Goal: Transaction & Acquisition: Book appointment/travel/reservation

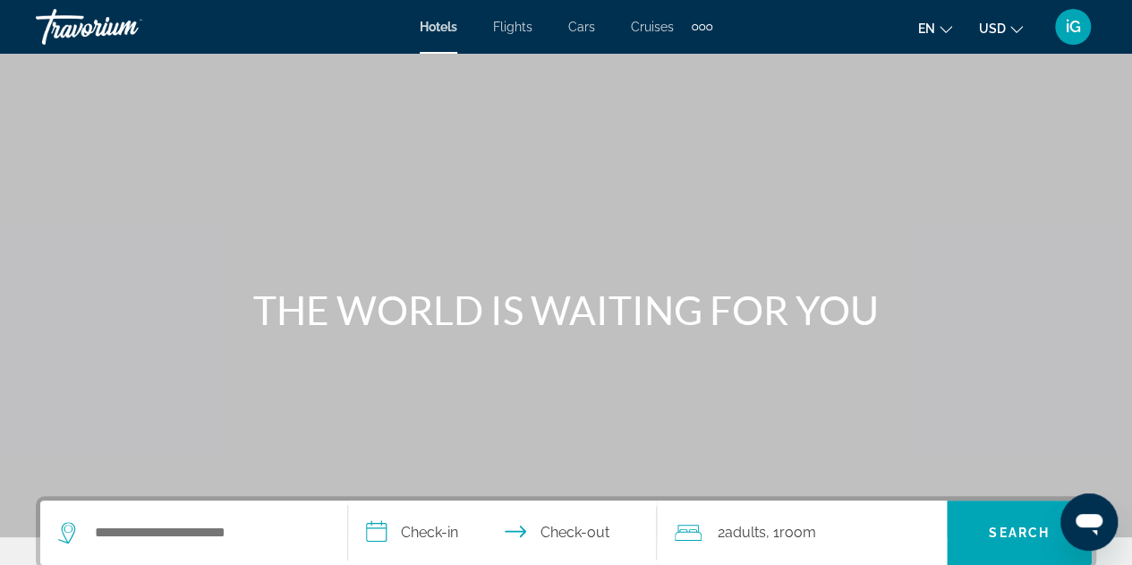
click at [943, 33] on button "en English Español Français Italiano Português русский" at bounding box center [935, 28] width 34 height 26
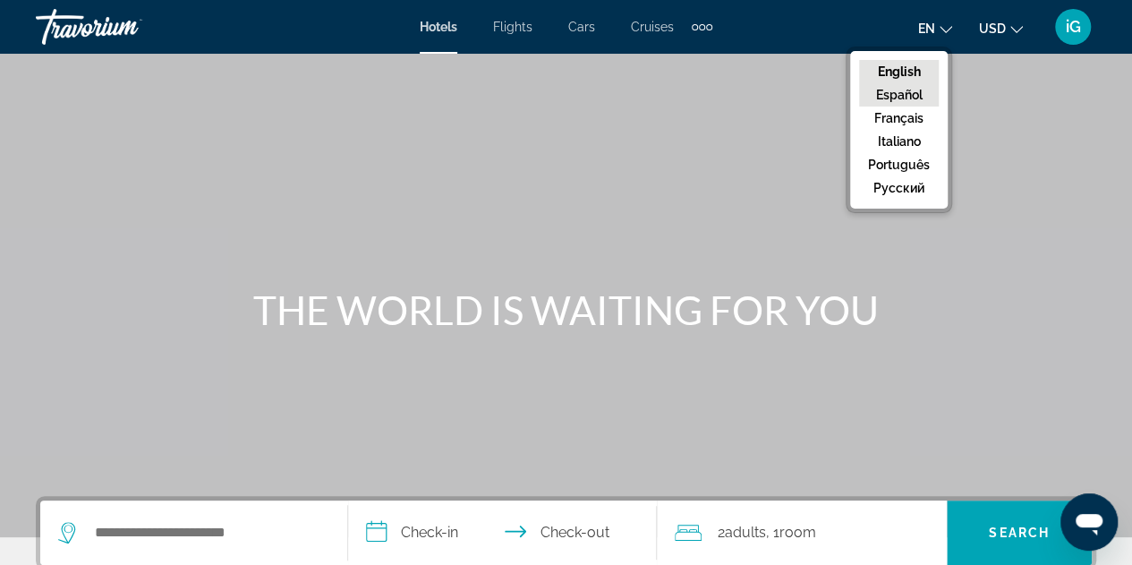
click at [897, 93] on button "Español" at bounding box center [899, 94] width 80 height 23
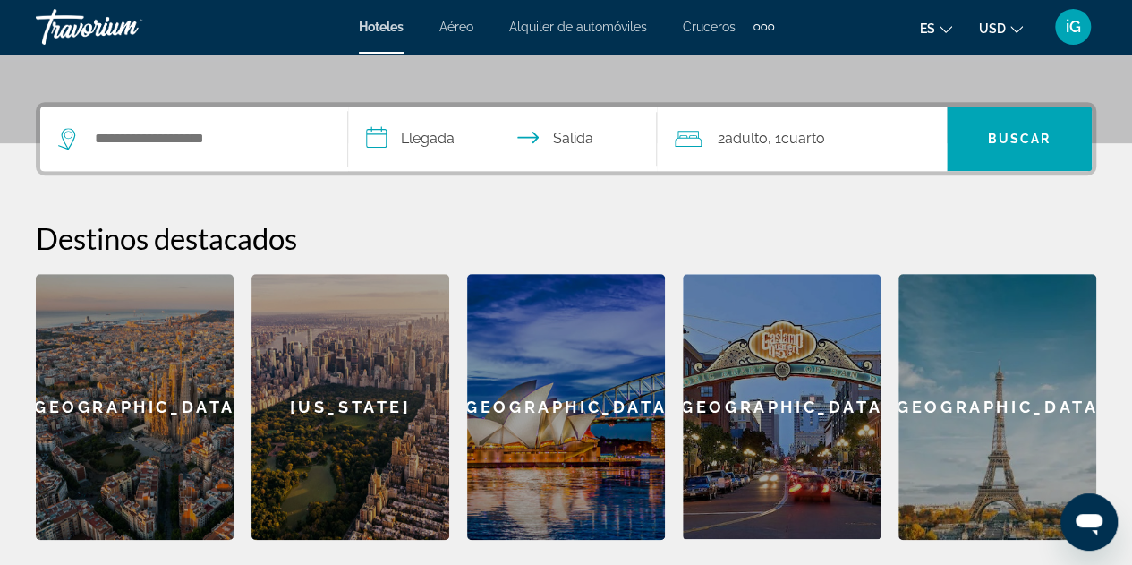
scroll to position [390, 0]
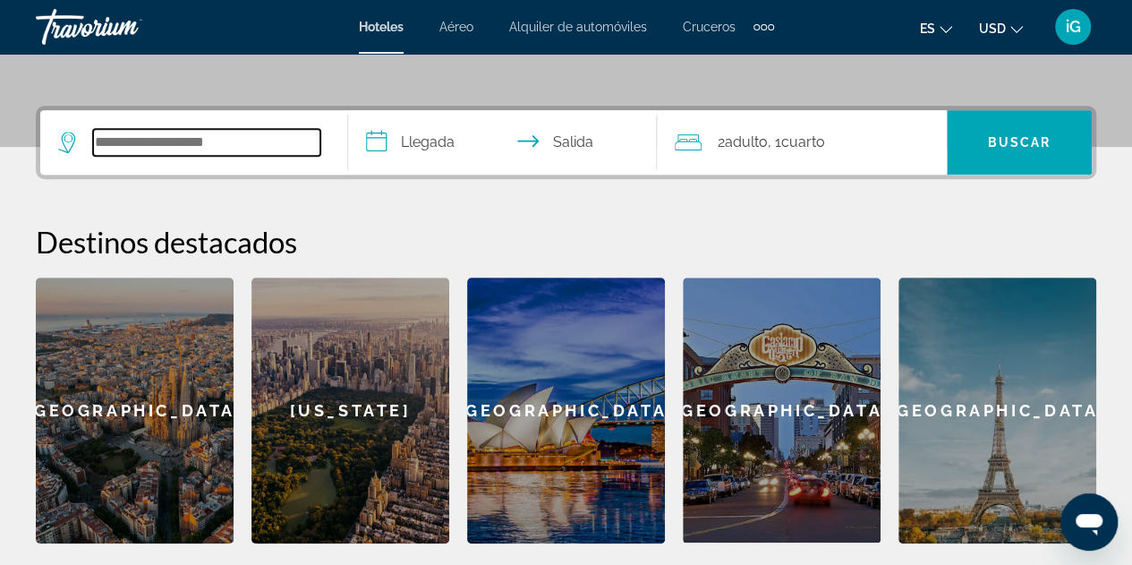
click at [200, 141] on input "Search widget" at bounding box center [206, 142] width 227 height 27
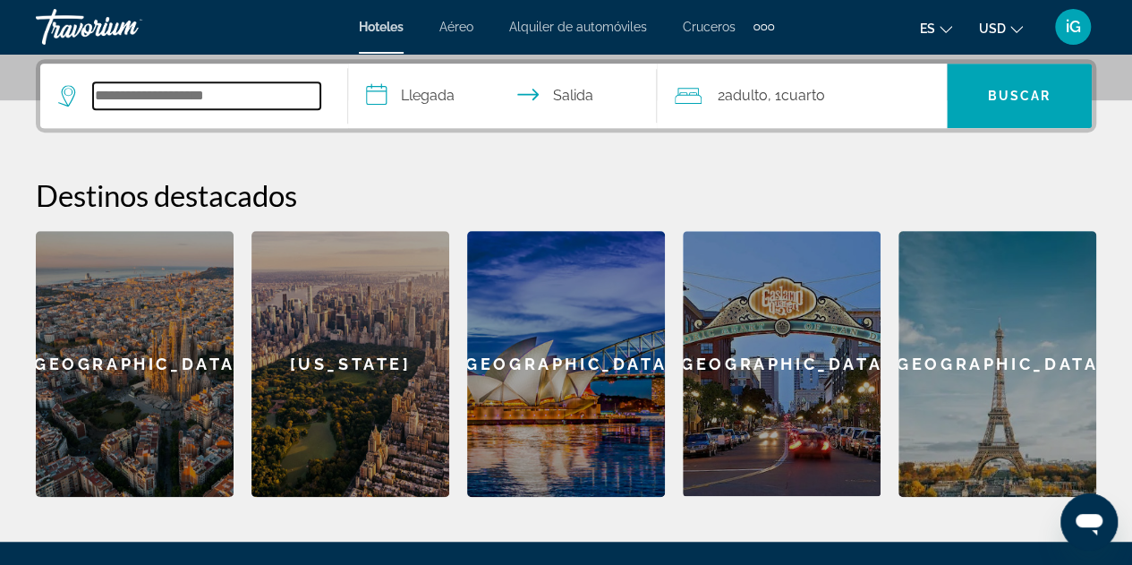
click at [184, 98] on input "Search widget" at bounding box center [206, 95] width 227 height 27
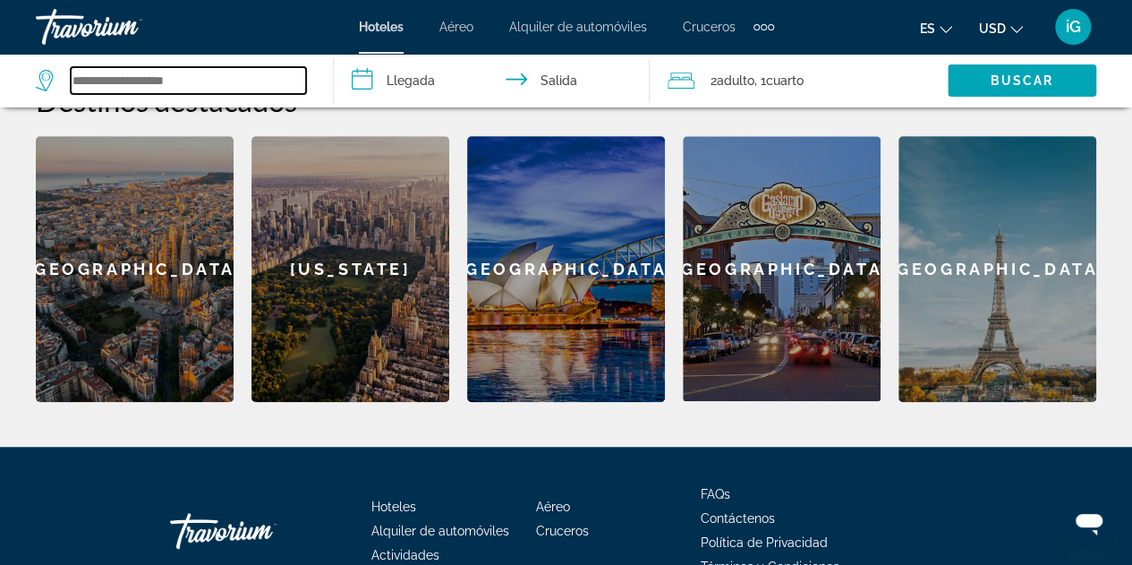
scroll to position [534, 0]
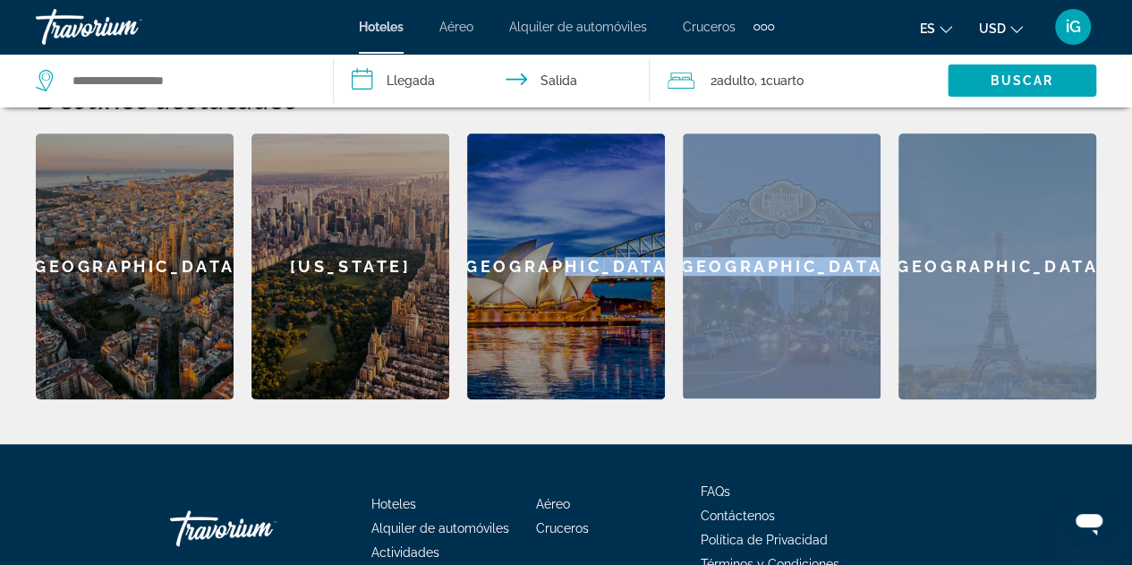
drag, startPoint x: 1013, startPoint y: 411, endPoint x: 619, endPoint y: 400, distance: 393.9
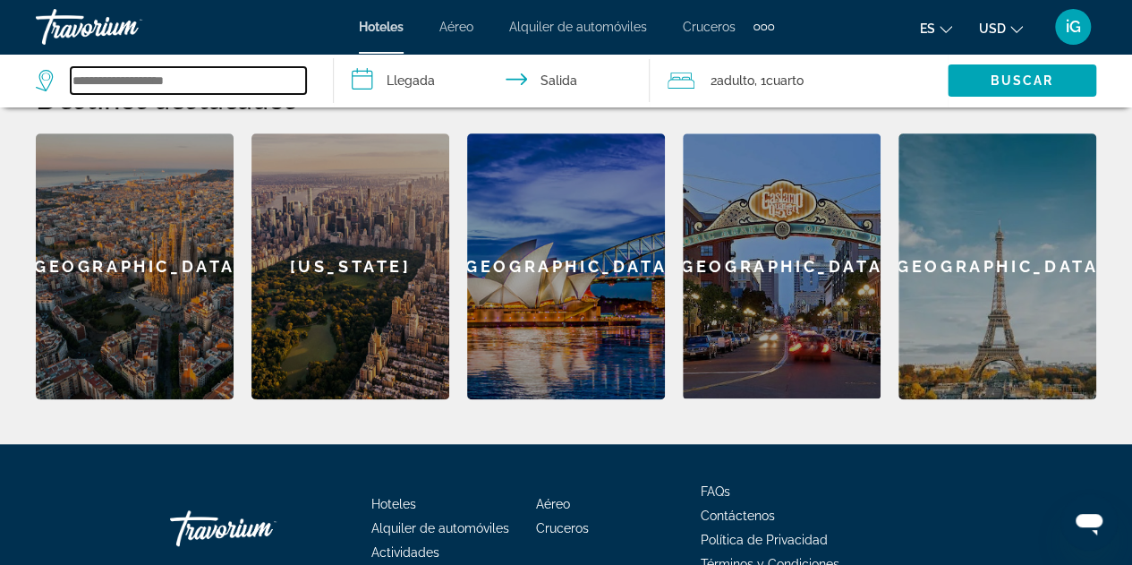
click at [224, 81] on input "Search widget" at bounding box center [188, 80] width 235 height 27
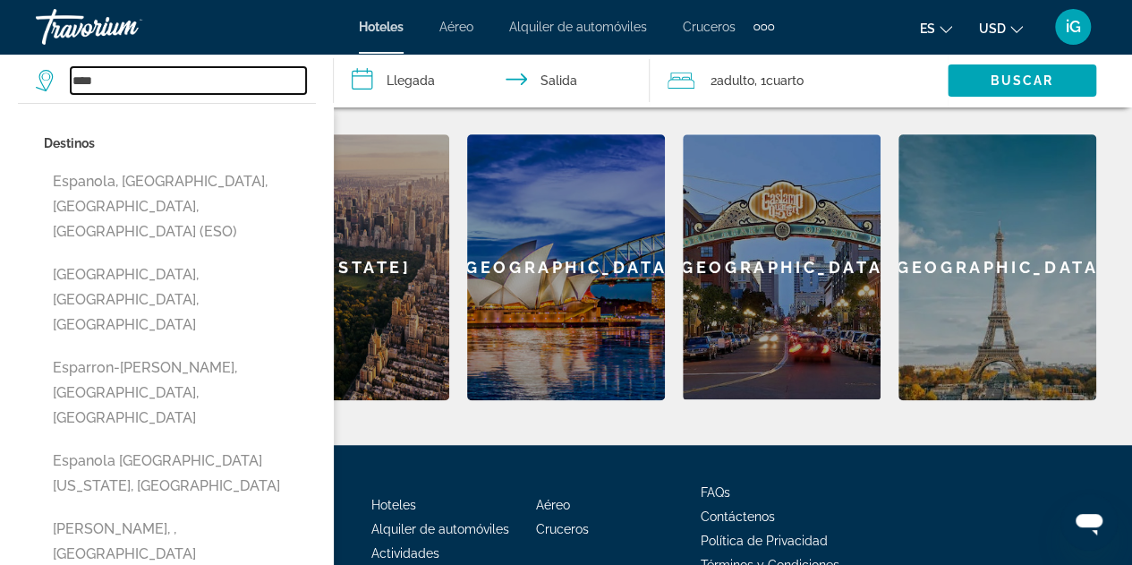
scroll to position [632, 0]
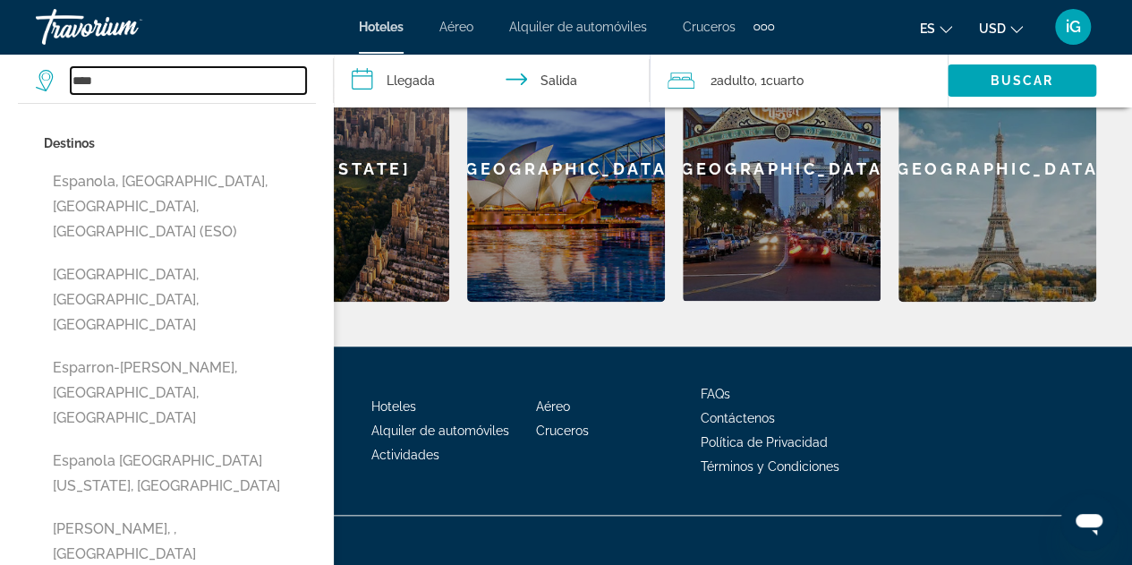
click at [109, 78] on input "****" at bounding box center [188, 80] width 235 height 27
click at [112, 83] on input "****" at bounding box center [188, 80] width 235 height 27
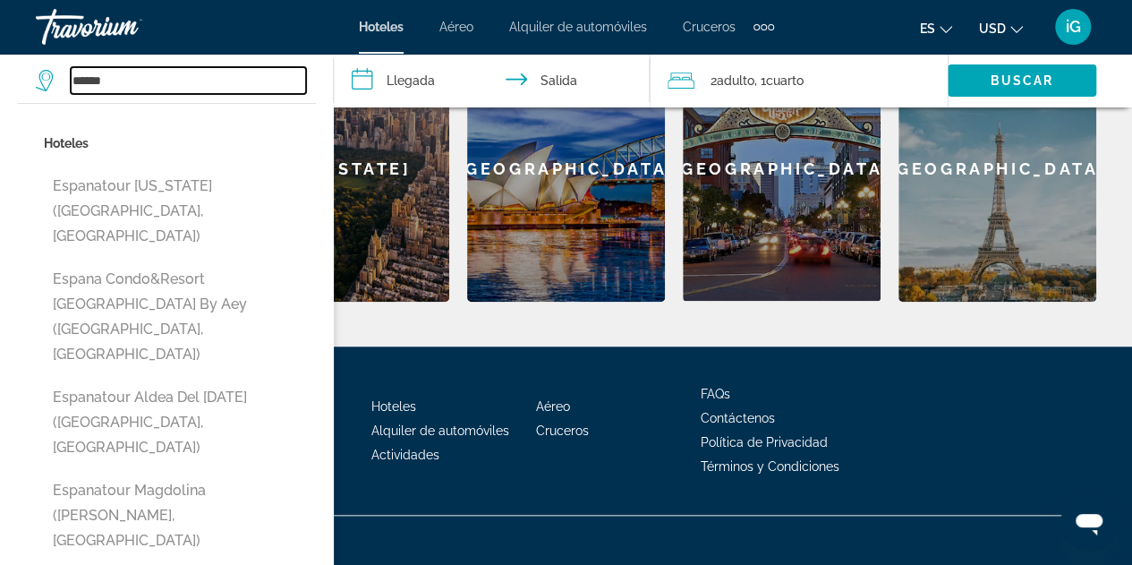
type input "******"
click at [426, 80] on input "**********" at bounding box center [495, 83] width 323 height 59
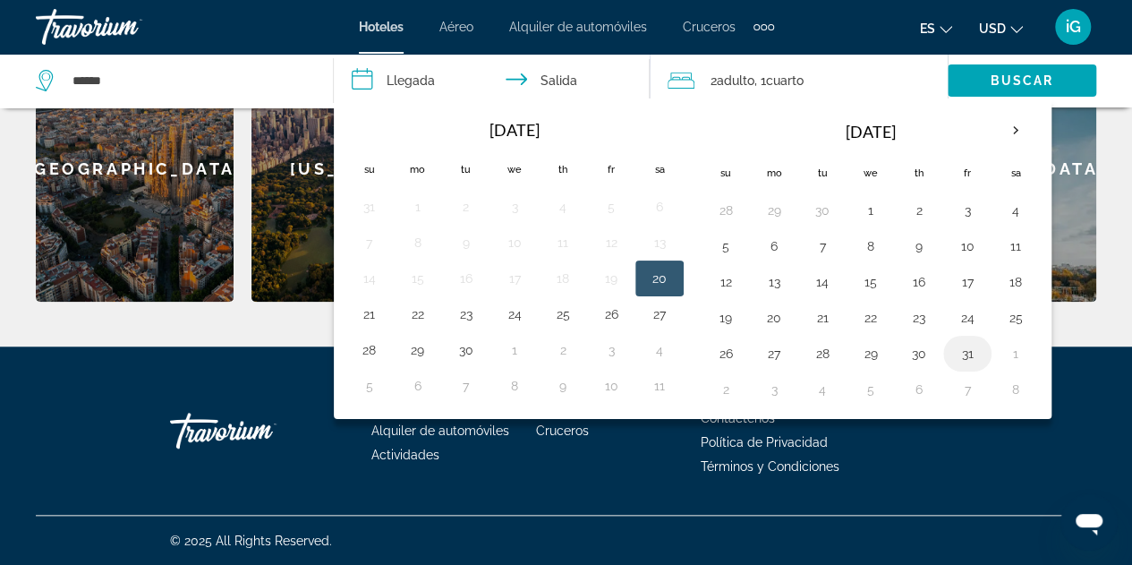
click at [953, 349] on button "31" at bounding box center [967, 353] width 29 height 25
click at [393, 83] on input "**********" at bounding box center [495, 83] width 323 height 59
click at [566, 77] on input "**********" at bounding box center [495, 83] width 323 height 59
click at [1008, 133] on th "Next month" at bounding box center [1016, 130] width 48 height 39
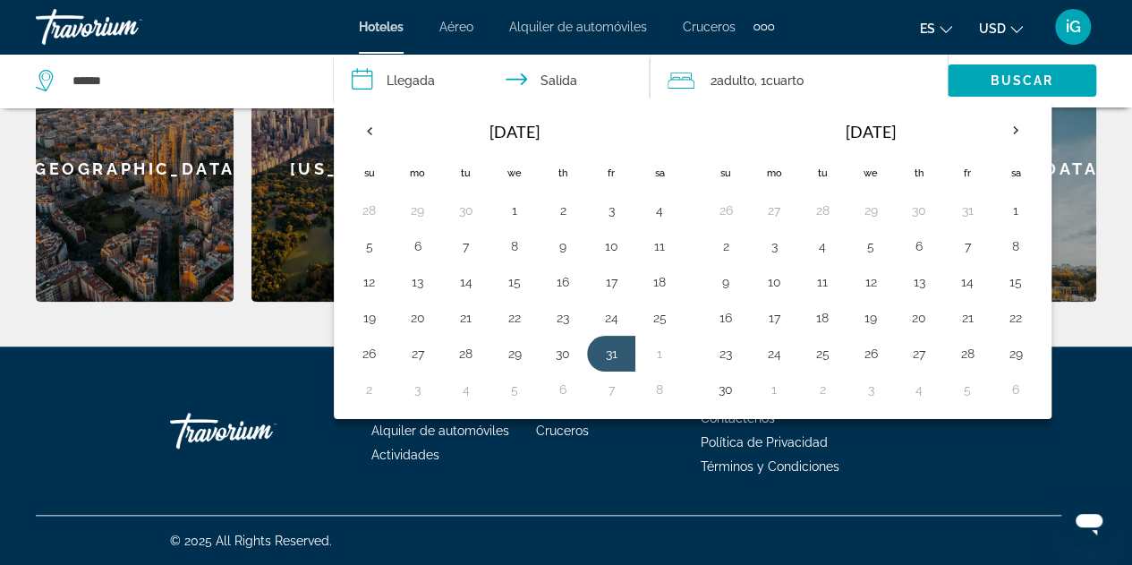
click at [360, 82] on input "**********" at bounding box center [495, 83] width 323 height 59
click at [408, 80] on input "**********" at bounding box center [495, 83] width 323 height 59
click at [367, 128] on th "Previous month" at bounding box center [369, 130] width 48 height 39
click at [527, 80] on input "**********" at bounding box center [495, 83] width 323 height 59
click at [403, 81] on input "**********" at bounding box center [495, 83] width 323 height 59
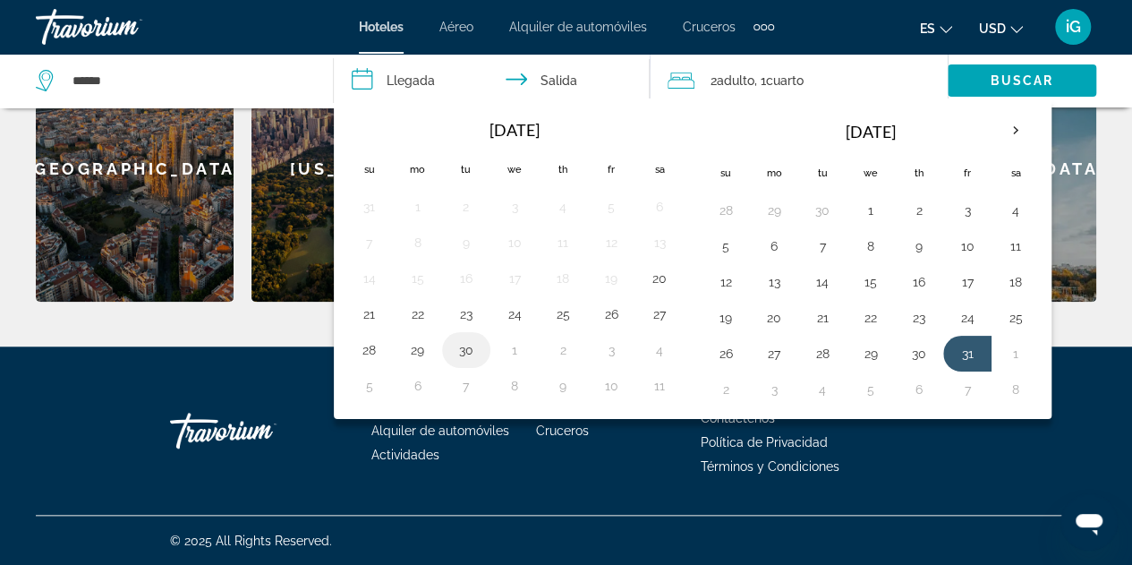
click at [463, 348] on button "30" at bounding box center [466, 349] width 29 height 25
type input "**********"
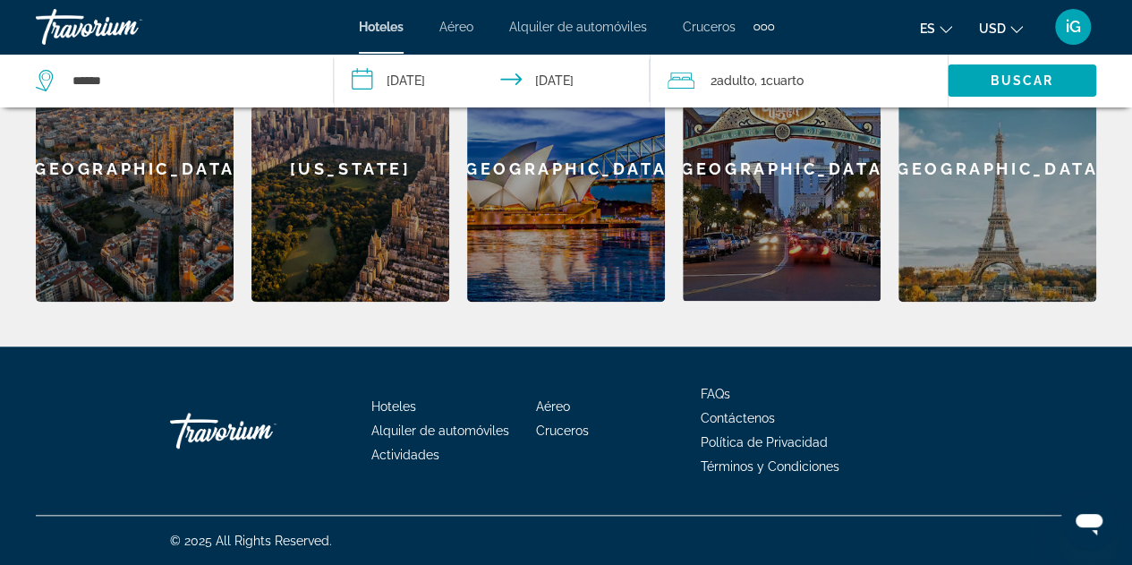
click at [578, 83] on input "**********" at bounding box center [495, 83] width 323 height 59
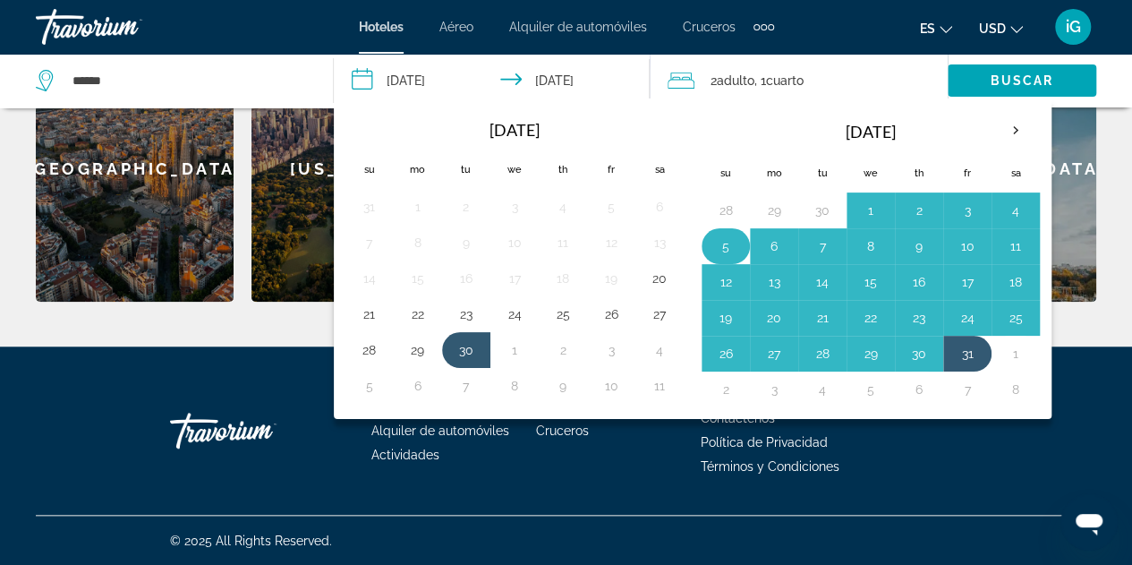
click at [720, 242] on button "5" at bounding box center [725, 246] width 29 height 25
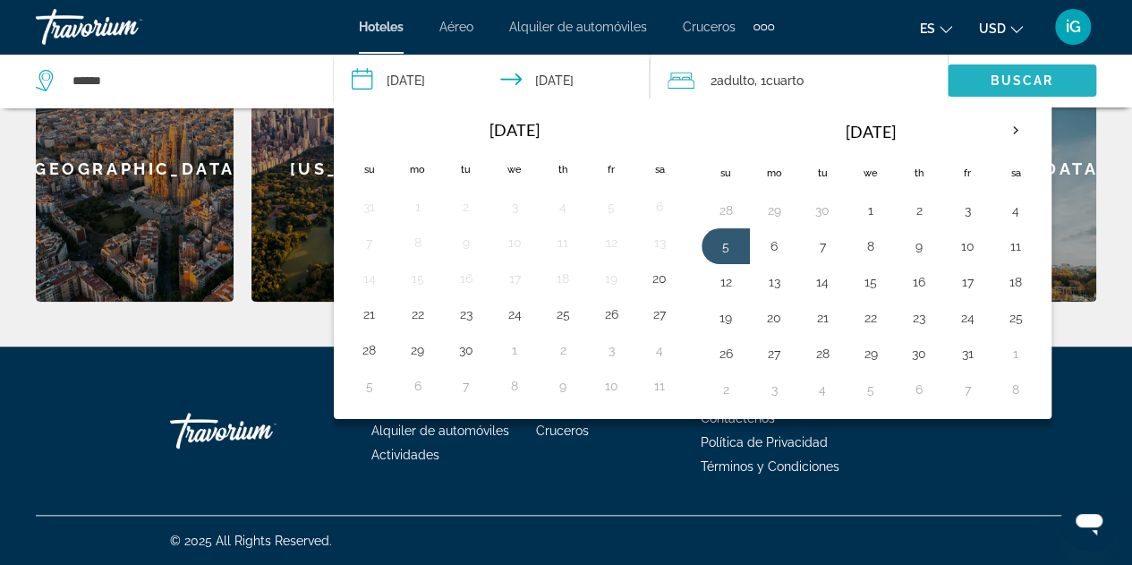
click at [1015, 73] on span "Buscar" at bounding box center [1022, 80] width 64 height 14
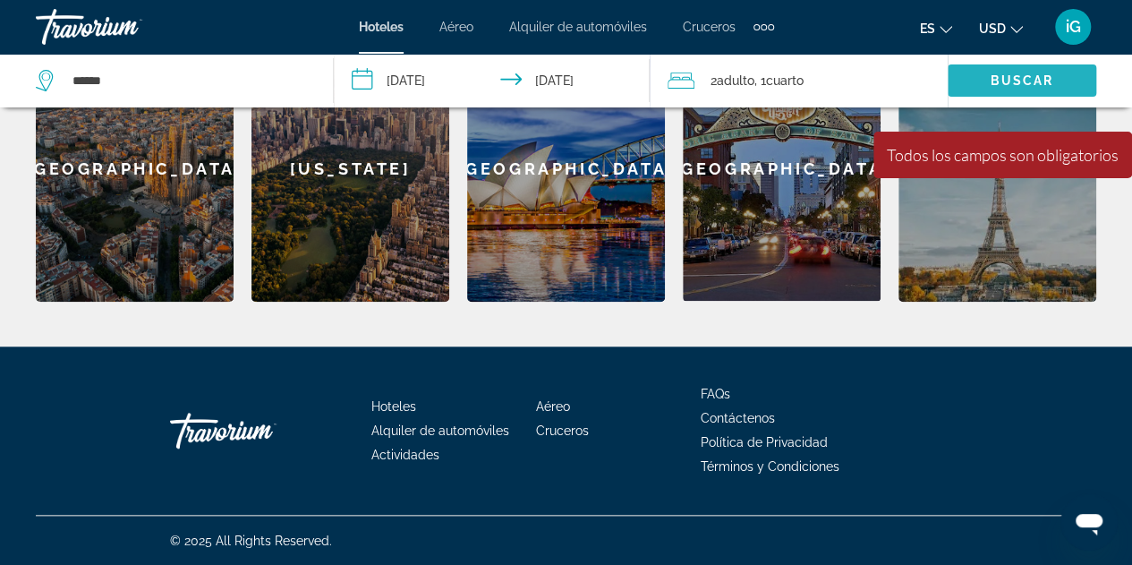
click at [1015, 73] on span "Buscar" at bounding box center [1022, 80] width 64 height 14
click at [566, 81] on input "**********" at bounding box center [495, 83] width 323 height 59
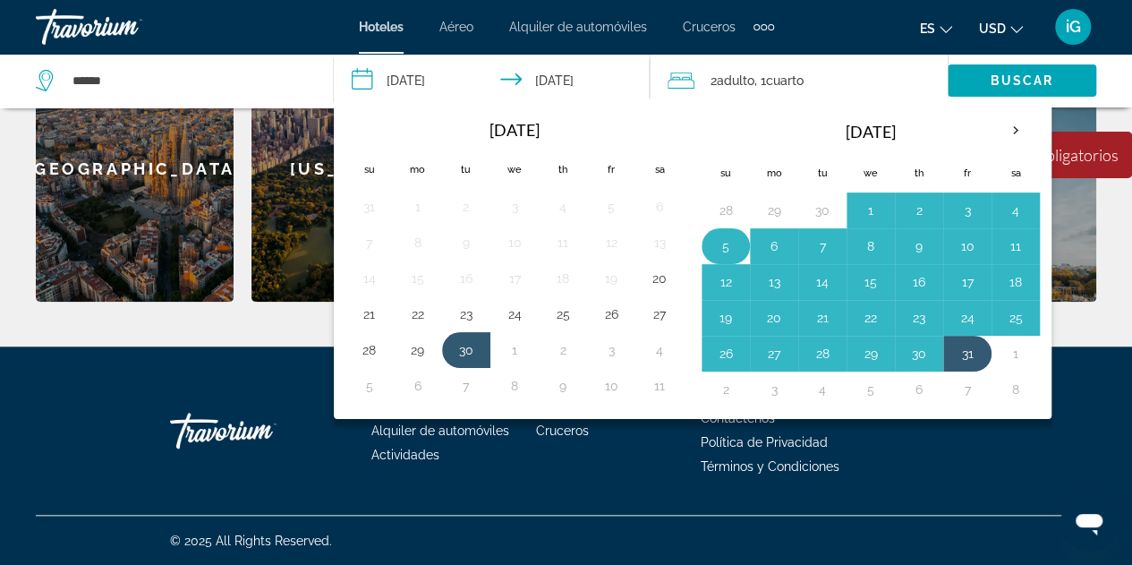
click at [718, 246] on button "5" at bounding box center [725, 246] width 29 height 25
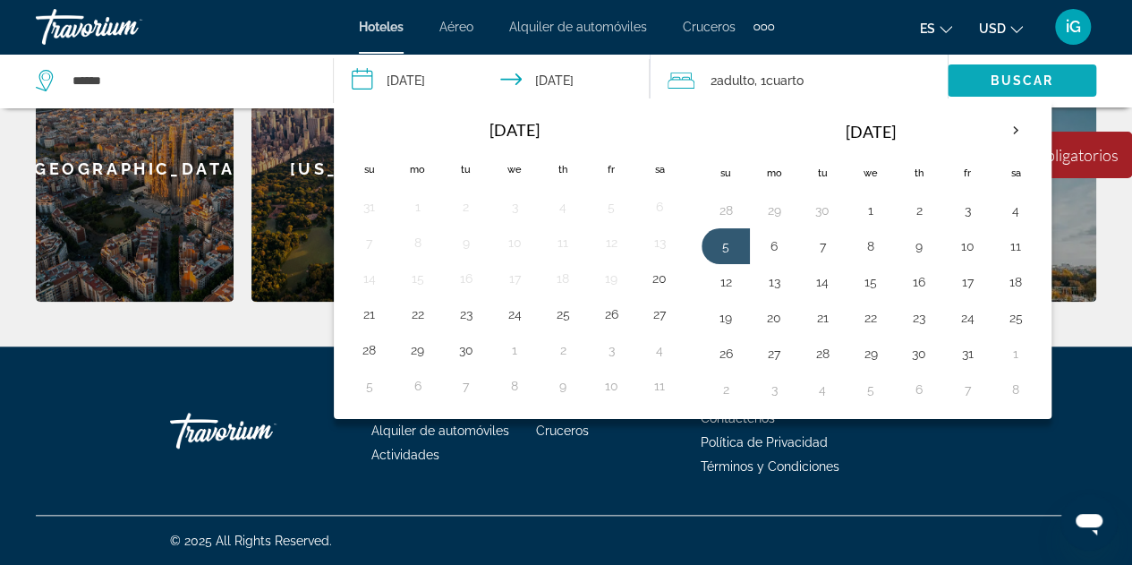
click at [990, 73] on span "Buscar" at bounding box center [1022, 80] width 64 height 14
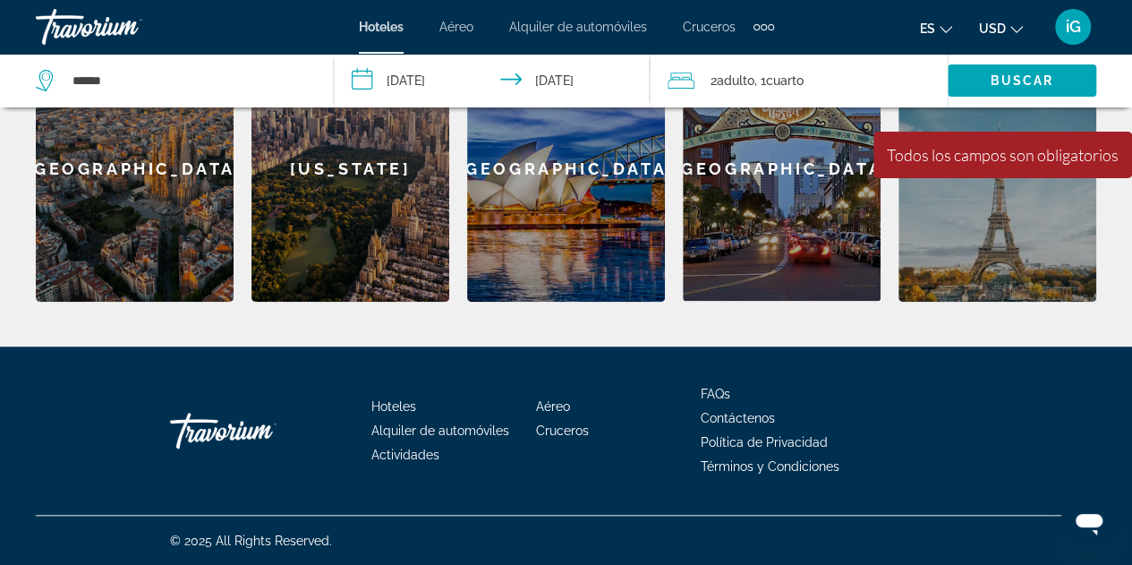
click at [1009, 153] on div "Todos los campos son obligatorios" at bounding box center [1003, 155] width 232 height 20
click at [1028, 71] on span "Search widget" at bounding box center [1022, 80] width 149 height 43
click at [766, 83] on span ", 1 Cuarto habitaciones" at bounding box center [778, 80] width 49 height 25
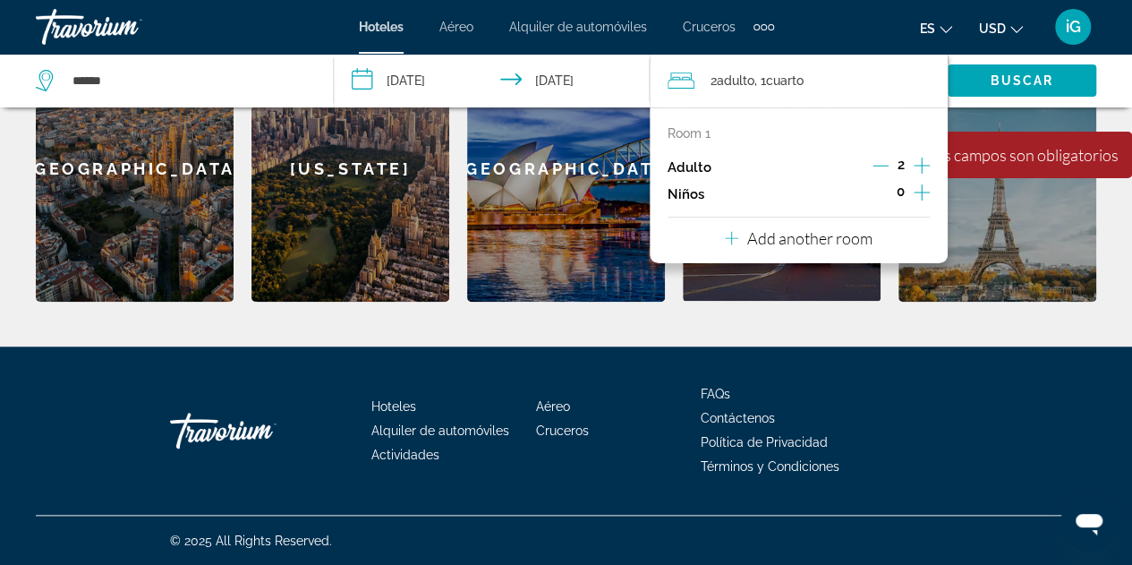
click at [974, 196] on div "Paris" at bounding box center [997, 169] width 198 height 266
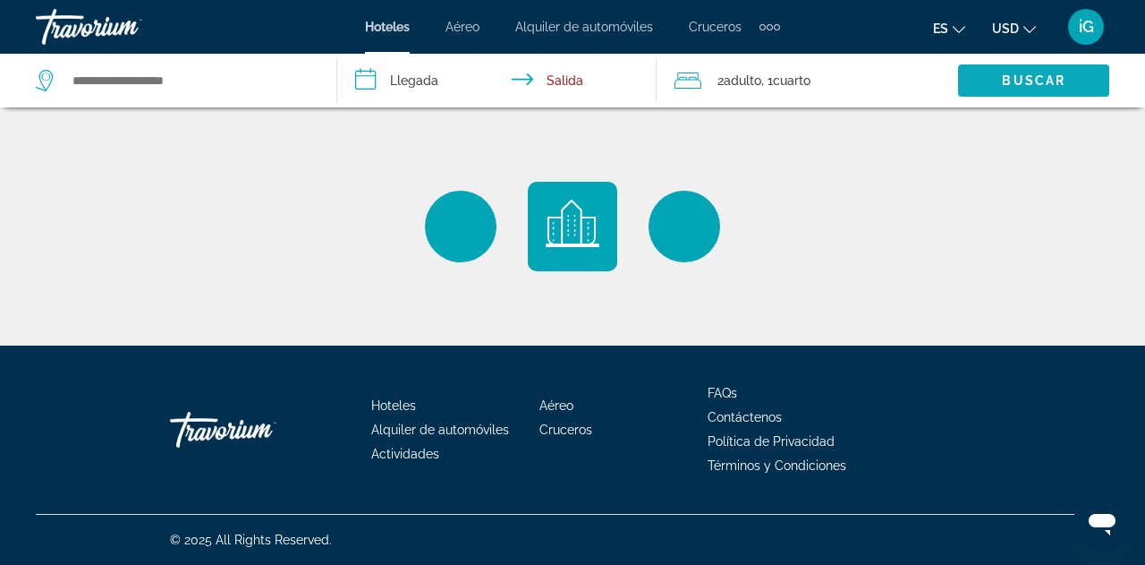
click at [1038, 73] on span "Buscar" at bounding box center [1034, 80] width 64 height 14
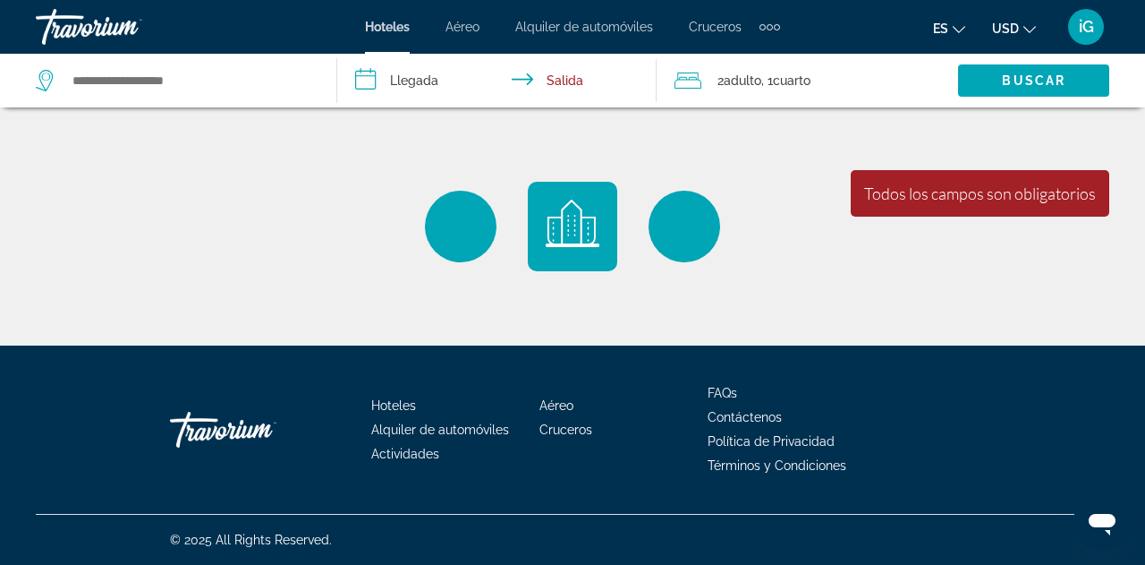
click at [1063, 278] on div "Main content" at bounding box center [572, 172] width 1145 height 345
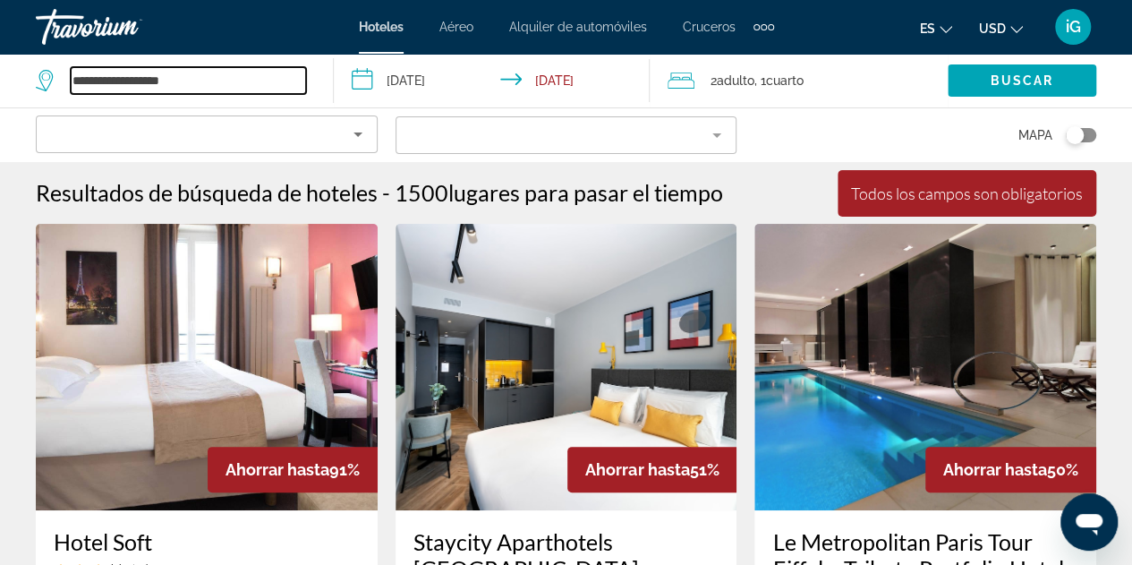
click at [218, 81] on input "**********" at bounding box center [188, 80] width 235 height 27
click at [1076, 140] on div "Toggle map" at bounding box center [1075, 135] width 18 height 18
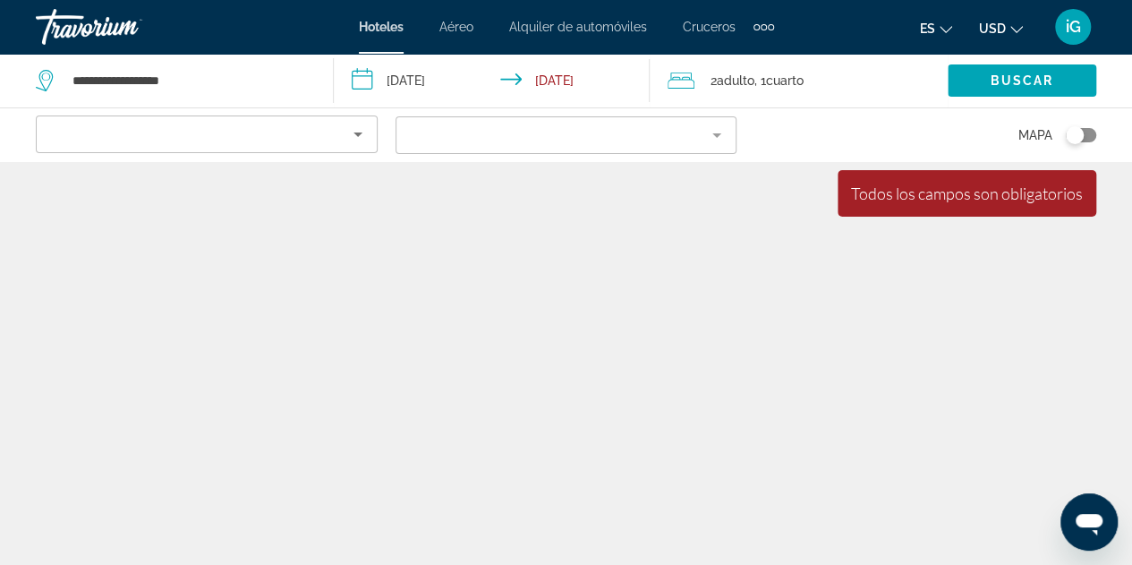
click at [1076, 140] on div "Toggle map" at bounding box center [1075, 135] width 18 height 18
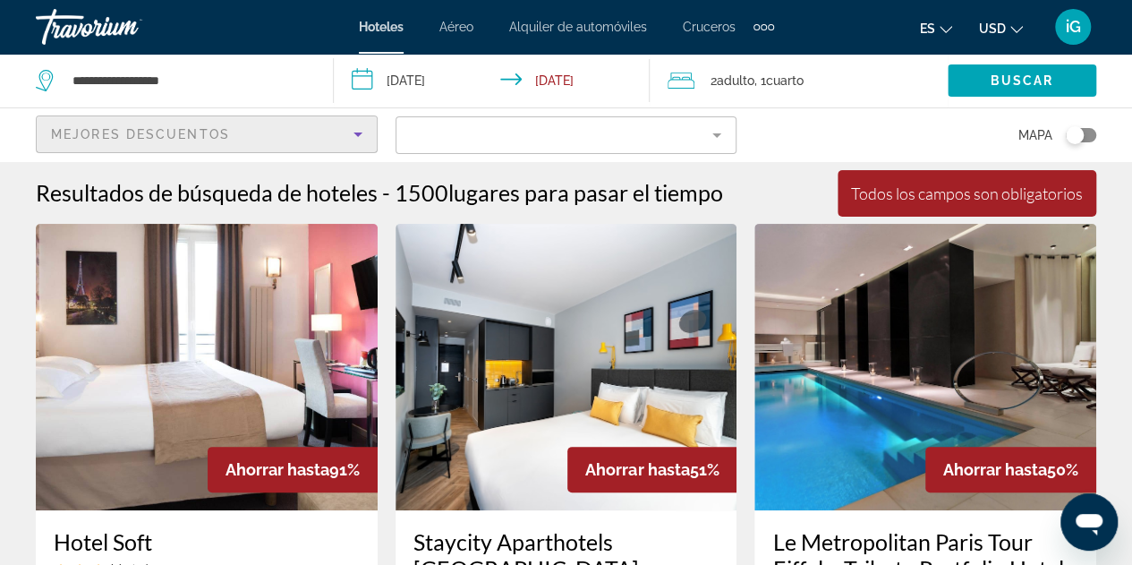
click at [358, 130] on icon "Sort by" at bounding box center [357, 133] width 21 height 21
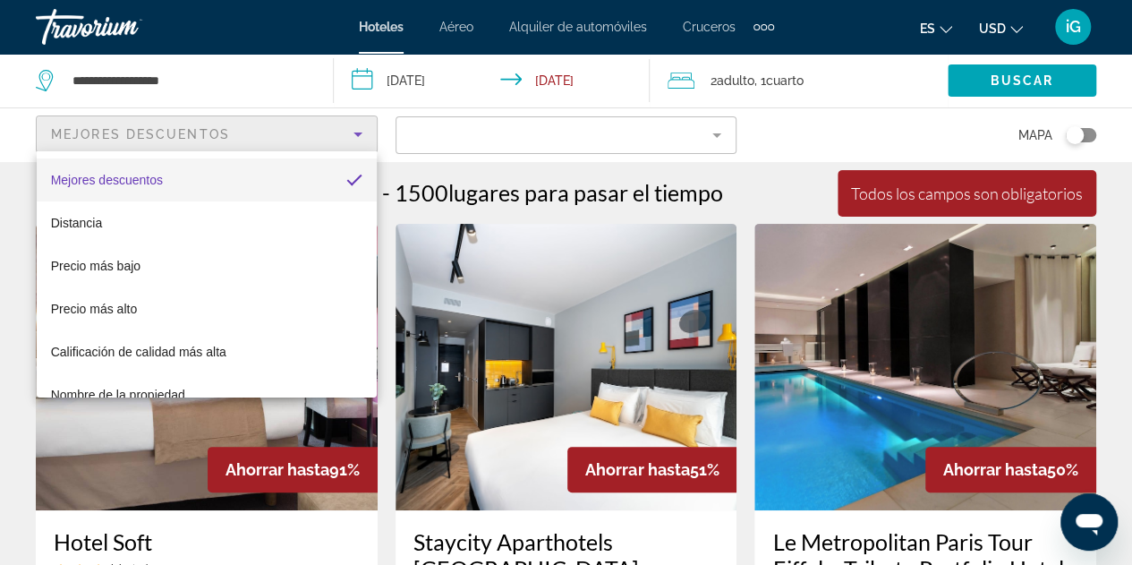
click at [171, 88] on div at bounding box center [566, 282] width 1132 height 565
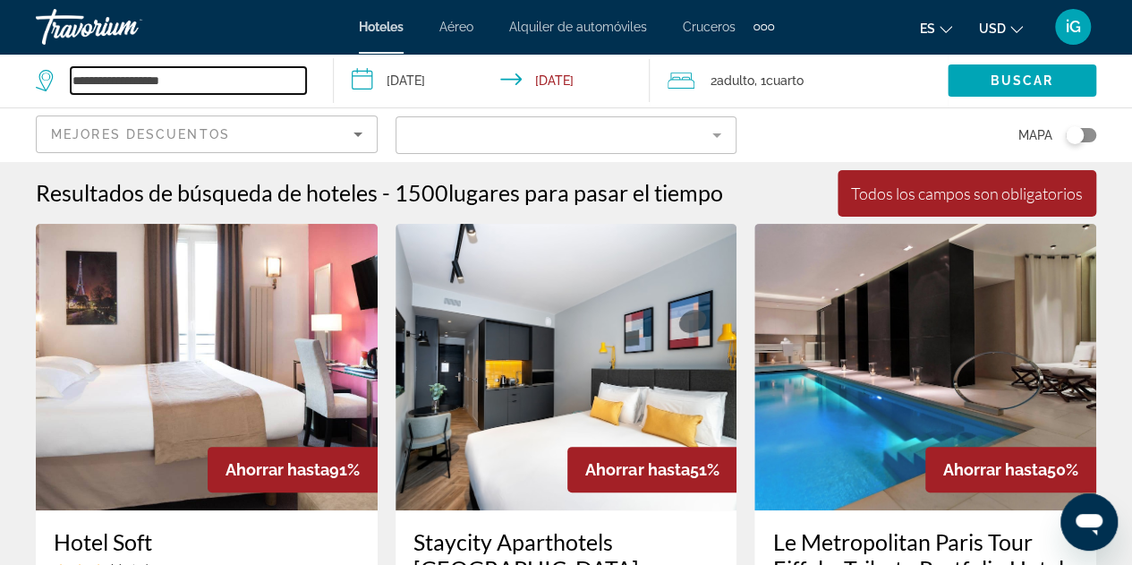
click at [195, 85] on input "**********" at bounding box center [188, 80] width 235 height 27
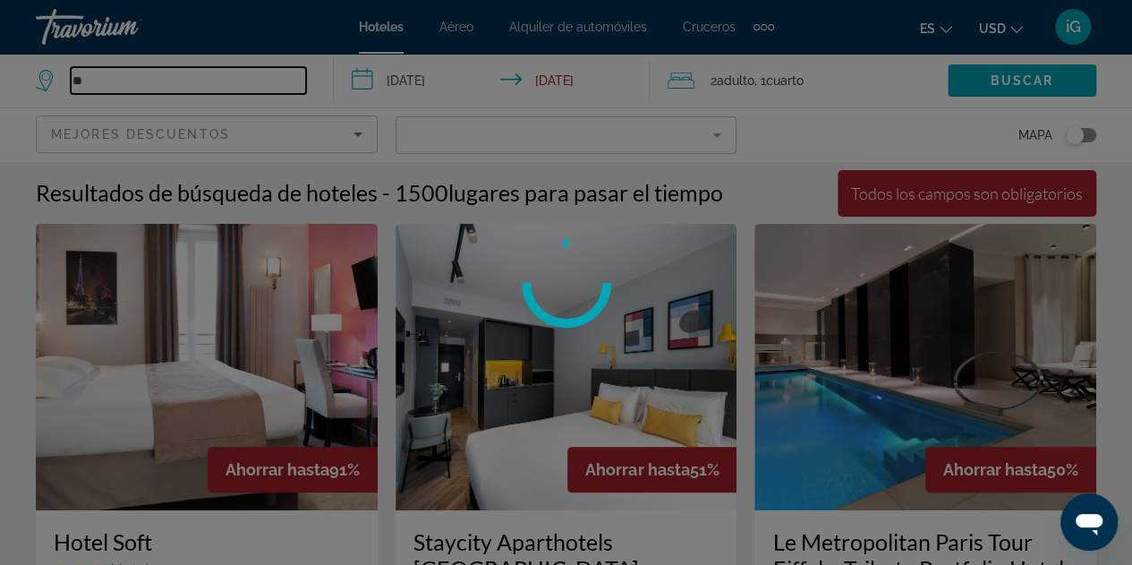
type input "*"
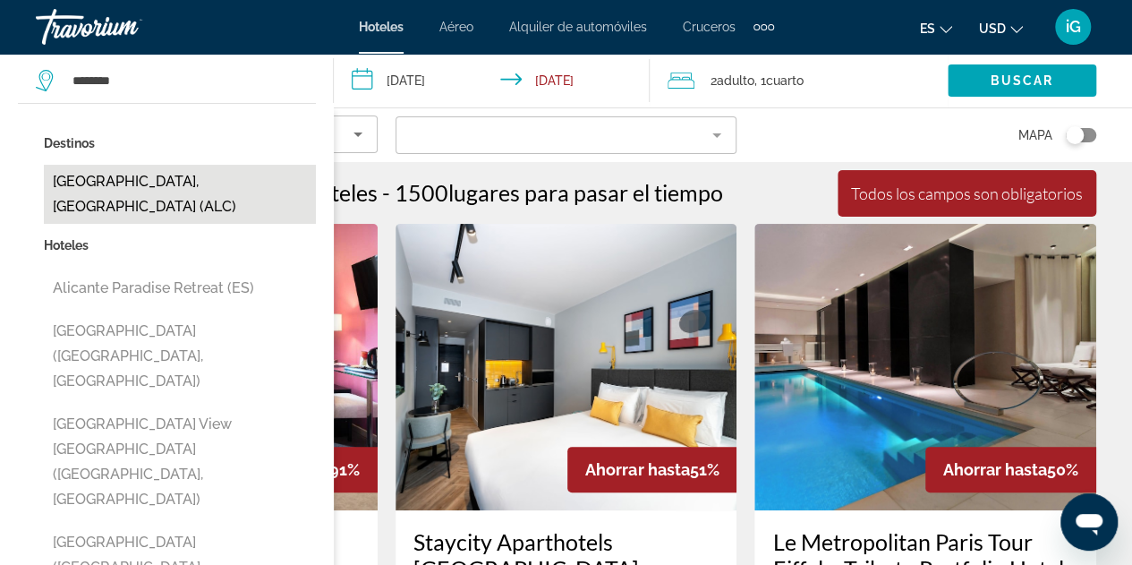
click at [141, 183] on button "Alicante, Spain (ALC)" at bounding box center [180, 194] width 272 height 59
type input "**********"
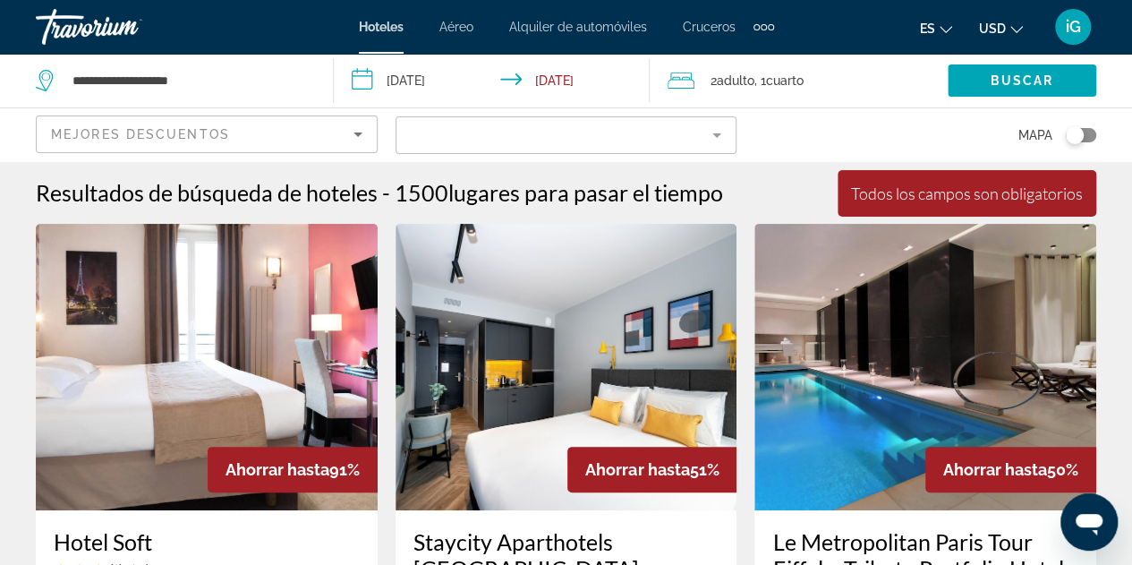
click at [428, 80] on input "**********" at bounding box center [495, 83] width 323 height 59
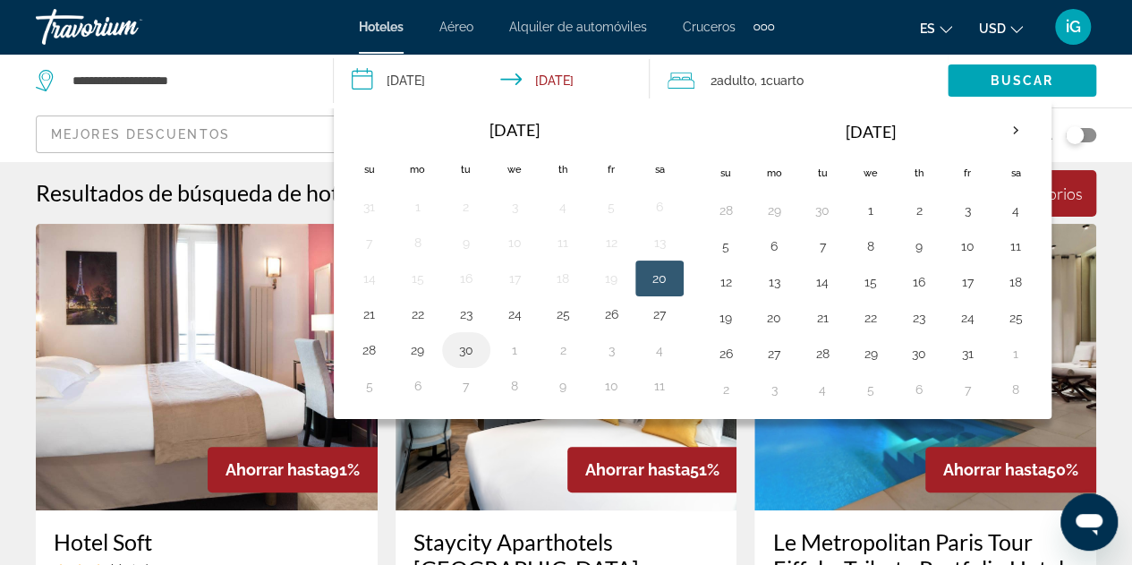
click at [472, 350] on button "30" at bounding box center [466, 349] width 29 height 25
click at [572, 77] on input "**********" at bounding box center [495, 83] width 323 height 59
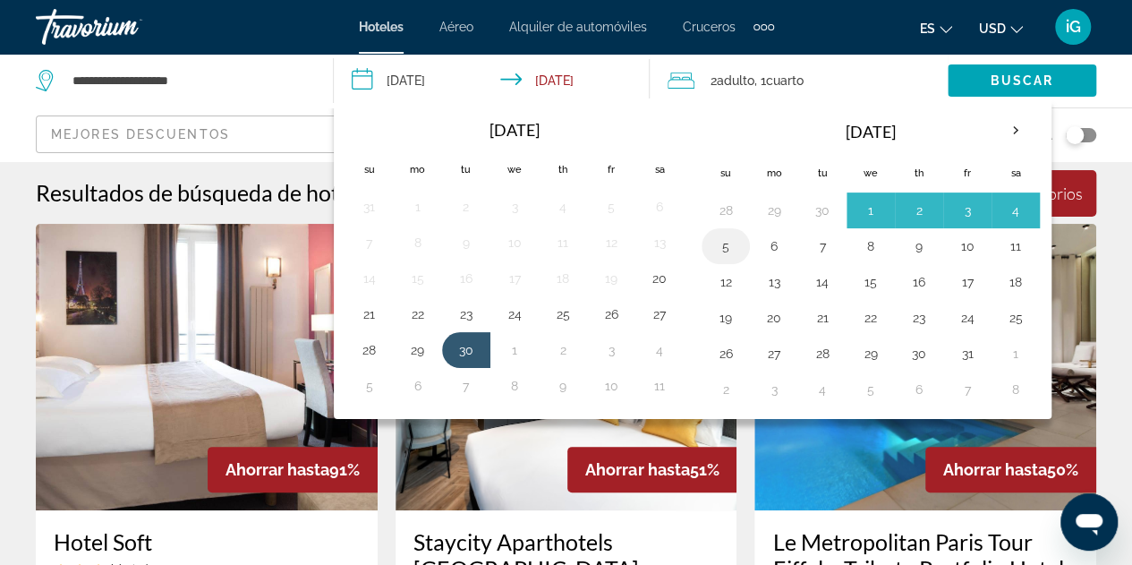
click at [726, 250] on button "5" at bounding box center [725, 246] width 29 height 25
type input "**********"
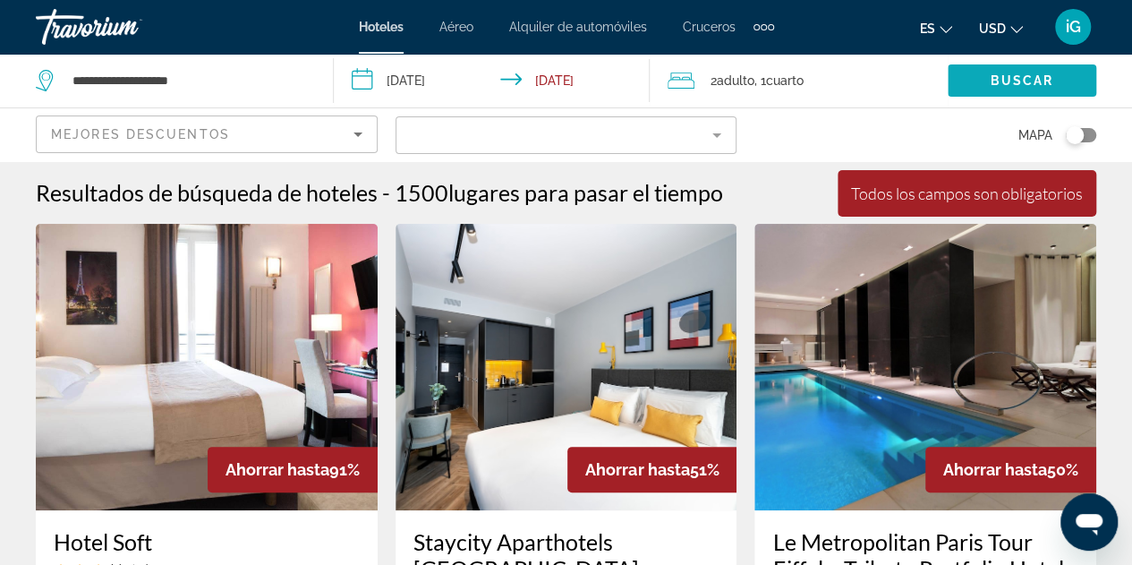
click at [1038, 85] on span "Buscar" at bounding box center [1022, 80] width 64 height 14
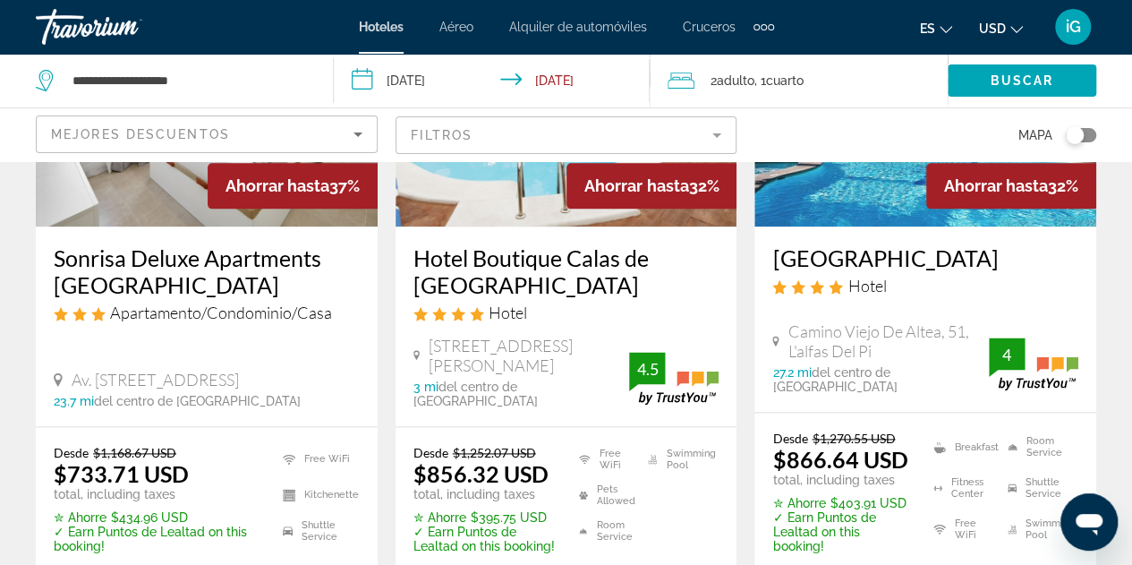
scroll to position [992, 0]
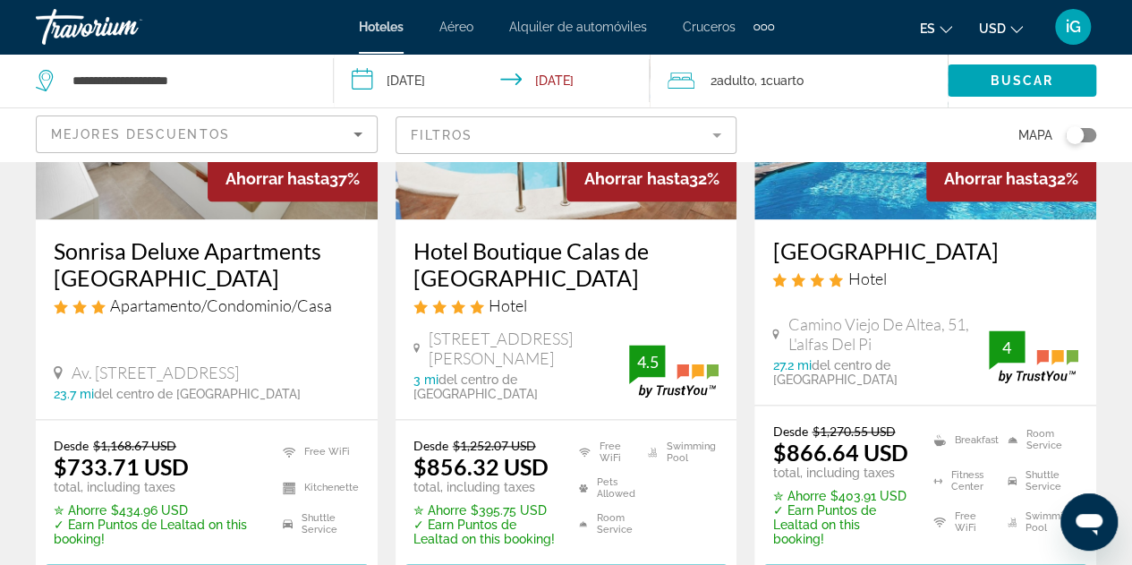
click at [532, 200] on img "Main content" at bounding box center [567, 76] width 342 height 286
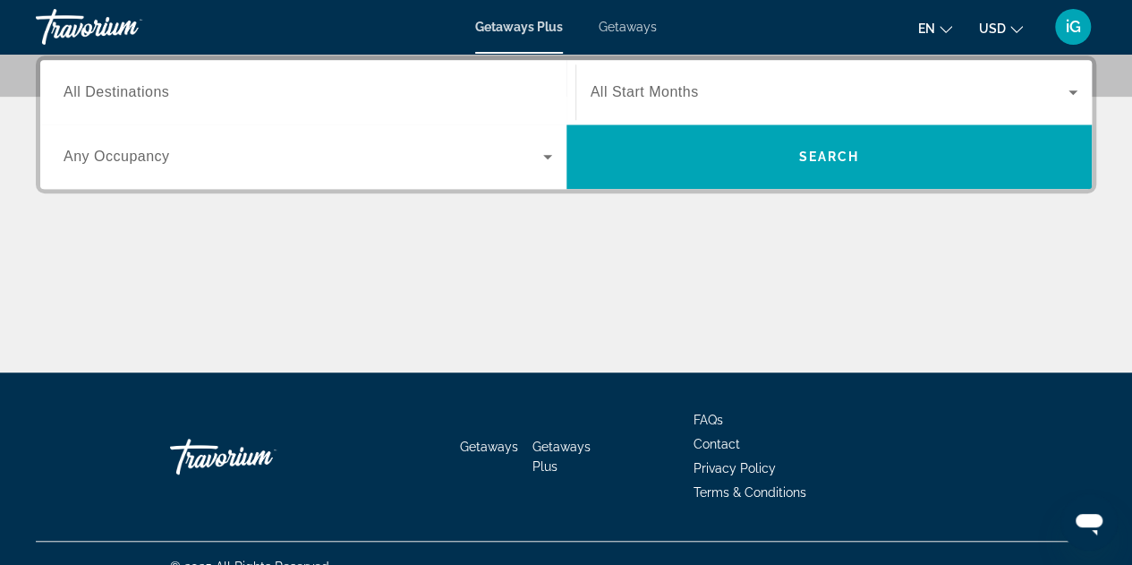
scroll to position [455, 0]
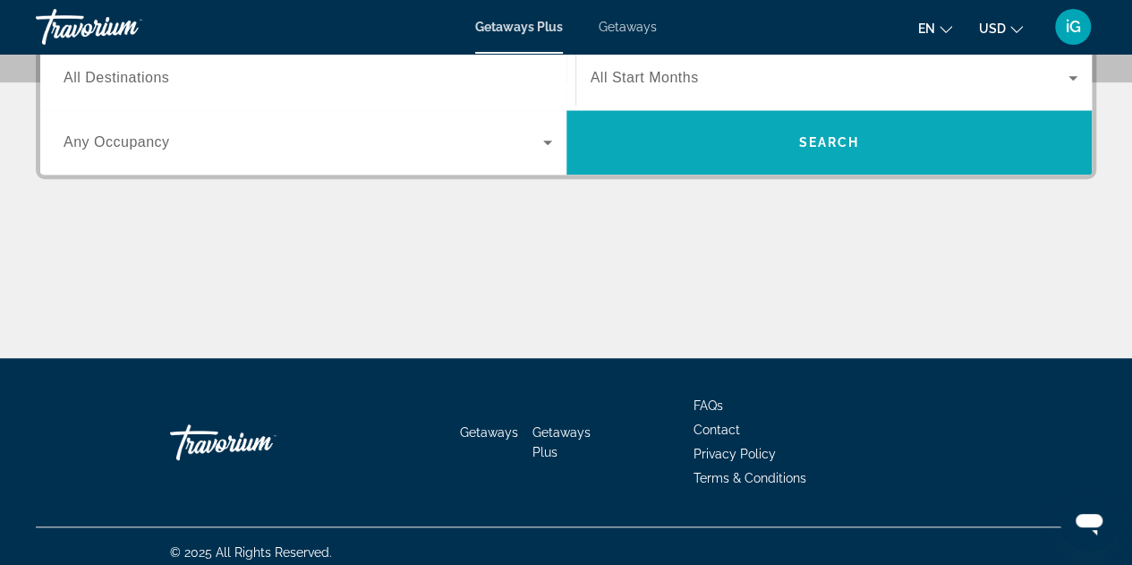
click at [803, 157] on span "Search widget" at bounding box center [829, 142] width 526 height 43
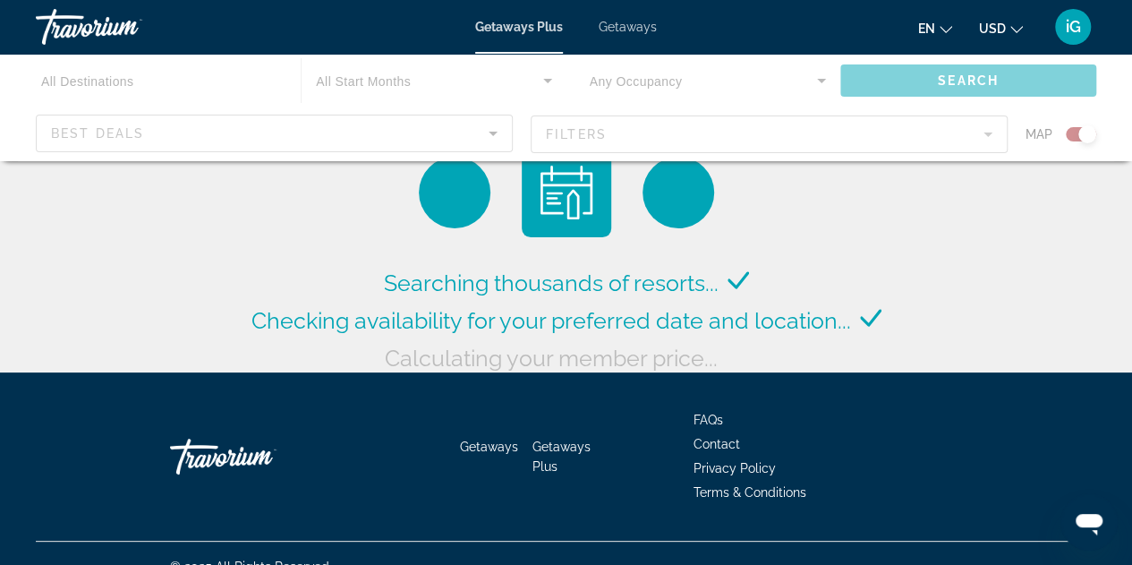
click at [946, 28] on icon "Change language" at bounding box center [946, 29] width 13 height 13
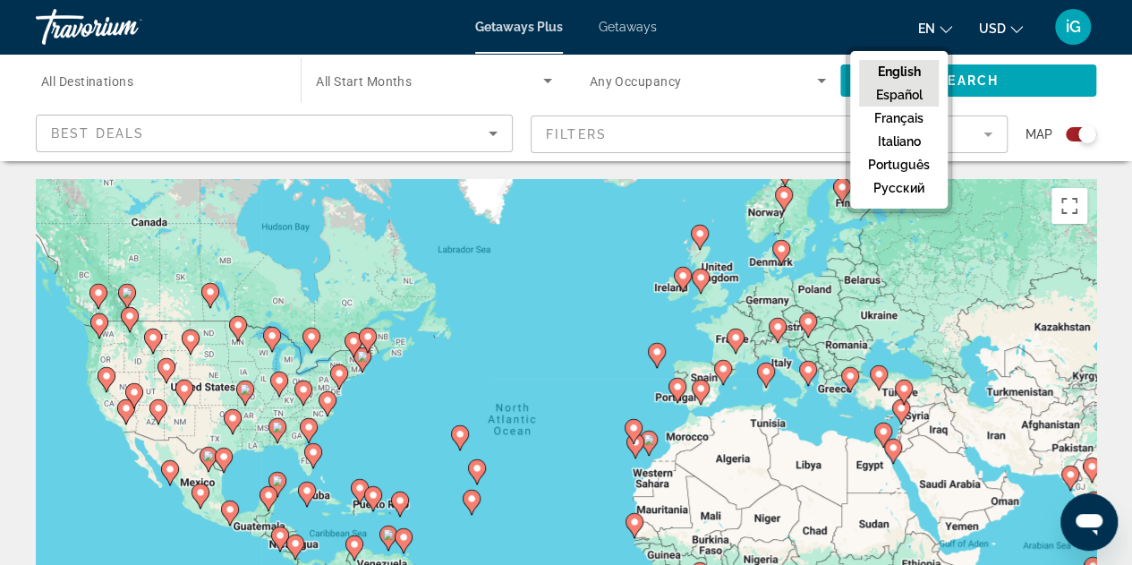
click at [900, 92] on button "Español" at bounding box center [899, 94] width 80 height 23
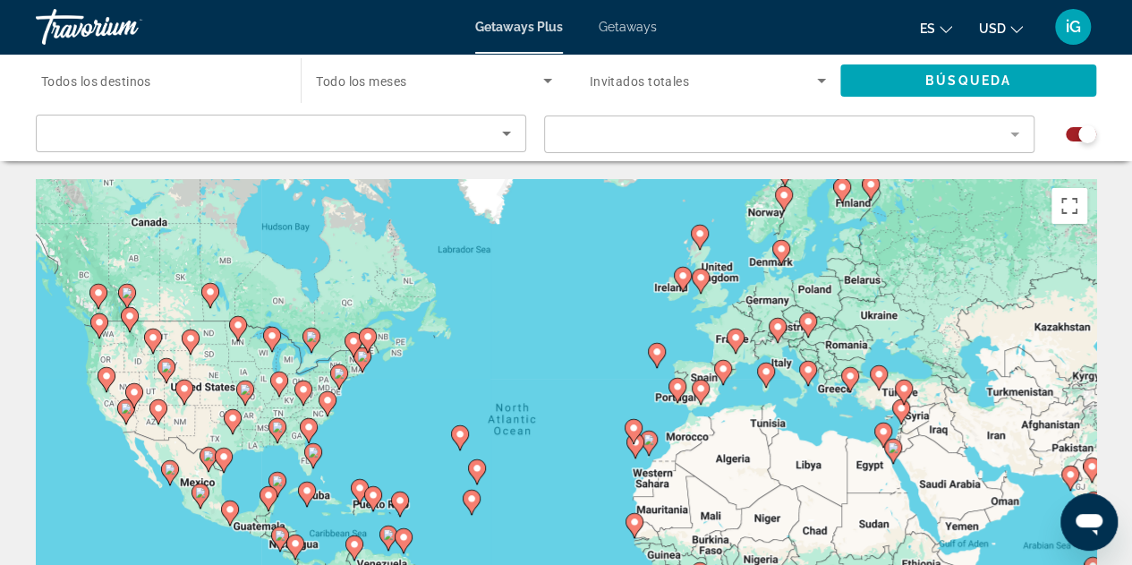
click at [507, 135] on icon "Sort by" at bounding box center [506, 133] width 21 height 21
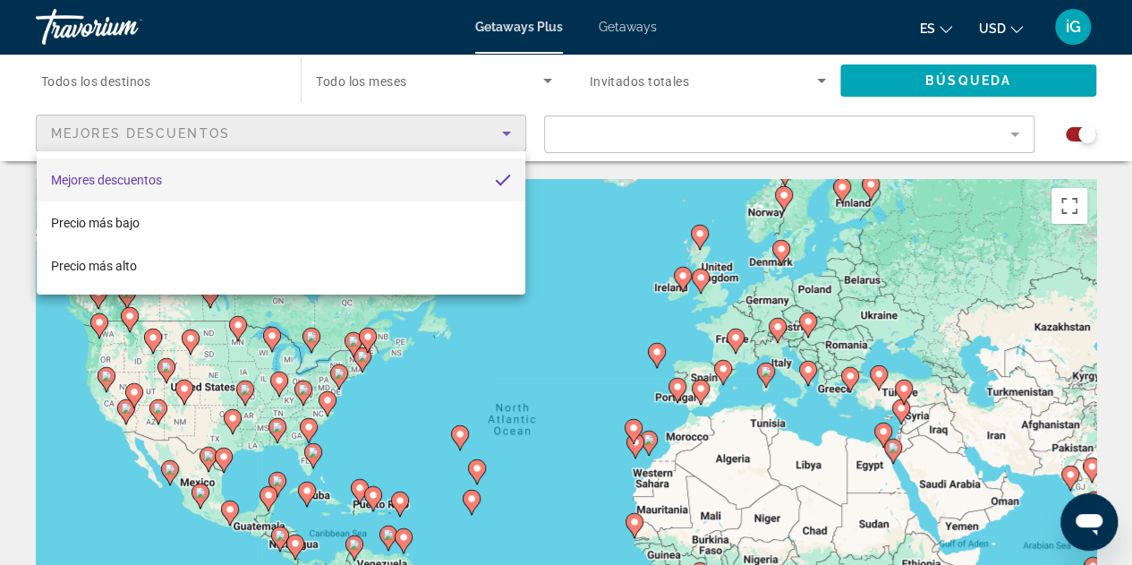
click at [598, 391] on div at bounding box center [566, 282] width 1132 height 565
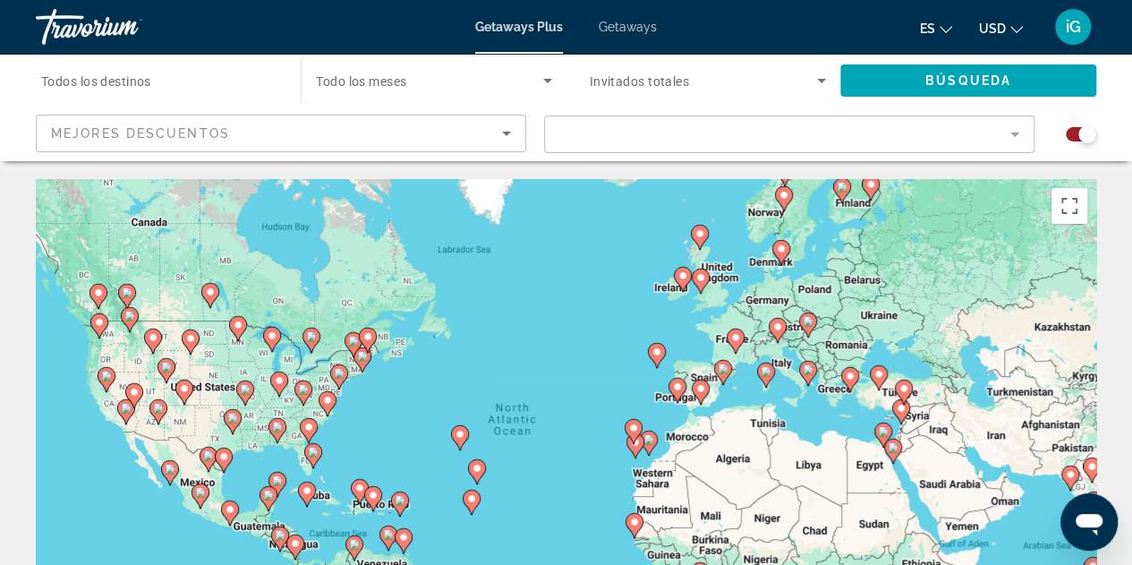
click at [702, 385] on image "Main content" at bounding box center [700, 388] width 11 height 11
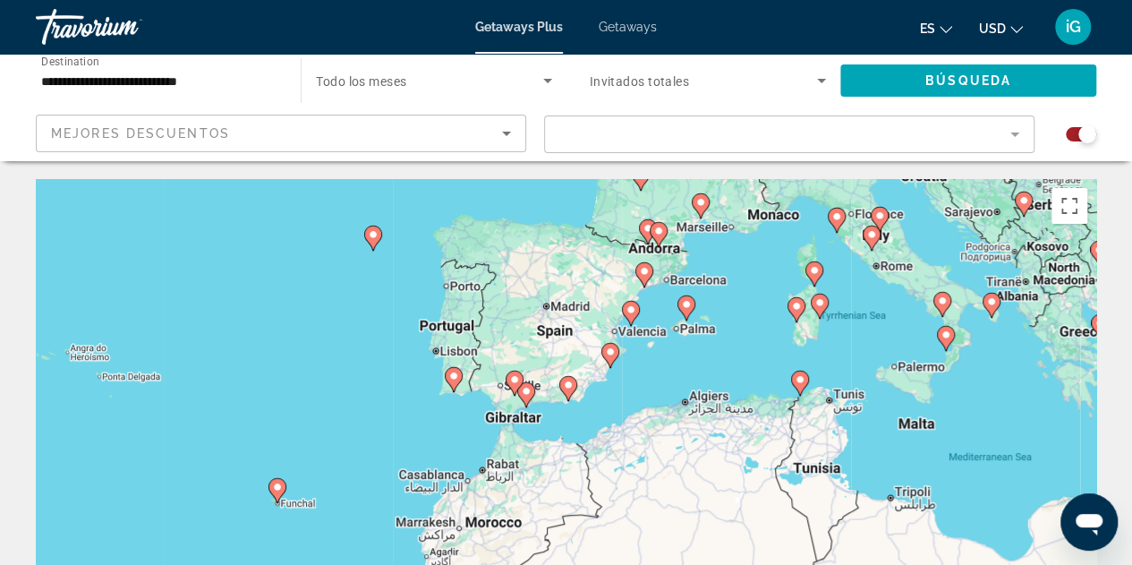
drag, startPoint x: 608, startPoint y: 466, endPoint x: 653, endPoint y: 380, distance: 97.3
click at [653, 380] on div "To activate drag with keyboard, press Alt + Enter. Once in keyboard drag state,…" at bounding box center [566, 447] width 1060 height 537
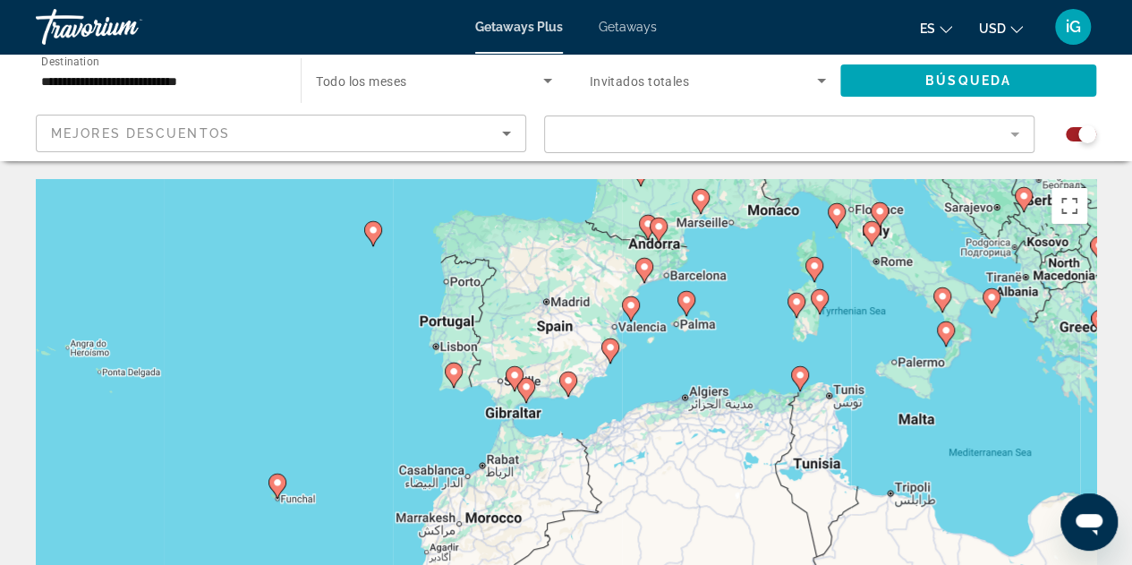
click at [653, 380] on div "To activate drag with keyboard, press Alt + Enter. Once in keyboard drag state,…" at bounding box center [566, 447] width 1060 height 537
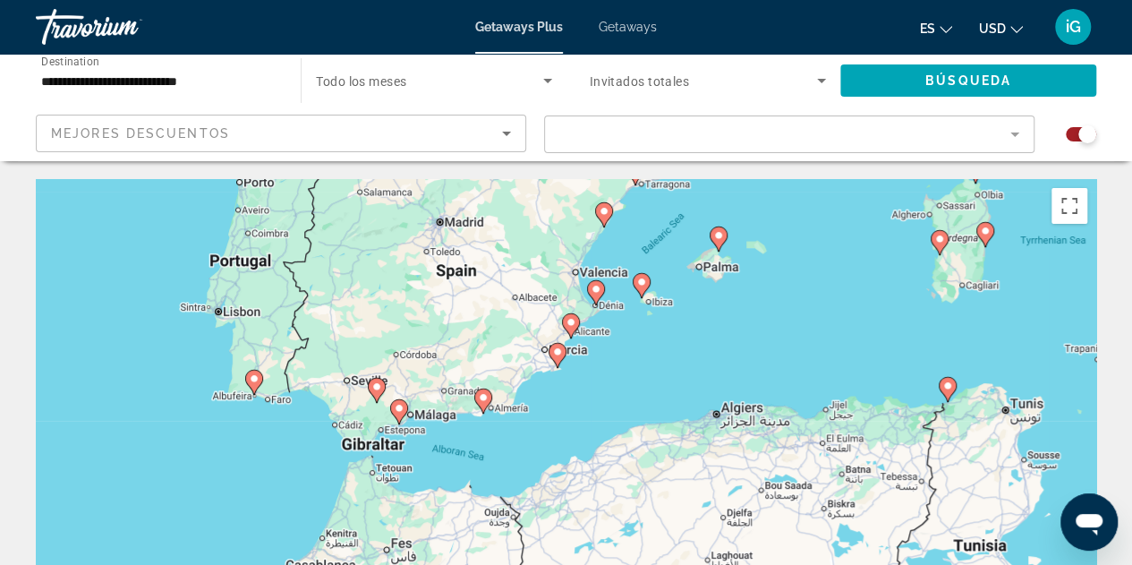
click at [570, 404] on div "To activate drag with keyboard, press Alt + Enter. Once in keyboard drag state,…" at bounding box center [566, 447] width 1060 height 537
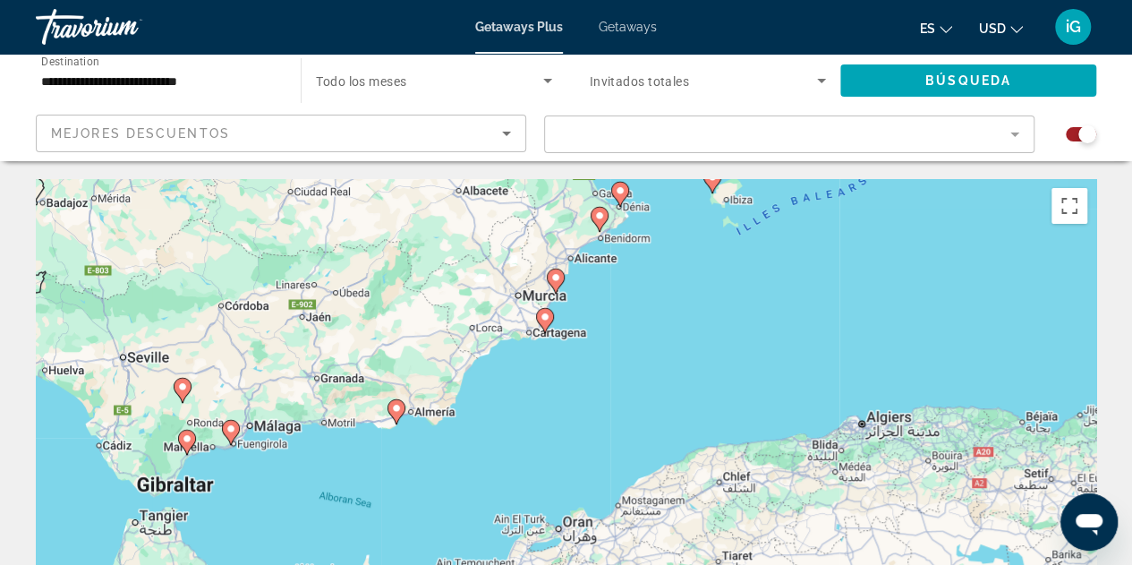
click at [570, 404] on div "To activate drag with keyboard, press Alt + Enter. Once in keyboard drag state,…" at bounding box center [566, 447] width 1060 height 537
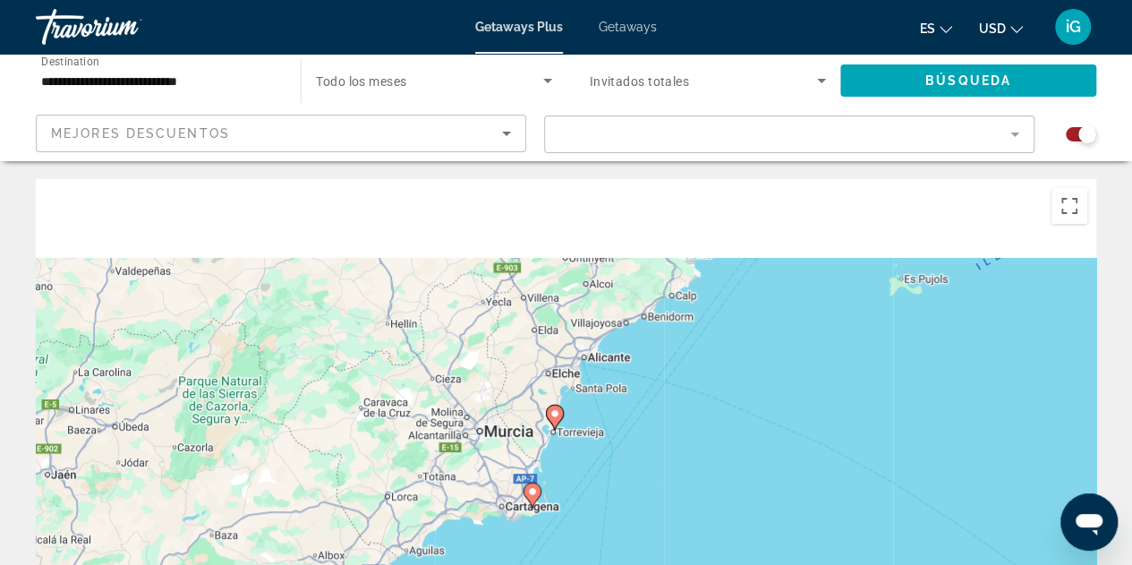
drag, startPoint x: 590, startPoint y: 257, endPoint x: 609, endPoint y: 538, distance: 281.7
click at [609, 538] on div "To activate drag with keyboard, press Alt + Enter. Once in keyboard drag state,…" at bounding box center [566, 447] width 1060 height 537
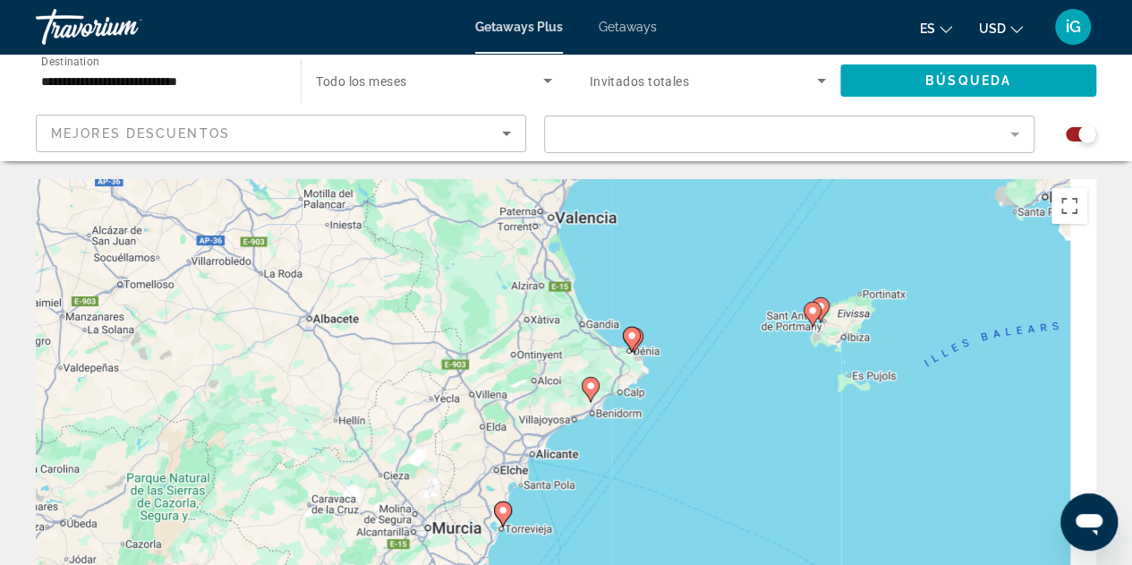
drag, startPoint x: 684, startPoint y: 447, endPoint x: 548, endPoint y: 455, distance: 136.3
click at [548, 455] on div "To activate drag with keyboard, press Alt + Enter. Once in keyboard drag state,…" at bounding box center [566, 447] width 1060 height 537
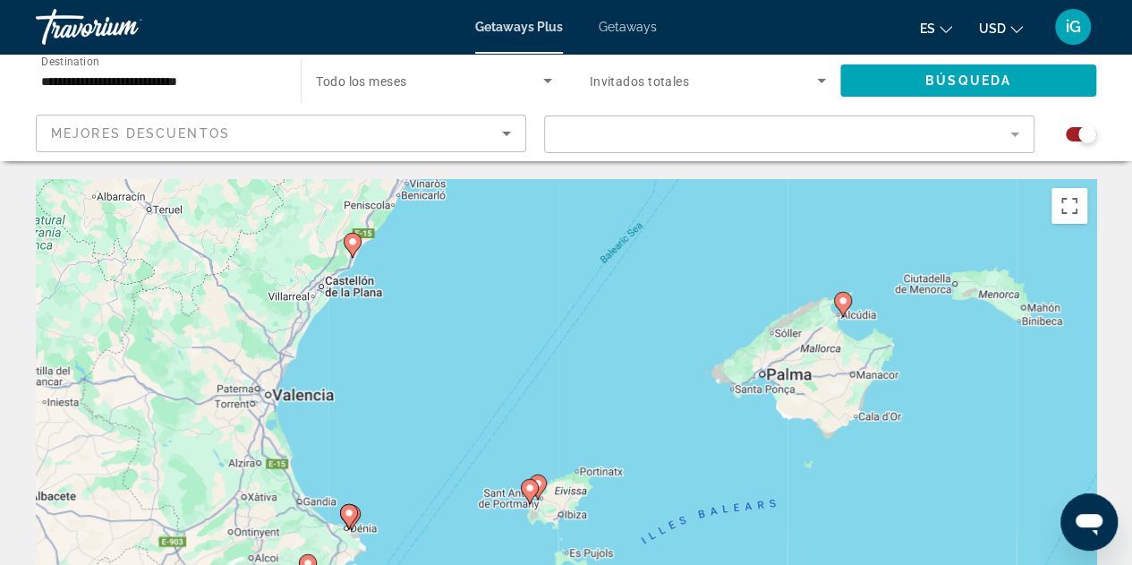
drag, startPoint x: 827, startPoint y: 278, endPoint x: 652, endPoint y: 470, distance: 259.1
click at [652, 470] on div "To activate drag with keyboard, press Alt + Enter. Once in keyboard drag state,…" at bounding box center [566, 447] width 1060 height 537
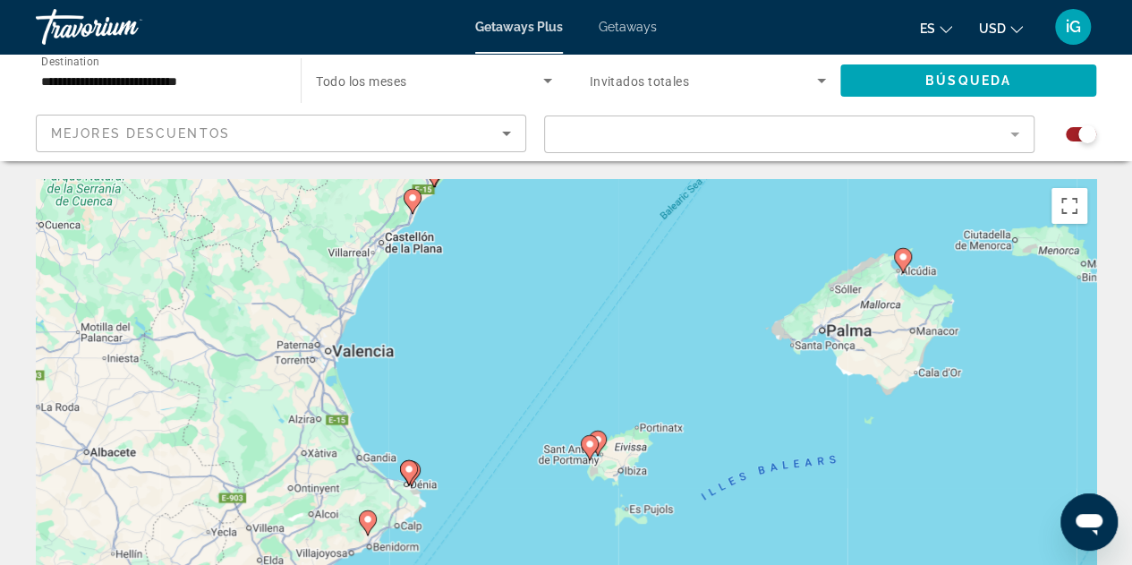
drag, startPoint x: 415, startPoint y: 384, endPoint x: 735, endPoint y: 287, distance: 333.8
click at [735, 287] on div "To activate drag with keyboard, press Alt + Enter. Once in keyboard drag state,…" at bounding box center [566, 447] width 1060 height 537
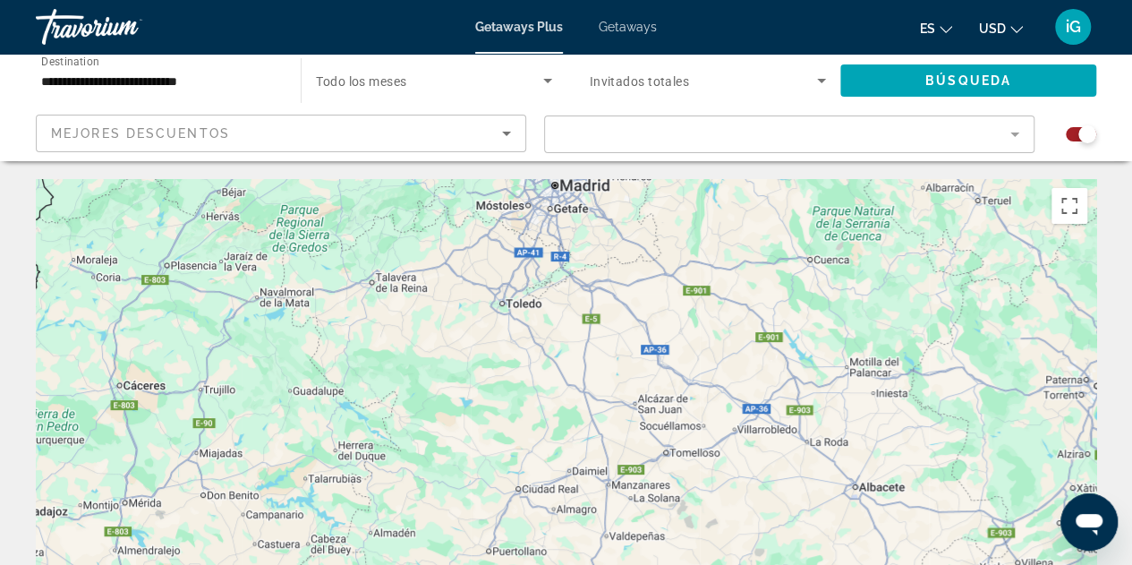
drag, startPoint x: 333, startPoint y: 285, endPoint x: 666, endPoint y: 389, distance: 349.0
click at [666, 389] on div "To activate drag with keyboard, press Alt + Enter. Once in keyboard drag state,…" at bounding box center [566, 447] width 1060 height 537
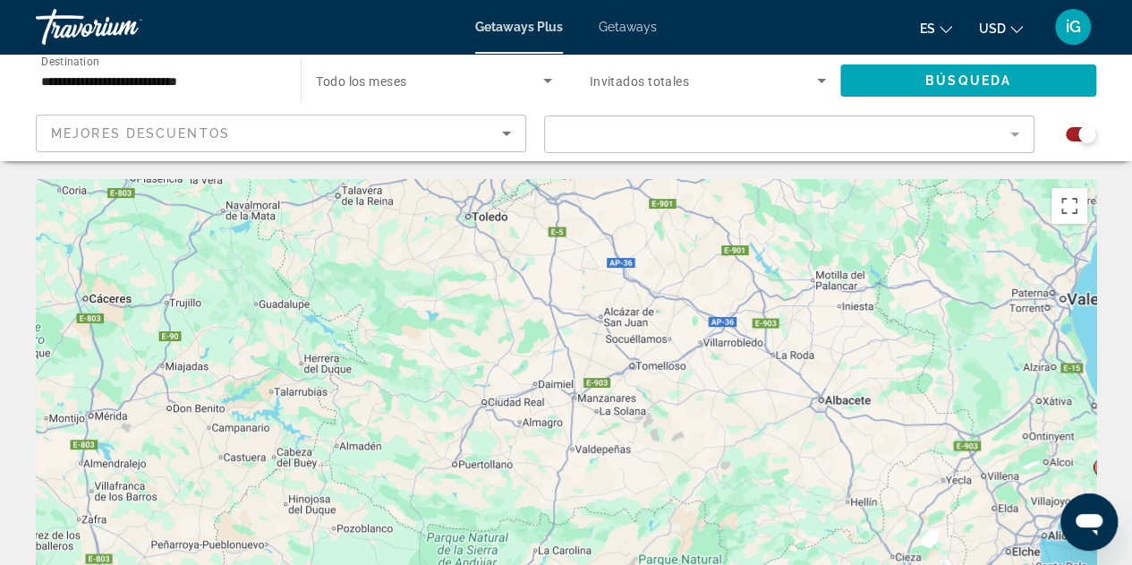
drag, startPoint x: 625, startPoint y: 258, endPoint x: 585, endPoint y: 46, distance: 215.7
click at [585, 46] on div "**********" at bounding box center [566, 282] width 1132 height 565
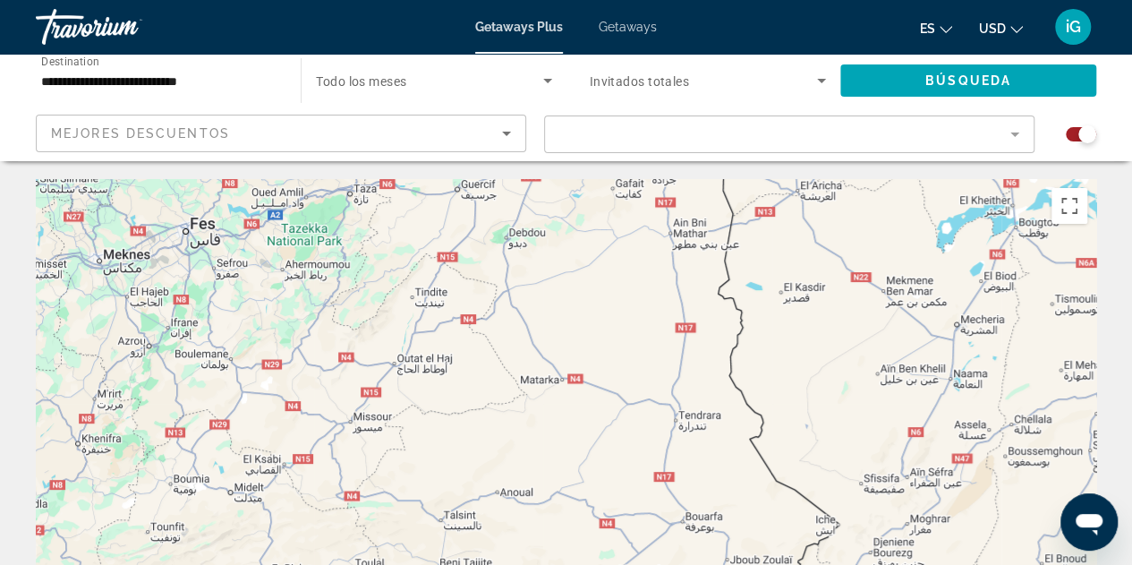
click at [539, 300] on div "Main content" at bounding box center [566, 447] width 1060 height 537
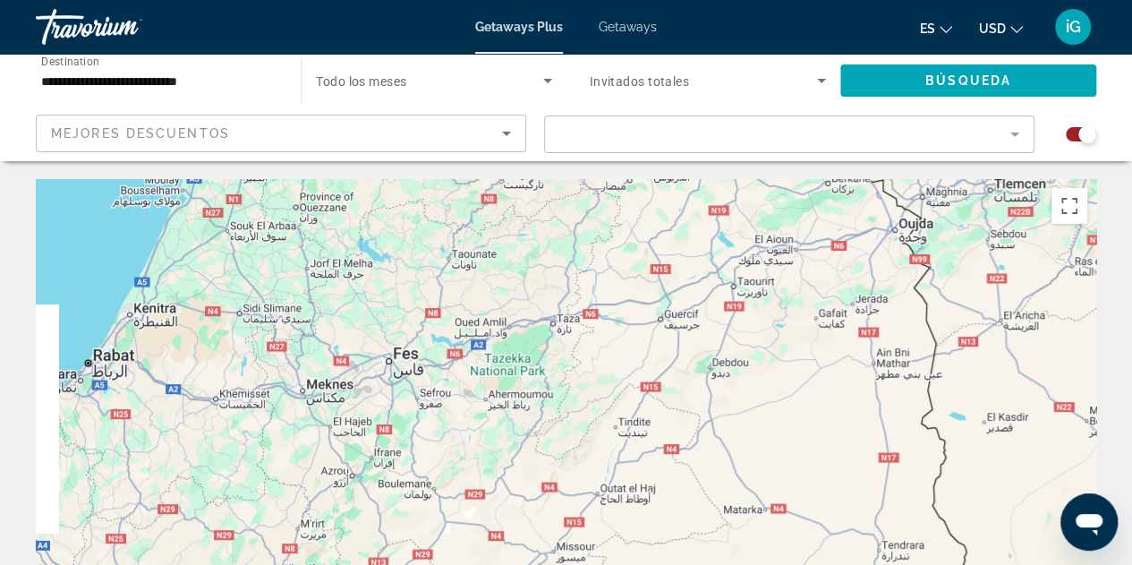
drag, startPoint x: 481, startPoint y: 213, endPoint x: 774, endPoint y: 449, distance: 376.1
click at [774, 449] on div "Main content" at bounding box center [566, 447] width 1060 height 537
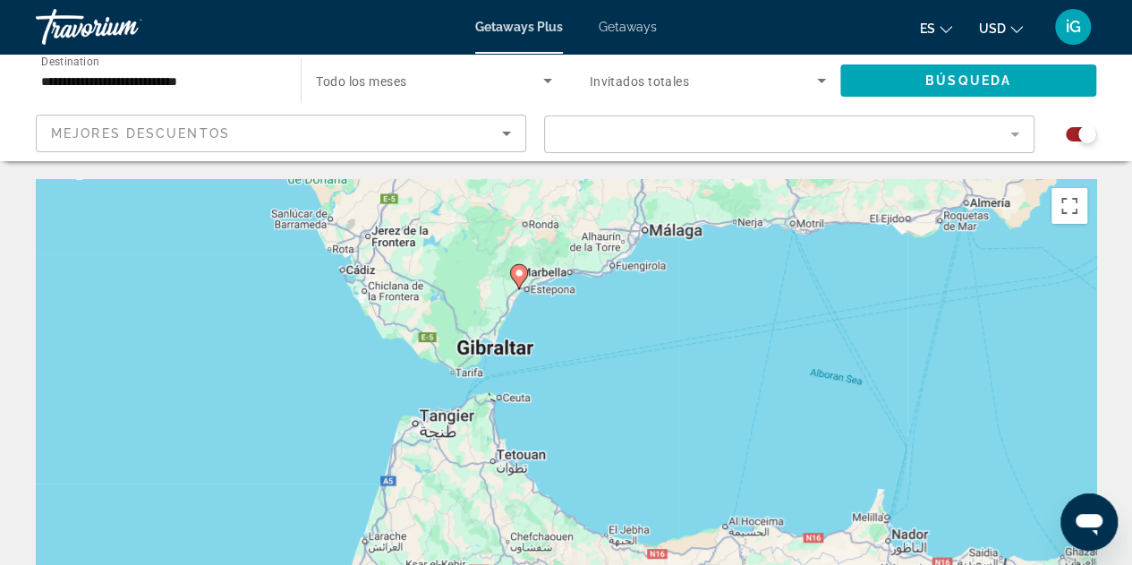
drag, startPoint x: 591, startPoint y: 273, endPoint x: 605, endPoint y: 537, distance: 264.4
click at [605, 537] on div "To activate drag with keyboard, press Alt + Enter. Once in keyboard drag state,…" at bounding box center [566, 447] width 1060 height 537
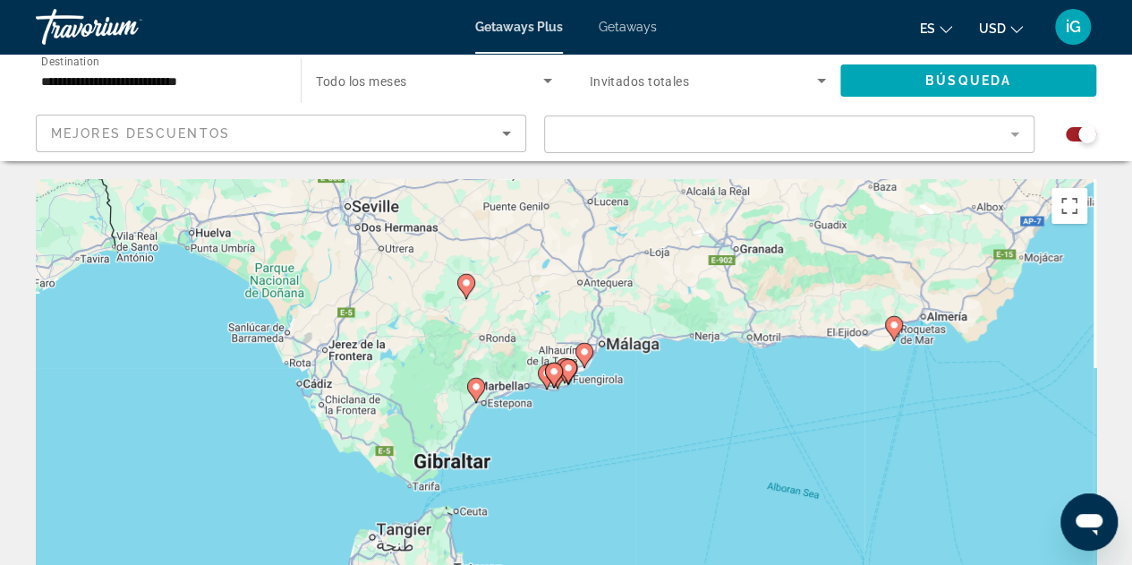
drag, startPoint x: 666, startPoint y: 357, endPoint x: 574, endPoint y: 330, distance: 96.0
click at [574, 330] on div "To activate drag with keyboard, press Alt + Enter. Once in keyboard drag state,…" at bounding box center [566, 447] width 1060 height 537
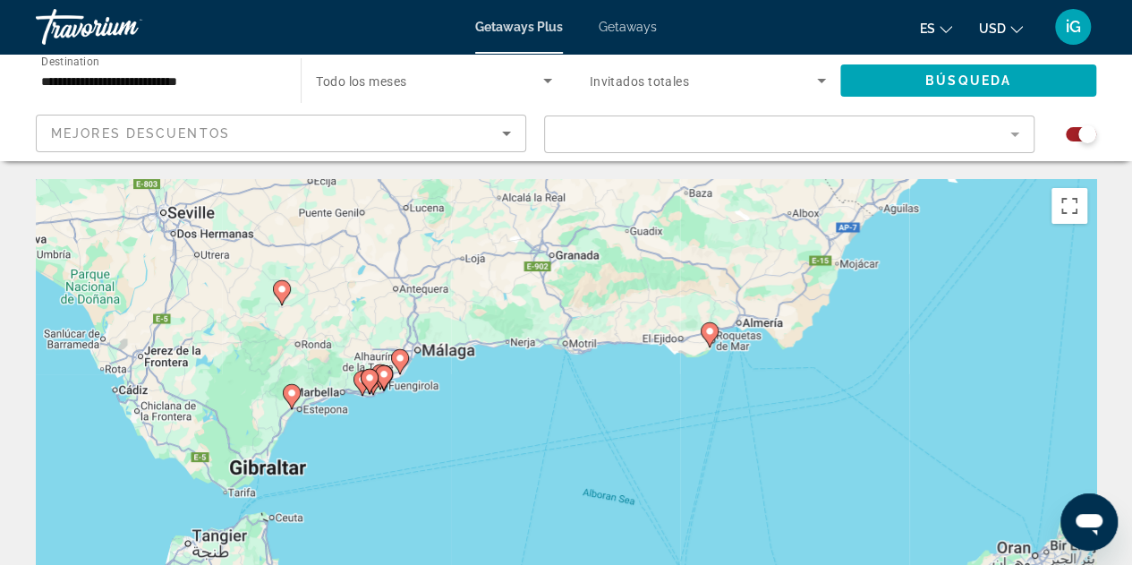
drag, startPoint x: 848, startPoint y: 392, endPoint x: 653, endPoint y: 409, distance: 195.8
click at [653, 409] on div "To activate drag with keyboard, press Alt + Enter. Once in keyboard drag state,…" at bounding box center [566, 447] width 1060 height 537
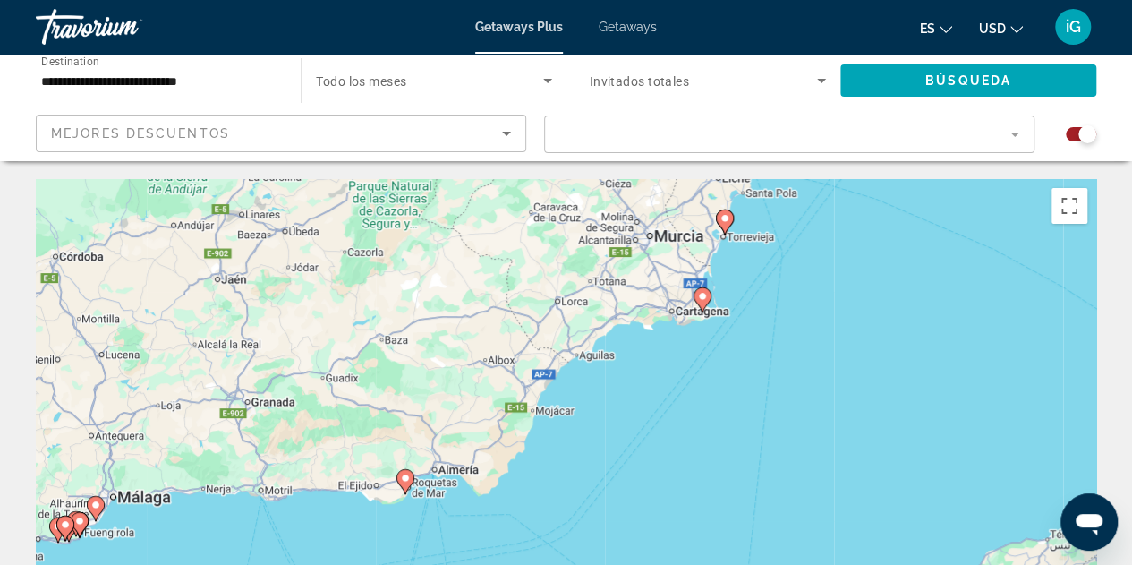
drag, startPoint x: 859, startPoint y: 307, endPoint x: 578, endPoint y: 463, distance: 321.3
click at [578, 463] on div "To activate drag with keyboard, press Alt + Enter. Once in keyboard drag state,…" at bounding box center [566, 447] width 1060 height 537
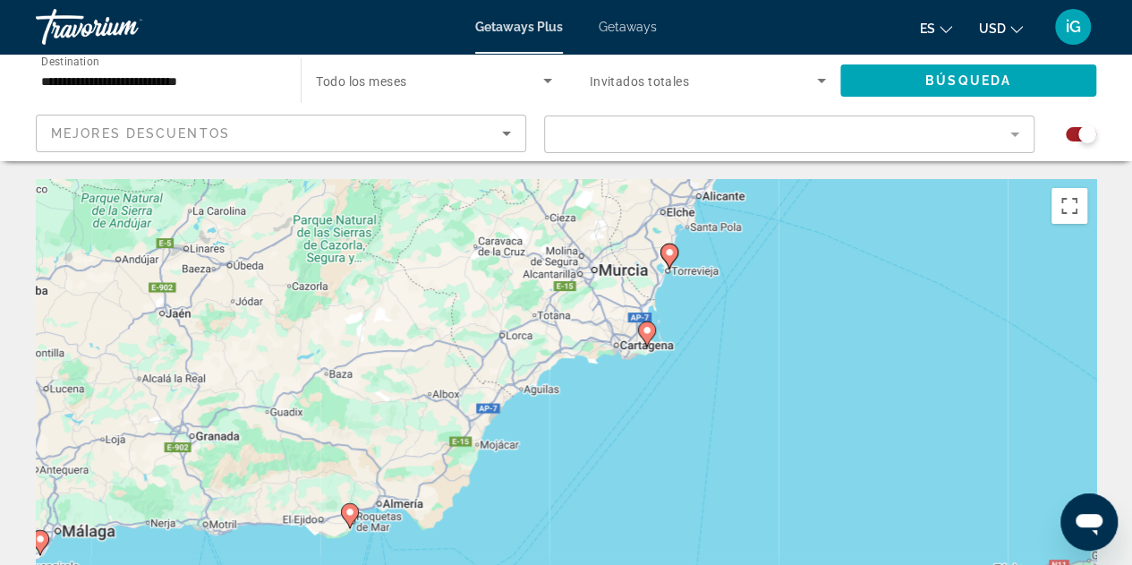
click at [647, 343] on icon "Main content" at bounding box center [646, 333] width 16 height 23
type input "**********"
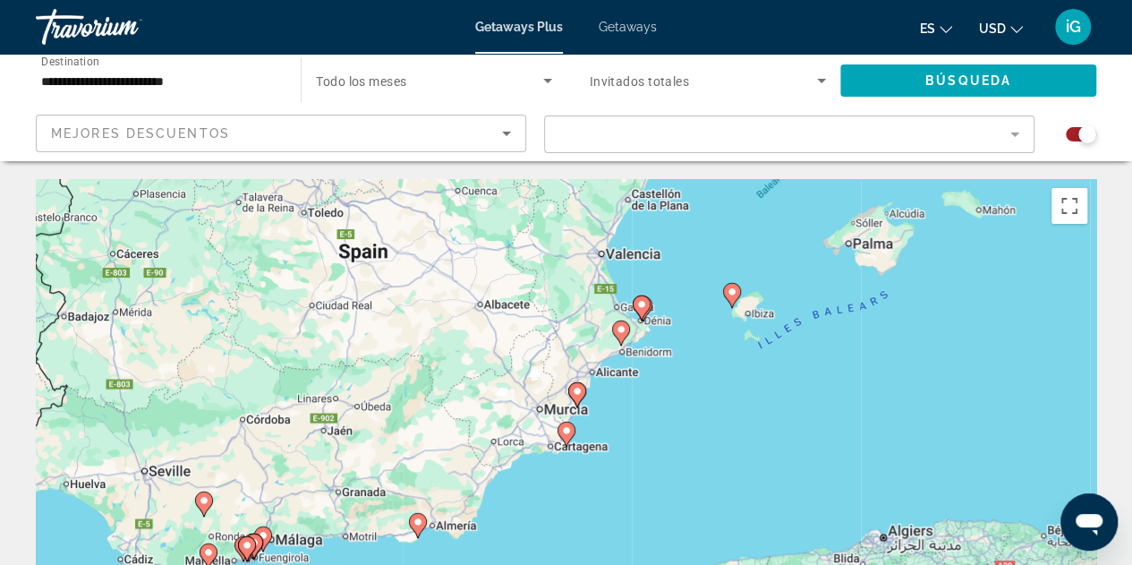
click at [566, 440] on icon "Main content" at bounding box center [566, 433] width 16 height 23
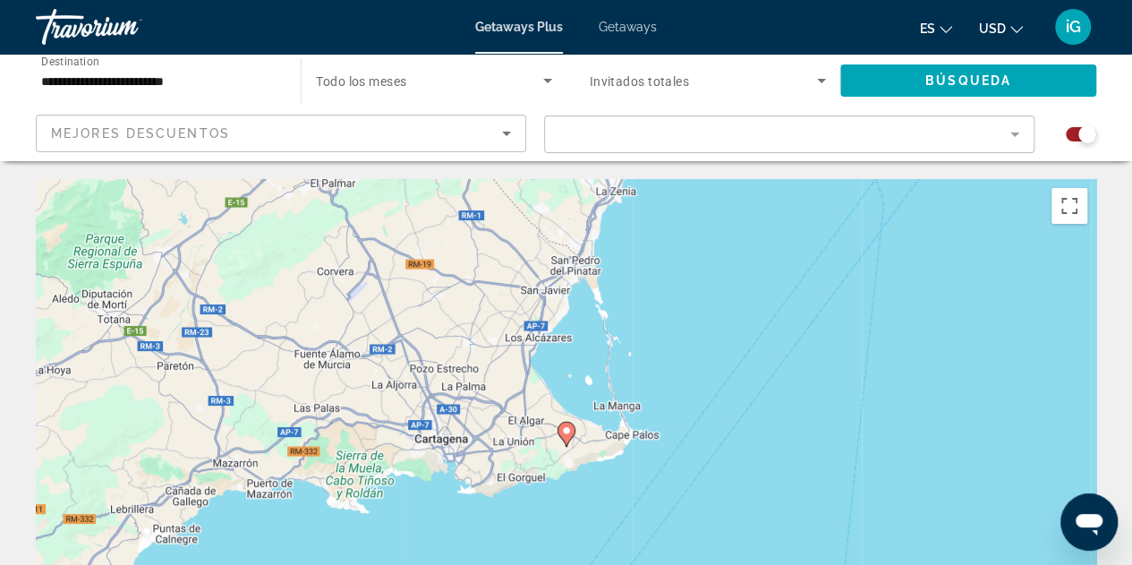
click at [566, 430] on image "Main content" at bounding box center [566, 430] width 11 height 11
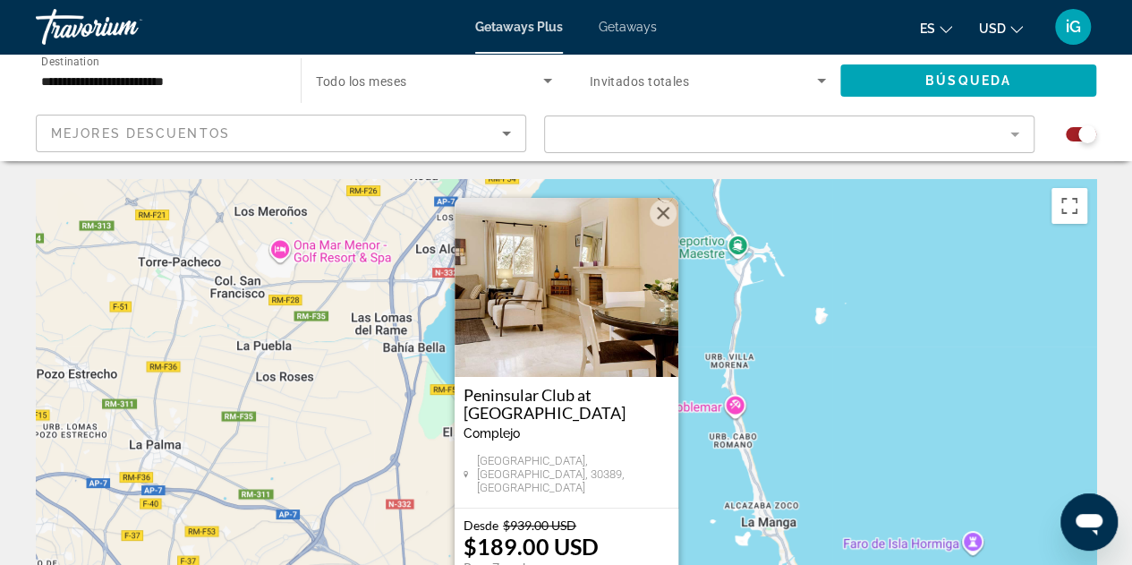
click at [591, 342] on img "Main content" at bounding box center [567, 287] width 224 height 179
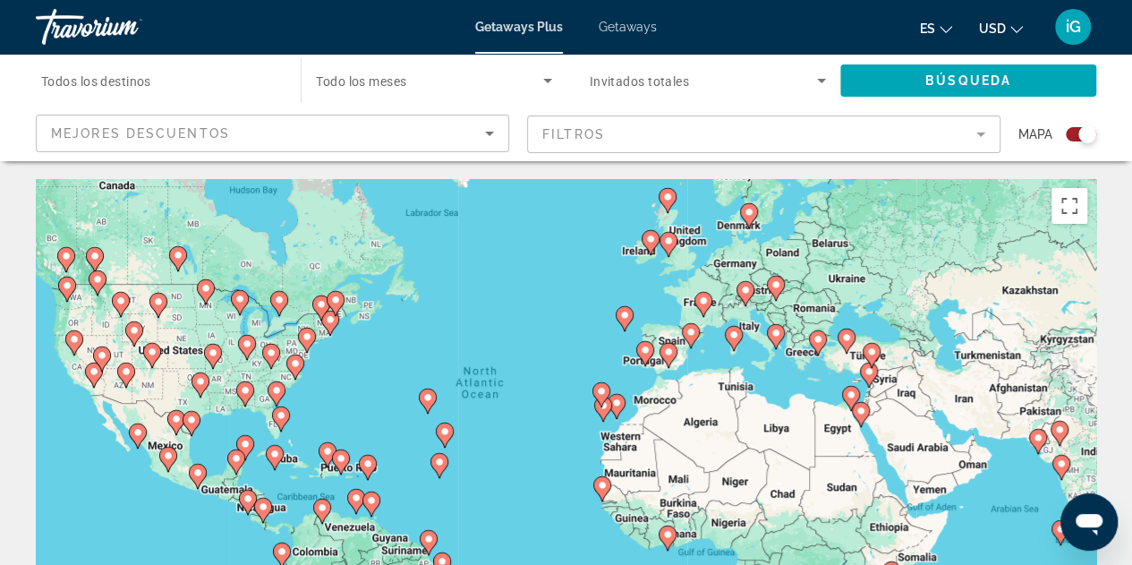
drag, startPoint x: 603, startPoint y: 364, endPoint x: 569, endPoint y: 326, distance: 51.4
click at [569, 326] on div "To activate drag with keyboard, press Alt + Enter. Once in keyboard drag state,…" at bounding box center [566, 447] width 1060 height 537
click at [633, 379] on div "To activate drag with keyboard, press Alt + Enter. Once in keyboard drag state,…" at bounding box center [566, 447] width 1060 height 537
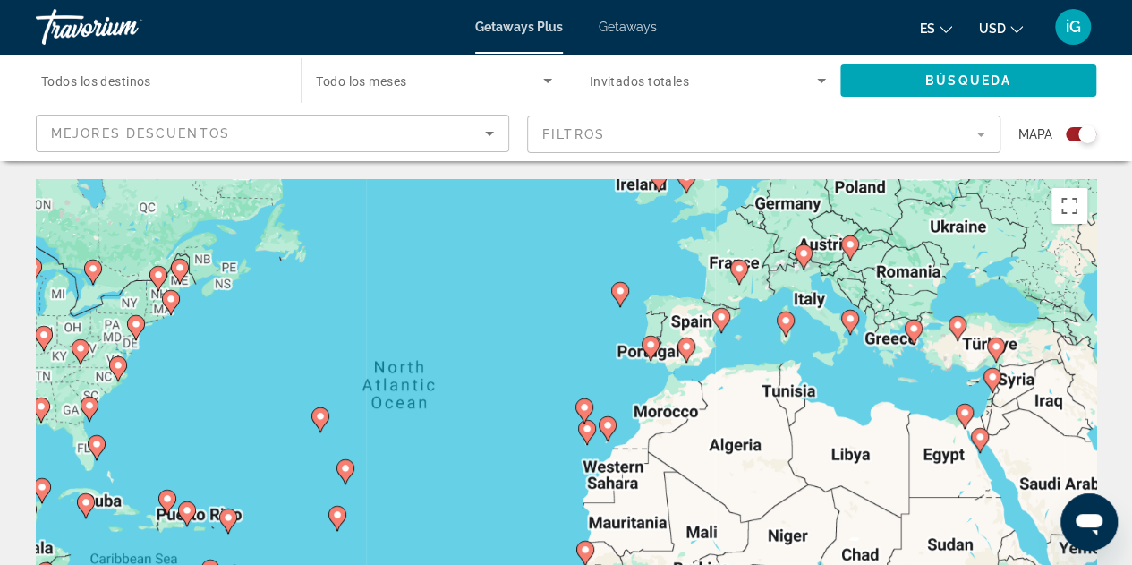
click at [633, 379] on div "To activate drag with keyboard, press Alt + Enter. Once in keyboard drag state,…" at bounding box center [566, 447] width 1060 height 537
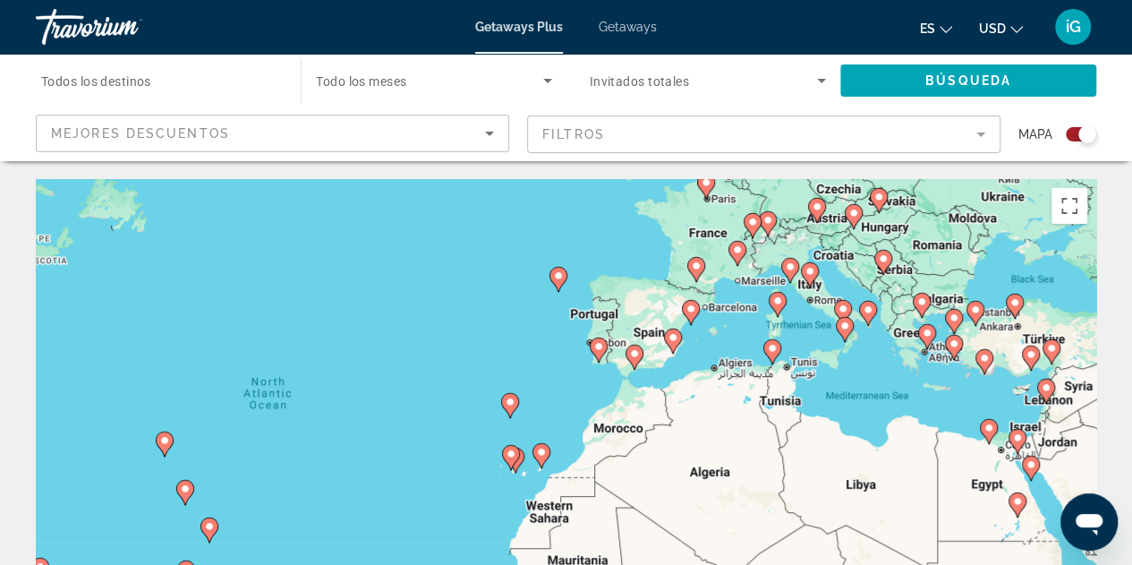
drag, startPoint x: 778, startPoint y: 333, endPoint x: 714, endPoint y: 339, distance: 63.8
click at [714, 339] on div "To activate drag with keyboard, press Alt + Enter. Once in keyboard drag state,…" at bounding box center [566, 447] width 1060 height 537
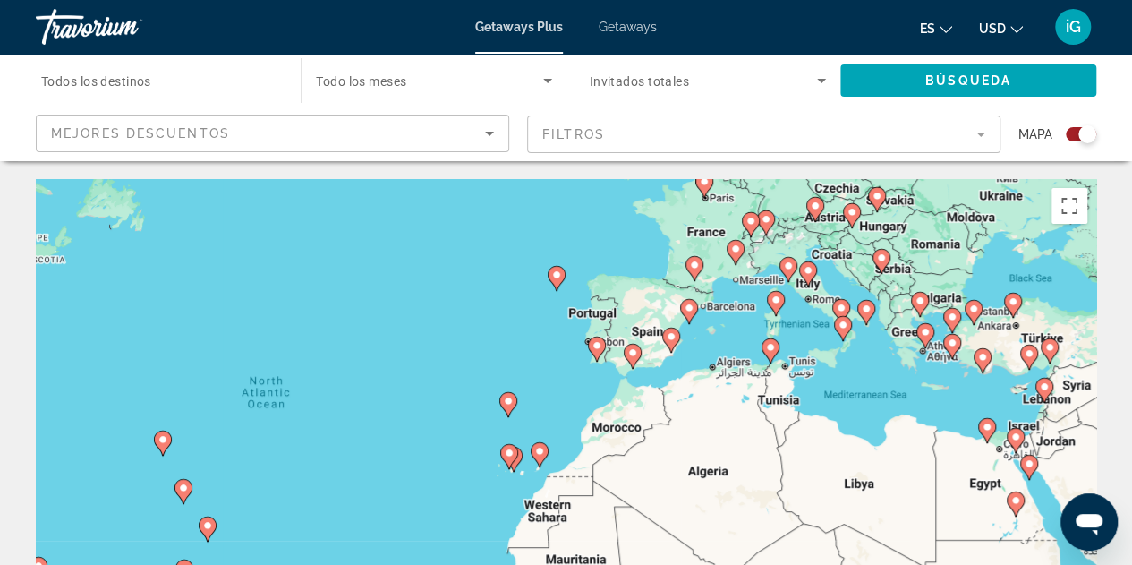
click at [696, 351] on div "To activate drag with keyboard, press Alt + Enter. Once in keyboard drag state,…" at bounding box center [566, 447] width 1060 height 537
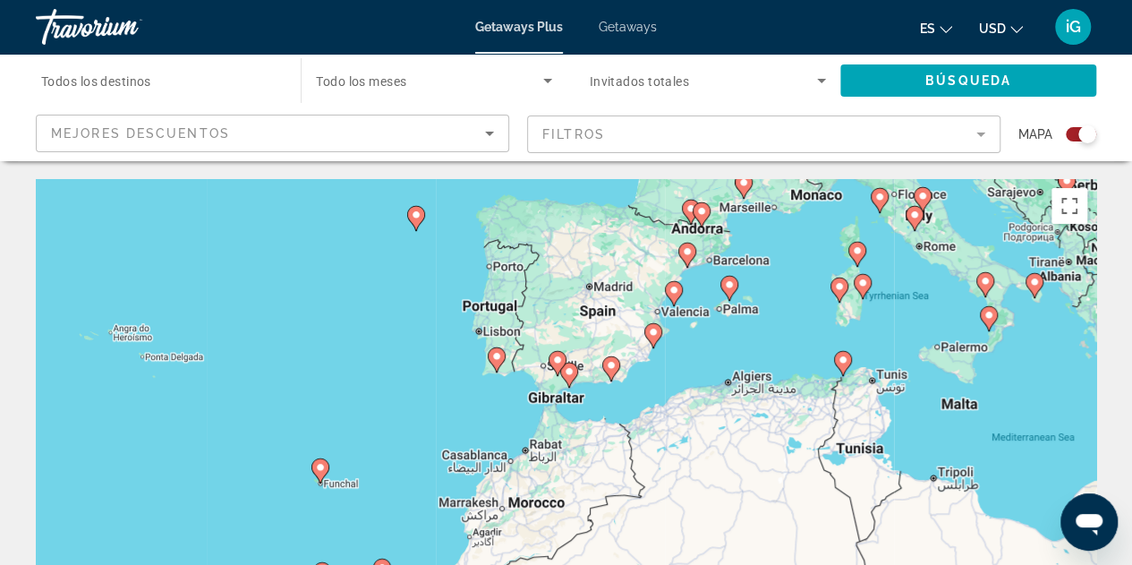
click at [696, 351] on div "To activate drag with keyboard, press Alt + Enter. Once in keyboard drag state,…" at bounding box center [566, 447] width 1060 height 537
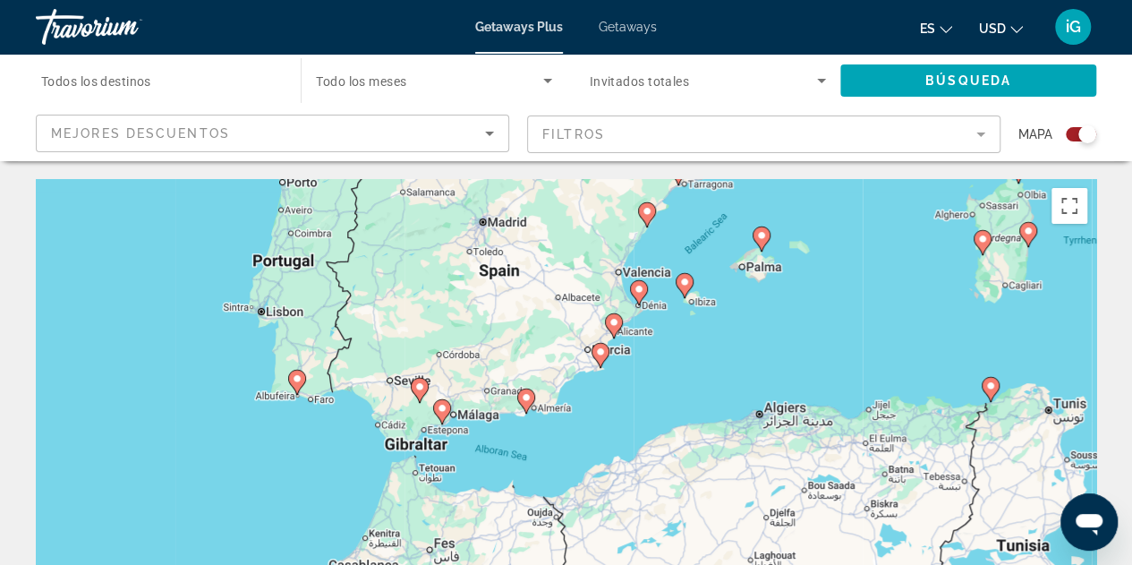
drag, startPoint x: 532, startPoint y: 484, endPoint x: 604, endPoint y: 329, distance: 170.9
click at [604, 329] on div "To activate drag with keyboard, press Alt + Enter. Once in keyboard drag state,…" at bounding box center [566, 447] width 1060 height 537
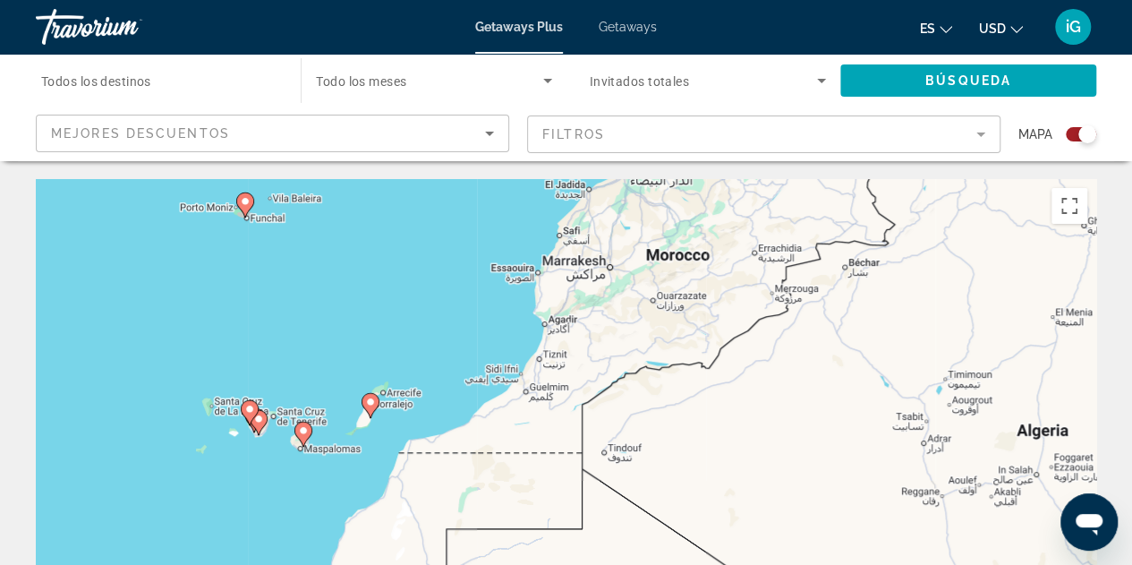
drag, startPoint x: 279, startPoint y: 369, endPoint x: 438, endPoint y: 346, distance: 160.0
click at [438, 346] on div "To activate drag with keyboard, press Alt + Enter. Once in keyboard drag state,…" at bounding box center [566, 447] width 1060 height 537
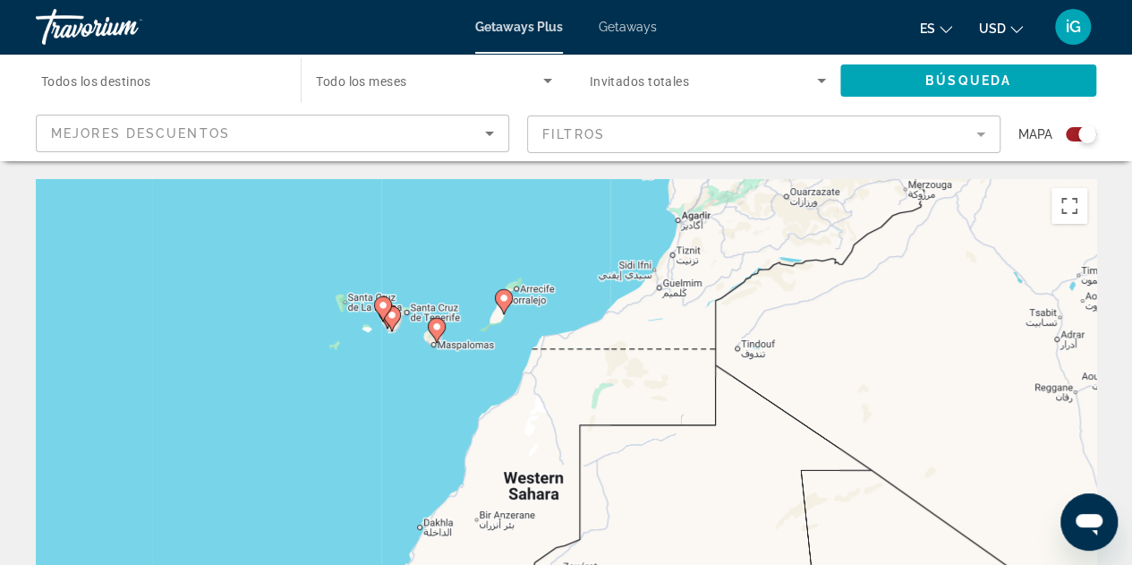
drag, startPoint x: 358, startPoint y: 398, endPoint x: 490, endPoint y: 277, distance: 179.9
click at [490, 277] on div "To activate drag with keyboard, press Alt + Enter. Once in keyboard drag state,…" at bounding box center [566, 447] width 1060 height 537
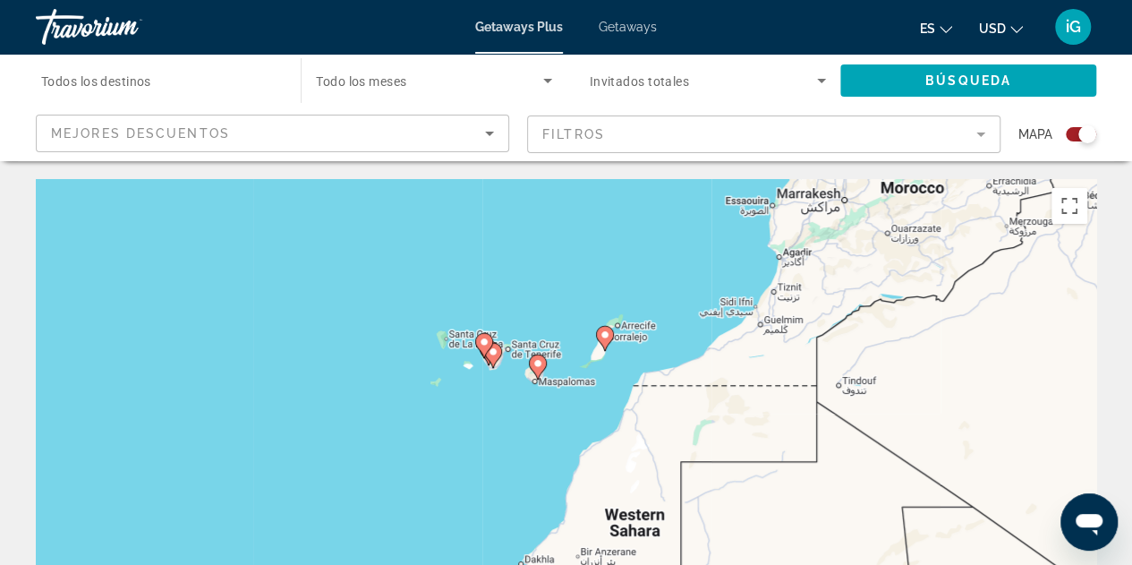
drag, startPoint x: 447, startPoint y: 386, endPoint x: 528, endPoint y: 430, distance: 92.1
click at [528, 430] on div "To activate drag with keyboard, press Alt + Enter. Once in keyboard drag state,…" at bounding box center [566, 447] width 1060 height 537
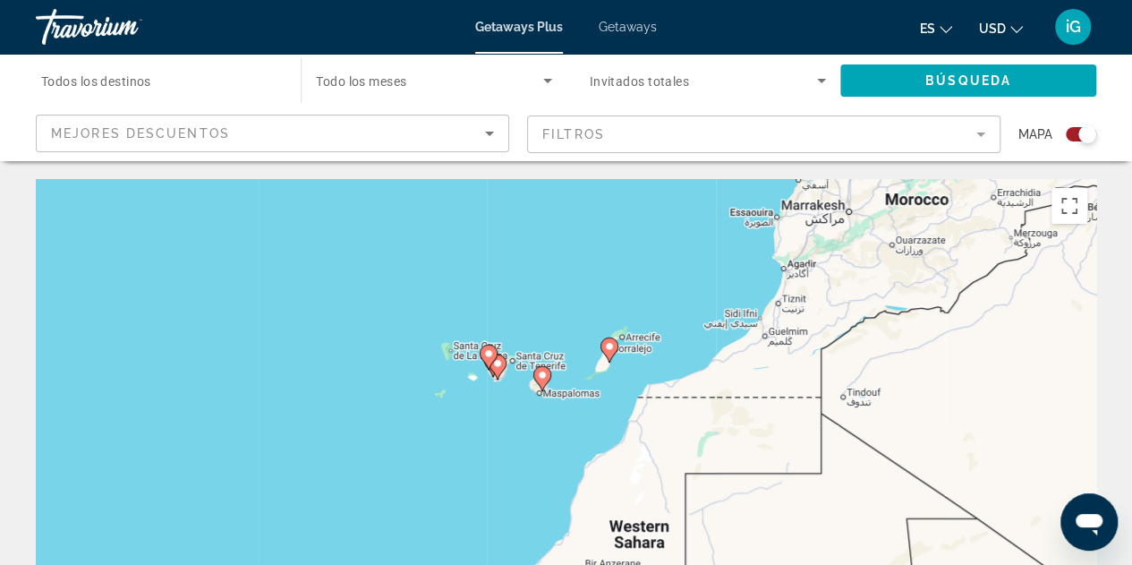
click at [541, 374] on image "Main content" at bounding box center [542, 375] width 11 height 11
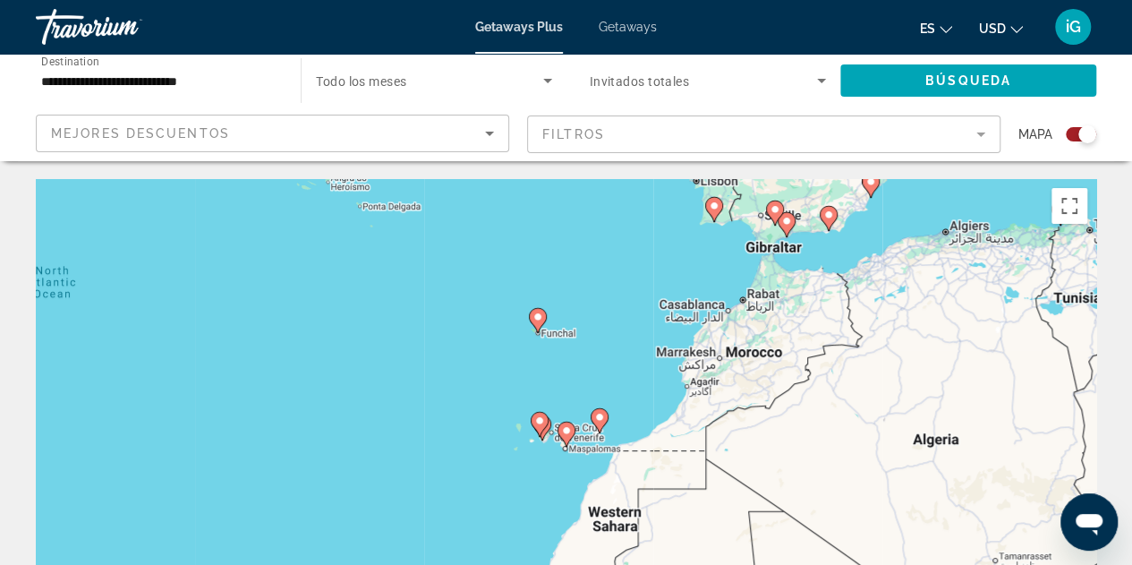
click at [568, 454] on div "To activate drag with keyboard, press Alt + Enter. Once in keyboard drag state,…" at bounding box center [566, 447] width 1060 height 537
click at [568, 470] on div "To activate drag with keyboard, press Alt + Enter. Once in keyboard drag state,…" at bounding box center [566, 447] width 1060 height 537
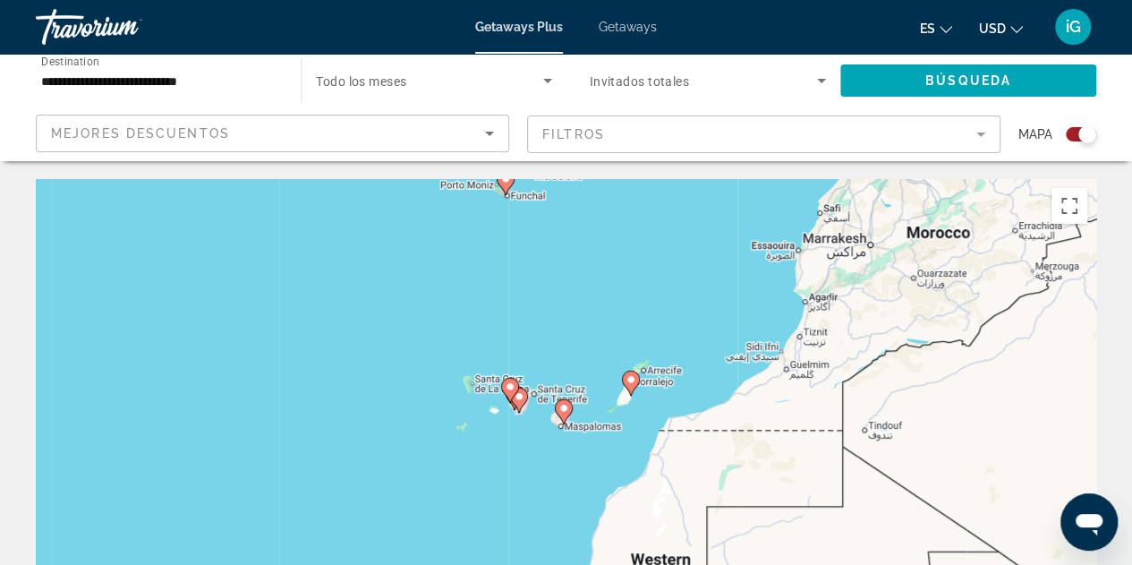
click at [568, 470] on div "To activate drag with keyboard, press Alt + Enter. Once in keyboard drag state,…" at bounding box center [566, 447] width 1060 height 537
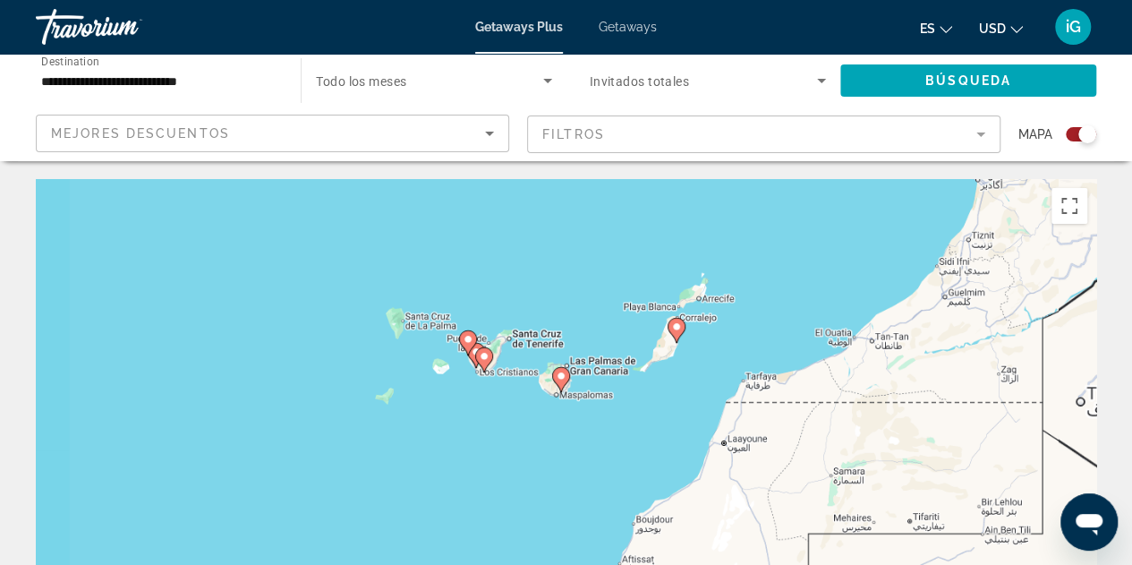
click at [568, 470] on div "To activate drag with keyboard, press Alt + Enter. Once in keyboard drag state,…" at bounding box center [566, 447] width 1060 height 537
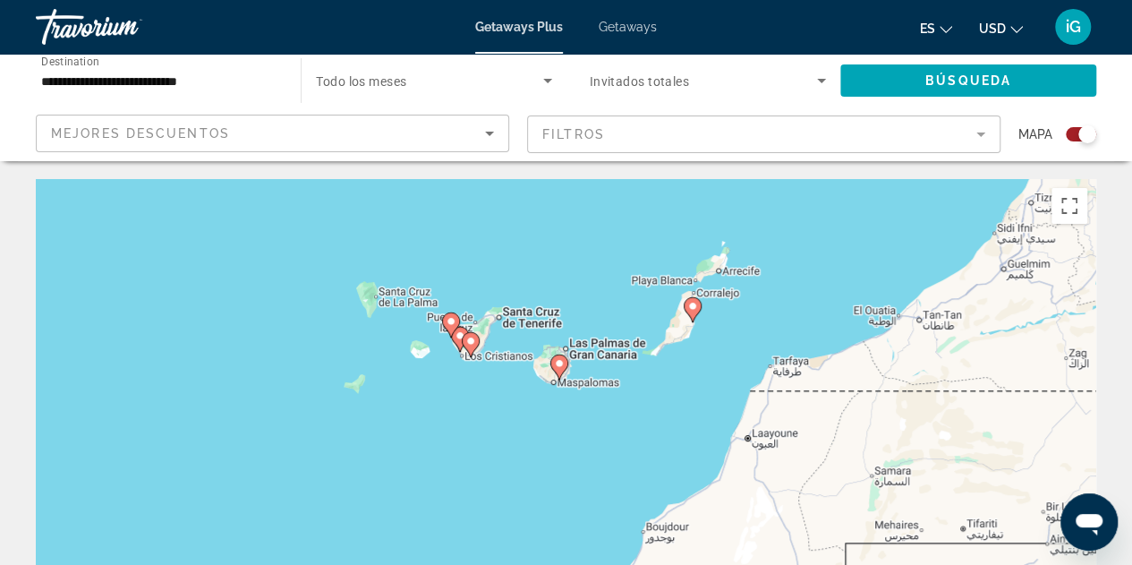
click at [568, 470] on div "To activate drag with keyboard, press Alt + Enter. Once in keyboard drag state,…" at bounding box center [566, 447] width 1060 height 537
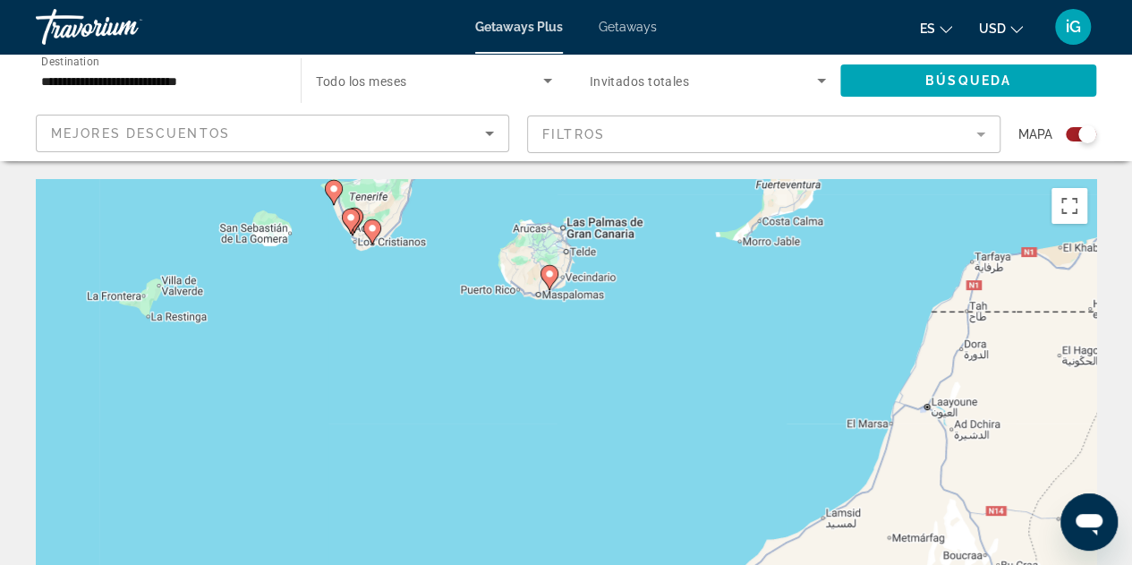
click at [549, 276] on image "Main content" at bounding box center [549, 273] width 11 height 11
type input "**********"
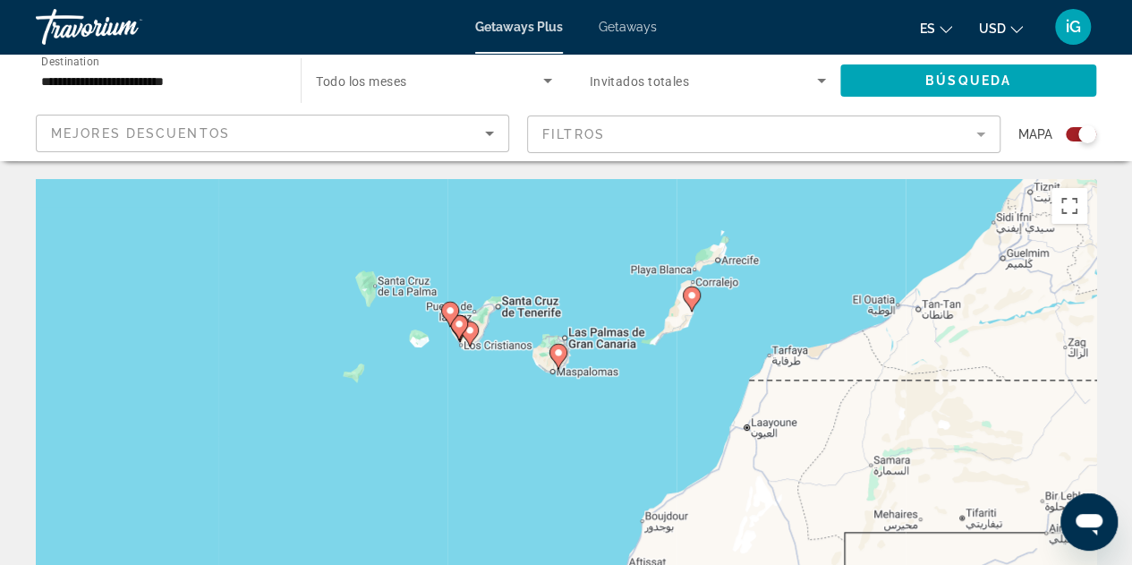
click at [559, 359] on icon "Main content" at bounding box center [557, 356] width 16 height 23
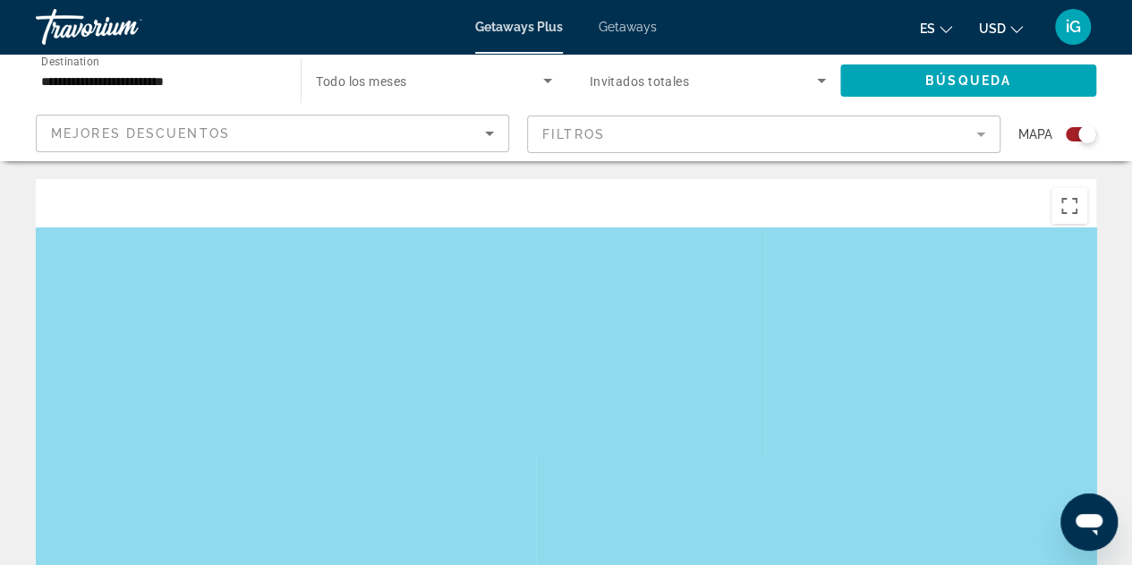
drag, startPoint x: 595, startPoint y: 273, endPoint x: 600, endPoint y: 496, distance: 222.9
click at [600, 496] on div "To navigate, press the arrow keys. To activate drag with keyboard, press Alt + …" at bounding box center [566, 447] width 1060 height 537
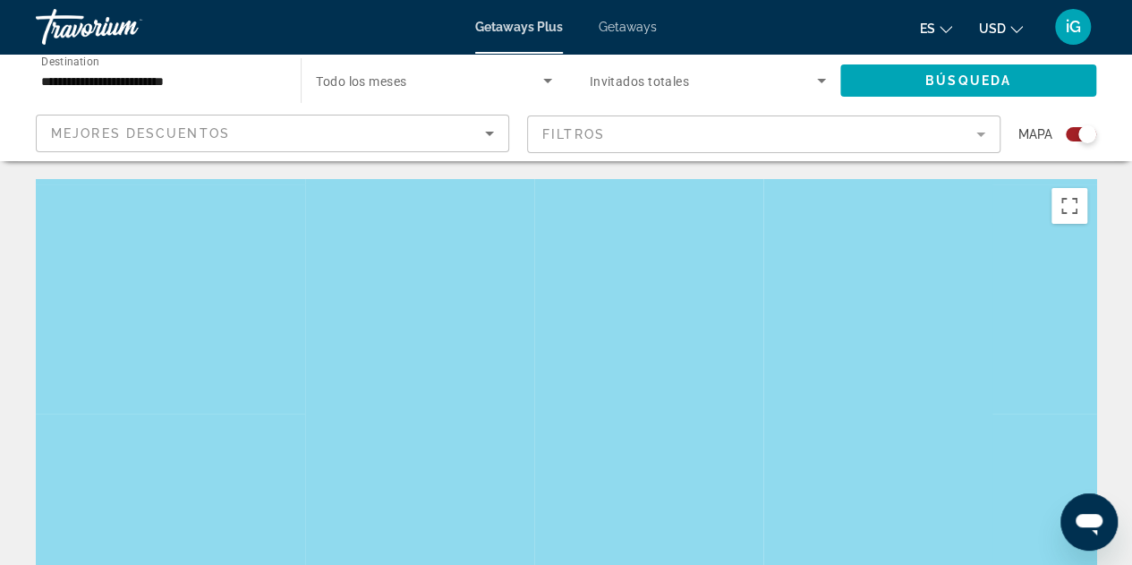
drag, startPoint x: 600, startPoint y: 260, endPoint x: 599, endPoint y: 446, distance: 185.2
click at [599, 446] on div "To navigate, press the arrow keys. To activate drag with keyboard, press Alt + …" at bounding box center [566, 447] width 1060 height 537
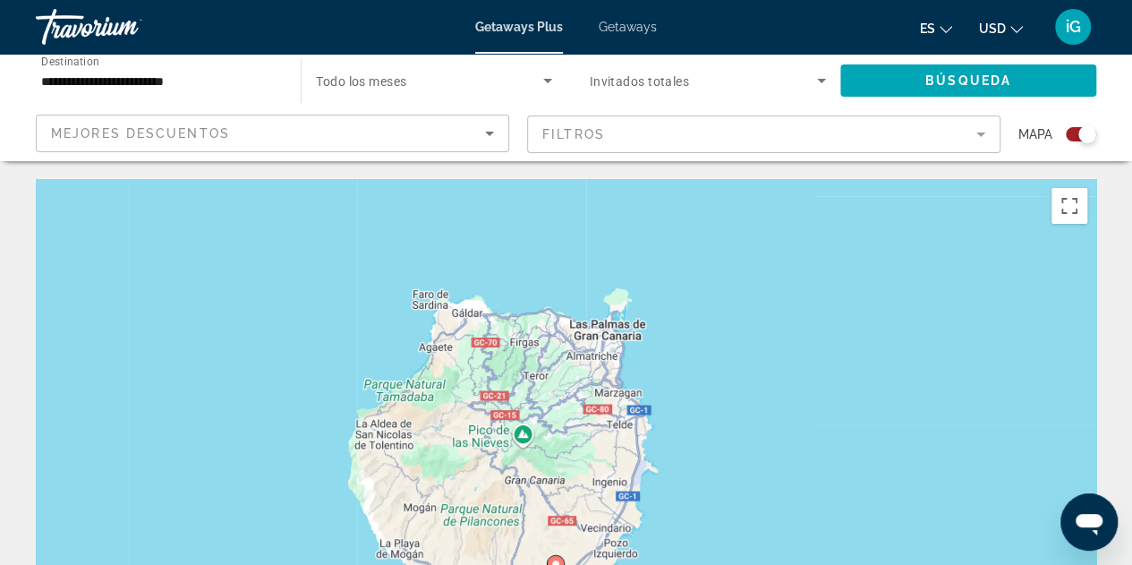
drag, startPoint x: 601, startPoint y: 477, endPoint x: 694, endPoint y: 228, distance: 265.3
click at [694, 228] on div "To navigate, press the arrow keys. To activate drag with keyboard, press Alt + …" at bounding box center [566, 447] width 1060 height 537
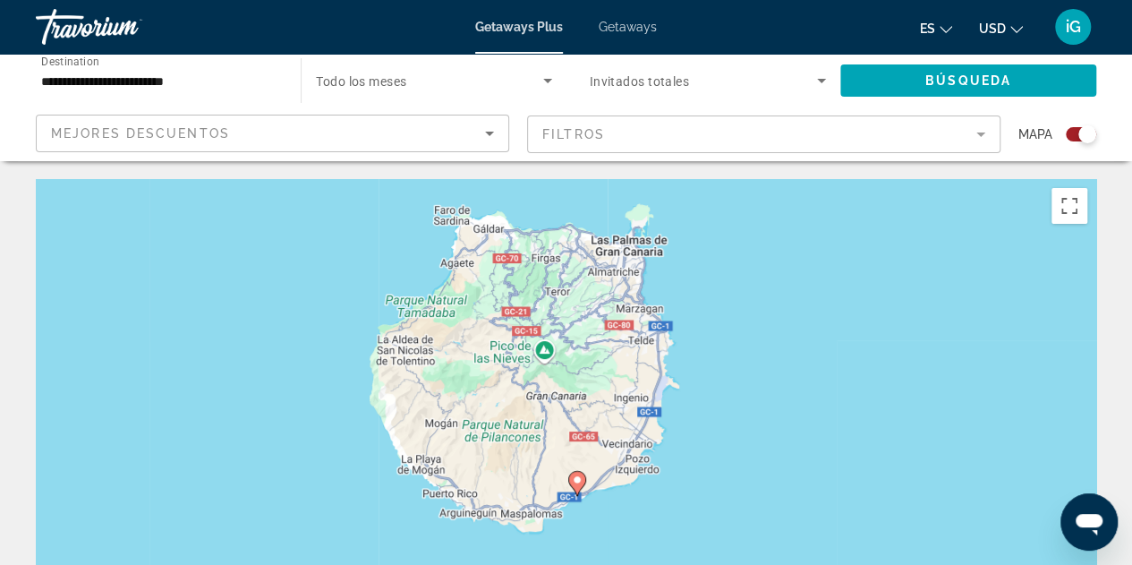
click at [575, 482] on image "Main content" at bounding box center [577, 479] width 11 height 11
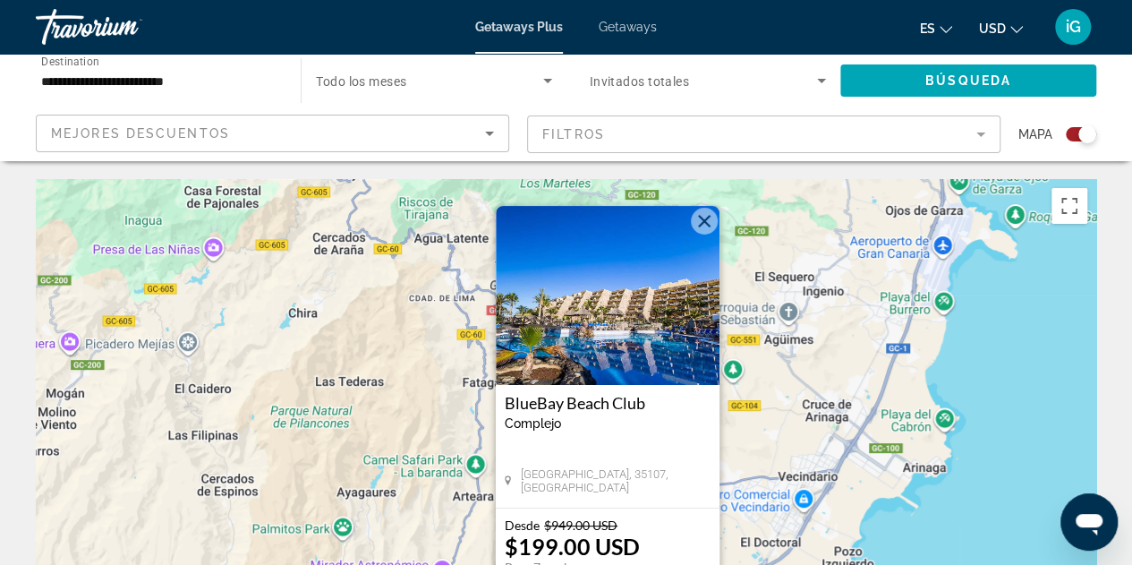
click at [612, 330] on img "Main content" at bounding box center [608, 295] width 224 height 179
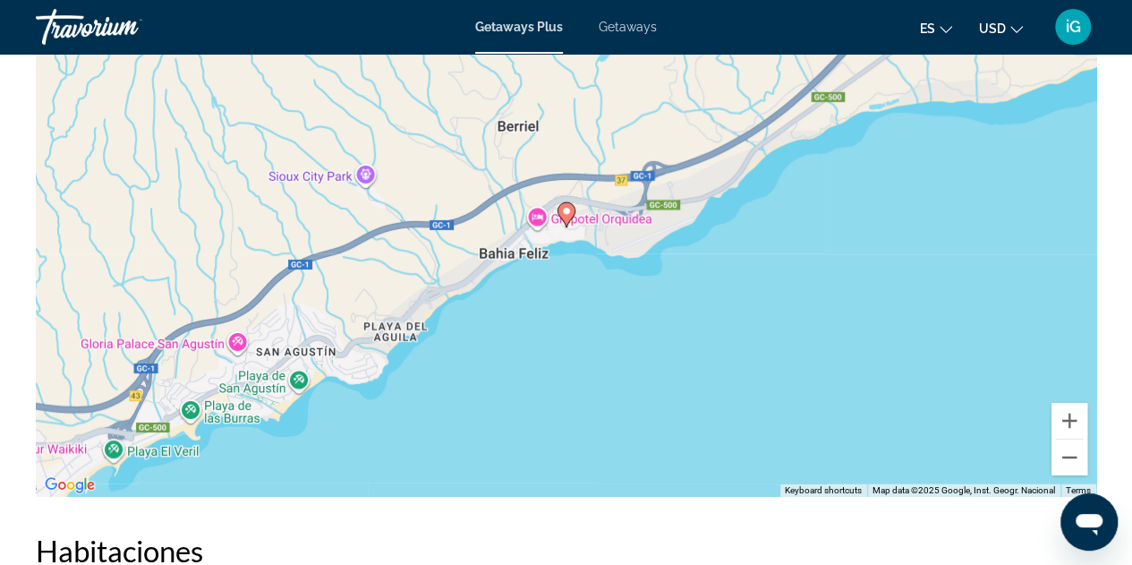
scroll to position [2867, 0]
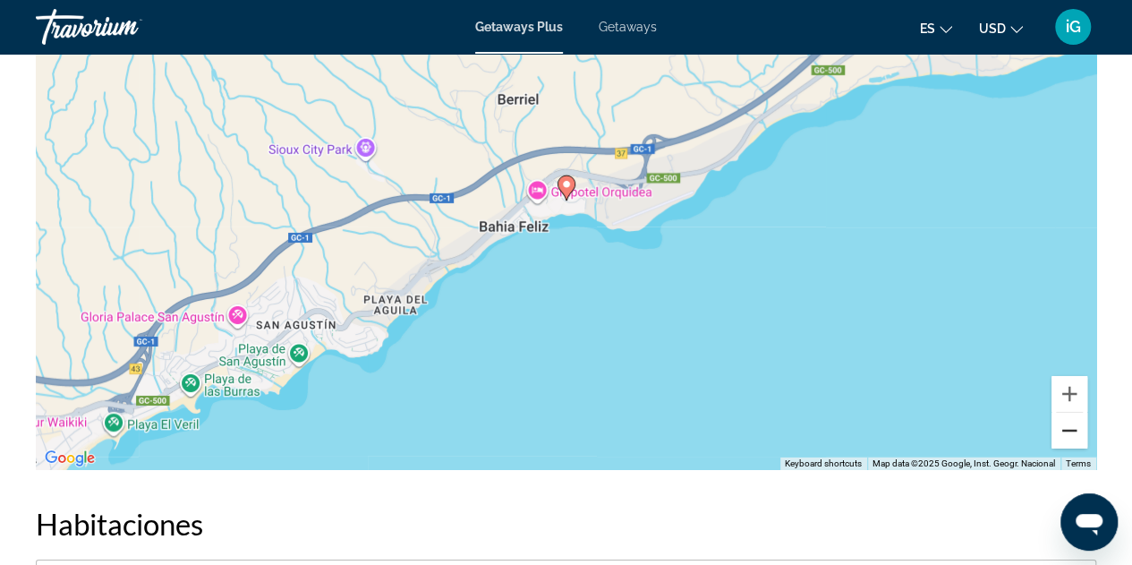
click at [1074, 413] on button "Zoom out" at bounding box center [1069, 431] width 36 height 36
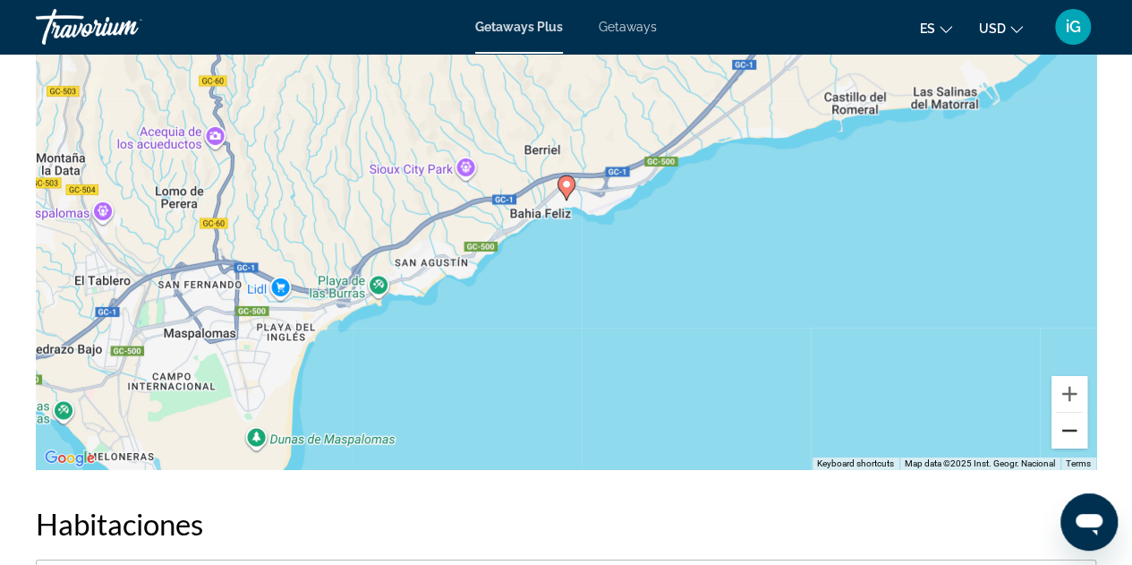
click at [1074, 413] on button "Zoom out" at bounding box center [1069, 431] width 36 height 36
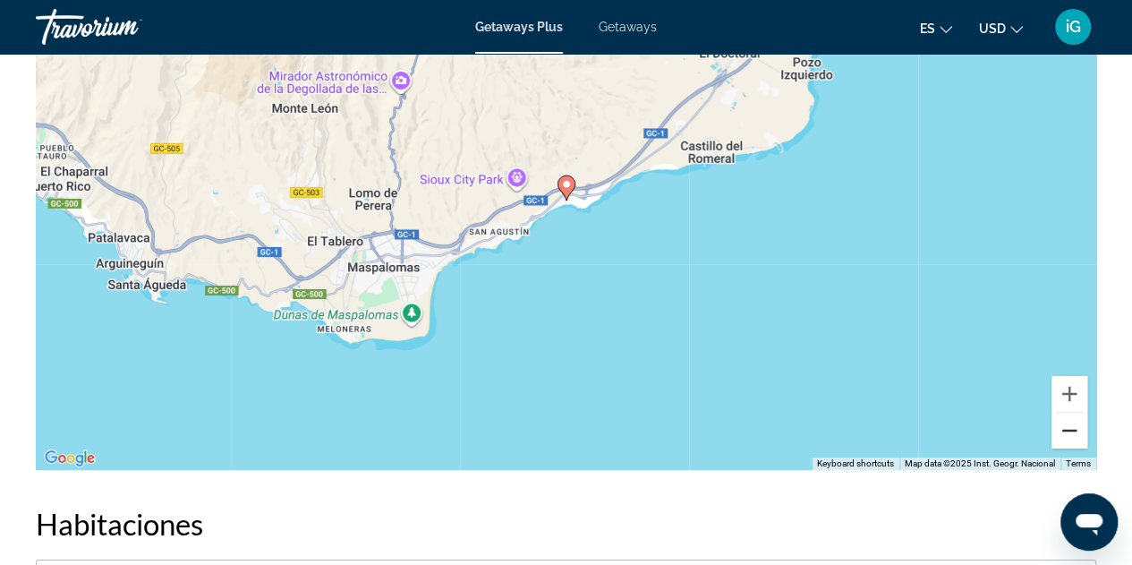
click at [1074, 413] on button "Zoom out" at bounding box center [1069, 431] width 36 height 36
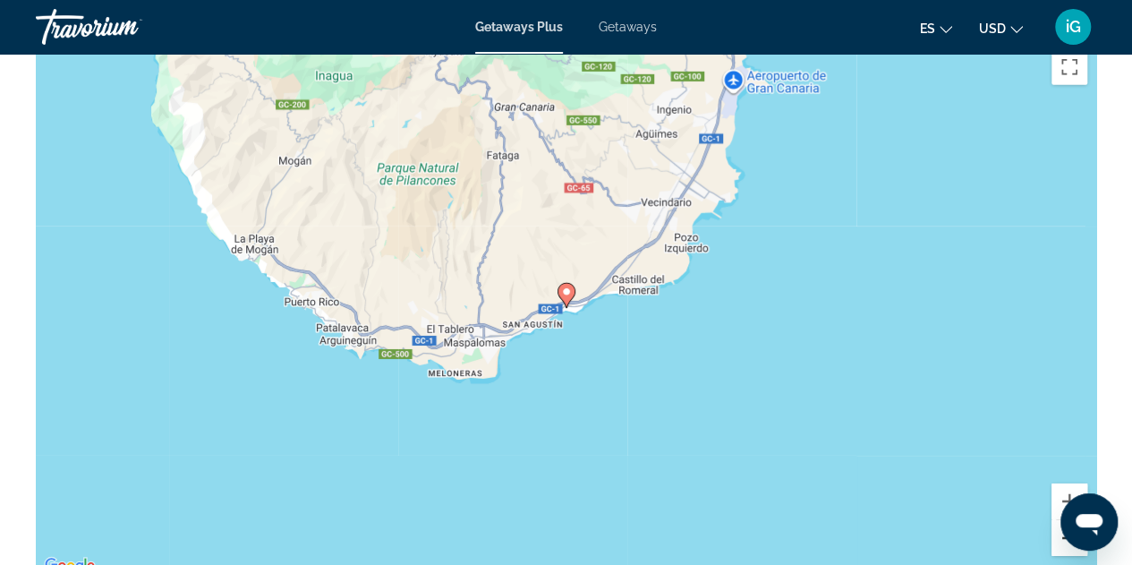
scroll to position [2765, 0]
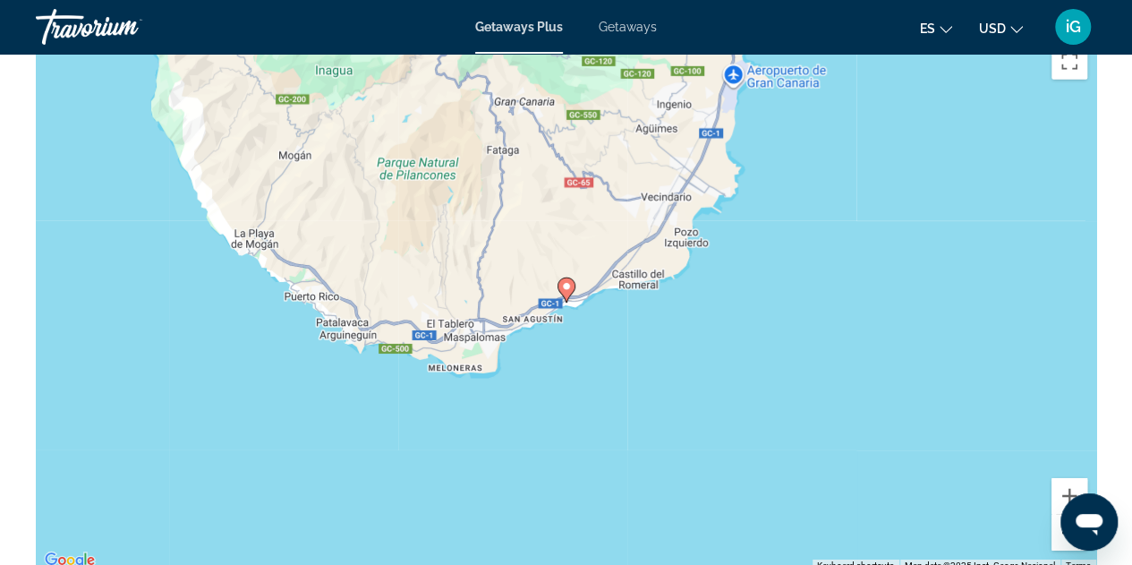
click at [1061, 515] on button "Zoom out" at bounding box center [1069, 533] width 36 height 36
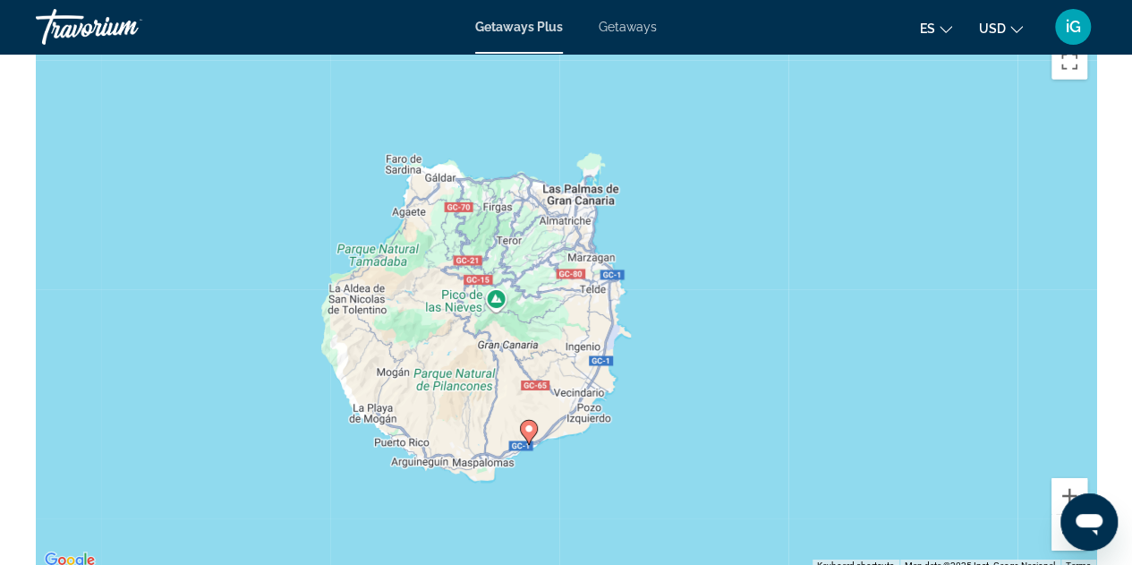
drag, startPoint x: 790, startPoint y: 251, endPoint x: 726, endPoint y: 463, distance: 220.8
click at [726, 463] on div "To activate drag with keyboard, press Alt + Enter. Once in keyboard drag state,…" at bounding box center [566, 303] width 1060 height 537
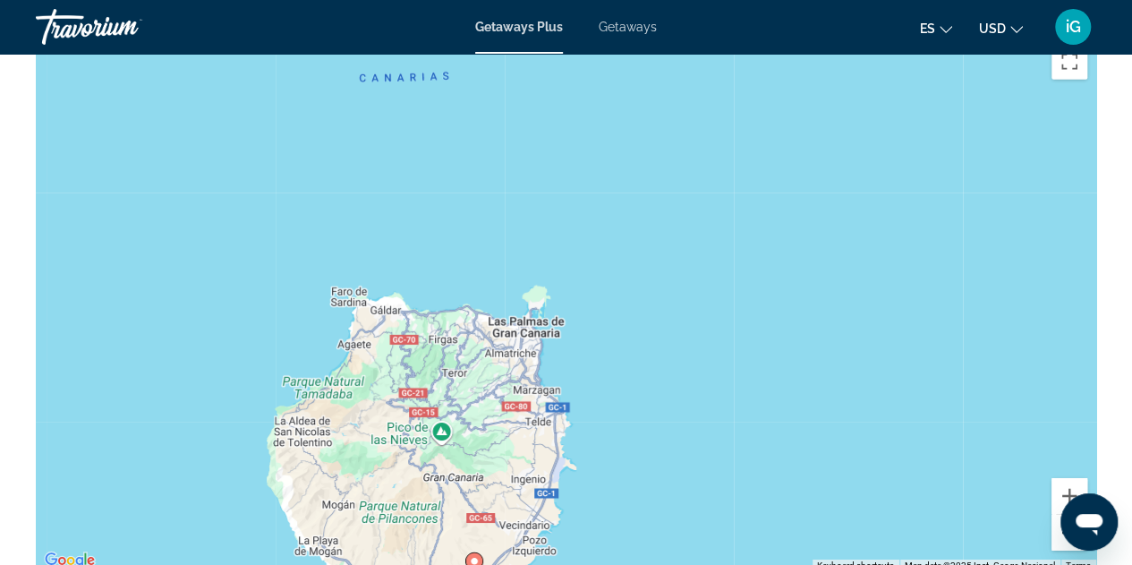
click at [1060, 515] on button "Zoom out" at bounding box center [1069, 533] width 36 height 36
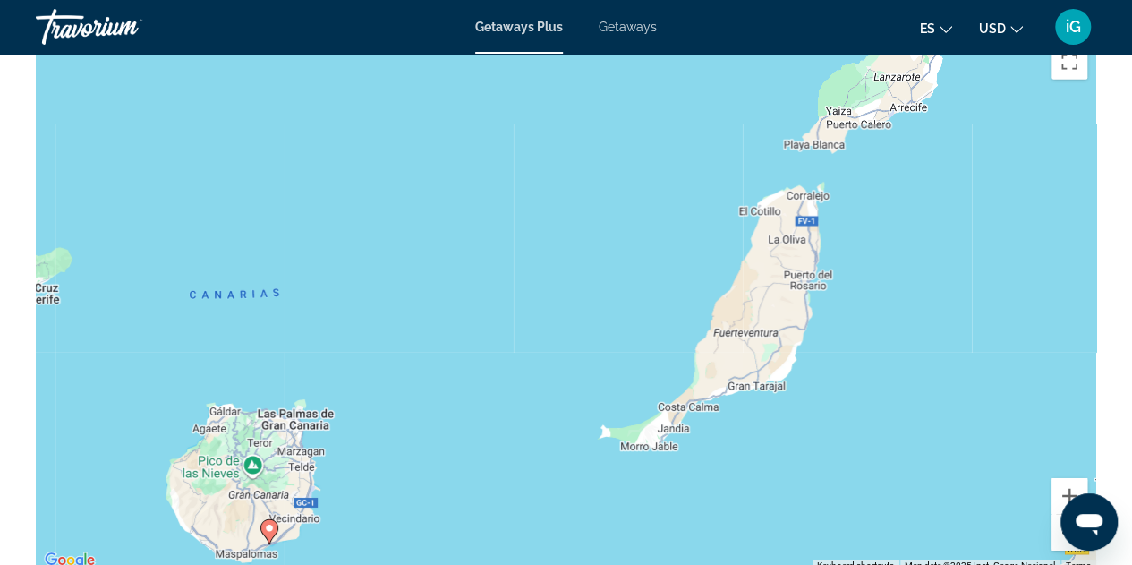
drag, startPoint x: 974, startPoint y: 275, endPoint x: 700, endPoint y: 380, distance: 293.5
click at [700, 380] on div "To activate drag with keyboard, press Alt + Enter. Once in keyboard drag state,…" at bounding box center [566, 303] width 1060 height 537
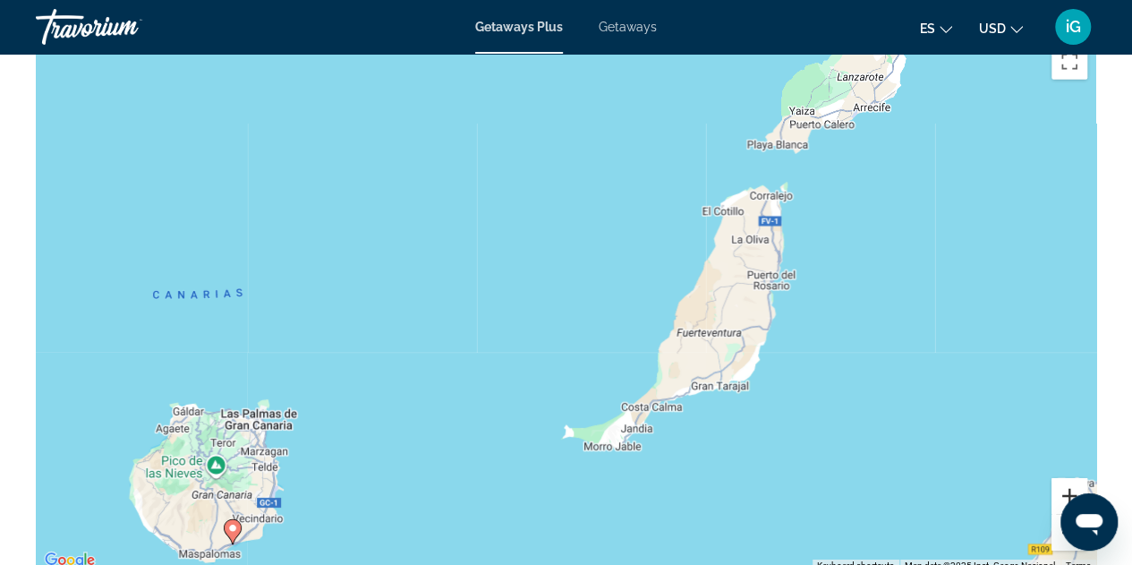
click at [1065, 478] on button "Zoom in" at bounding box center [1069, 496] width 36 height 36
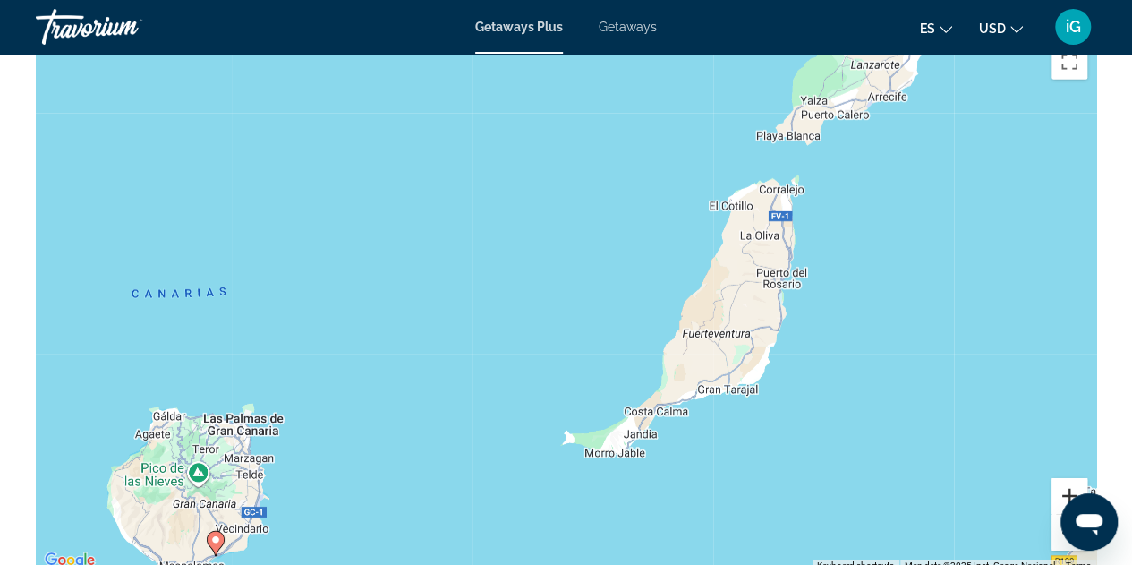
click at [1065, 478] on button "Zoom in" at bounding box center [1069, 496] width 36 height 36
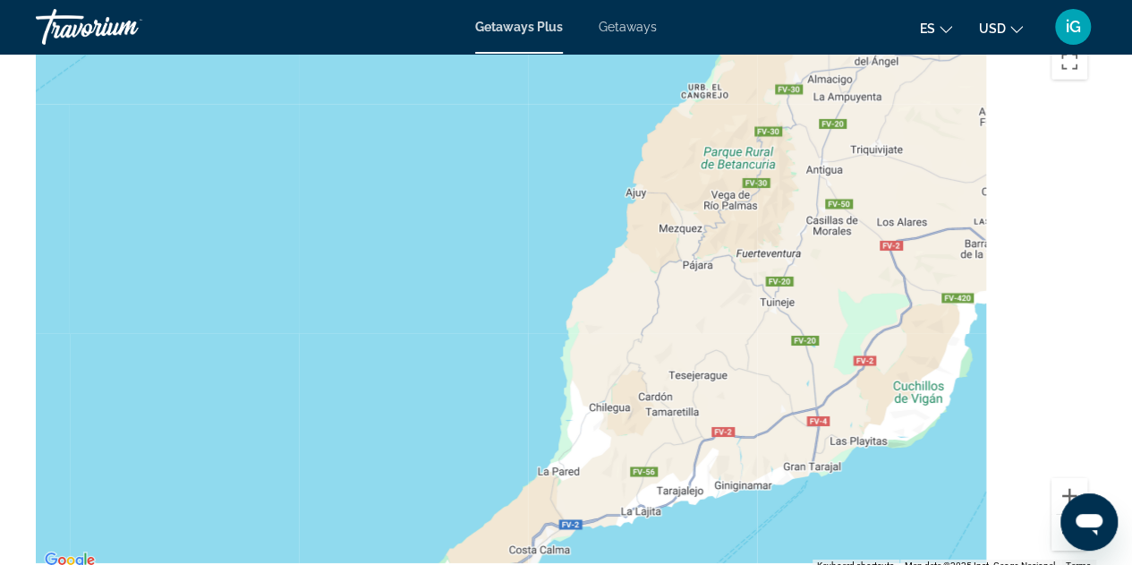
drag, startPoint x: 834, startPoint y: 420, endPoint x: 418, endPoint y: 226, distance: 458.8
click at [418, 226] on div "Main content" at bounding box center [566, 303] width 1060 height 537
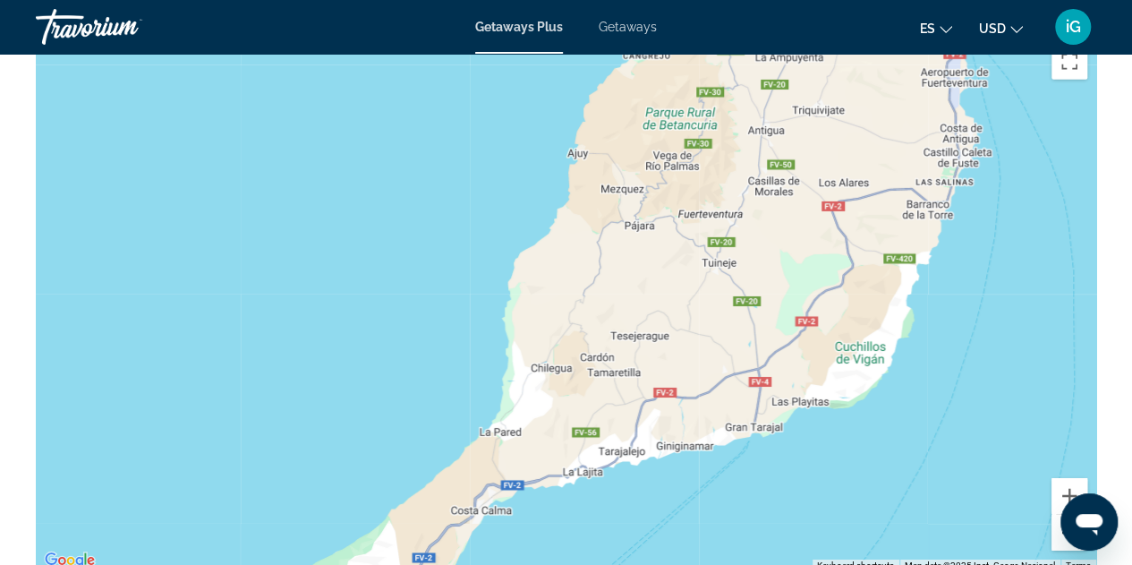
click at [1059, 515] on button "Zoom out" at bounding box center [1069, 533] width 36 height 36
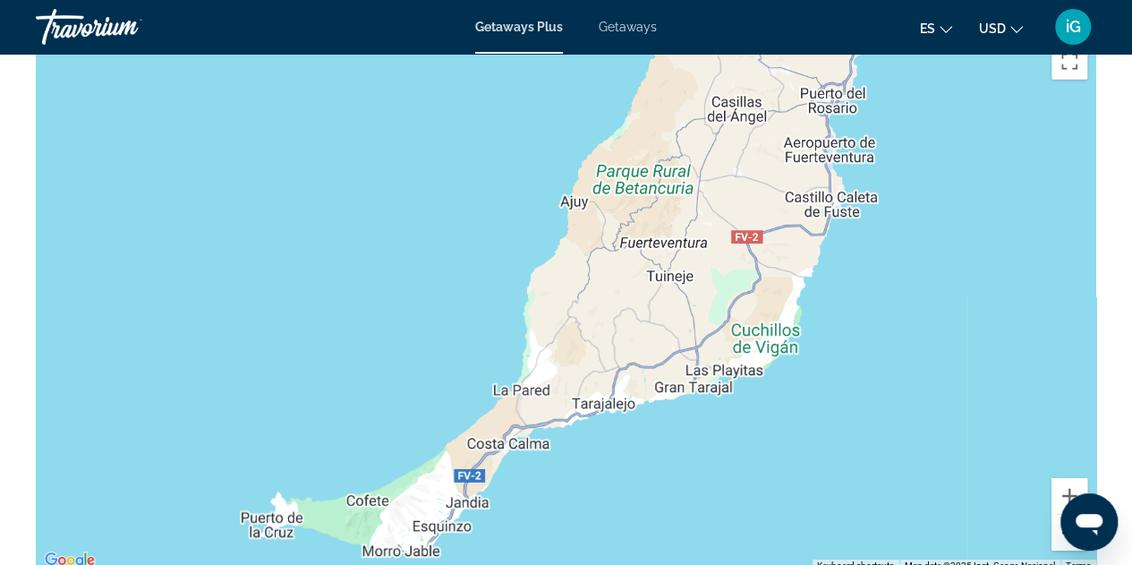
click at [1059, 515] on button "Zoom out" at bounding box center [1069, 533] width 36 height 36
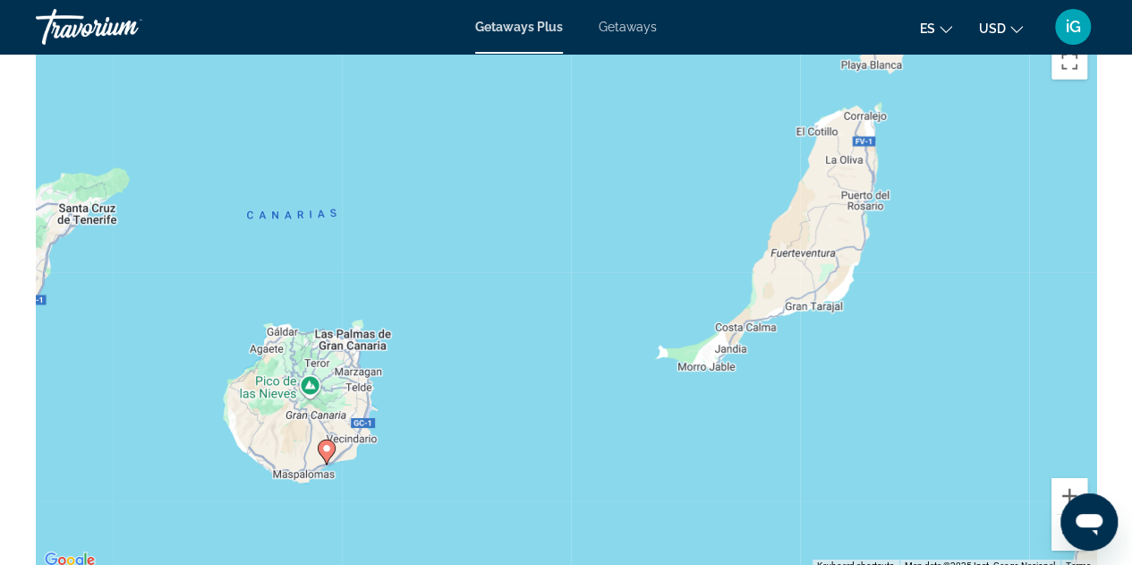
drag, startPoint x: 358, startPoint y: 279, endPoint x: 566, endPoint y: 248, distance: 210.0
click at [566, 248] on div "To activate drag with keyboard, press Alt + Enter. Once in keyboard drag state,…" at bounding box center [566, 303] width 1060 height 537
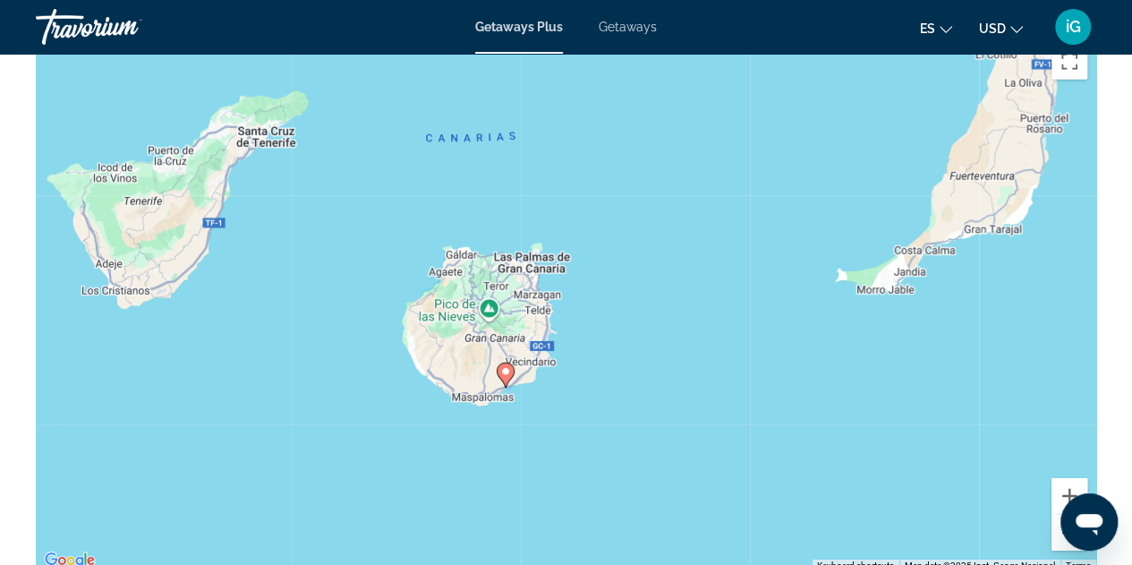
drag, startPoint x: 369, startPoint y: 430, endPoint x: 560, endPoint y: 348, distance: 208.1
click at [560, 348] on div "To activate drag with keyboard, press Alt + Enter. Once in keyboard drag state,…" at bounding box center [566, 303] width 1060 height 537
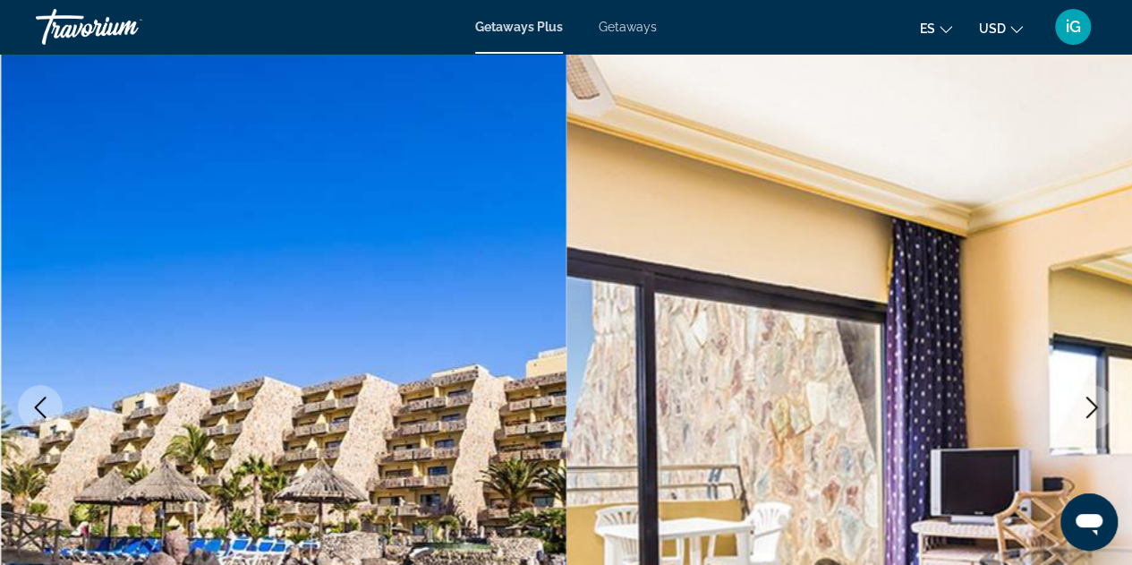
scroll to position [0, 0]
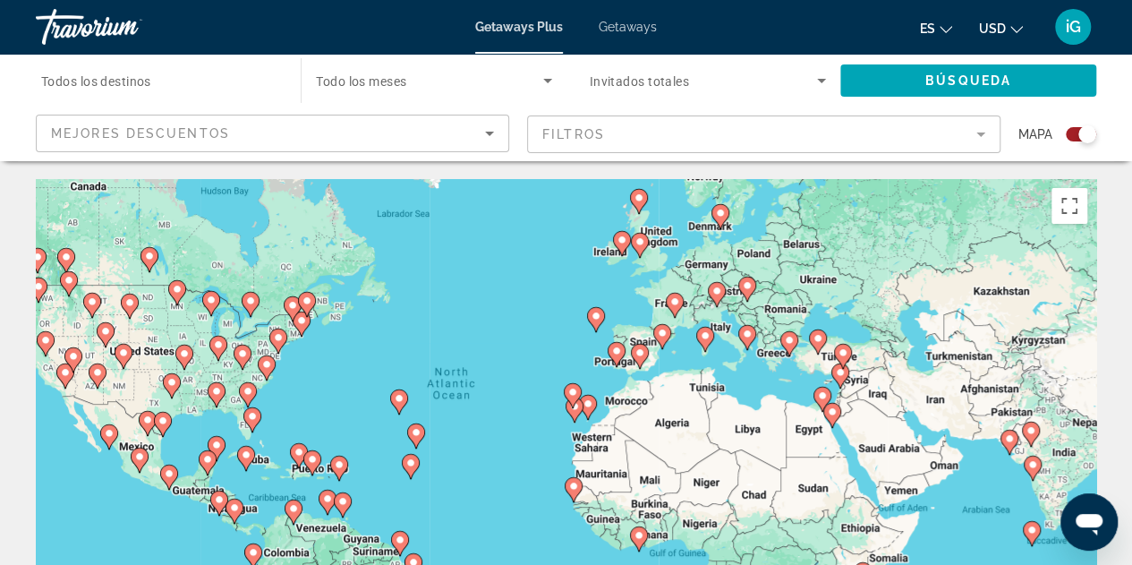
drag, startPoint x: 685, startPoint y: 411, endPoint x: 617, endPoint y: 369, distance: 80.0
click at [617, 369] on div "To activate drag with keyboard, press Alt + Enter. Once in keyboard drag state,…" at bounding box center [566, 447] width 1060 height 537
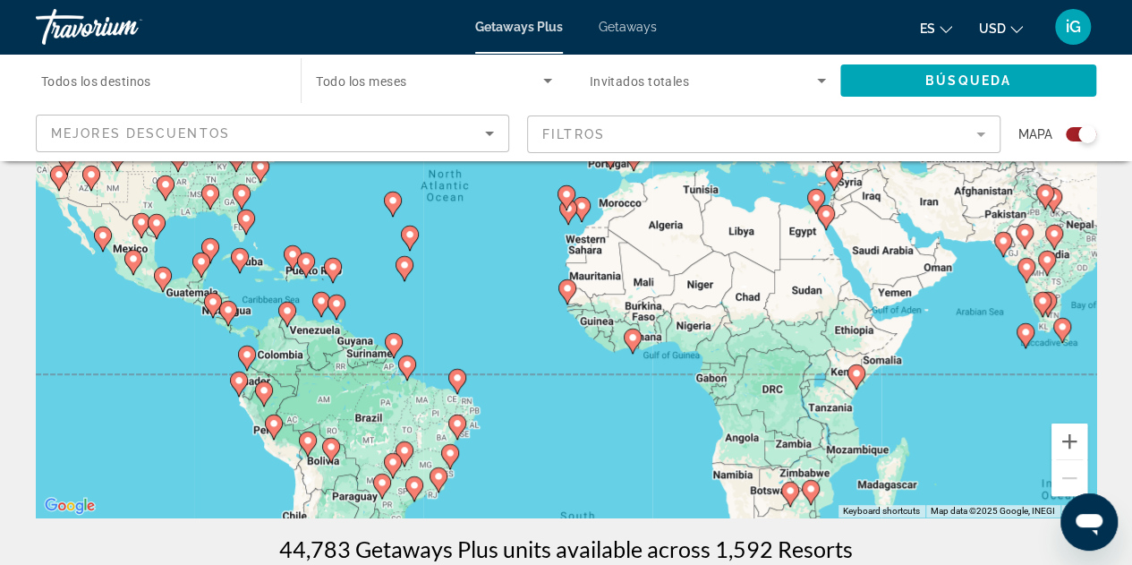
scroll to position [215, 0]
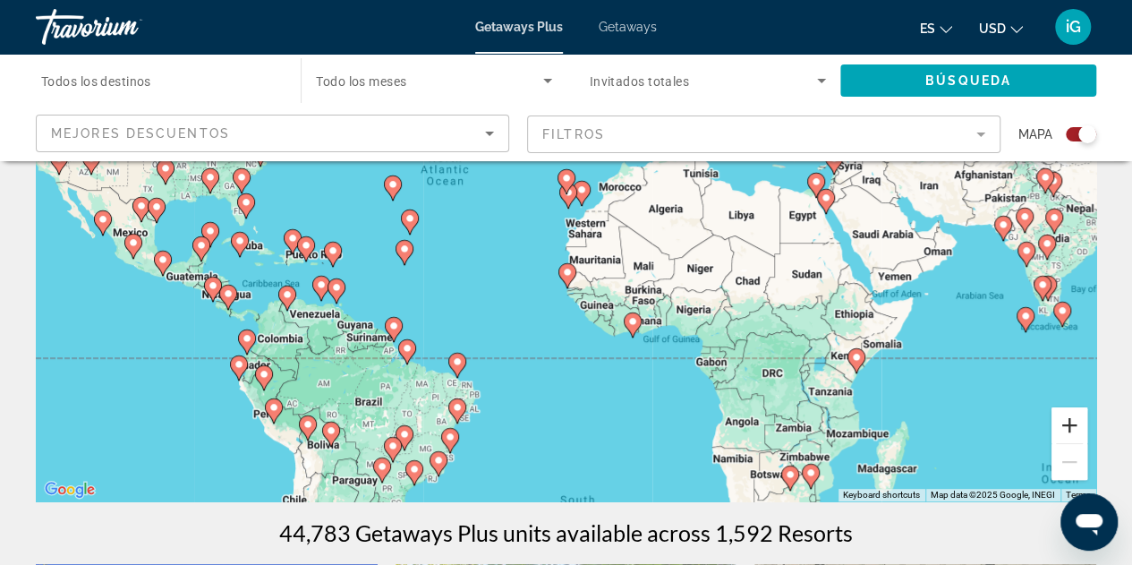
click at [1070, 428] on button "Zoom in" at bounding box center [1069, 425] width 36 height 36
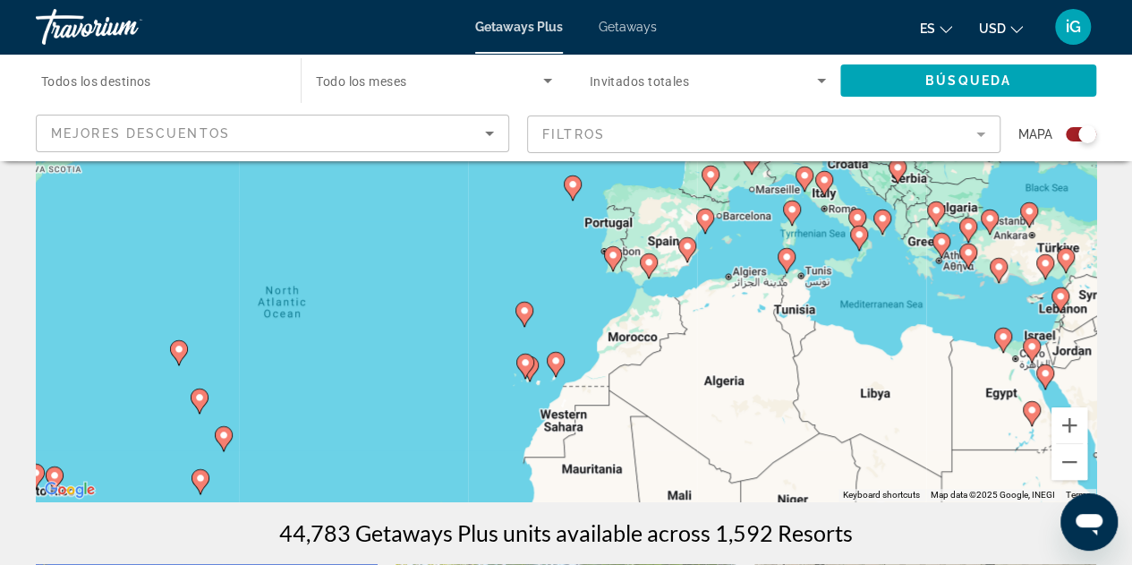
drag, startPoint x: 704, startPoint y: 237, endPoint x: 660, endPoint y: 443, distance: 210.4
click at [660, 443] on div "To activate drag with keyboard, press Alt + Enter. Once in keyboard drag state,…" at bounding box center [566, 232] width 1060 height 537
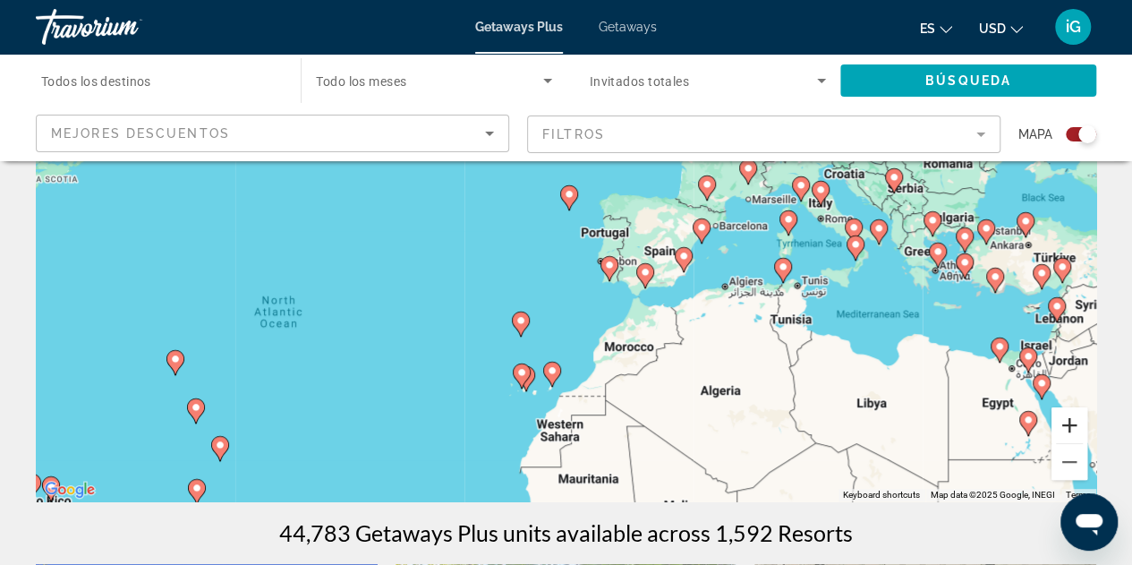
click at [1069, 428] on button "Zoom in" at bounding box center [1069, 425] width 36 height 36
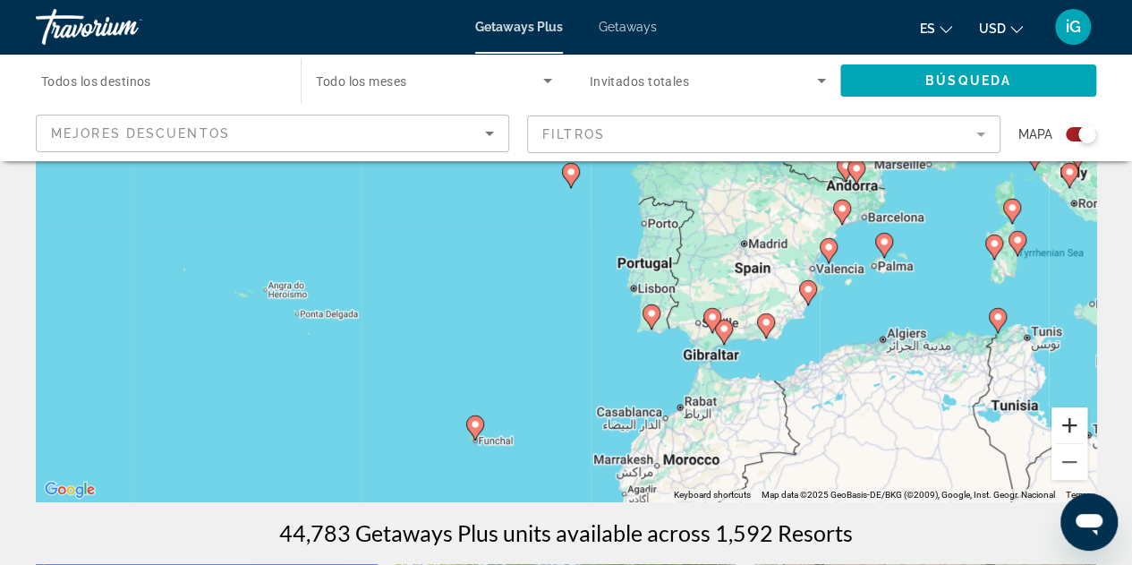
click at [1069, 428] on button "Zoom in" at bounding box center [1069, 425] width 36 height 36
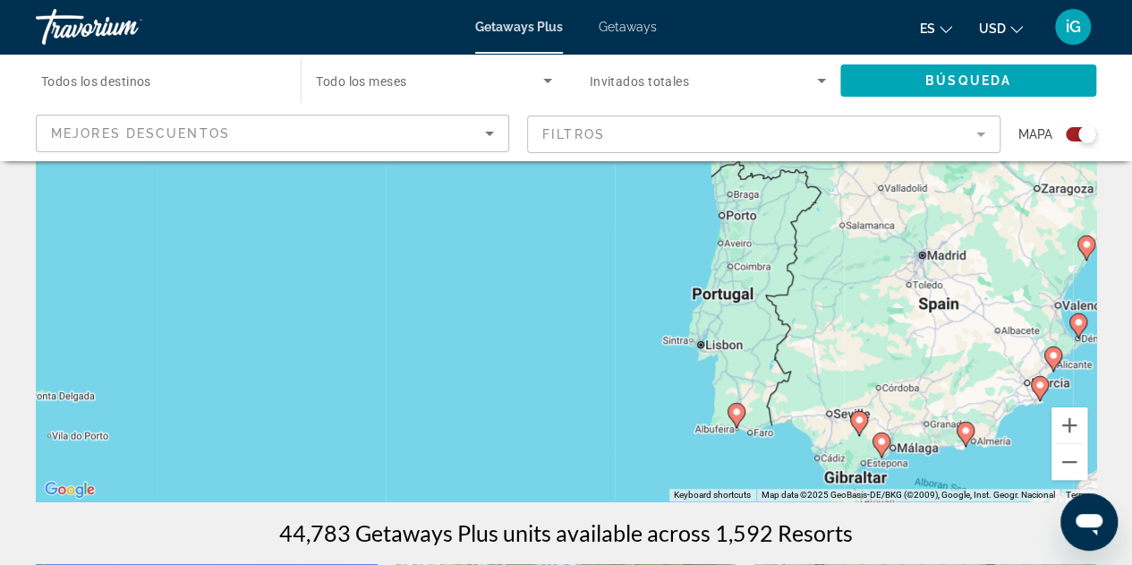
click at [764, 446] on div "To activate drag with keyboard, press Alt + Enter. Once in keyboard drag state,…" at bounding box center [566, 232] width 1060 height 537
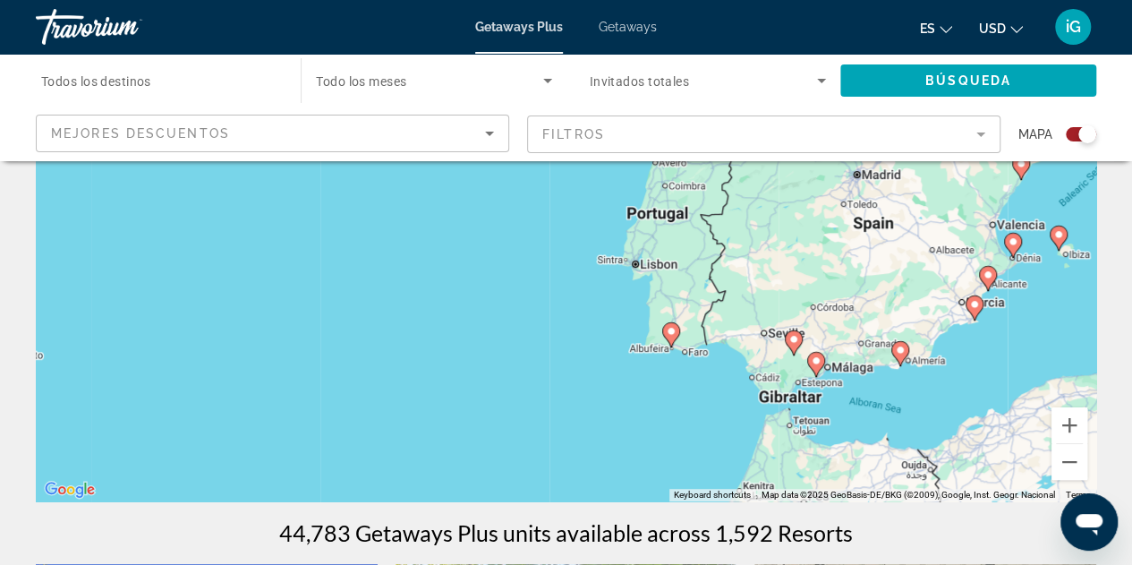
drag, startPoint x: 764, startPoint y: 446, endPoint x: 687, endPoint y: 357, distance: 117.4
click at [687, 357] on div "To activate drag with keyboard, press Alt + Enter. Once in keyboard drag state,…" at bounding box center [566, 232] width 1060 height 537
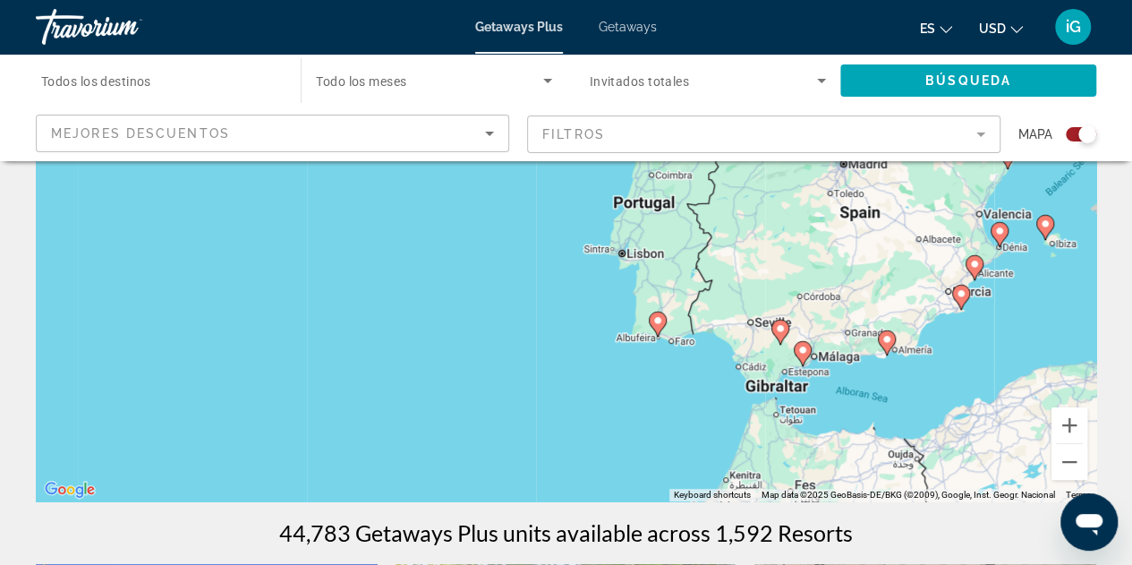
click at [657, 325] on image "Main content" at bounding box center [657, 320] width 11 height 11
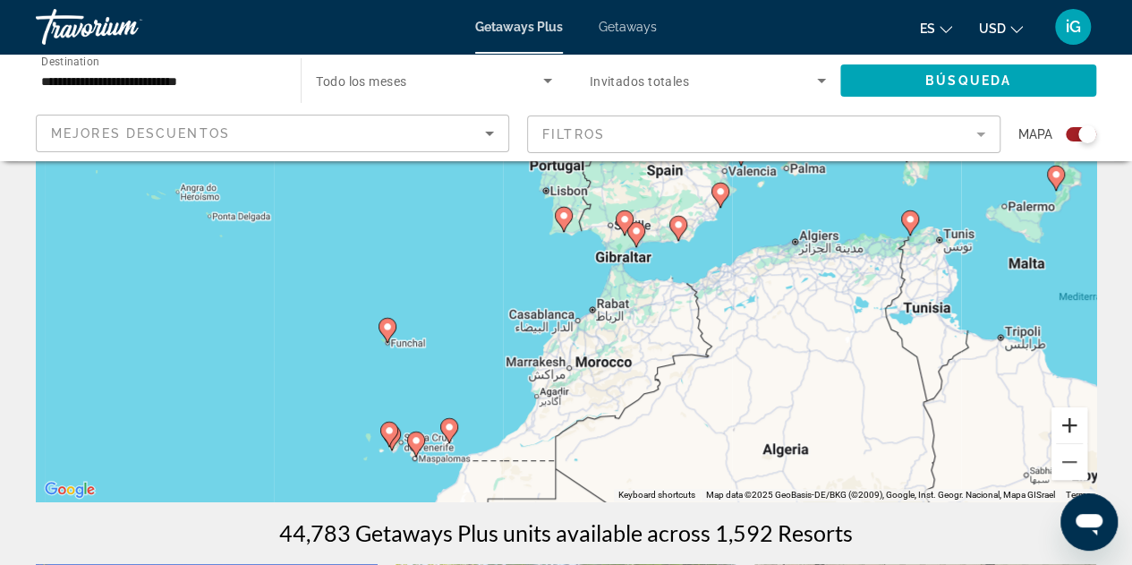
click at [1068, 425] on button "Zoom in" at bounding box center [1069, 425] width 36 height 36
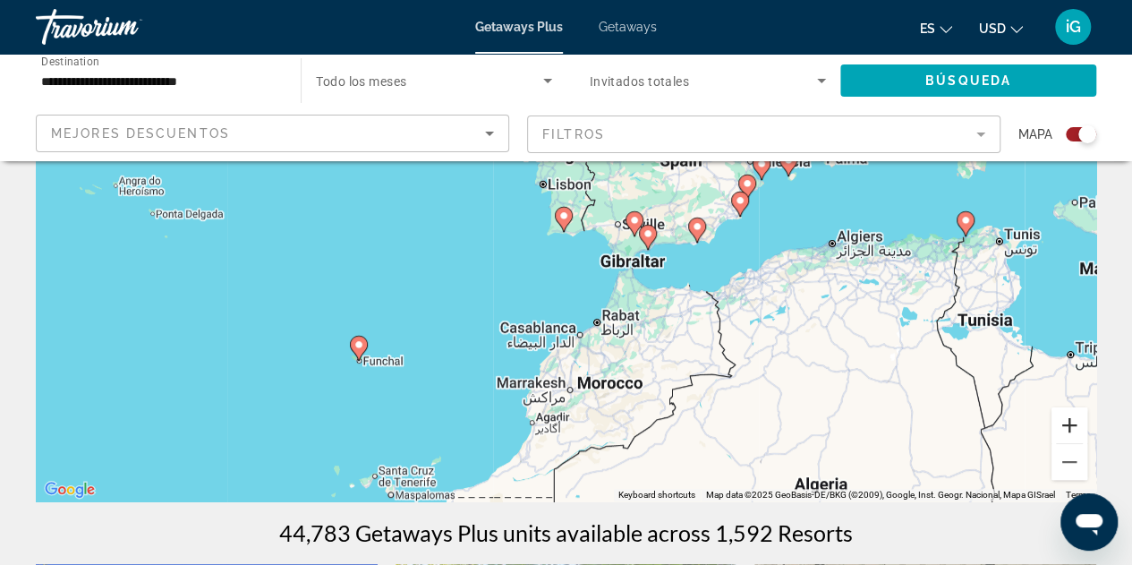
click at [1068, 425] on button "Zoom in" at bounding box center [1069, 425] width 36 height 36
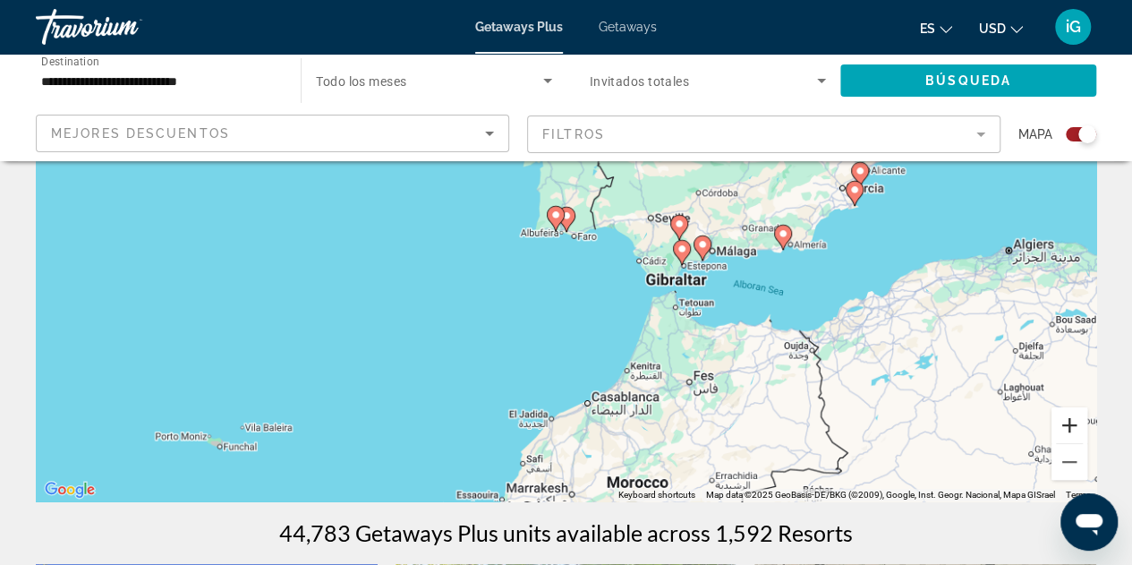
click at [1068, 425] on button "Zoom in" at bounding box center [1069, 425] width 36 height 36
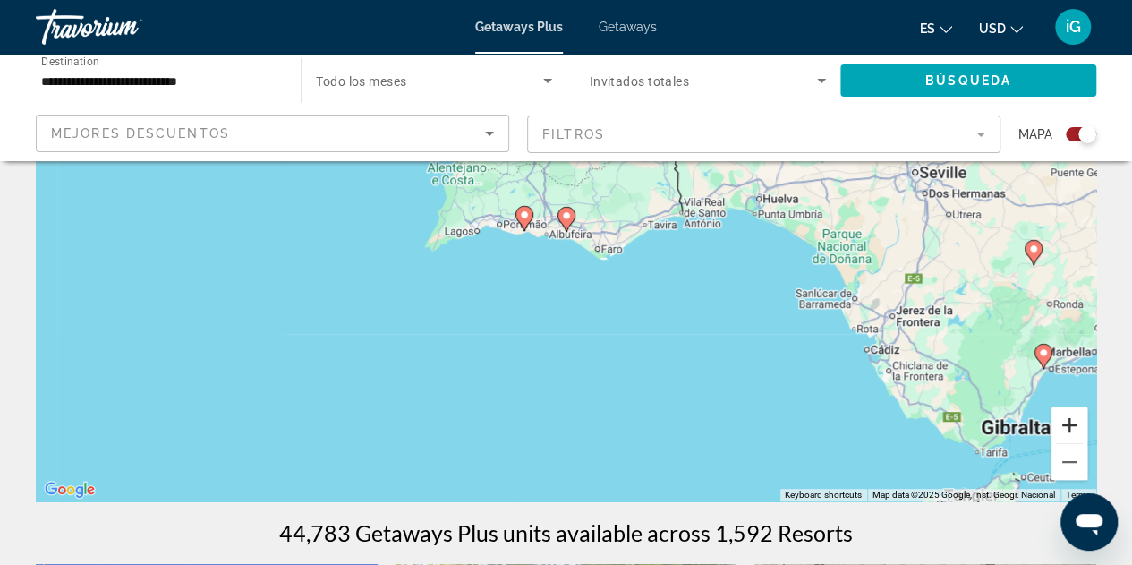
click at [1075, 428] on button "Zoom in" at bounding box center [1069, 425] width 36 height 36
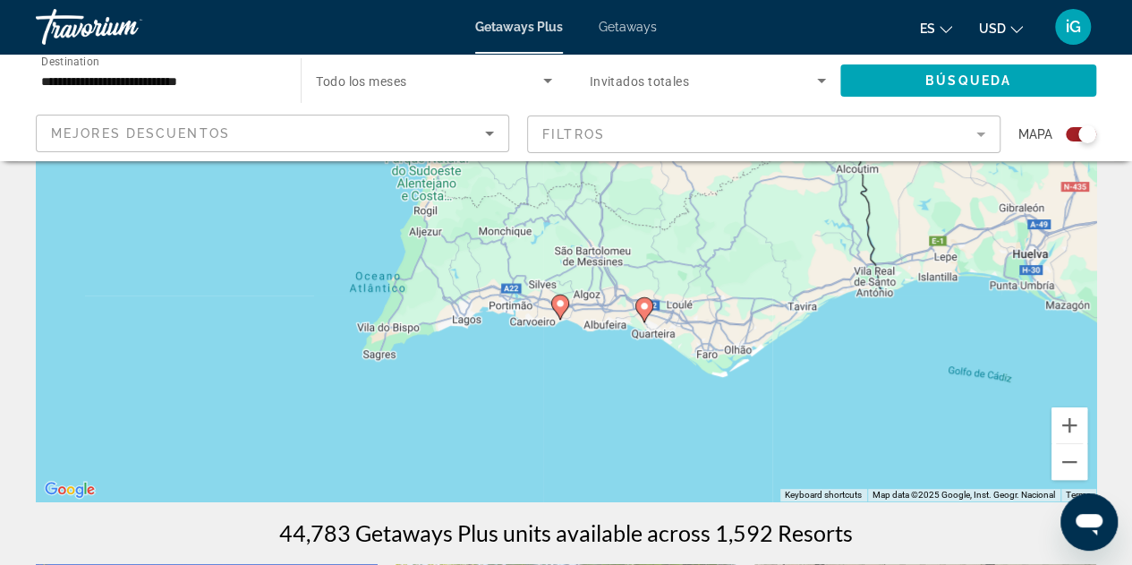
drag, startPoint x: 522, startPoint y: 294, endPoint x: 600, endPoint y: 387, distance: 120.7
click at [600, 387] on div "To navigate, press the arrow keys. To activate drag with keyboard, press Alt + …" at bounding box center [566, 232] width 1060 height 537
click at [1069, 430] on button "Zoom in" at bounding box center [1069, 425] width 36 height 36
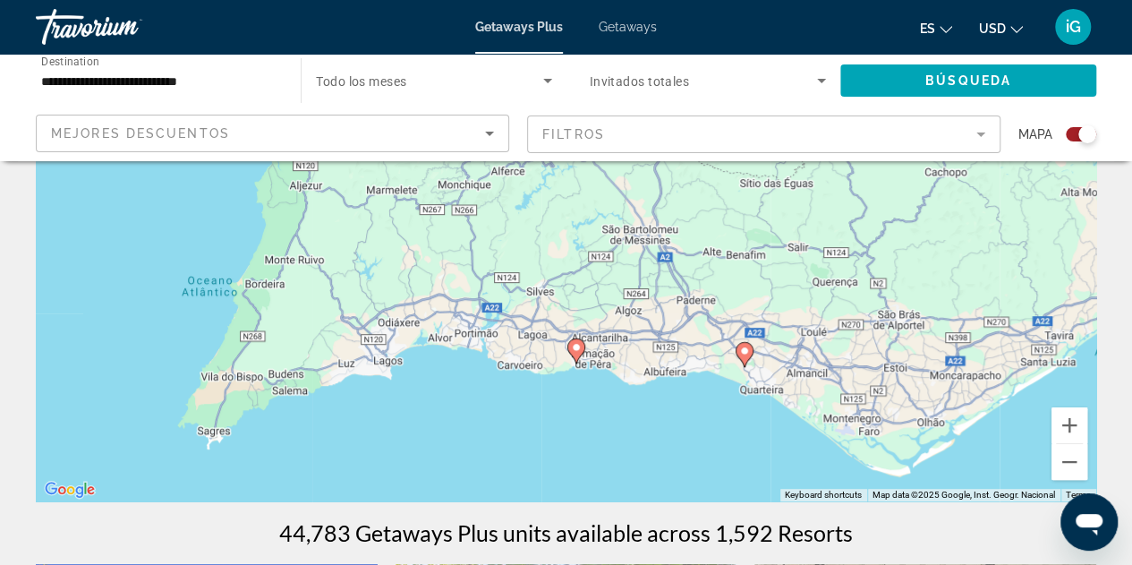
drag, startPoint x: 666, startPoint y: 475, endPoint x: 691, endPoint y: 404, distance: 75.8
click at [691, 404] on div "To navigate, press the arrow keys. To activate drag with keyboard, press Alt + …" at bounding box center [566, 232] width 1060 height 537
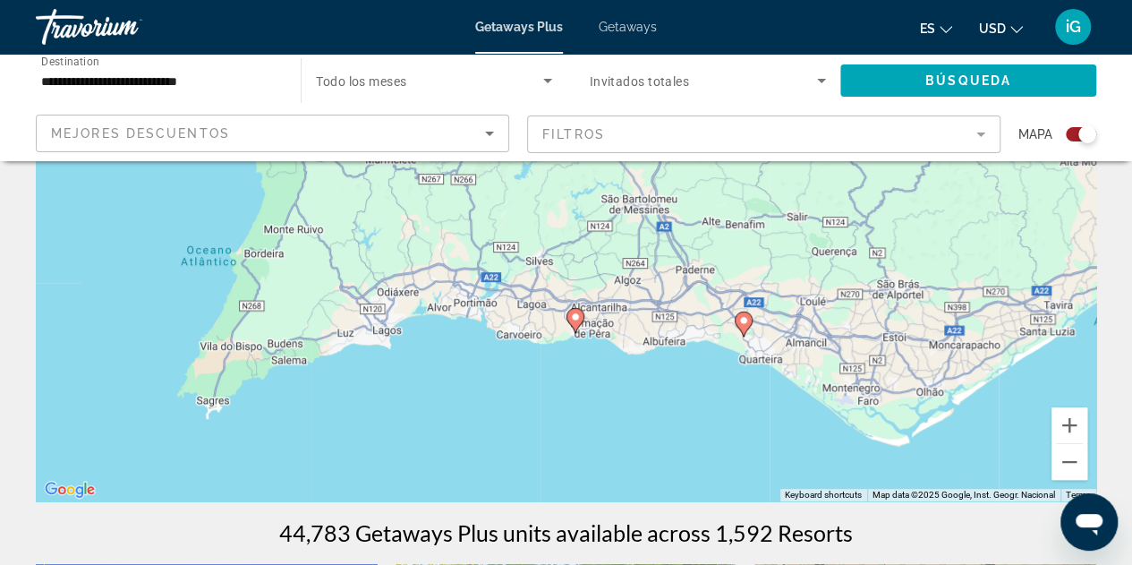
click at [575, 322] on icon "Main content" at bounding box center [574, 320] width 16 height 23
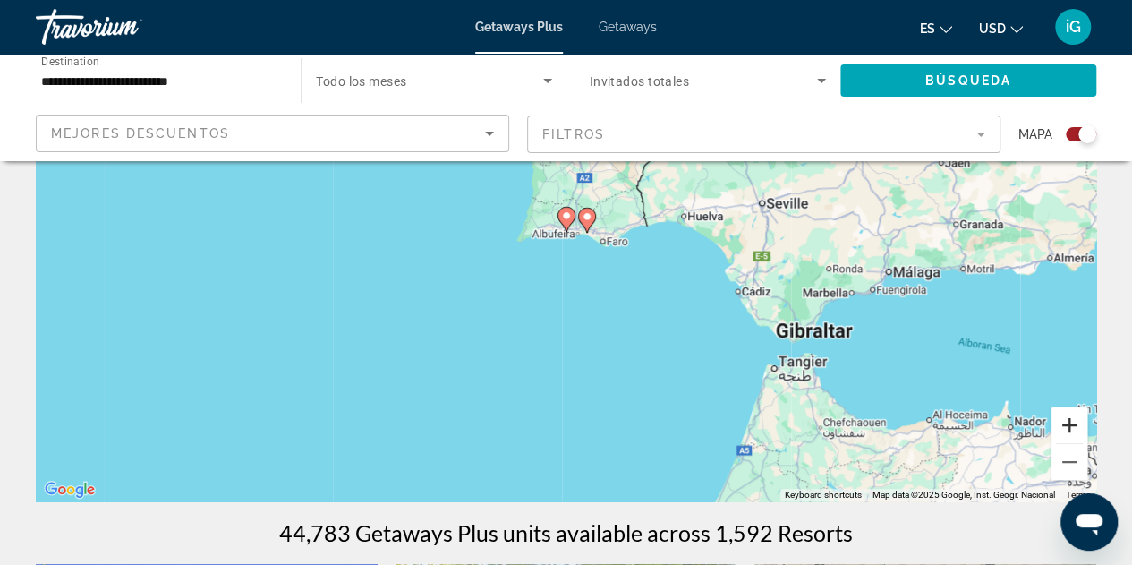
click at [1066, 421] on button "Zoom in" at bounding box center [1069, 425] width 36 height 36
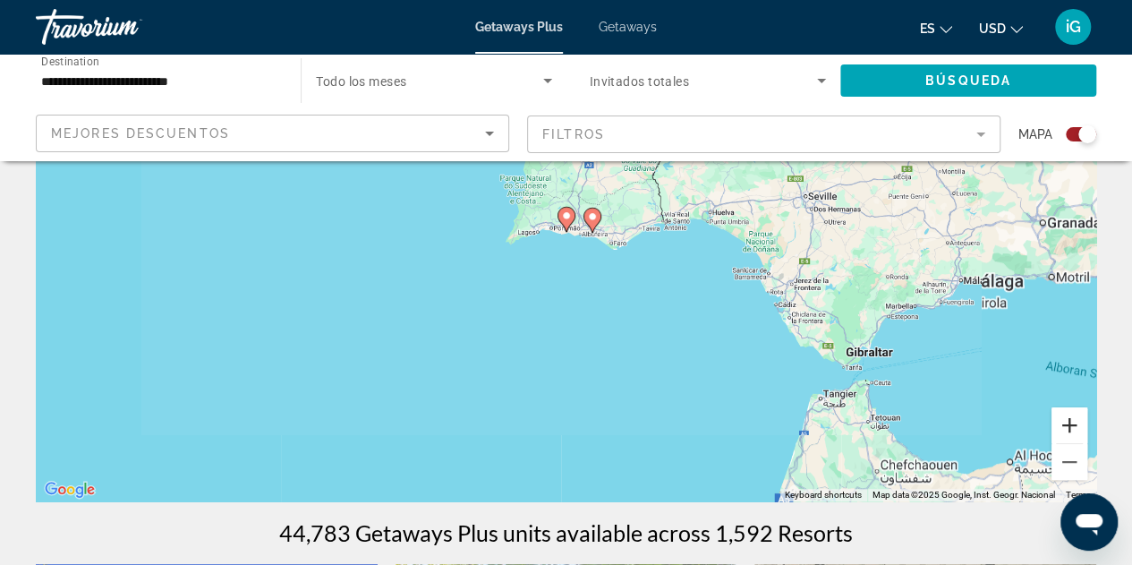
click at [1066, 421] on button "Zoom in" at bounding box center [1069, 425] width 36 height 36
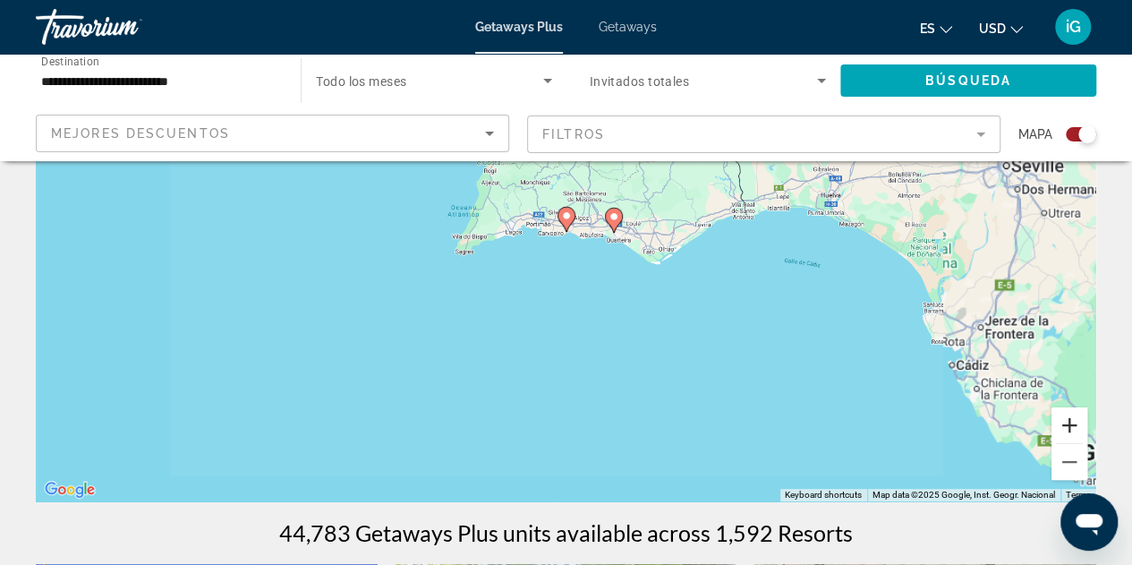
click at [1066, 421] on button "Zoom in" at bounding box center [1069, 425] width 36 height 36
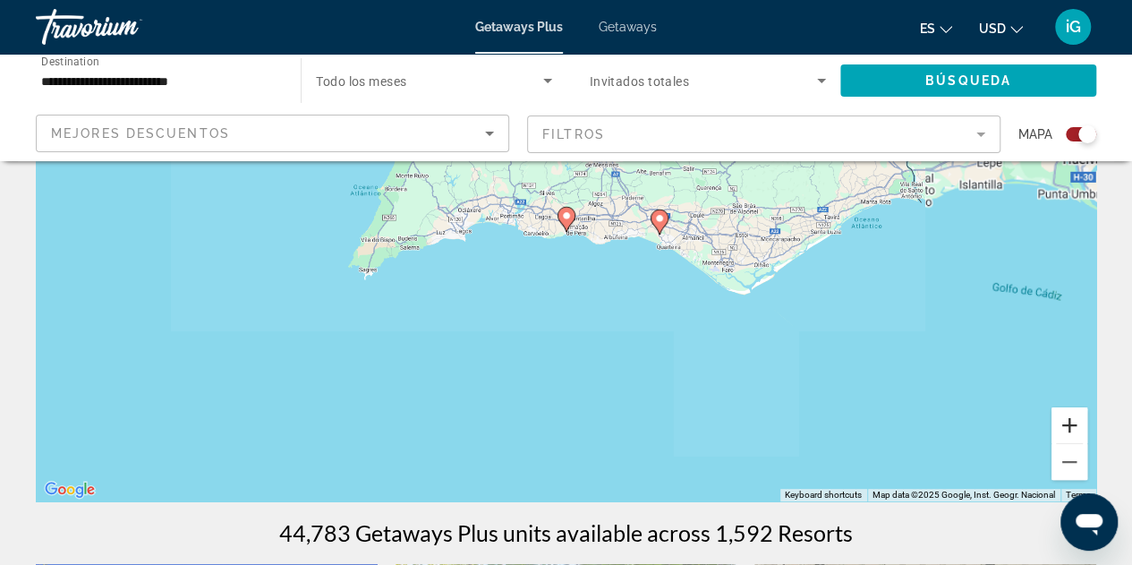
click at [1066, 421] on button "Zoom in" at bounding box center [1069, 425] width 36 height 36
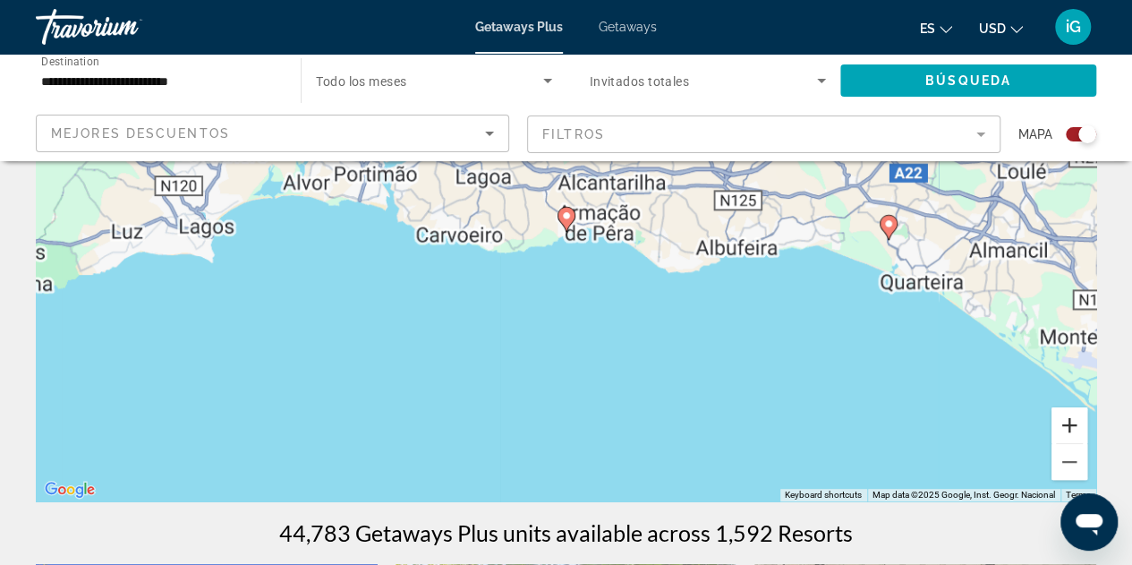
click at [1066, 421] on button "Zoom in" at bounding box center [1069, 425] width 36 height 36
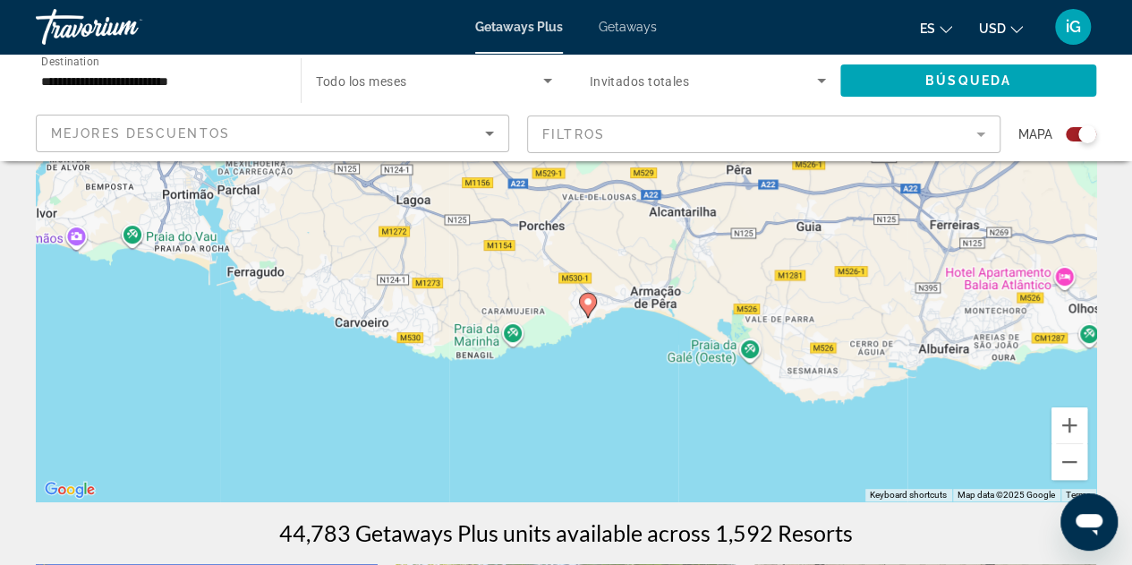
drag, startPoint x: 599, startPoint y: 294, endPoint x: 621, endPoint y: 387, distance: 94.8
click at [621, 387] on div "To activate drag with keyboard, press Alt + Enter. Once in keyboard drag state,…" at bounding box center [566, 232] width 1060 height 537
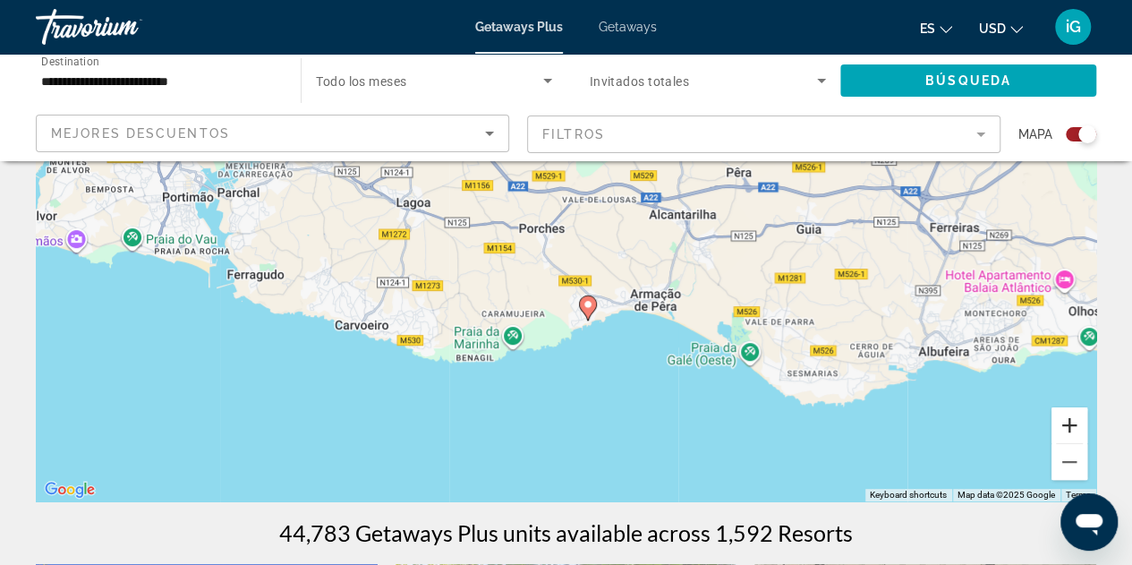
click at [1068, 425] on button "Zoom in" at bounding box center [1069, 425] width 36 height 36
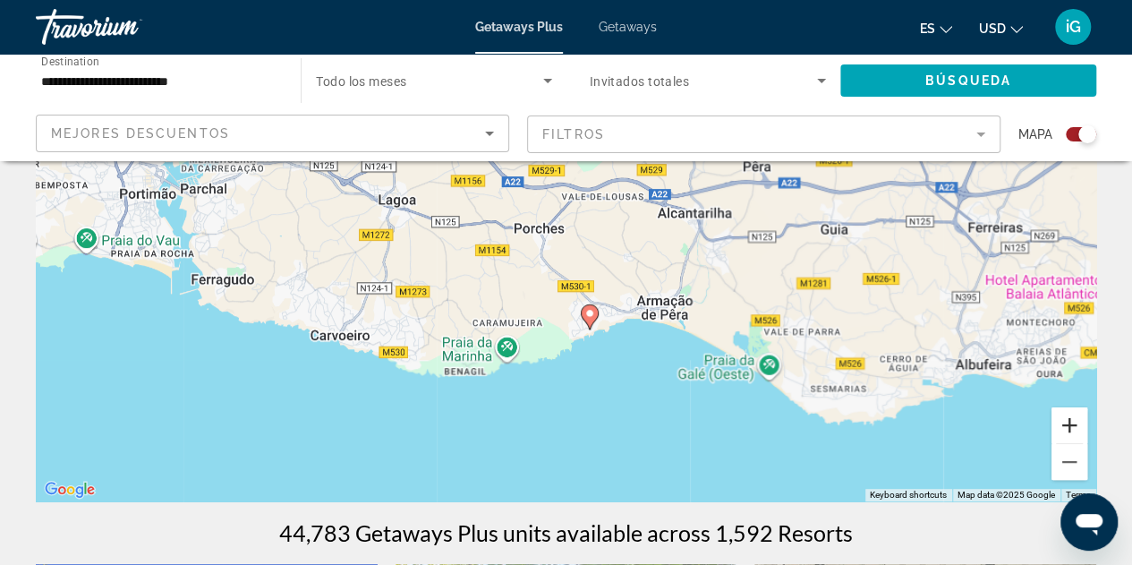
click at [1068, 425] on button "Zoom in" at bounding box center [1069, 425] width 36 height 36
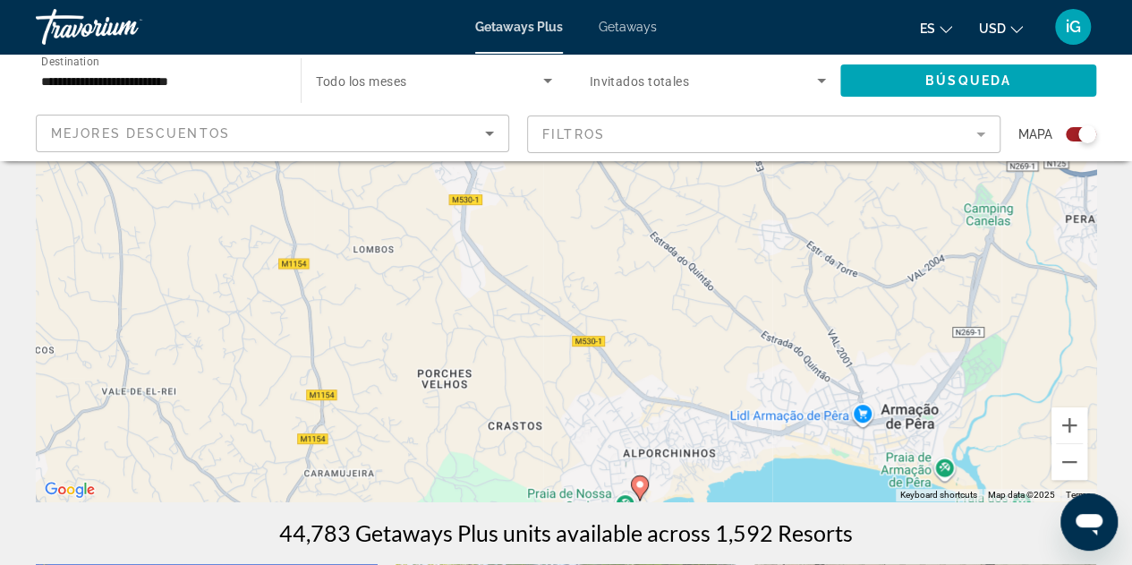
drag, startPoint x: 740, startPoint y: 465, endPoint x: 715, endPoint y: 268, distance: 199.4
click at [715, 268] on div "To activate drag with keyboard, press Alt + Enter. Once in keyboard drag state,…" at bounding box center [566, 232] width 1060 height 537
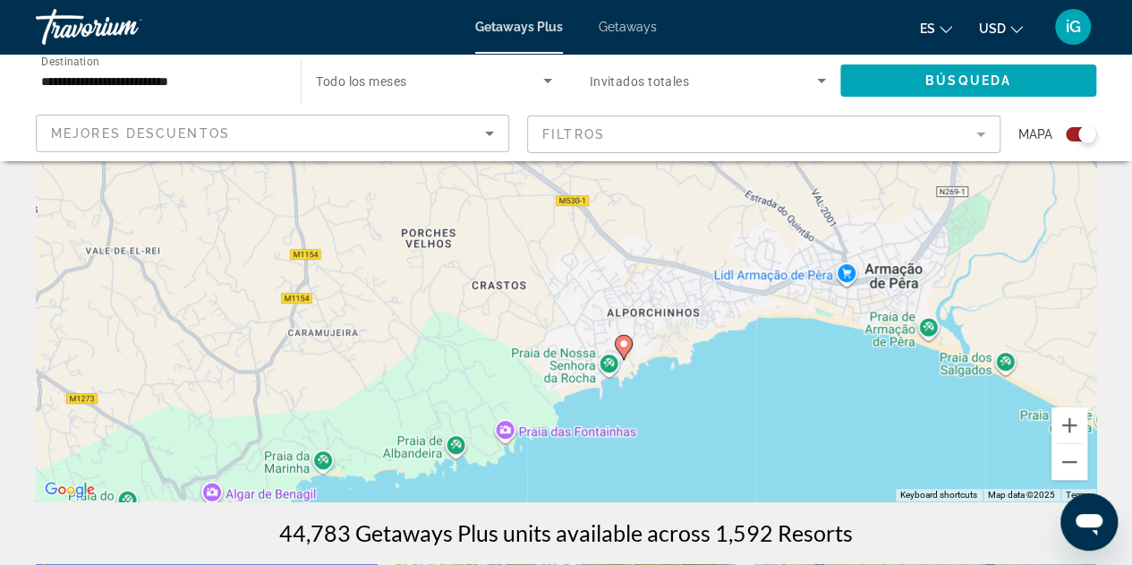
click at [621, 342] on image "Main content" at bounding box center [623, 343] width 11 height 11
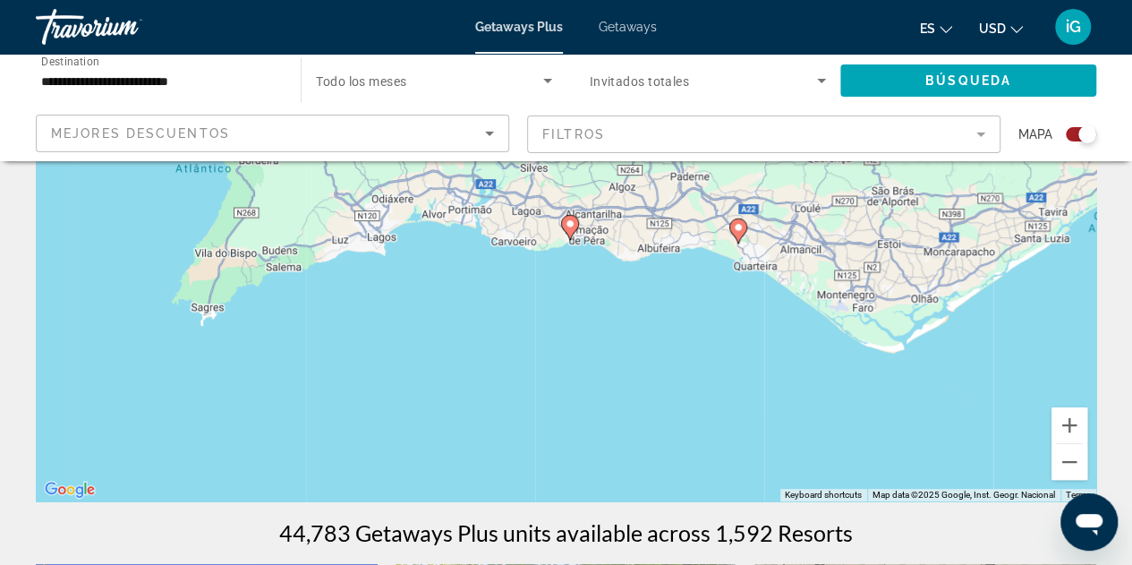
click at [738, 223] on image "Main content" at bounding box center [738, 227] width 11 height 11
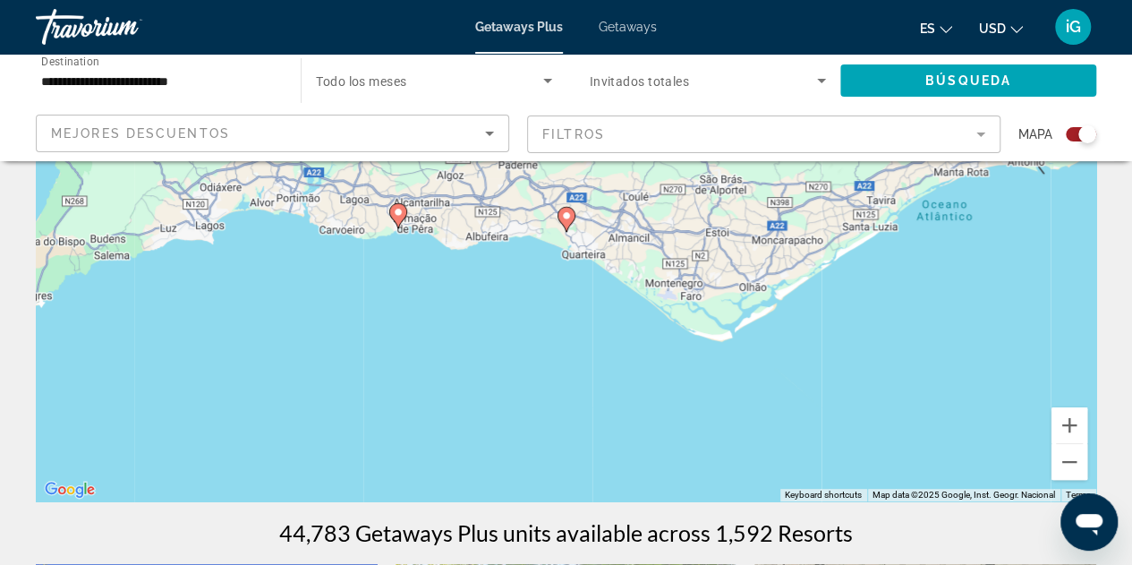
click at [567, 231] on gmp-advanced-marker "Main content" at bounding box center [567, 219] width 18 height 27
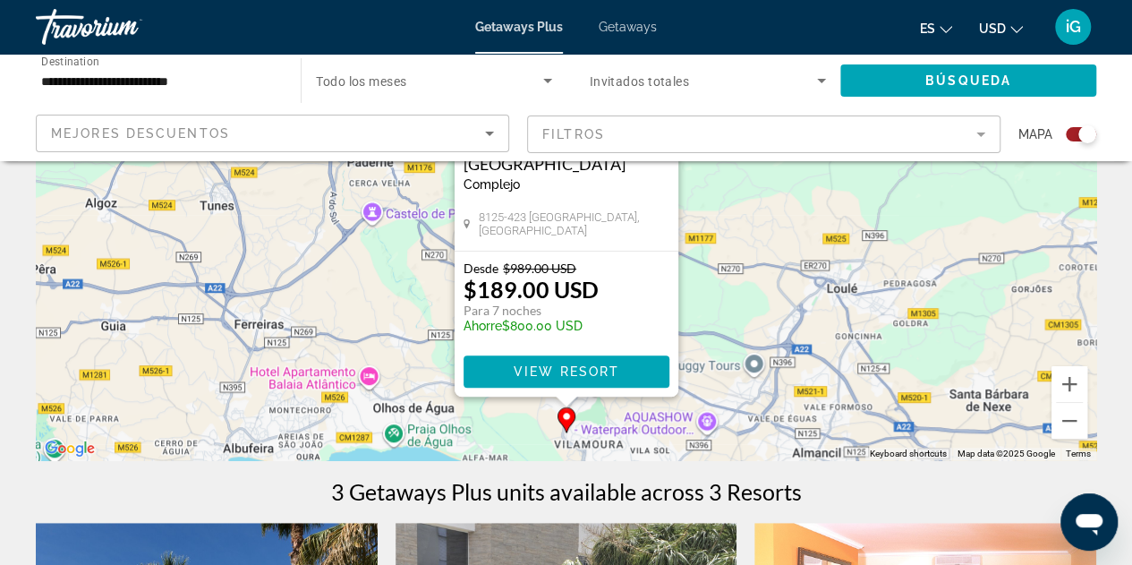
scroll to position [254, 0]
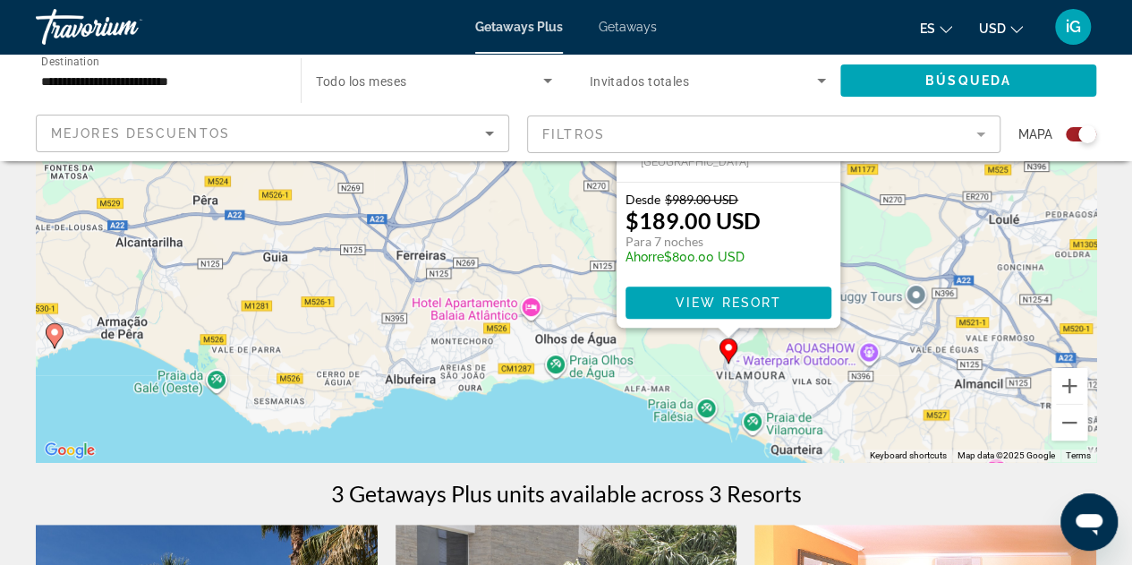
drag, startPoint x: 518, startPoint y: 430, endPoint x: 712, endPoint y: 353, distance: 209.2
click at [712, 353] on div "To activate drag with keyboard, press Alt + Enter. Once in keyboard drag state,…" at bounding box center [566, 193] width 1060 height 537
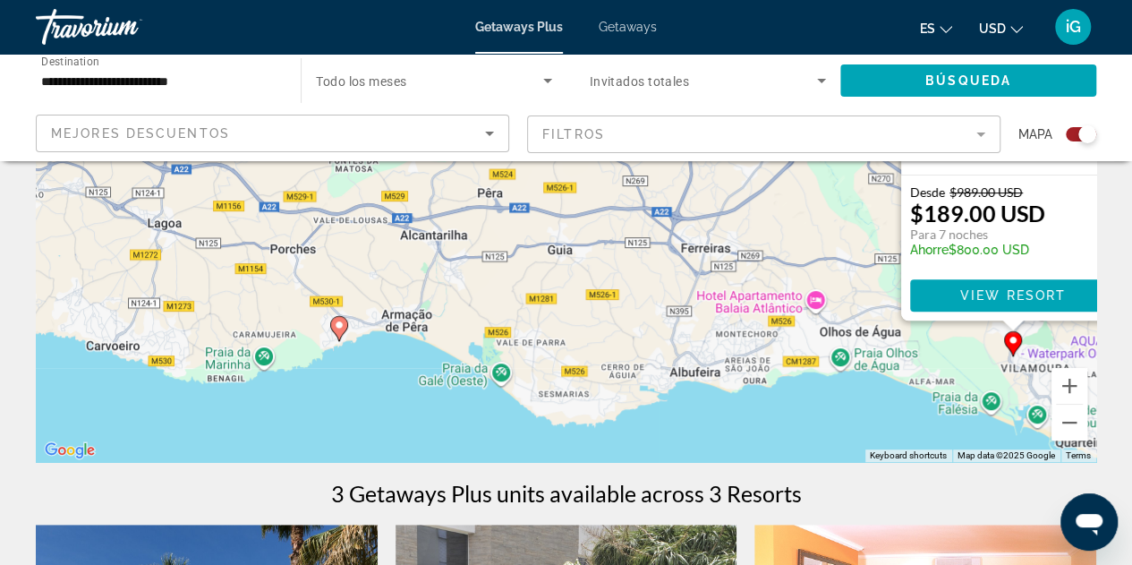
drag, startPoint x: 336, startPoint y: 361, endPoint x: 603, endPoint y: 354, distance: 267.6
click at [603, 354] on div "To activate drag with keyboard, press Alt + Enter. Once in keyboard drag state,…" at bounding box center [566, 193] width 1060 height 537
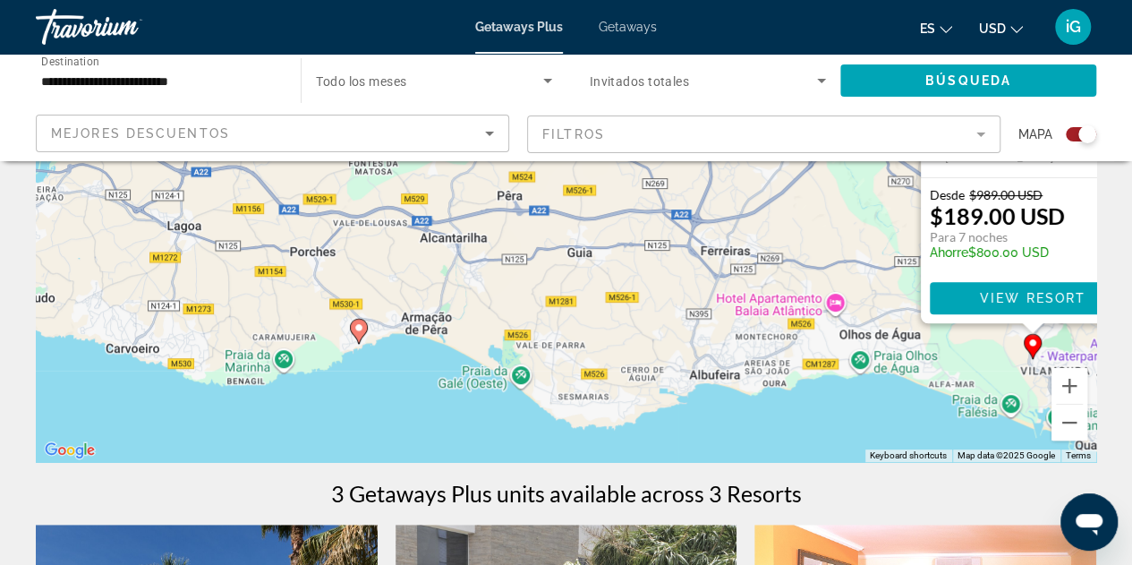
click at [359, 328] on image "Main content" at bounding box center [358, 327] width 11 height 11
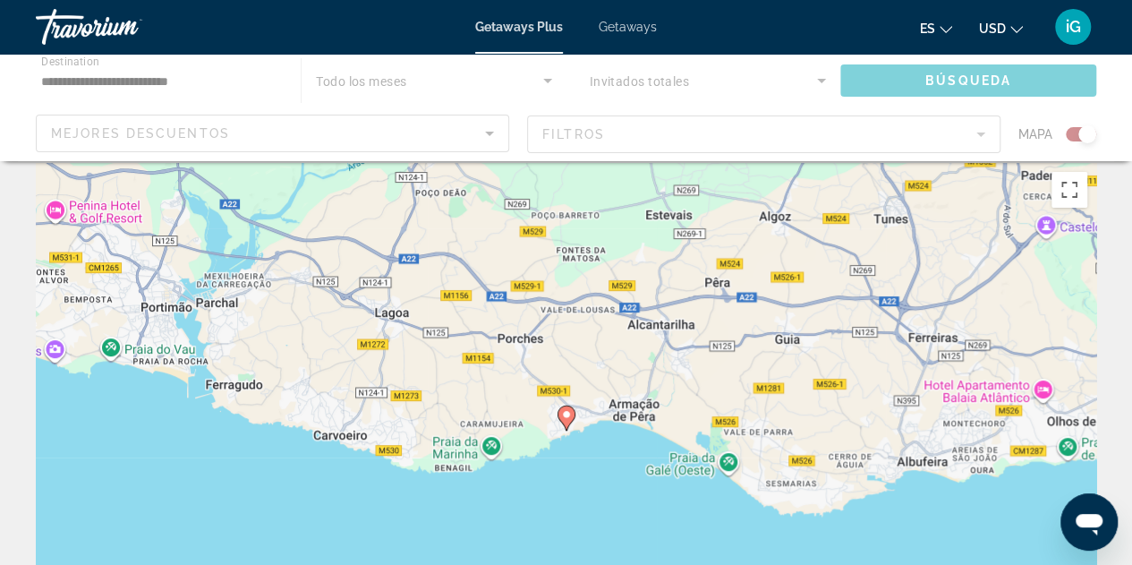
scroll to position [0, 0]
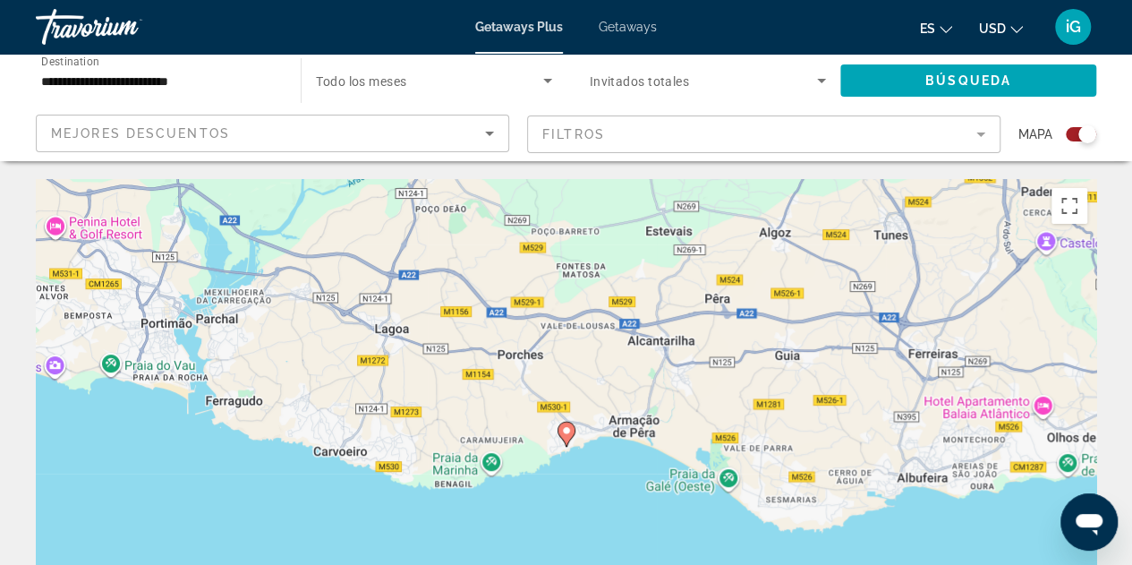
click at [567, 430] on image "Main content" at bounding box center [566, 430] width 11 height 11
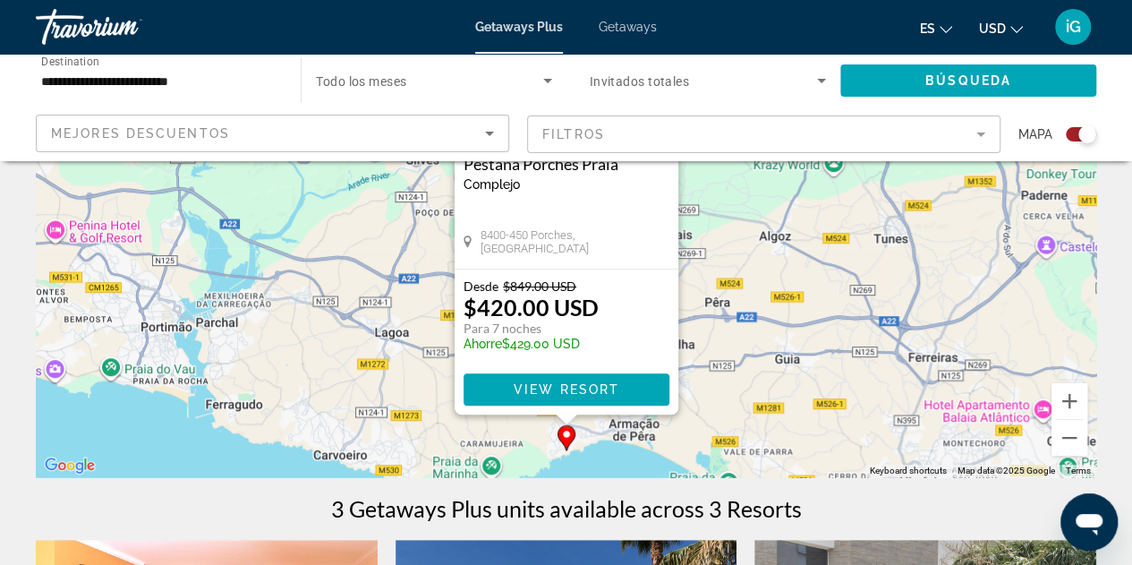
scroll to position [237, 0]
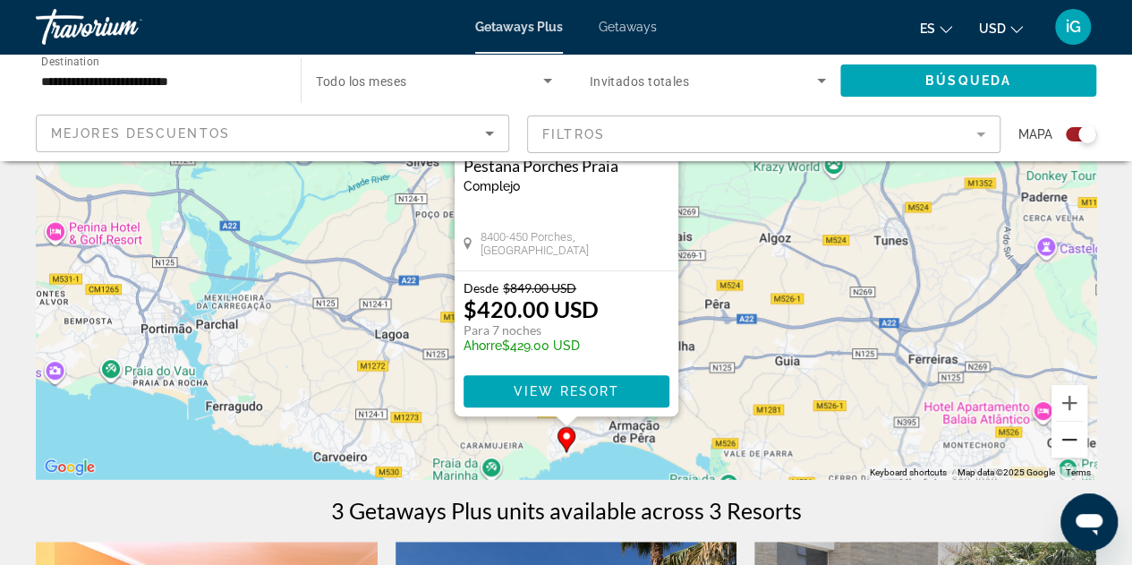
click at [1068, 439] on button "Zoom out" at bounding box center [1069, 439] width 36 height 36
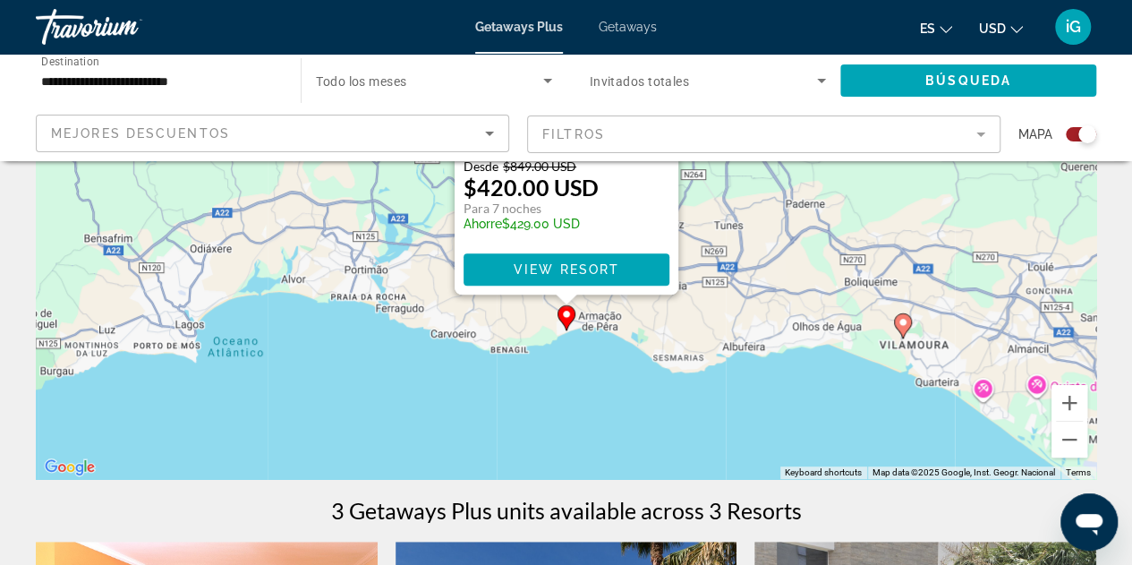
drag, startPoint x: 957, startPoint y: 368, endPoint x: 761, endPoint y: 311, distance: 204.2
click at [761, 311] on div "To activate drag with keyboard, press Alt + Enter. Once in keyboard drag state,…" at bounding box center [566, 210] width 1060 height 537
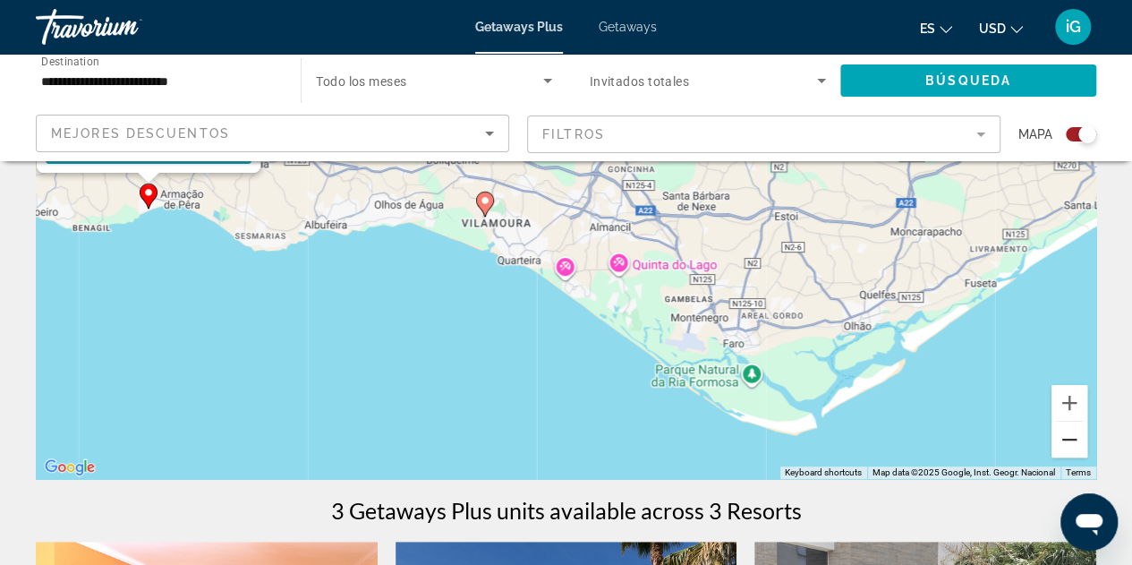
click at [1067, 438] on button "Zoom out" at bounding box center [1069, 439] width 36 height 36
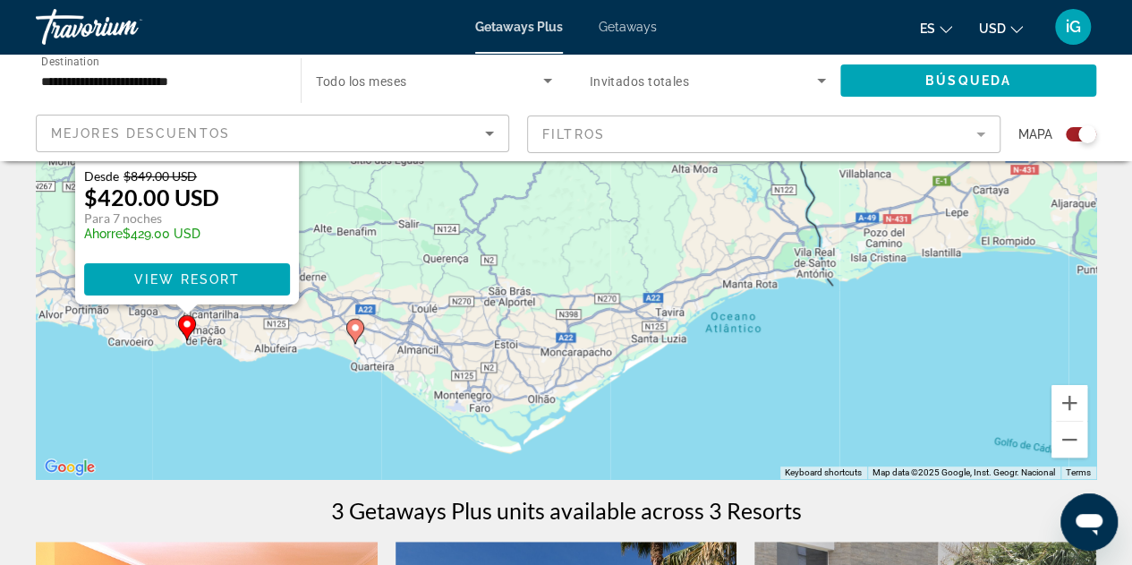
drag, startPoint x: 1004, startPoint y: 263, endPoint x: 772, endPoint y: 423, distance: 281.7
click at [772, 423] on div "To activate drag with keyboard, press Alt + Enter. Once in keyboard drag state,…" at bounding box center [566, 210] width 1060 height 537
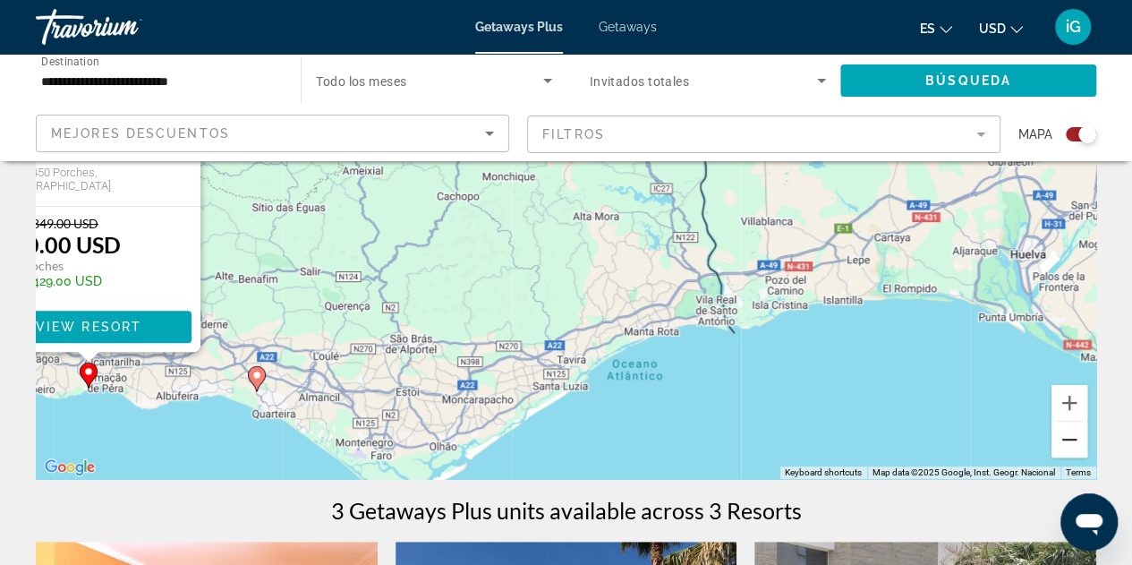
click at [1072, 451] on button "Zoom out" at bounding box center [1069, 439] width 36 height 36
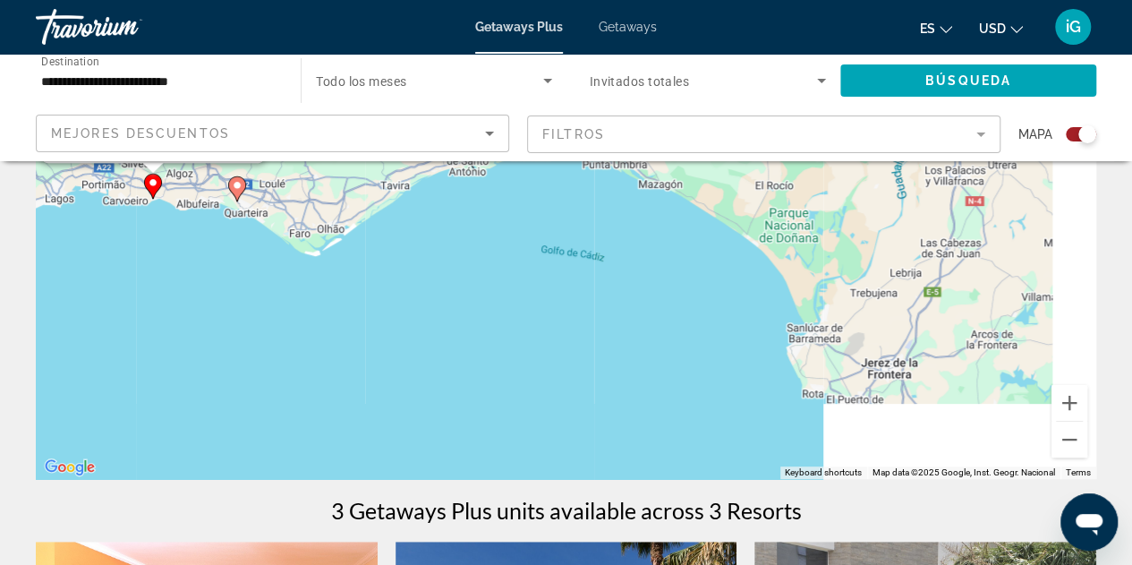
drag, startPoint x: 864, startPoint y: 339, endPoint x: 653, endPoint y: 232, distance: 236.1
click at [653, 232] on div "To activate drag with keyboard, press Alt + Enter. Once in keyboard drag state,…" at bounding box center [566, 210] width 1060 height 537
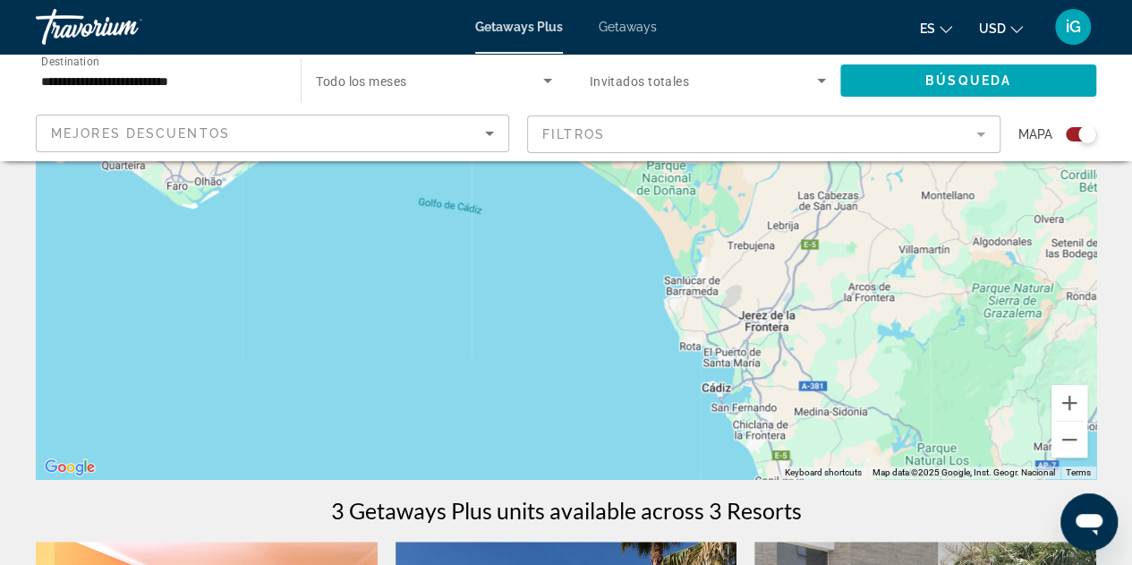
drag, startPoint x: 634, startPoint y: 274, endPoint x: 811, endPoint y: 367, distance: 200.1
click at [811, 367] on div "To activate drag with keyboard, press Alt + Enter. Once in keyboard drag state,…" at bounding box center [566, 210] width 1060 height 537
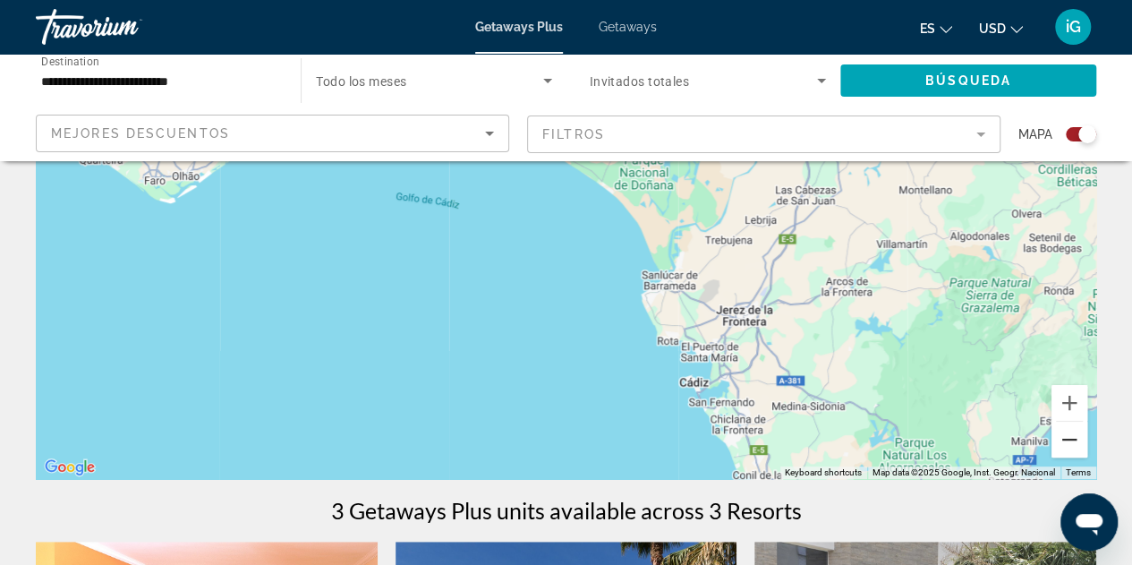
click at [1072, 438] on button "Zoom out" at bounding box center [1069, 439] width 36 height 36
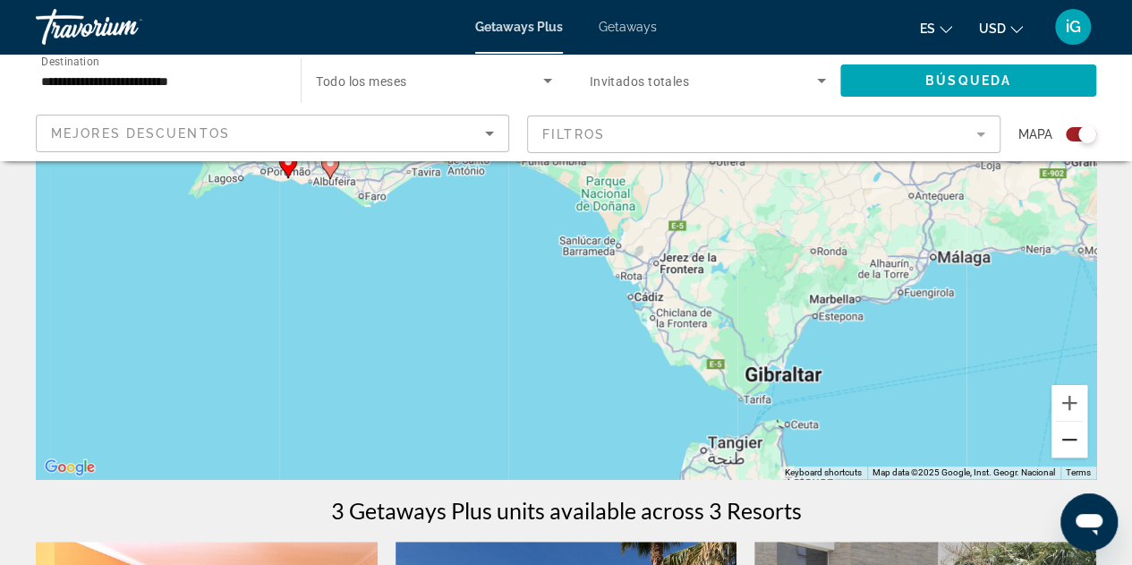
click at [1072, 438] on button "Zoom out" at bounding box center [1069, 439] width 36 height 36
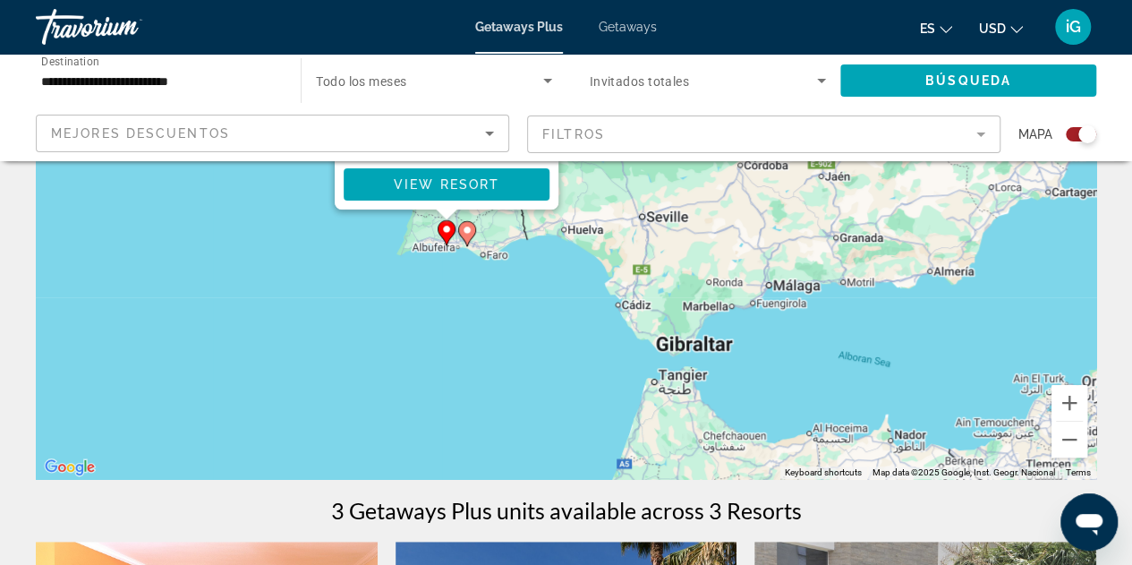
drag, startPoint x: 806, startPoint y: 293, endPoint x: 832, endPoint y: 375, distance: 86.3
click at [832, 375] on div "To activate drag with keyboard, press Alt + Enter. Once in keyboard drag state,…" at bounding box center [566, 210] width 1060 height 537
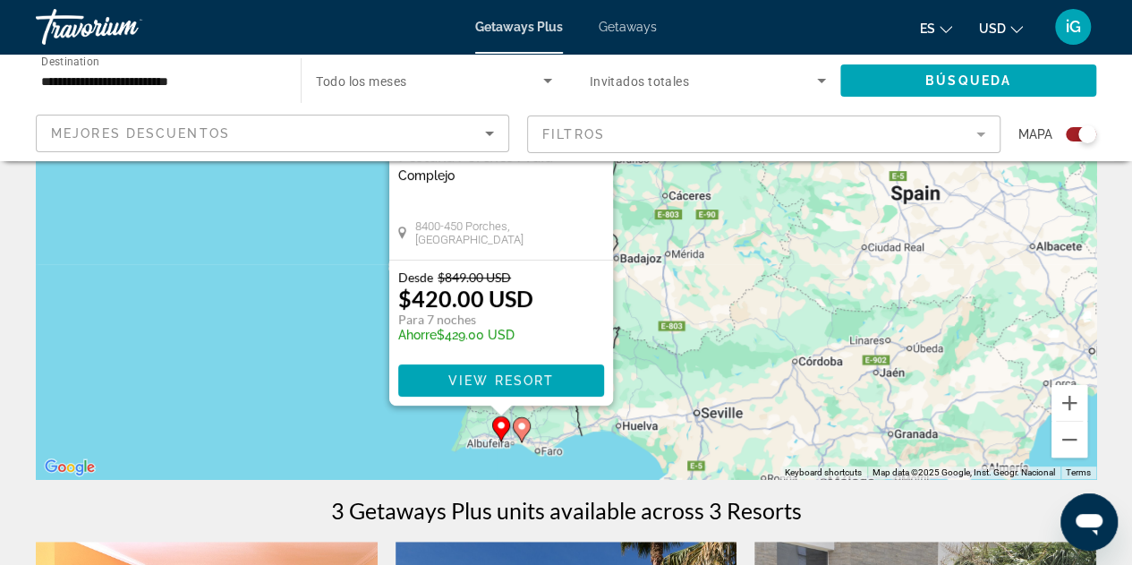
drag, startPoint x: 820, startPoint y: 370, endPoint x: 864, endPoint y: 553, distance: 188.8
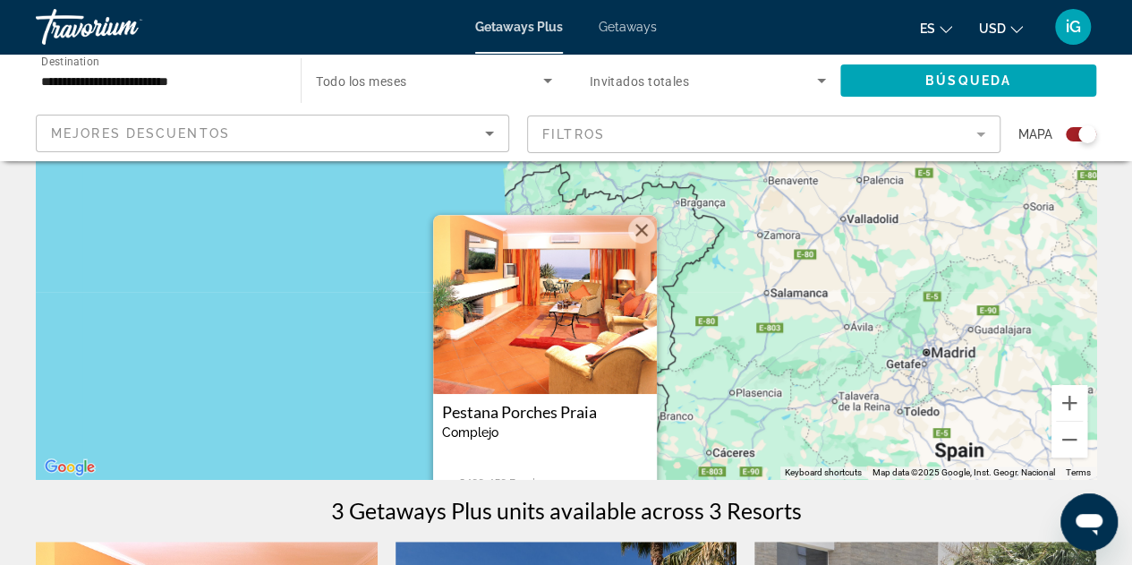
drag, startPoint x: 760, startPoint y: 334, endPoint x: 816, endPoint y: 552, distance: 225.5
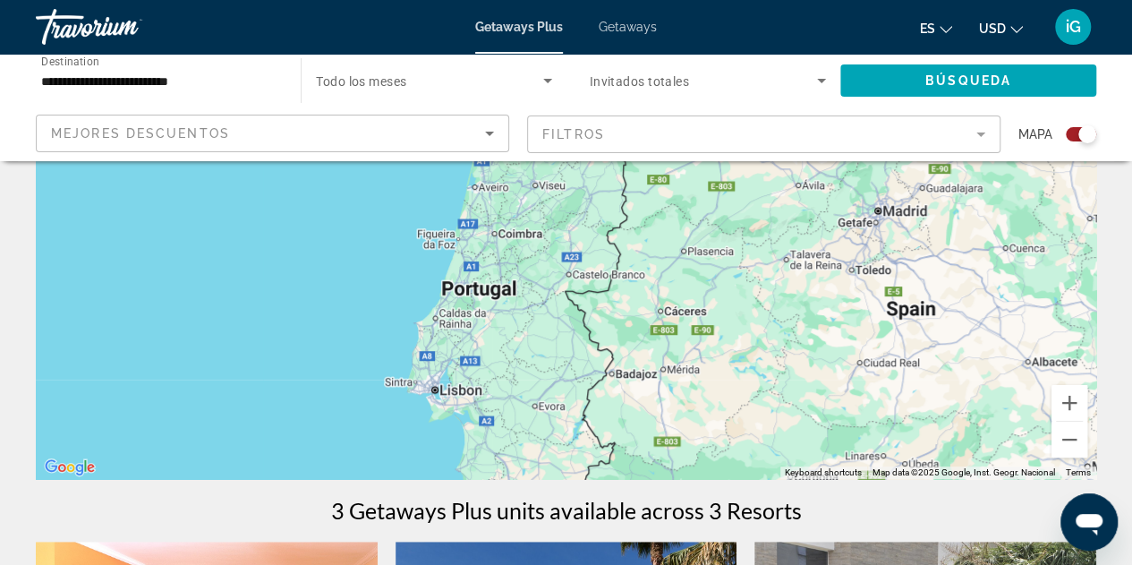
drag, startPoint x: 805, startPoint y: 459, endPoint x: 759, endPoint y: 313, distance: 153.1
click at [759, 313] on div "Main content" at bounding box center [566, 210] width 1060 height 537
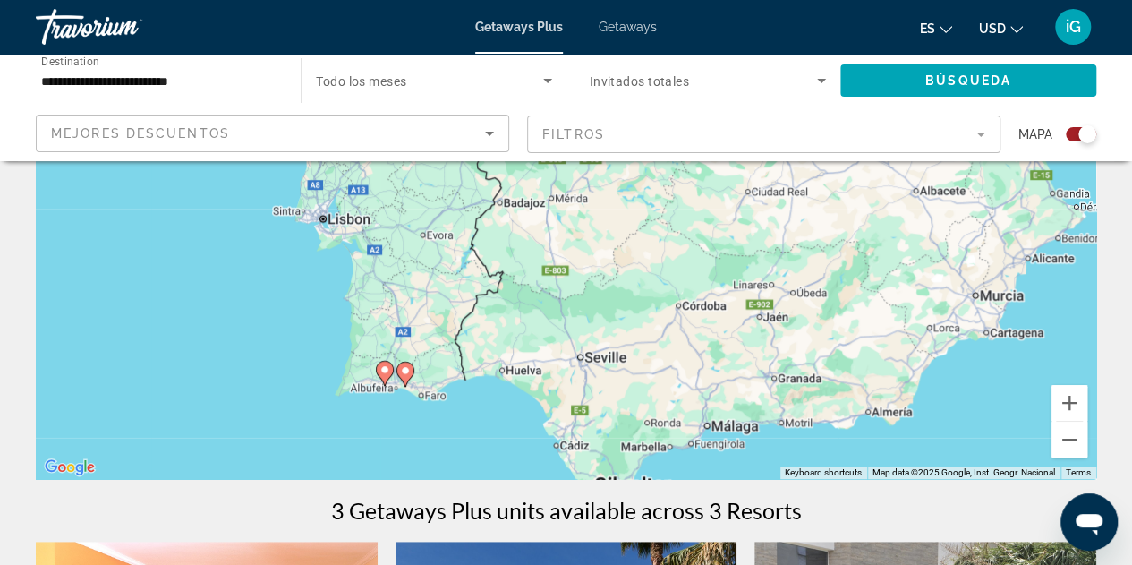
drag, startPoint x: 791, startPoint y: 407, endPoint x: 663, endPoint y: 232, distance: 217.1
click at [663, 232] on div "To activate drag with keyboard, press Alt + Enter. Once in keyboard drag state,…" at bounding box center [566, 210] width 1060 height 537
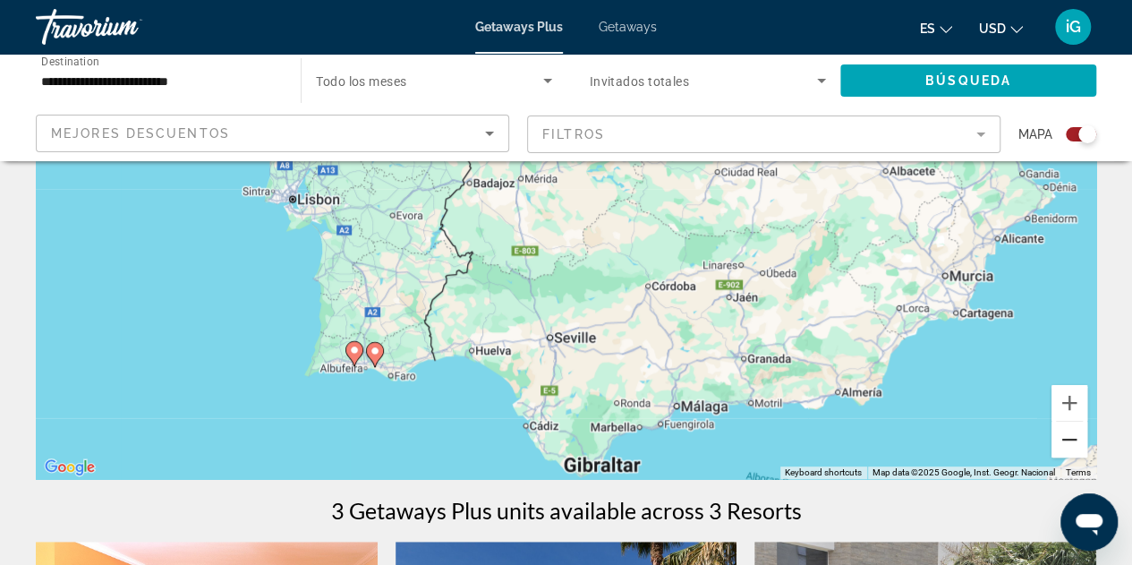
click at [1068, 436] on button "Zoom out" at bounding box center [1069, 439] width 36 height 36
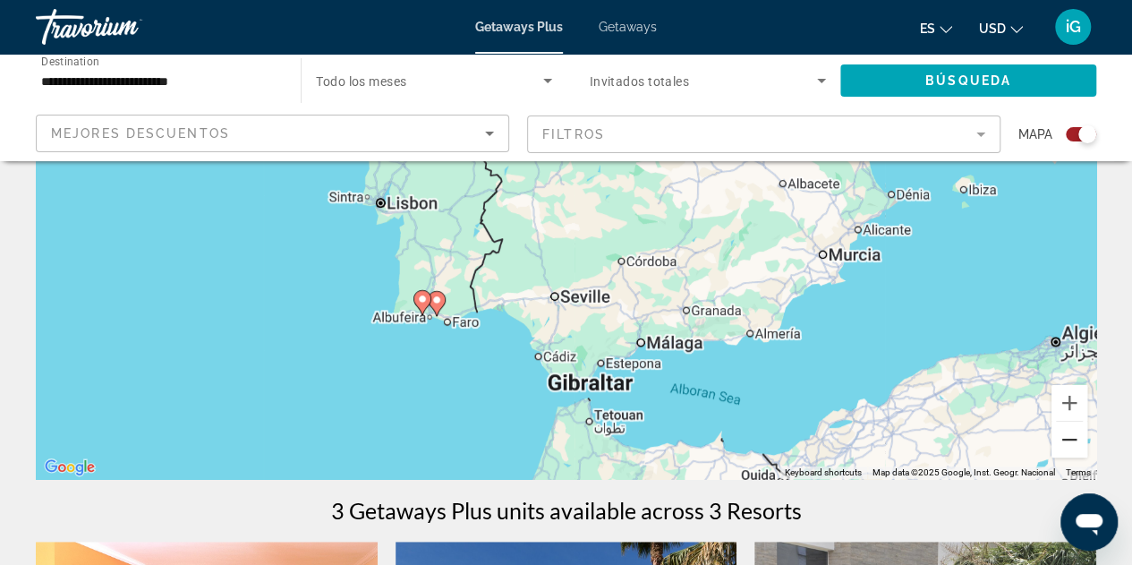
click at [1068, 436] on button "Zoom out" at bounding box center [1069, 439] width 36 height 36
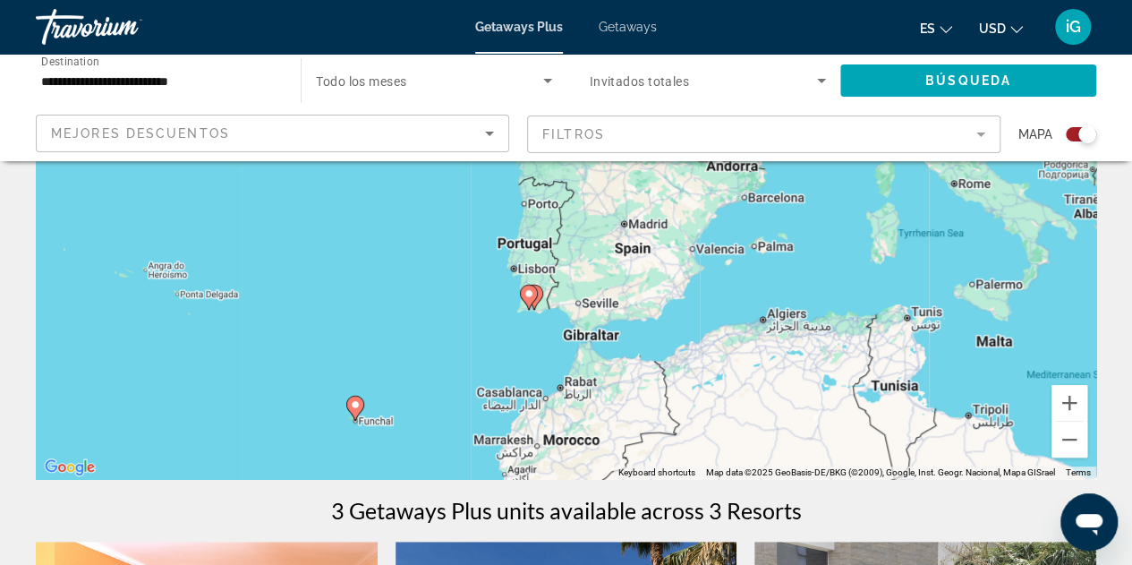
drag, startPoint x: 772, startPoint y: 241, endPoint x: 788, endPoint y: 307, distance: 68.2
click at [788, 307] on div "To activate drag with keyboard, press Alt + Enter. Once in keyboard drag state,…" at bounding box center [566, 210] width 1060 height 537
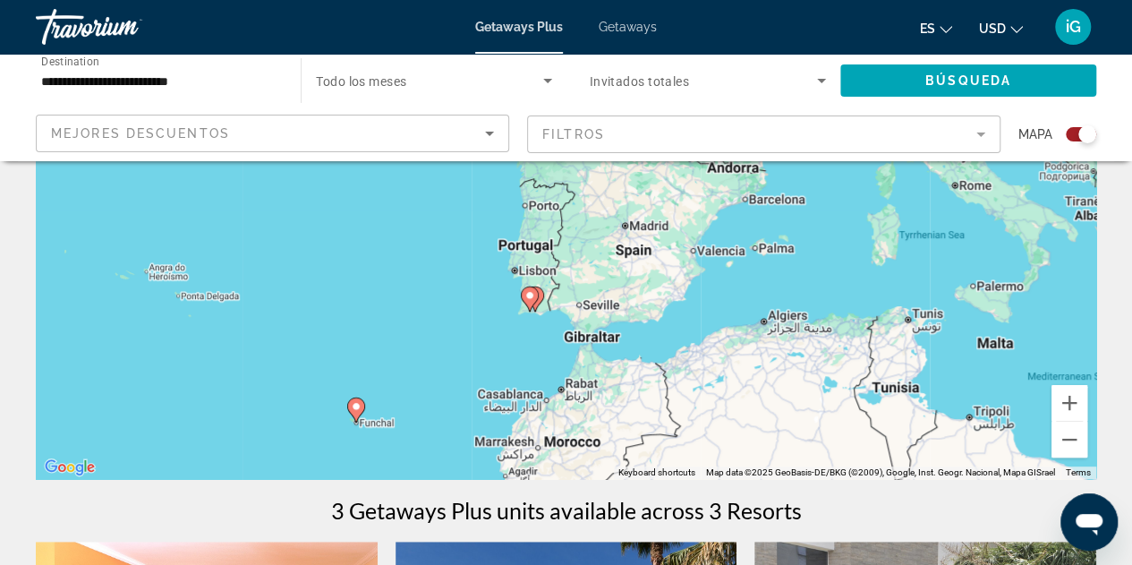
click at [674, 294] on div "To activate drag with keyboard, press Alt + Enter. Once in keyboard drag state,…" at bounding box center [566, 210] width 1060 height 537
click at [247, 83] on input "**********" at bounding box center [159, 81] width 236 height 21
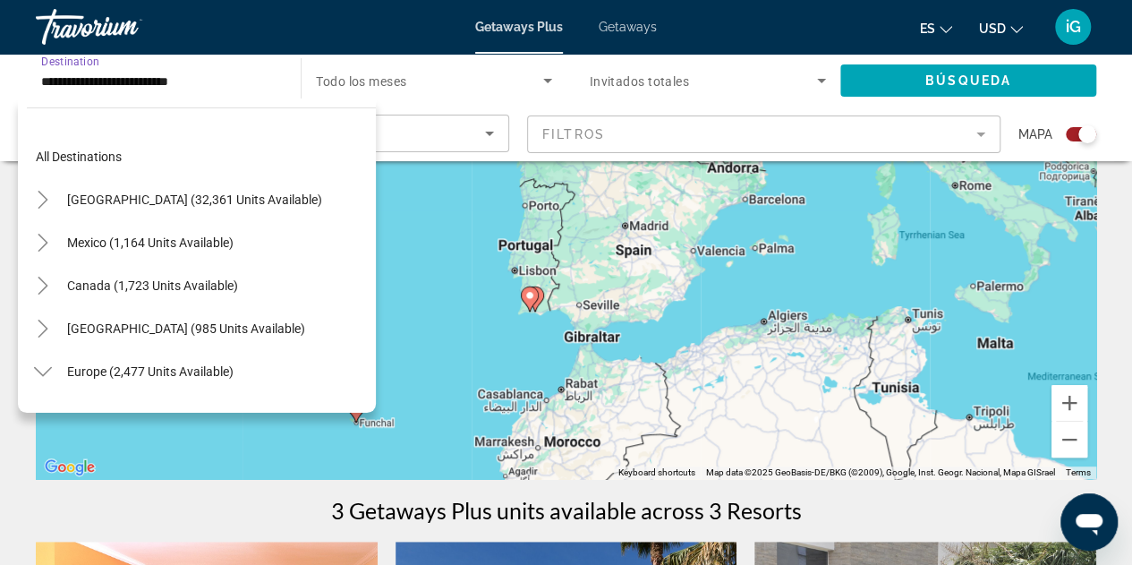
scroll to position [579, 0]
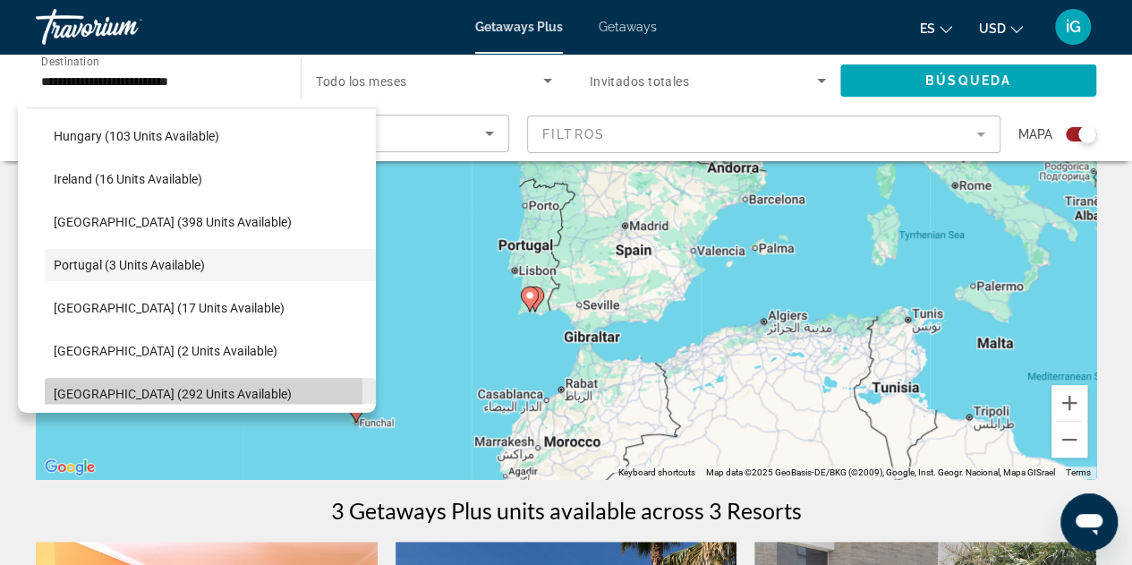
click at [138, 392] on span "Spain (292 units available)" at bounding box center [173, 394] width 238 height 14
type input "**********"
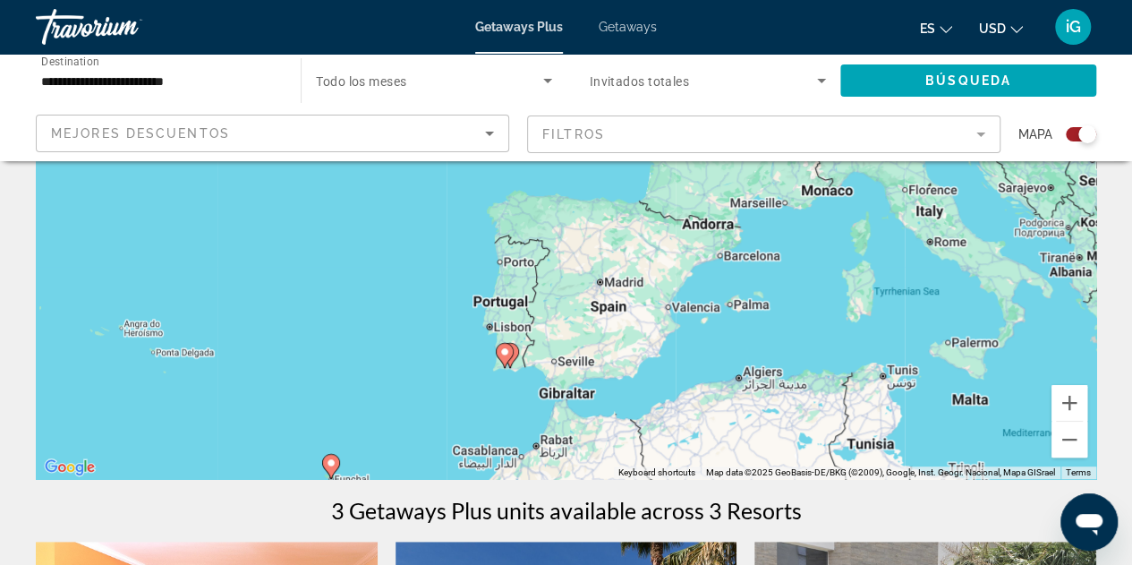
drag, startPoint x: 707, startPoint y: 316, endPoint x: 680, endPoint y: 374, distance: 64.1
click at [680, 374] on div "To activate drag with keyboard, press Alt + Enter. Once in keyboard drag state,…" at bounding box center [566, 210] width 1060 height 537
click at [962, 72] on span "Search widget" at bounding box center [968, 80] width 256 height 43
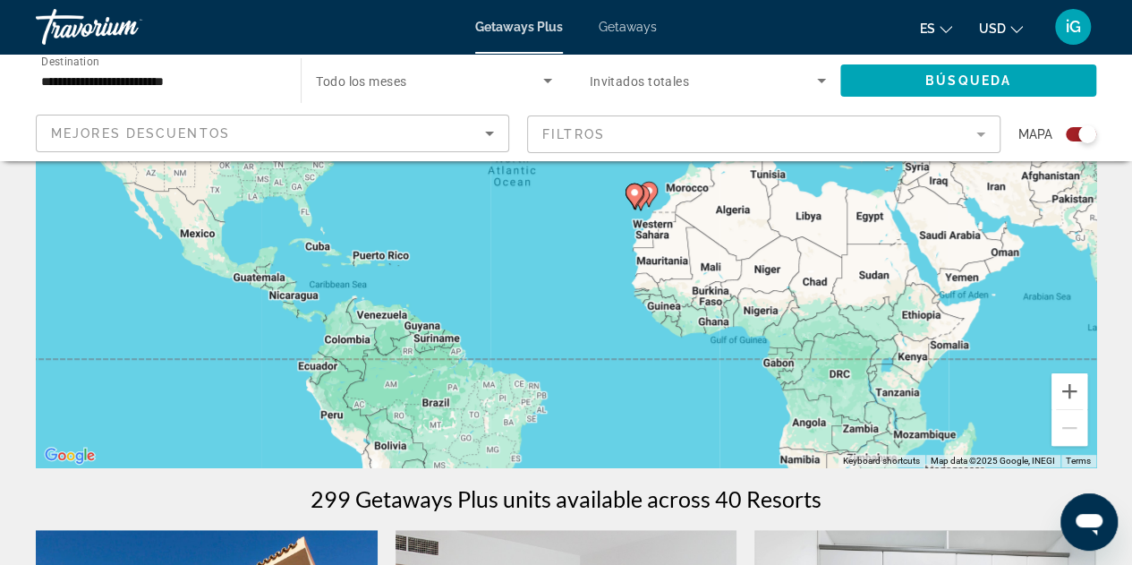
scroll to position [251, 0]
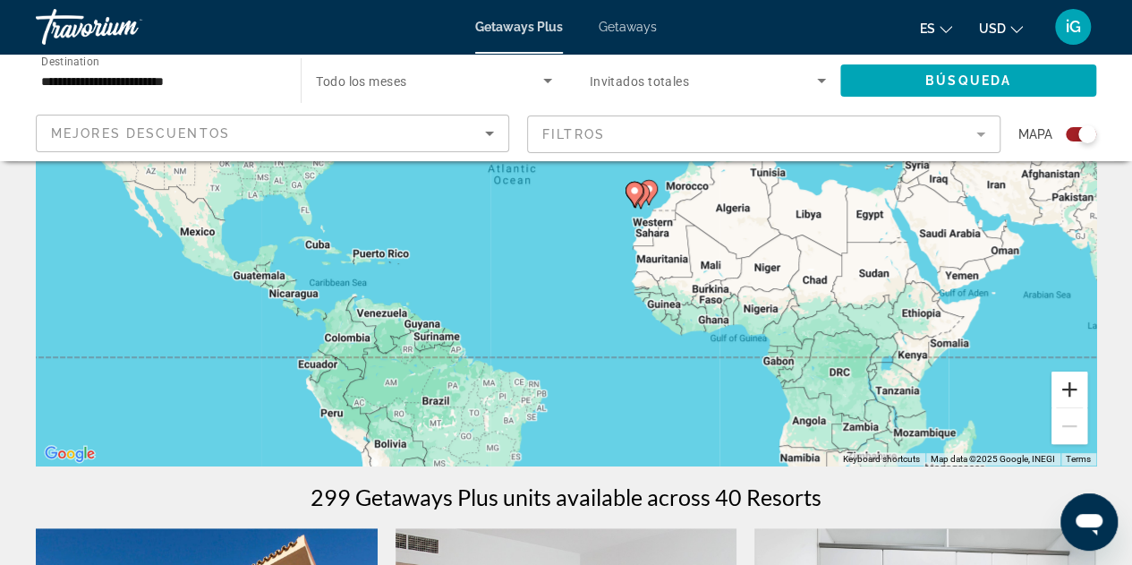
click at [1071, 395] on button "Zoom in" at bounding box center [1069, 389] width 36 height 36
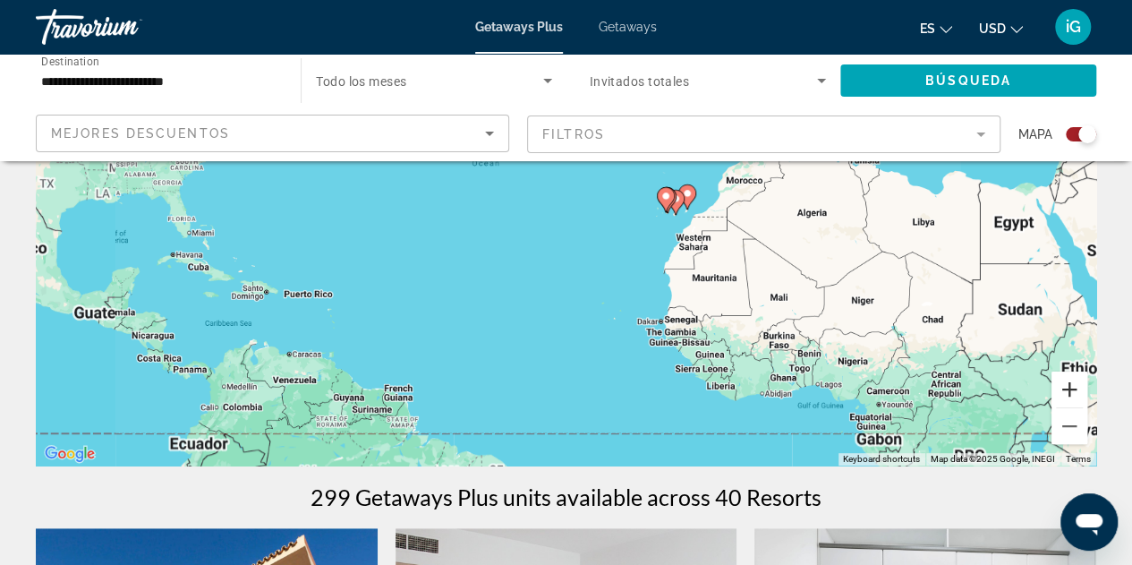
click at [1071, 395] on button "Zoom in" at bounding box center [1069, 389] width 36 height 36
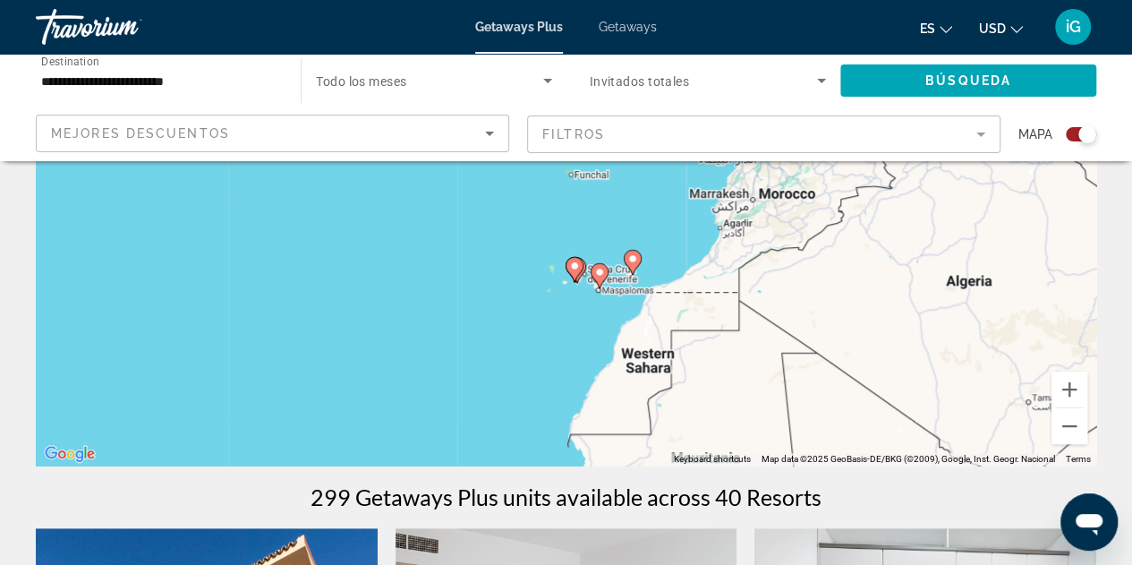
drag, startPoint x: 979, startPoint y: 336, endPoint x: 571, endPoint y: 460, distance: 426.3
click at [571, 460] on div "To activate drag with keyboard, press Alt + Enter. Once in keyboard drag state,…" at bounding box center [566, 196] width 1060 height 537
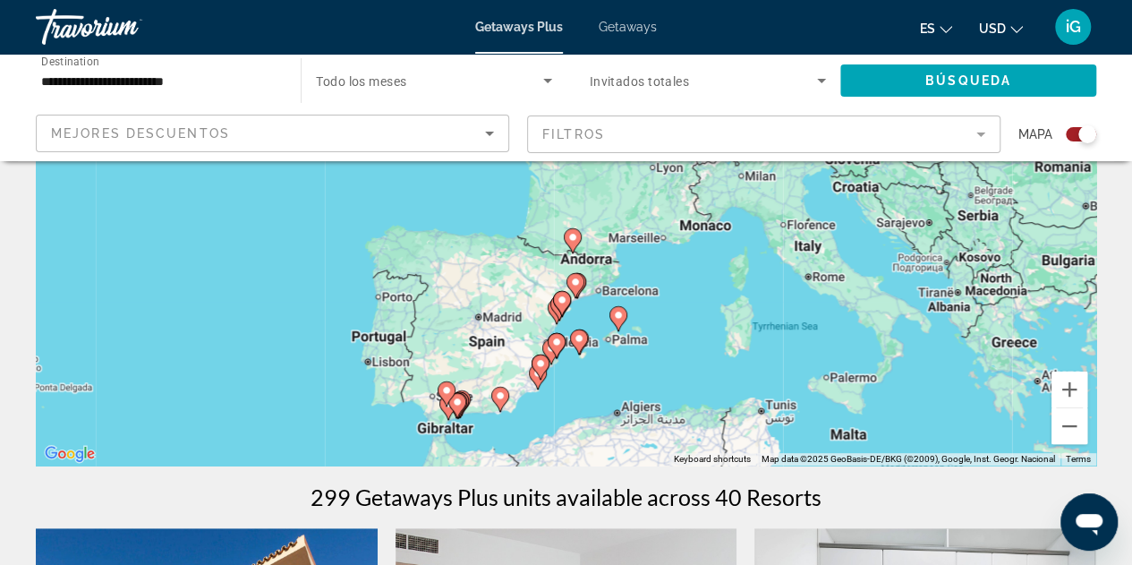
drag, startPoint x: 623, startPoint y: 328, endPoint x: 644, endPoint y: 452, distance: 125.3
click at [644, 452] on div "To activate drag with keyboard, press Alt + Enter. Once in keyboard drag state,…" at bounding box center [566, 196] width 1060 height 537
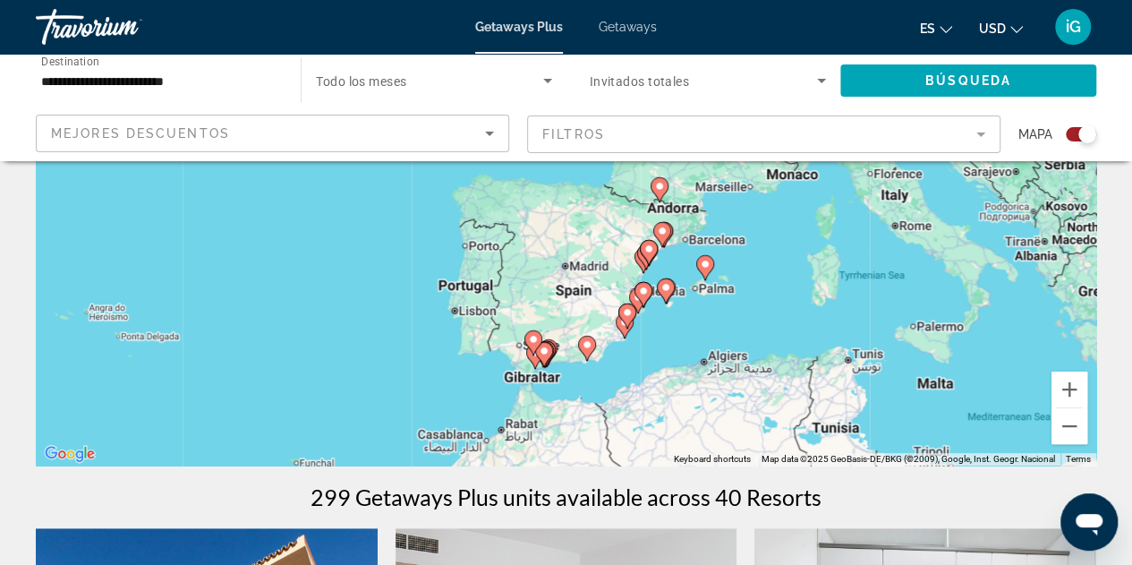
drag, startPoint x: 609, startPoint y: 383, endPoint x: 719, endPoint y: 307, distance: 133.8
click at [719, 307] on div "To activate drag with keyboard, press Alt + Enter. Once in keyboard drag state,…" at bounding box center [566, 196] width 1060 height 537
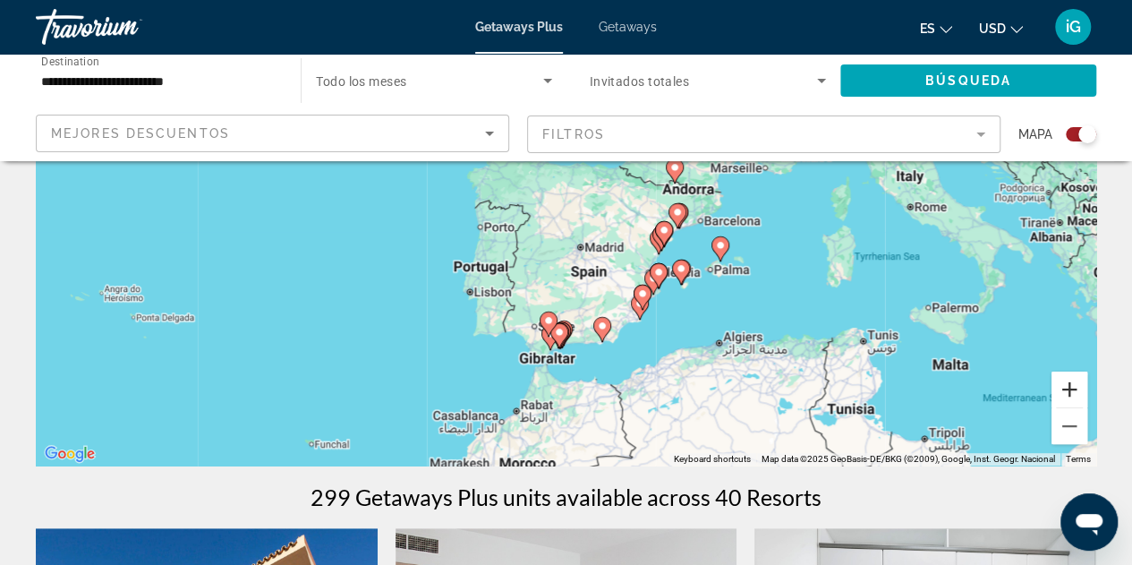
click at [1074, 390] on button "Zoom in" at bounding box center [1069, 389] width 36 height 36
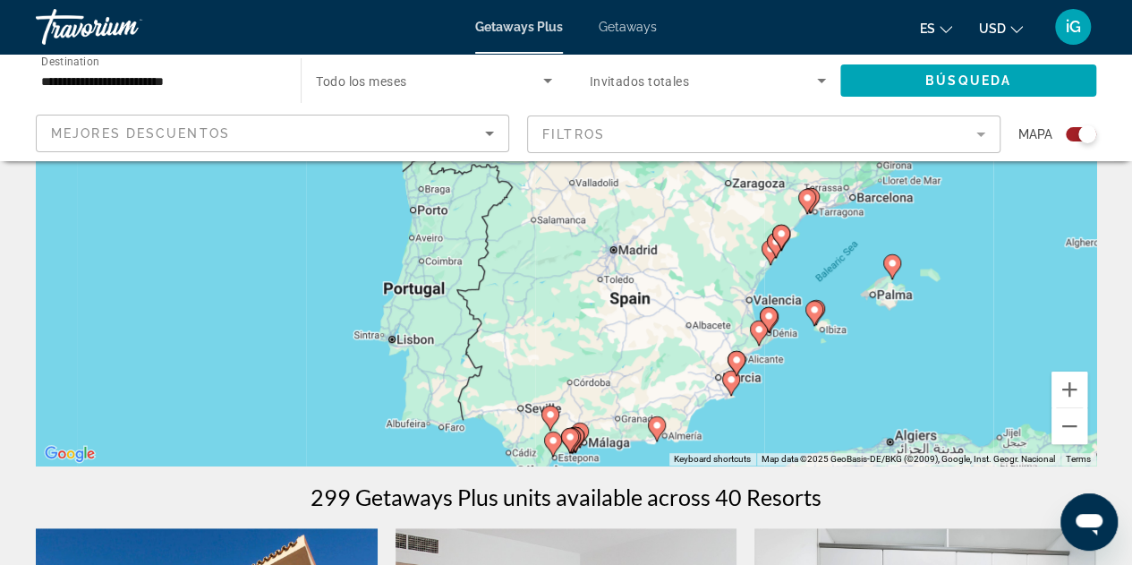
drag, startPoint x: 778, startPoint y: 436, endPoint x: 828, endPoint y: 319, distance: 126.7
click at [828, 319] on div "To activate drag with keyboard, press Alt + Enter. Once in keyboard drag state,…" at bounding box center [566, 196] width 1060 height 537
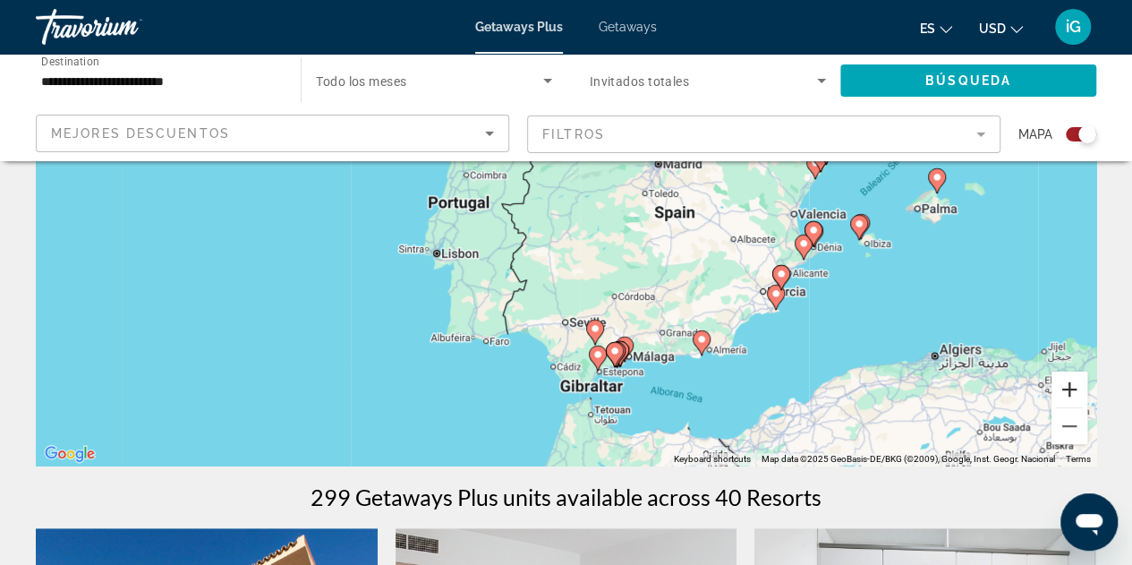
click at [1072, 387] on button "Zoom in" at bounding box center [1069, 389] width 36 height 36
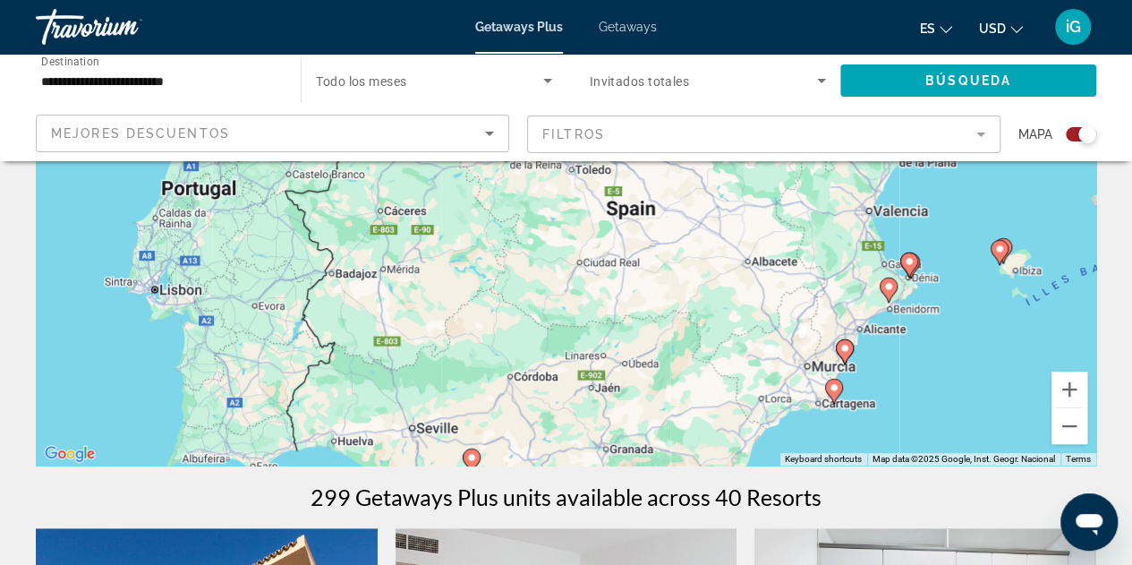
drag, startPoint x: 1011, startPoint y: 364, endPoint x: 857, endPoint y: 345, distance: 155.2
click at [857, 345] on div "To activate drag with keyboard, press Alt + Enter. Once in keyboard drag state,…" at bounding box center [566, 196] width 1060 height 537
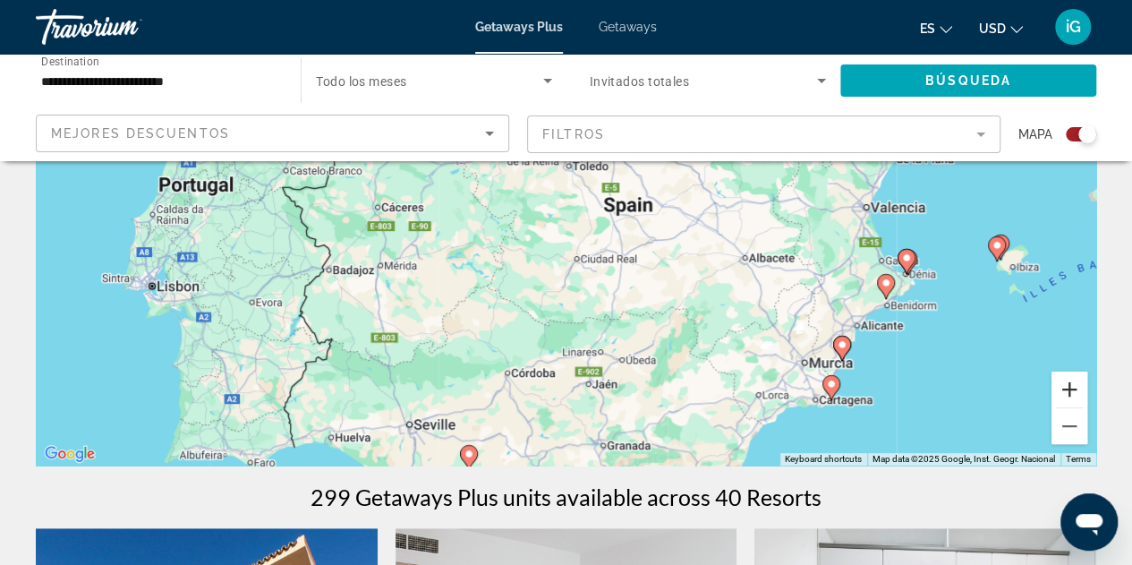
click at [1074, 391] on button "Zoom in" at bounding box center [1069, 389] width 36 height 36
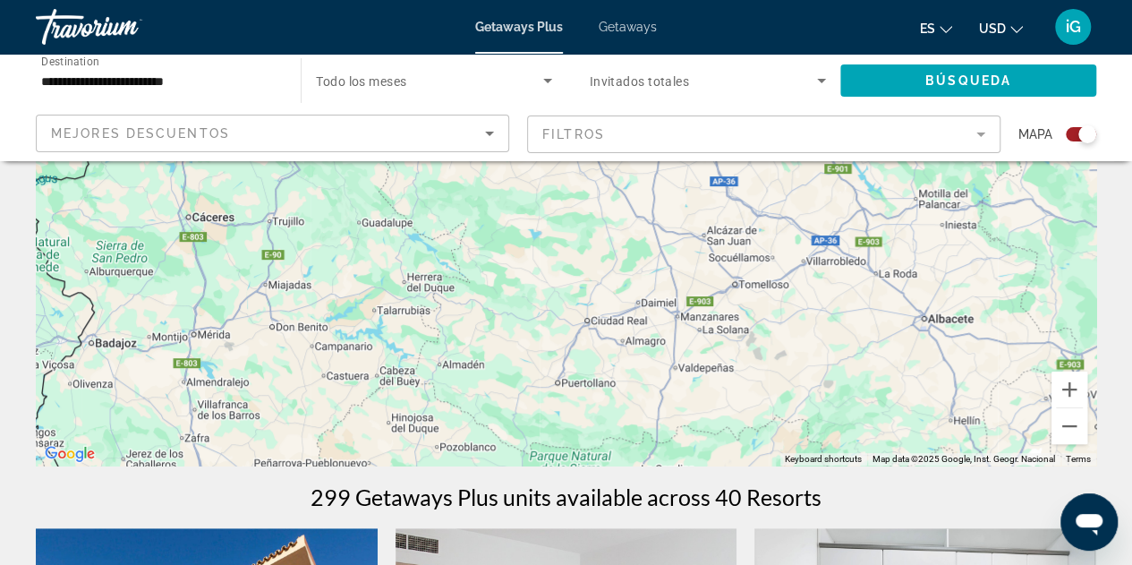
drag, startPoint x: 1002, startPoint y: 385, endPoint x: 765, endPoint y: 345, distance: 240.4
click at [765, 345] on div "To activate drag with keyboard, press Alt + Enter. Once in keyboard drag state,…" at bounding box center [566, 196] width 1060 height 537
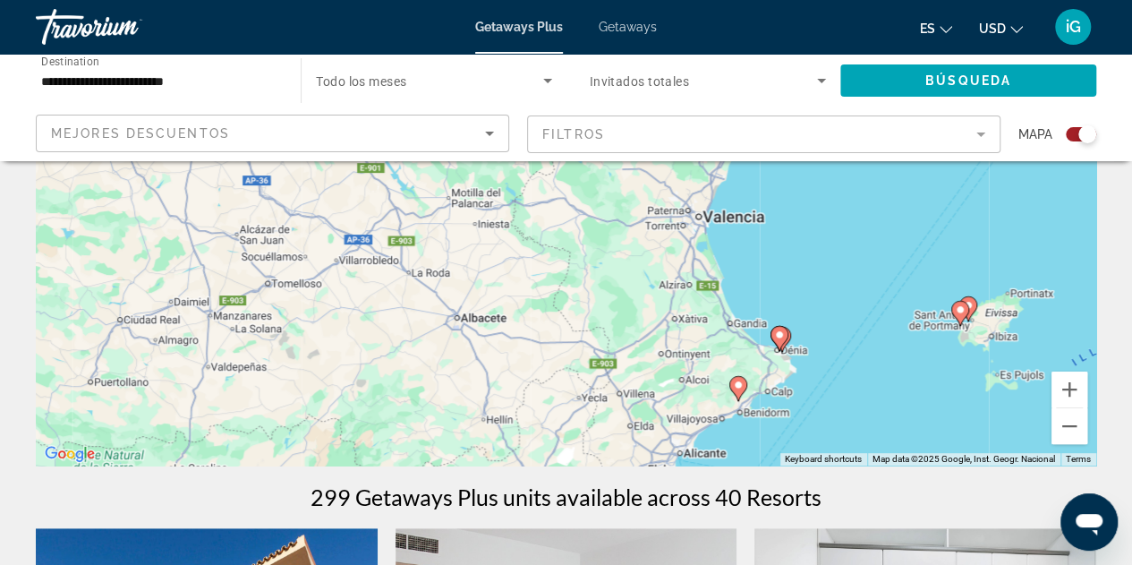
drag, startPoint x: 827, startPoint y: 332, endPoint x: 848, endPoint y: 417, distance: 87.7
click at [848, 417] on div "To activate drag with keyboard, press Alt + Enter. Once in keyboard drag state,…" at bounding box center [566, 196] width 1060 height 537
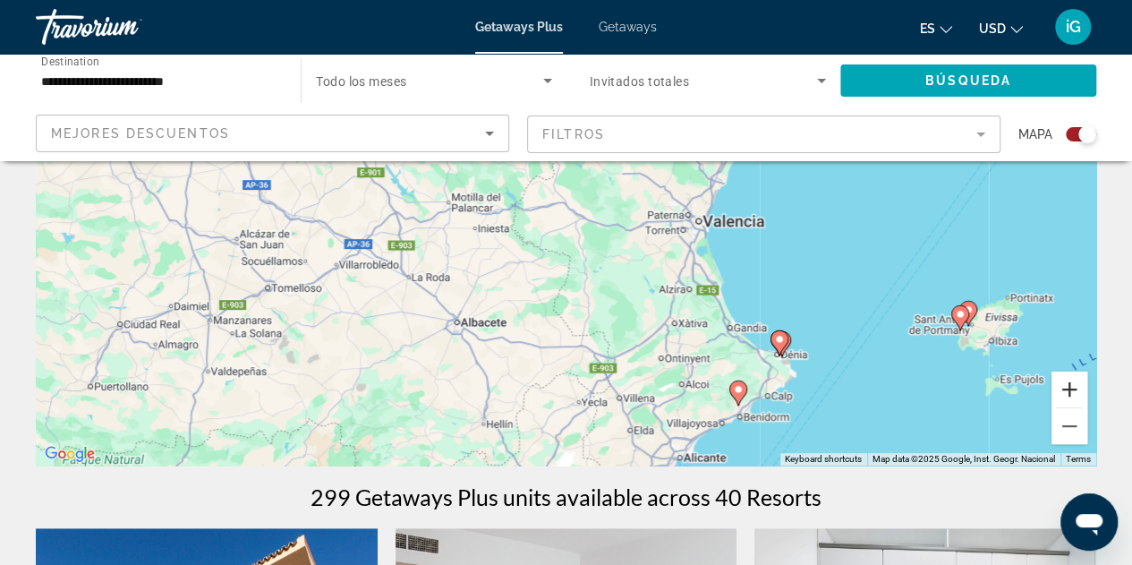
click at [1070, 389] on button "Zoom in" at bounding box center [1069, 389] width 36 height 36
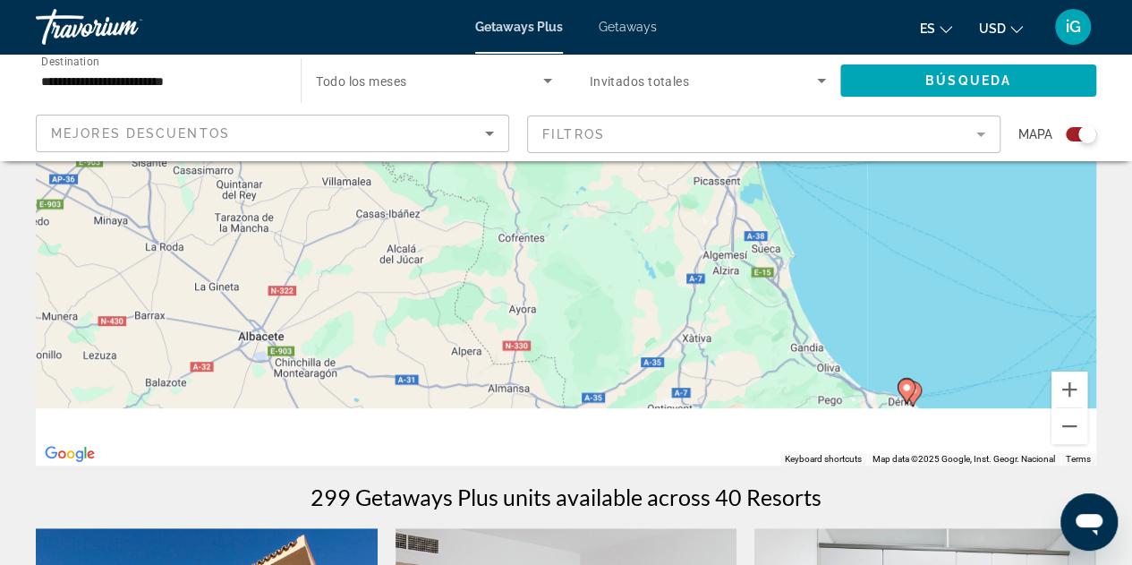
drag, startPoint x: 959, startPoint y: 441, endPoint x: 861, endPoint y: 316, distance: 159.3
click at [861, 316] on div "To activate drag with keyboard, press Alt + Enter. Once in keyboard drag state,…" at bounding box center [566, 196] width 1060 height 537
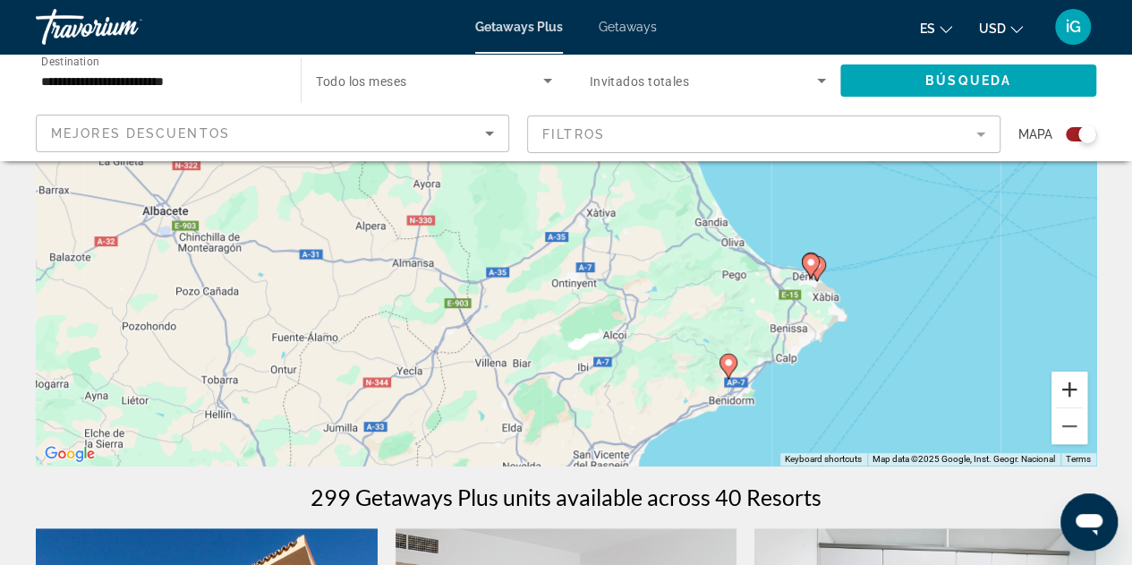
click at [1065, 389] on button "Zoom in" at bounding box center [1069, 389] width 36 height 36
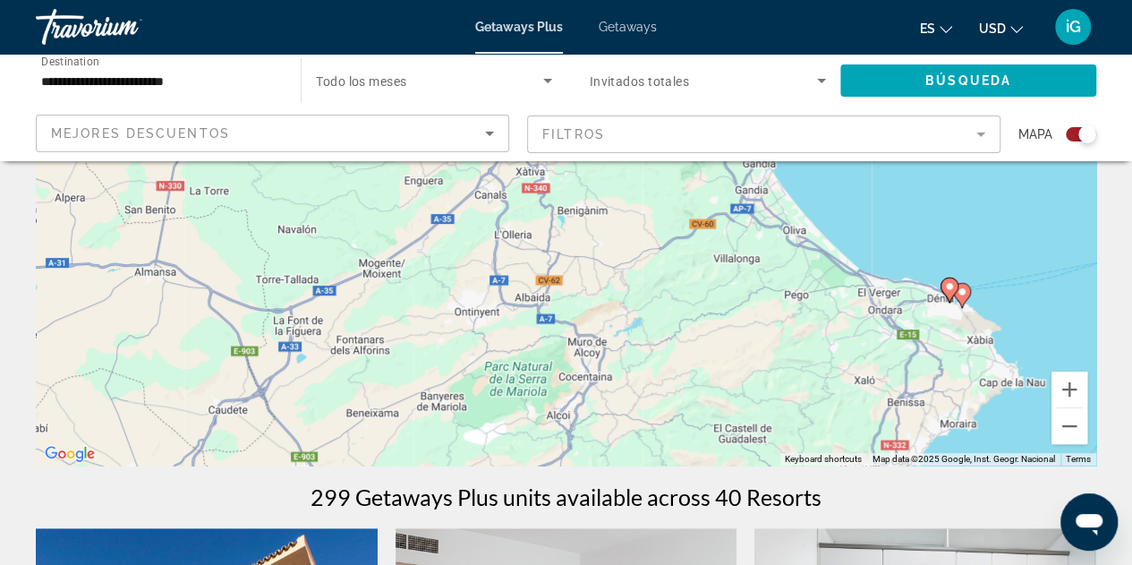
drag, startPoint x: 951, startPoint y: 377, endPoint x: 728, endPoint y: 269, distance: 247.4
click at [728, 269] on div "To activate drag with keyboard, press Alt + Enter. Once in keyboard drag state,…" at bounding box center [566, 196] width 1060 height 537
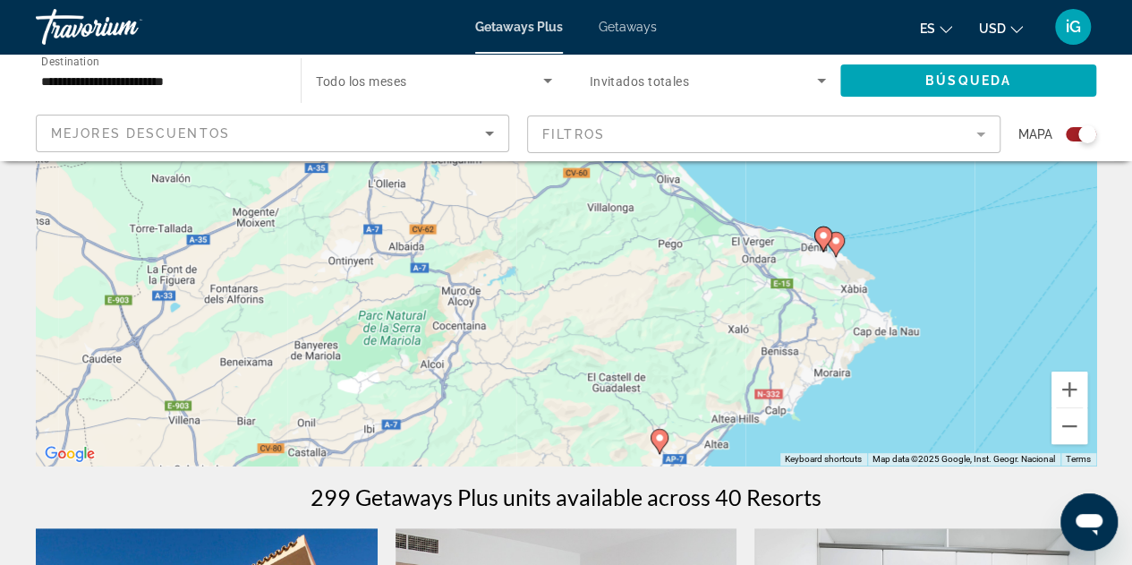
click at [837, 243] on image "Main content" at bounding box center [835, 240] width 11 height 11
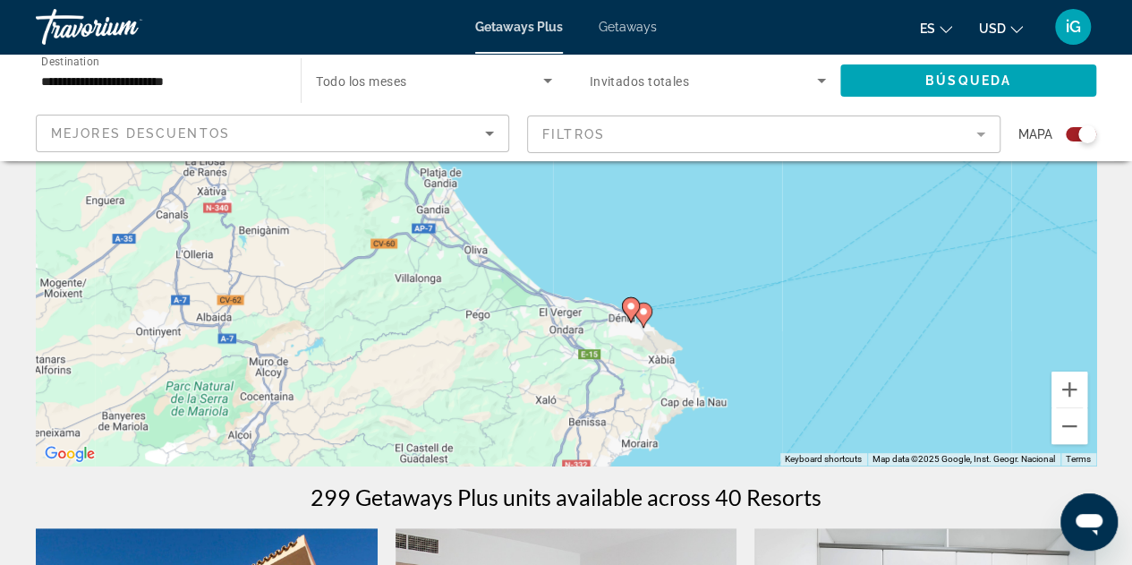
drag, startPoint x: 694, startPoint y: 259, endPoint x: 770, endPoint y: 393, distance: 153.8
click at [770, 393] on div "To activate drag with keyboard, press Alt + Enter. Once in keyboard drag state,…" at bounding box center [566, 196] width 1060 height 537
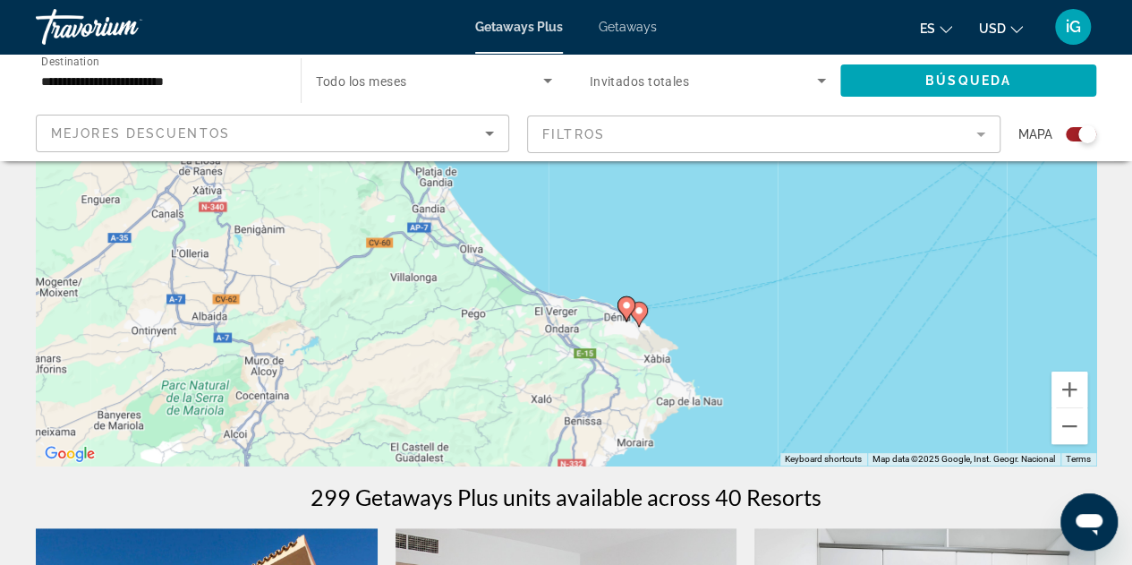
click at [640, 311] on image "Main content" at bounding box center [639, 310] width 11 height 11
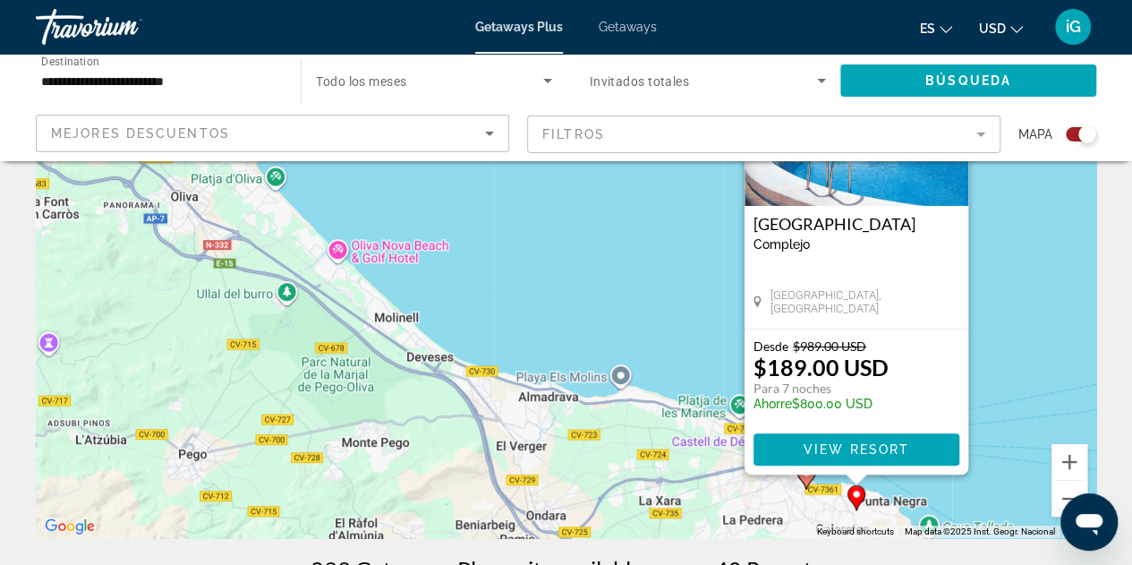
scroll to position [179, 0]
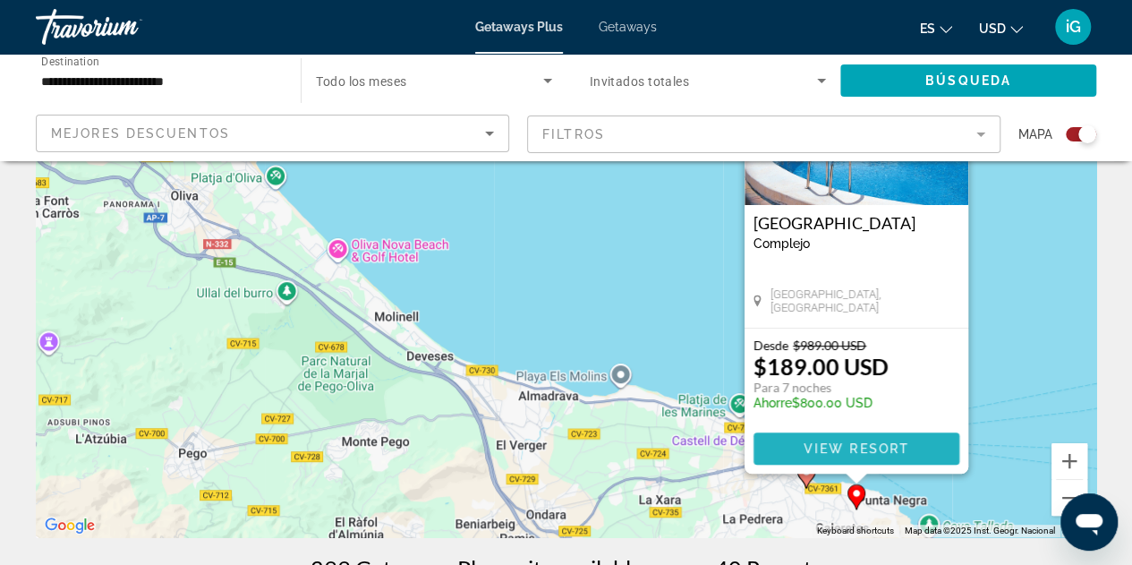
click at [864, 468] on span "Main content" at bounding box center [856, 448] width 206 height 43
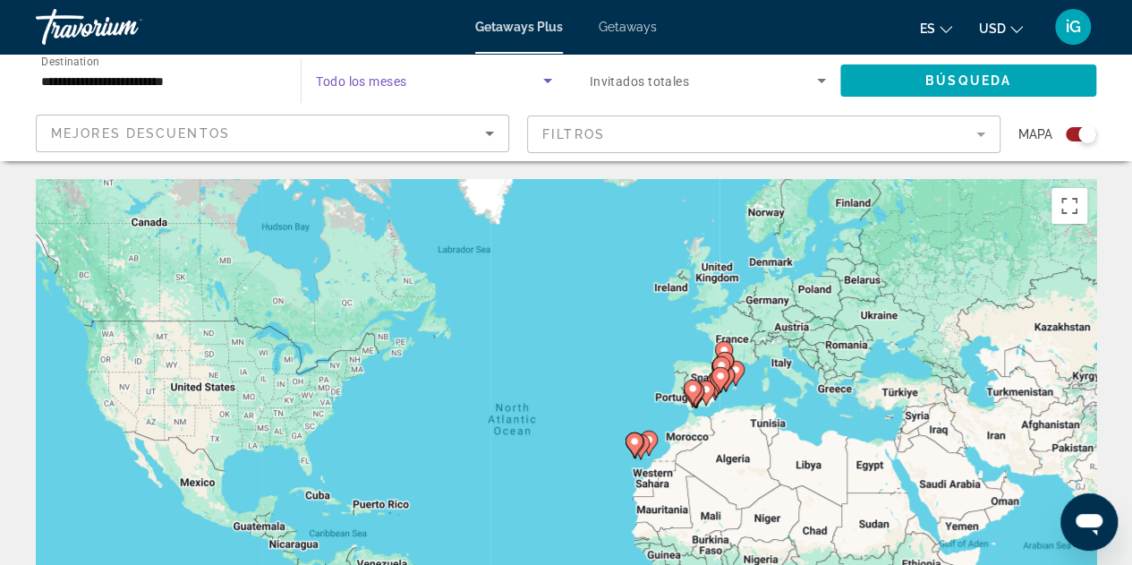
click at [544, 80] on icon "Search widget" at bounding box center [547, 81] width 9 height 4
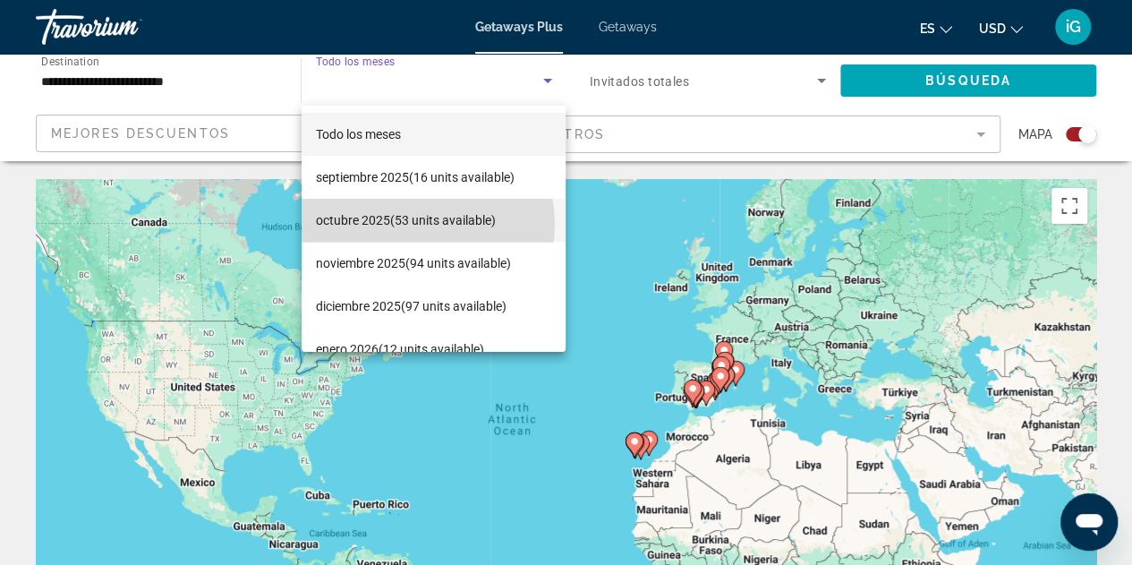
click at [412, 225] on span "octubre 2025 (53 units available)" at bounding box center [406, 219] width 180 height 21
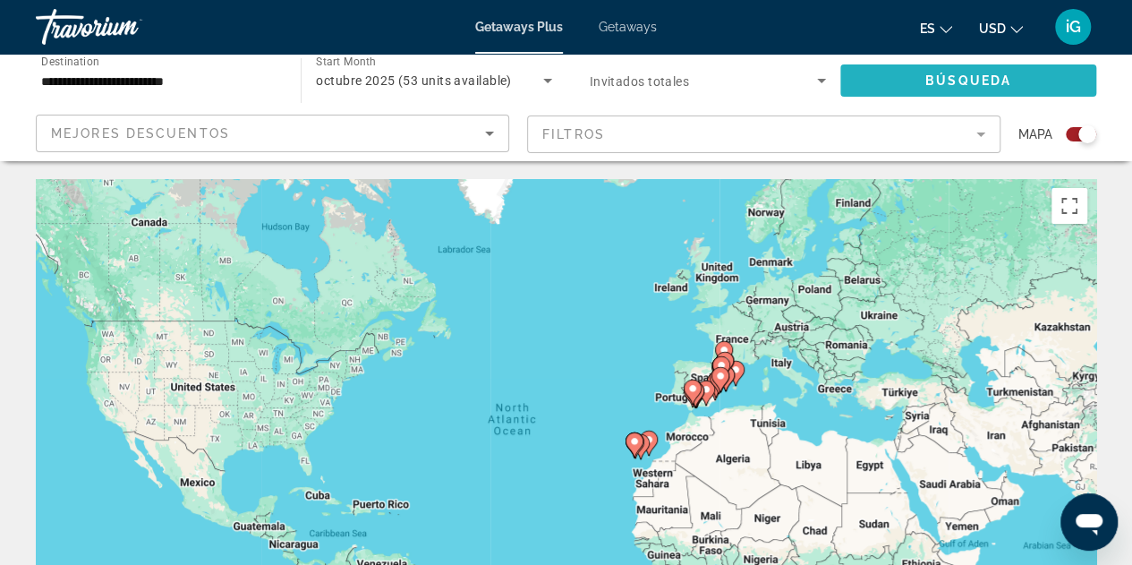
click at [925, 79] on span "Búsqueda" at bounding box center [968, 80] width 86 height 14
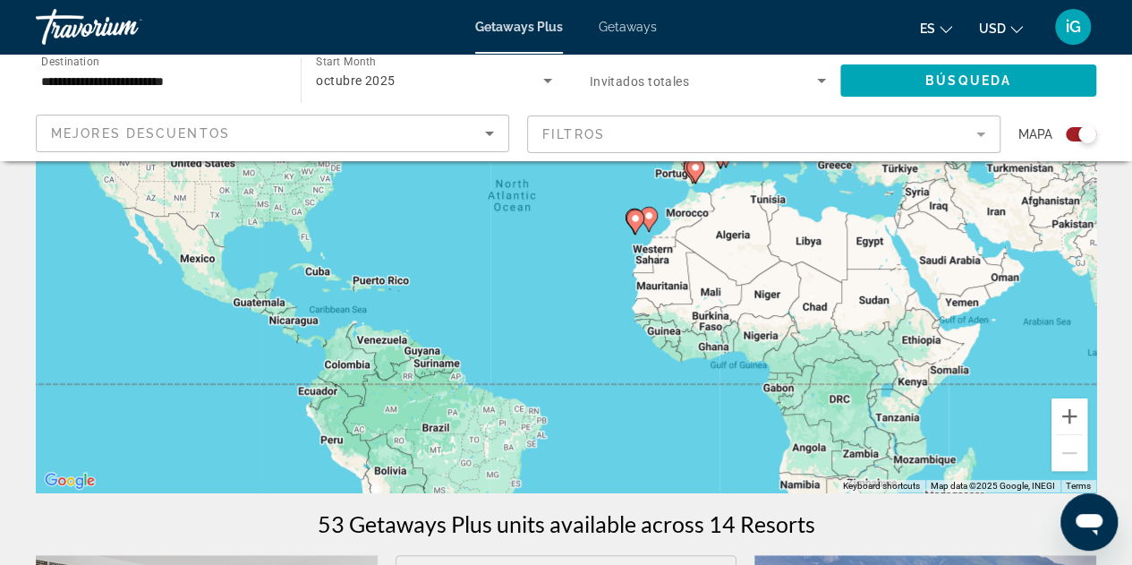
scroll to position [251, 0]
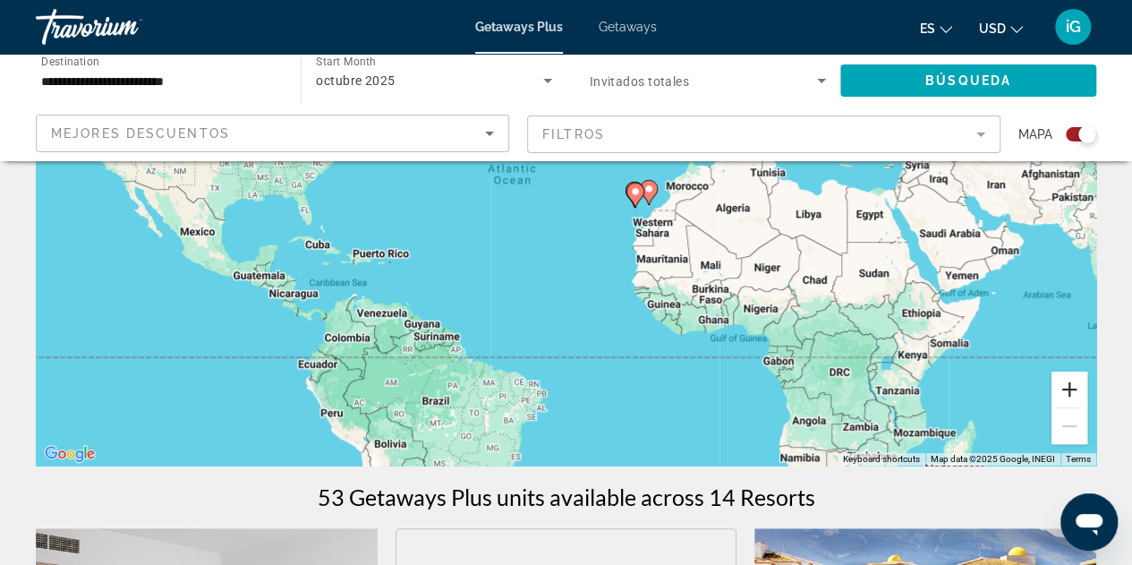
click at [1062, 387] on button "Zoom in" at bounding box center [1069, 389] width 36 height 36
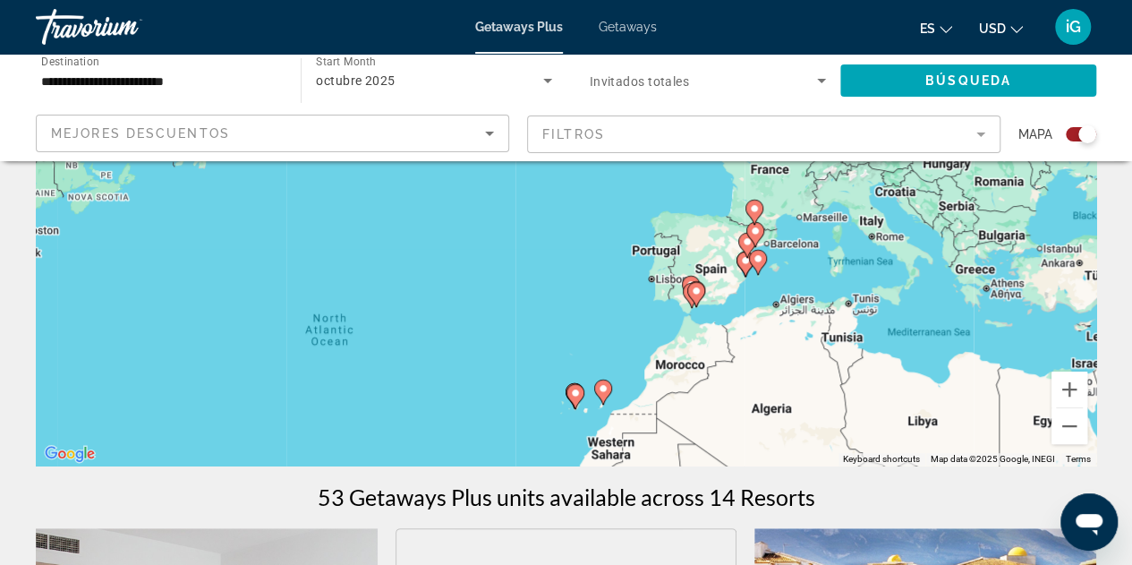
drag, startPoint x: 1002, startPoint y: 350, endPoint x: 789, endPoint y: 607, distance: 333.7
click at [789, 314] on html "**********" at bounding box center [566, 31] width 1132 height 565
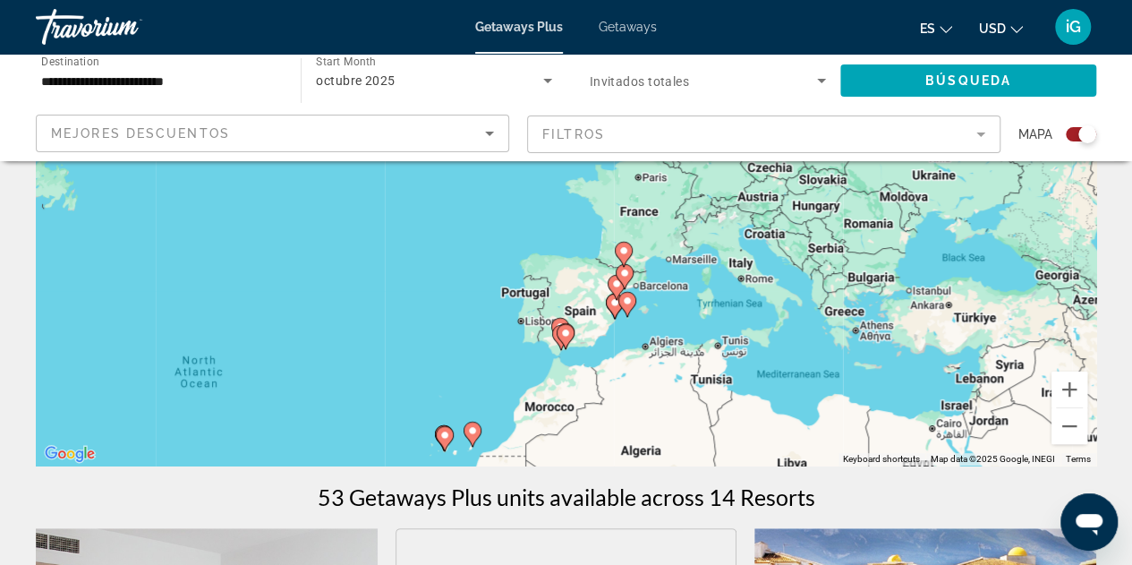
drag, startPoint x: 719, startPoint y: 416, endPoint x: 822, endPoint y: 303, distance: 152.1
click at [822, 303] on div "To activate drag with keyboard, press Alt + Enter. Once in keyboard drag state,…" at bounding box center [566, 196] width 1060 height 537
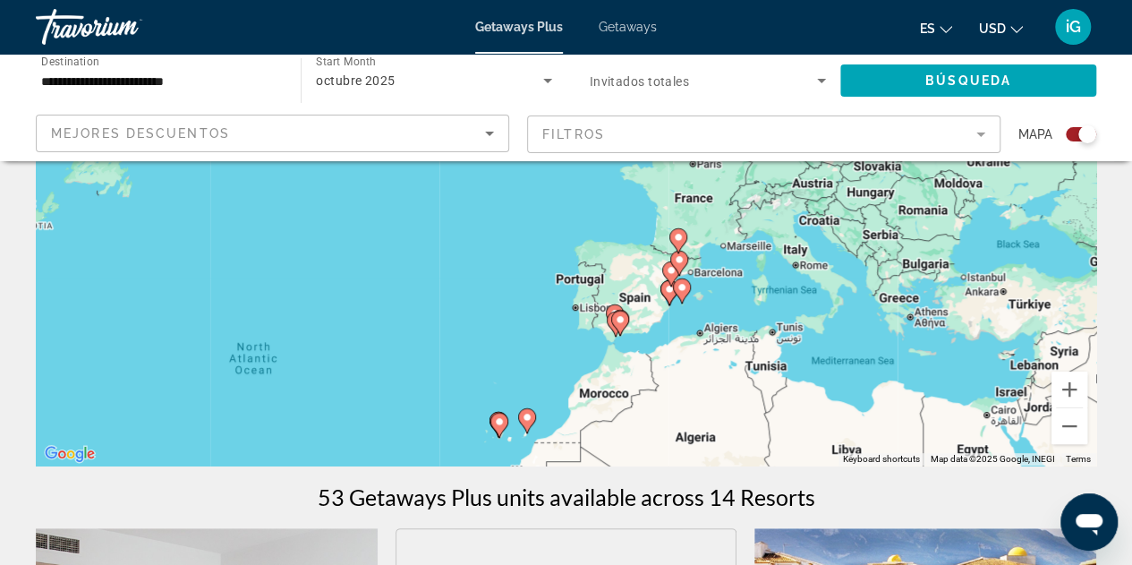
click at [698, 313] on div "To activate drag with keyboard, press Alt + Enter. Once in keyboard drag state,…" at bounding box center [566, 196] width 1060 height 537
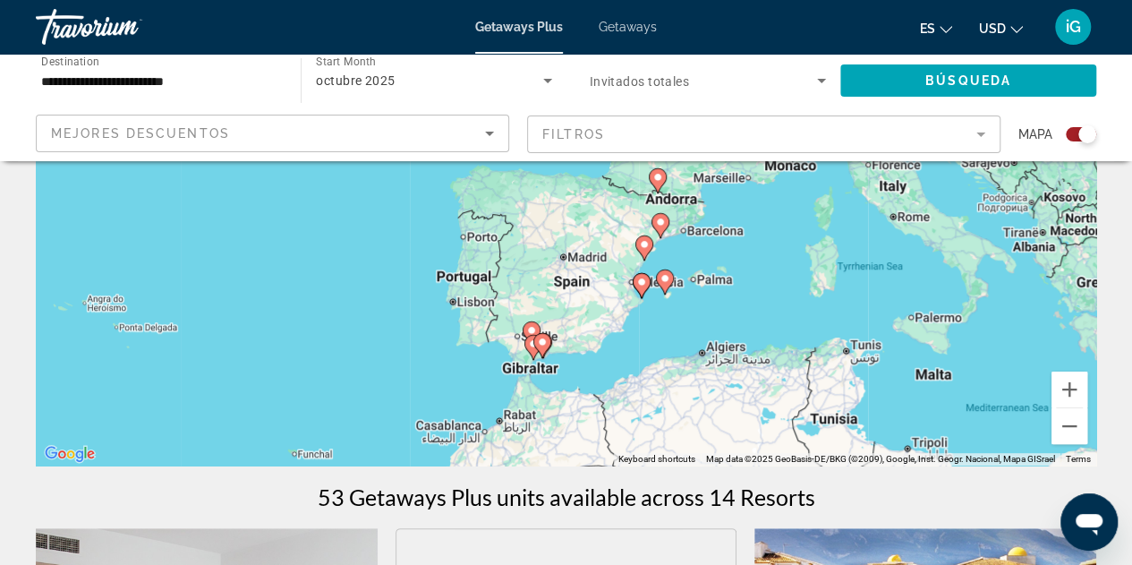
drag, startPoint x: 643, startPoint y: 318, endPoint x: 711, endPoint y: 273, distance: 81.4
click at [711, 273] on div "To activate drag with keyboard, press Alt + Enter. Once in keyboard drag state,…" at bounding box center [566, 196] width 1060 height 537
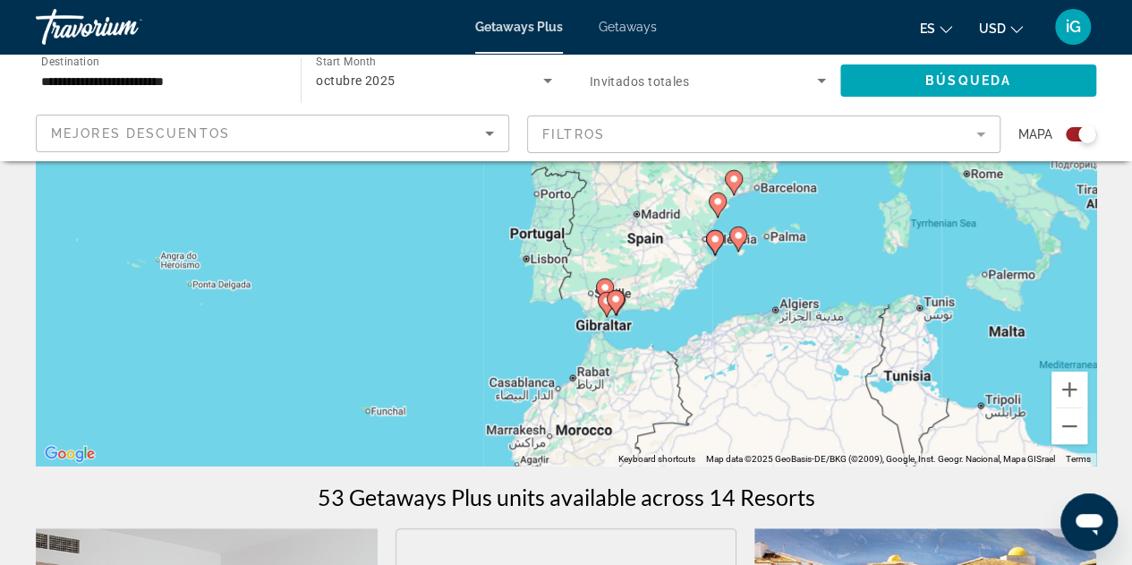
click at [711, 273] on div "To activate drag with keyboard, press Alt + Enter. Once in keyboard drag state,…" at bounding box center [566, 196] width 1060 height 537
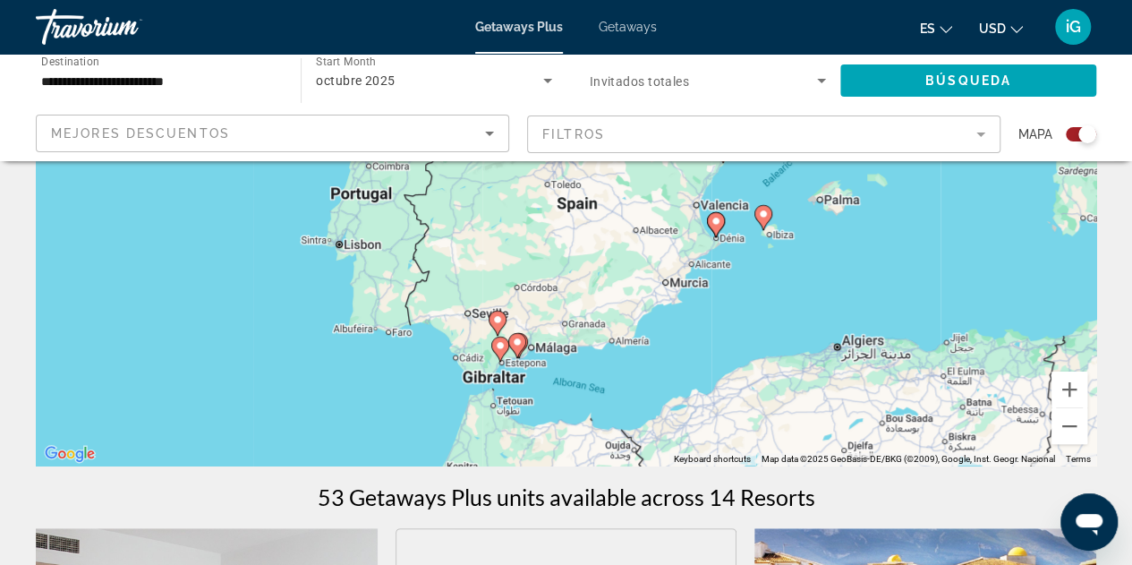
click at [728, 293] on div "To activate drag with keyboard, press Alt + Enter. Once in keyboard drag state,…" at bounding box center [566, 196] width 1060 height 537
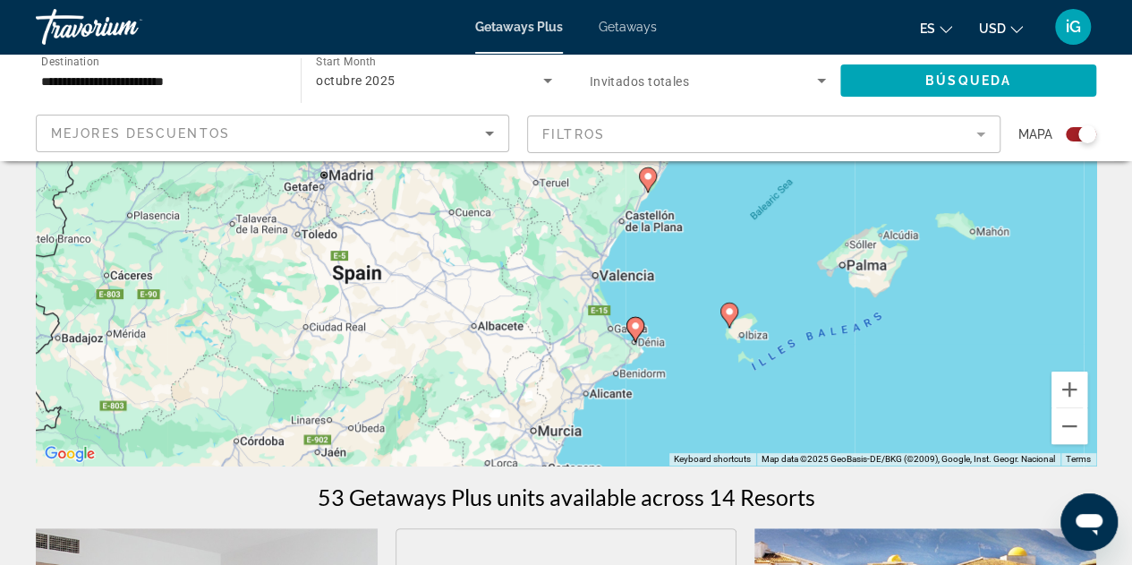
drag, startPoint x: 761, startPoint y: 221, endPoint x: 690, endPoint y: 385, distance: 178.4
click at [690, 385] on div "To activate drag with keyboard, press Alt + Enter. Once in keyboard drag state,…" at bounding box center [566, 196] width 1060 height 537
click at [630, 325] on image "Main content" at bounding box center [635, 325] width 11 height 11
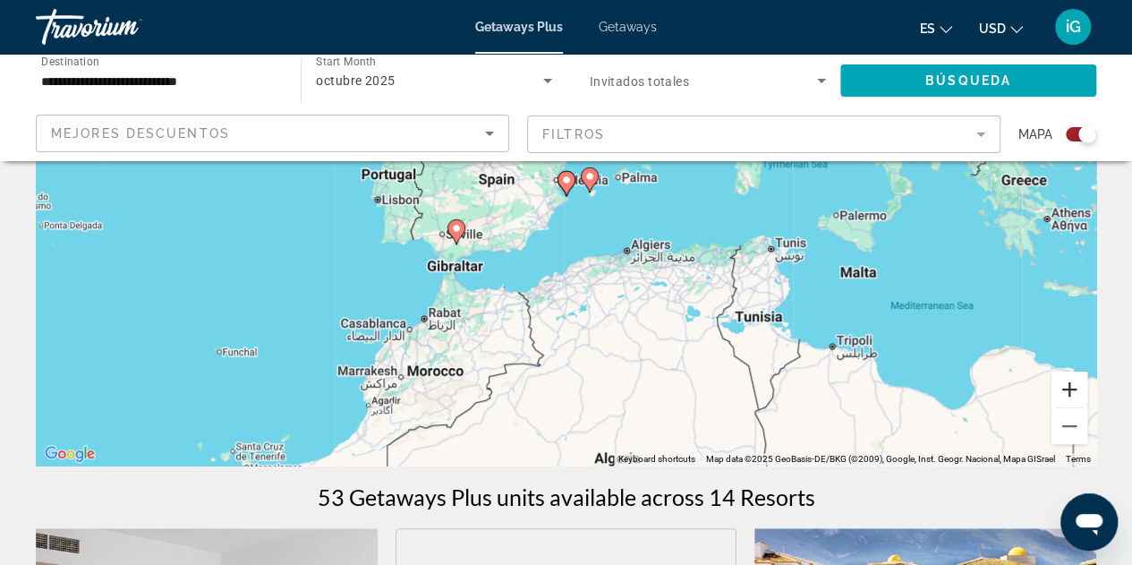
click at [1071, 396] on button "Zoom in" at bounding box center [1069, 389] width 36 height 36
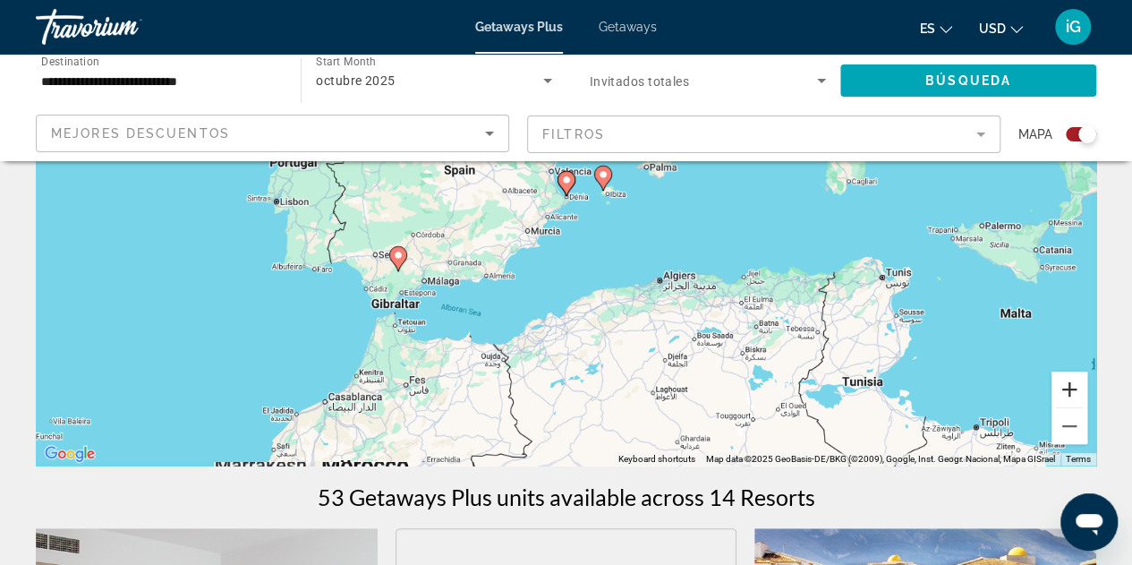
click at [1071, 396] on button "Zoom in" at bounding box center [1069, 389] width 36 height 36
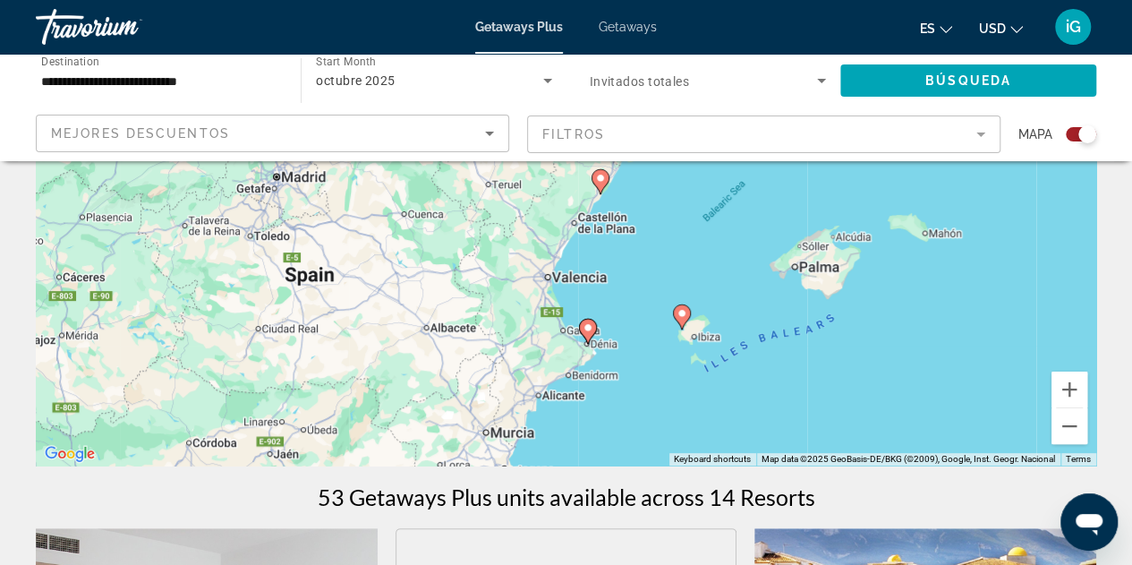
drag, startPoint x: 593, startPoint y: 231, endPoint x: 621, endPoint y: 401, distance: 172.3
click at [621, 401] on div "To activate drag with keyboard, press Alt + Enter. Once in keyboard drag state,…" at bounding box center [566, 196] width 1060 height 537
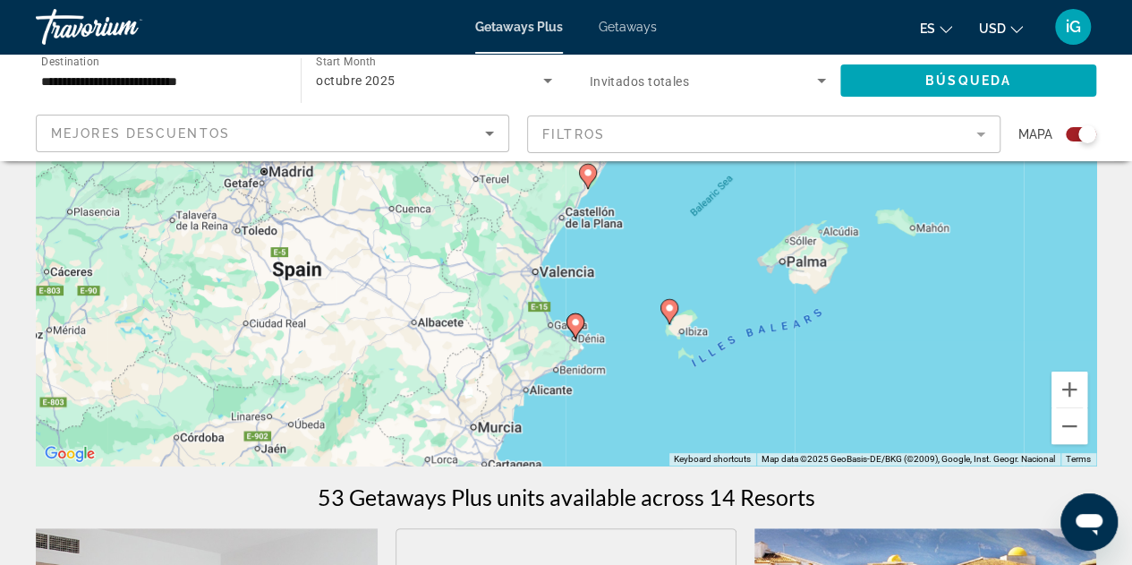
click at [621, 401] on div "To activate drag with keyboard, press Alt + Enter. Once in keyboard drag state,…" at bounding box center [566, 196] width 1060 height 537
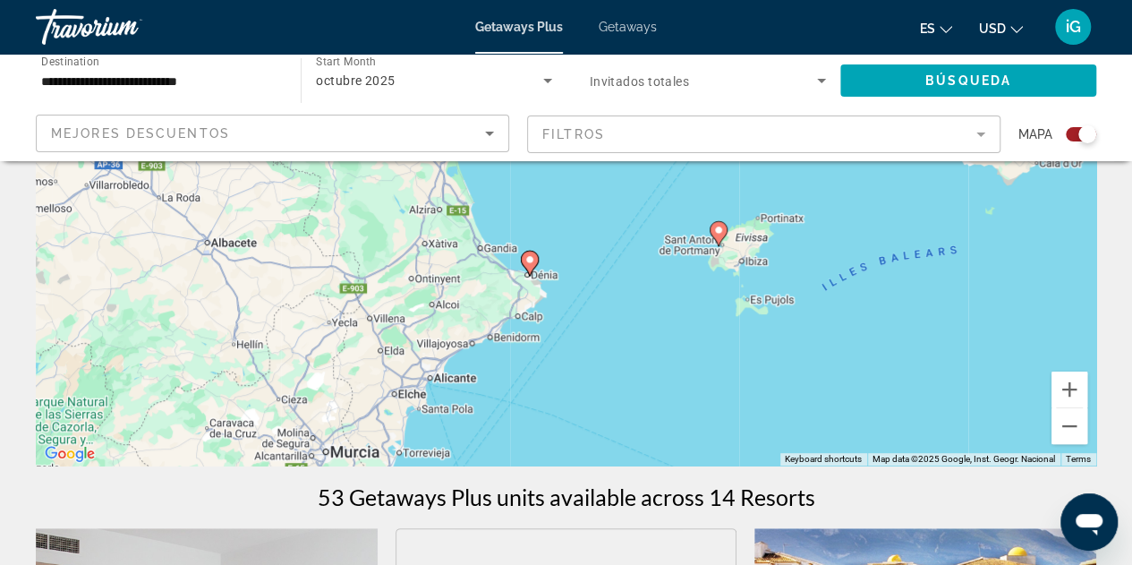
click at [569, 275] on div "To activate drag with keyboard, press Alt + Enter. Once in keyboard drag state,…" at bounding box center [566, 196] width 1060 height 537
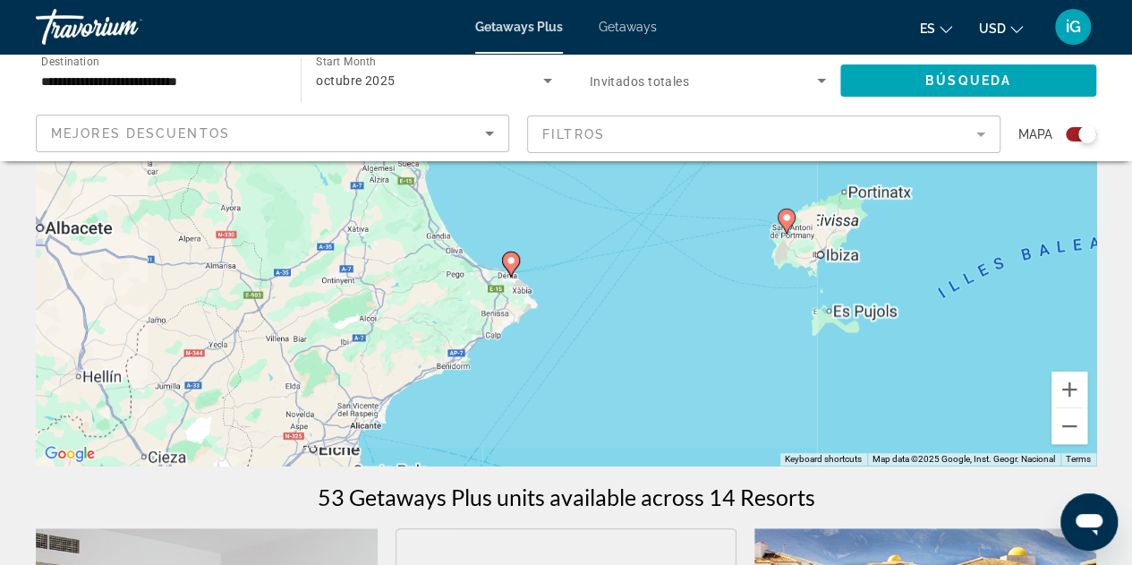
click at [569, 275] on div "To activate drag with keyboard, press Alt + Enter. Once in keyboard drag state,…" at bounding box center [566, 196] width 1060 height 537
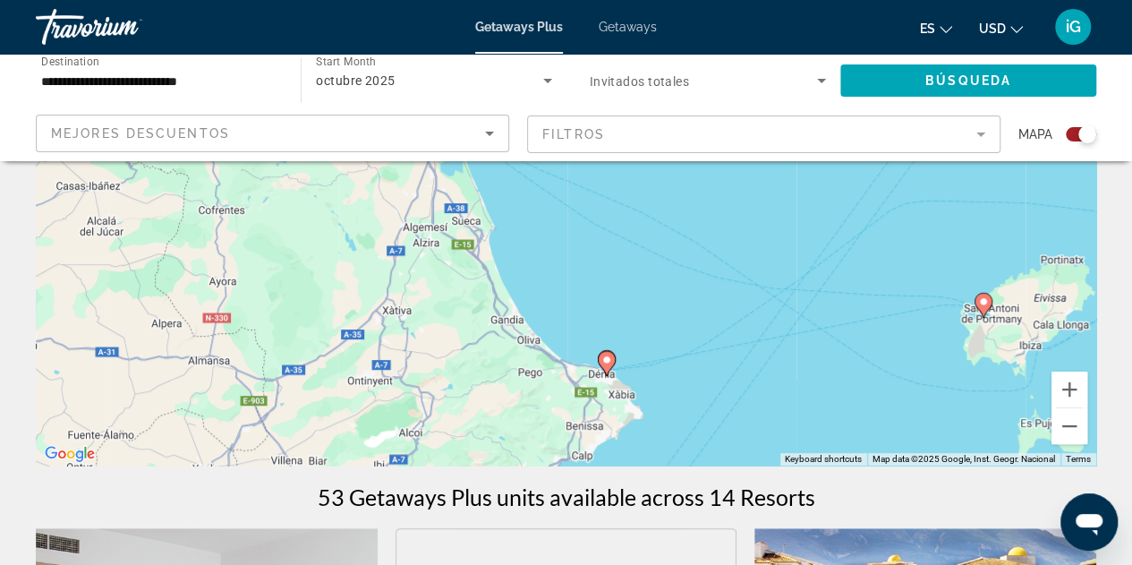
drag, startPoint x: 585, startPoint y: 328, endPoint x: 723, endPoint y: 434, distance: 173.6
click at [723, 434] on div "To activate drag with keyboard, press Alt + Enter. Once in keyboard drag state,…" at bounding box center [566, 196] width 1060 height 537
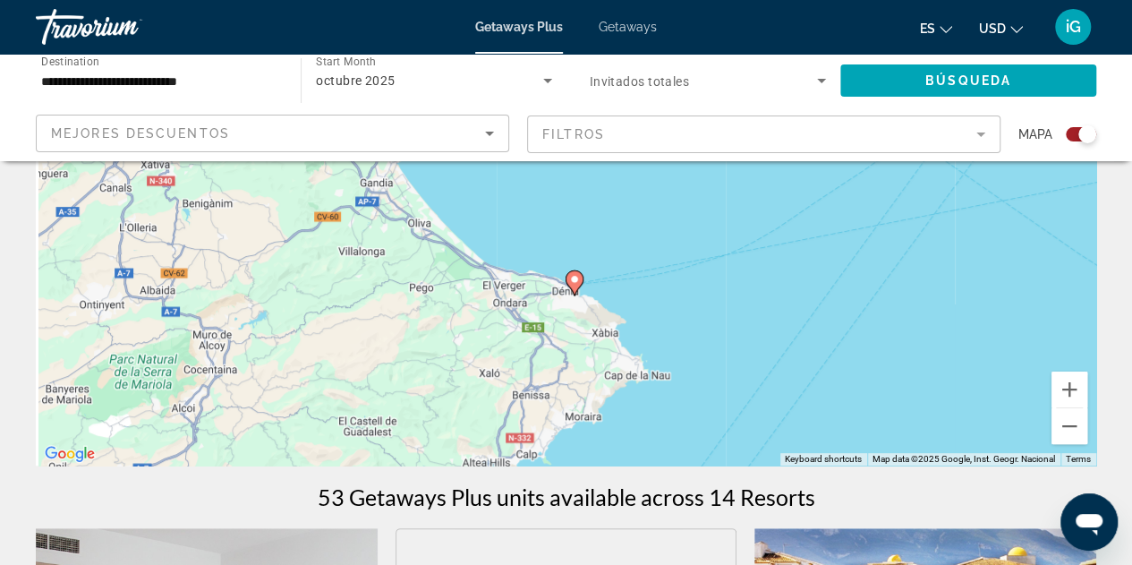
drag, startPoint x: 565, startPoint y: 318, endPoint x: 684, endPoint y: 291, distance: 122.0
click at [684, 291] on div "To activate drag with keyboard, press Alt + Enter. Once in keyboard drag state,…" at bounding box center [566, 196] width 1060 height 537
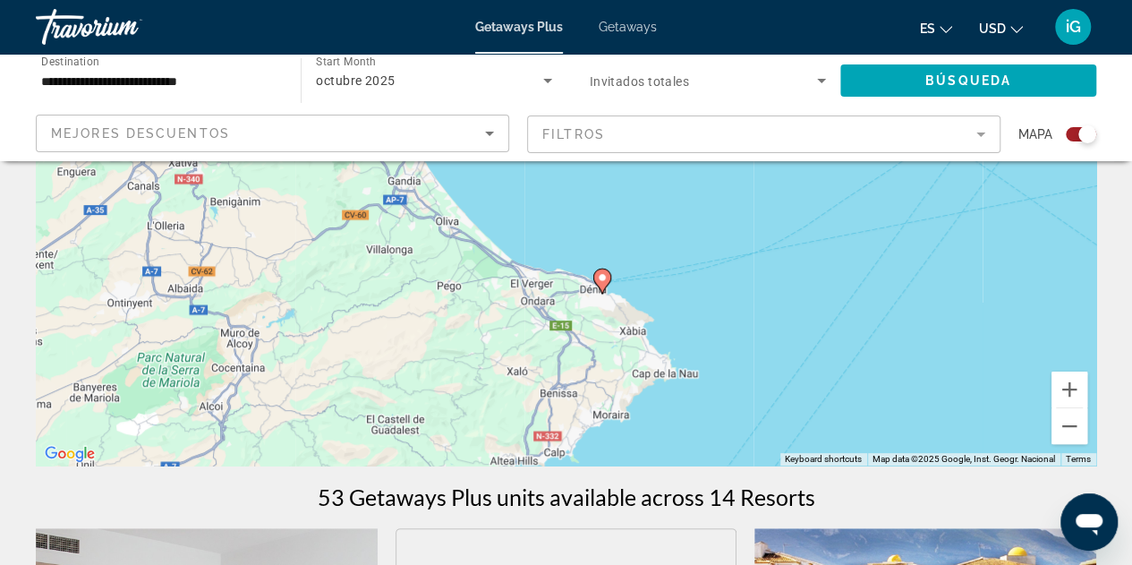
click at [600, 282] on image "Main content" at bounding box center [602, 277] width 11 height 11
type input "**********"
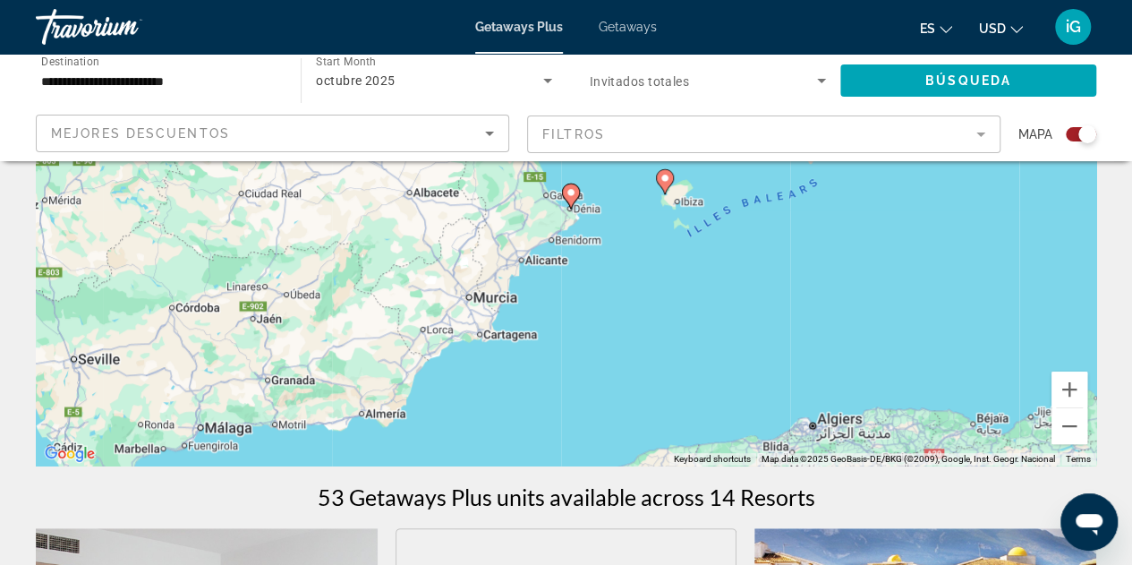
click at [567, 192] on image "Main content" at bounding box center [571, 192] width 11 height 11
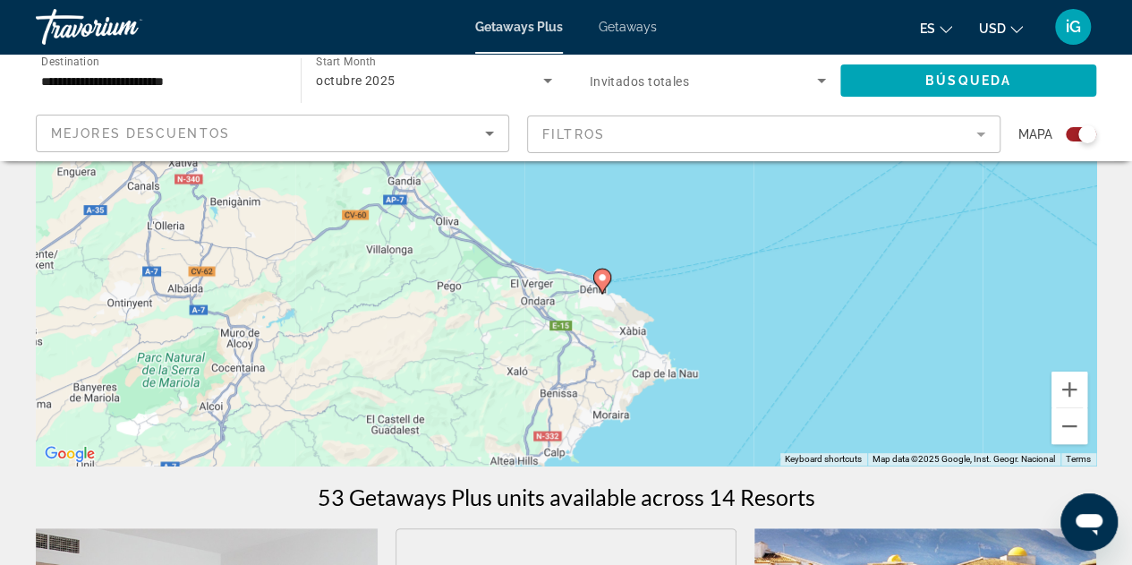
click at [605, 285] on icon "Main content" at bounding box center [601, 280] width 16 height 23
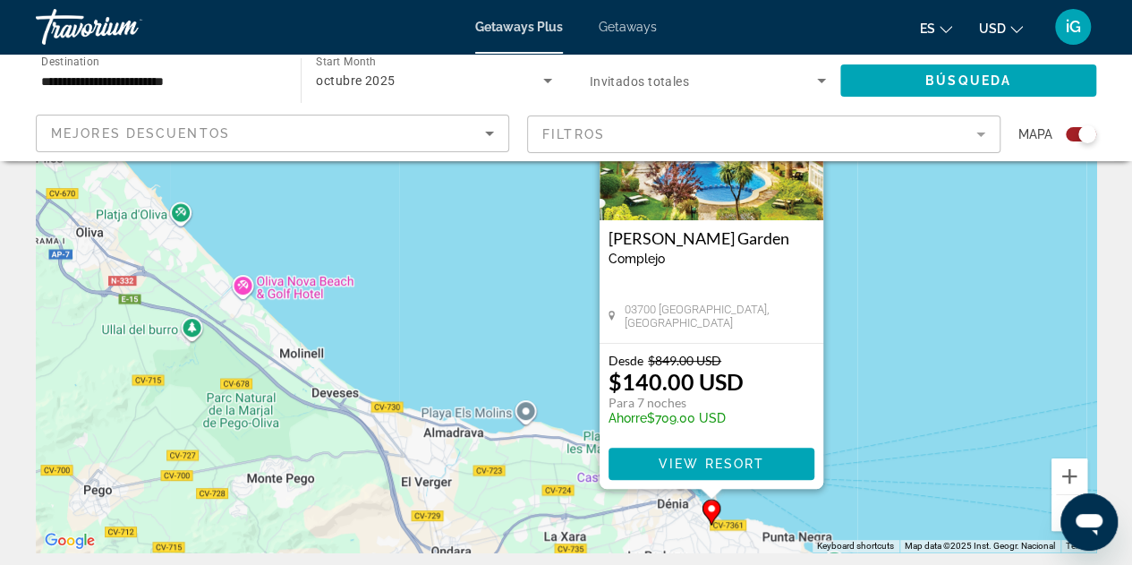
scroll to position [179, 0]
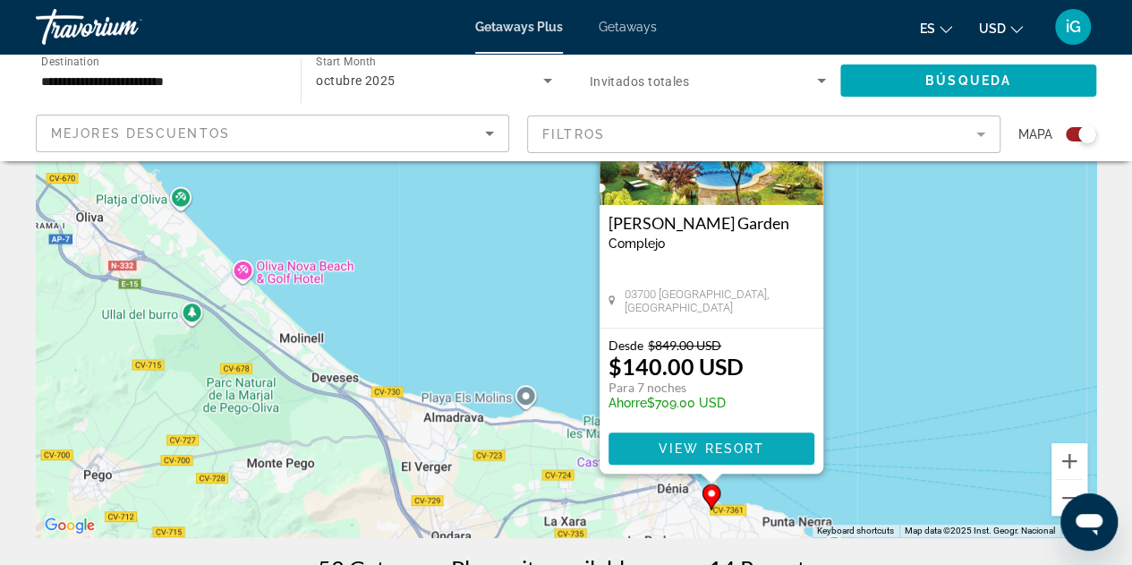
click at [728, 450] on span "View Resort" at bounding box center [711, 448] width 106 height 14
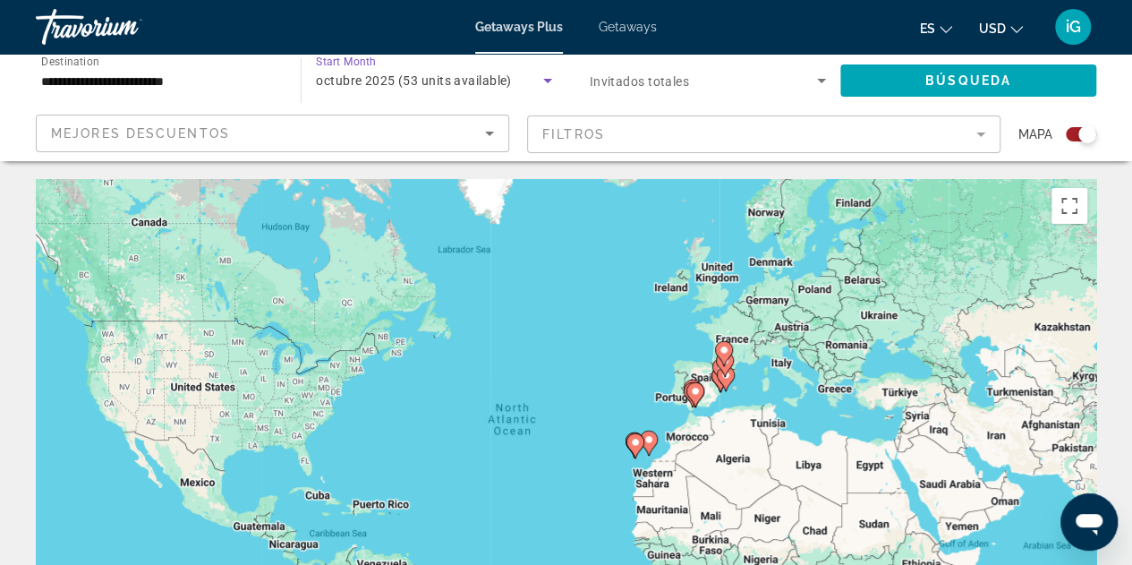
click at [546, 78] on icon "Search widget" at bounding box center [547, 80] width 21 height 21
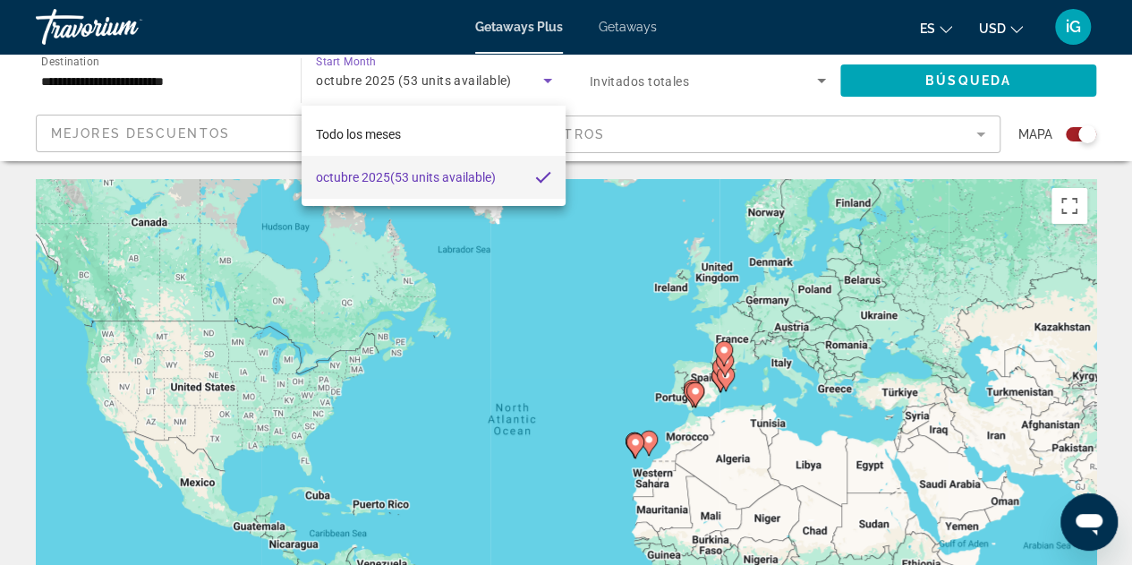
click at [546, 78] on div at bounding box center [566, 282] width 1132 height 565
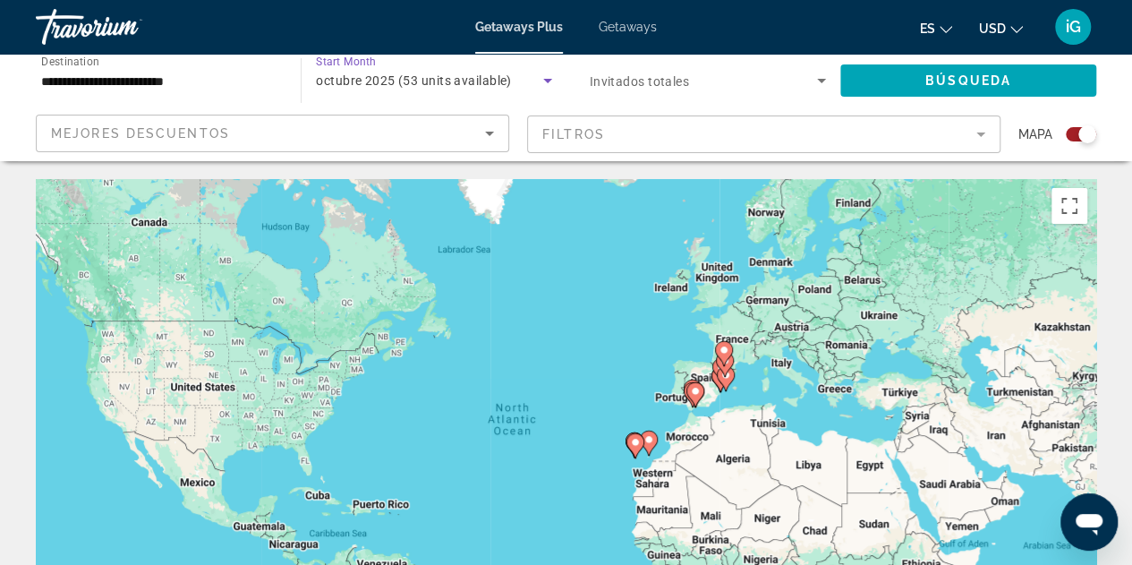
click at [546, 80] on icon "Search widget" at bounding box center [547, 81] width 9 height 4
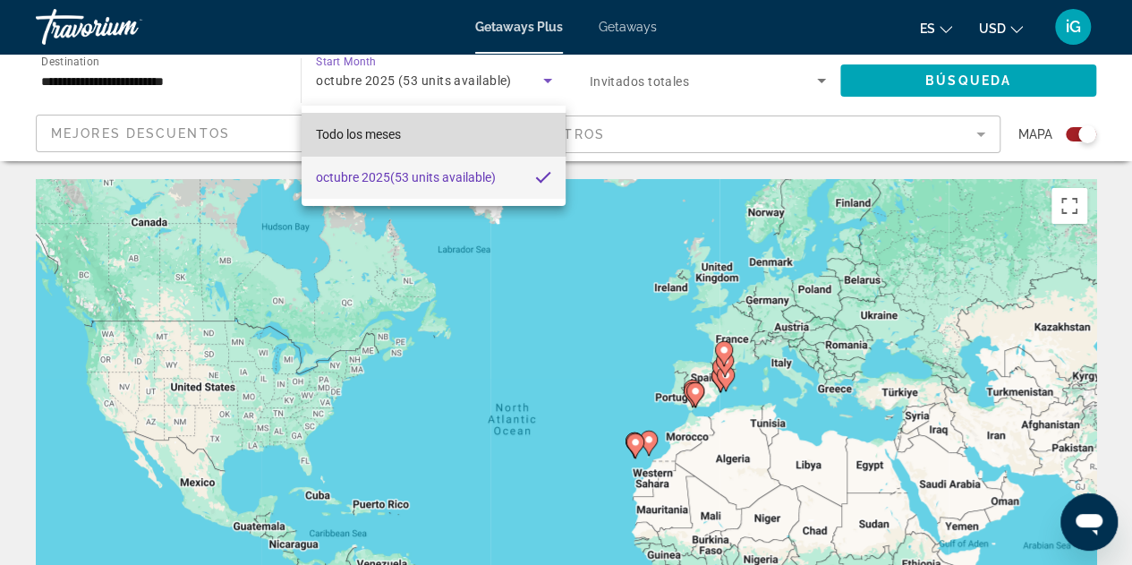
click at [386, 135] on span "Todo los meses" at bounding box center [358, 134] width 85 height 14
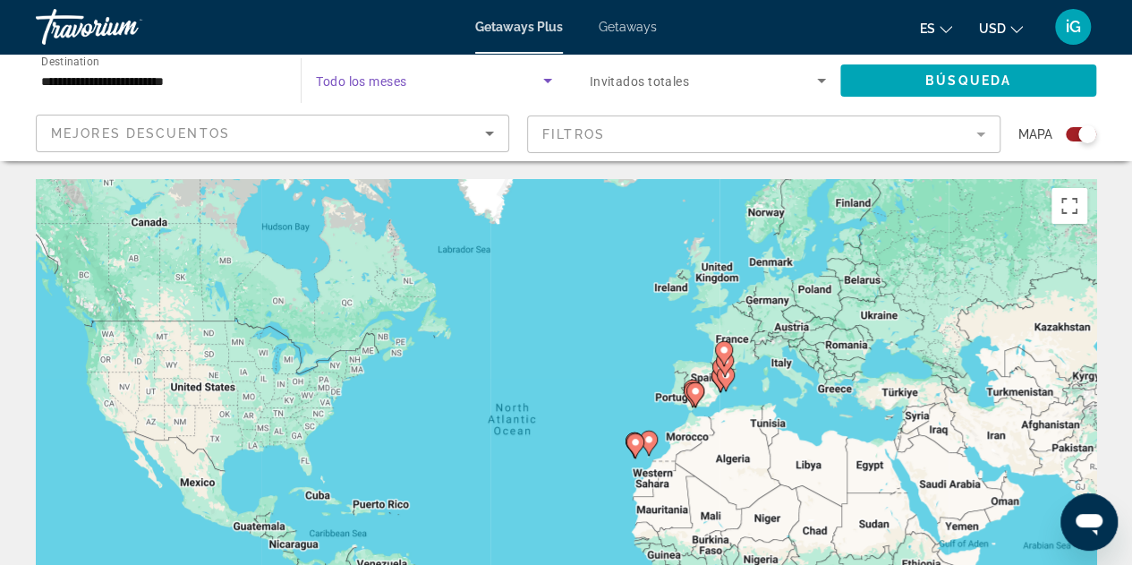
click at [551, 81] on icon "Search widget" at bounding box center [547, 80] width 21 height 21
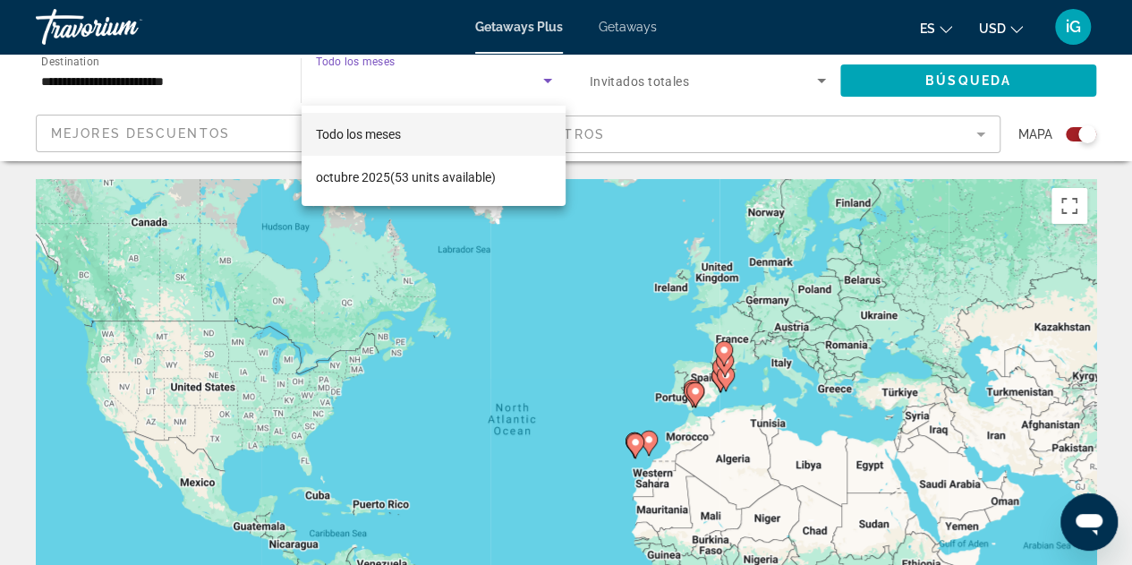
click at [548, 81] on div at bounding box center [566, 282] width 1132 height 565
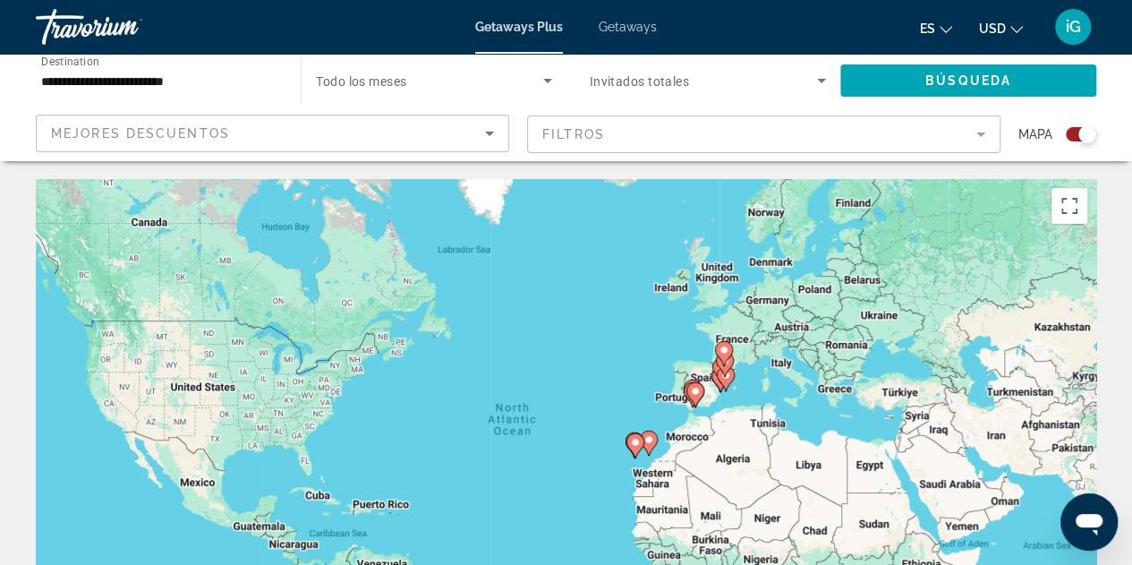
click at [373, 68] on div "Search widget" at bounding box center [433, 80] width 235 height 50
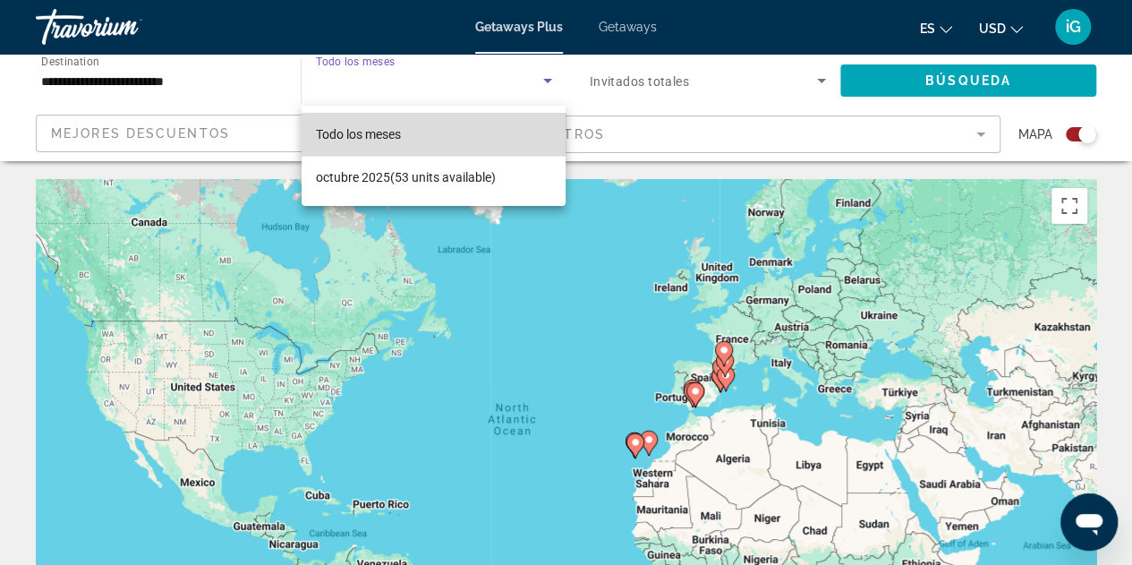
click at [430, 130] on mat-option "Todo los meses" at bounding box center [434, 134] width 265 height 43
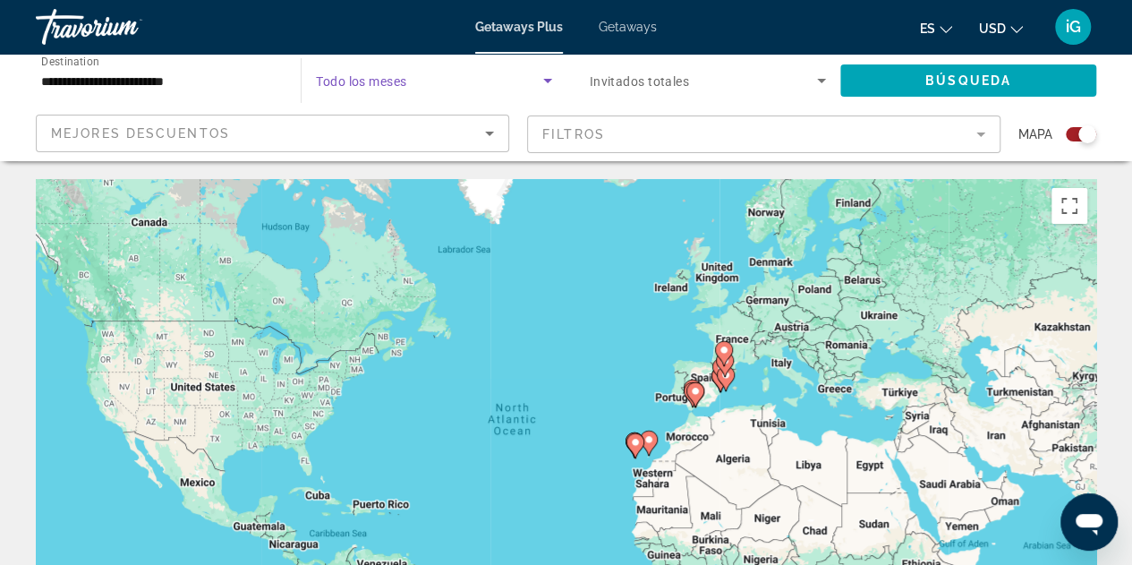
click at [422, 72] on span "Search widget" at bounding box center [429, 80] width 226 height 21
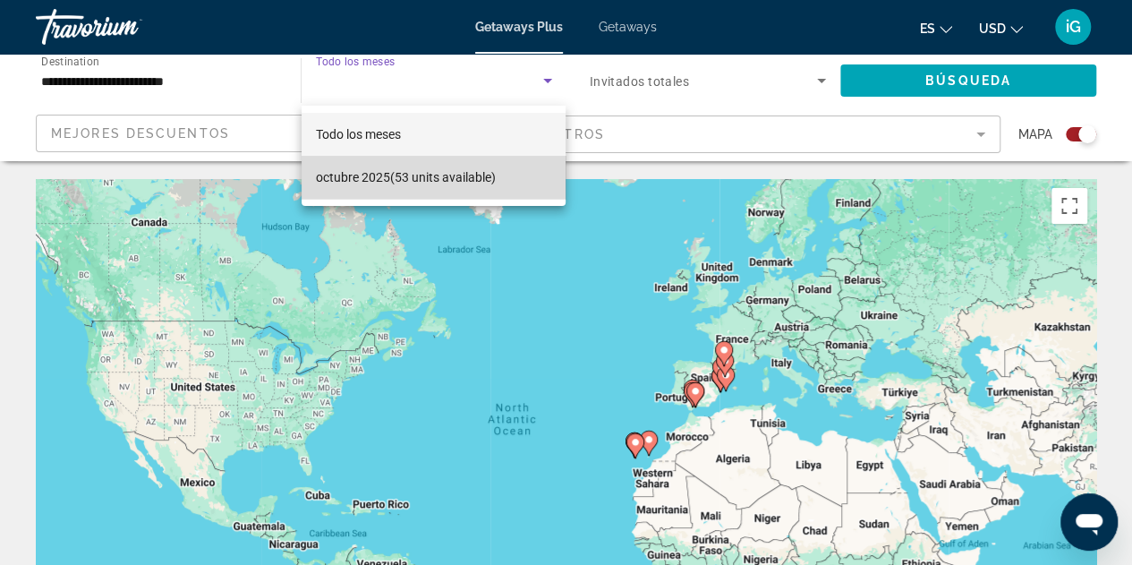
click at [516, 180] on mat-option "octubre 2025 (53 units available)" at bounding box center [434, 177] width 265 height 43
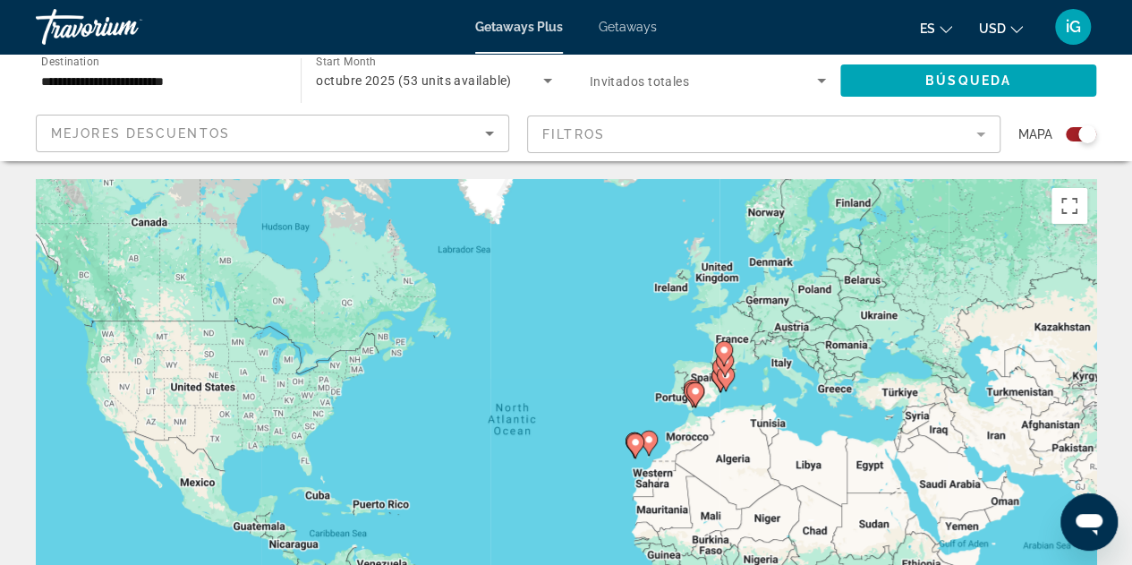
click at [350, 60] on span "Start Month" at bounding box center [346, 61] width 60 height 13
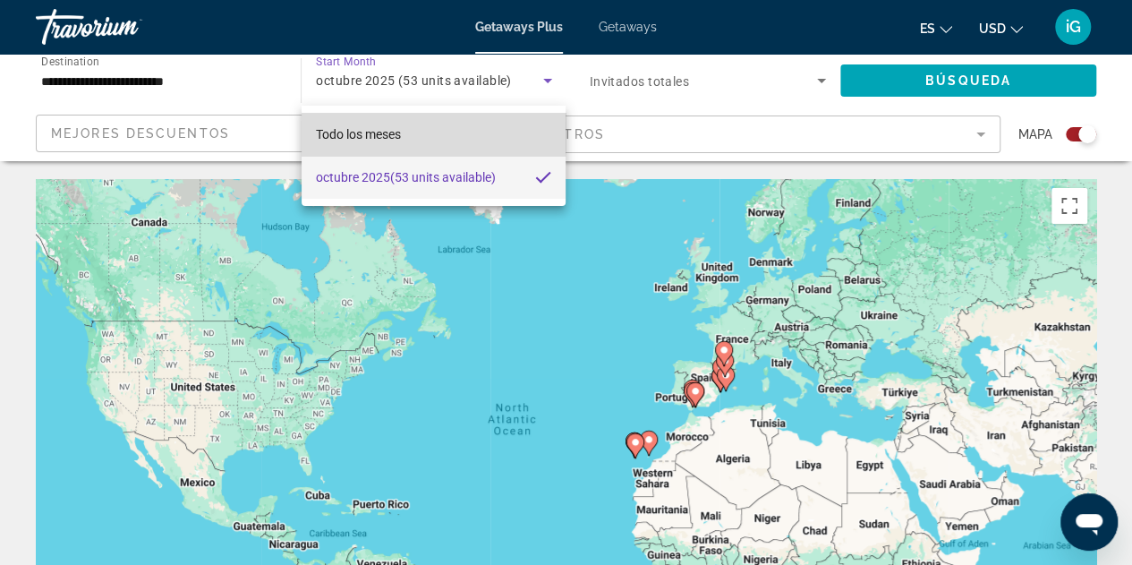
click at [370, 132] on span "Todo los meses" at bounding box center [358, 134] width 85 height 14
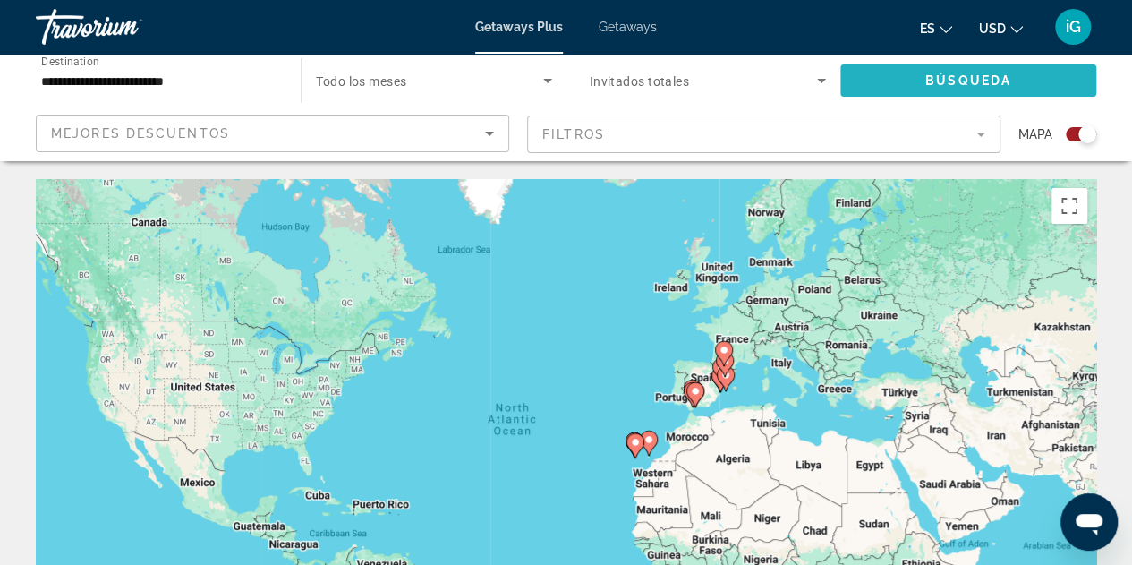
click at [918, 80] on span "Search widget" at bounding box center [968, 80] width 256 height 43
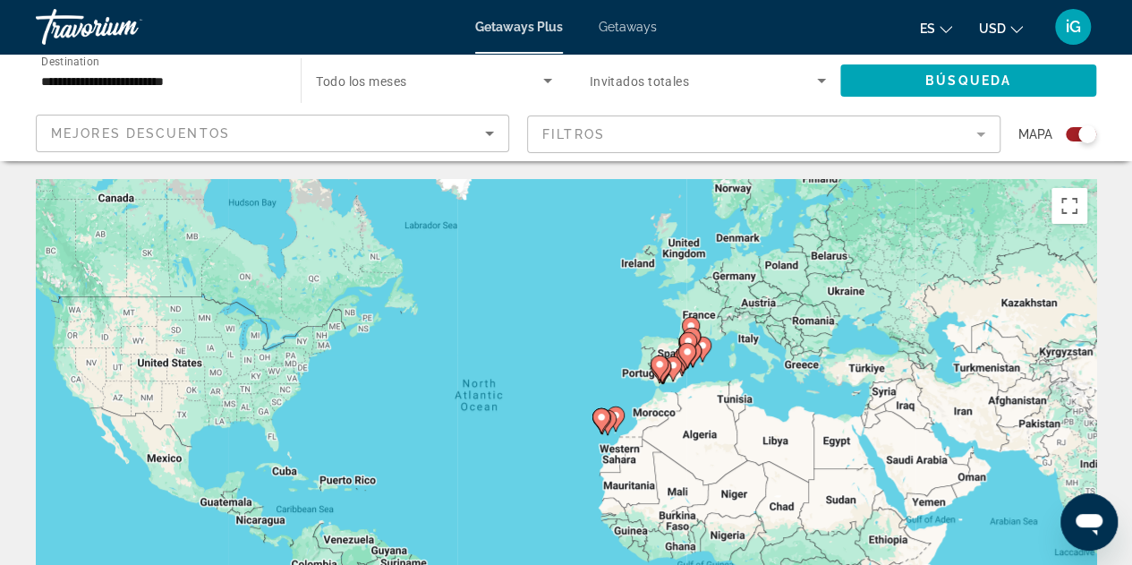
drag, startPoint x: 759, startPoint y: 411, endPoint x: 722, endPoint y: 383, distance: 46.0
click at [722, 383] on div "To activate drag with keyboard, press Alt + Enter. Once in keyboard drag state,…" at bounding box center [566, 447] width 1060 height 537
click at [693, 361] on gmp-advanced-marker "Main content" at bounding box center [687, 355] width 18 height 27
click at [693, 447] on div "Main content" at bounding box center [1096, 447] width 1060 height 0
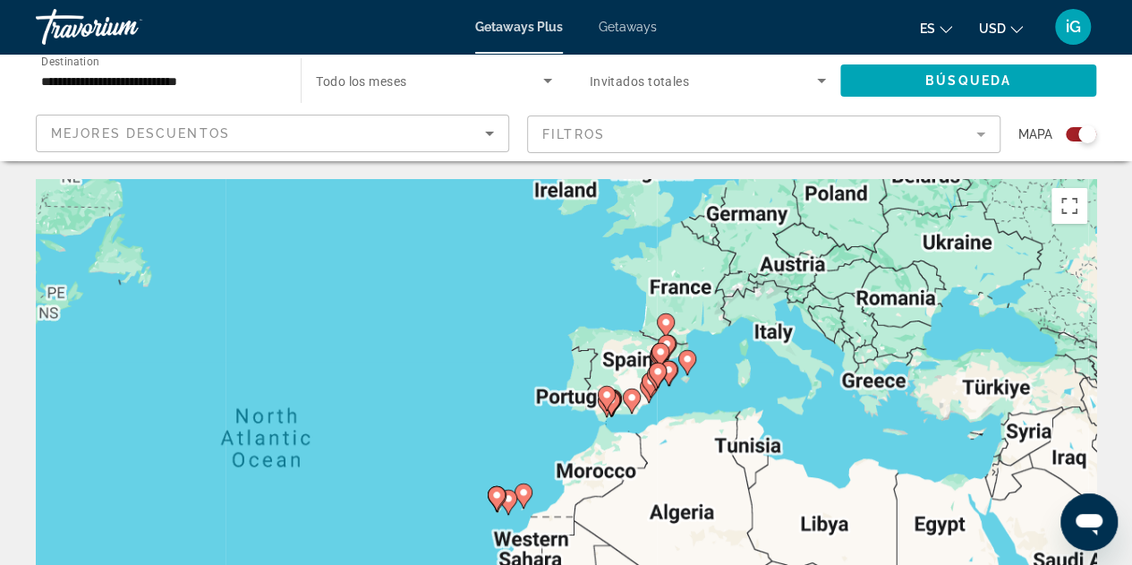
click at [693, 361] on div "To navigate, press the arrow keys. To activate drag with keyboard, press Alt + …" at bounding box center [566, 447] width 1060 height 537
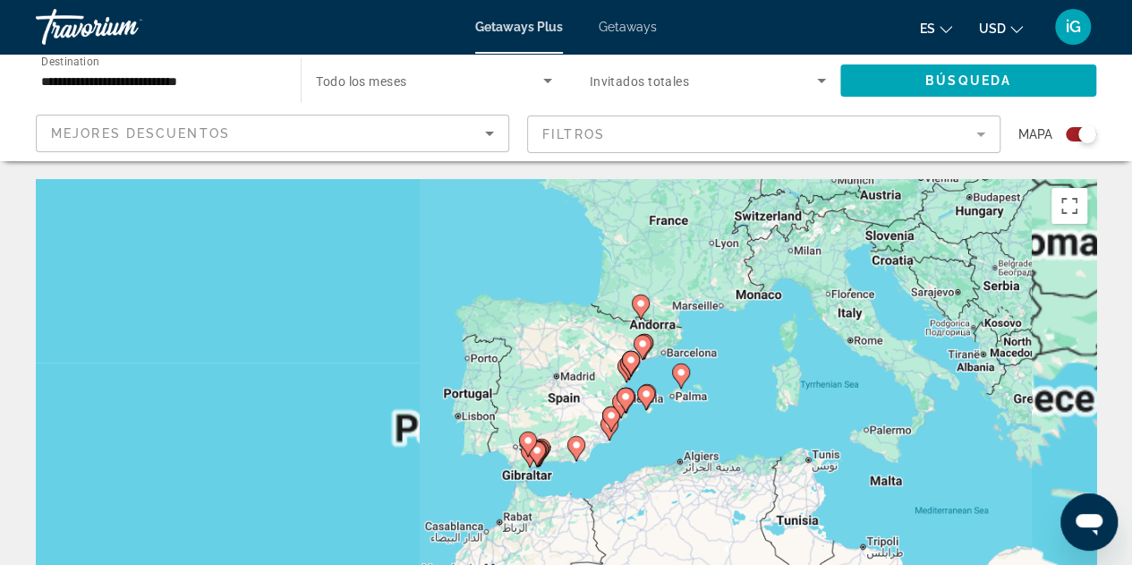
click at [693, 361] on div "To navigate, press the arrow keys. To activate drag with keyboard, press Alt + …" at bounding box center [566, 447] width 1060 height 537
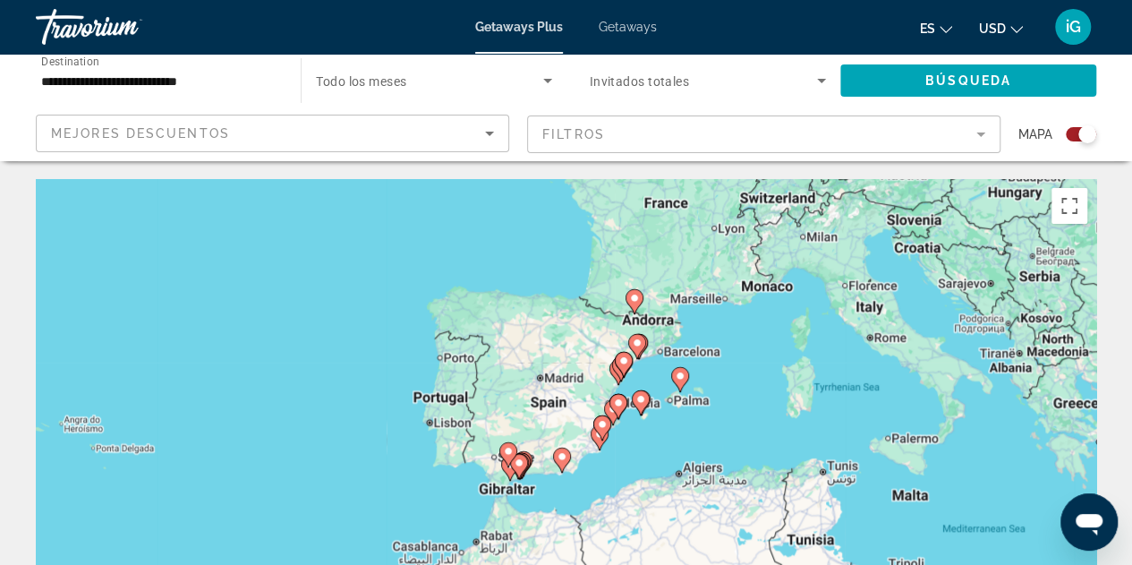
click at [693, 361] on div "To activate drag with keyboard, press Alt + Enter. Once in keyboard drag state,…" at bounding box center [566, 447] width 1060 height 537
click at [668, 443] on div "To activate drag with keyboard, press Alt + Enter. Once in keyboard drag state,…" at bounding box center [566, 447] width 1060 height 537
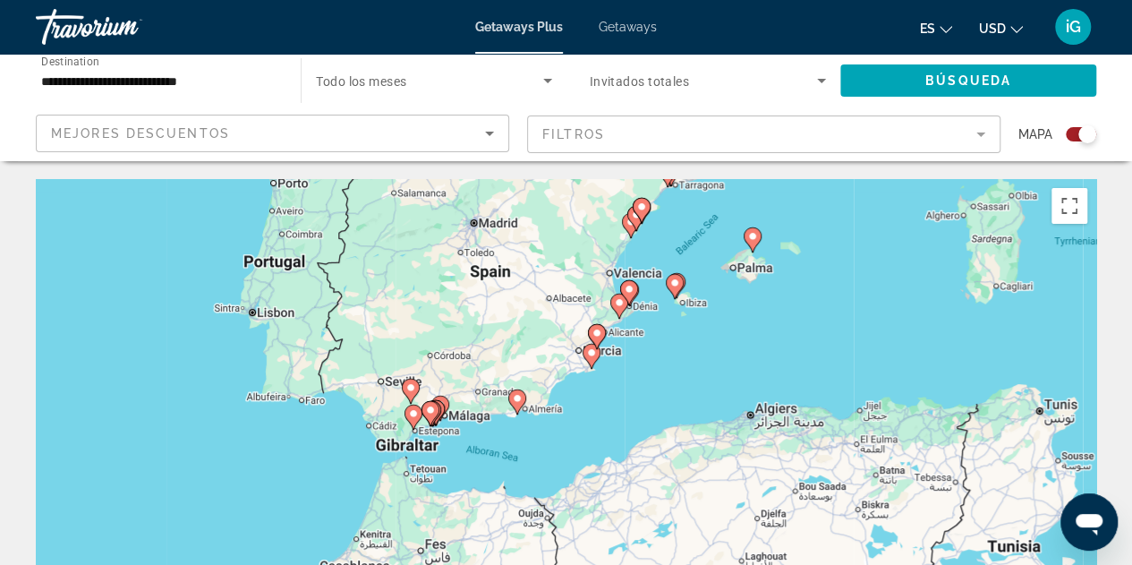
drag, startPoint x: 626, startPoint y: 438, endPoint x: 690, endPoint y: 347, distance: 111.0
click at [690, 347] on div "To activate drag with keyboard, press Alt + Enter. Once in keyboard drag state,…" at bounding box center [566, 447] width 1060 height 537
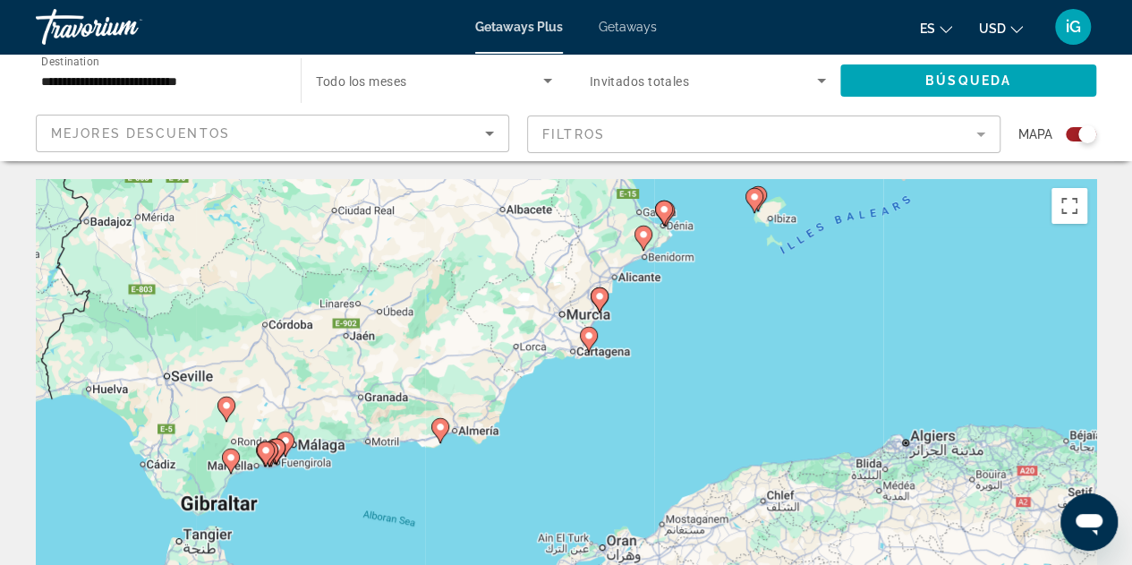
drag, startPoint x: 557, startPoint y: 379, endPoint x: 657, endPoint y: 332, distance: 110.9
click at [657, 332] on div "To activate drag with keyboard, press Alt + Enter. Once in keyboard drag state,…" at bounding box center [566, 447] width 1060 height 537
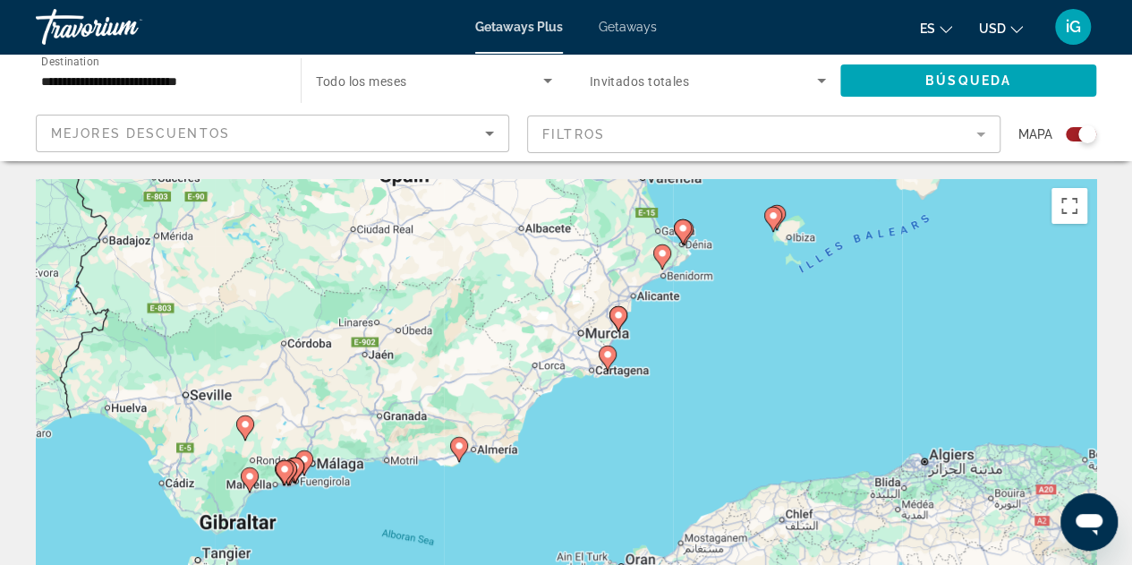
drag, startPoint x: 656, startPoint y: 306, endPoint x: 677, endPoint y: 334, distance: 34.5
click at [677, 334] on div "To activate drag with keyboard, press Alt + Enter. Once in keyboard drag state,…" at bounding box center [566, 447] width 1060 height 537
click at [649, 363] on div "To activate drag with keyboard, press Alt + Enter. Once in keyboard drag state,…" at bounding box center [566, 447] width 1060 height 537
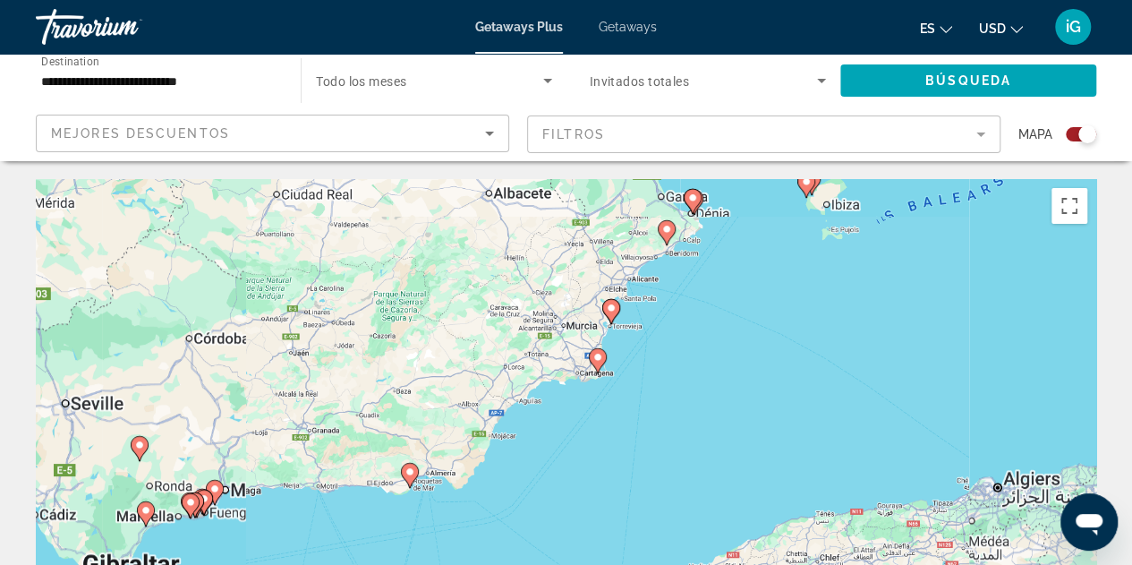
click at [649, 363] on div "To activate drag with keyboard, press Alt + Enter. Once in keyboard drag state,…" at bounding box center [566, 447] width 1060 height 537
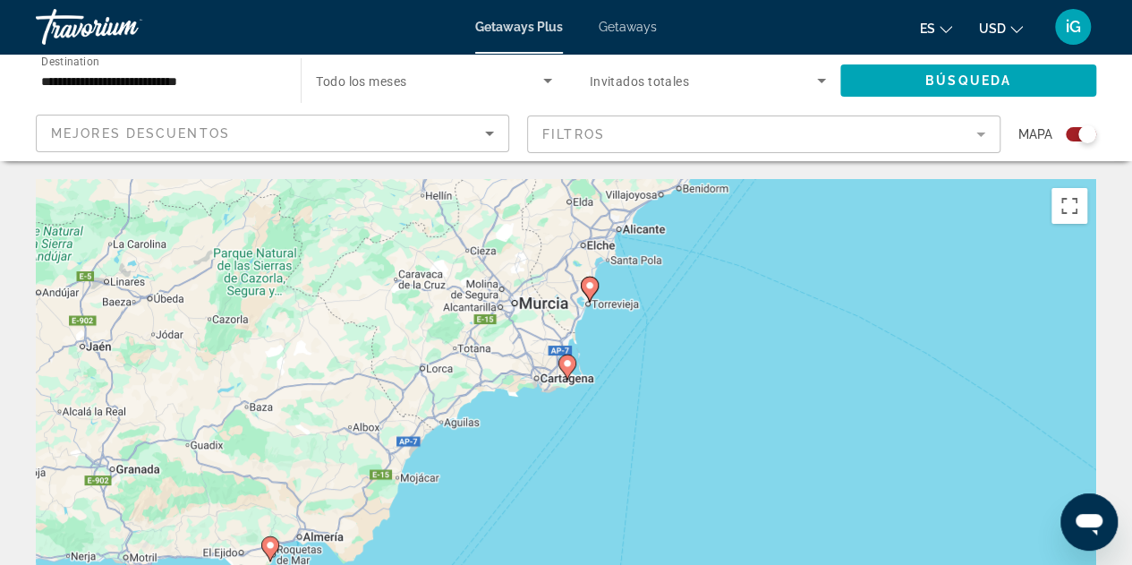
click at [649, 363] on div "To activate drag with keyboard, press Alt + Enter. Once in keyboard drag state,…" at bounding box center [566, 447] width 1060 height 537
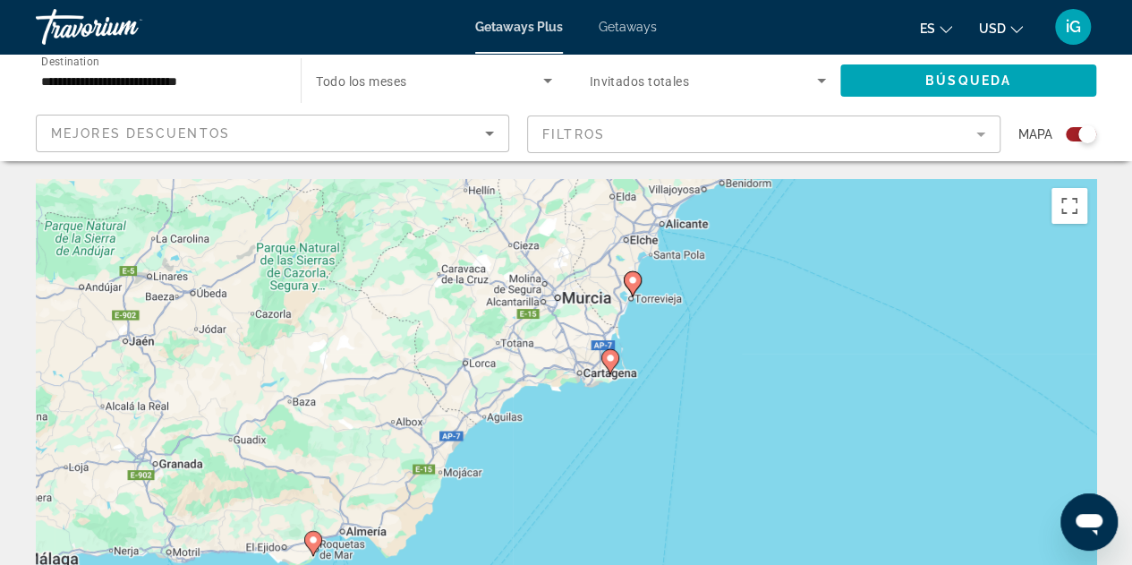
drag, startPoint x: 695, startPoint y: 277, endPoint x: 739, endPoint y: 277, distance: 43.9
click at [739, 277] on div "To activate drag with keyboard, press Alt + Enter. Once in keyboard drag state,…" at bounding box center [566, 447] width 1060 height 537
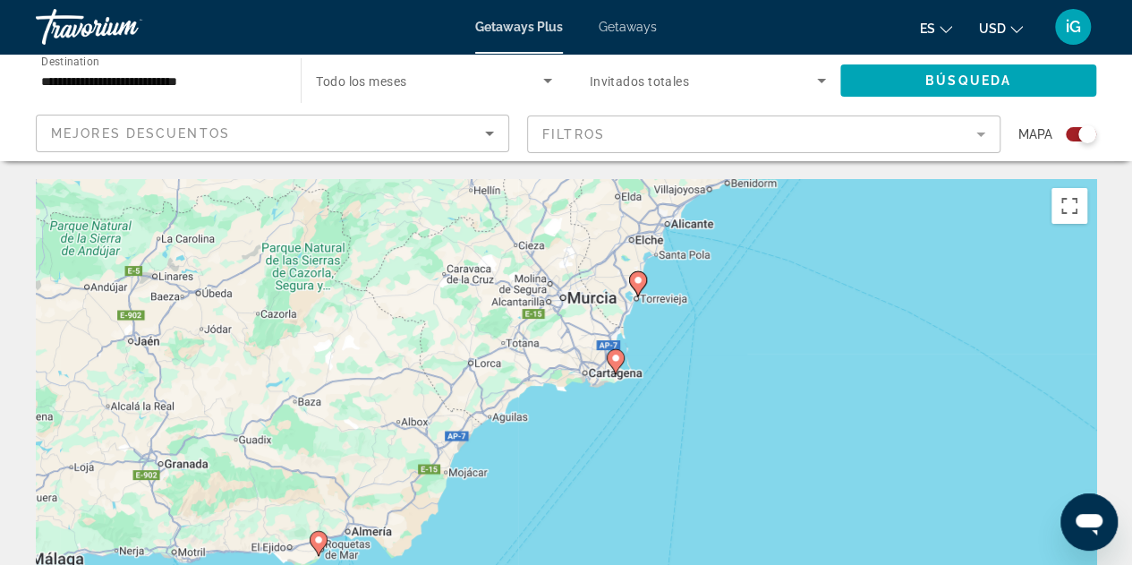
click at [636, 391] on div "To activate drag with keyboard, press Alt + Enter. Once in keyboard drag state,…" at bounding box center [566, 447] width 1060 height 537
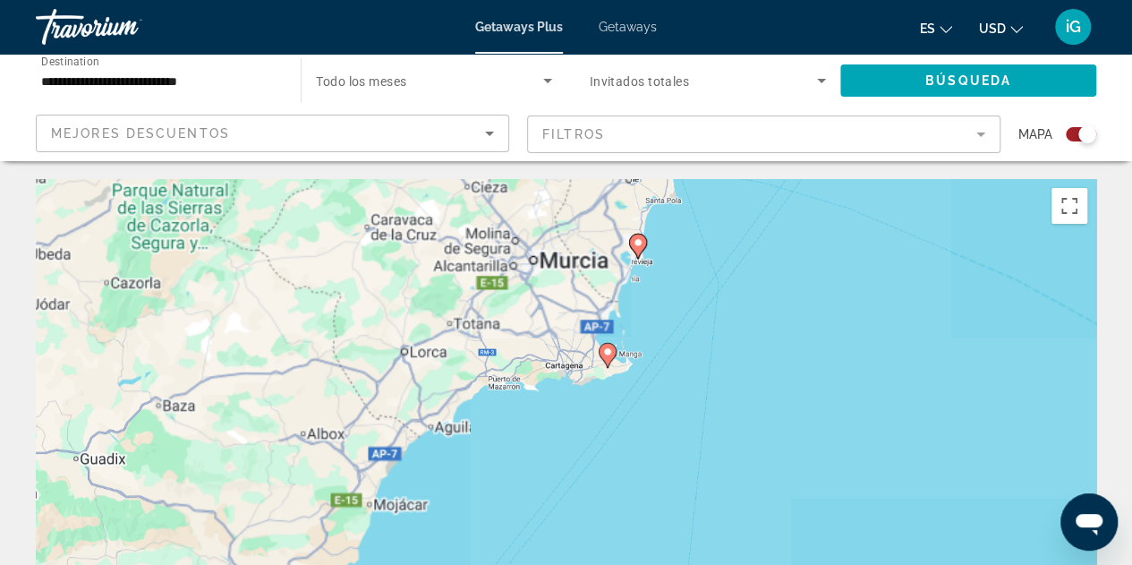
click at [636, 391] on div "To activate drag with keyboard, press Alt + Enter. Once in keyboard drag state,…" at bounding box center [566, 447] width 1060 height 537
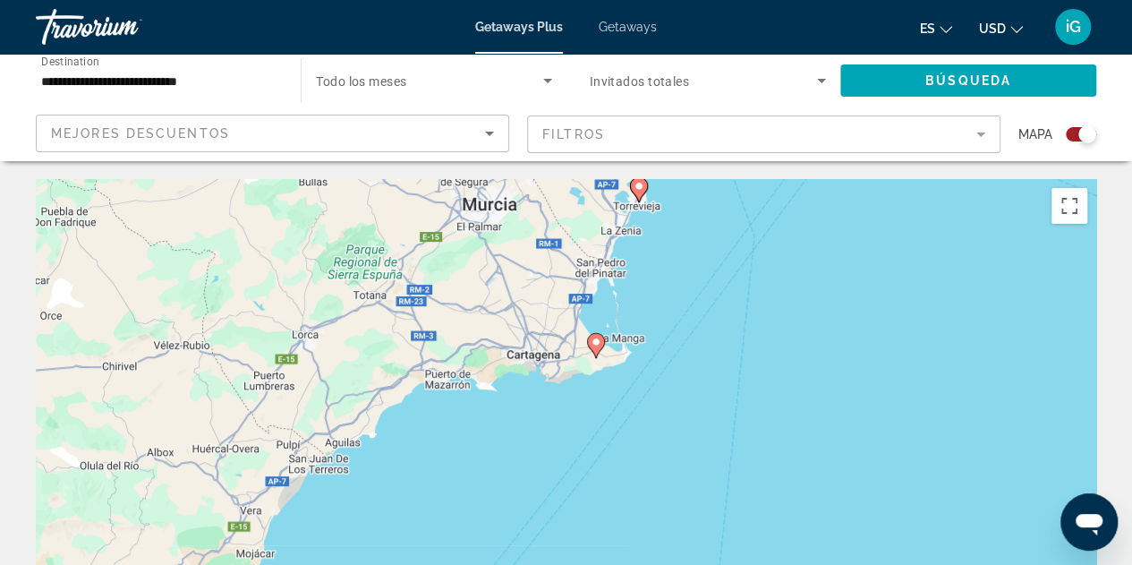
click at [636, 391] on div "To activate drag with keyboard, press Alt + Enter. Once in keyboard drag state,…" at bounding box center [566, 447] width 1060 height 537
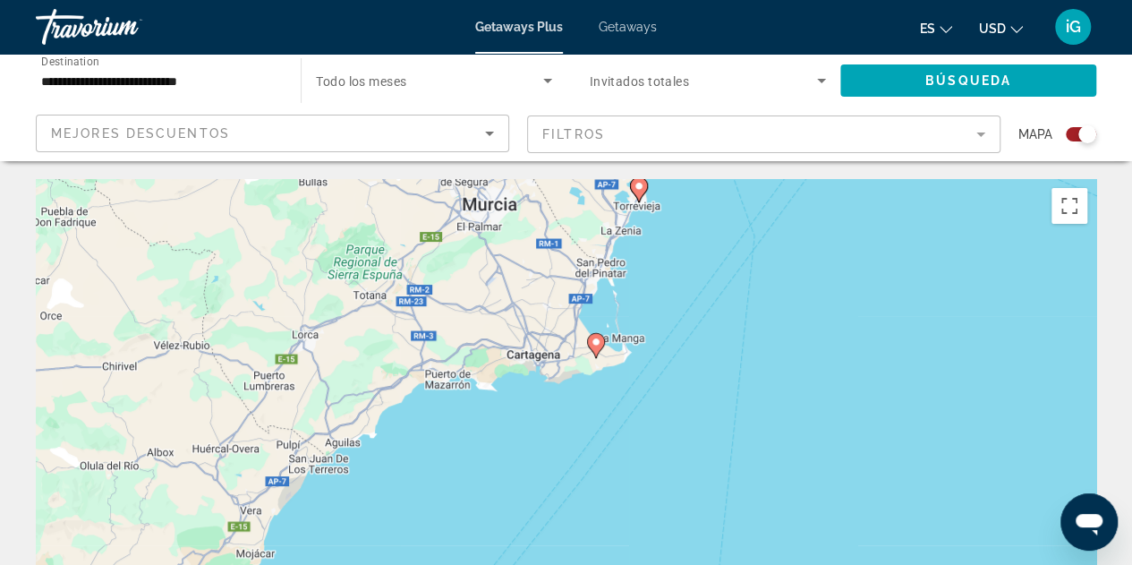
click at [636, 391] on div "To activate drag with keyboard, press Alt + Enter. Once in keyboard drag state,…" at bounding box center [566, 447] width 1060 height 537
click at [603, 377] on div "To activate drag with keyboard, press Alt + Enter. Once in keyboard drag state,…" at bounding box center [566, 447] width 1060 height 537
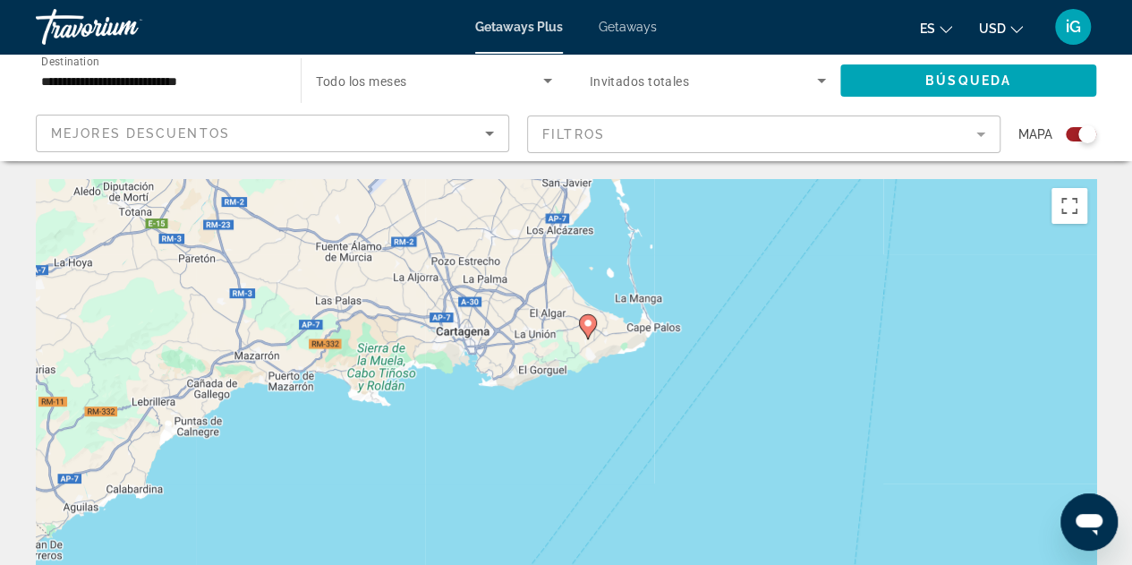
click at [603, 377] on div "To activate drag with keyboard, press Alt + Enter. Once in keyboard drag state,…" at bounding box center [566, 447] width 1060 height 537
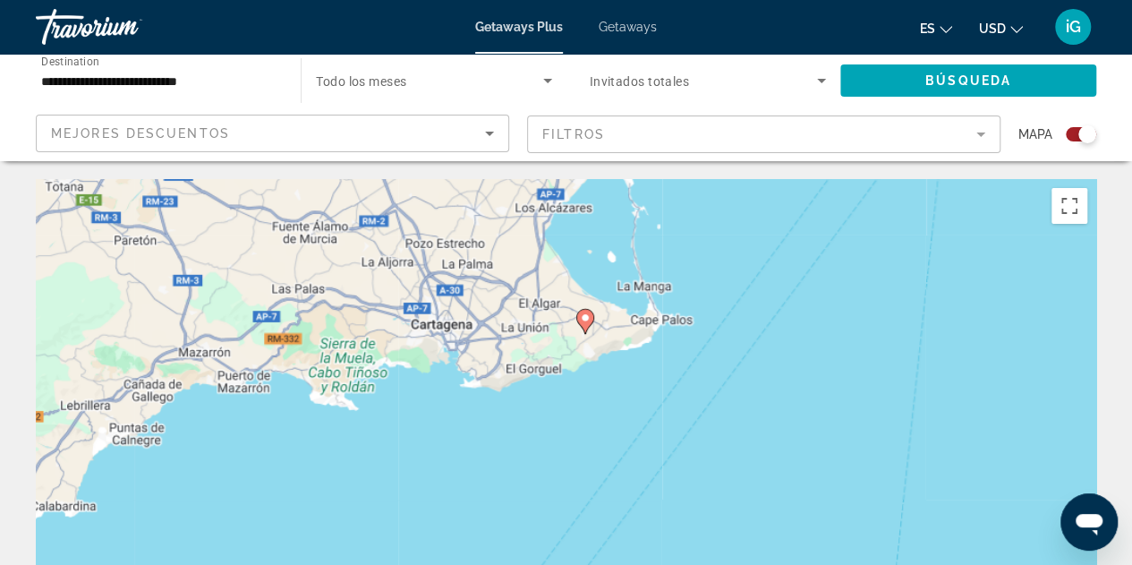
click at [603, 377] on div "To activate drag with keyboard, press Alt + Enter. Once in keyboard drag state,…" at bounding box center [566, 447] width 1060 height 537
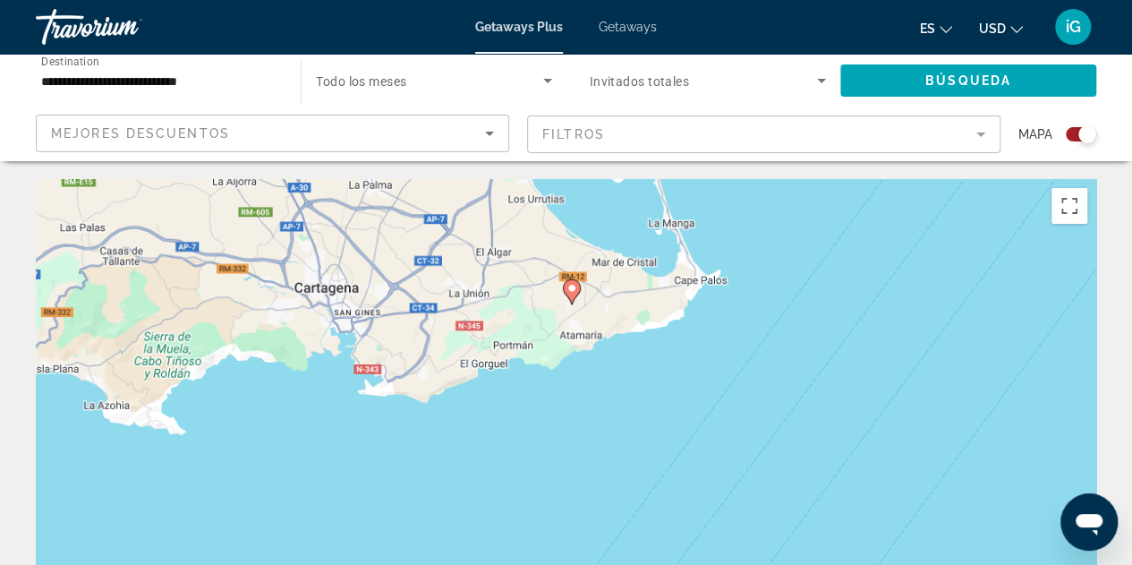
click at [603, 377] on div "To activate drag with keyboard, press Alt + Enter. Once in keyboard drag state,…" at bounding box center [566, 447] width 1060 height 537
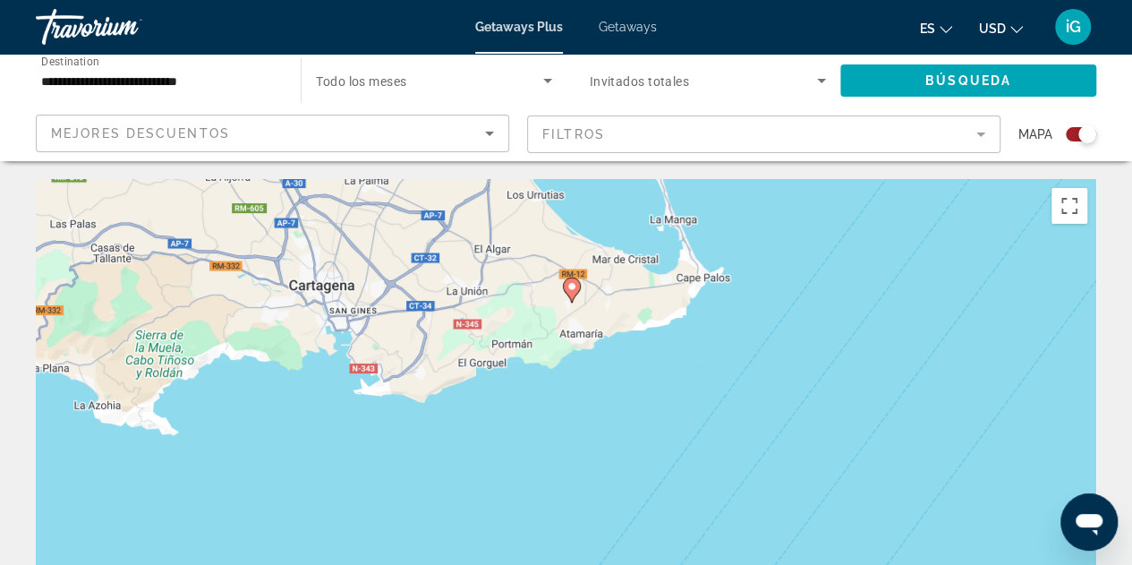
click at [603, 377] on div "To activate drag with keyboard, press Alt + Enter. Once in keyboard drag state,…" at bounding box center [566, 447] width 1060 height 537
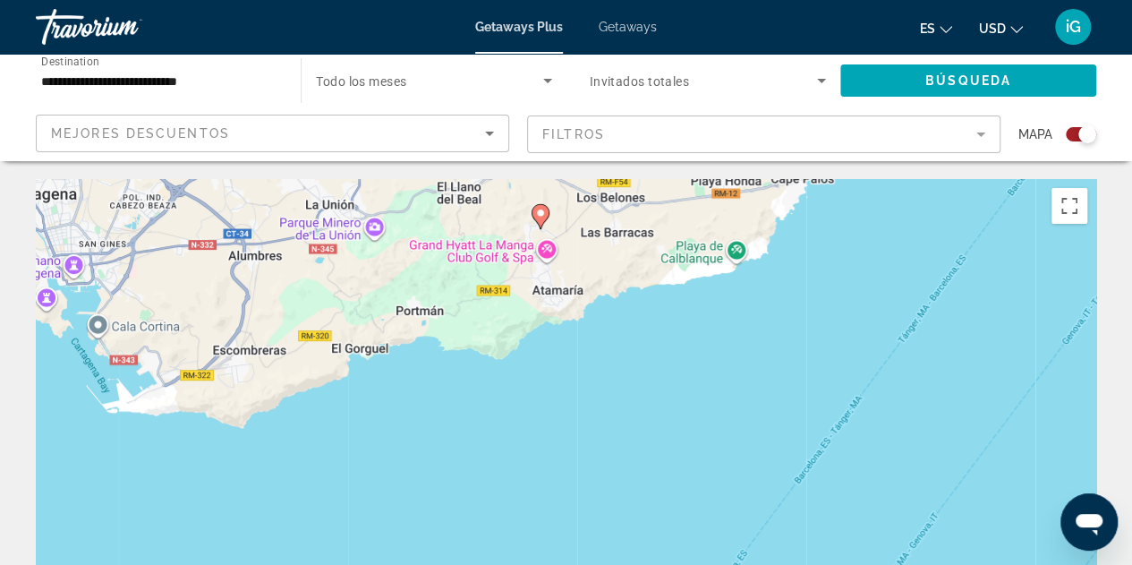
click at [541, 217] on image "Main content" at bounding box center [540, 213] width 11 height 11
type input "**********"
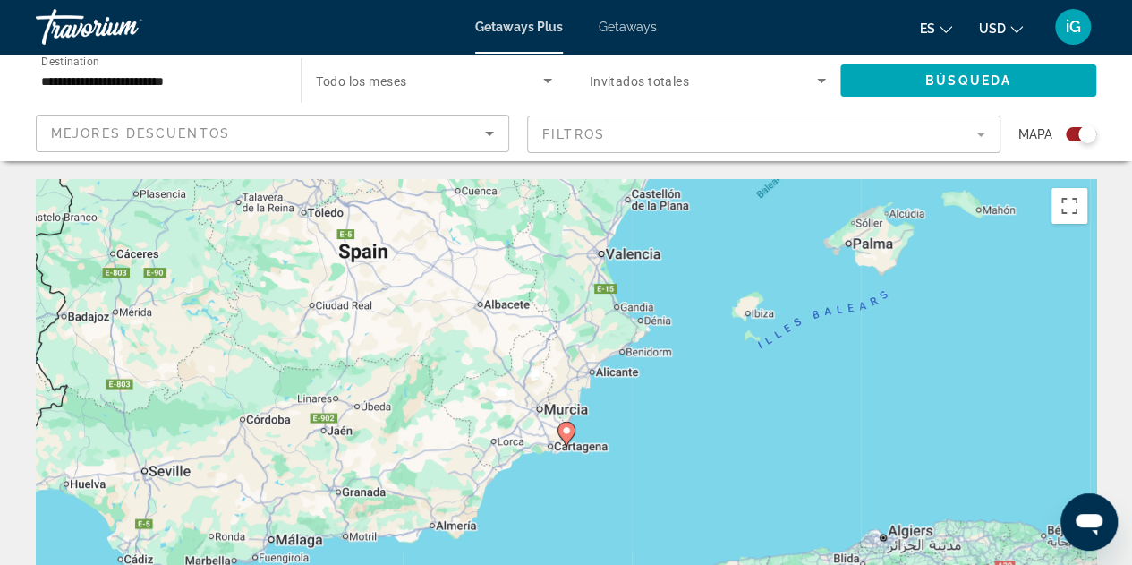
click at [567, 436] on icon "Main content" at bounding box center [566, 433] width 16 height 23
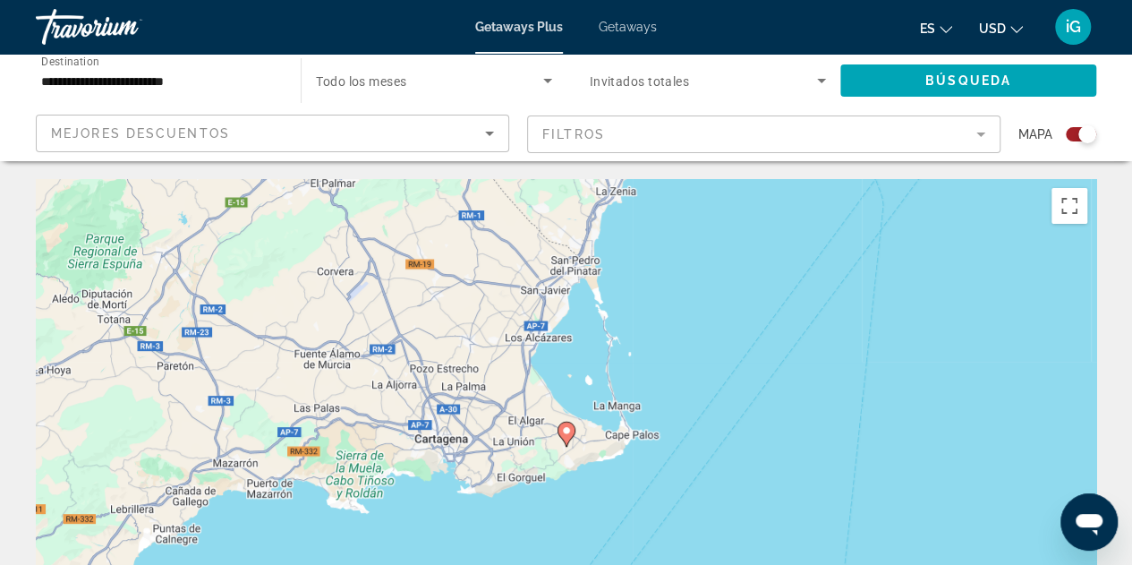
click at [567, 436] on icon "Main content" at bounding box center [566, 433] width 16 height 23
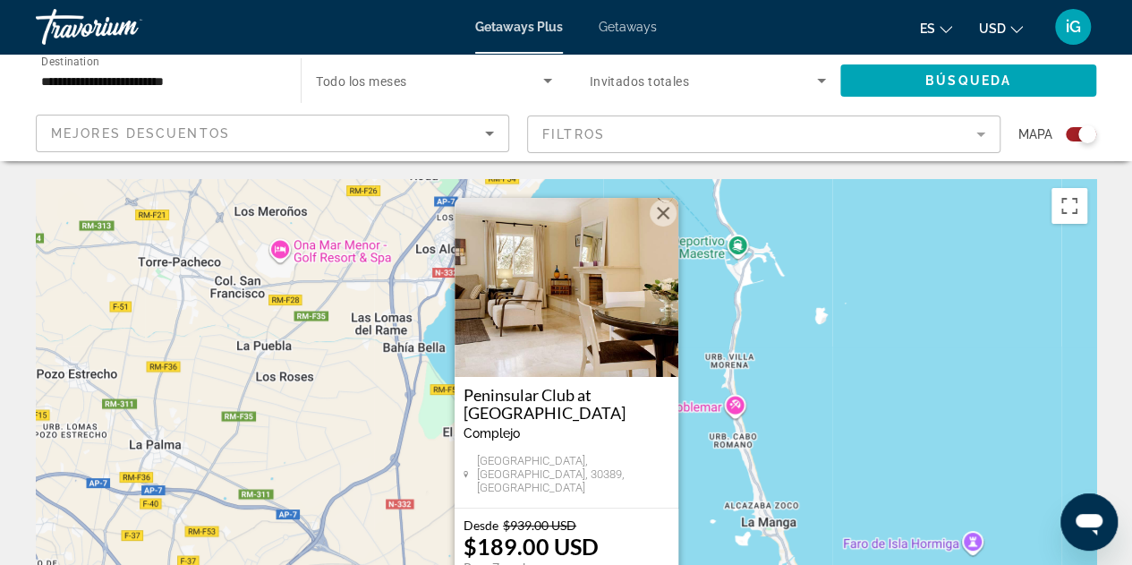
click at [804, 388] on div "To activate drag with keyboard, press Alt + Enter. Once in keyboard drag state,…" at bounding box center [566, 447] width 1060 height 537
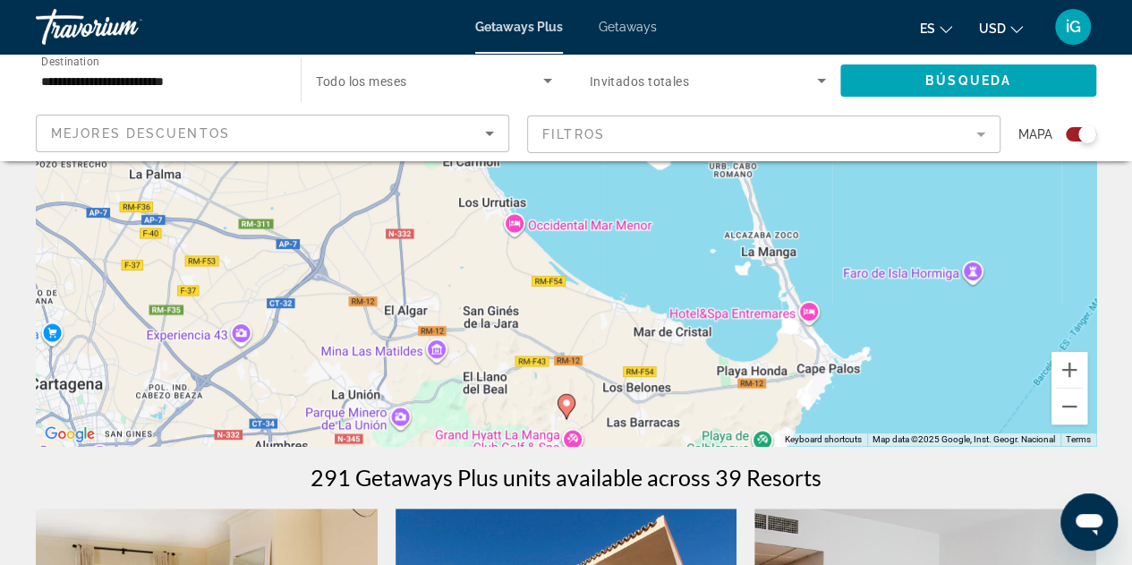
scroll to position [286, 0]
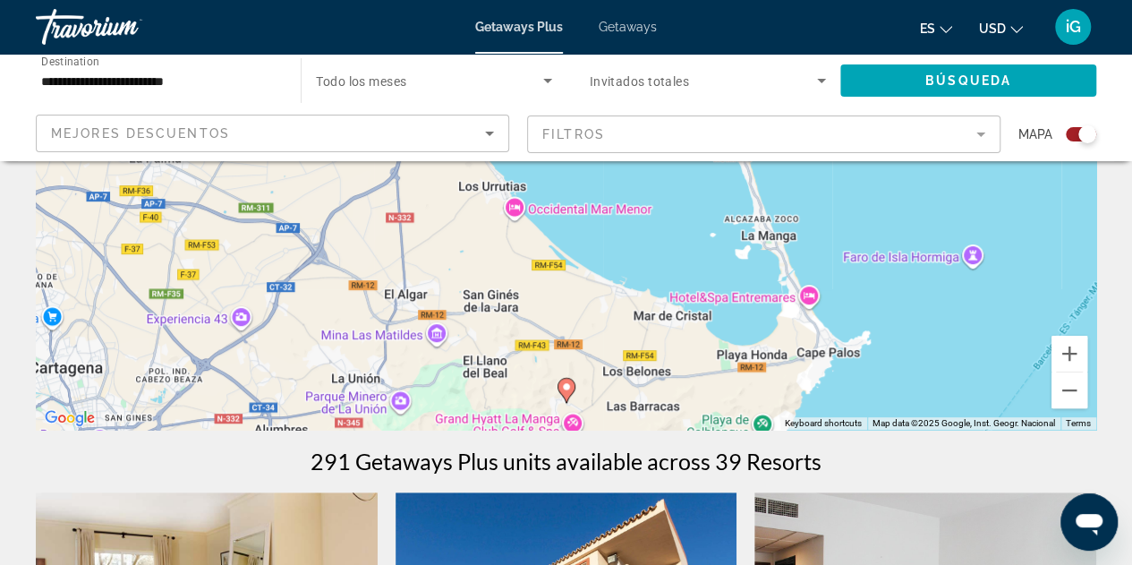
click at [564, 395] on icon "Main content" at bounding box center [566, 390] width 16 height 23
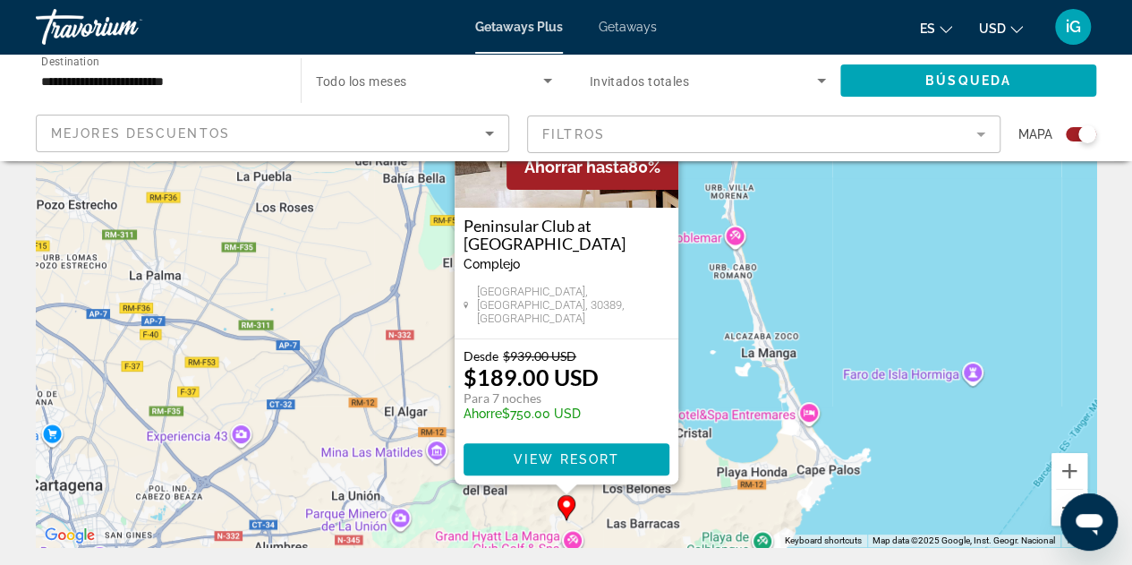
scroll to position [179, 0]
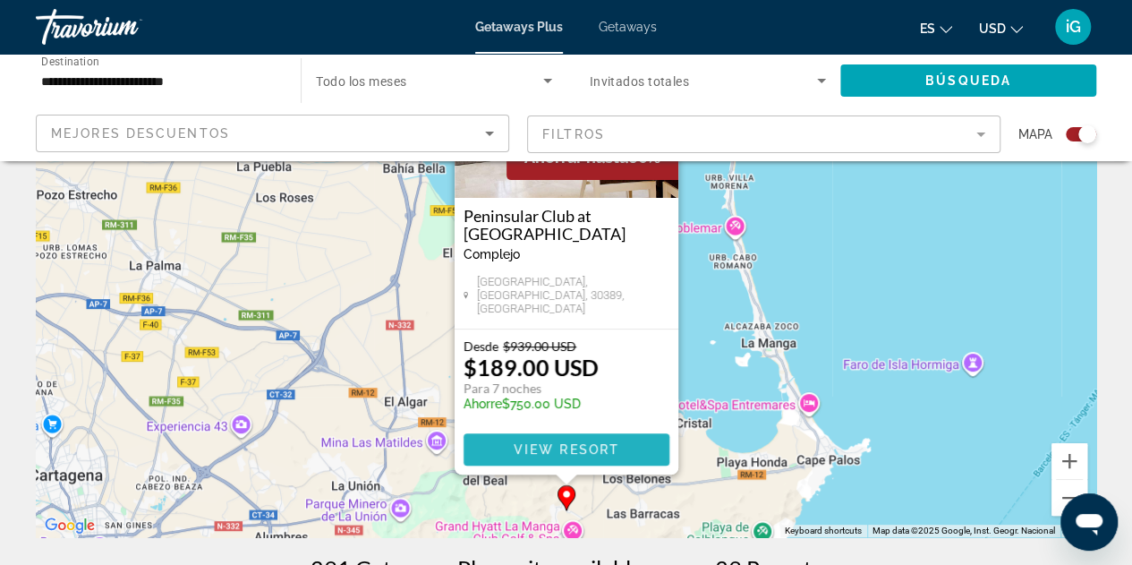
click at [587, 459] on span "Main content" at bounding box center [567, 449] width 206 height 43
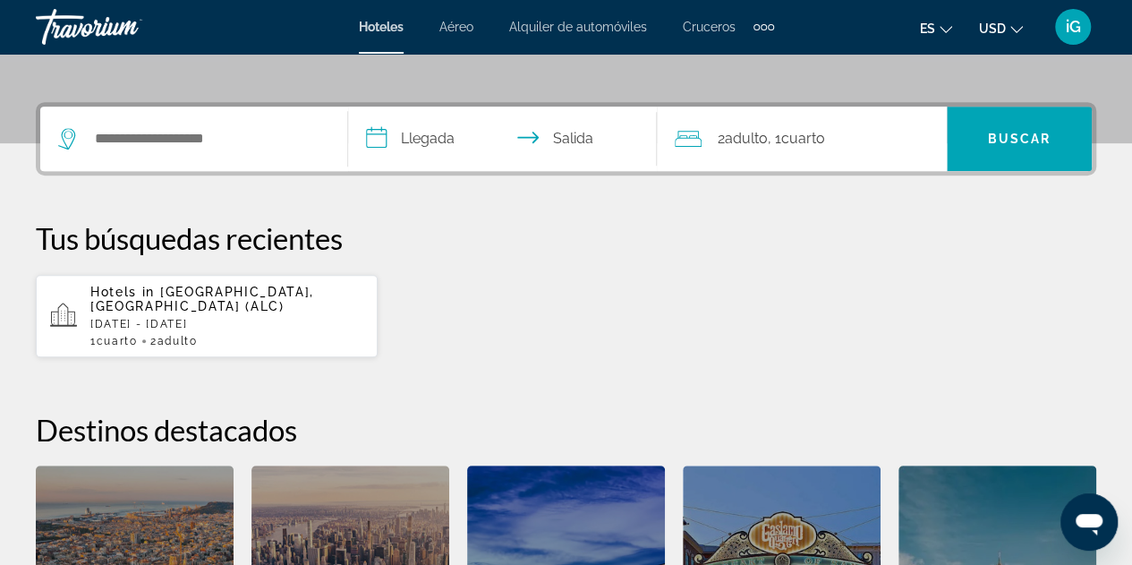
scroll to position [274, 0]
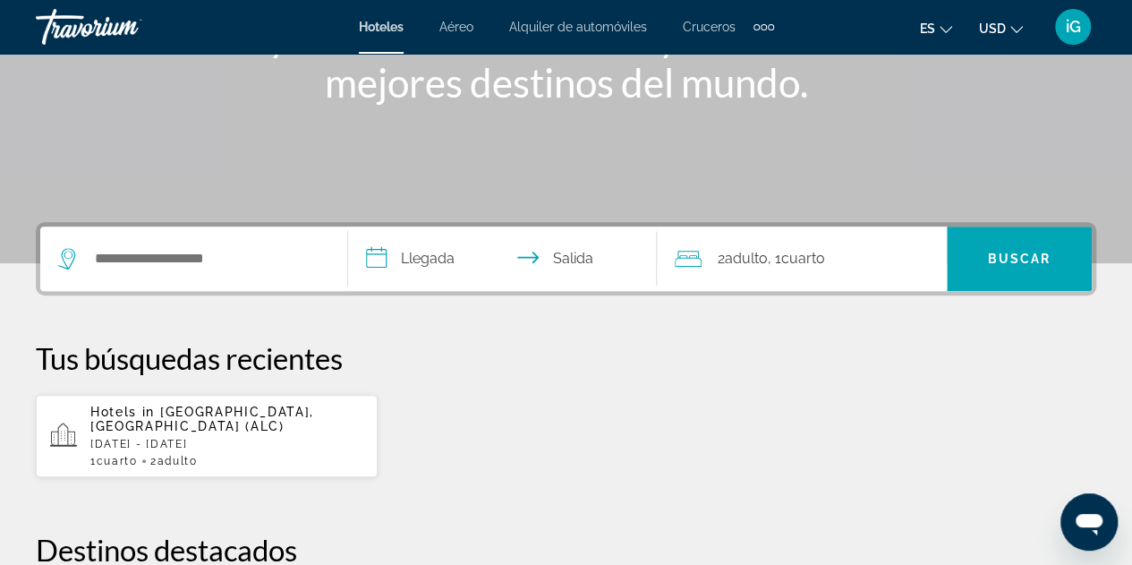
click at [66, 250] on icon "Search widget" at bounding box center [68, 258] width 21 height 21
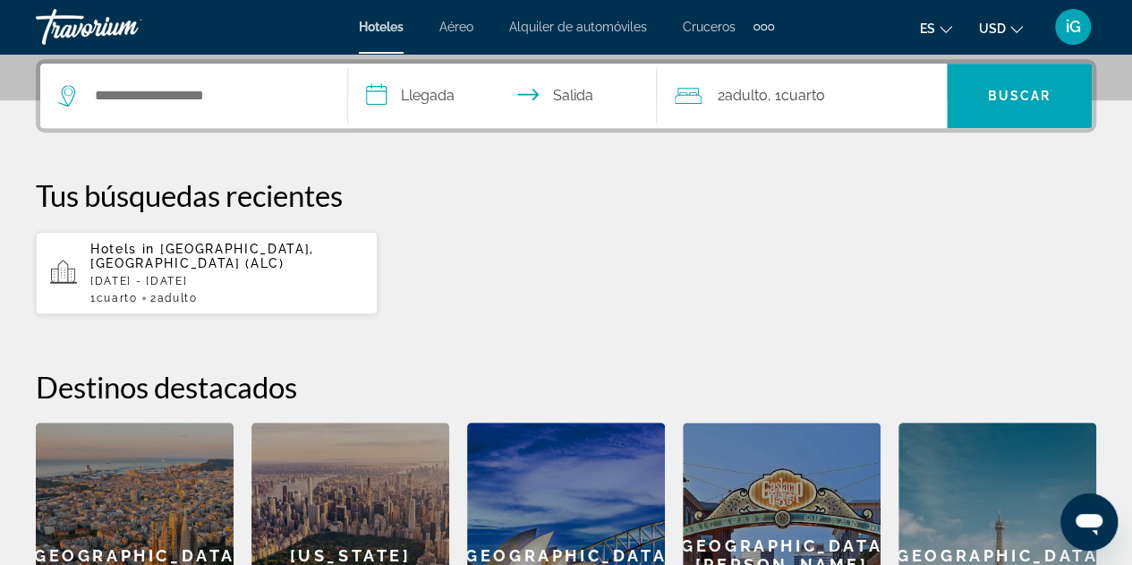
scroll to position [437, 0]
click at [249, 101] on input "Search widget" at bounding box center [206, 95] width 227 height 27
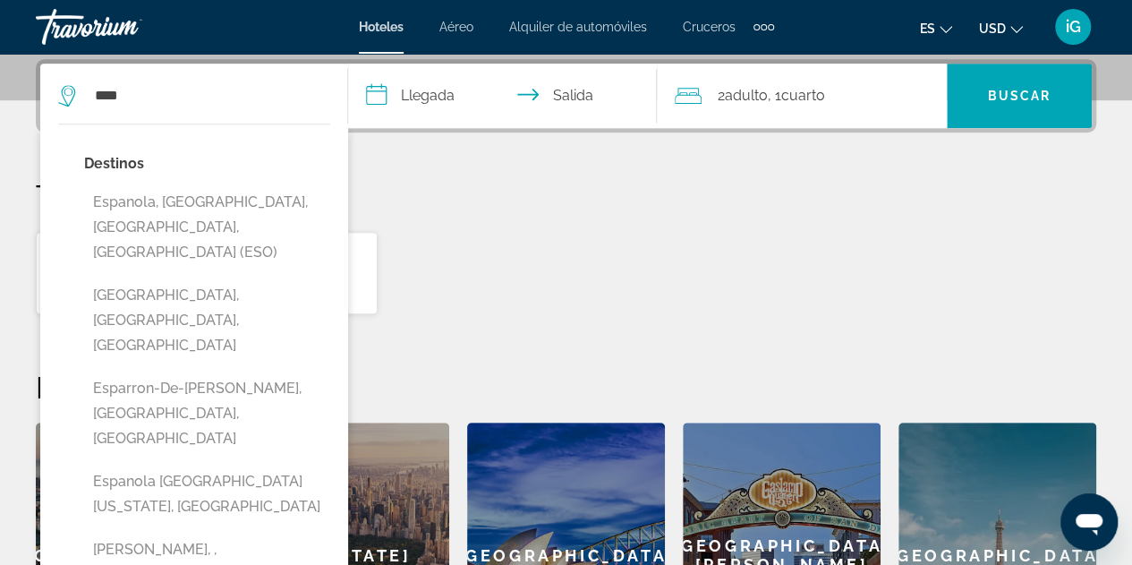
click at [66, 97] on icon "Search widget" at bounding box center [68, 95] width 21 height 21
click at [134, 98] on input "****" at bounding box center [206, 95] width 227 height 27
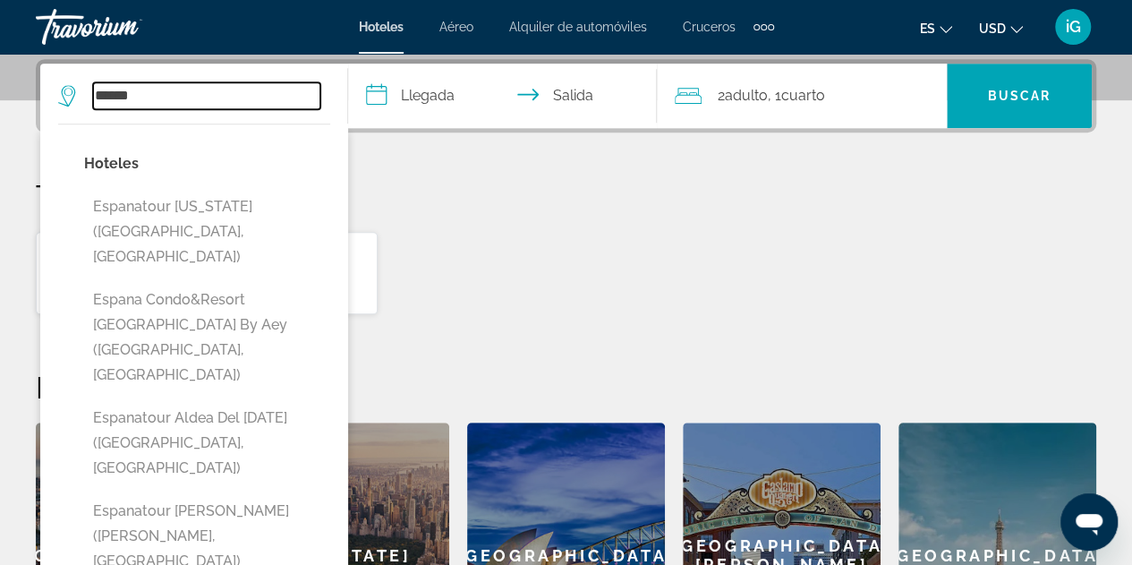
click at [149, 90] on input "******" at bounding box center [206, 95] width 227 height 27
type input "******"
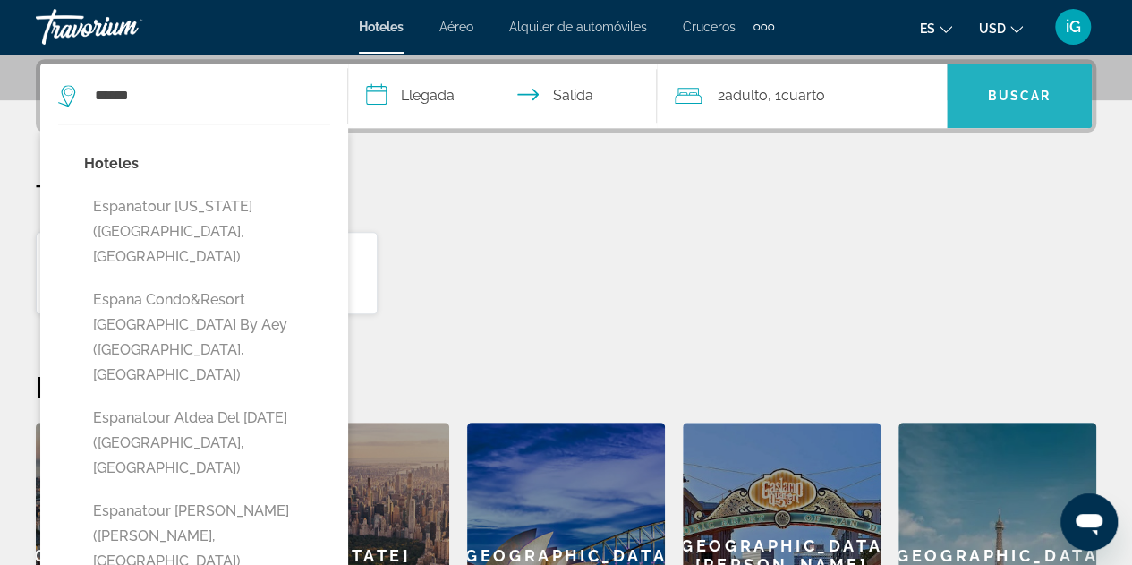
click at [966, 112] on span "Search widget" at bounding box center [1019, 95] width 145 height 43
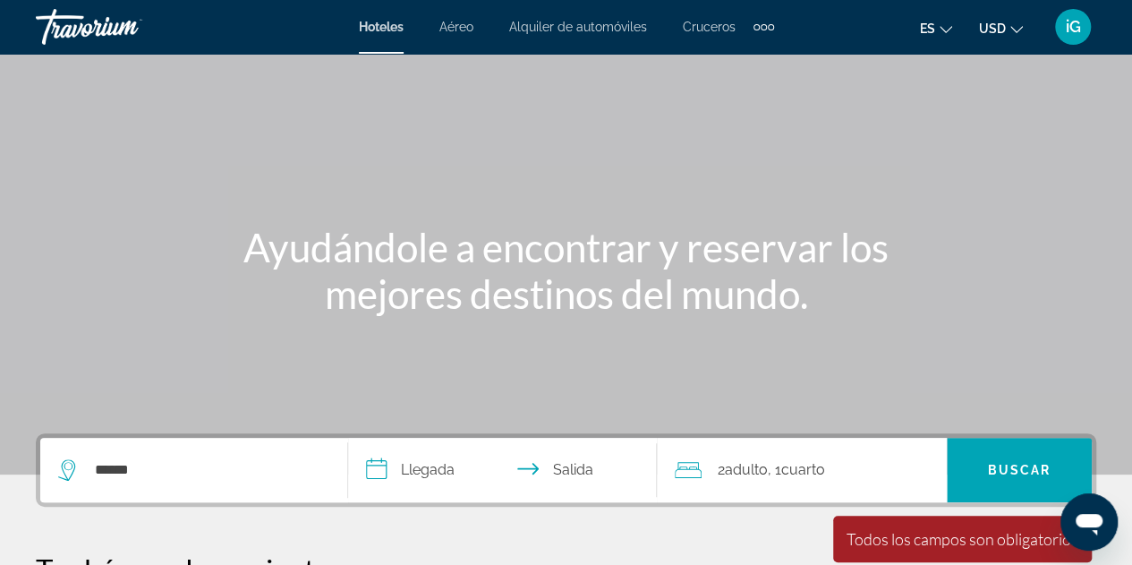
scroll to position [557, 0]
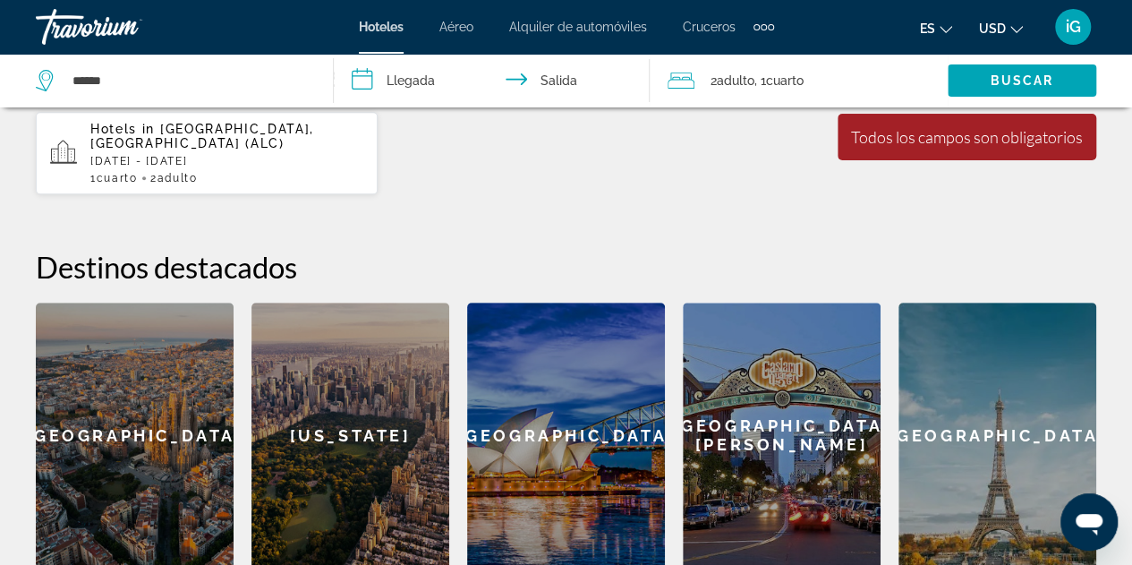
click at [361, 82] on input "**********" at bounding box center [495, 83] width 323 height 59
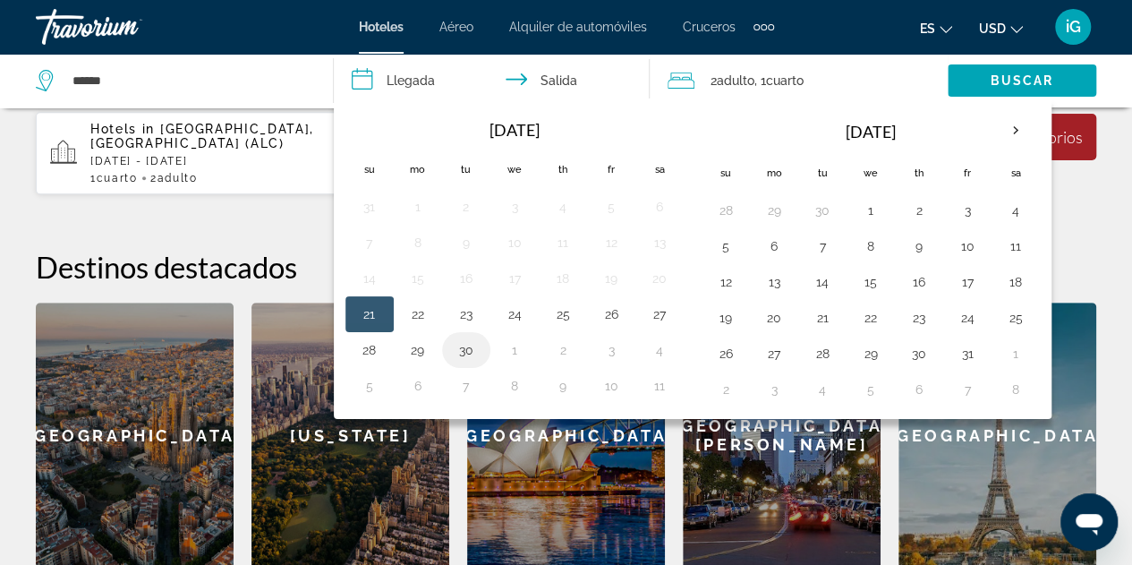
click at [465, 343] on button "30" at bounding box center [466, 349] width 29 height 25
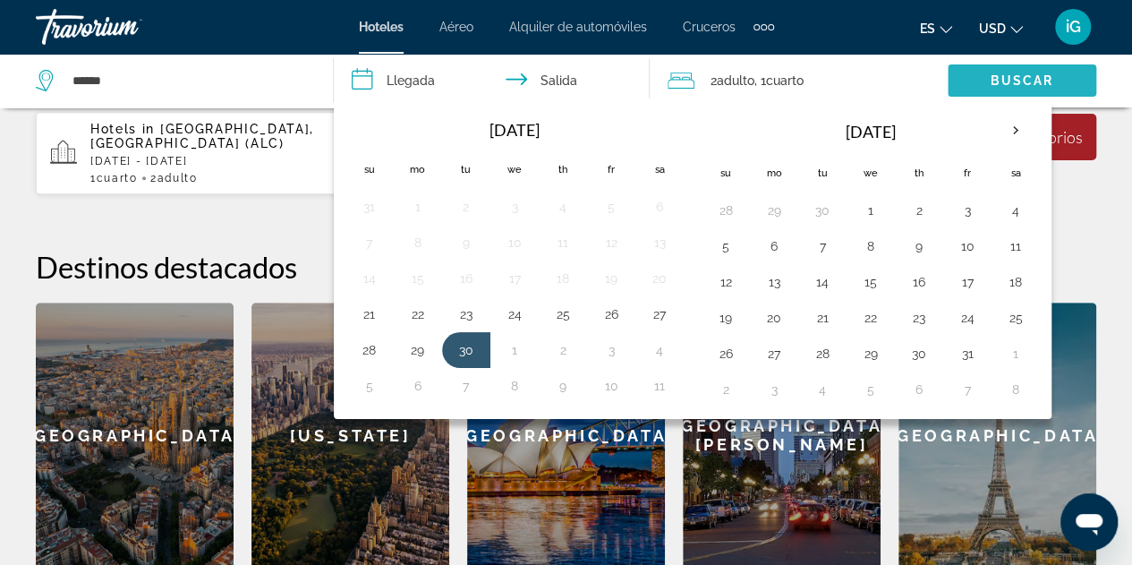
click at [1000, 88] on span "Search widget" at bounding box center [1022, 80] width 149 height 43
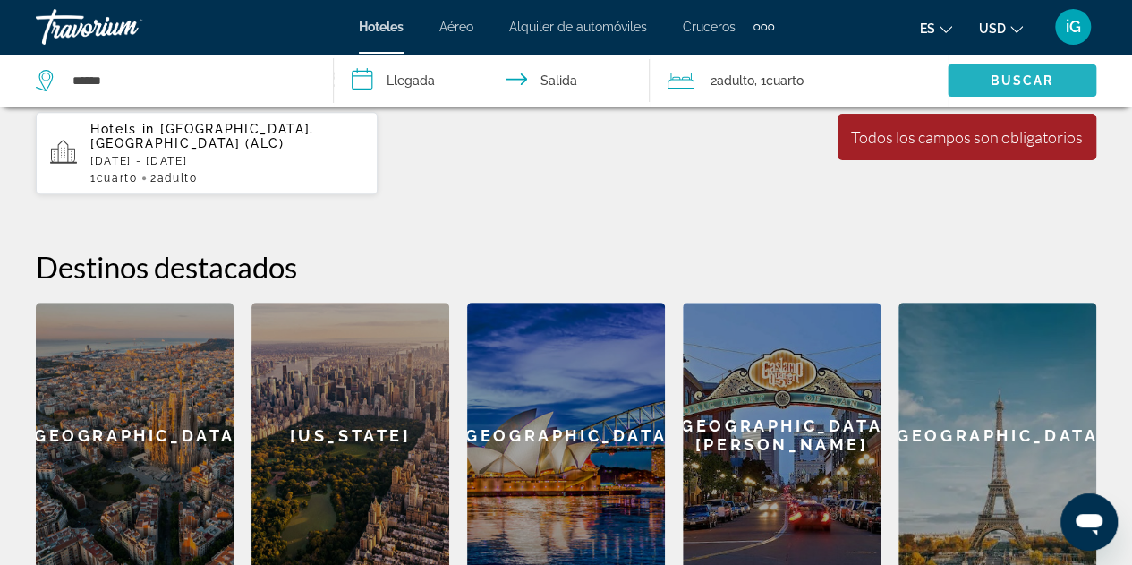
click at [999, 80] on span "Buscar" at bounding box center [1022, 80] width 64 height 14
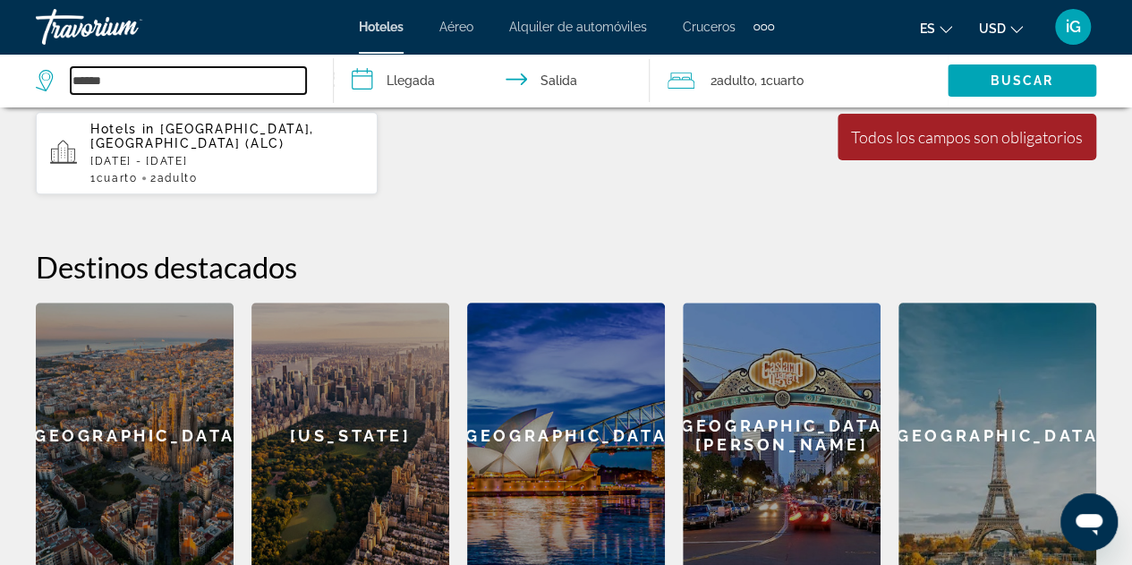
click at [220, 81] on input "******" at bounding box center [188, 80] width 235 height 27
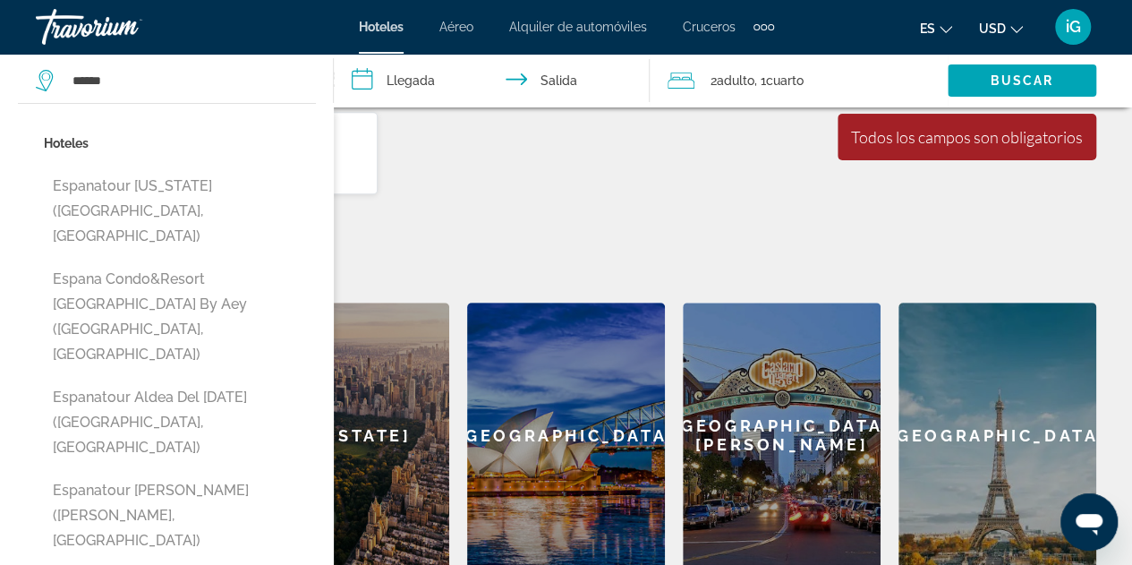
click at [413, 81] on input "**********" at bounding box center [495, 83] width 323 height 59
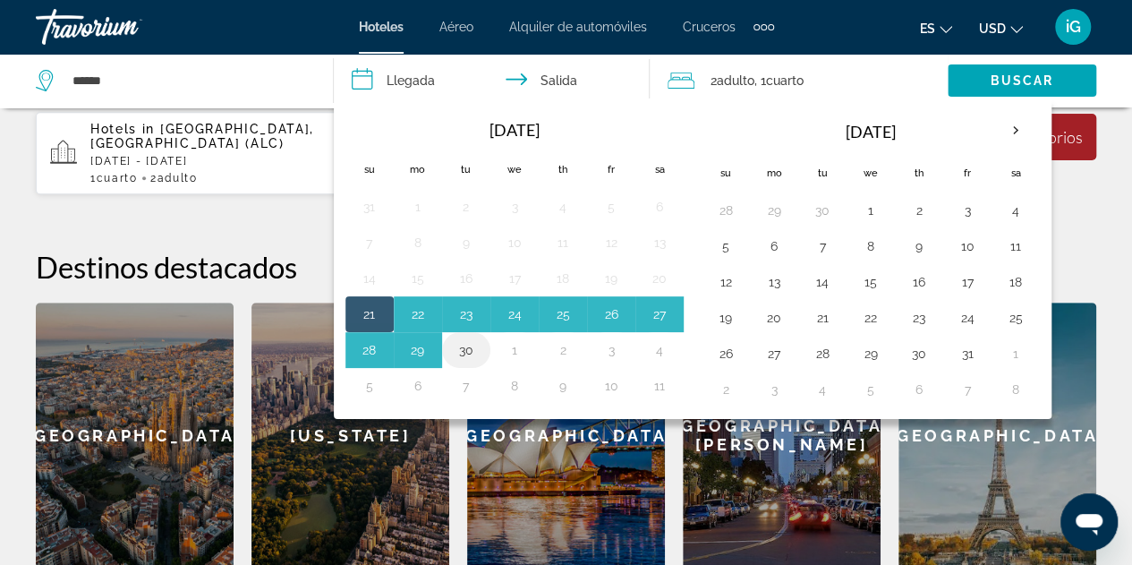
click at [466, 347] on button "30" at bounding box center [466, 349] width 29 height 25
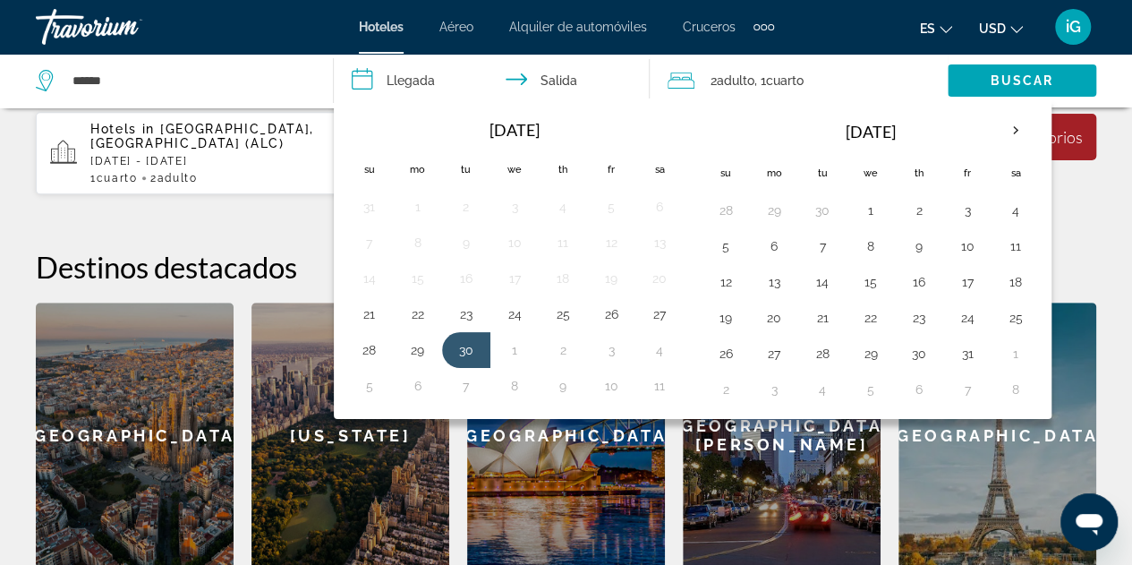
click at [567, 81] on input "**********" at bounding box center [495, 83] width 323 height 59
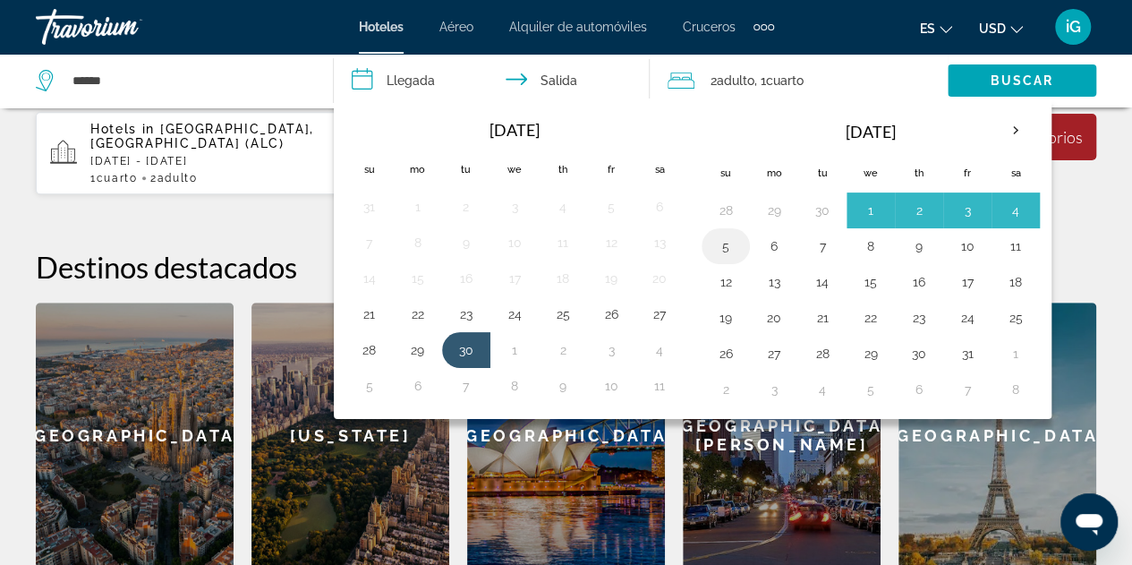
click at [721, 246] on button "5" at bounding box center [725, 246] width 29 height 25
type input "**********"
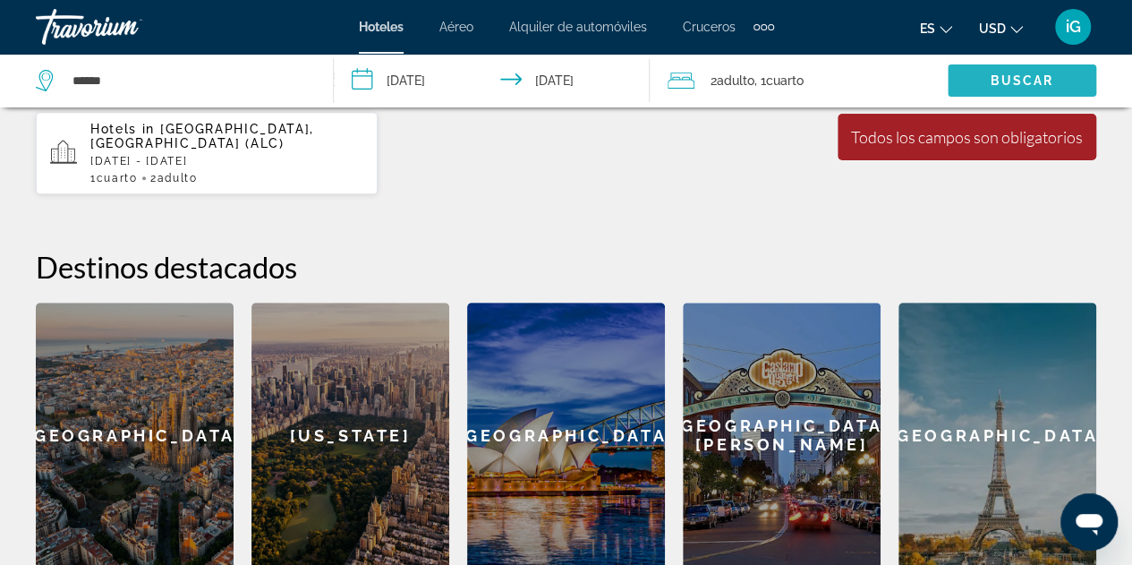
click at [978, 78] on span "Search widget" at bounding box center [1022, 80] width 149 height 43
click at [1013, 80] on span "Buscar" at bounding box center [1022, 80] width 64 height 14
click at [983, 144] on div "Todos los campos son obligatorios" at bounding box center [967, 137] width 232 height 20
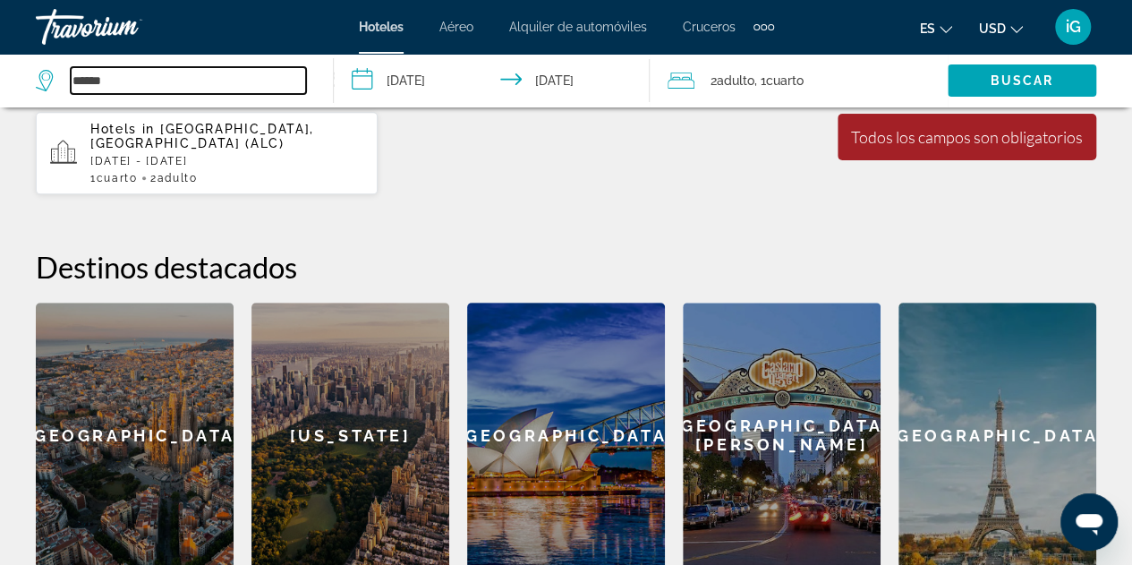
click at [149, 77] on input "******" at bounding box center [188, 80] width 235 height 27
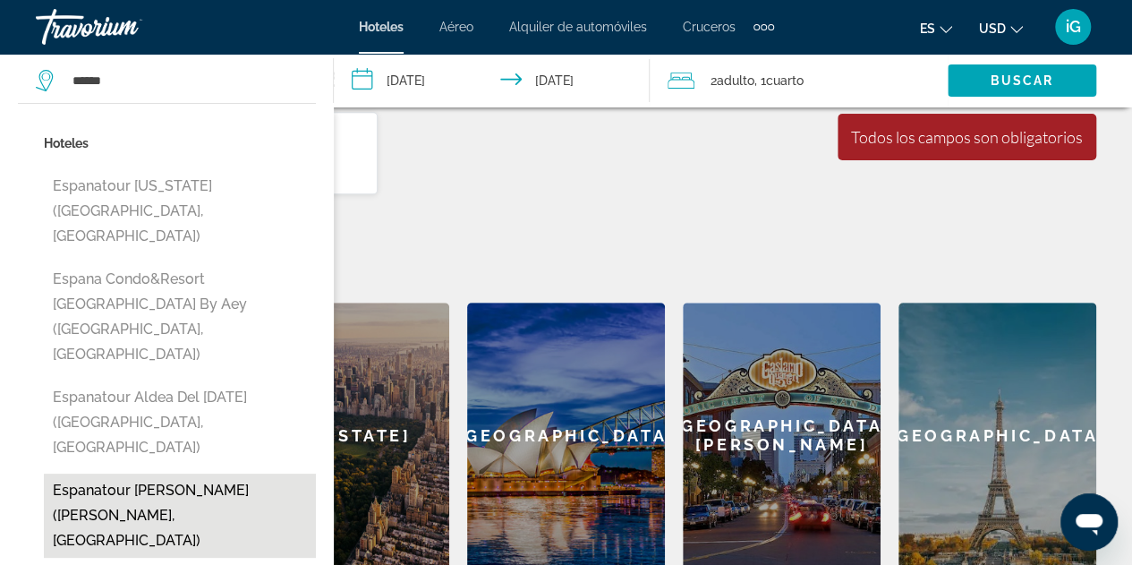
click at [133, 473] on button "Espanatour Magdolina (San Pedro Del Pinatar, ES)" at bounding box center [180, 515] width 272 height 84
type input "**********"
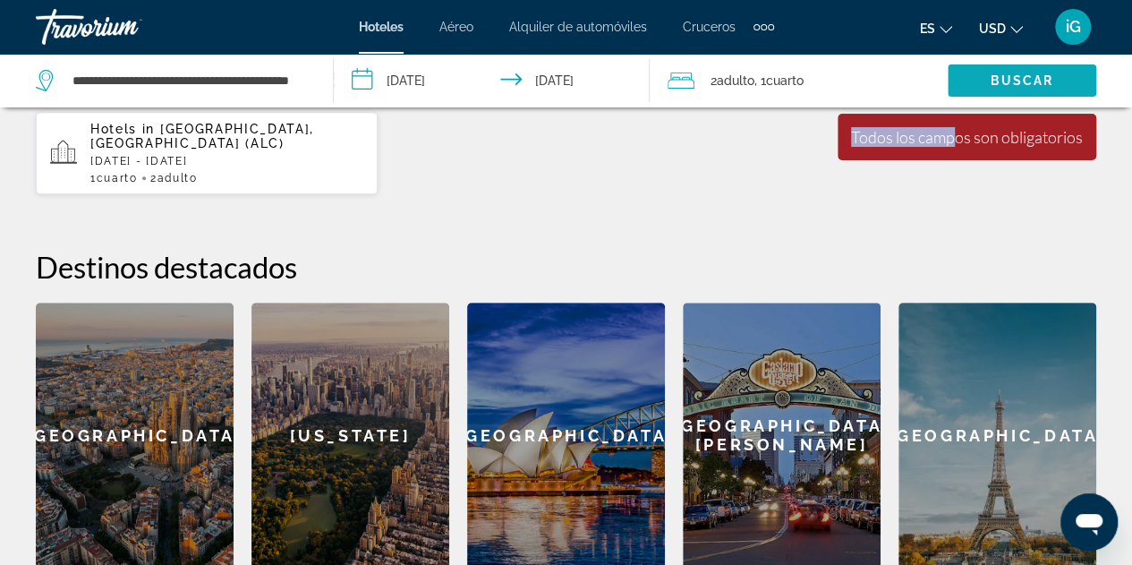
drag, startPoint x: 955, startPoint y: 158, endPoint x: 1015, endPoint y: 76, distance: 101.1
click at [1015, 76] on div "**********" at bounding box center [566, 81] width 1132 height 54
click at [1015, 76] on span "Buscar" at bounding box center [1022, 80] width 64 height 14
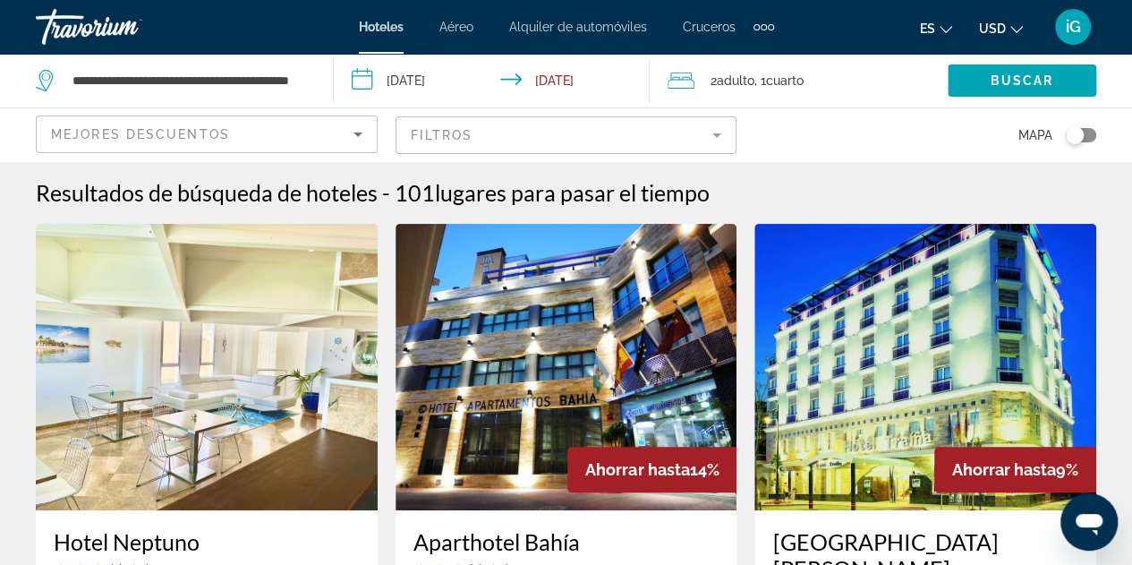
click at [1068, 137] on div "Toggle map" at bounding box center [1075, 135] width 18 height 18
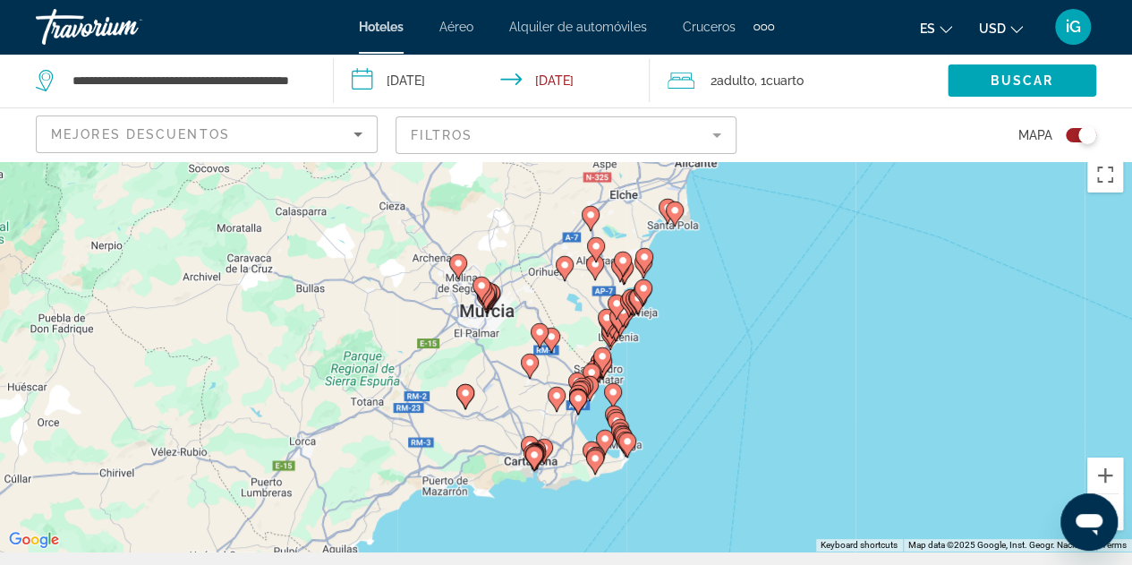
scroll to position [13, 0]
click at [1102, 474] on button "Zoom in" at bounding box center [1105, 476] width 36 height 36
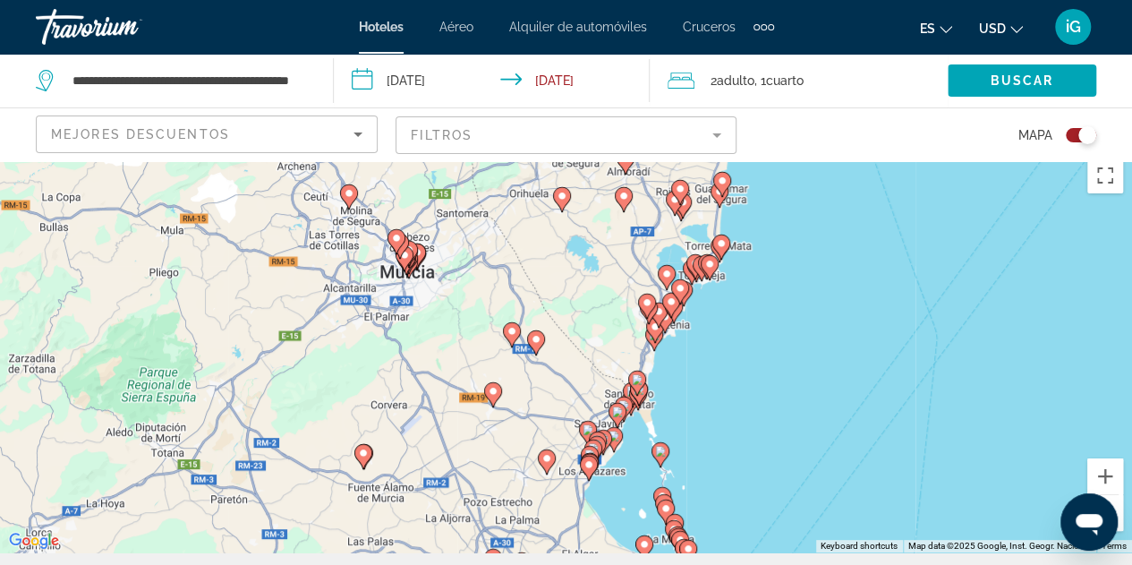
click at [856, 508] on div "To activate drag with keyboard, press Alt + Enter. Once in keyboard drag state,…" at bounding box center [566, 351] width 1132 height 404
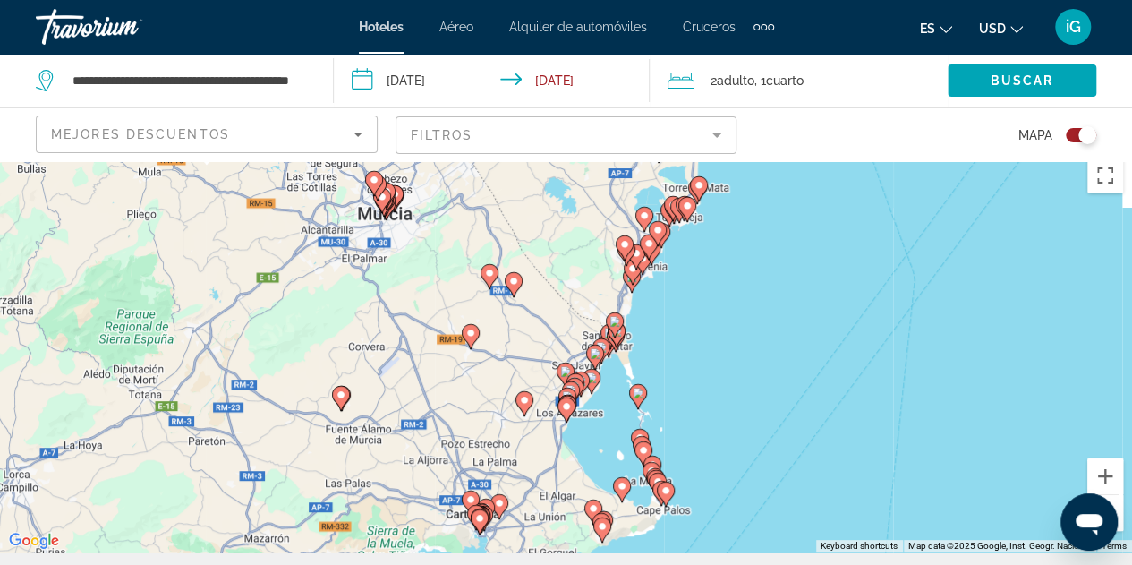
drag, startPoint x: 770, startPoint y: 484, endPoint x: 739, endPoint y: 340, distance: 147.3
click at [739, 340] on div "To activate drag with keyboard, press Alt + Enter. Once in keyboard drag state,…" at bounding box center [566, 351] width 1132 height 404
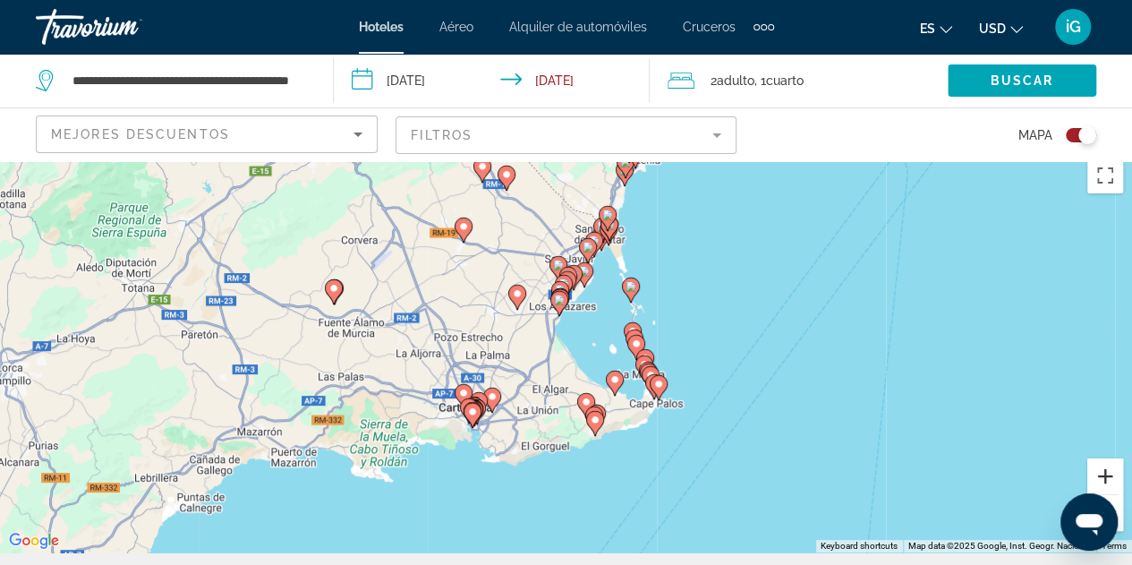
click at [1106, 481] on button "Zoom in" at bounding box center [1105, 476] width 36 height 36
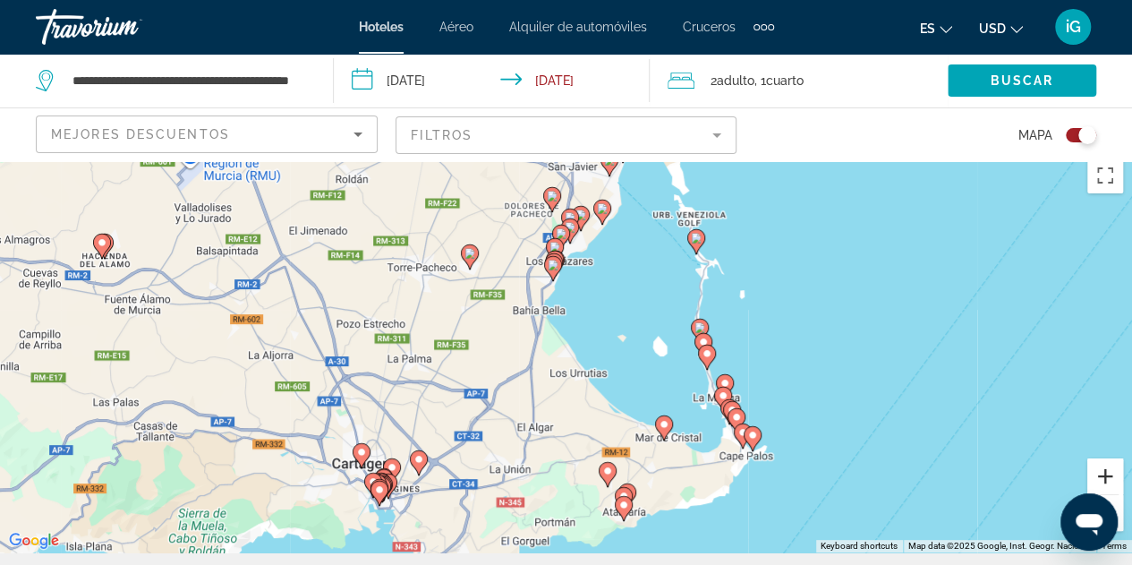
click at [1106, 481] on button "Zoom in" at bounding box center [1105, 476] width 36 height 36
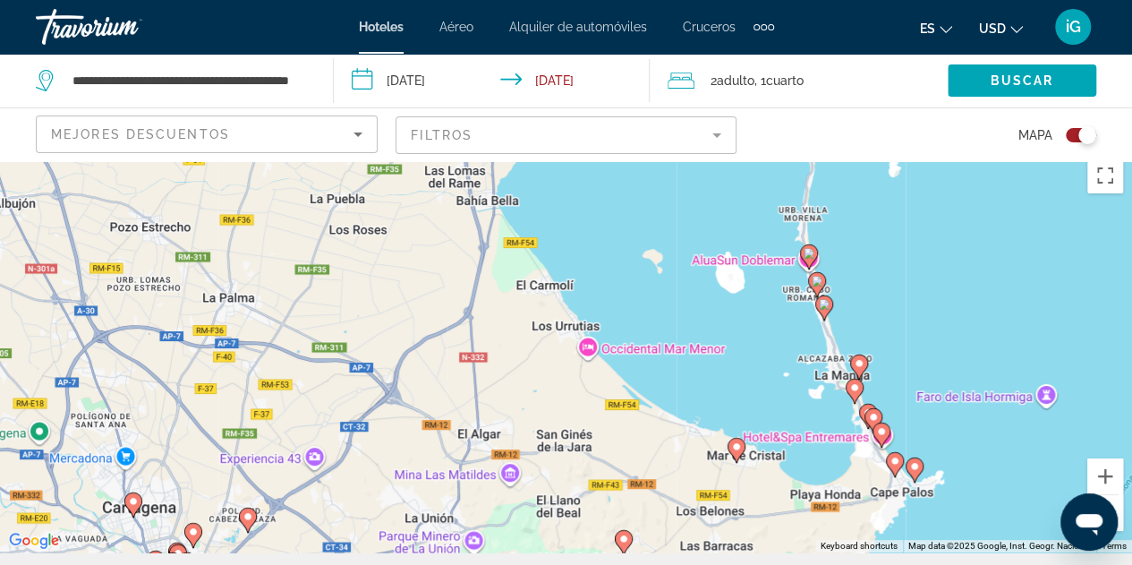
drag, startPoint x: 788, startPoint y: 472, endPoint x: 737, endPoint y: 296, distance: 182.4
click at [737, 296] on div "To activate drag with keyboard, press Alt + Enter. Once in keyboard drag state,…" at bounding box center [566, 351] width 1132 height 404
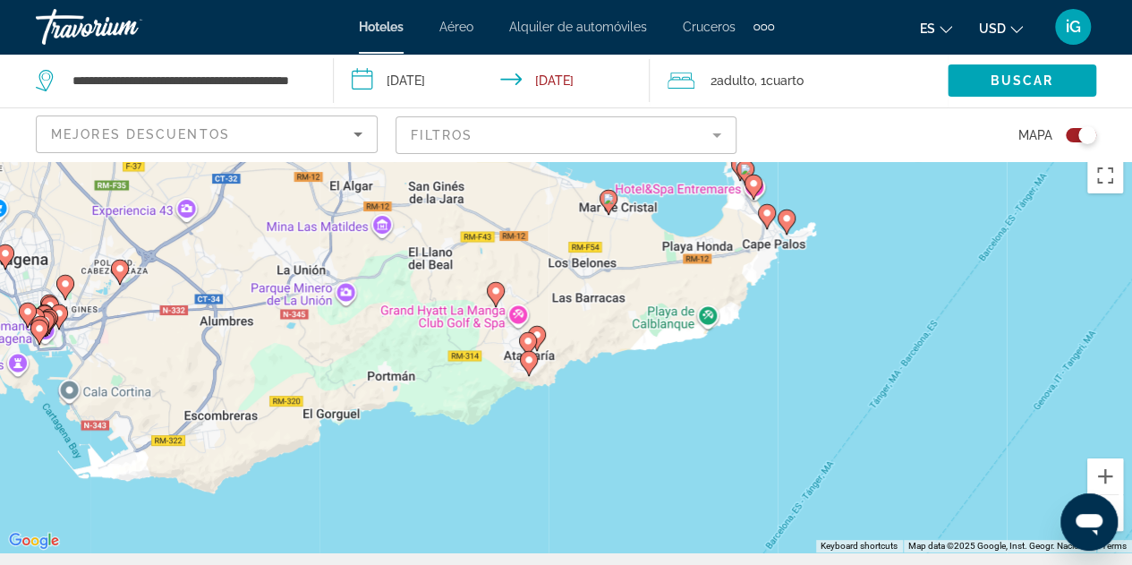
drag, startPoint x: 712, startPoint y: 356, endPoint x: 612, endPoint y: 466, distance: 148.9
click at [612, 466] on div "To activate drag with keyboard, press Alt + Enter. Once in keyboard drag state,…" at bounding box center [566, 351] width 1132 height 404
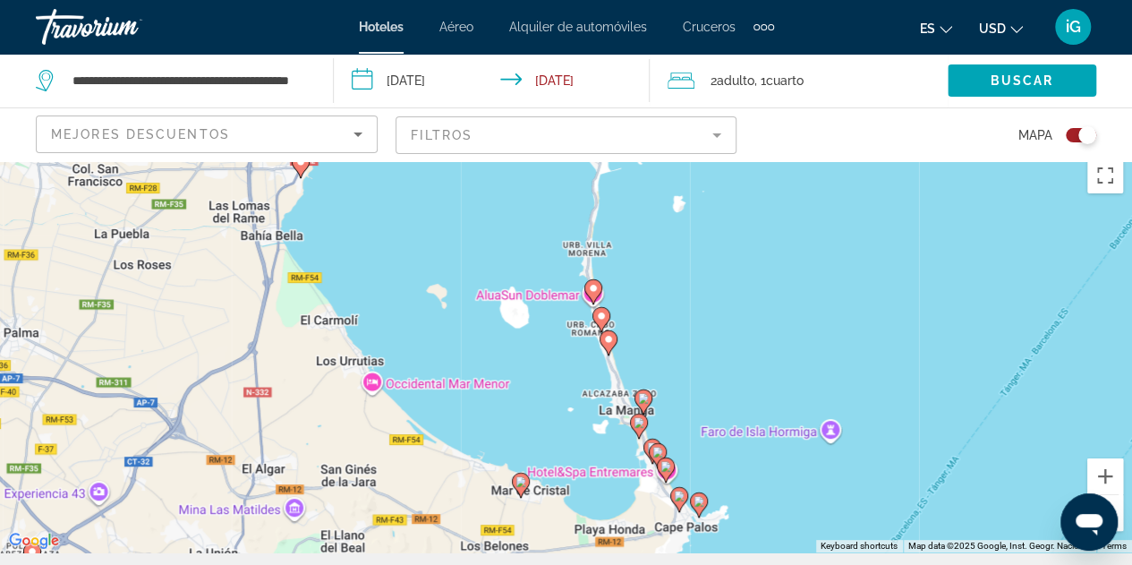
drag, startPoint x: 723, startPoint y: 403, endPoint x: 797, endPoint y: 527, distance: 144.9
click at [797, 527] on div "To activate drag with keyboard, press Alt + Enter. Once in keyboard drag state,…" at bounding box center [566, 351] width 1132 height 404
click at [1111, 472] on button "Zoom in" at bounding box center [1105, 476] width 36 height 36
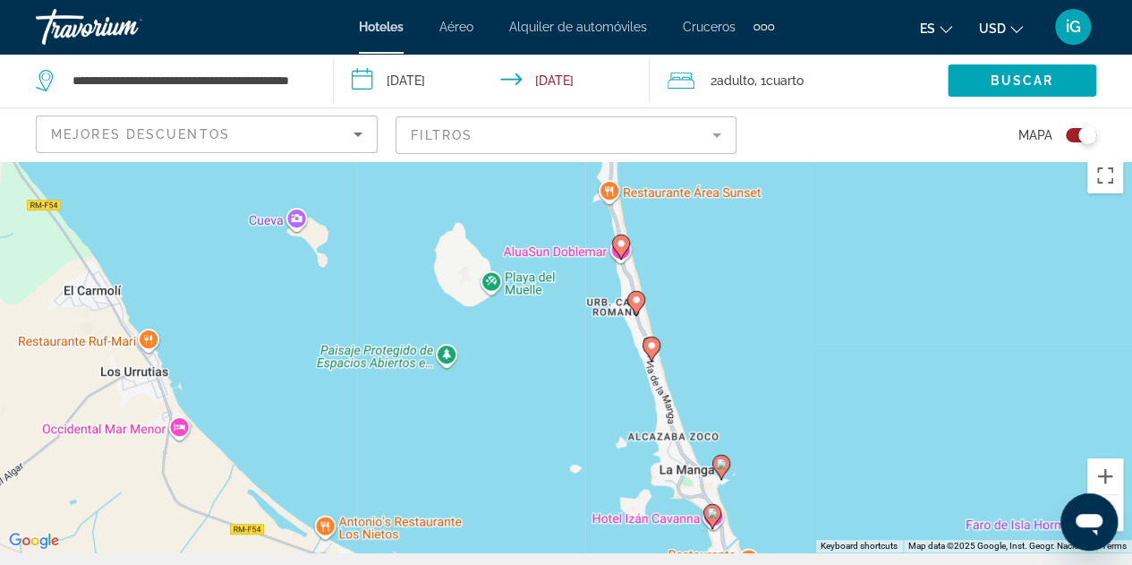
drag, startPoint x: 903, startPoint y: 491, endPoint x: 843, endPoint y: 387, distance: 119.9
click at [843, 387] on div "To activate drag with keyboard, press Alt + Enter. Once in keyboard drag state,…" at bounding box center [566, 351] width 1132 height 404
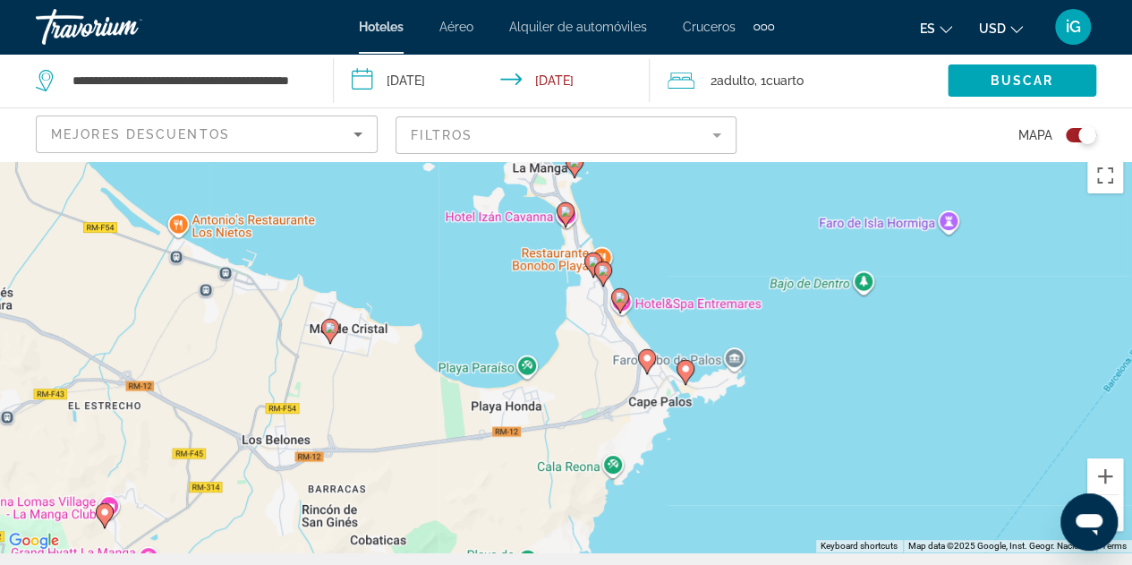
drag, startPoint x: 780, startPoint y: 416, endPoint x: 830, endPoint y: 476, distance: 78.1
click at [830, 476] on div "To activate drag with keyboard, press Alt + Enter. Once in keyboard drag state,…" at bounding box center [566, 351] width 1132 height 404
click at [682, 373] on image "Main content" at bounding box center [685, 368] width 11 height 11
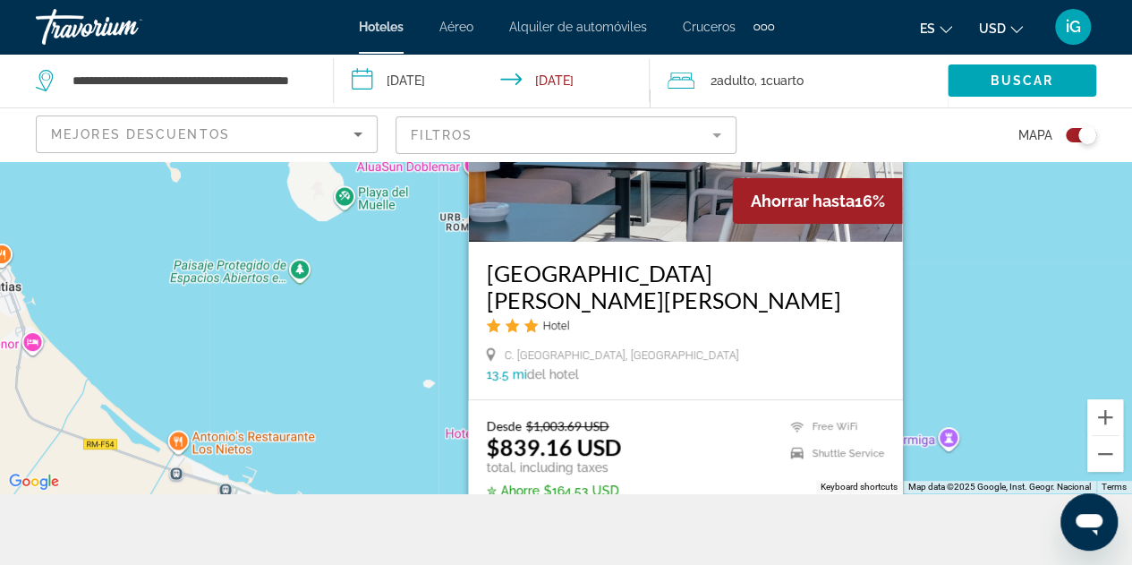
scroll to position [107, 0]
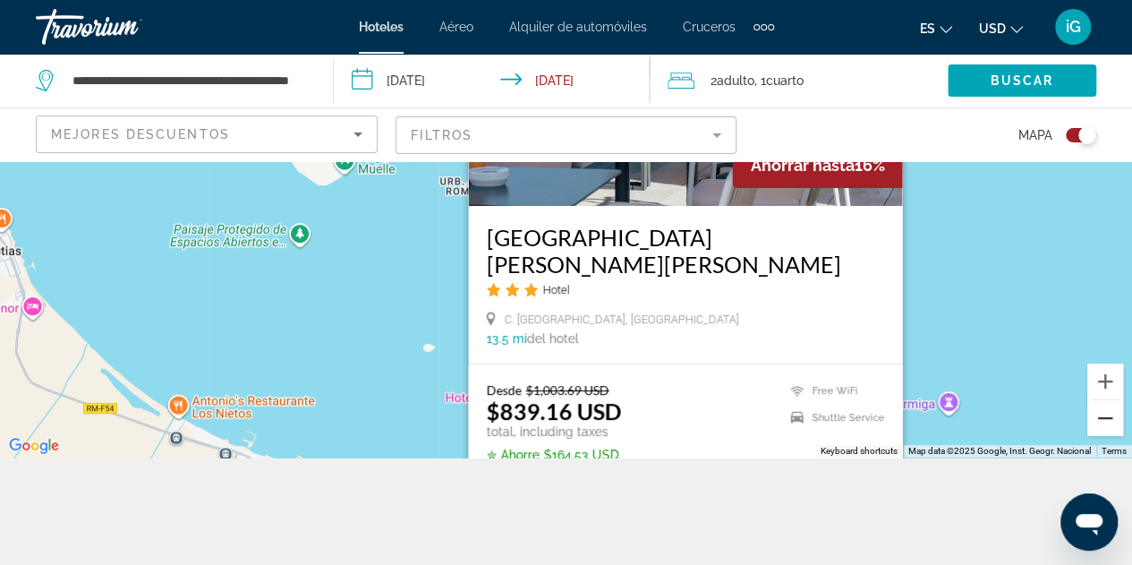
click at [1106, 425] on button "Zoom out" at bounding box center [1105, 418] width 36 height 36
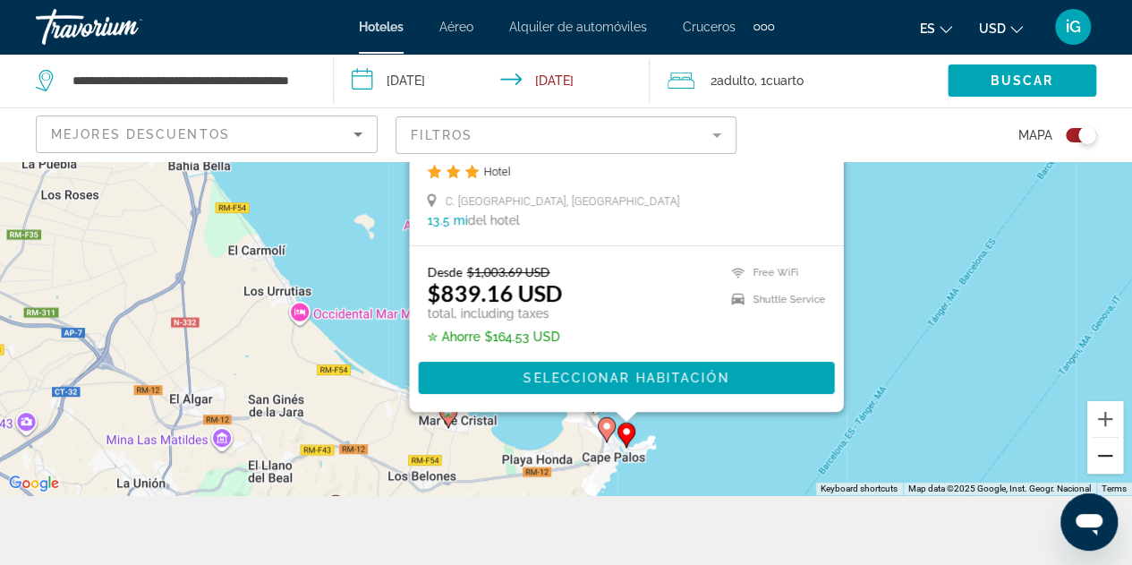
scroll to position [71, 0]
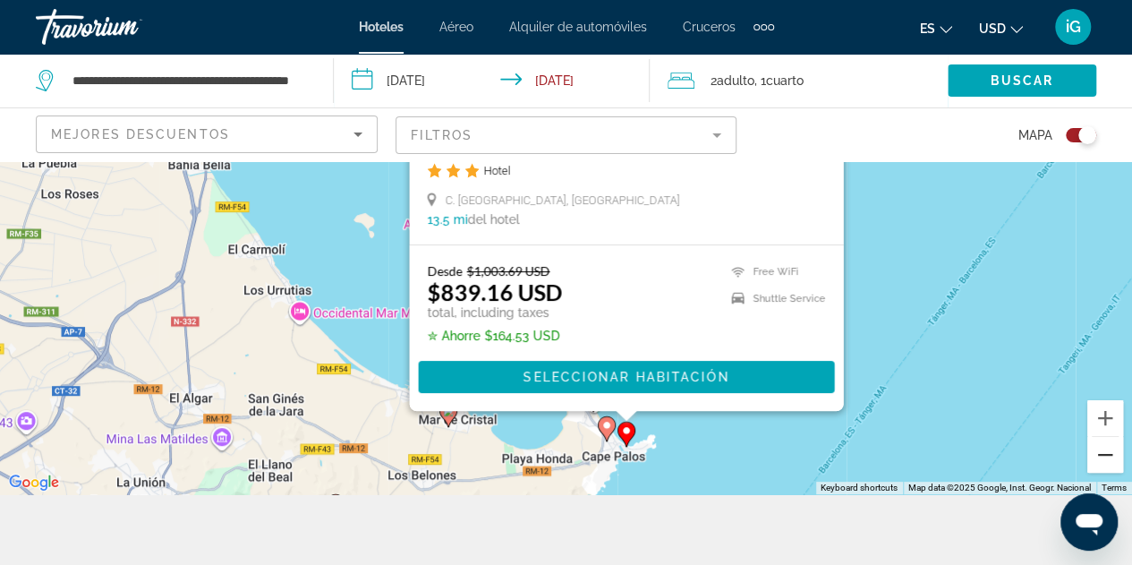
click at [1109, 453] on button "Zoom out" at bounding box center [1105, 455] width 36 height 36
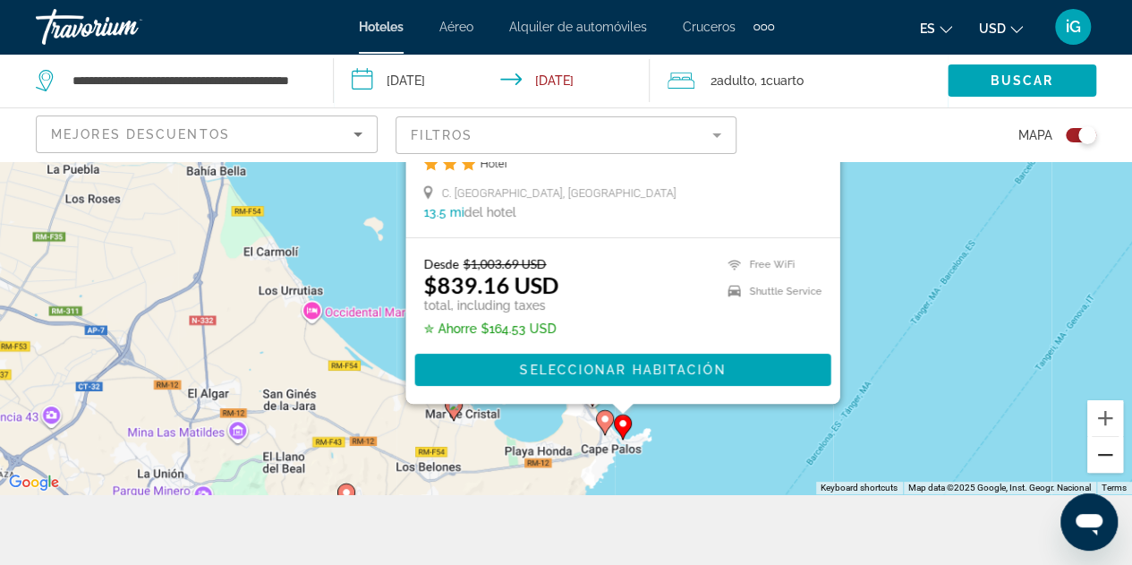
click at [1109, 453] on button "Zoom out" at bounding box center [1105, 455] width 36 height 36
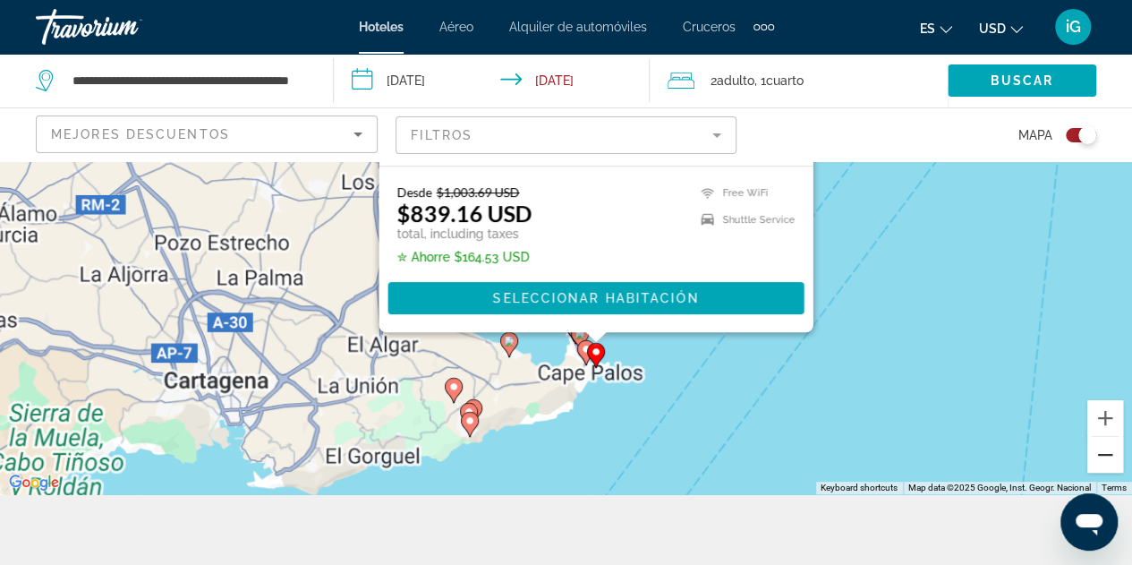
click at [1109, 453] on button "Zoom out" at bounding box center [1105, 455] width 36 height 36
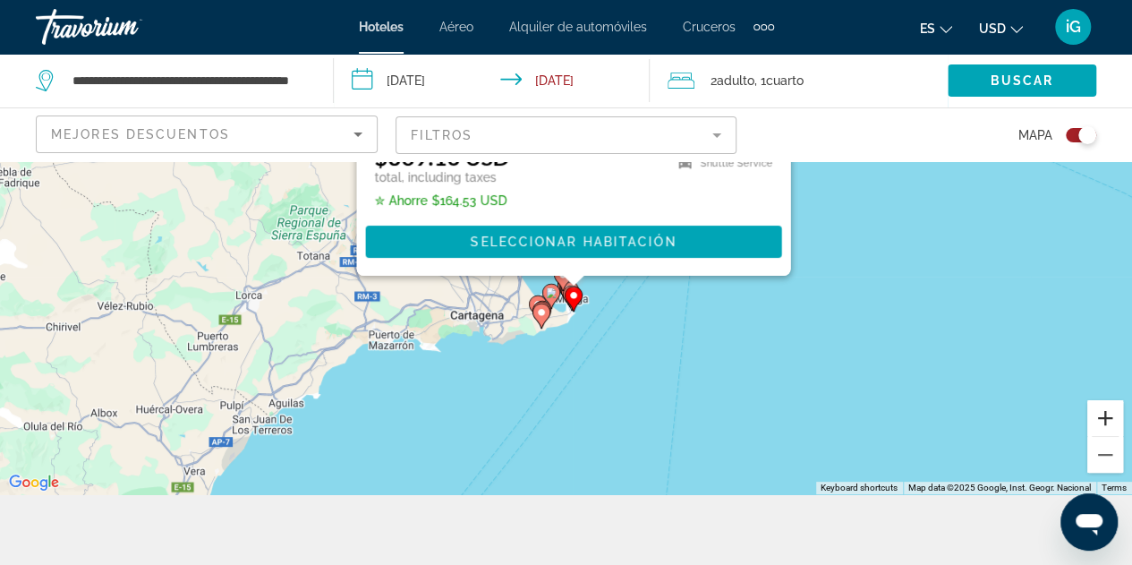
click at [1111, 420] on button "Zoom in" at bounding box center [1105, 418] width 36 height 36
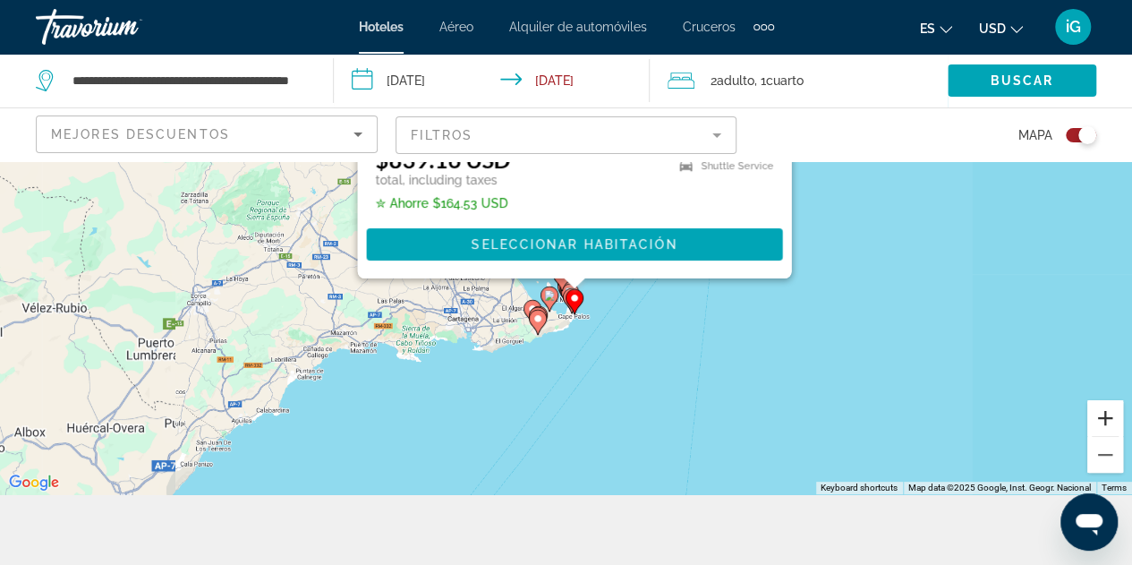
click at [1111, 420] on button "Zoom in" at bounding box center [1105, 418] width 36 height 36
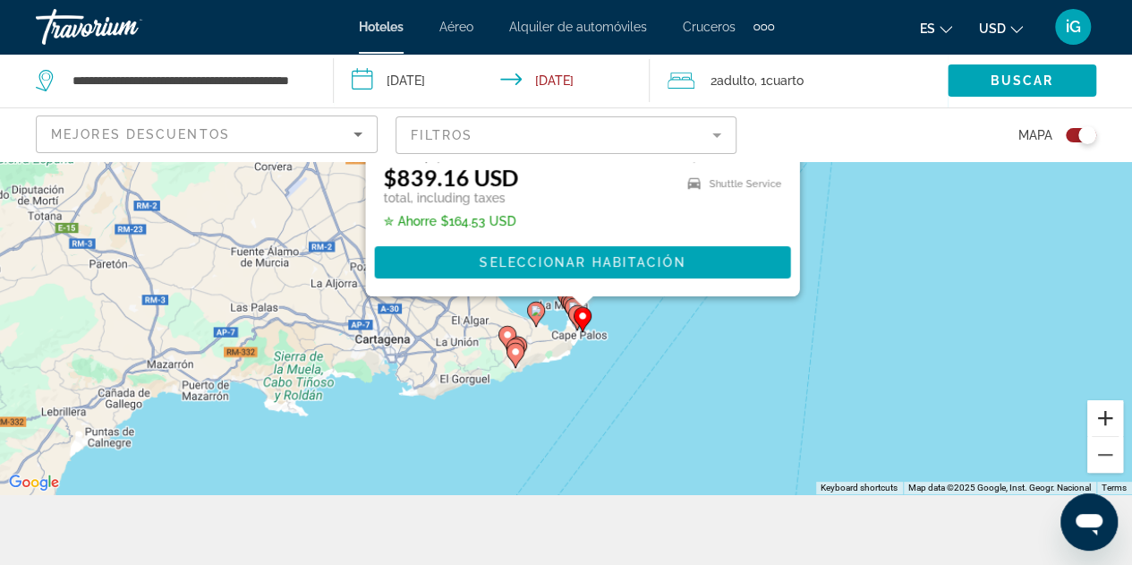
click at [1111, 420] on button "Zoom in" at bounding box center [1105, 418] width 36 height 36
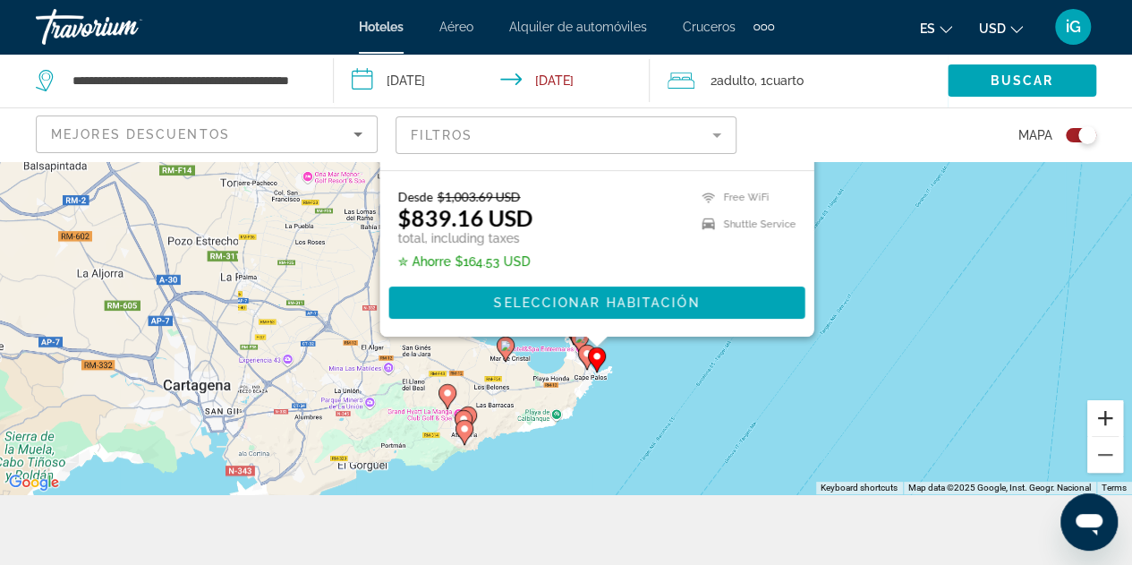
click at [1111, 420] on button "Zoom in" at bounding box center [1105, 418] width 36 height 36
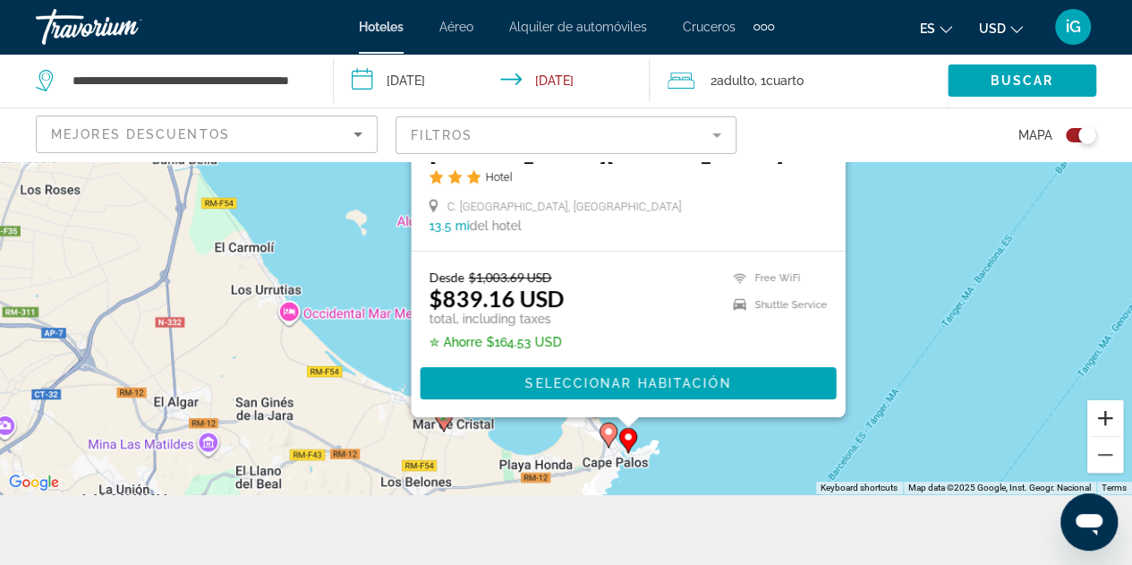
click at [1111, 420] on button "Zoom in" at bounding box center [1105, 418] width 36 height 36
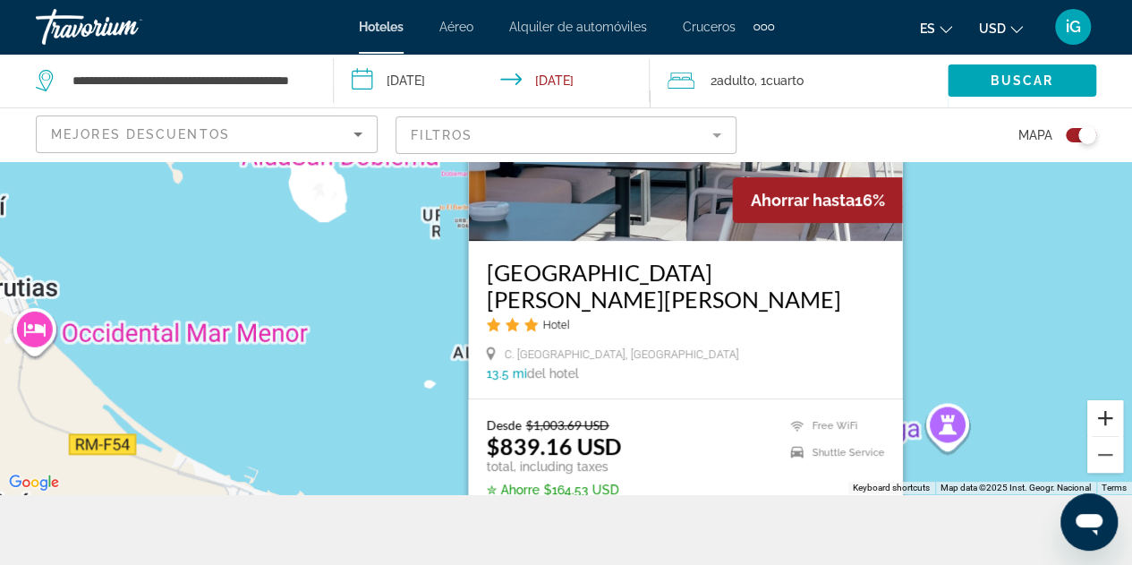
click at [1111, 420] on button "Zoom in" at bounding box center [1105, 418] width 36 height 36
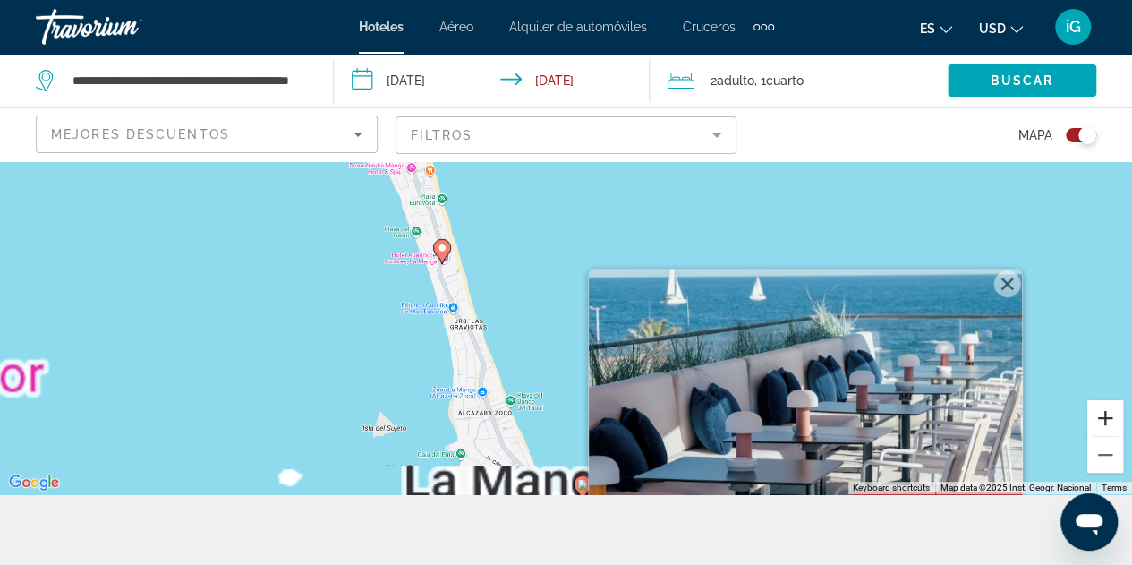
click at [1111, 420] on button "Zoom in" at bounding box center [1105, 418] width 36 height 36
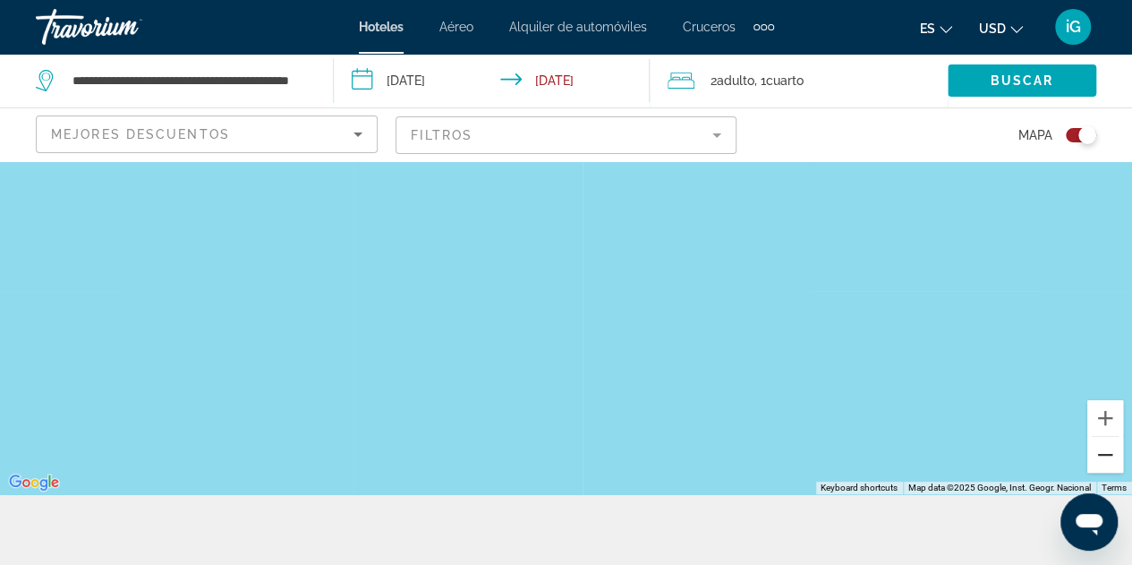
click at [1110, 451] on button "Zoom out" at bounding box center [1105, 455] width 36 height 36
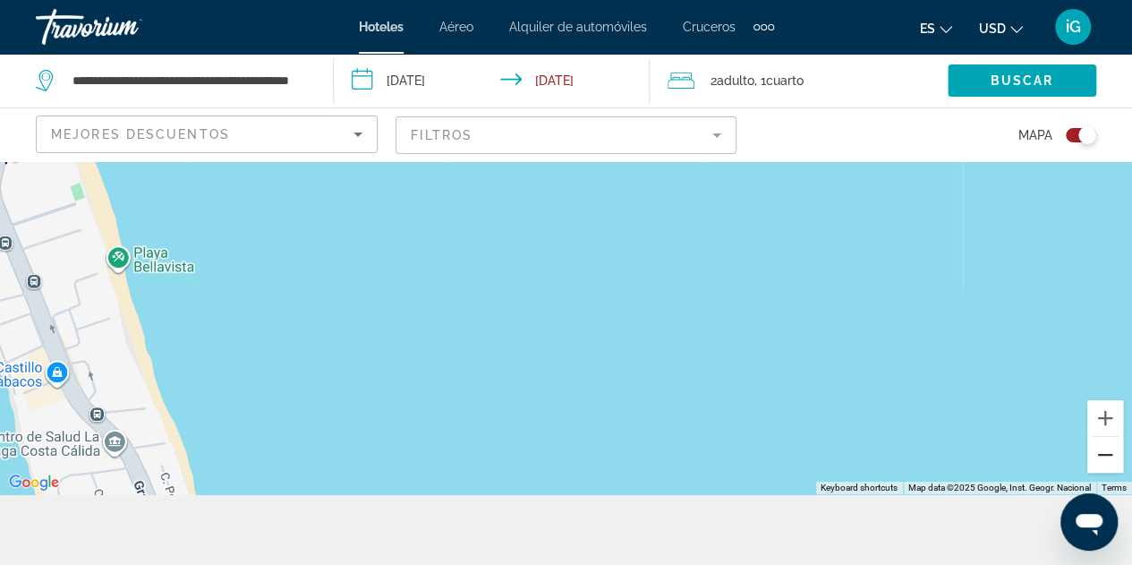
click at [1110, 451] on button "Zoom out" at bounding box center [1105, 455] width 36 height 36
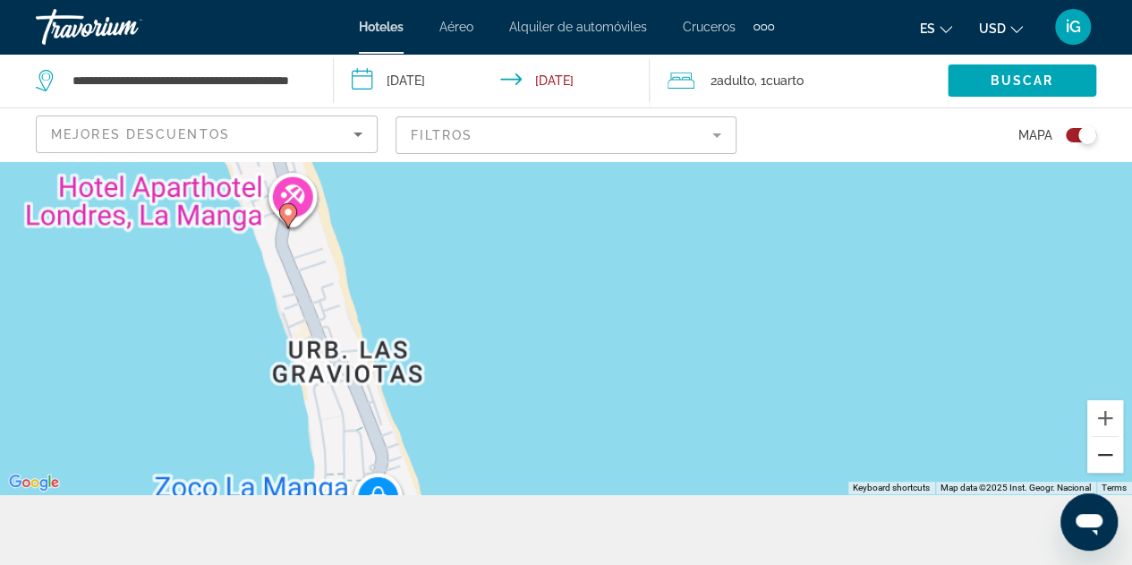
click at [1110, 451] on button "Zoom out" at bounding box center [1105, 455] width 36 height 36
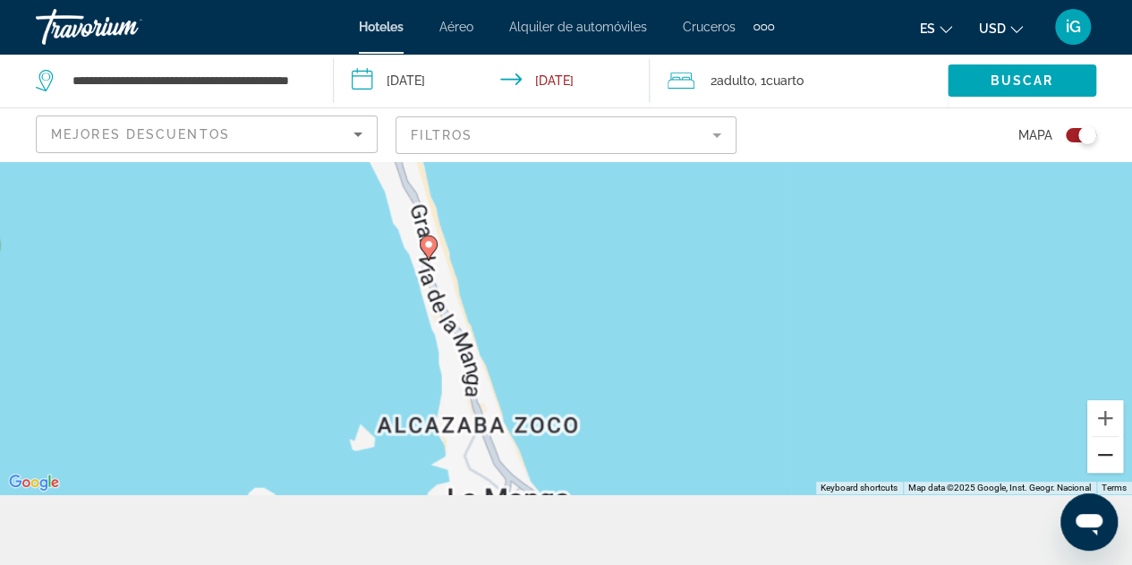
click at [1110, 451] on button "Zoom out" at bounding box center [1105, 455] width 36 height 36
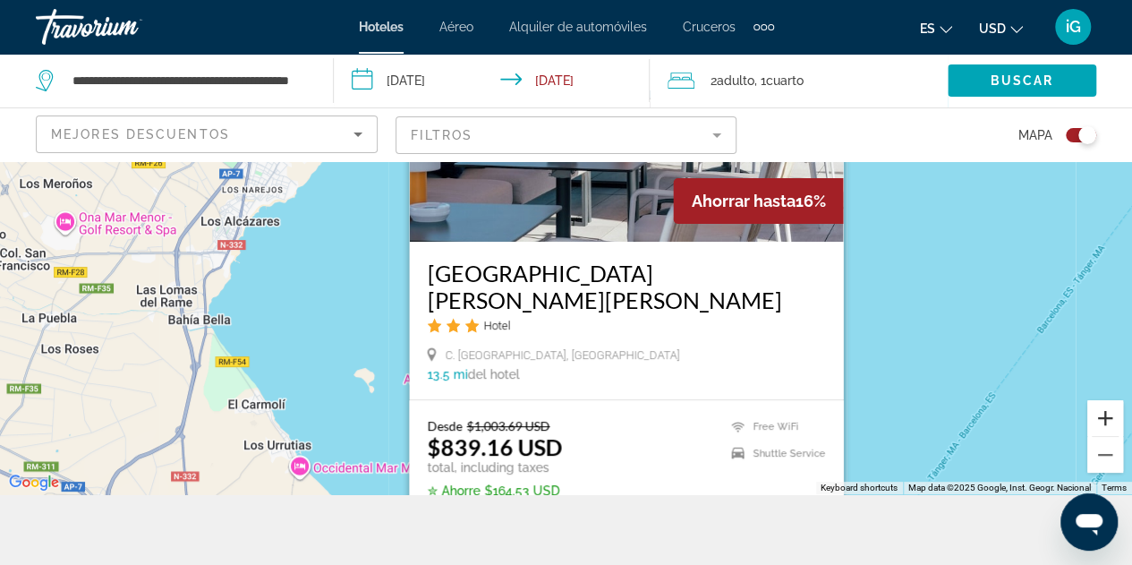
click at [1106, 423] on button "Zoom in" at bounding box center [1105, 418] width 36 height 36
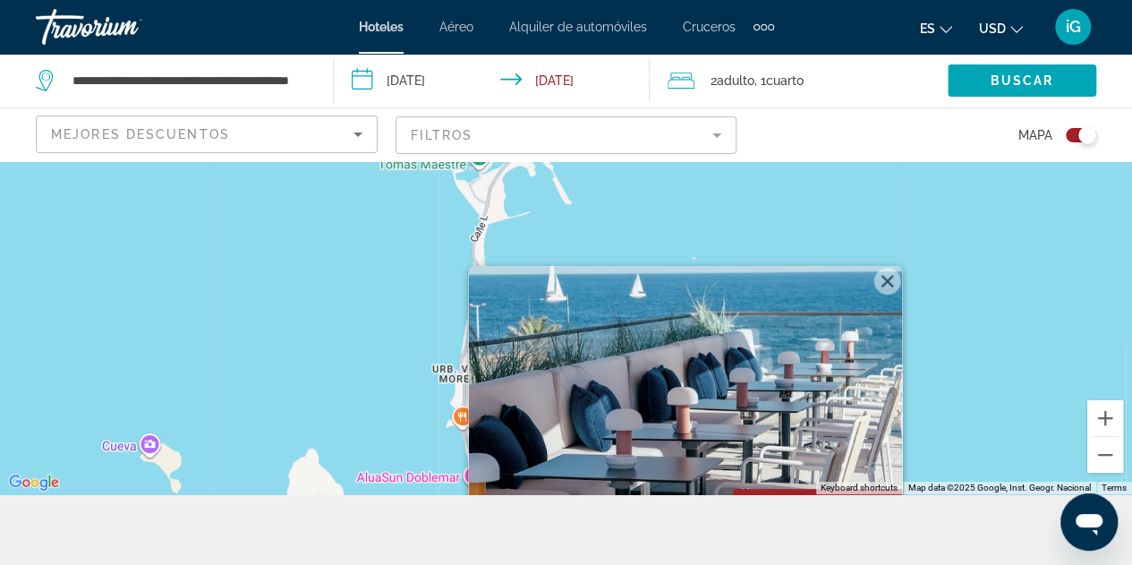
click at [895, 294] on button "Close" at bounding box center [886, 281] width 27 height 27
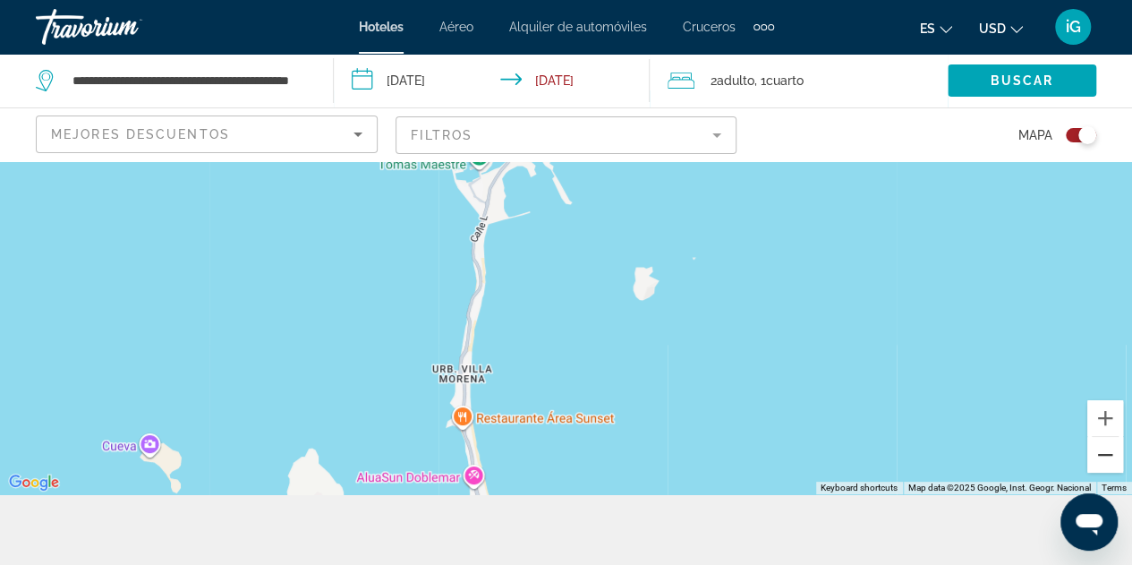
click at [1103, 457] on button "Zoom out" at bounding box center [1105, 455] width 36 height 36
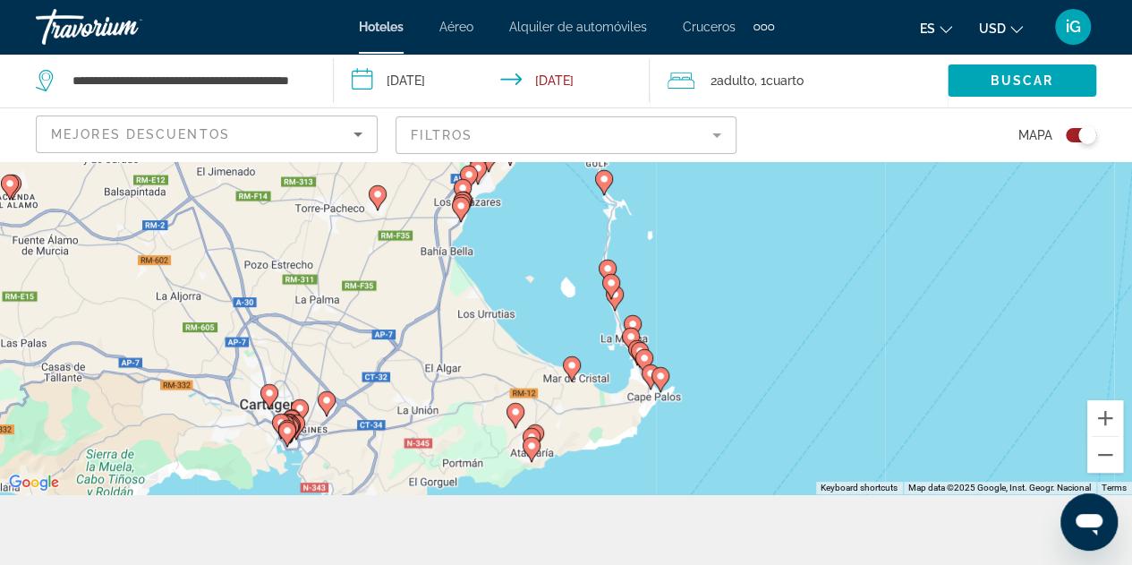
drag, startPoint x: 632, startPoint y: 378, endPoint x: 694, endPoint y: 319, distance: 85.5
click at [694, 319] on div "To activate drag with keyboard, press Alt + Enter. Once in keyboard drag state,…" at bounding box center [566, 292] width 1132 height 404
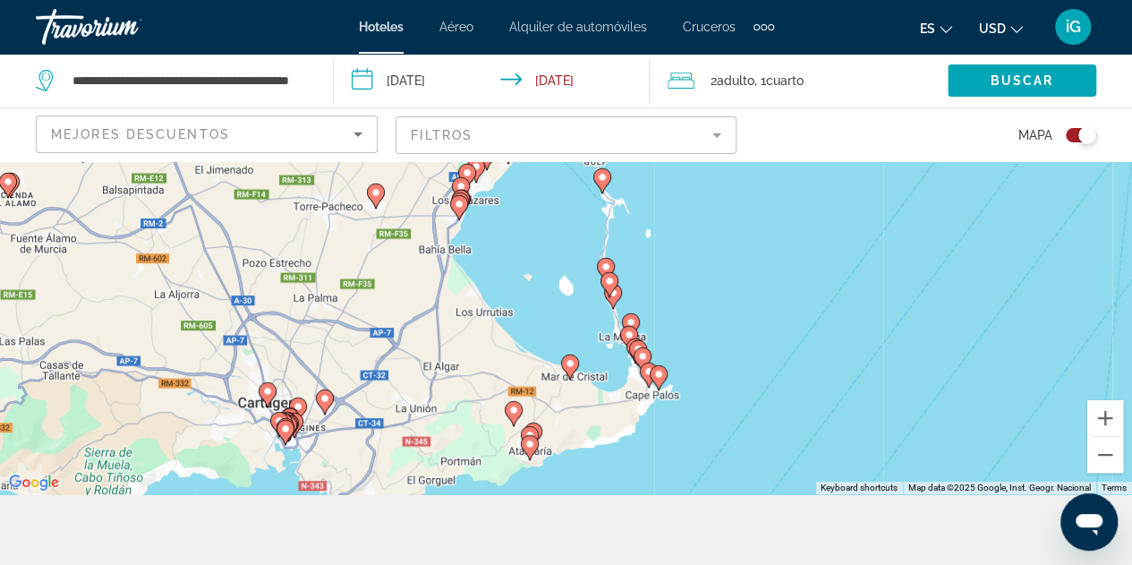
click at [709, 318] on div "To activate drag with keyboard, press Alt + Enter. Once in keyboard drag state,…" at bounding box center [566, 292] width 1132 height 404
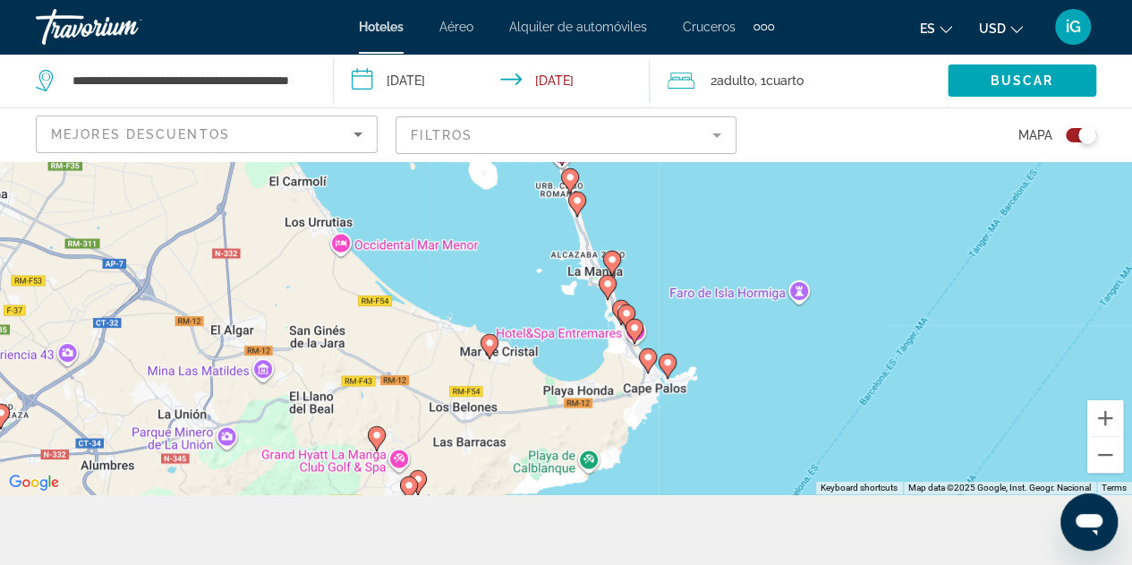
drag, startPoint x: 657, startPoint y: 413, endPoint x: 719, endPoint y: 323, distance: 109.5
click at [719, 323] on div "To activate drag with keyboard, press Alt + Enter. Once in keyboard drag state,…" at bounding box center [566, 292] width 1132 height 404
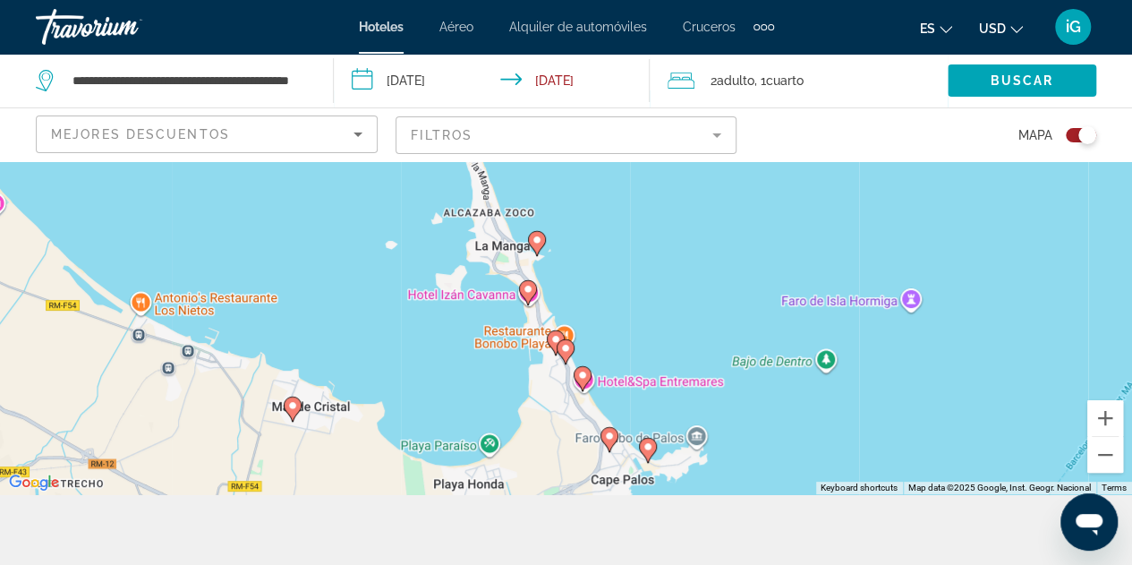
drag, startPoint x: 573, startPoint y: 373, endPoint x: 609, endPoint y: 404, distance: 47.0
click at [609, 404] on div "To activate drag with keyboard, press Alt + Enter. Once in keyboard drag state,…" at bounding box center [566, 292] width 1132 height 404
click at [579, 379] on image "Main content" at bounding box center [582, 375] width 11 height 11
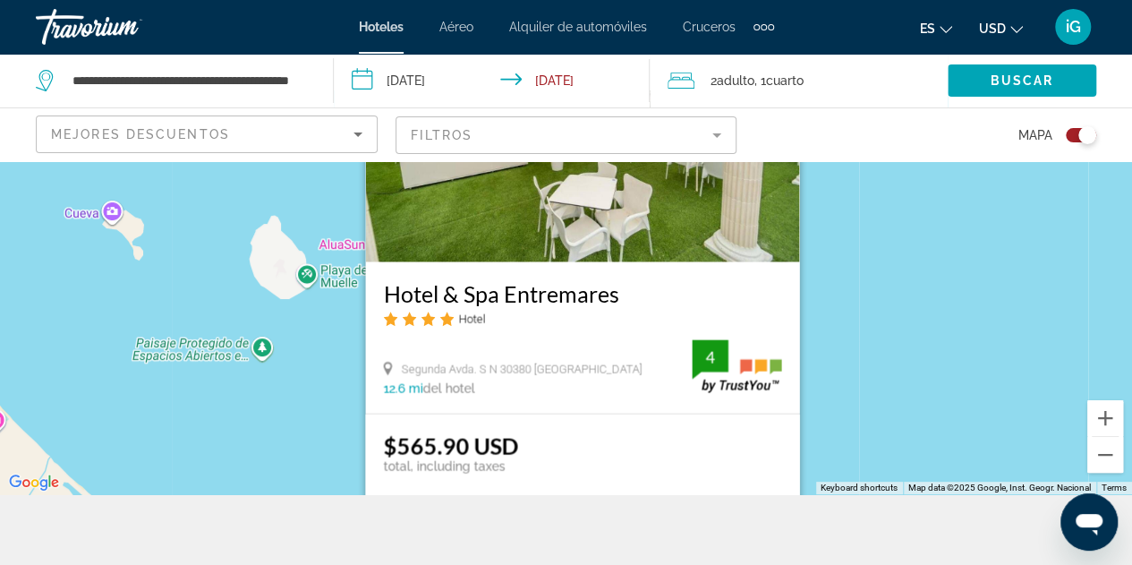
click at [591, 235] on img "Main content" at bounding box center [582, 118] width 434 height 286
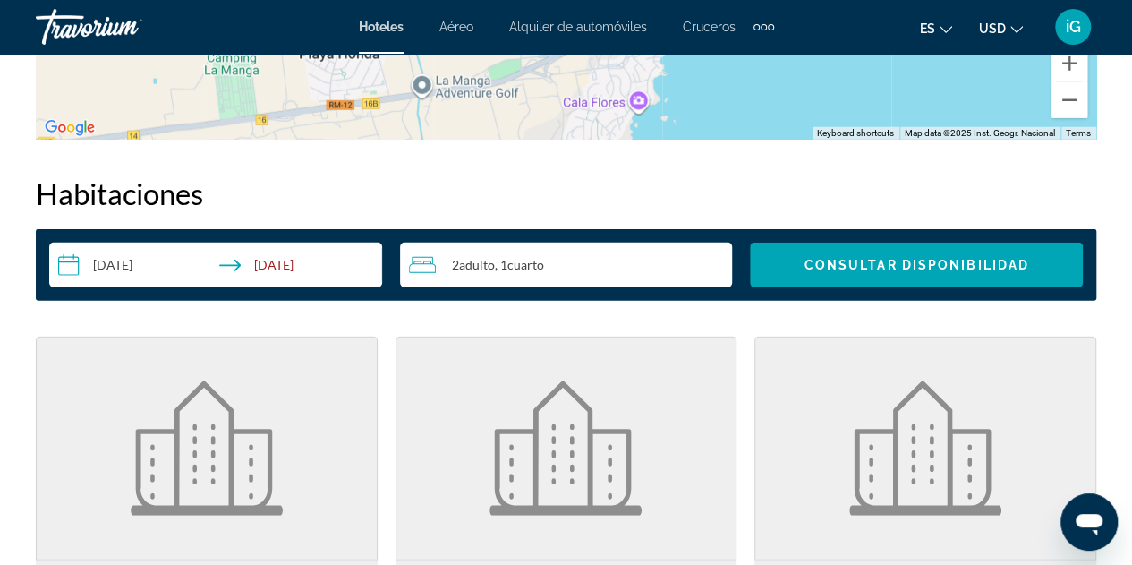
scroll to position [1830, 0]
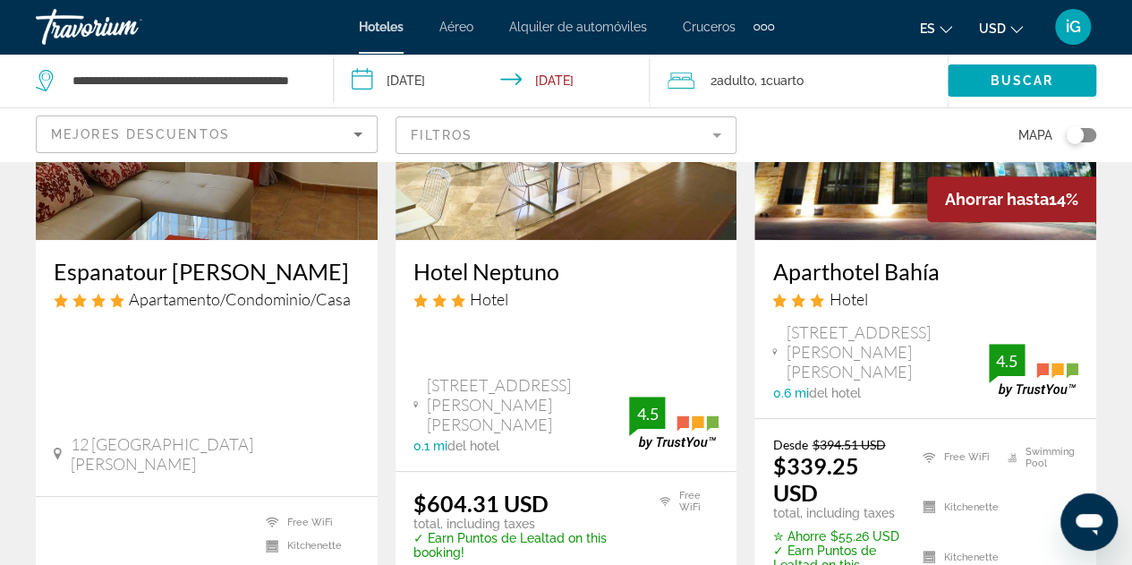
scroll to position [218, 0]
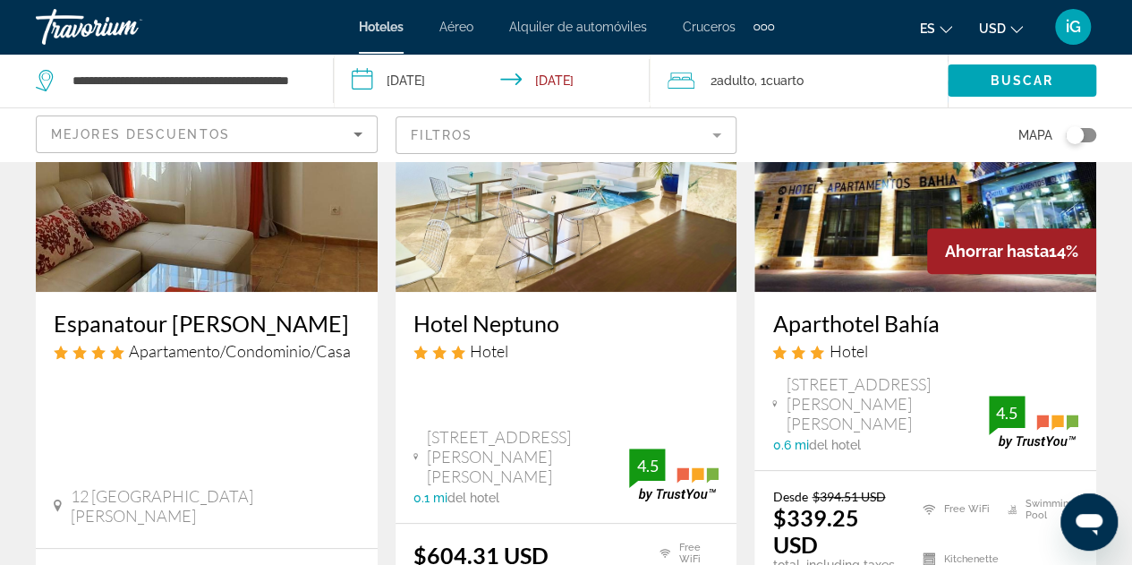
click at [1074, 142] on div "Toggle map" at bounding box center [1075, 135] width 18 height 18
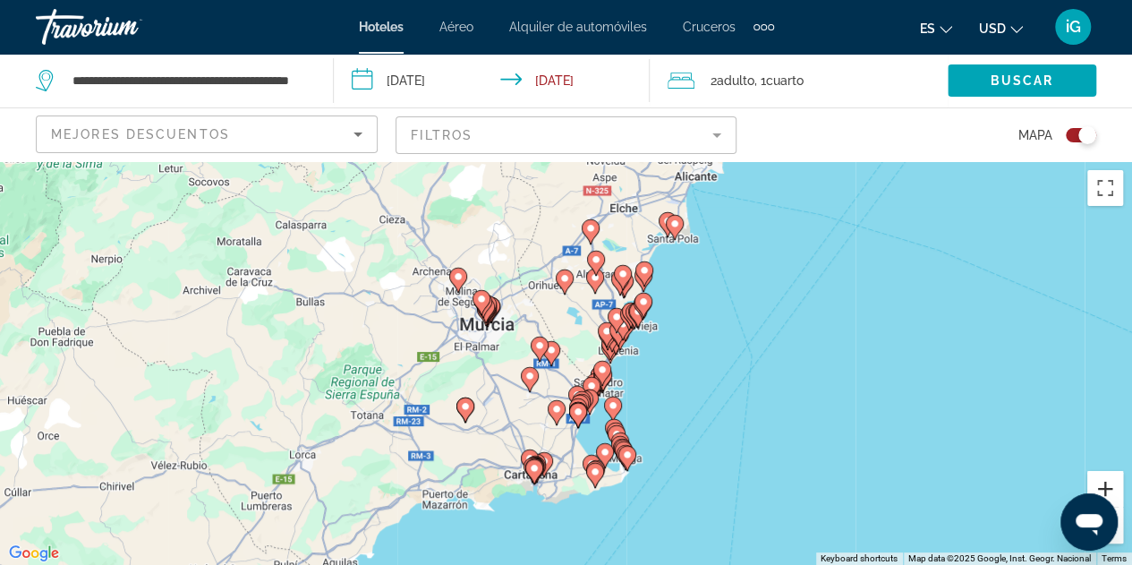
click at [1109, 482] on button "Zoom in" at bounding box center [1105, 489] width 36 height 36
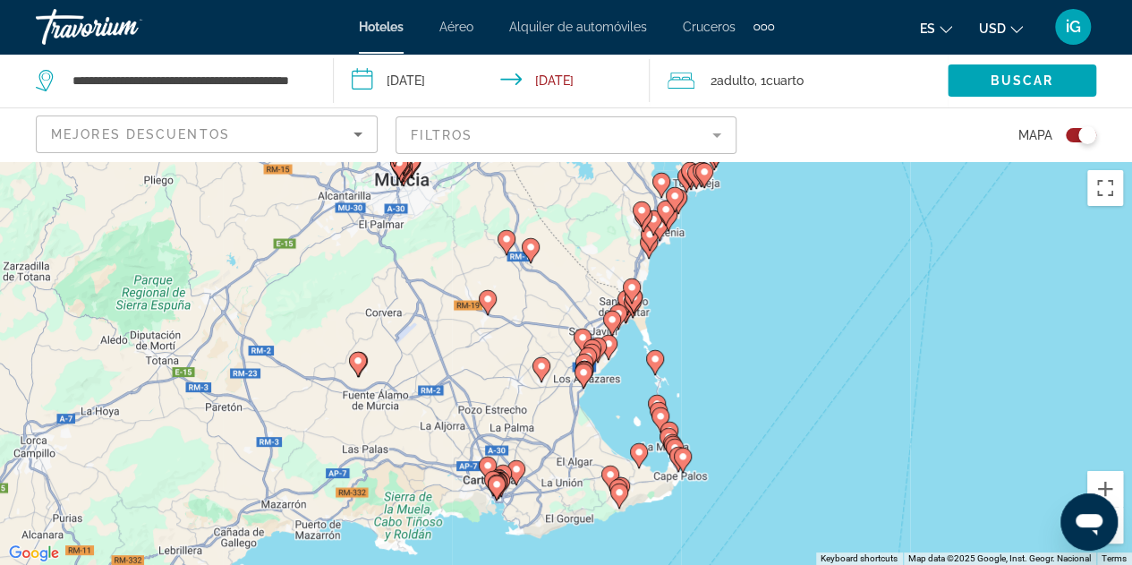
drag, startPoint x: 838, startPoint y: 513, endPoint x: 830, endPoint y: 355, distance: 157.7
click at [830, 355] on div "To activate drag with keyboard, press Alt + Enter. Once in keyboard drag state,…" at bounding box center [566, 363] width 1132 height 404
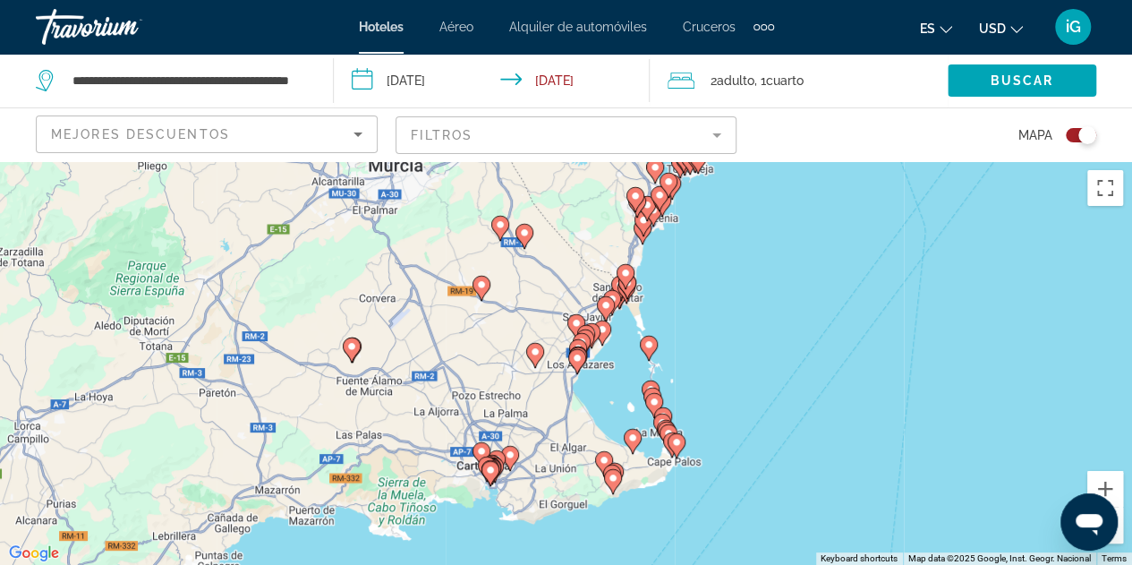
drag, startPoint x: 789, startPoint y: 257, endPoint x: 767, endPoint y: 443, distance: 187.5
click at [767, 443] on div "To activate drag with keyboard, press Alt + Enter. Once in keyboard drag state,…" at bounding box center [566, 363] width 1132 height 404
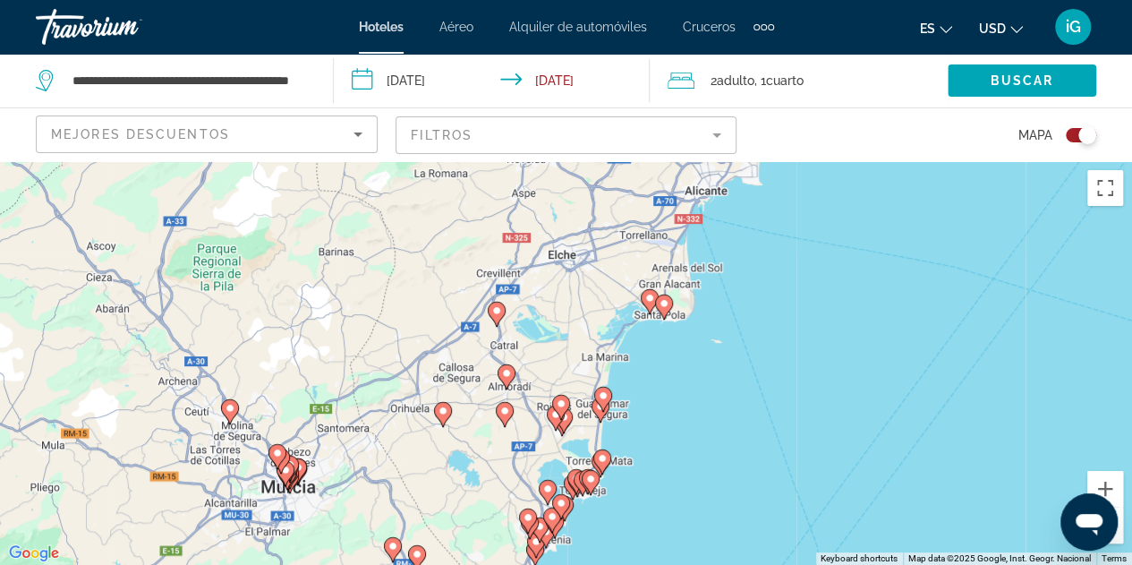
drag, startPoint x: 778, startPoint y: 355, endPoint x: 690, endPoint y: 541, distance: 205.8
click at [690, 541] on div "To activate drag with keyboard, press Alt + Enter. Once in keyboard drag state,…" at bounding box center [566, 363] width 1132 height 404
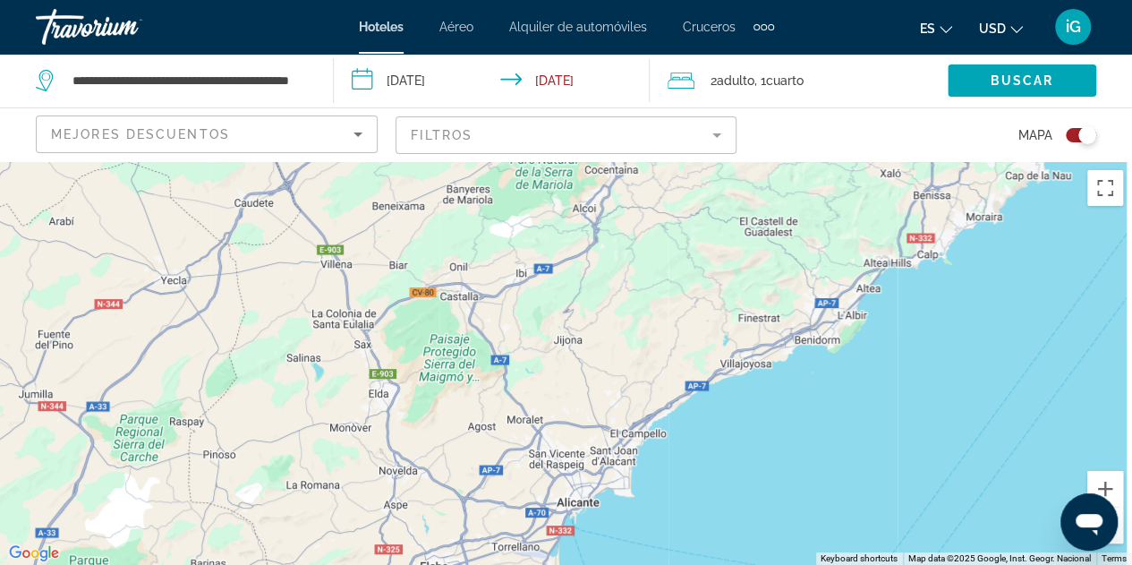
drag, startPoint x: 718, startPoint y: 283, endPoint x: 594, endPoint y: 571, distance: 313.5
click at [594, 564] on html "**********" at bounding box center [566, 282] width 1132 height 565
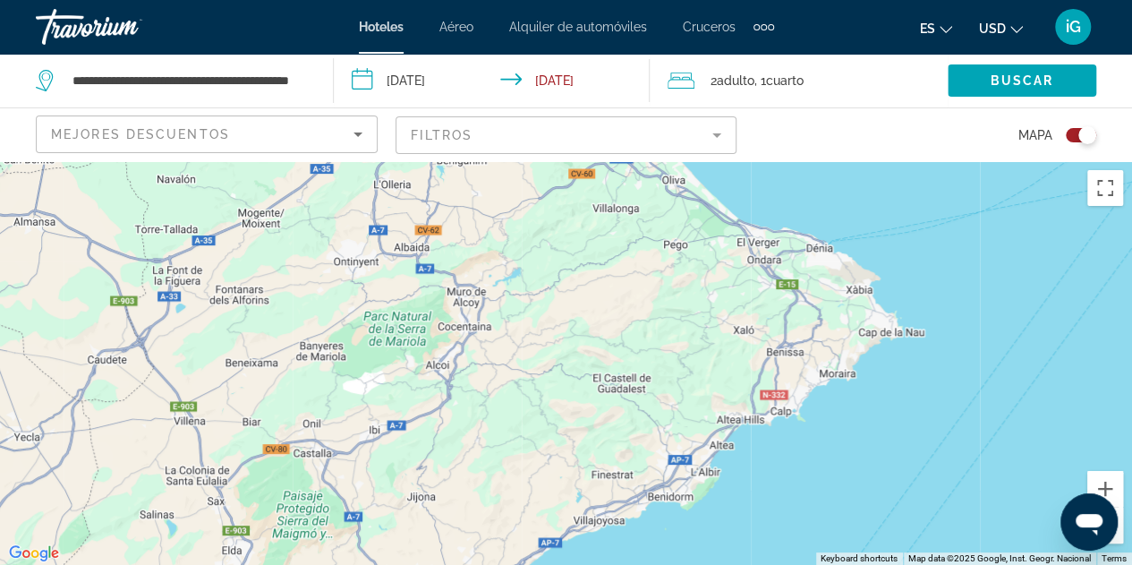
drag, startPoint x: 791, startPoint y: 427, endPoint x: 772, endPoint y: 356, distance: 73.2
click at [772, 356] on div "To activate drag with keyboard, press Alt + Enter. Once in keyboard drag state,…" at bounding box center [566, 363] width 1132 height 404
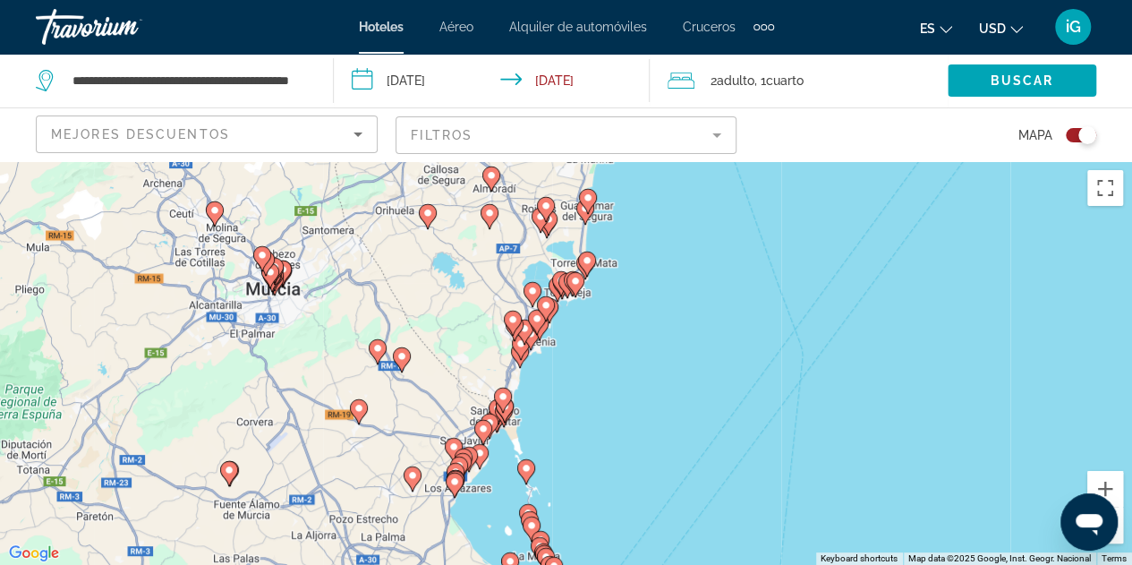
drag, startPoint x: 697, startPoint y: 436, endPoint x: 767, endPoint y: 311, distance: 142.6
click at [767, 311] on div "To activate drag with keyboard, press Alt + Enter. Once in keyboard drag state,…" at bounding box center [566, 363] width 1132 height 404
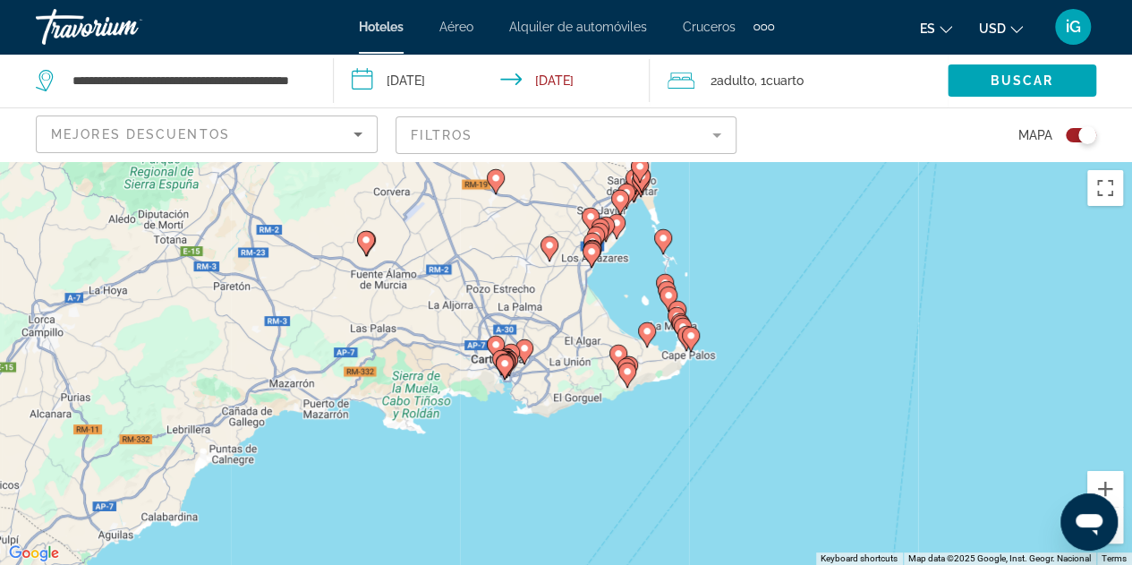
drag, startPoint x: 558, startPoint y: 461, endPoint x: 567, endPoint y: 464, distance: 9.3
click at [567, 464] on div "To activate drag with keyboard, press Alt + Enter. Once in keyboard drag state,…" at bounding box center [566, 363] width 1132 height 404
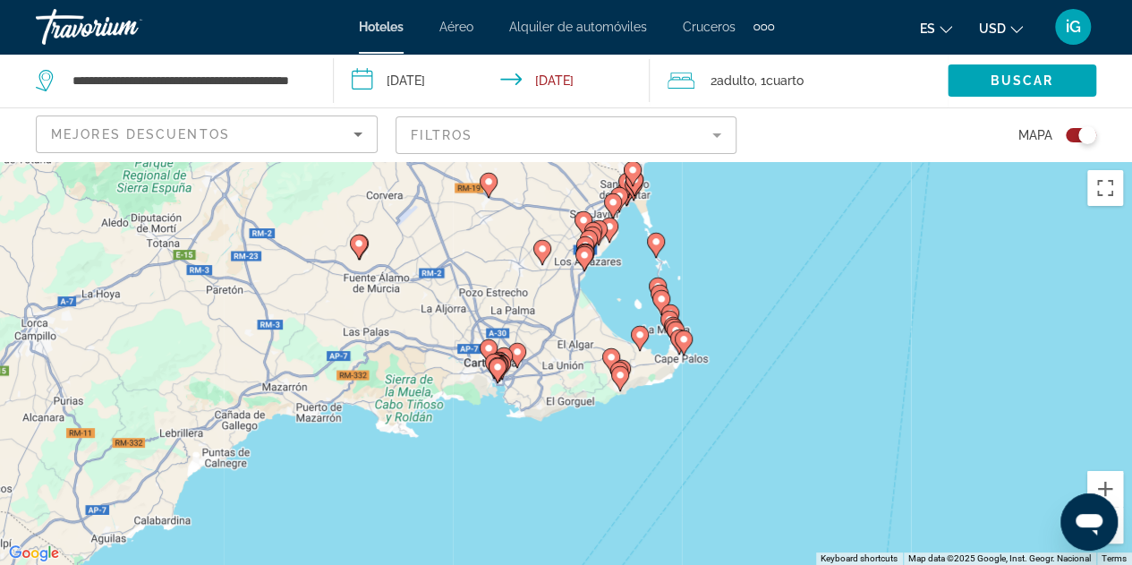
click at [632, 434] on div "To activate drag with keyboard, press Alt + Enter. Once in keyboard drag state,…" at bounding box center [566, 363] width 1132 height 404
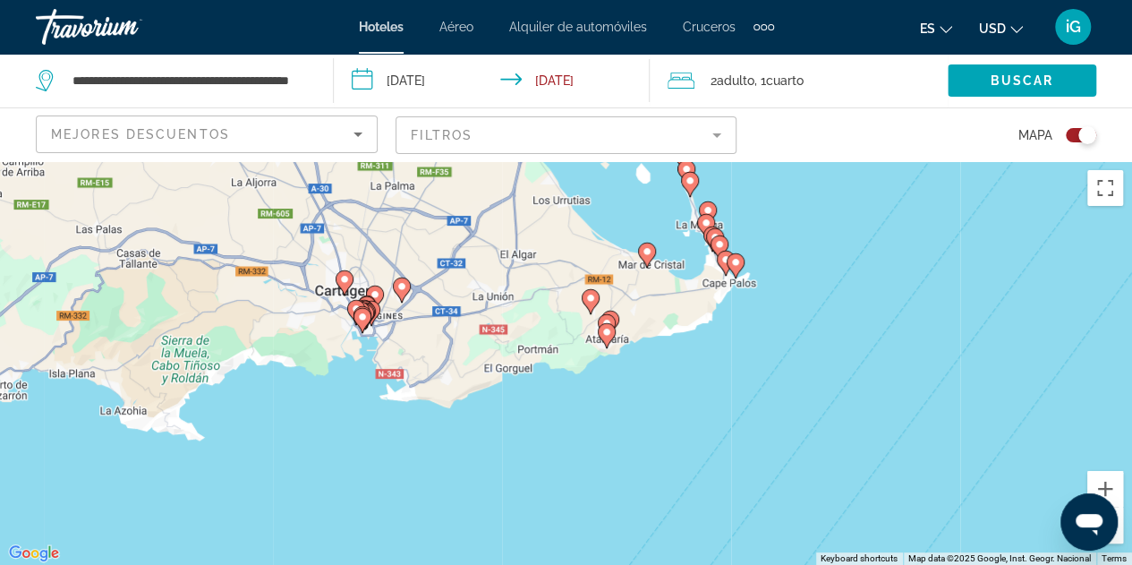
click at [632, 434] on div "To activate drag with keyboard, press Alt + Enter. Once in keyboard drag state,…" at bounding box center [566, 363] width 1132 height 404
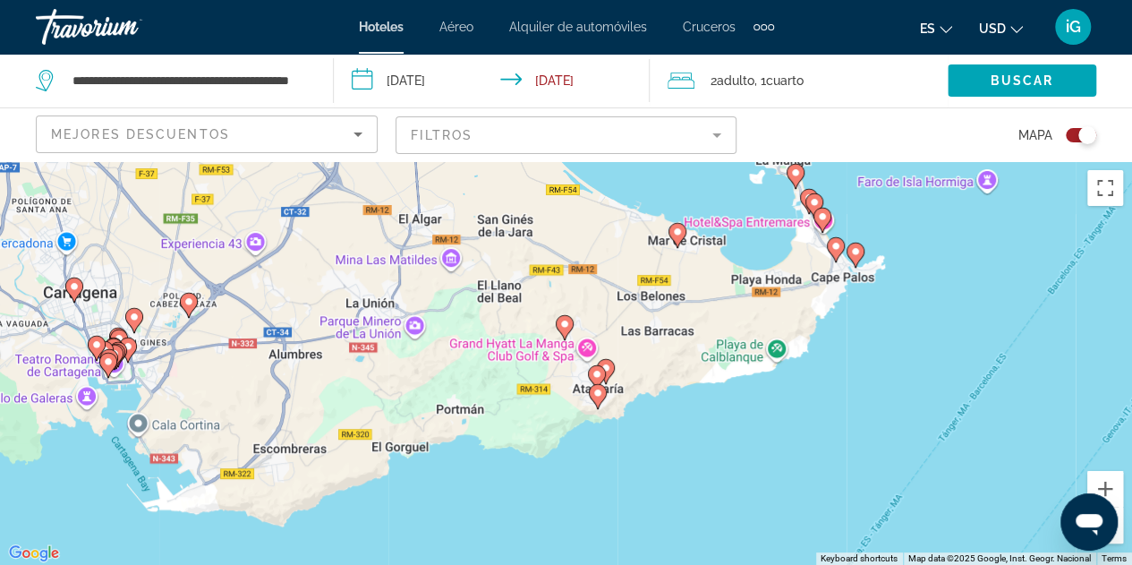
drag, startPoint x: 587, startPoint y: 339, endPoint x: 603, endPoint y: 488, distance: 149.4
click at [603, 488] on div "To activate drag with keyboard, press Alt + Enter. Once in keyboard drag state,…" at bounding box center [566, 363] width 1132 height 404
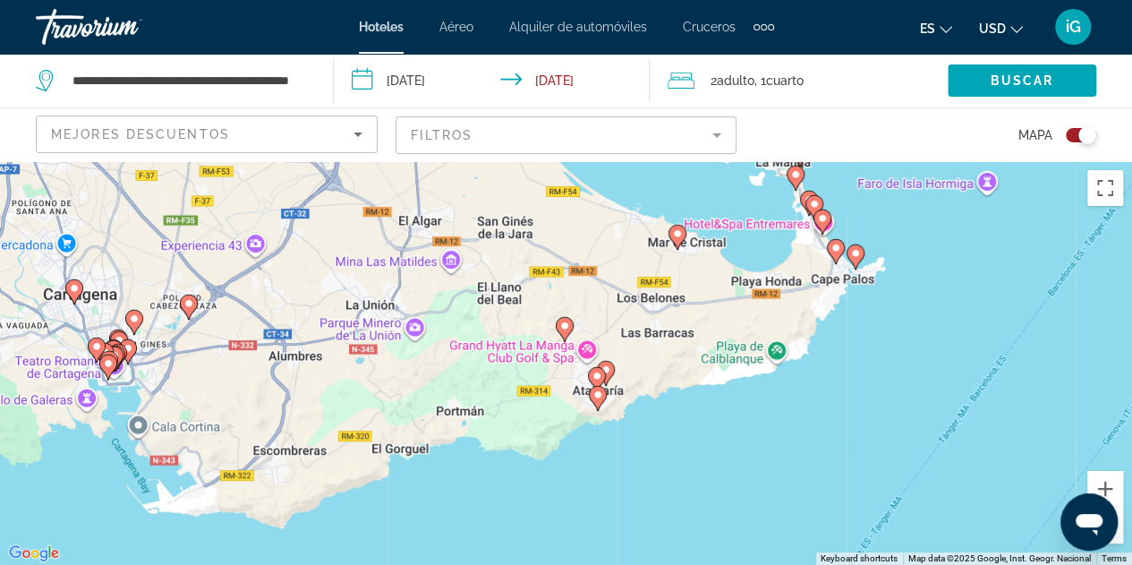
click at [562, 328] on image "Main content" at bounding box center [564, 325] width 11 height 11
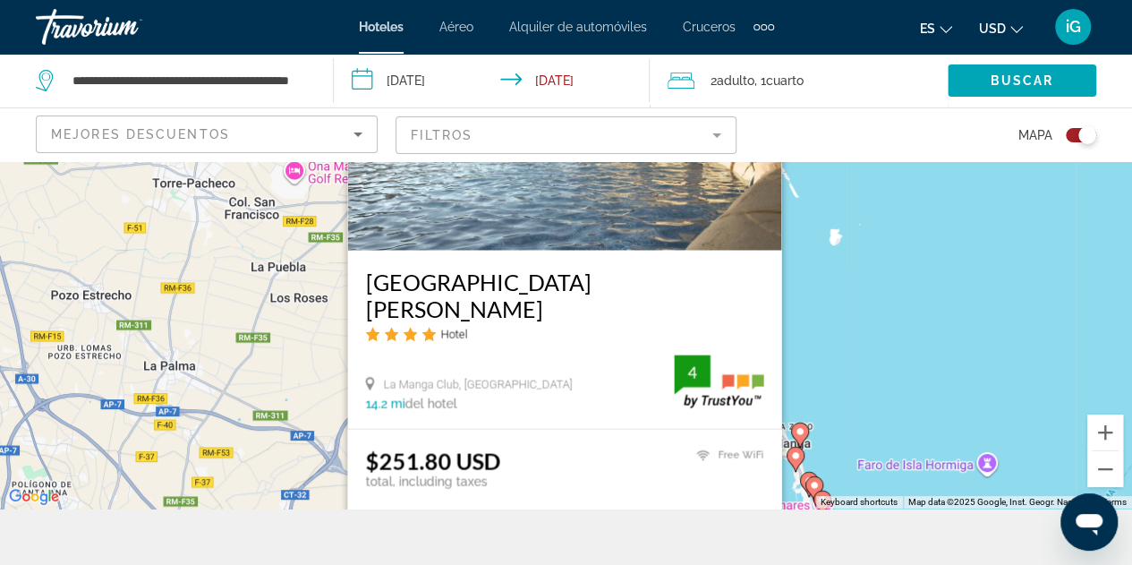
scroll to position [72, 0]
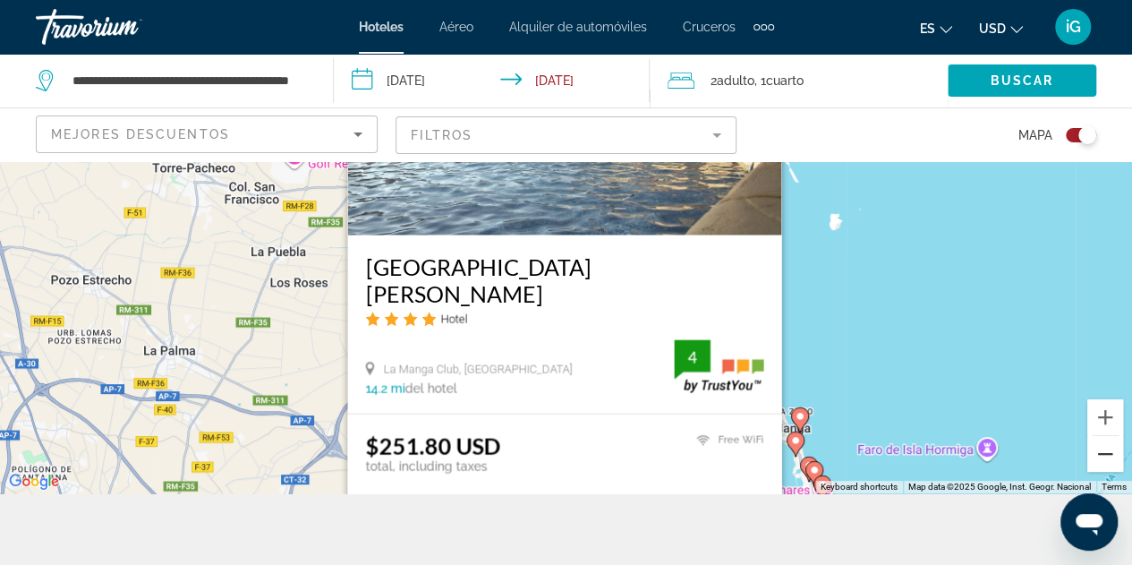
click at [1108, 452] on button "Zoom out" at bounding box center [1105, 454] width 36 height 36
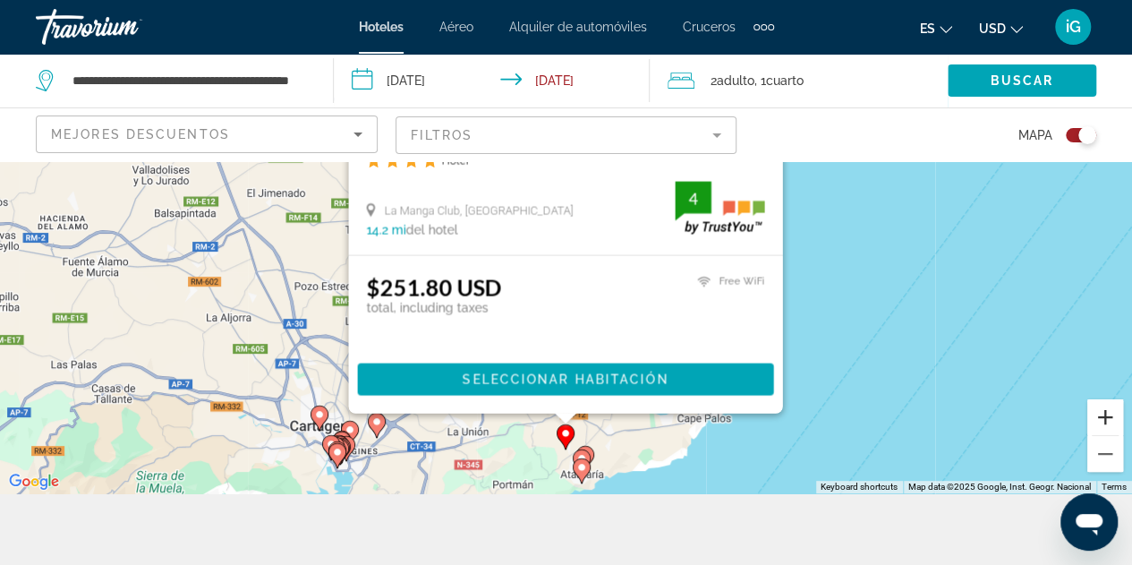
click at [1103, 415] on button "Zoom in" at bounding box center [1105, 417] width 36 height 36
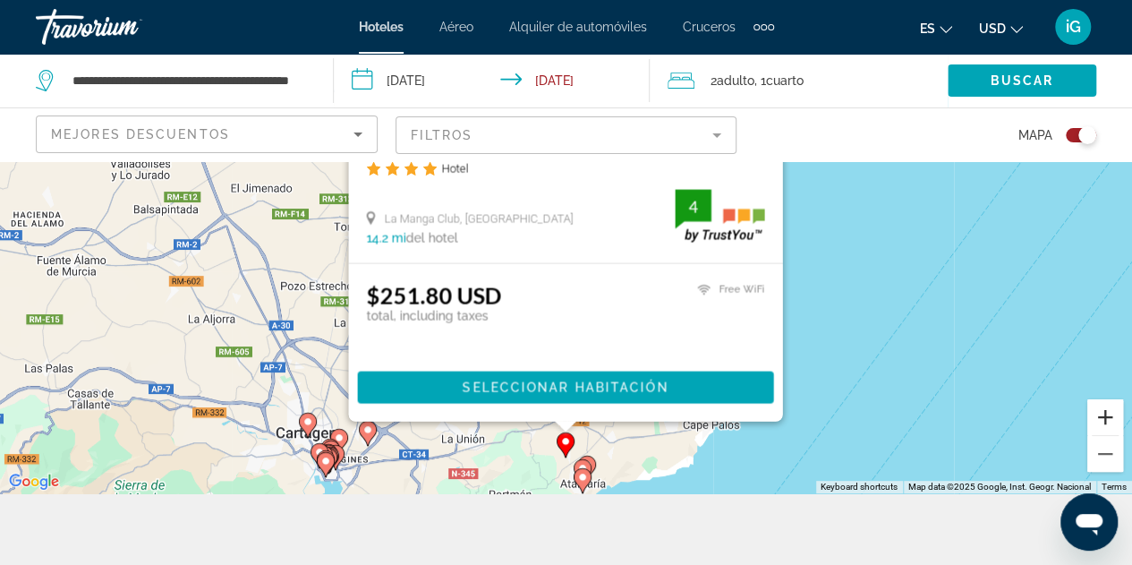
click at [1103, 415] on button "Zoom in" at bounding box center [1105, 417] width 36 height 36
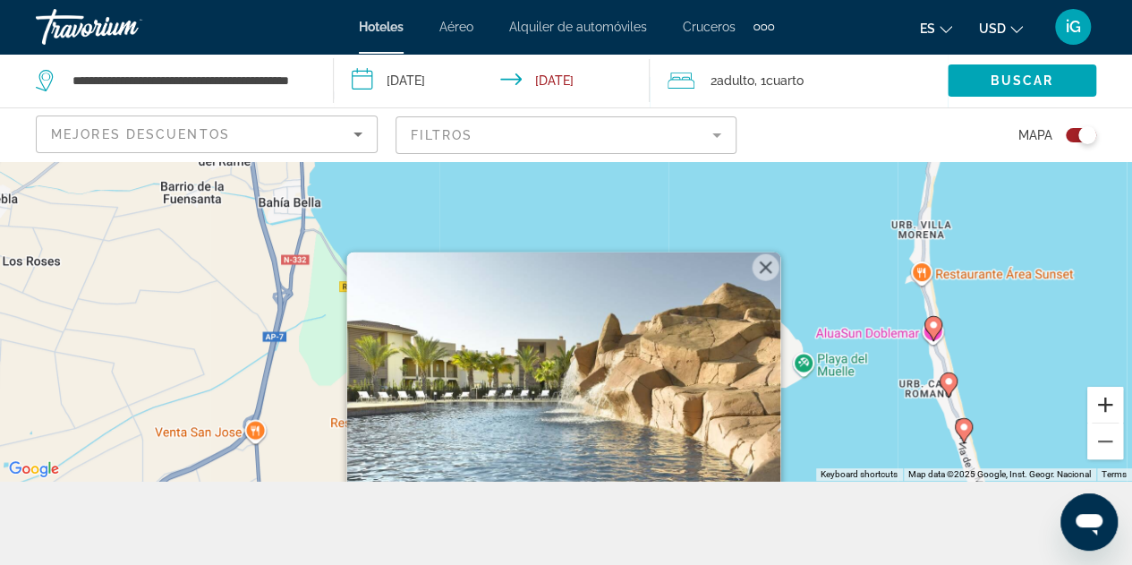
scroll to position [82, 0]
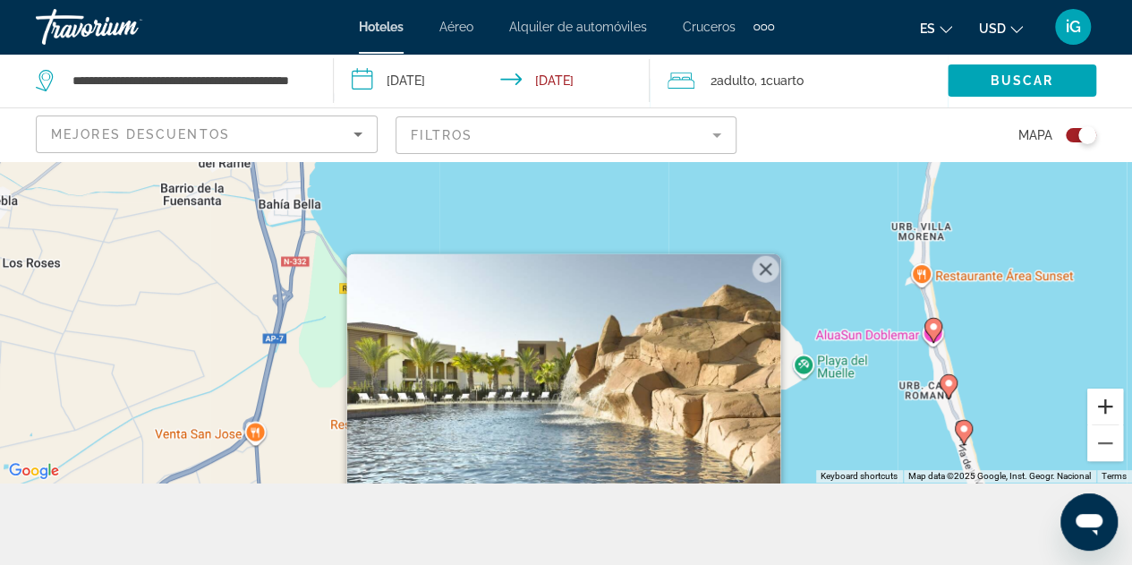
click at [1099, 413] on button "Zoom in" at bounding box center [1105, 406] width 36 height 36
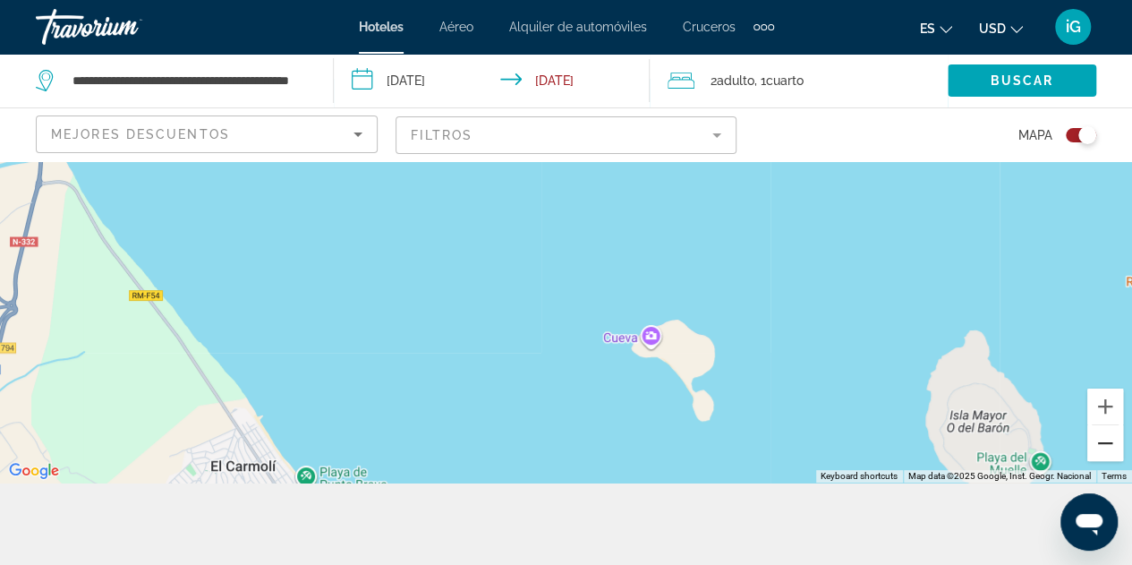
click at [1113, 443] on button "Zoom out" at bounding box center [1105, 443] width 36 height 36
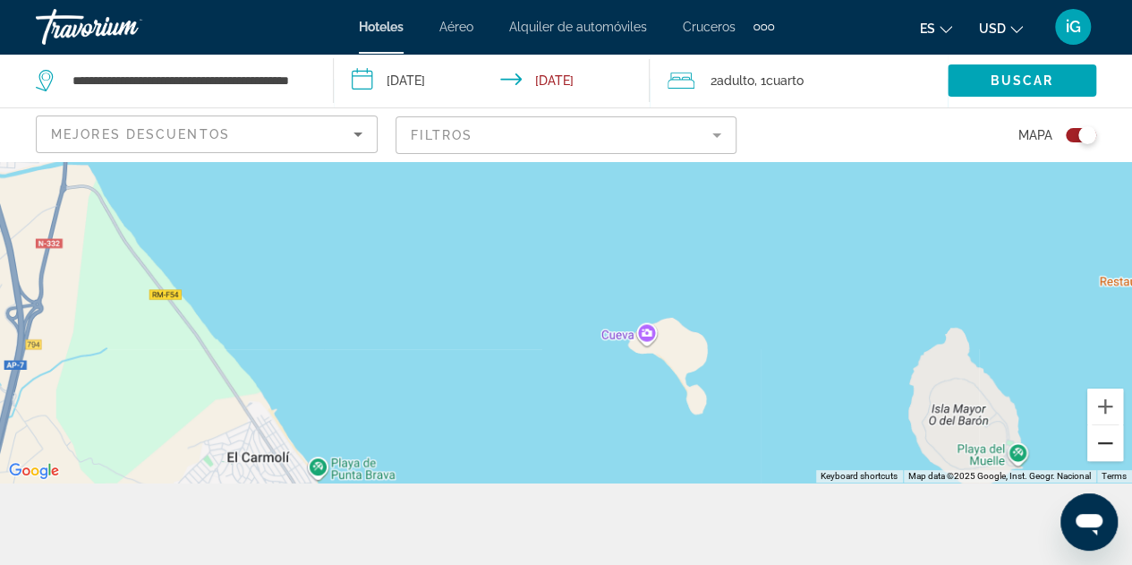
click at [1113, 443] on button "Zoom out" at bounding box center [1105, 443] width 36 height 36
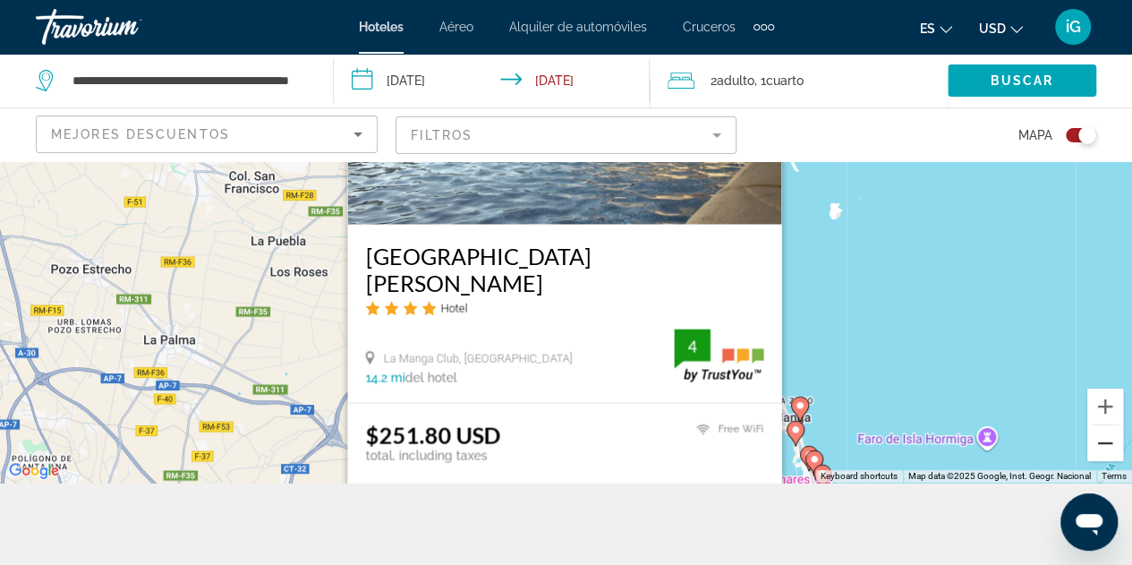
click at [1113, 443] on button "Zoom out" at bounding box center [1105, 443] width 36 height 36
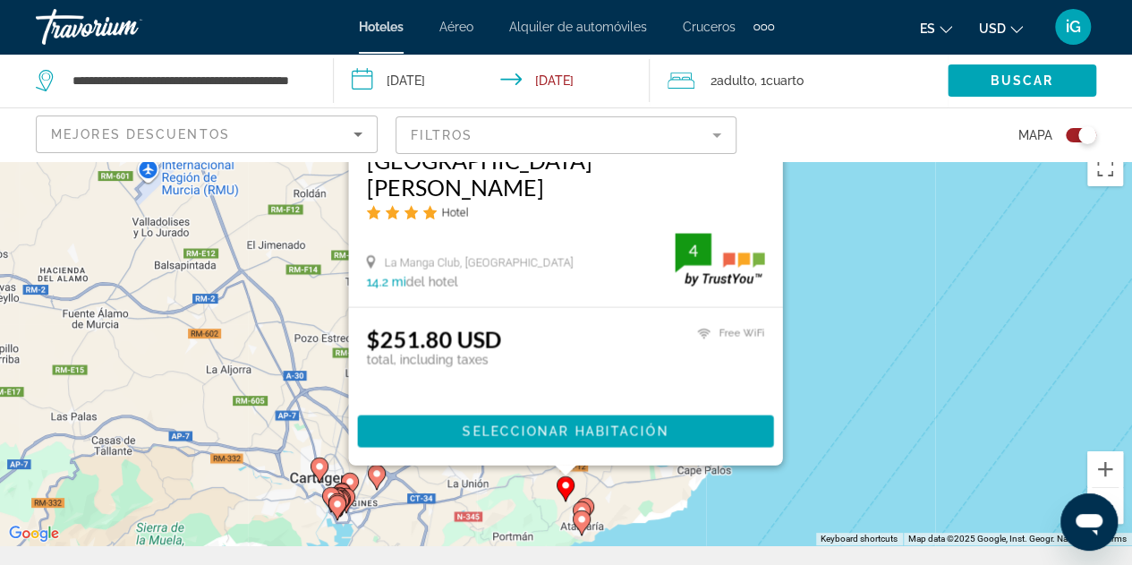
scroll to position [0, 0]
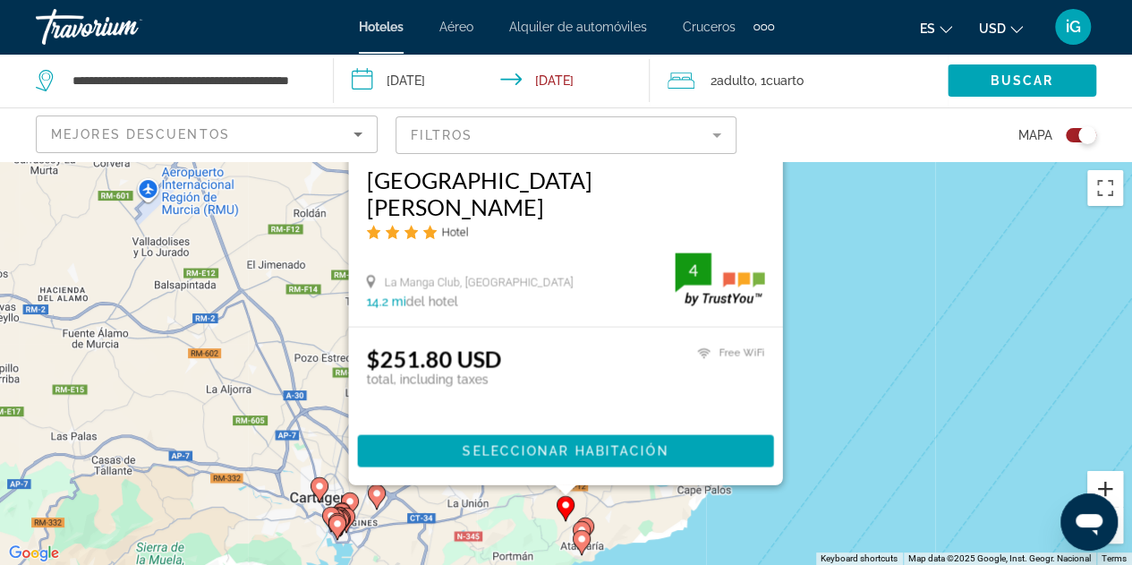
click at [1110, 491] on button "Zoom in" at bounding box center [1105, 489] width 36 height 36
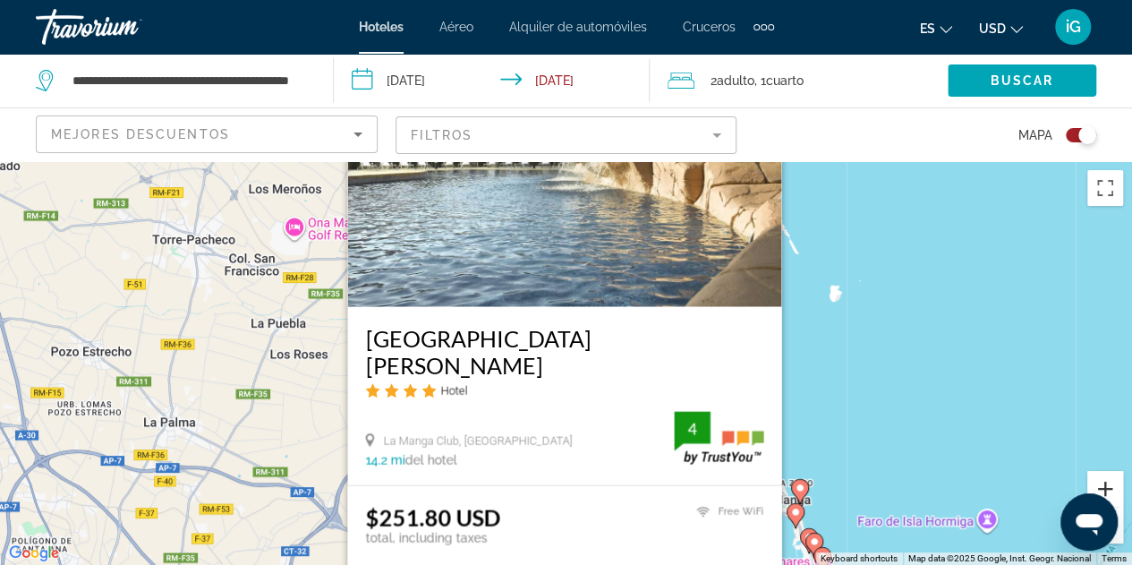
click at [1110, 491] on button "Zoom in" at bounding box center [1105, 489] width 36 height 36
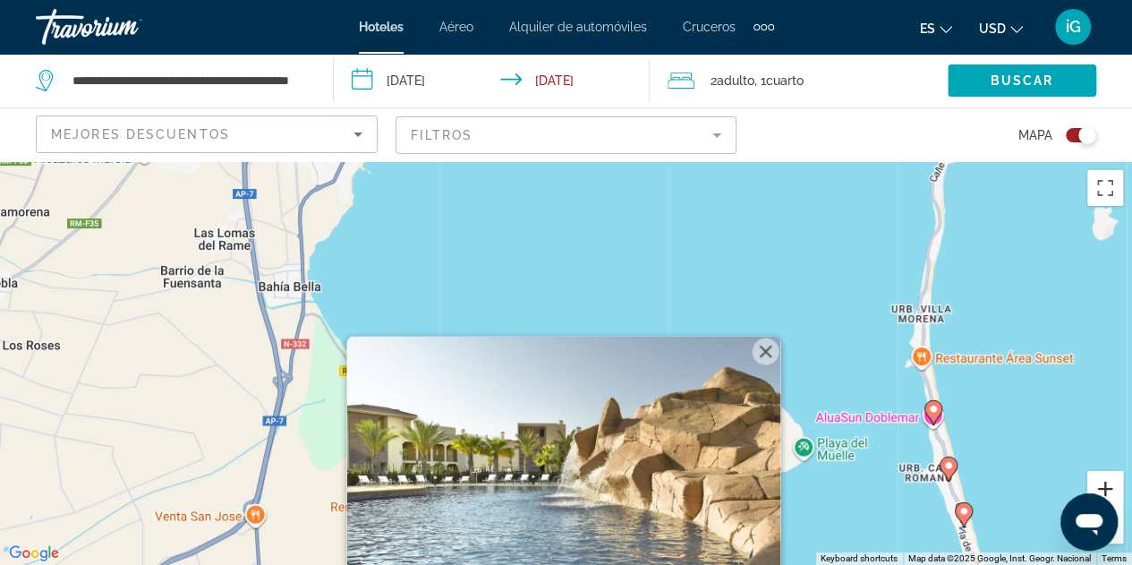
click at [1110, 491] on button "Zoom in" at bounding box center [1105, 489] width 36 height 36
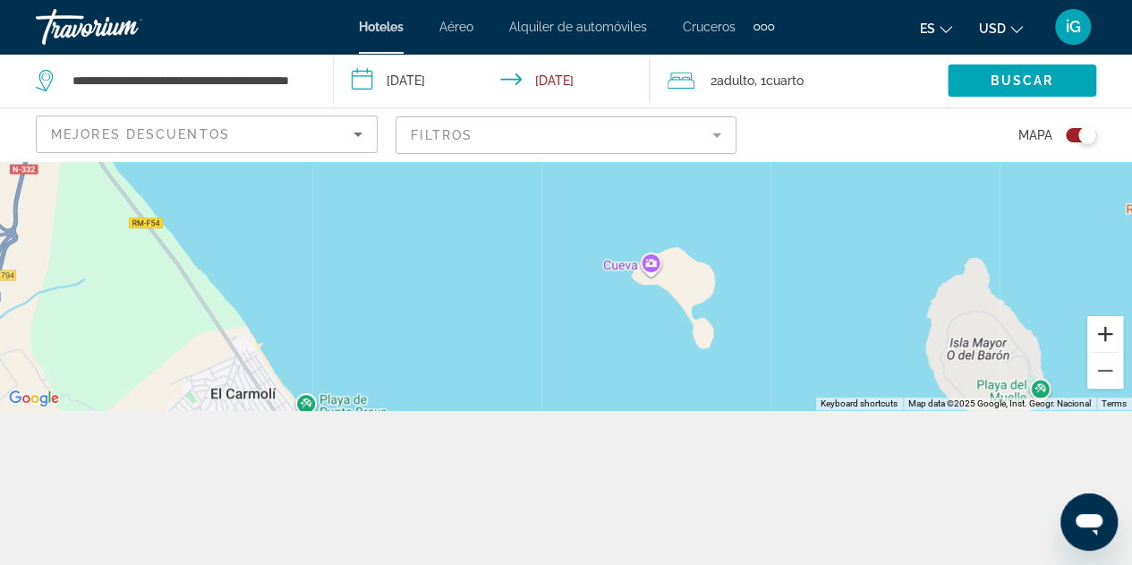
scroll to position [161, 0]
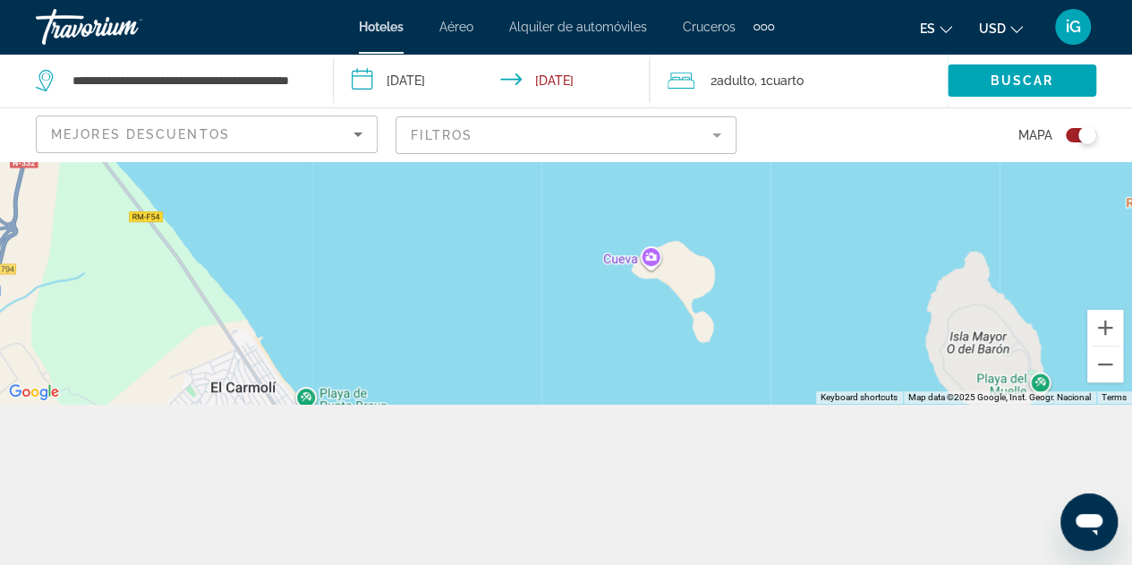
click at [1127, 454] on div "**********" at bounding box center [566, 282] width 1132 height 565
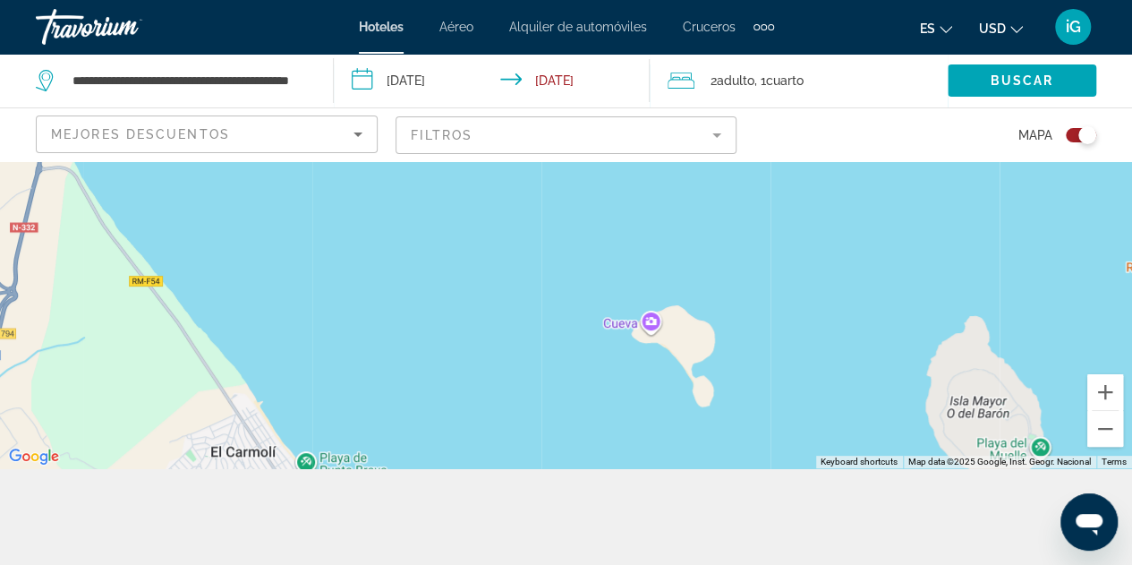
scroll to position [70, 0]
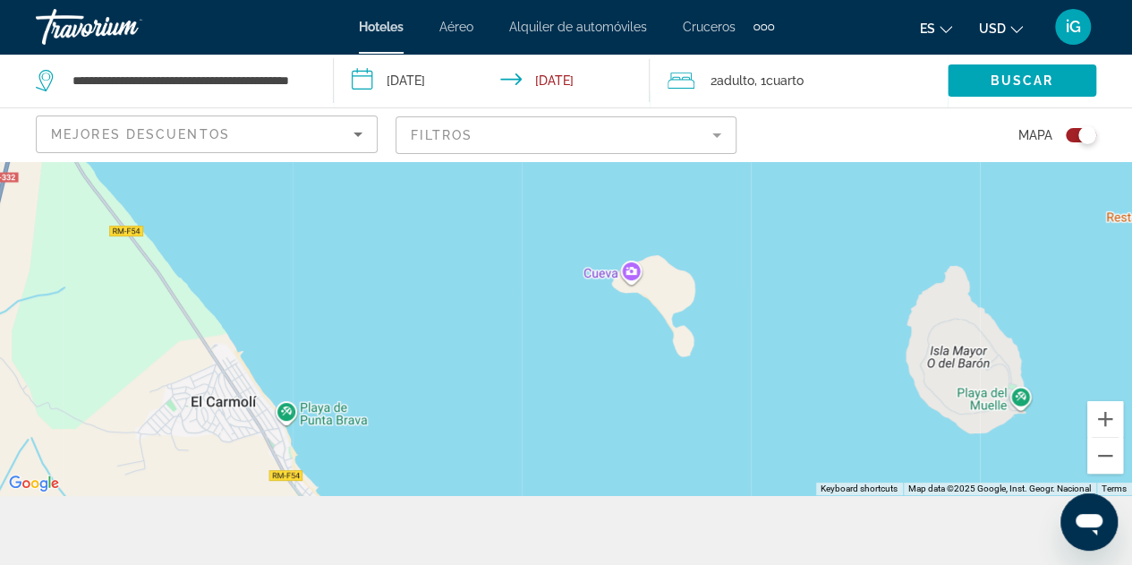
drag, startPoint x: 832, startPoint y: 417, endPoint x: 800, endPoint y: 210, distance: 209.2
click at [800, 210] on div "To activate drag with keyboard, press Alt + Enter. Once in keyboard drag state,…" at bounding box center [566, 293] width 1132 height 404
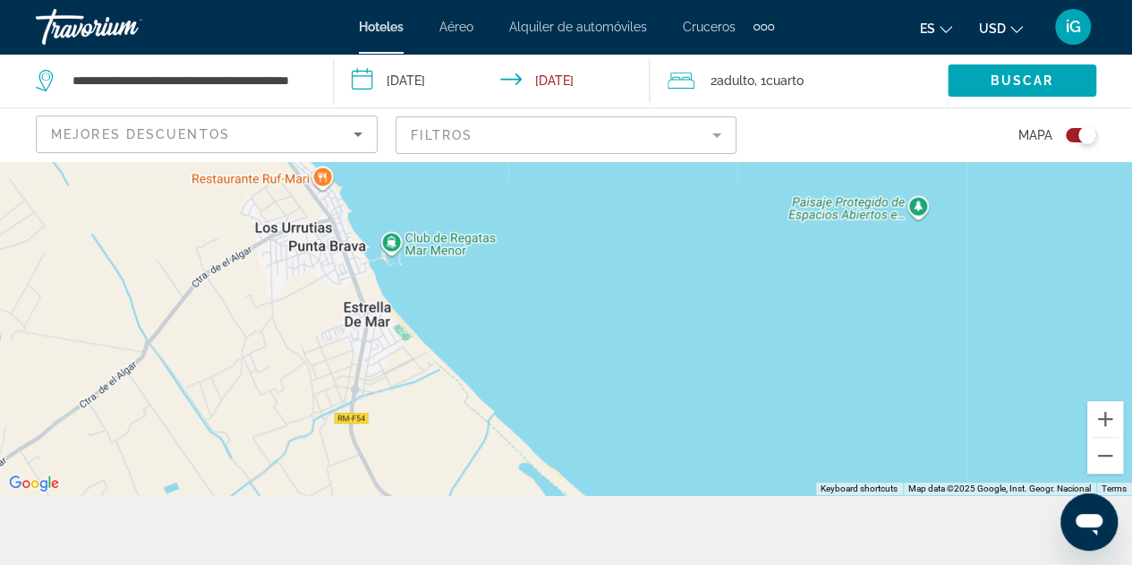
drag, startPoint x: 711, startPoint y: 425, endPoint x: 718, endPoint y: 260, distance: 164.8
click at [718, 260] on div "To activate drag with keyboard, press Alt + Enter. Once in keyboard drag state,…" at bounding box center [566, 293] width 1132 height 404
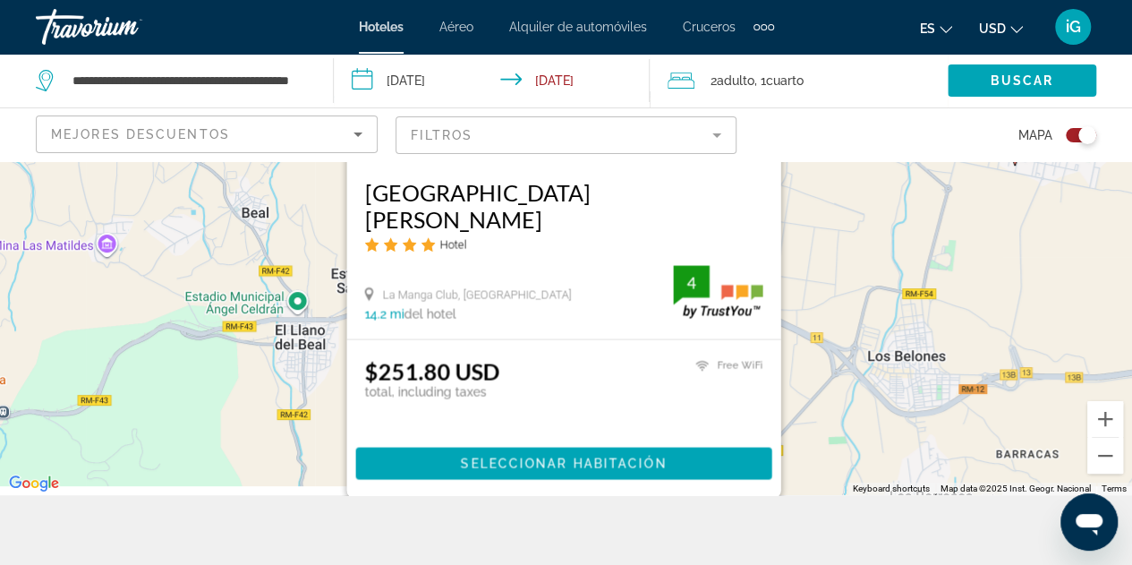
drag, startPoint x: 793, startPoint y: 363, endPoint x: 825, endPoint y: 219, distance: 147.6
click at [825, 219] on div "To activate drag with keyboard, press Alt + Enter. Once in keyboard drag state,…" at bounding box center [566, 293] width 1132 height 404
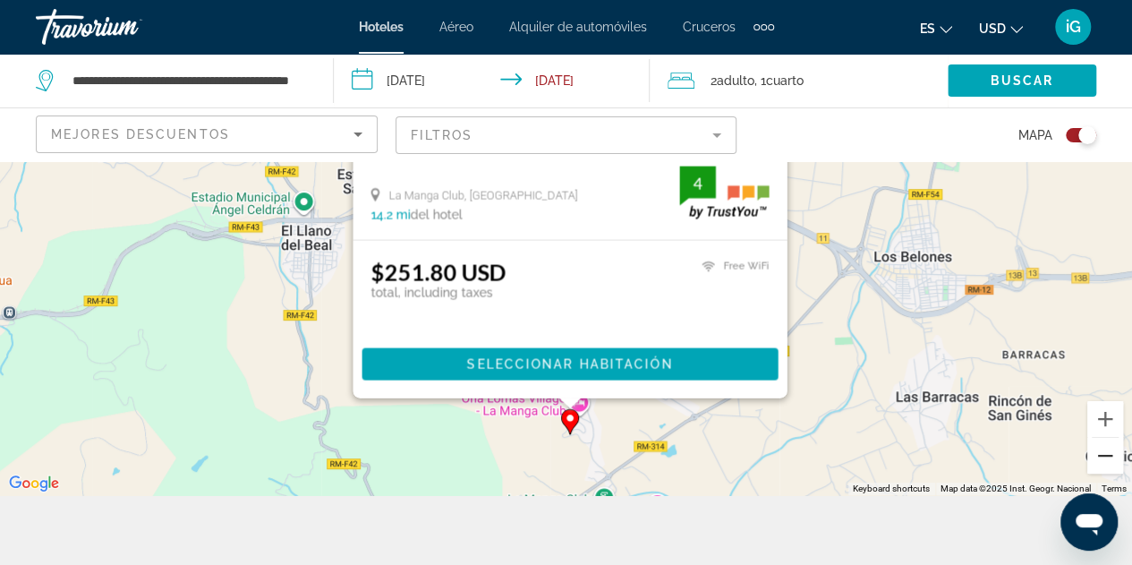
click at [1106, 447] on button "Zoom out" at bounding box center [1105, 456] width 36 height 36
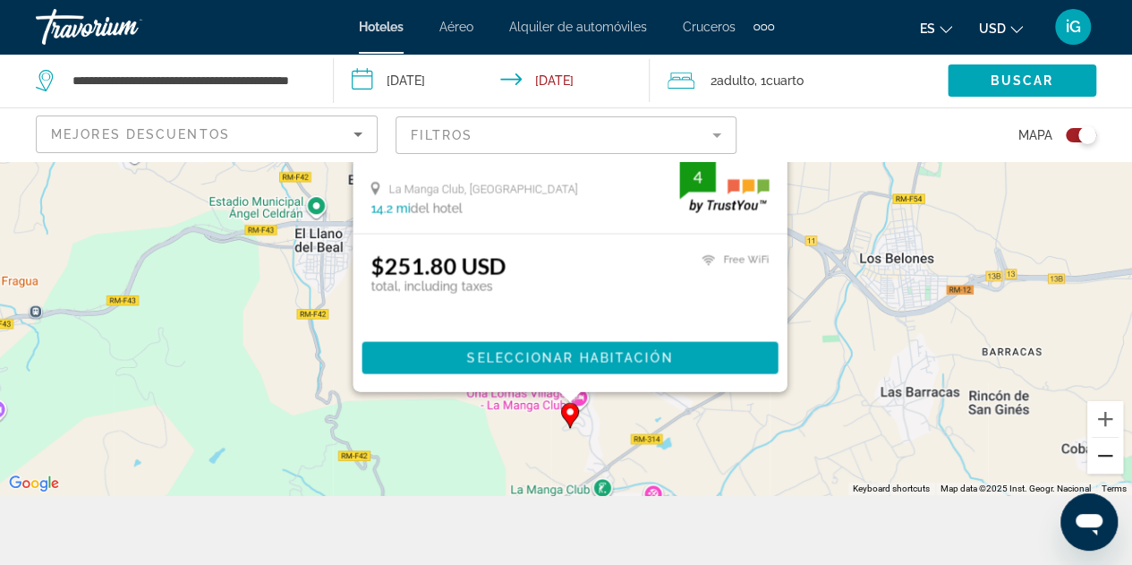
click at [1106, 447] on button "Zoom out" at bounding box center [1105, 456] width 36 height 36
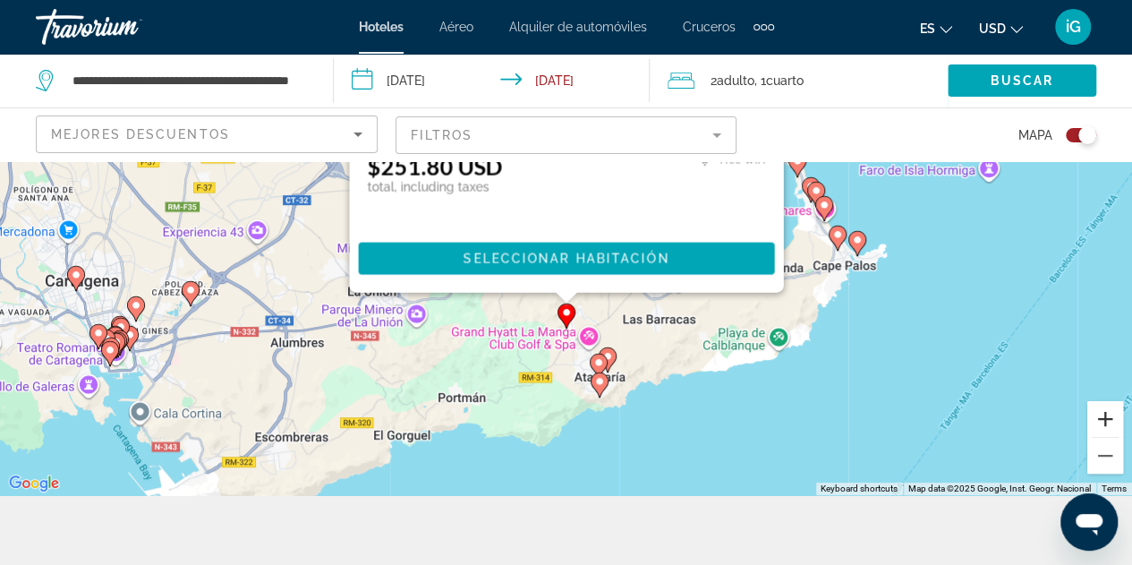
click at [1104, 418] on button "Zoom in" at bounding box center [1105, 419] width 36 height 36
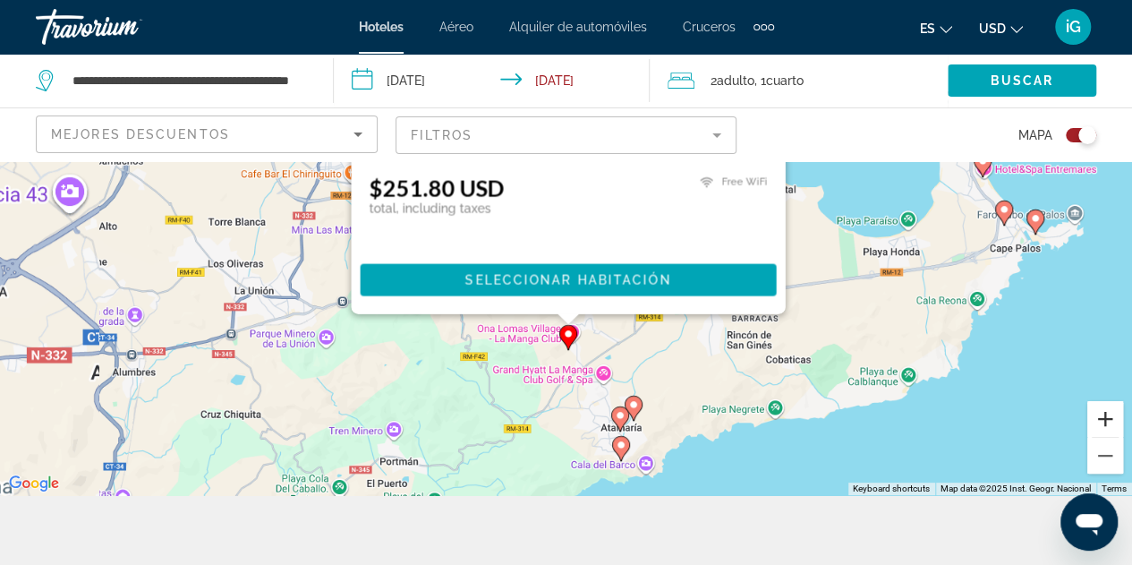
click at [1104, 418] on button "Zoom in" at bounding box center [1105, 419] width 36 height 36
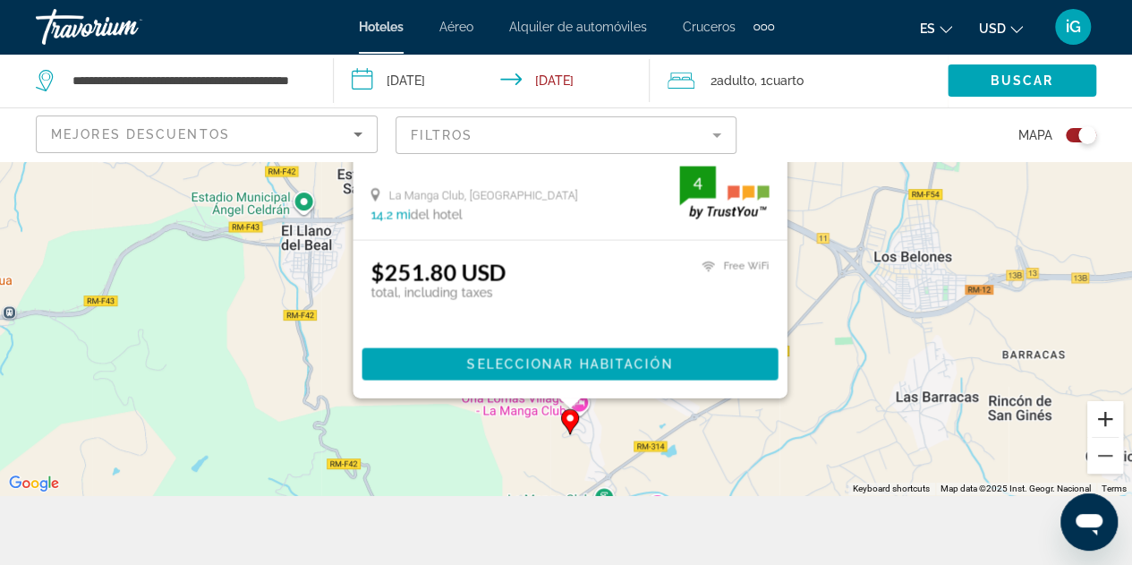
click at [1104, 418] on button "Zoom in" at bounding box center [1105, 419] width 36 height 36
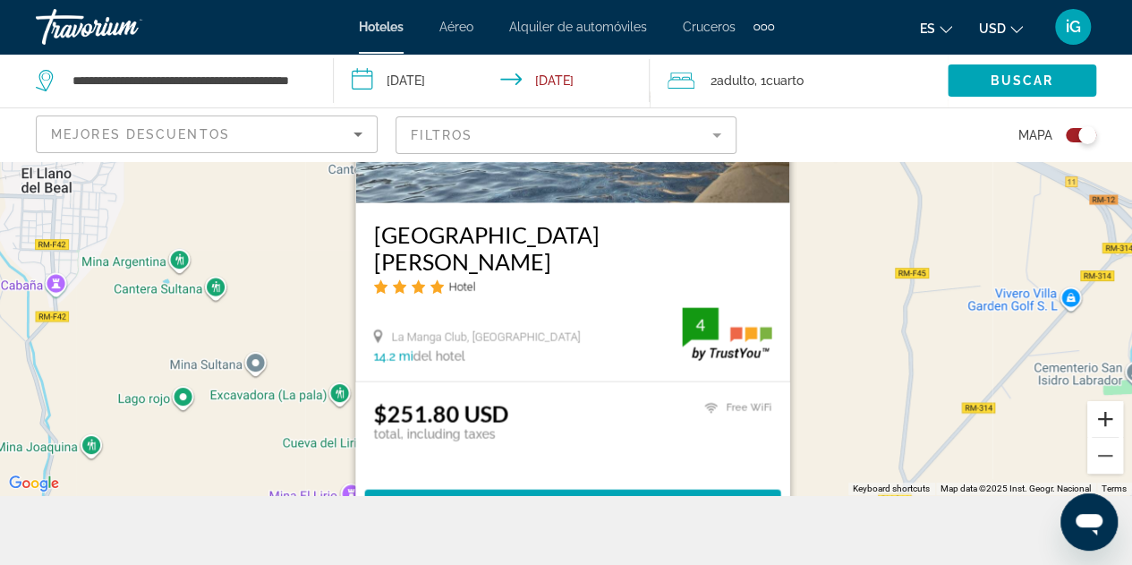
click at [1104, 418] on button "Zoom in" at bounding box center [1105, 419] width 36 height 36
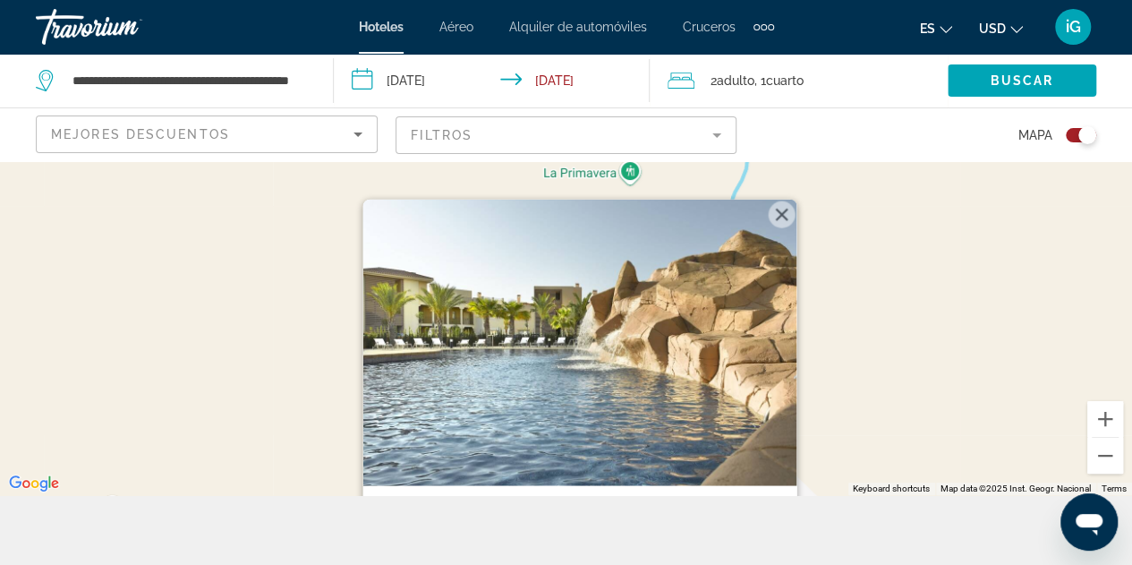
click at [927, 421] on div "To activate drag with keyboard, press Alt + Enter. Once in keyboard drag state,…" at bounding box center [566, 293] width 1132 height 404
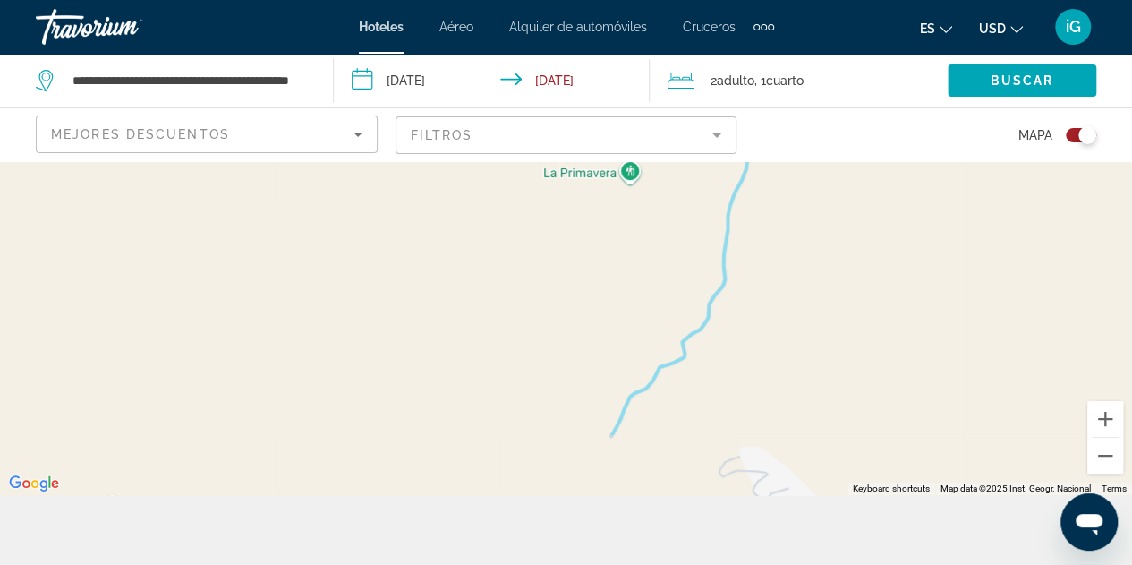
click at [927, 421] on div "To activate drag with keyboard, press Alt + Enter. Once in keyboard drag state,…" at bounding box center [566, 293] width 1132 height 404
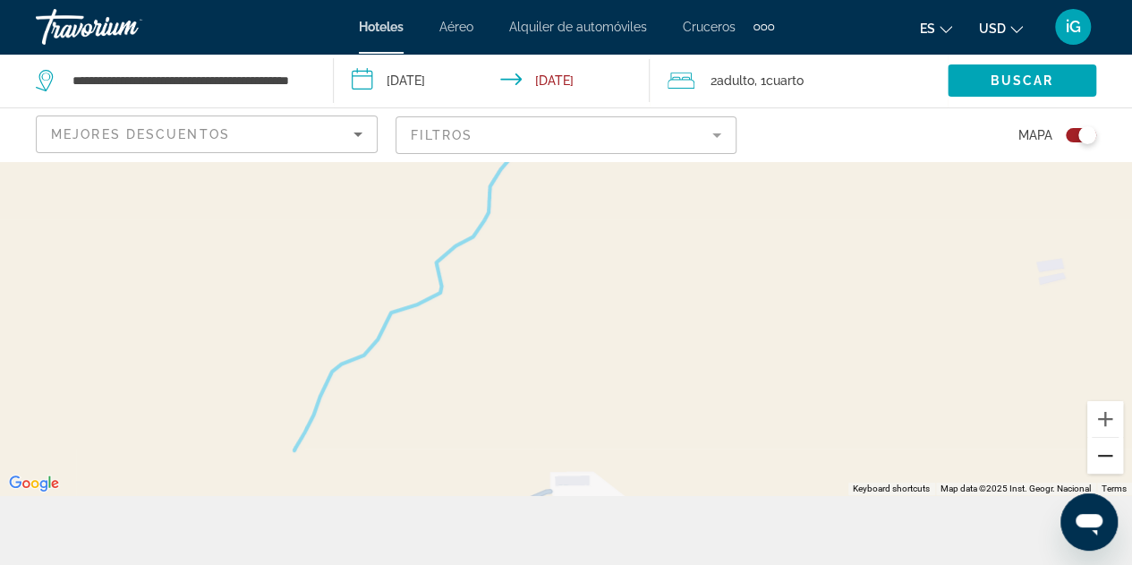
click at [1109, 464] on button "Zoom out" at bounding box center [1105, 456] width 36 height 36
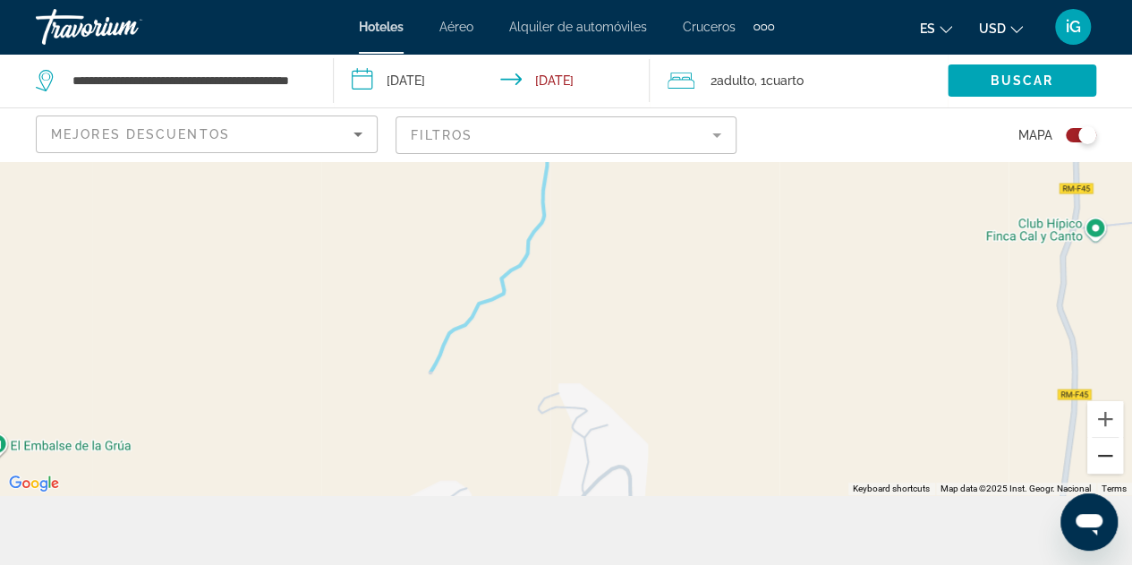
click at [1109, 464] on button "Zoom out" at bounding box center [1105, 456] width 36 height 36
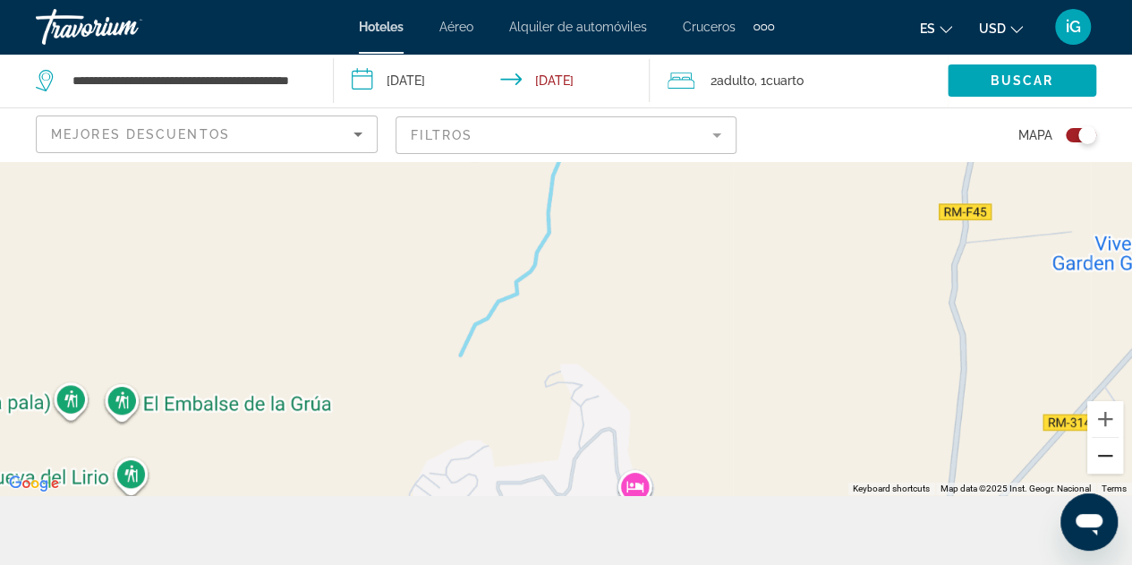
click at [1109, 464] on button "Zoom out" at bounding box center [1105, 456] width 36 height 36
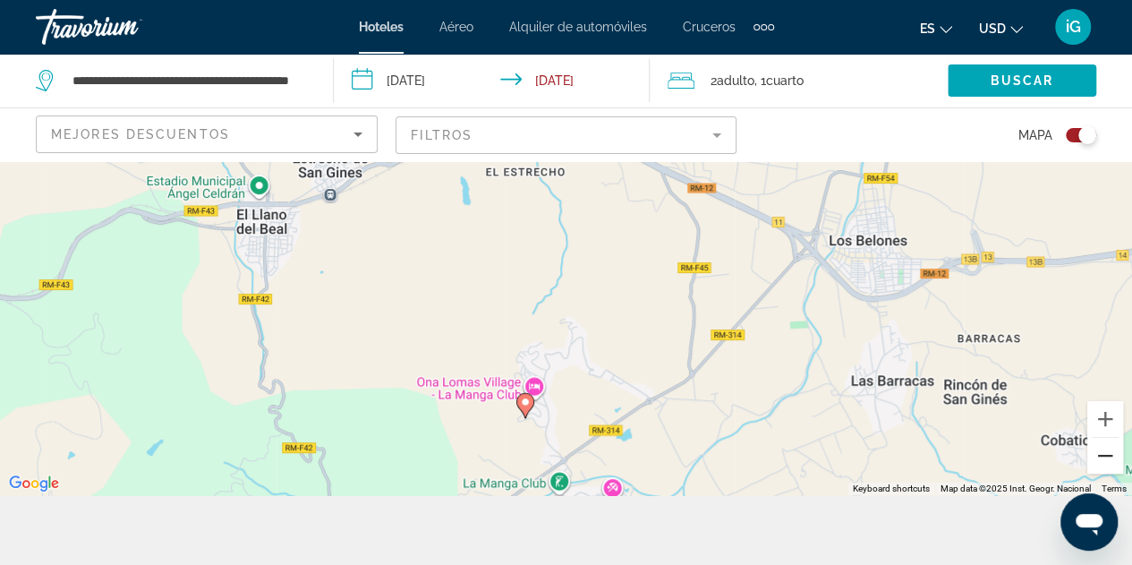
click at [1109, 464] on button "Zoom out" at bounding box center [1105, 456] width 36 height 36
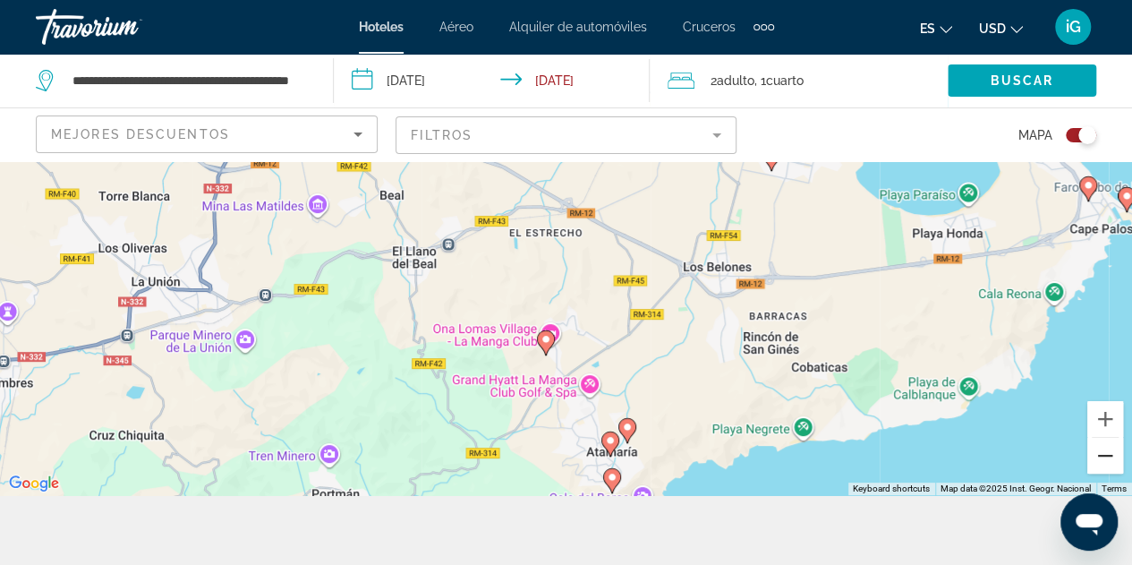
click at [1109, 464] on button "Zoom out" at bounding box center [1105, 456] width 36 height 36
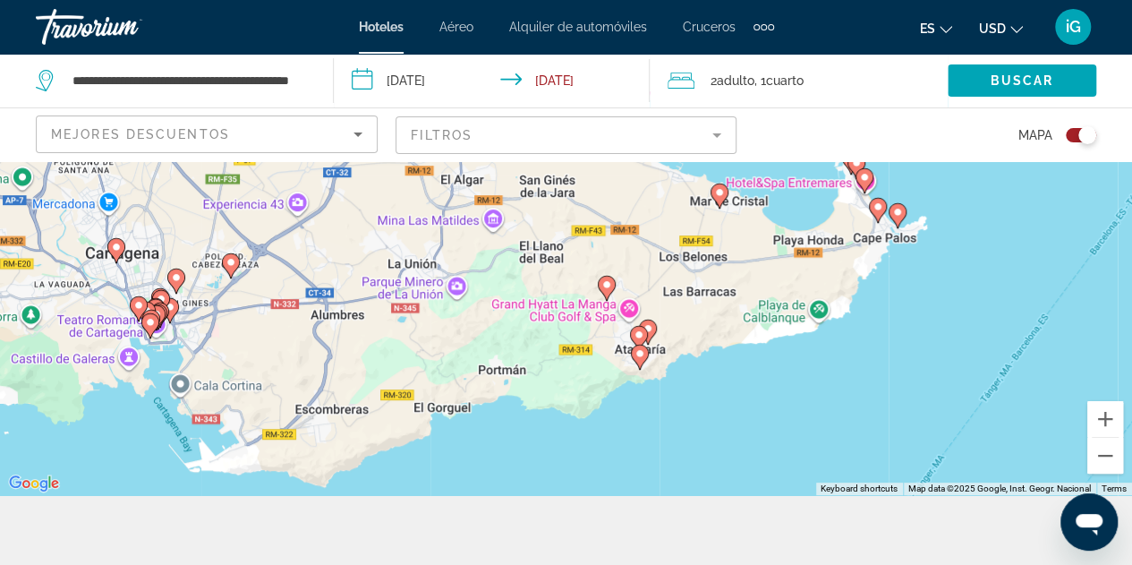
drag, startPoint x: 726, startPoint y: 386, endPoint x: 783, endPoint y: 365, distance: 60.9
click at [783, 365] on div "To activate drag with keyboard, press Alt + Enter. Once in keyboard drag state,…" at bounding box center [566, 293] width 1132 height 404
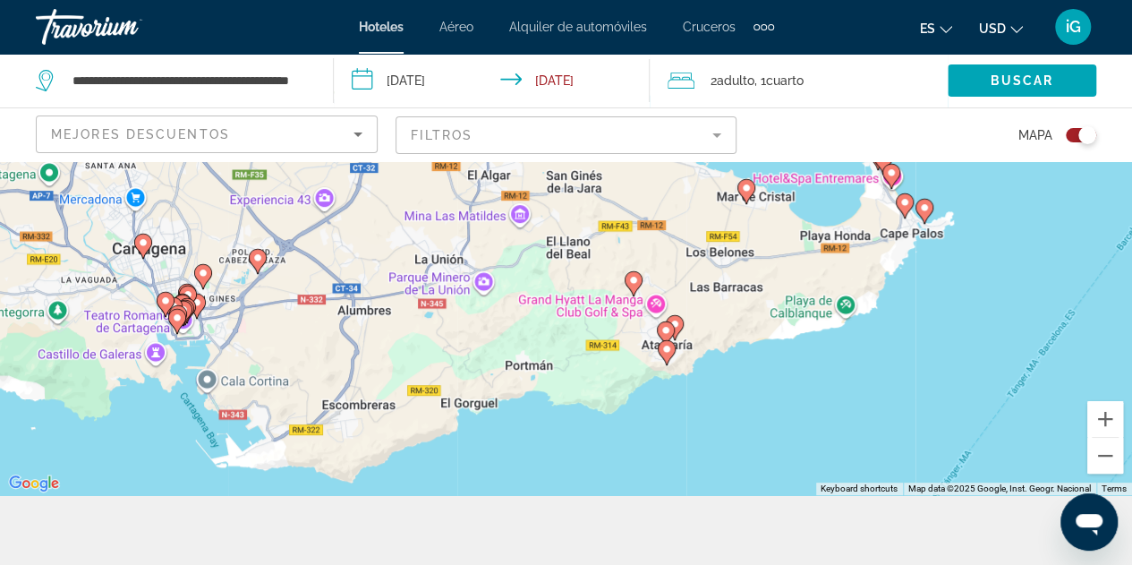
click at [634, 287] on icon "Main content" at bounding box center [633, 282] width 16 height 23
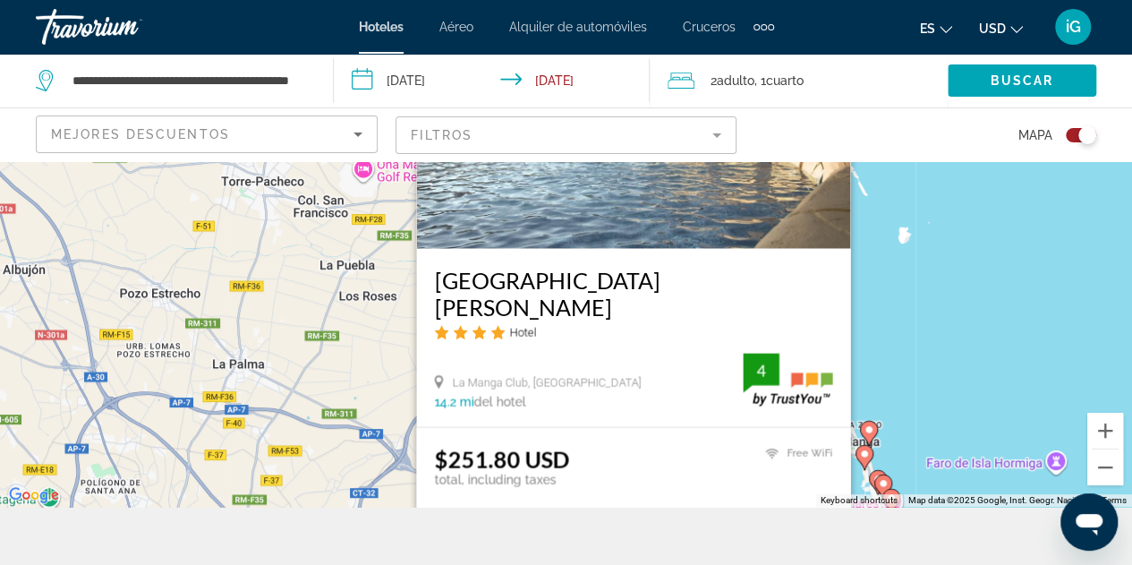
scroll to position [63, 0]
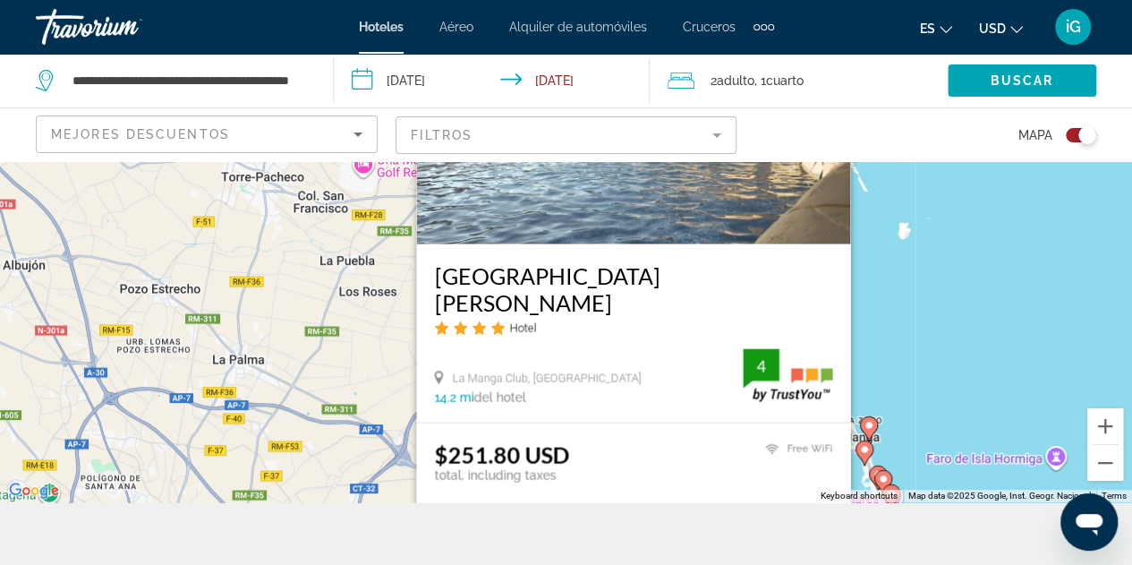
click at [657, 234] on img "Main content" at bounding box center [633, 100] width 434 height 286
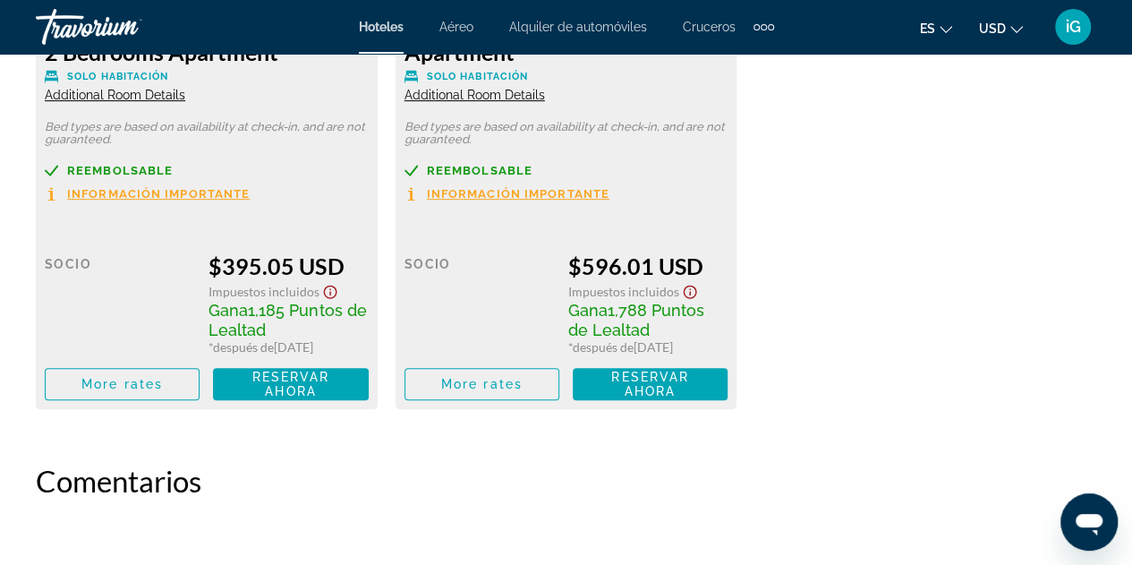
scroll to position [3168, 0]
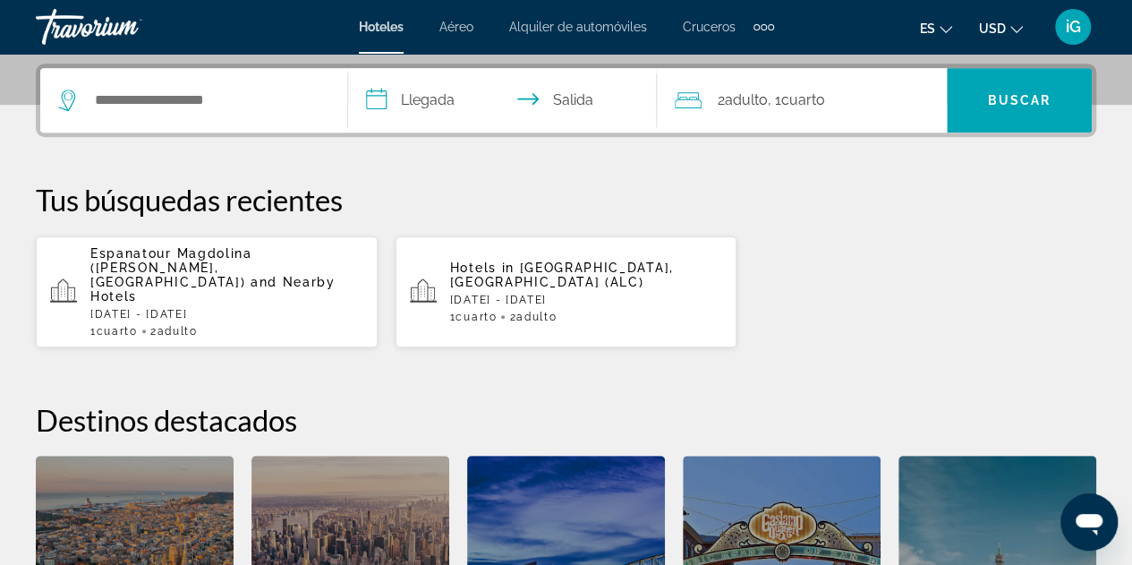
scroll to position [409, 0]
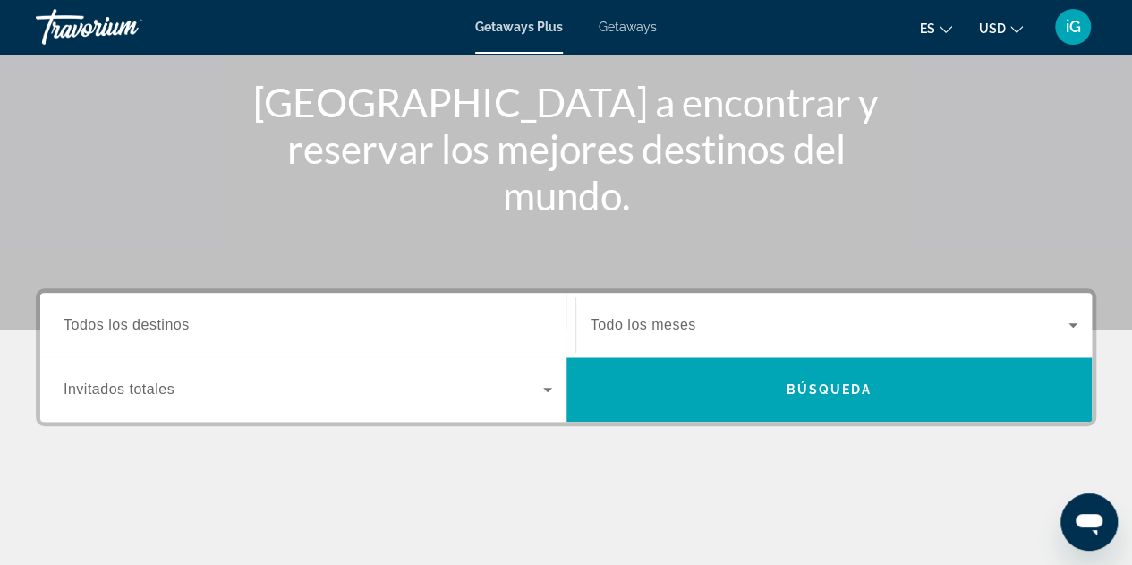
scroll to position [206, 0]
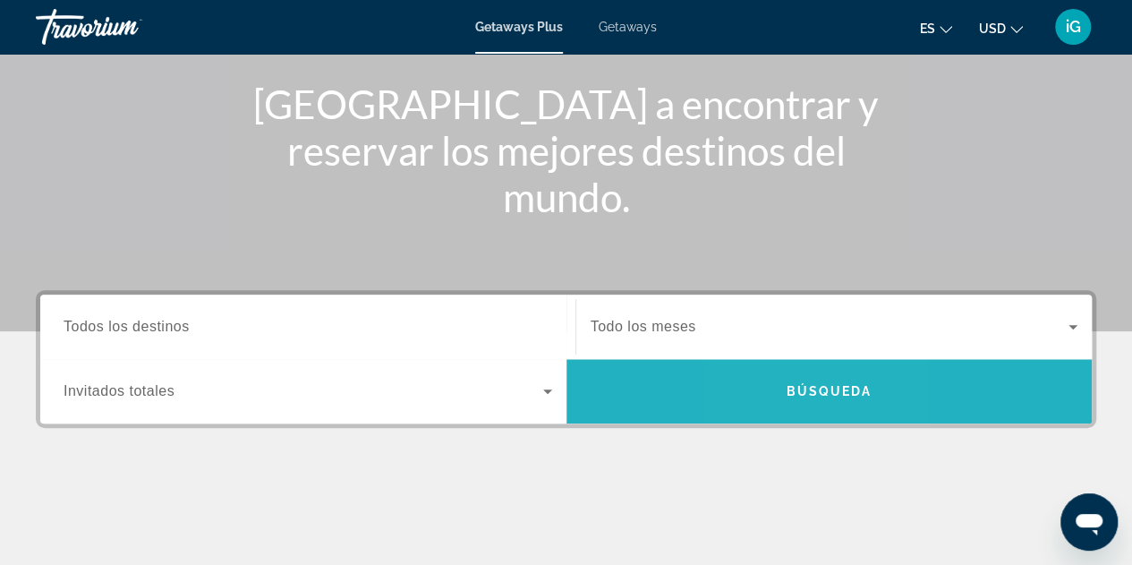
click at [784, 395] on span "Search widget" at bounding box center [829, 391] width 526 height 43
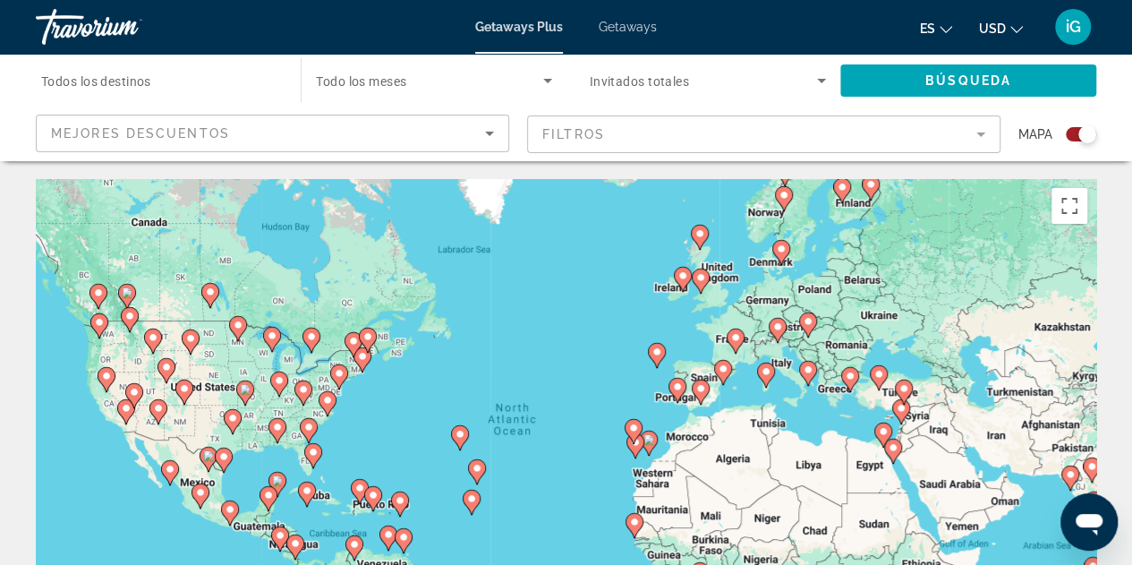
click at [1070, 132] on div "Search widget" at bounding box center [1081, 134] width 30 height 14
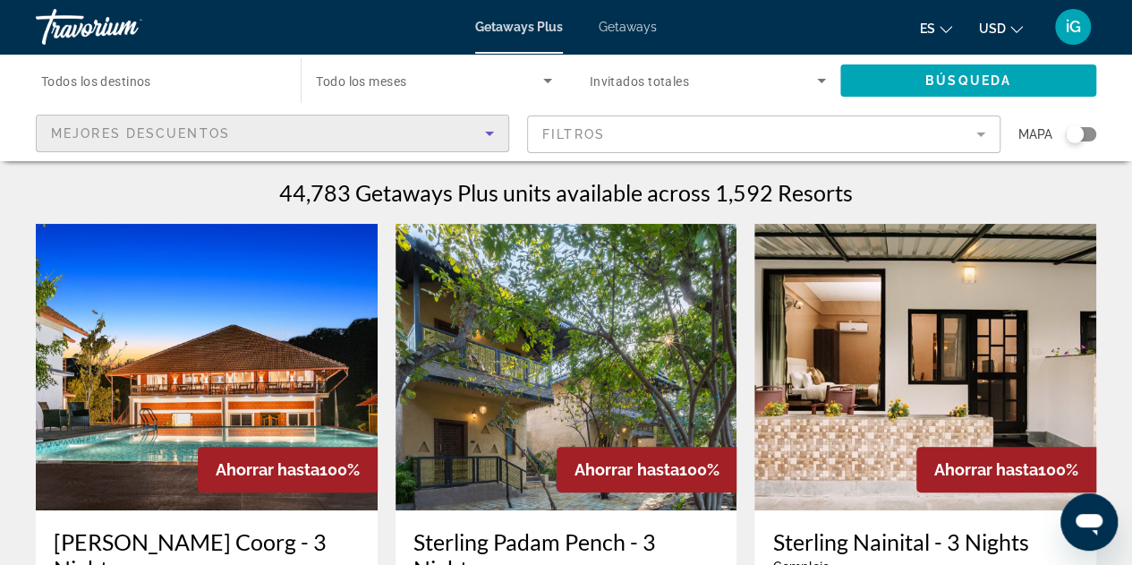
click at [489, 136] on icon "Sort by" at bounding box center [489, 133] width 21 height 21
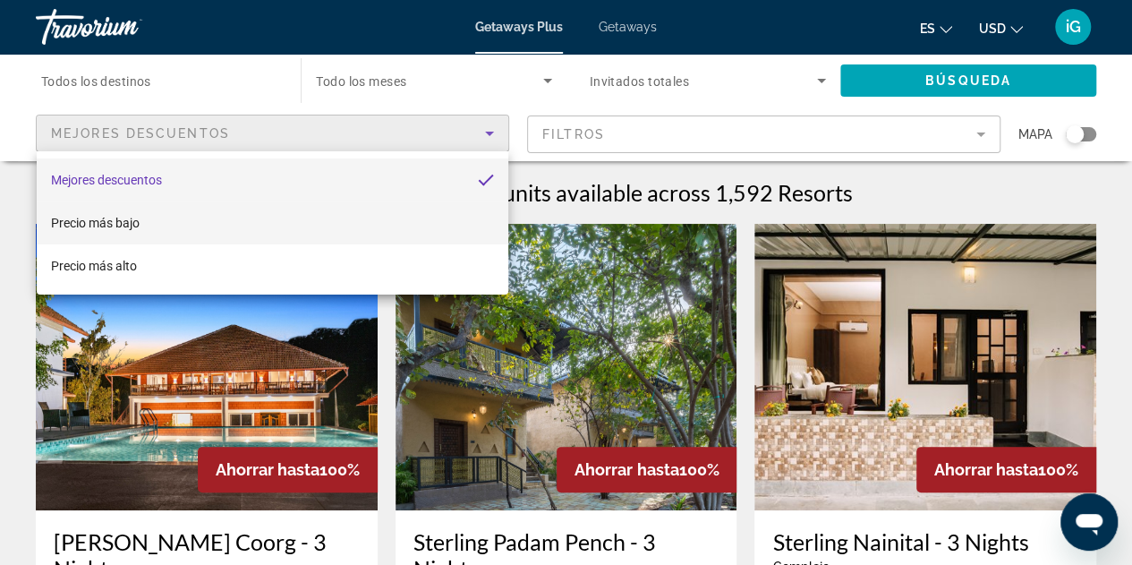
click at [161, 223] on mat-option "Precio más bajo" at bounding box center [273, 222] width 472 height 43
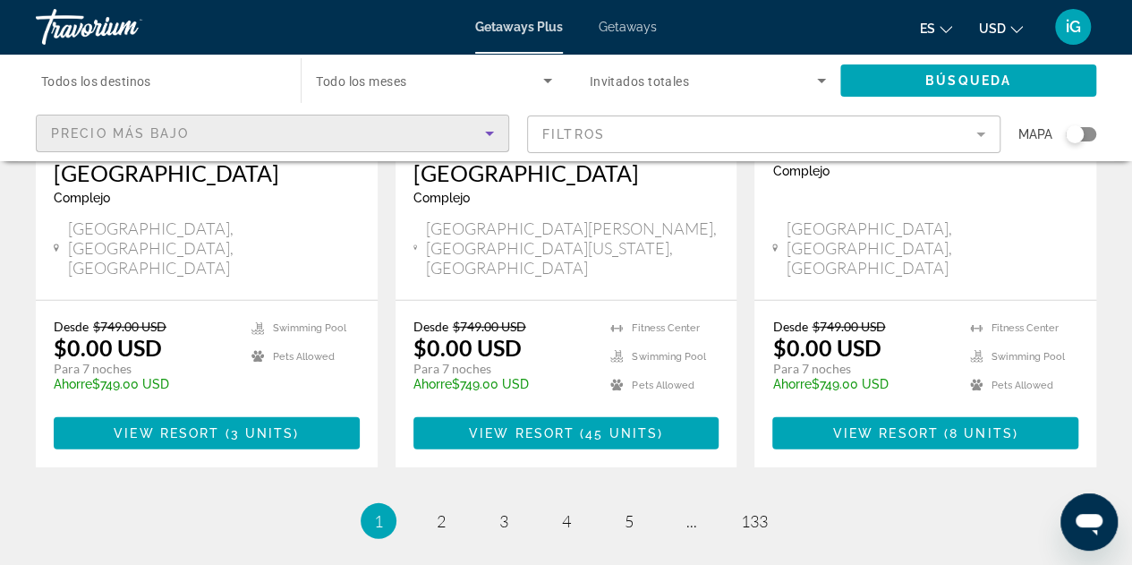
scroll to position [2387, 0]
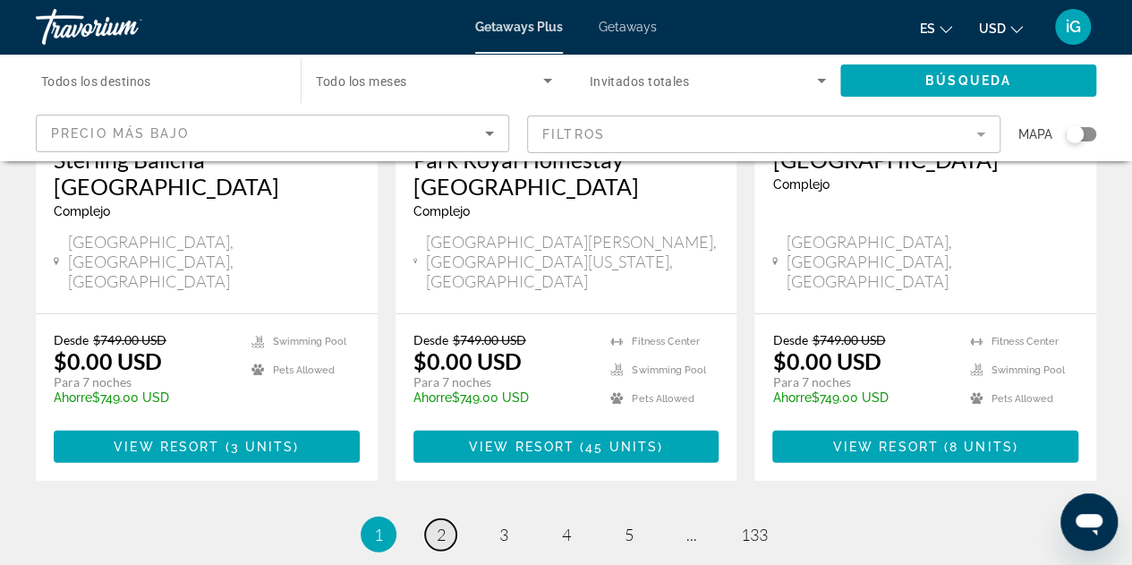
click at [442, 524] on span "2" at bounding box center [441, 534] width 9 height 20
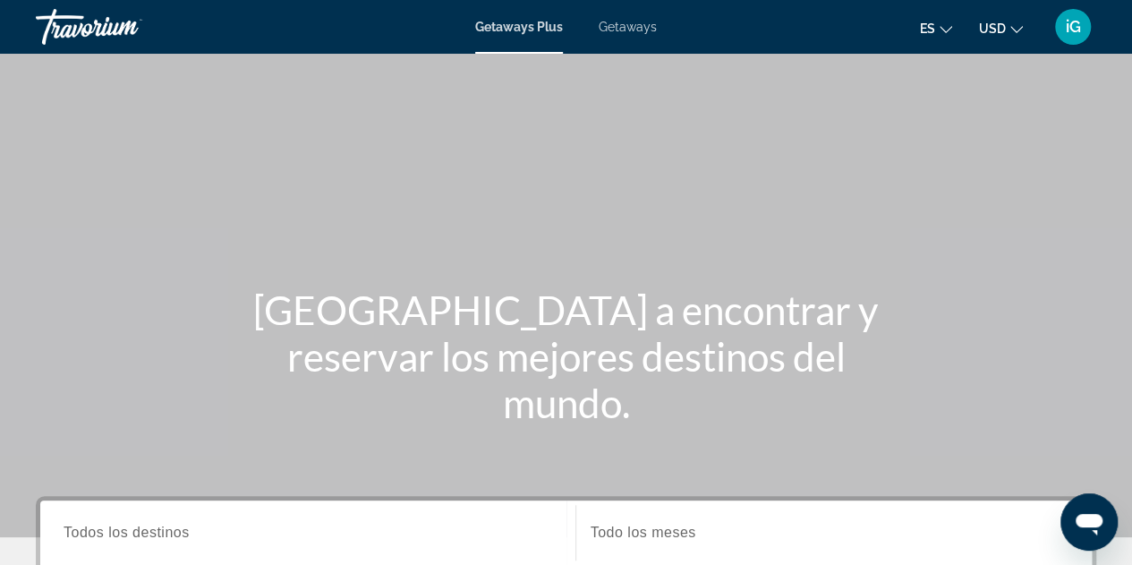
click at [630, 27] on span "Getaways" at bounding box center [628, 27] width 58 height 14
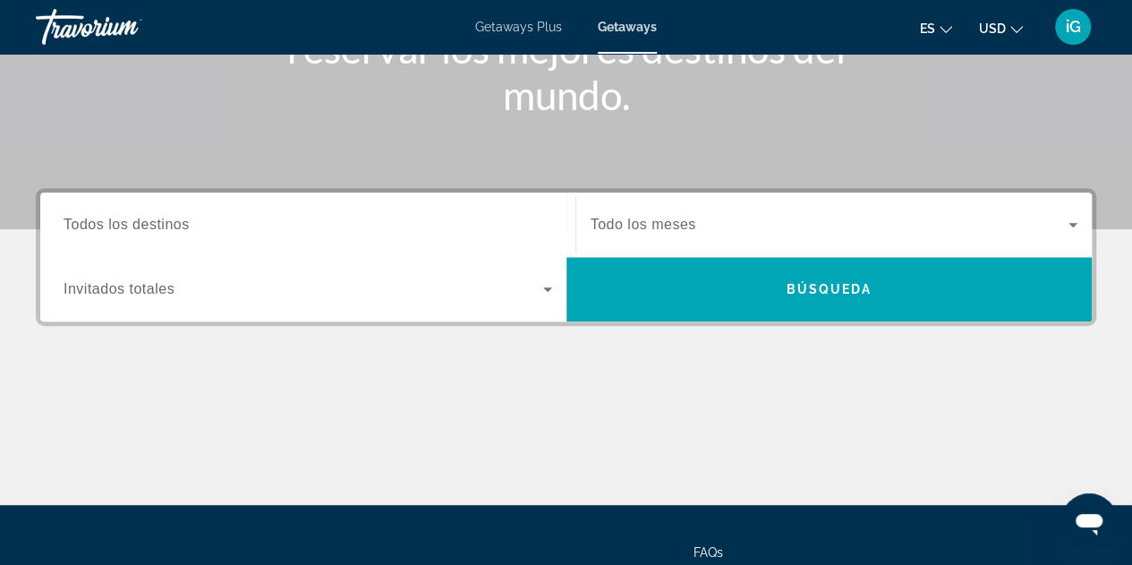
scroll to position [334, 0]
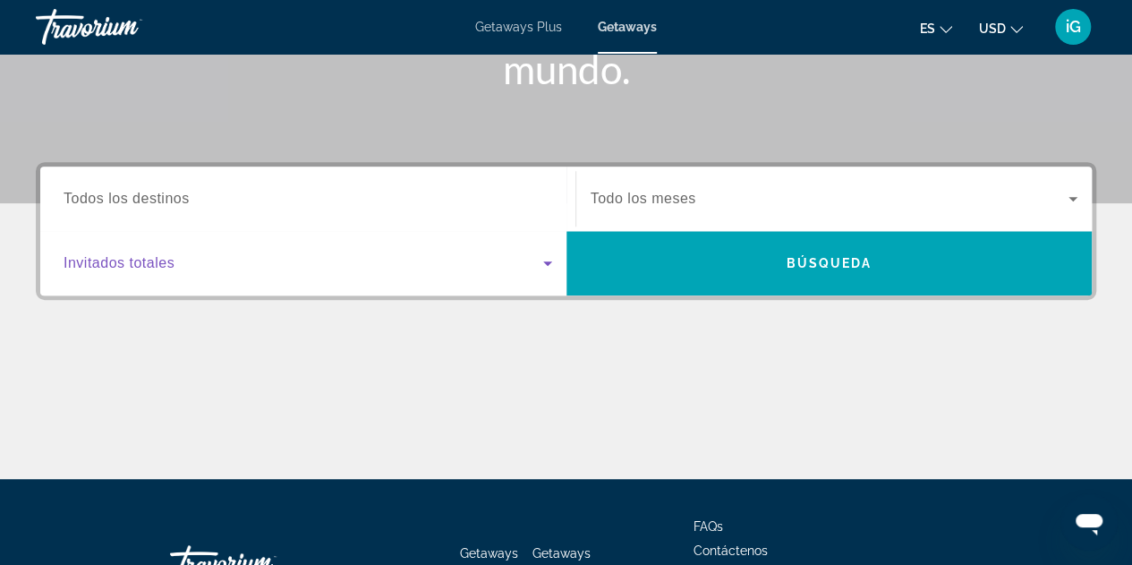
click at [546, 262] on icon "Search widget" at bounding box center [547, 263] width 9 height 4
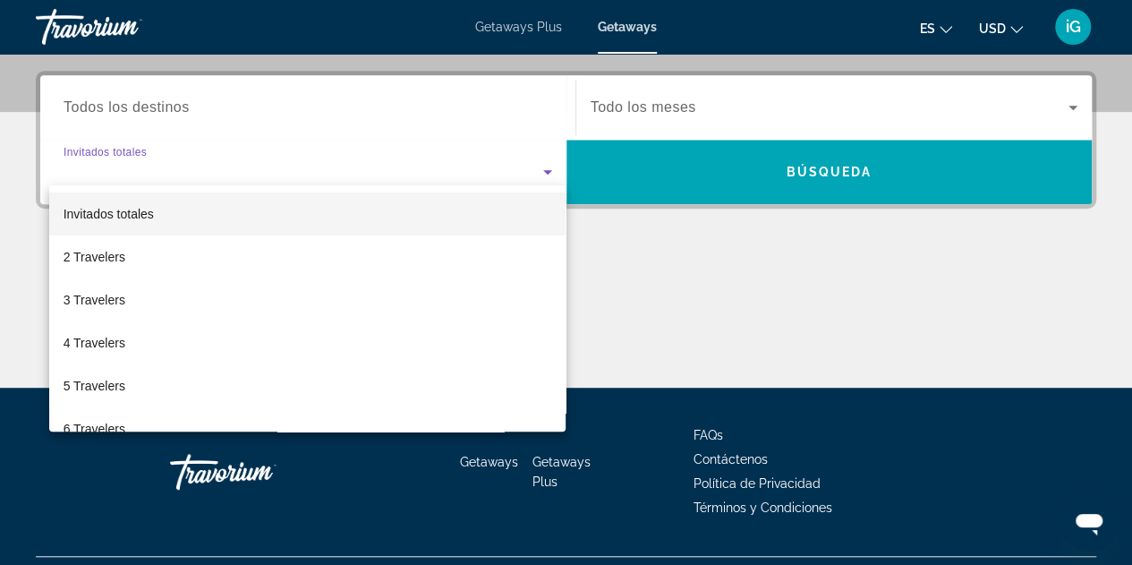
scroll to position [437, 0]
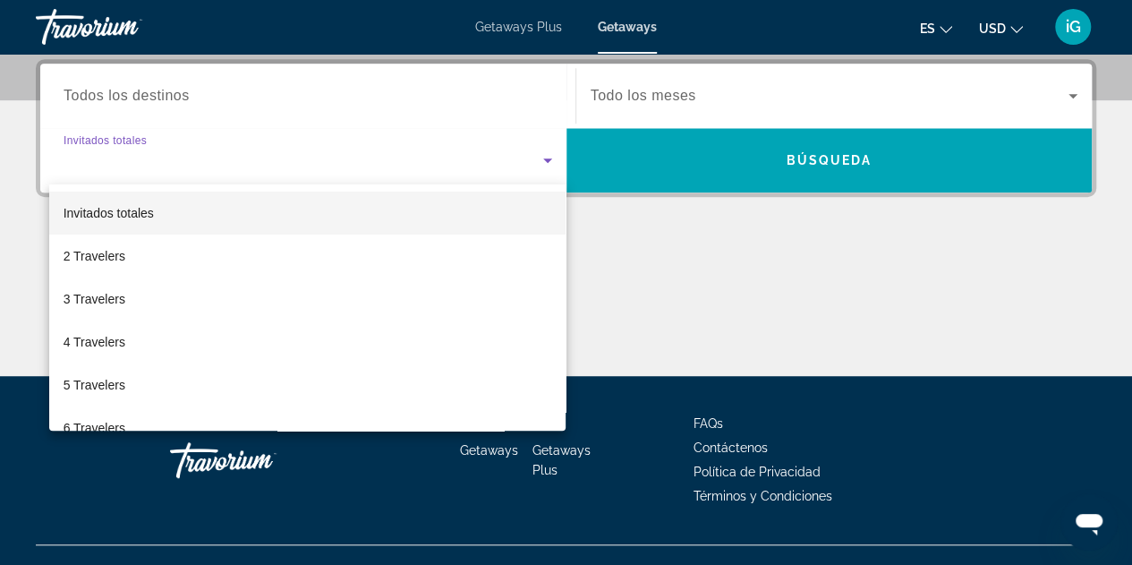
click at [770, 327] on div at bounding box center [566, 282] width 1132 height 565
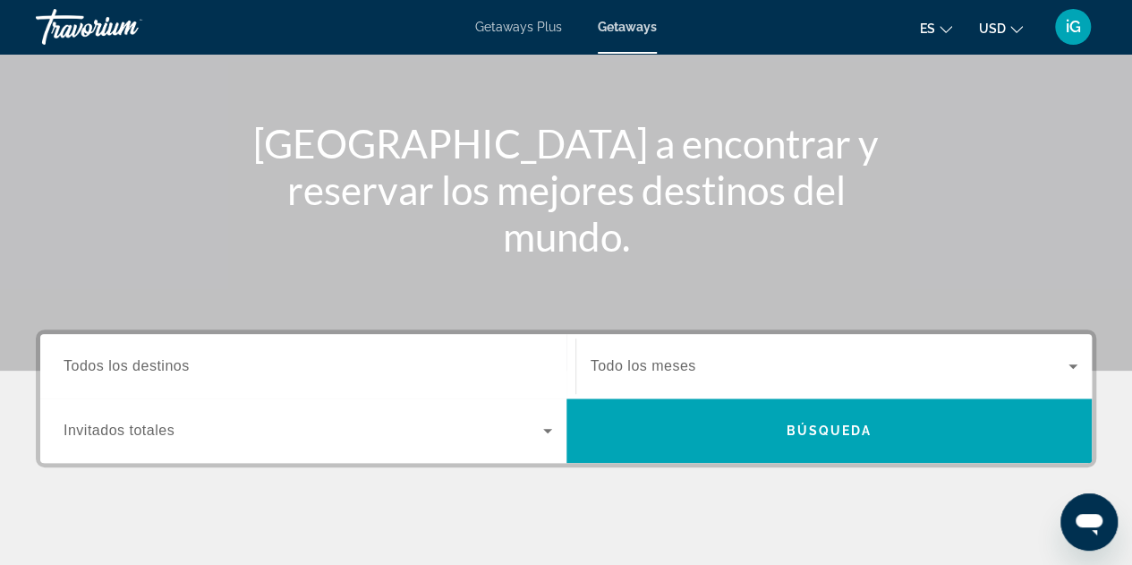
scroll to position [152, 0]
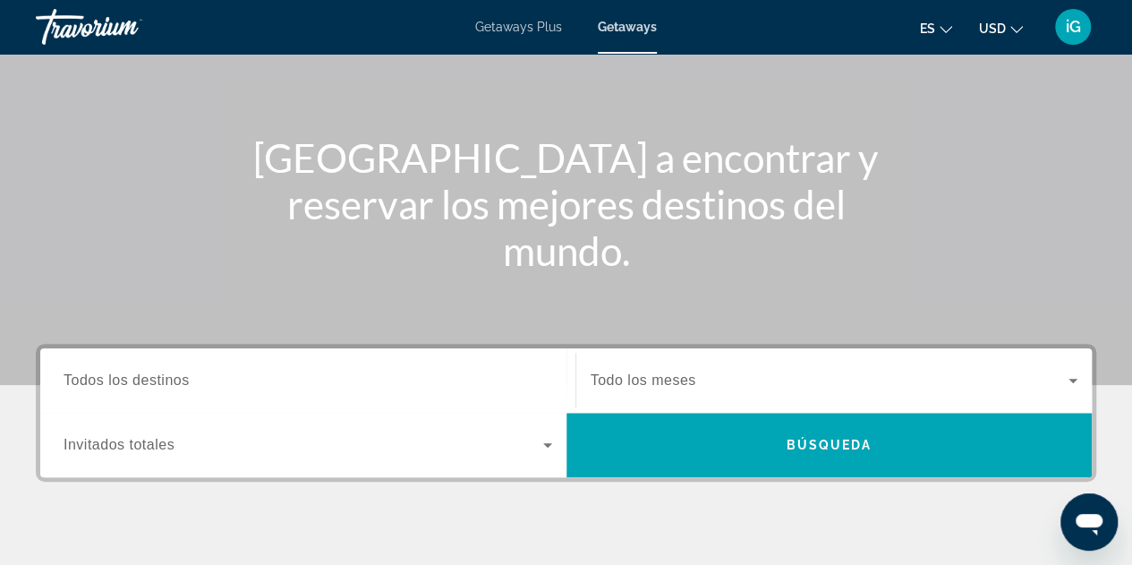
click at [507, 24] on span "Getaways Plus" at bounding box center [518, 27] width 87 height 14
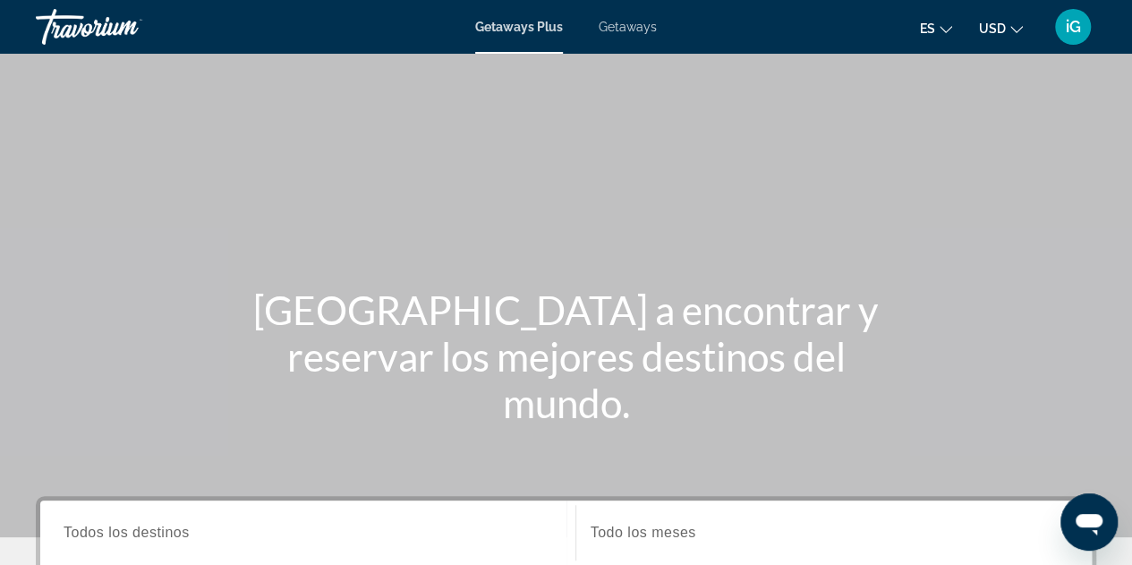
click at [950, 30] on icon "Change language" at bounding box center [946, 29] width 13 height 13
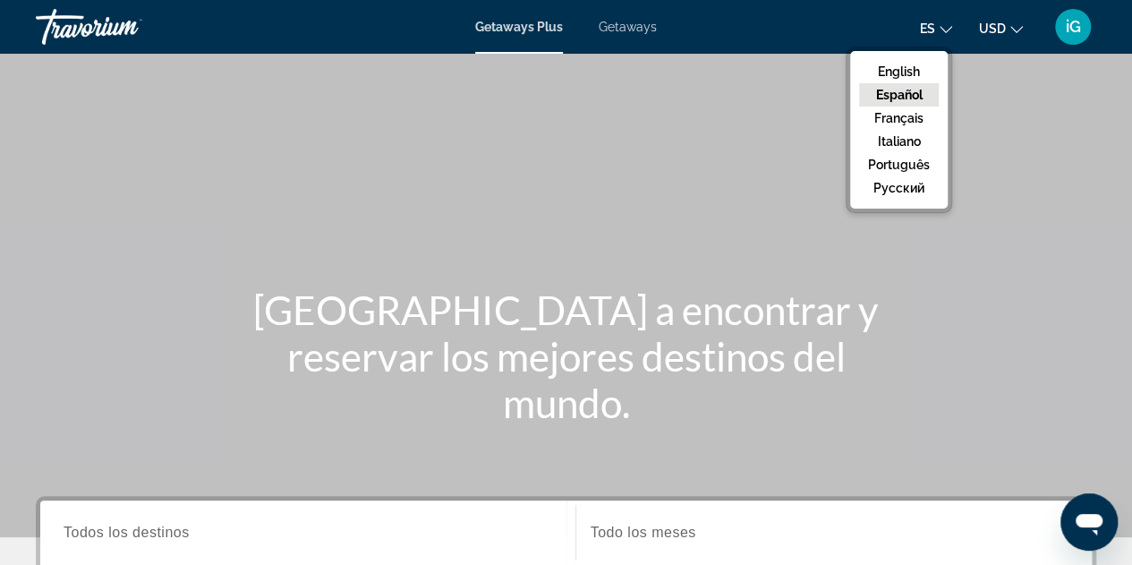
click at [984, 239] on div "Main content" at bounding box center [566, 268] width 1132 height 537
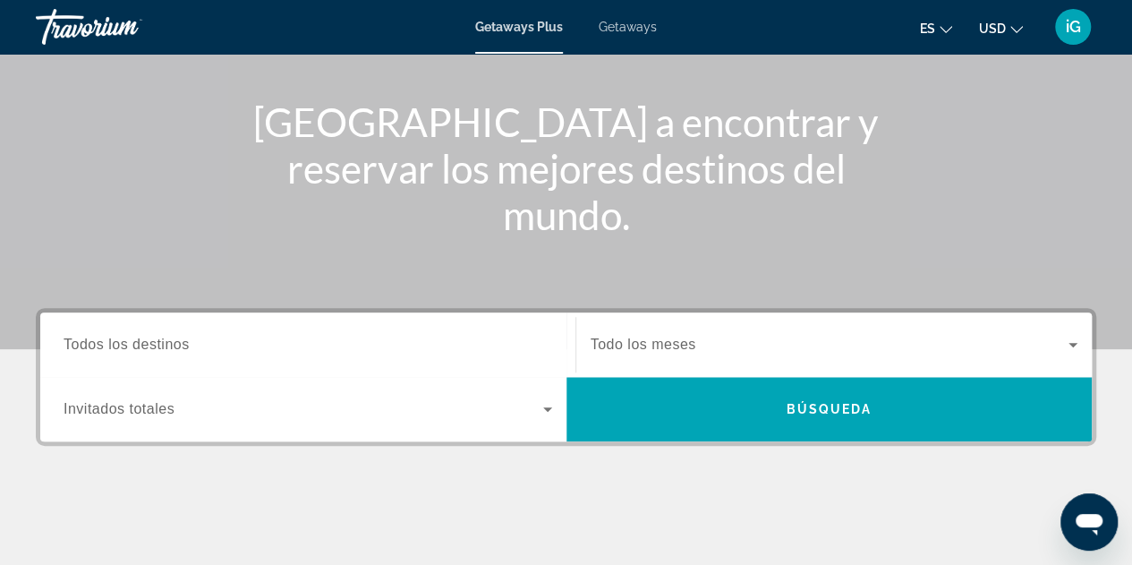
scroll to position [192, 0]
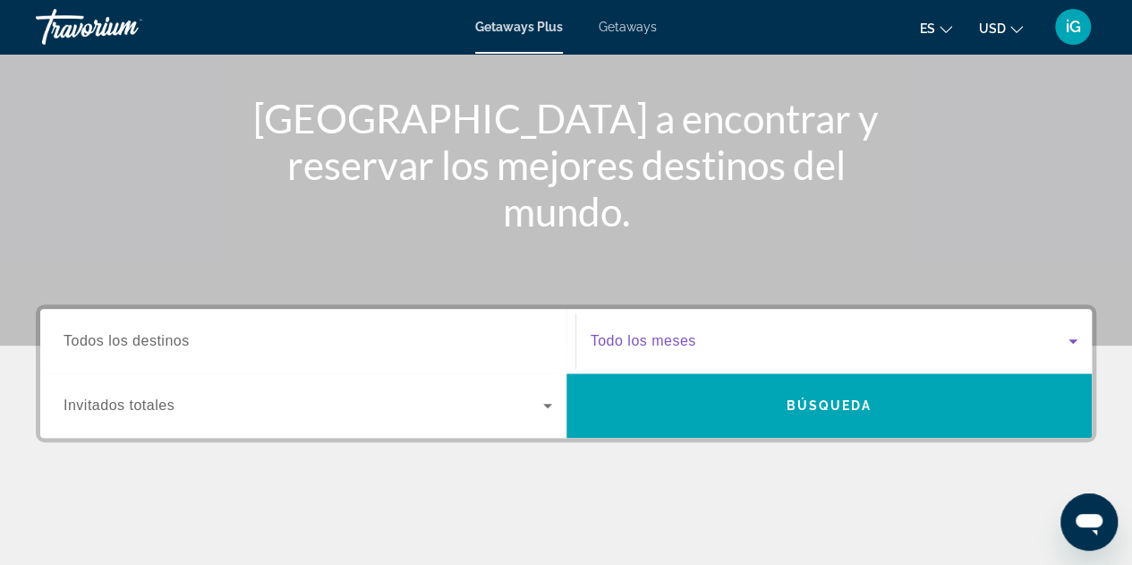
click at [1074, 337] on icon "Search widget" at bounding box center [1072, 340] width 21 height 21
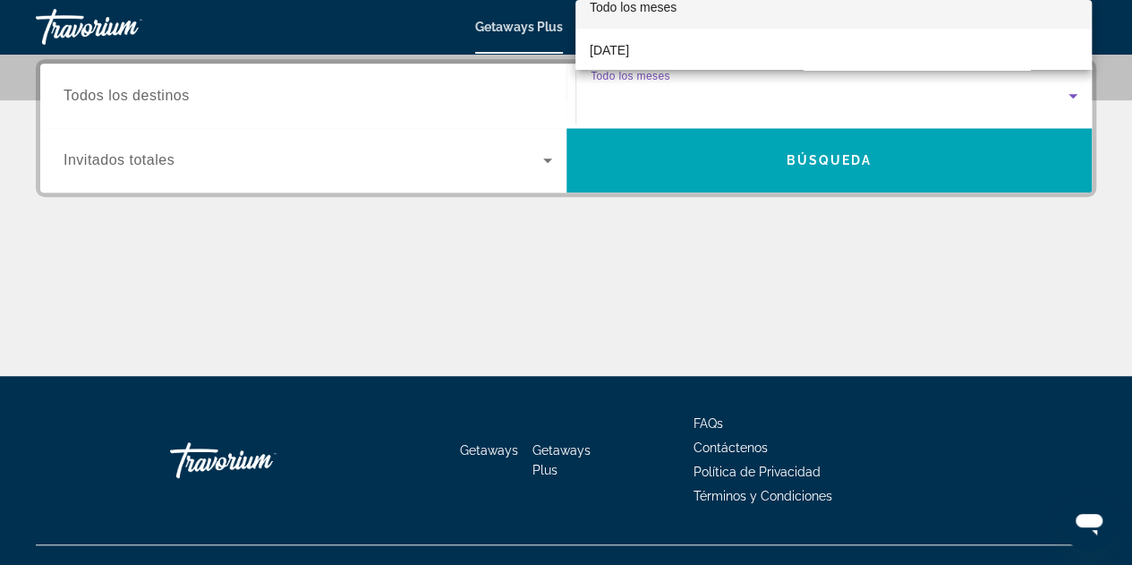
scroll to position [0, 0]
click at [738, 259] on div at bounding box center [566, 282] width 1132 height 565
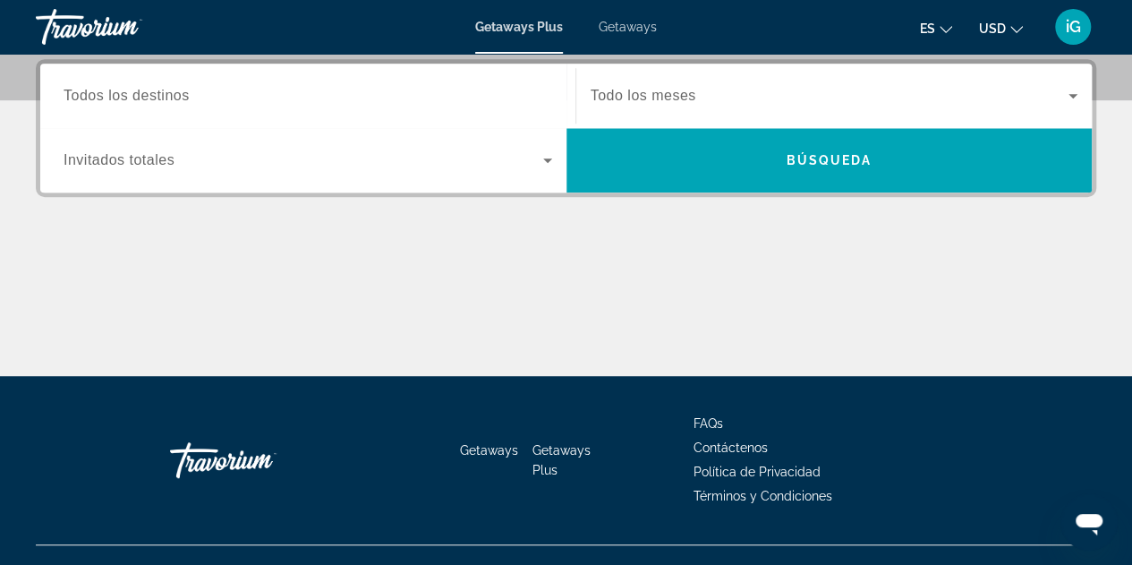
click at [187, 98] on span "Todos los destinos" at bounding box center [127, 95] width 126 height 15
click at [187, 98] on input "Destination Todos los destinos" at bounding box center [308, 96] width 489 height 21
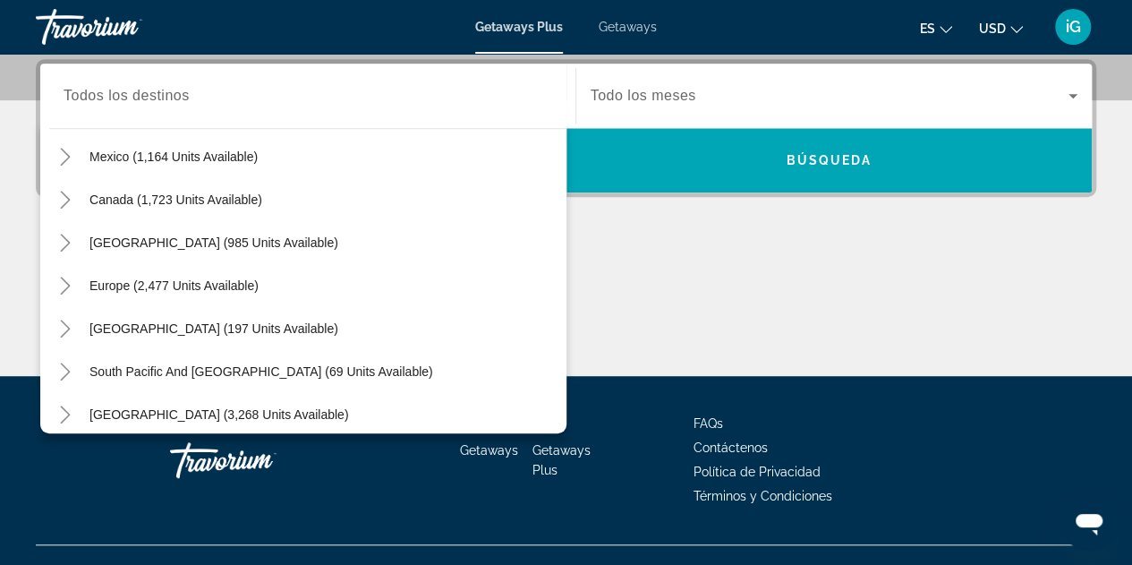
scroll to position [108, 0]
click at [135, 291] on span "Search widget" at bounding box center [174, 283] width 187 height 43
type input "**********"
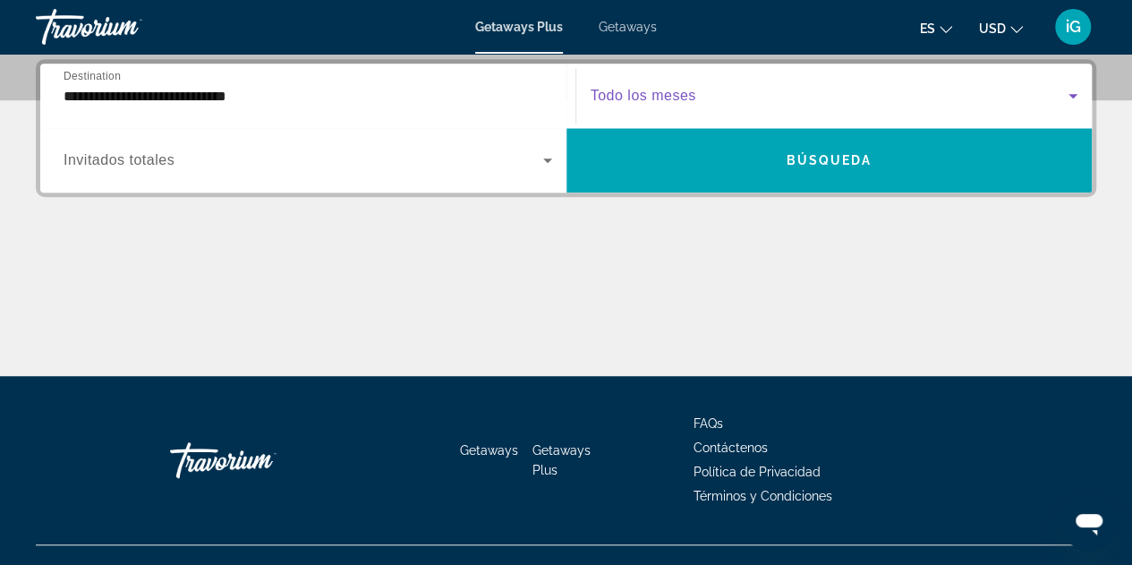
click at [1070, 90] on icon "Search widget" at bounding box center [1072, 95] width 21 height 21
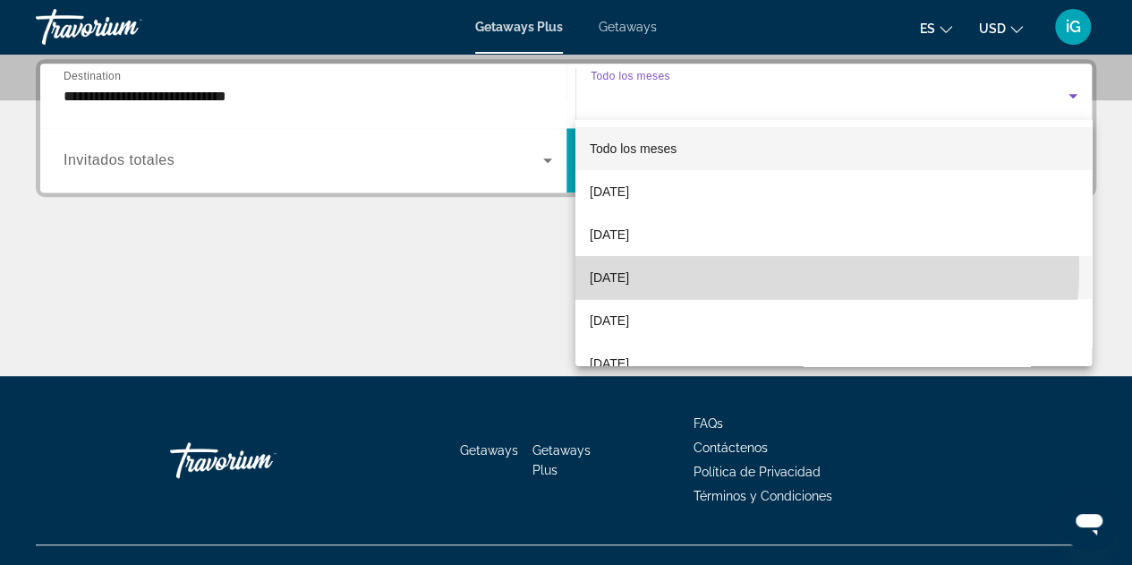
click at [718, 268] on mat-option "[DATE]" at bounding box center [833, 277] width 516 height 43
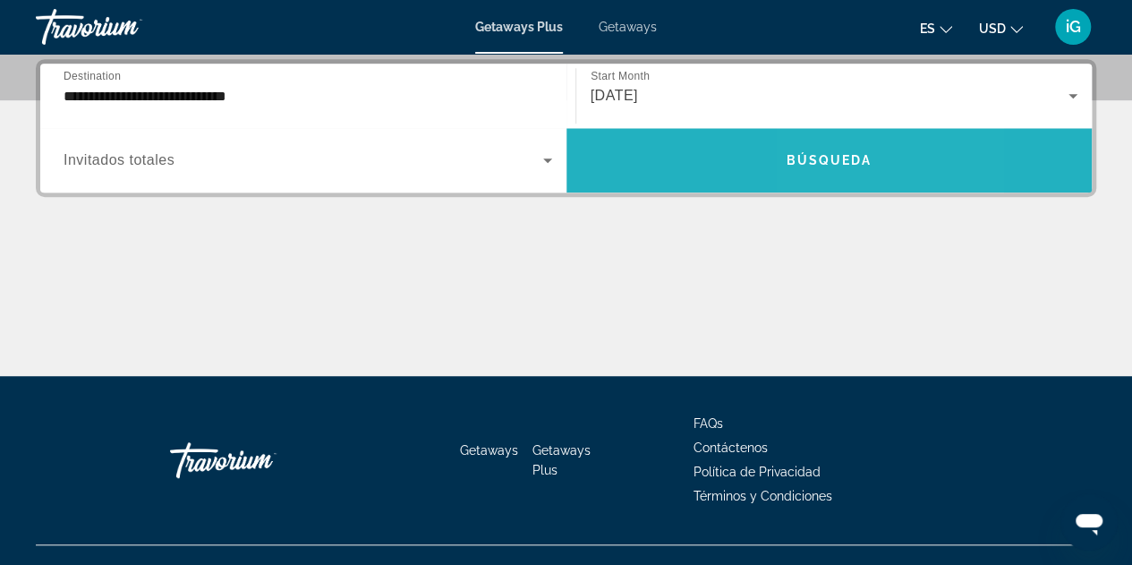
click at [822, 164] on span "Búsqueda" at bounding box center [829, 160] width 86 height 14
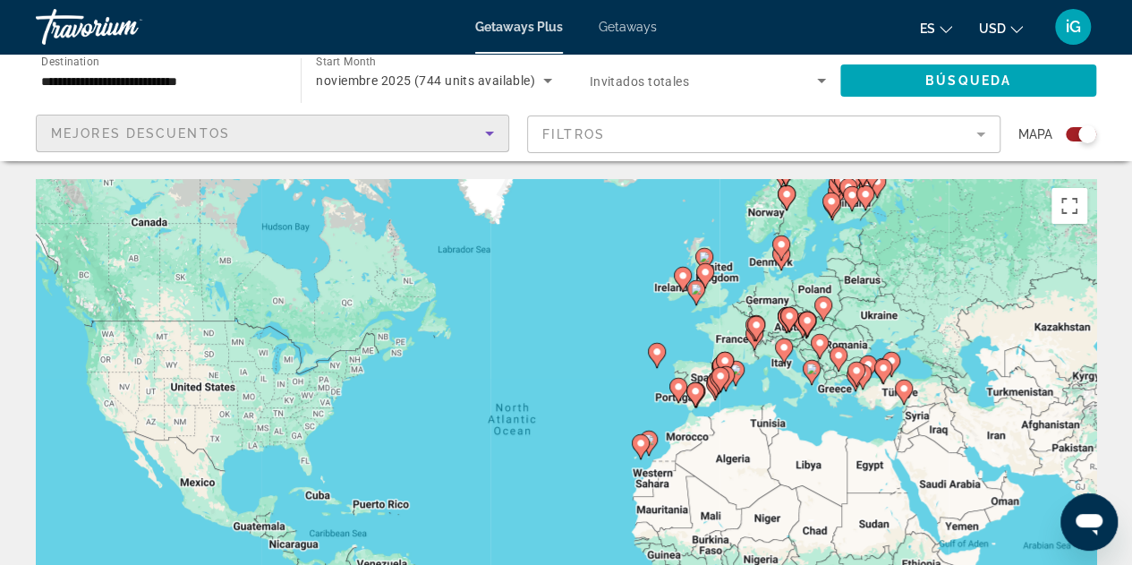
click at [485, 136] on icon "Sort by" at bounding box center [489, 133] width 21 height 21
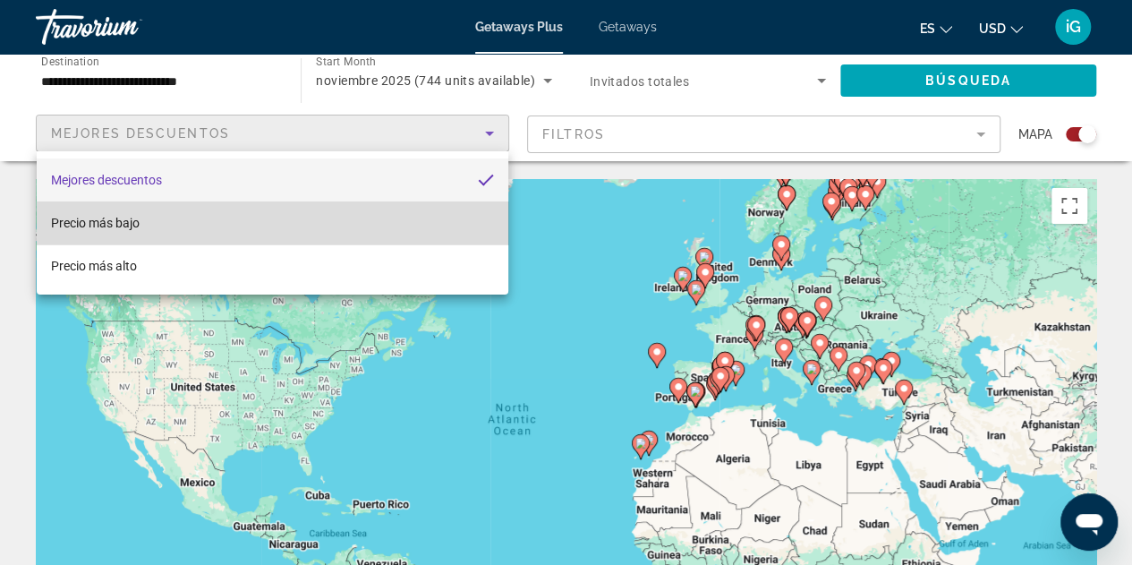
click at [419, 220] on mat-option "Precio más bajo" at bounding box center [273, 222] width 472 height 43
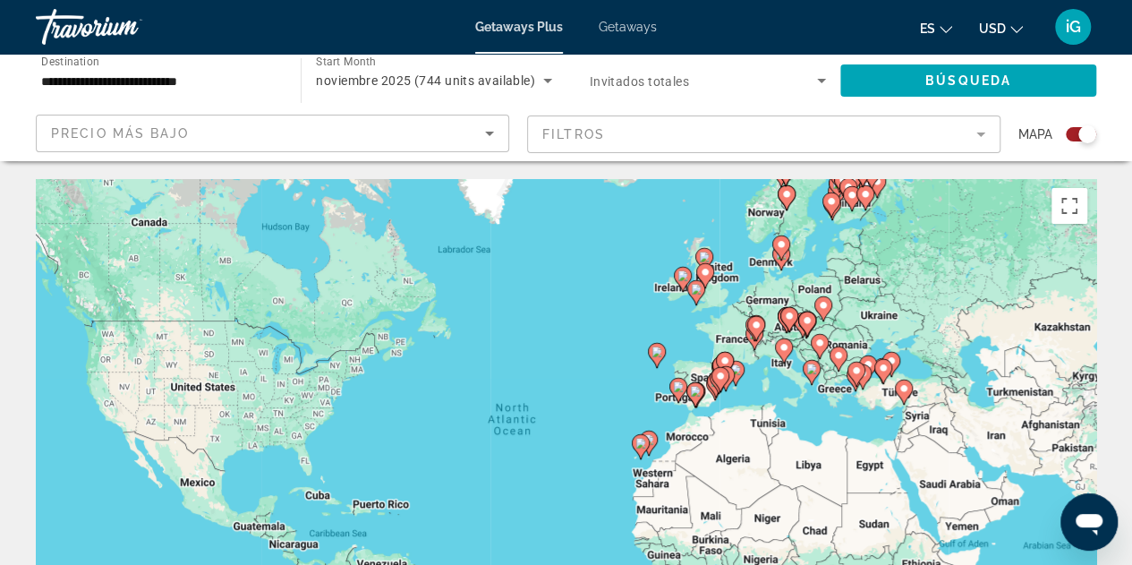
click at [979, 340] on div "To activate drag with keyboard, press Alt + Enter. Once in keyboard drag state,…" at bounding box center [566, 447] width 1060 height 537
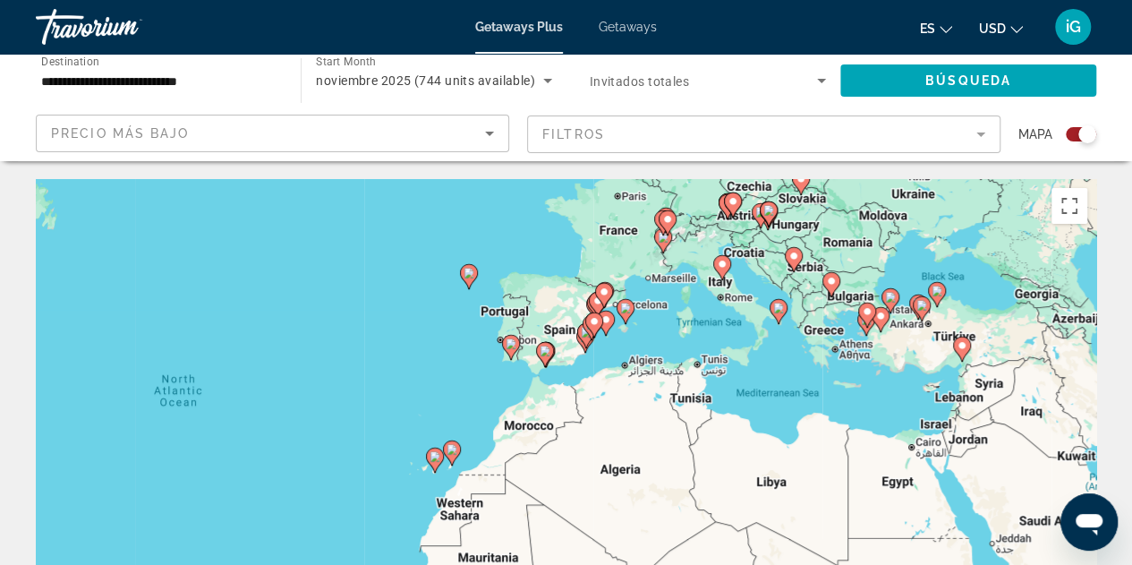
drag, startPoint x: 522, startPoint y: 426, endPoint x: 661, endPoint y: 312, distance: 180.0
click at [661, 312] on div "To activate drag with keyboard, press Alt + Enter. Once in keyboard drag state,…" at bounding box center [566, 447] width 1060 height 537
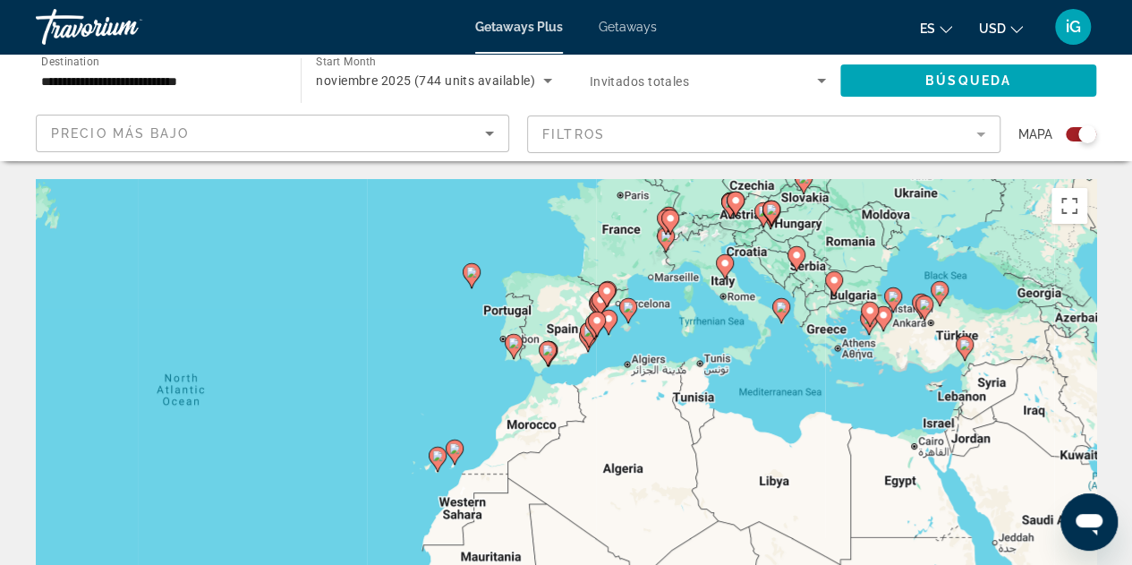
click at [661, 312] on div "To activate drag with keyboard, press Alt + Enter. Once in keyboard drag state,…" at bounding box center [566, 447] width 1060 height 537
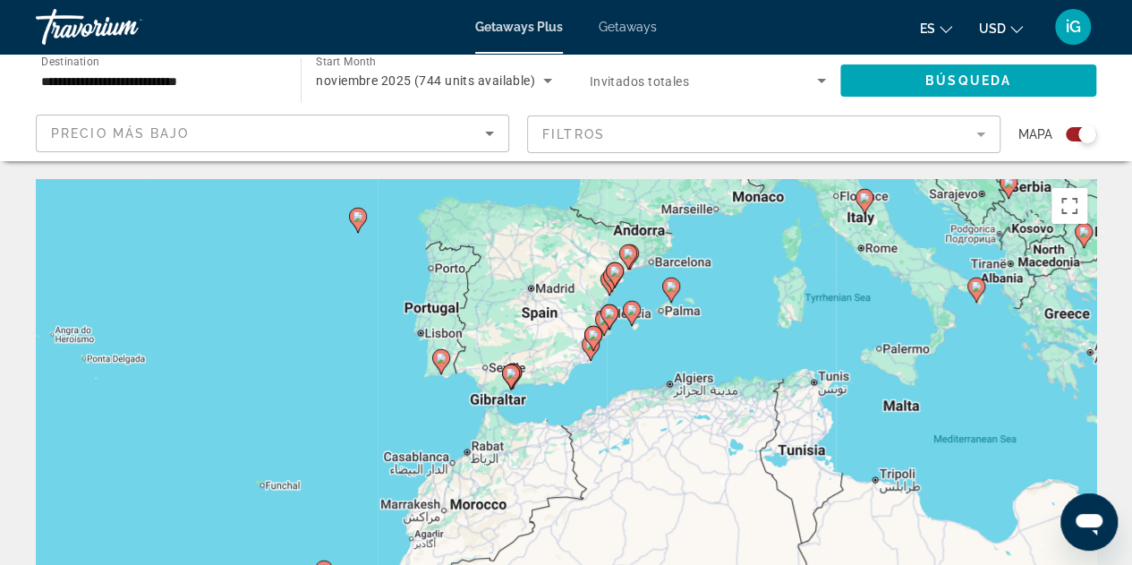
drag, startPoint x: 592, startPoint y: 371, endPoint x: 678, endPoint y: 336, distance: 92.7
click at [678, 336] on div "To activate drag with keyboard, press Alt + Enter. Once in keyboard drag state,…" at bounding box center [566, 447] width 1060 height 537
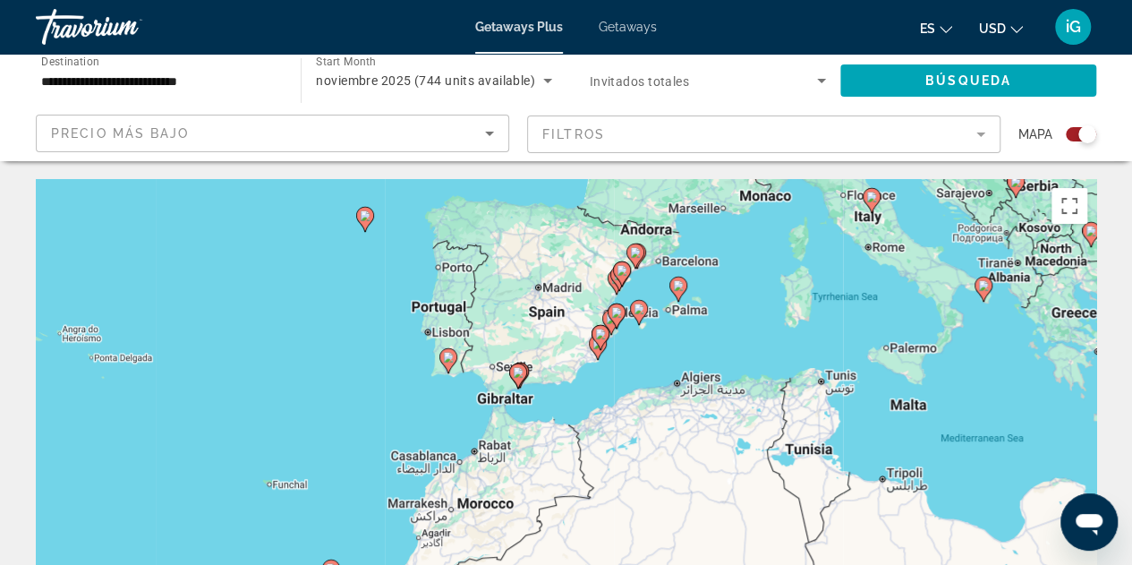
click at [678, 336] on div "To activate drag with keyboard, press Alt + Enter. Once in keyboard drag state,…" at bounding box center [566, 447] width 1060 height 537
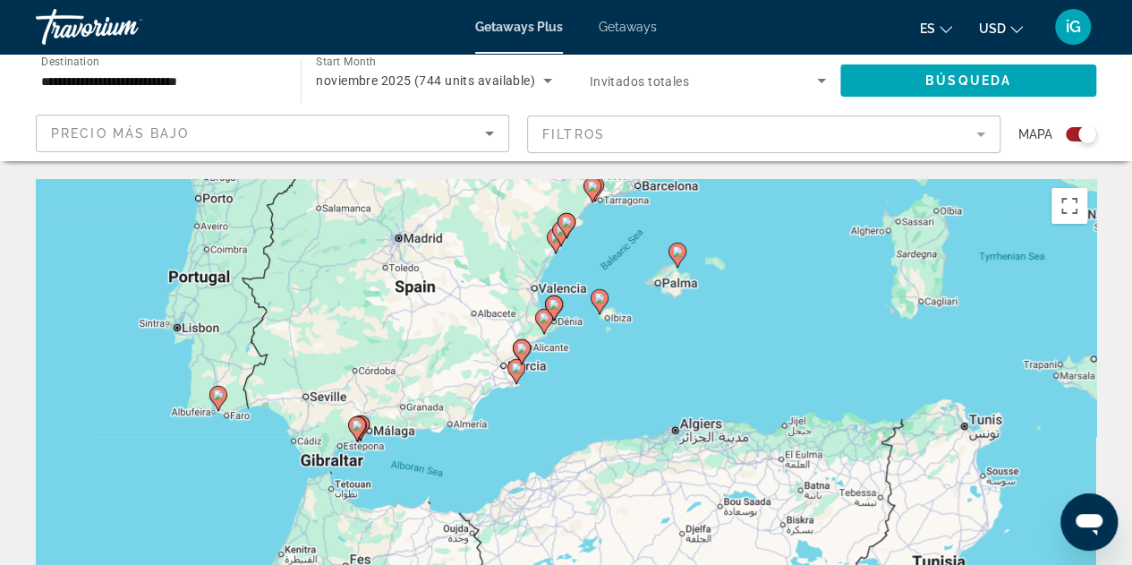
click at [678, 336] on div "To activate drag with keyboard, press Alt + Enter. Once in keyboard drag state,…" at bounding box center [566, 447] width 1060 height 537
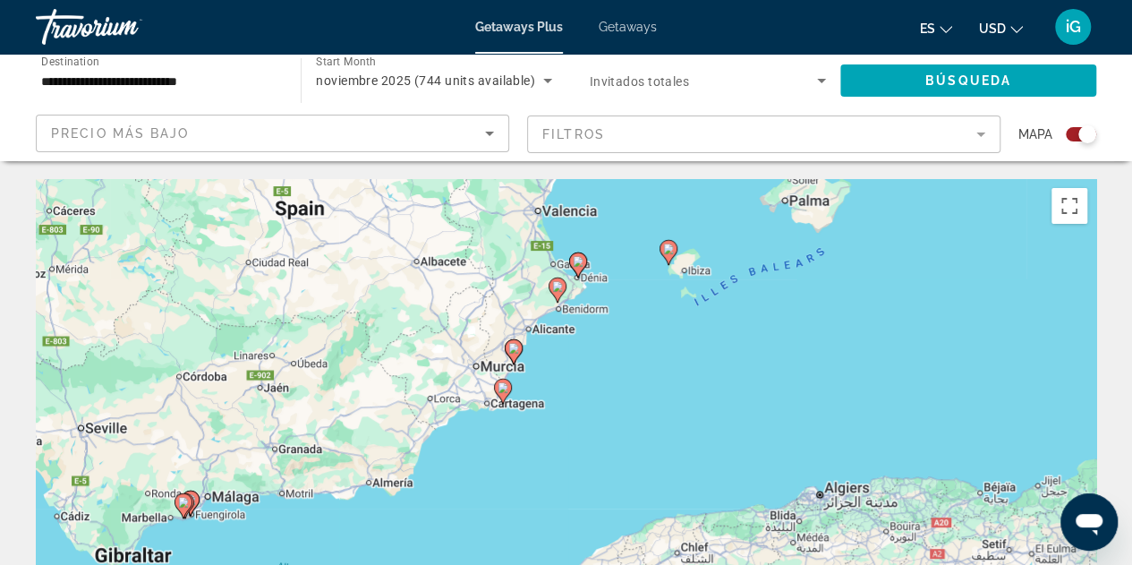
drag, startPoint x: 498, startPoint y: 399, endPoint x: 668, endPoint y: 362, distance: 173.1
click at [668, 362] on div "To activate drag with keyboard, press Alt + Enter. Once in keyboard drag state,…" at bounding box center [566, 447] width 1060 height 537
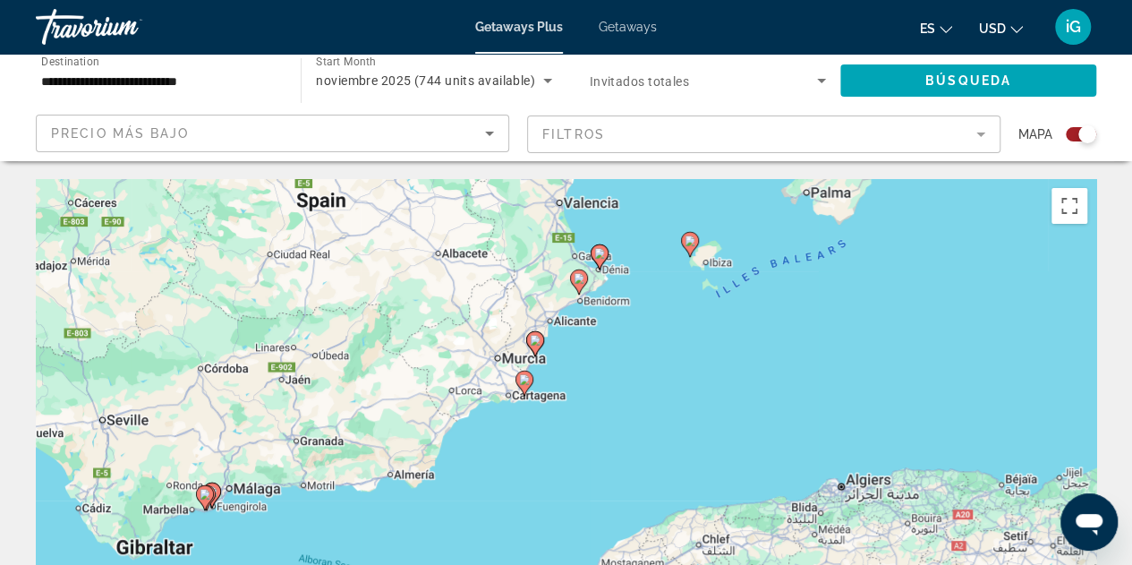
click at [528, 407] on div "To activate drag with keyboard, press Alt + Enter. Once in keyboard drag state,…" at bounding box center [566, 447] width 1060 height 537
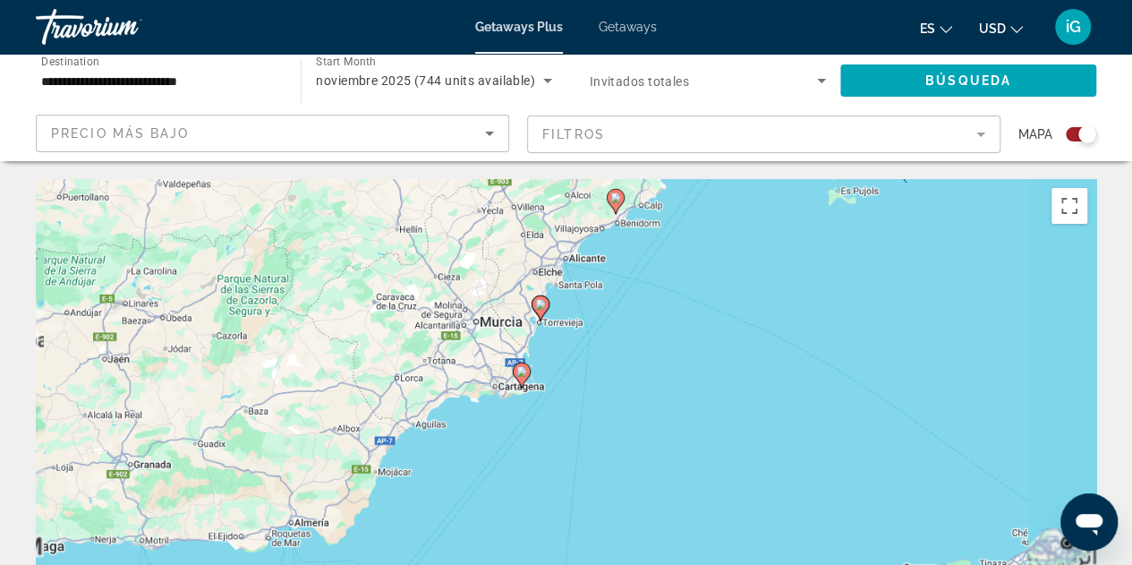
click at [528, 407] on div "To activate drag with keyboard, press Alt + Enter. Once in keyboard drag state,…" at bounding box center [566, 447] width 1060 height 537
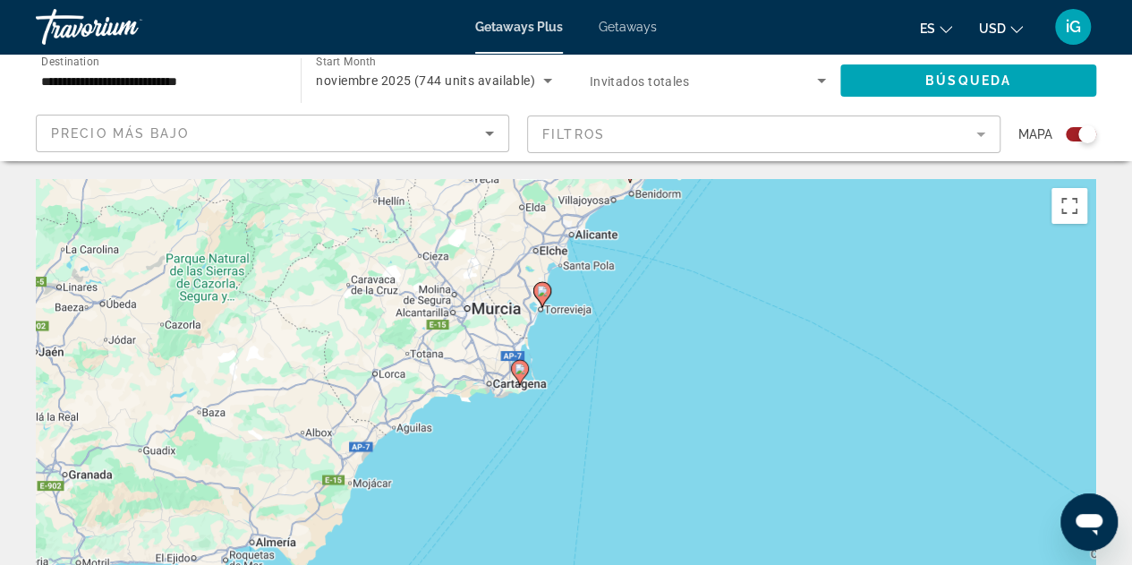
click at [528, 407] on div "To activate drag with keyboard, press Alt + Enter. Once in keyboard drag state,…" at bounding box center [566, 447] width 1060 height 537
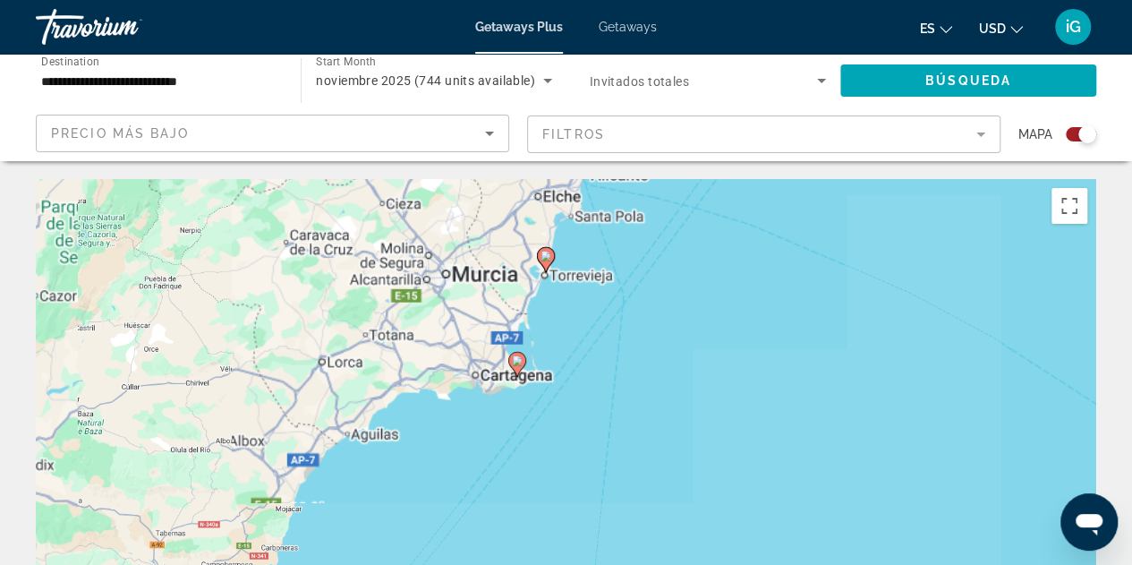
click at [528, 407] on div "To activate drag with keyboard, press Alt + Enter. Once in keyboard drag state,…" at bounding box center [566, 447] width 1060 height 537
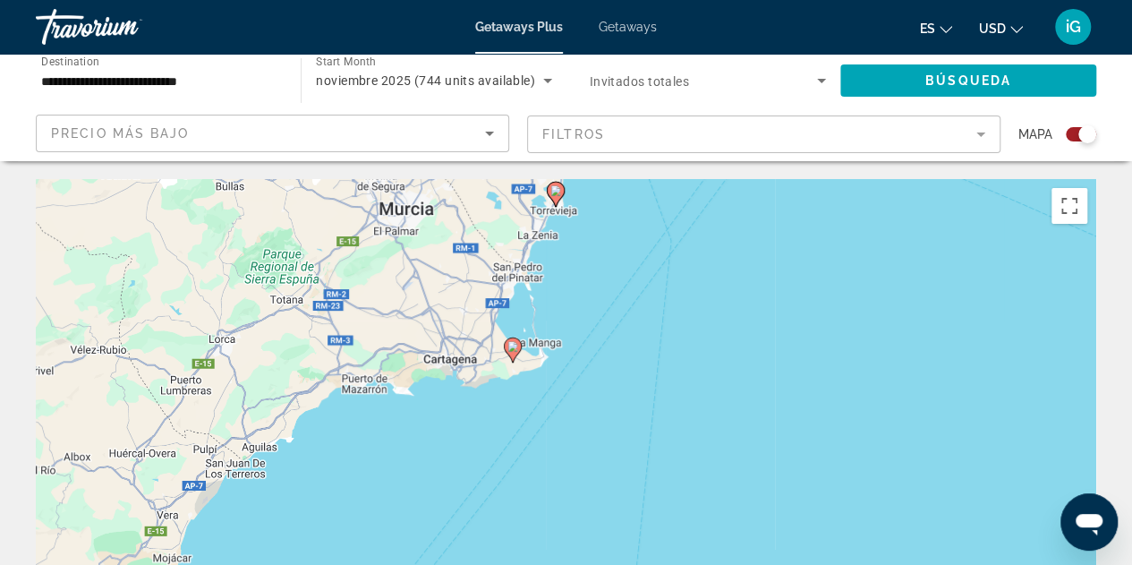
click at [528, 407] on div "To activate drag with keyboard, press Alt + Enter. Once in keyboard drag state,…" at bounding box center [566, 447] width 1060 height 537
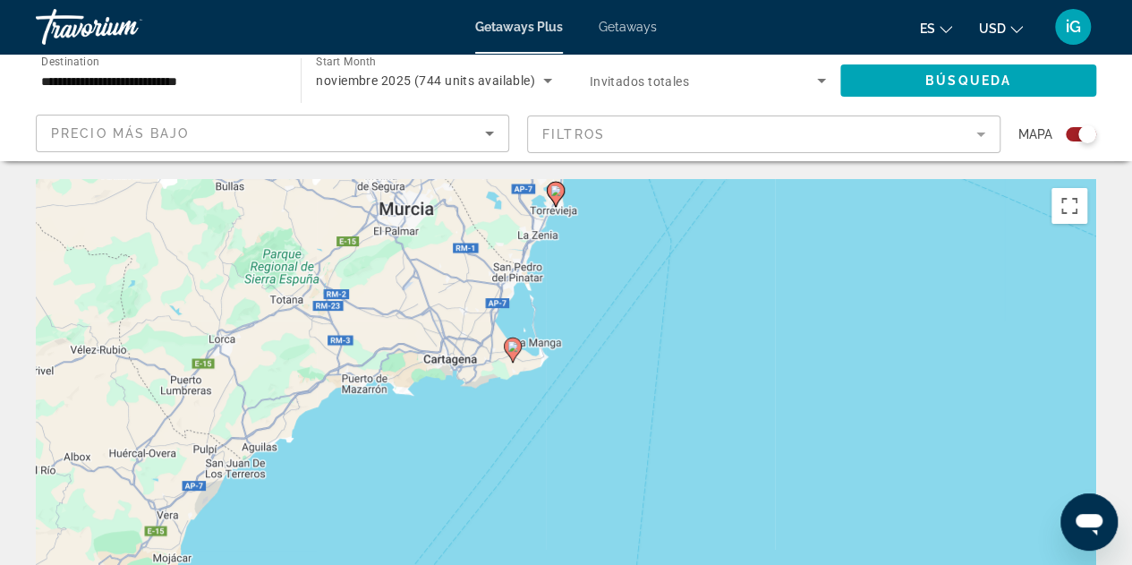
click at [528, 407] on div "To activate drag with keyboard, press Alt + Enter. Once in keyboard drag state,…" at bounding box center [566, 447] width 1060 height 537
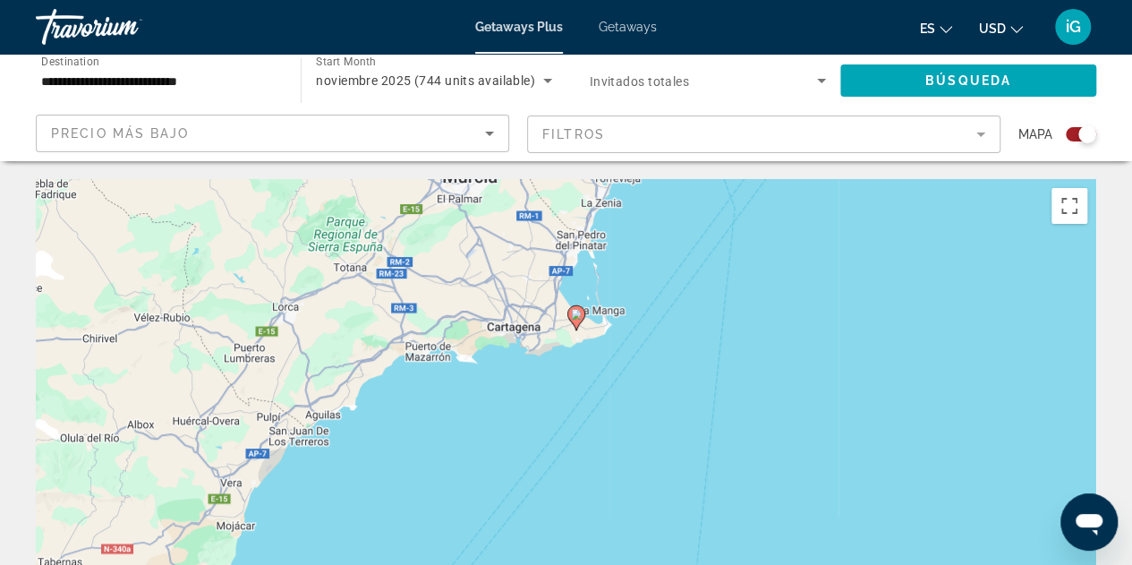
drag, startPoint x: 528, startPoint y: 407, endPoint x: 596, endPoint y: 378, distance: 74.1
click at [596, 378] on div "To activate drag with keyboard, press Alt + Enter. Once in keyboard drag state,…" at bounding box center [566, 447] width 1060 height 537
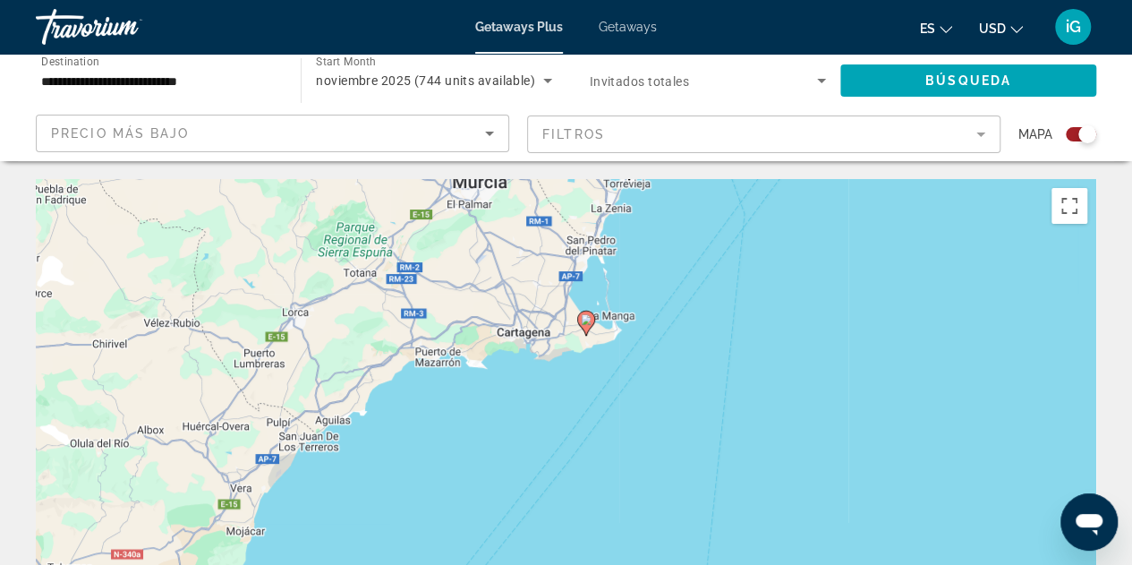
click at [588, 328] on icon "Main content" at bounding box center [585, 322] width 16 height 23
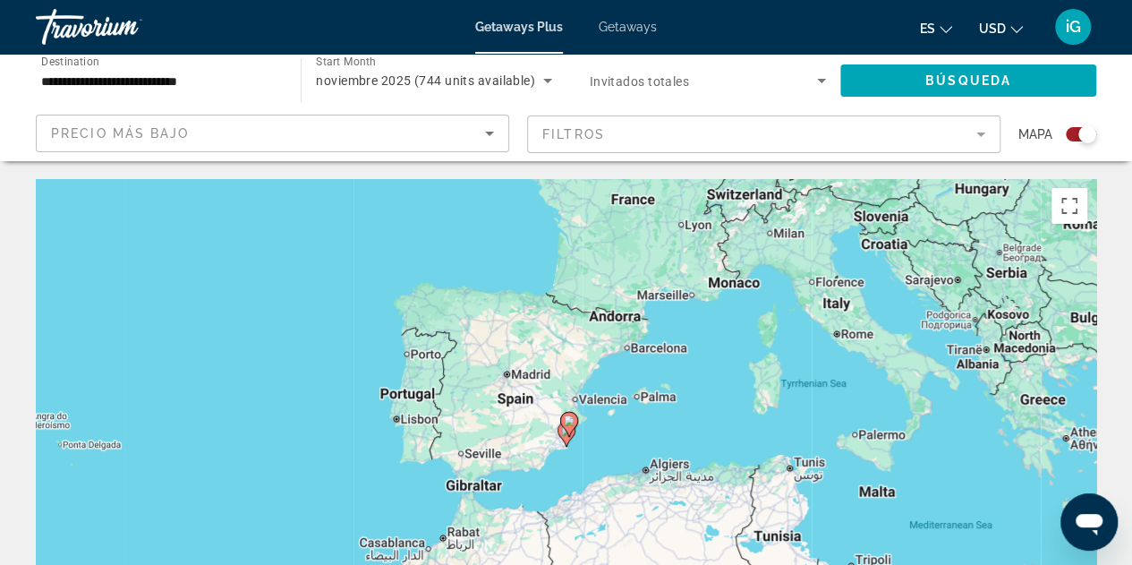
click at [587, 448] on div "To navigate, press the arrow keys. To activate drag with keyboard, press Alt + …" at bounding box center [566, 447] width 1060 height 537
click at [587, 448] on div "To activate drag with keyboard, press Alt + Enter. Once in keyboard drag state,…" at bounding box center [566, 447] width 1060 height 537
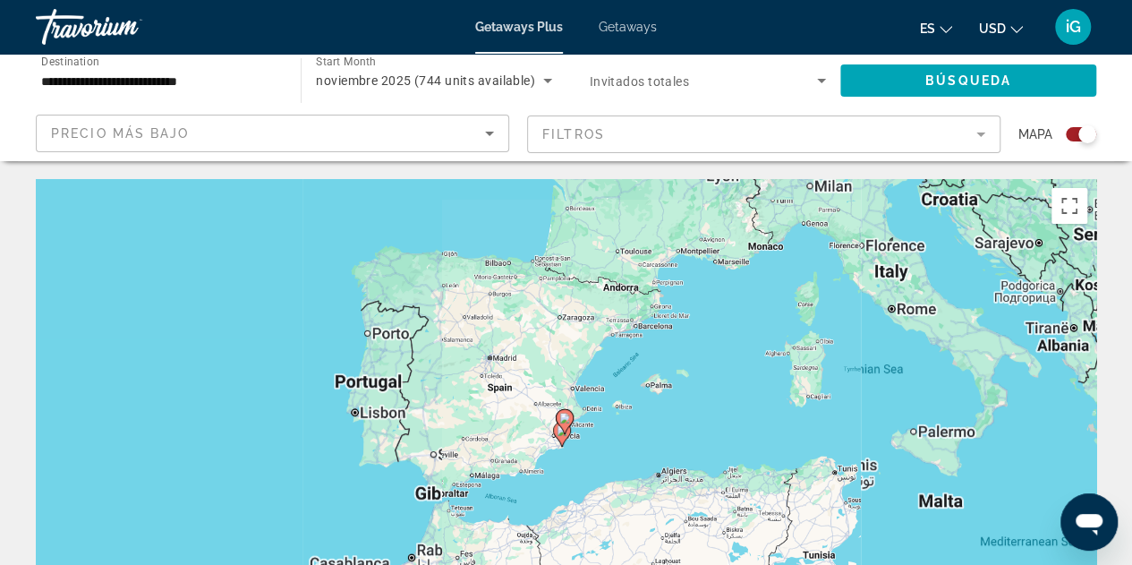
click at [587, 448] on div "To activate drag with keyboard, press Alt + Enter. Once in keyboard drag state,…" at bounding box center [566, 447] width 1060 height 537
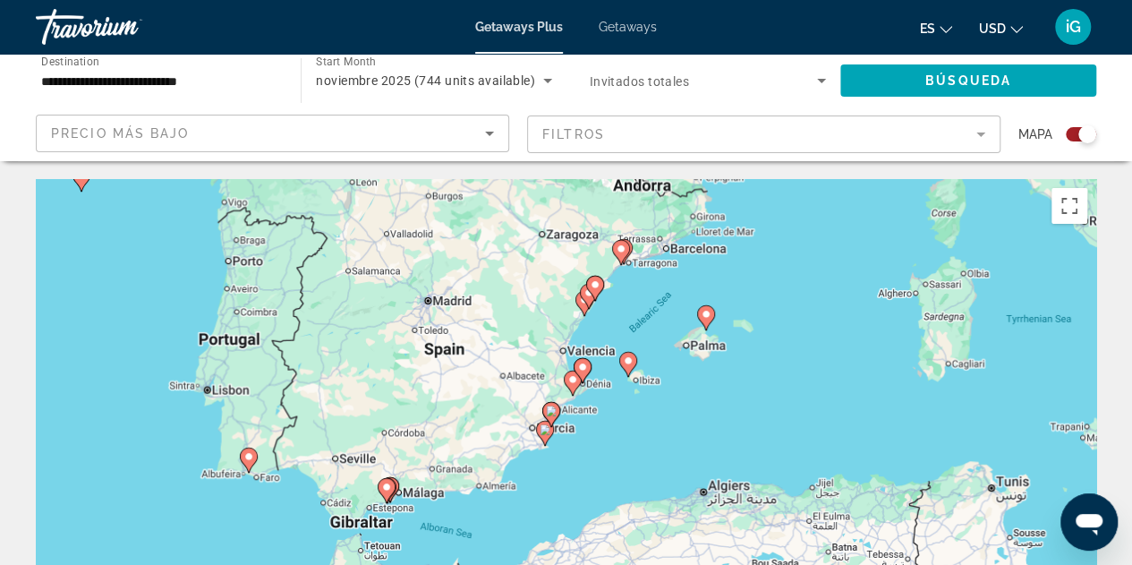
click at [587, 448] on div "To activate drag with keyboard, press Alt + Enter. Once in keyboard drag state,…" at bounding box center [566, 447] width 1060 height 537
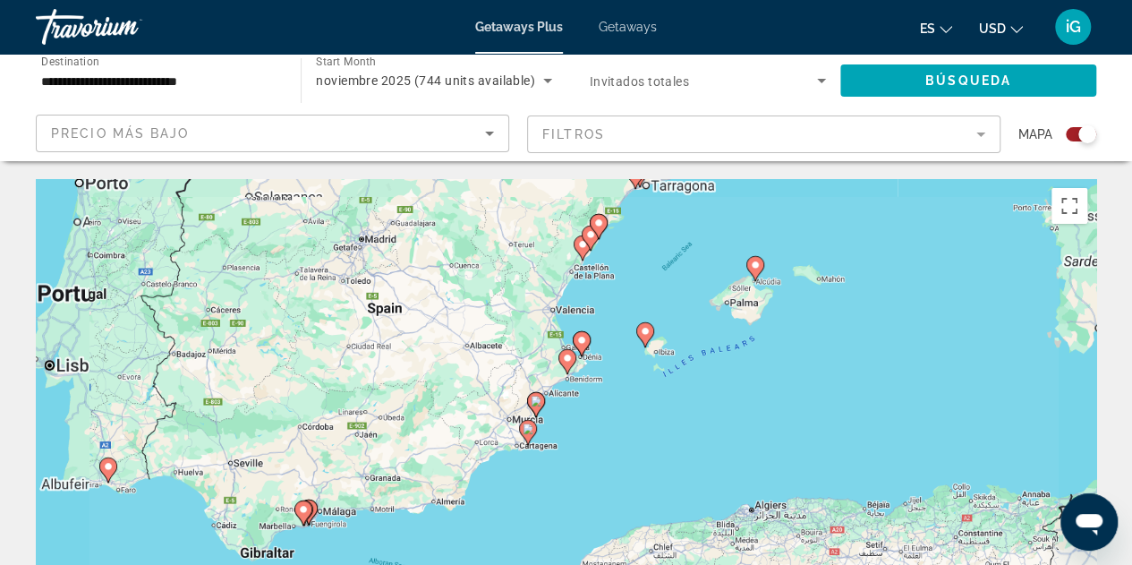
click at [587, 448] on div "To activate drag with keyboard, press Alt + Enter. Once in keyboard drag state,…" at bounding box center [566, 447] width 1060 height 537
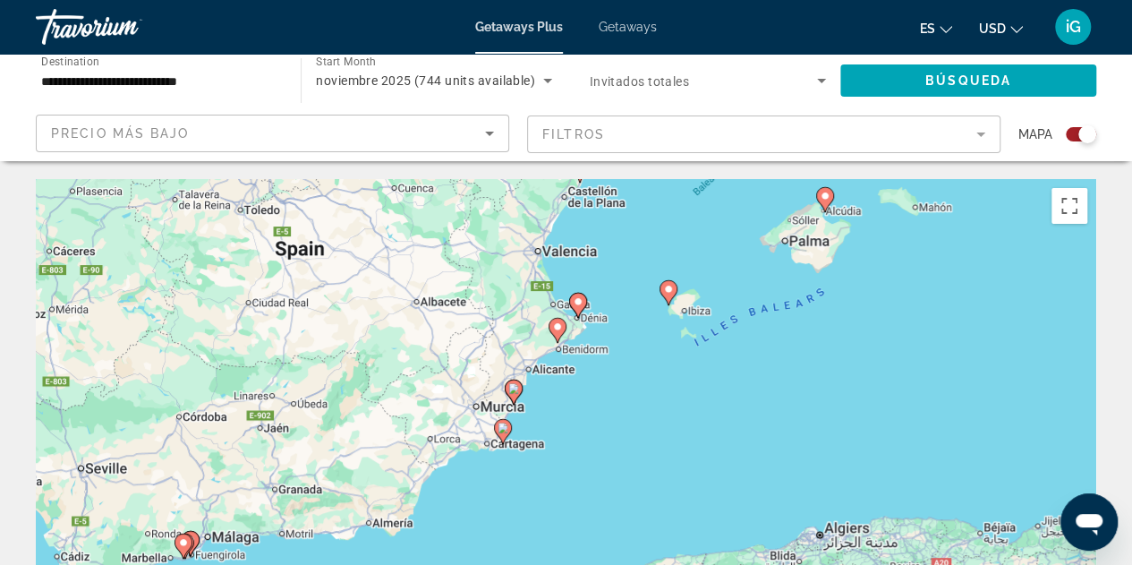
click at [587, 448] on div "To activate drag with keyboard, press Alt + Enter. Once in keyboard drag state,…" at bounding box center [566, 447] width 1060 height 537
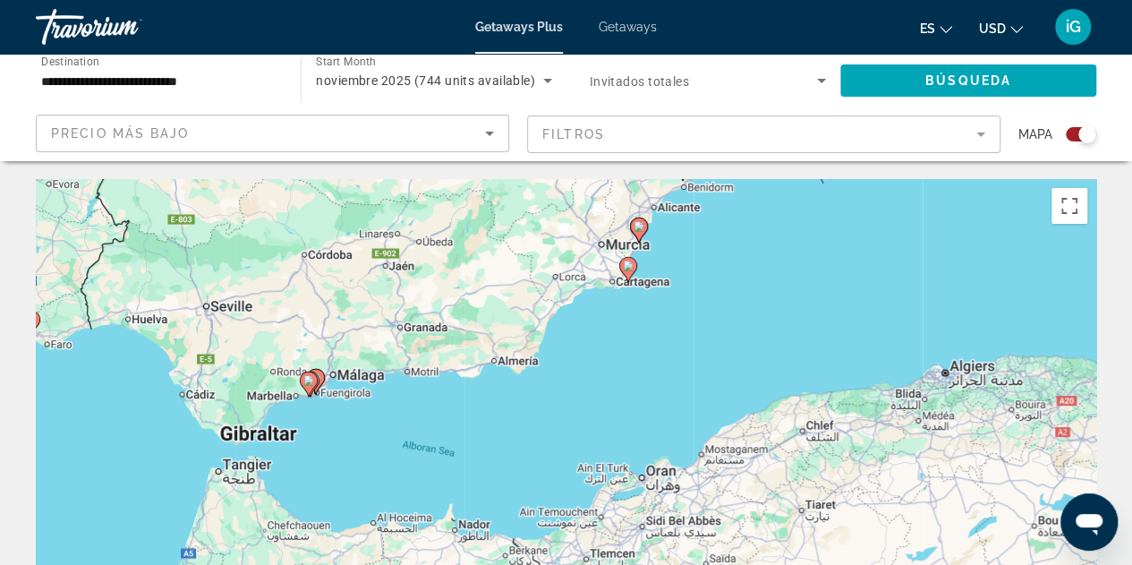
drag, startPoint x: 501, startPoint y: 479, endPoint x: 637, endPoint y: 298, distance: 226.2
click at [637, 298] on div "To activate drag with keyboard, press Alt + Enter. Once in keyboard drag state,…" at bounding box center [566, 447] width 1060 height 537
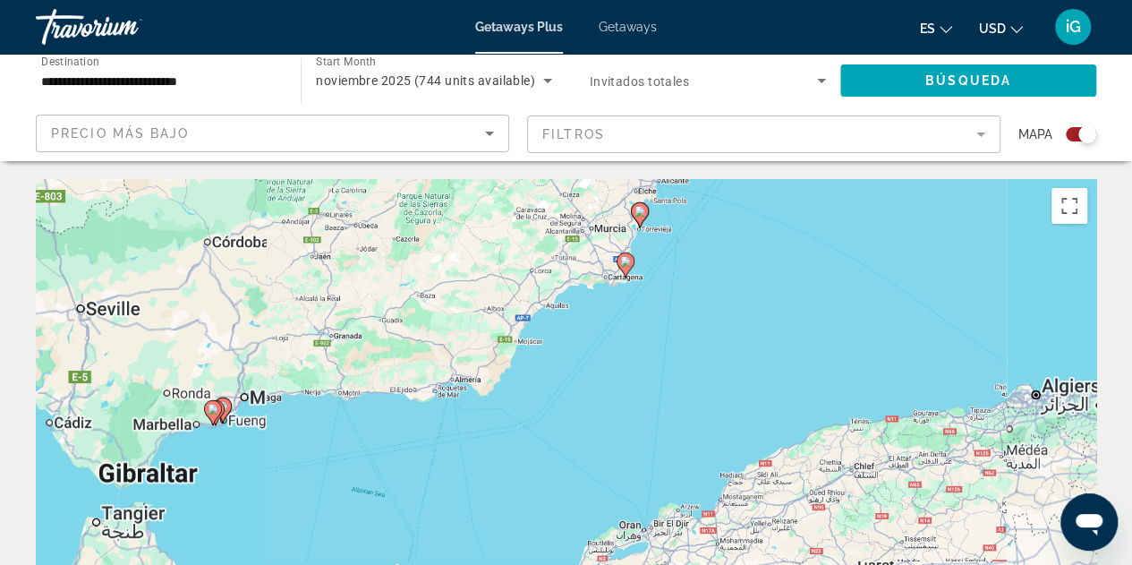
click at [637, 298] on div "To activate drag with keyboard, press Alt + Enter. Once in keyboard drag state,…" at bounding box center [566, 447] width 1060 height 537
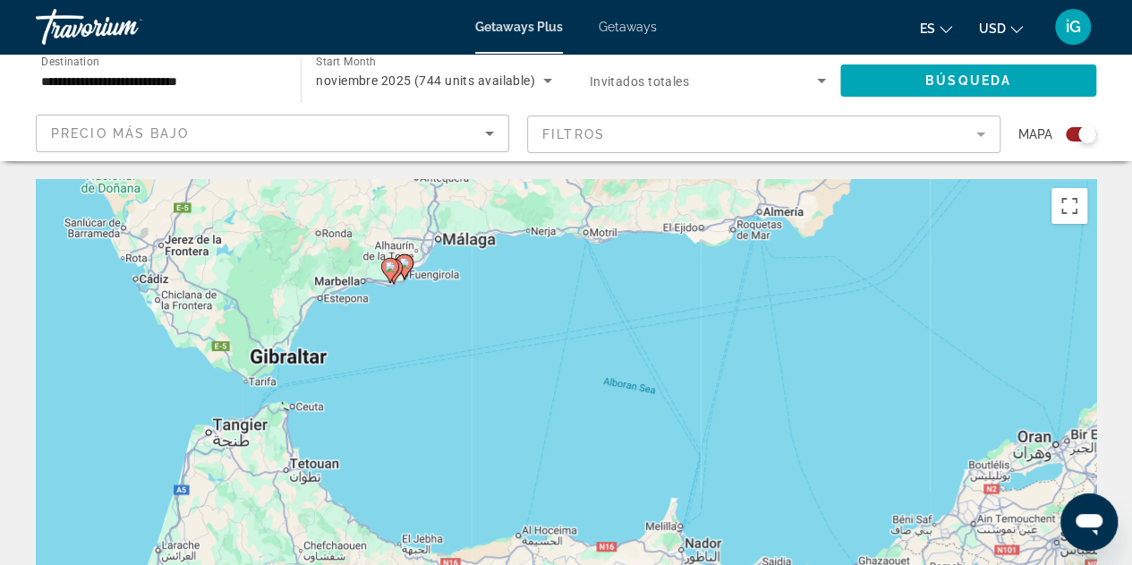
drag, startPoint x: 213, startPoint y: 465, endPoint x: 626, endPoint y: 251, distance: 465.9
click at [626, 251] on div "To activate drag with keyboard, press Alt + Enter. Once in keyboard drag state,…" at bounding box center [566, 447] width 1060 height 537
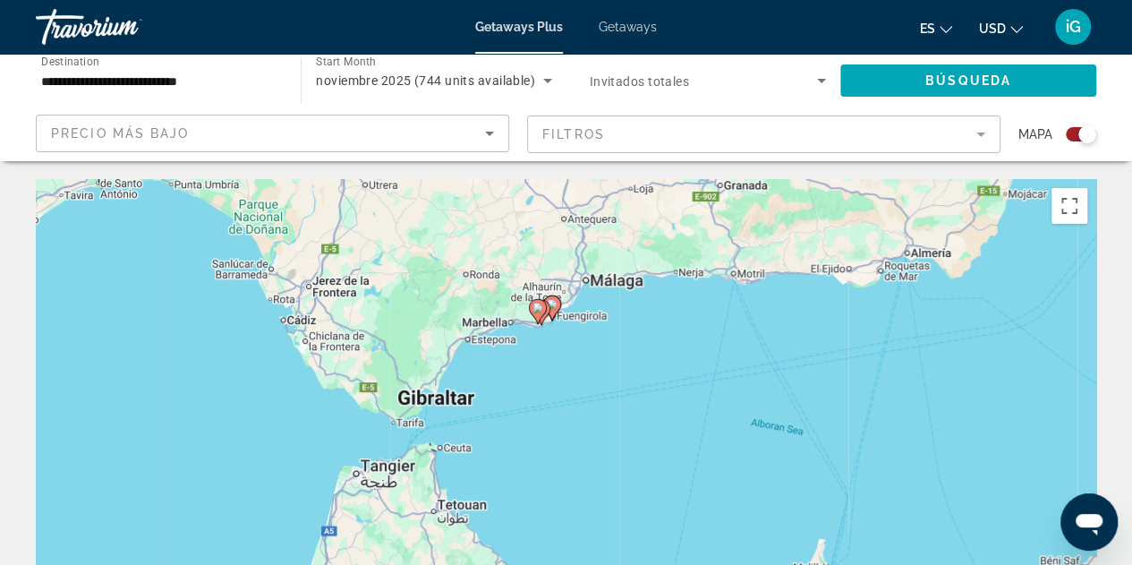
drag, startPoint x: 411, startPoint y: 302, endPoint x: 560, endPoint y: 345, distance: 155.5
click at [560, 345] on div "To activate drag with keyboard, press Alt + Enter. Once in keyboard drag state,…" at bounding box center [566, 447] width 1060 height 537
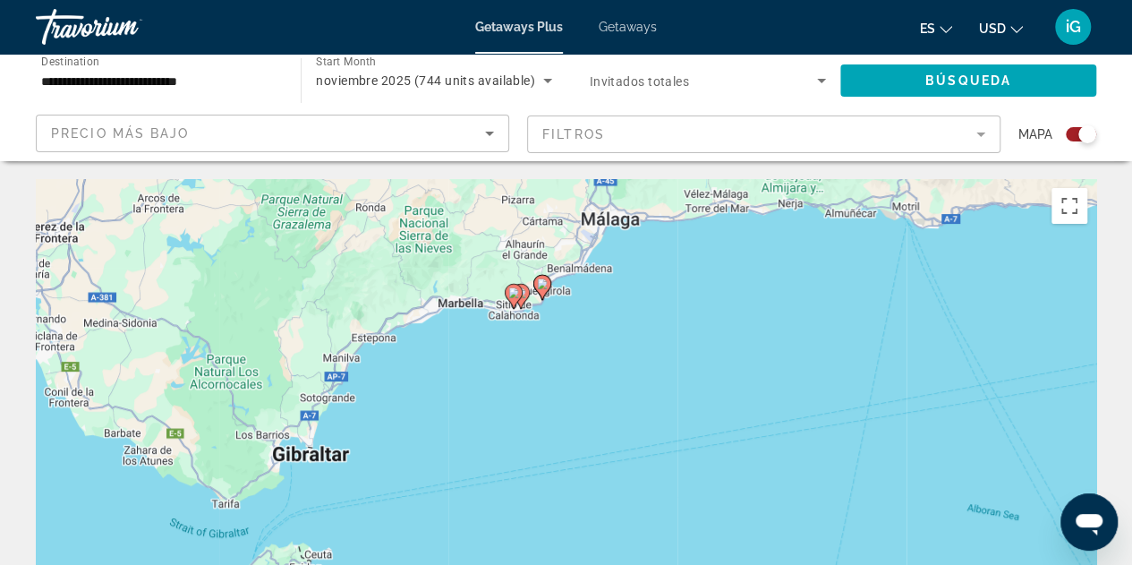
click at [560, 345] on div "To activate drag with keyboard, press Alt + Enter. Once in keyboard drag state,…" at bounding box center [566, 447] width 1060 height 537
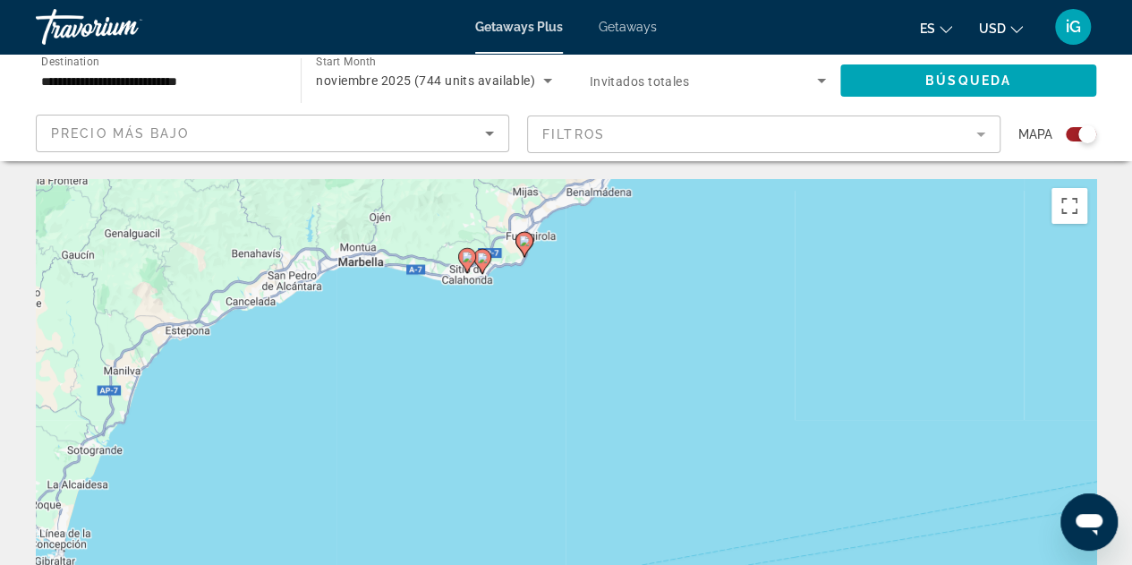
click at [529, 283] on div "To activate drag with keyboard, press Alt + Enter. Once in keyboard drag state,…" at bounding box center [566, 447] width 1060 height 537
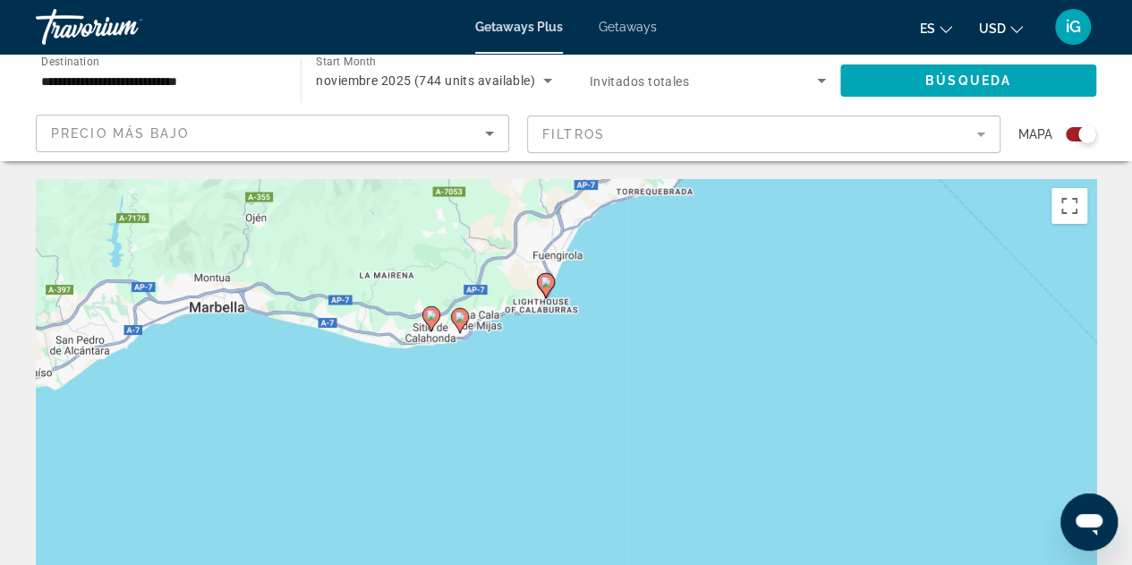
drag, startPoint x: 558, startPoint y: 216, endPoint x: 589, endPoint y: 291, distance: 81.4
click at [589, 291] on div "To activate drag with keyboard, press Alt + Enter. Once in keyboard drag state,…" at bounding box center [566, 447] width 1060 height 537
click at [558, 339] on div "To activate drag with keyboard, press Alt + Enter. Once in keyboard drag state,…" at bounding box center [566, 447] width 1060 height 537
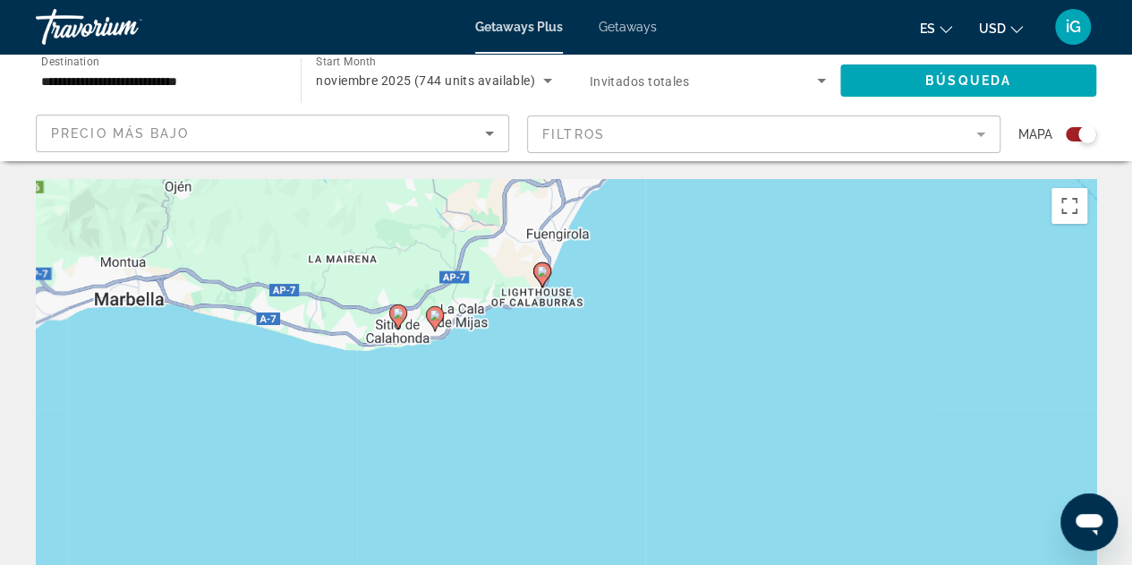
click at [558, 339] on div "To activate drag with keyboard, press Alt + Enter. Once in keyboard drag state,…" at bounding box center [566, 447] width 1060 height 537
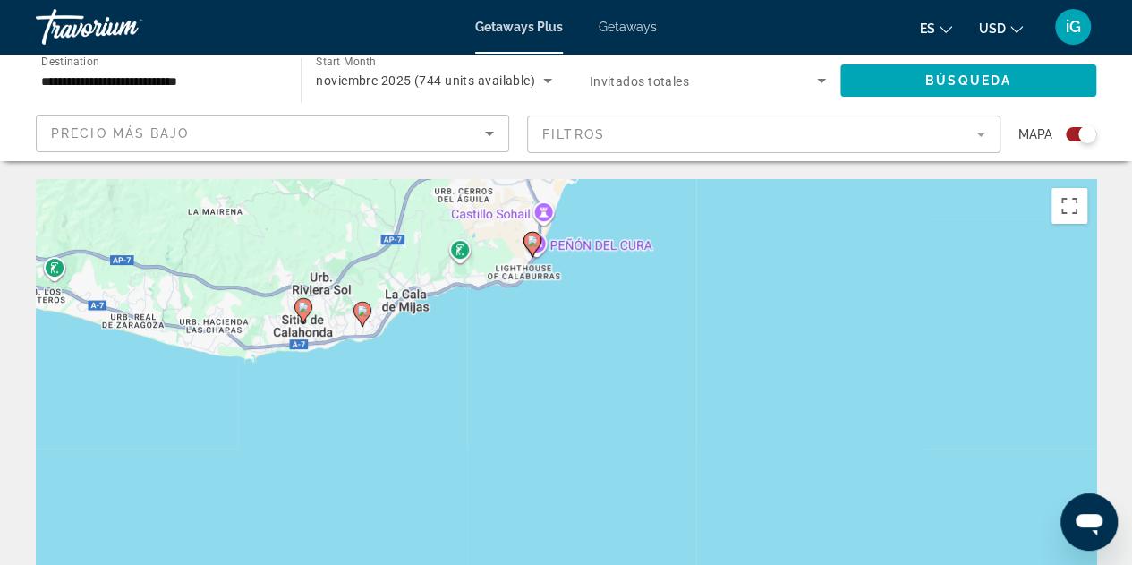
click at [558, 339] on div "To activate drag with keyboard, press Alt + Enter. Once in keyboard drag state,…" at bounding box center [566, 447] width 1060 height 537
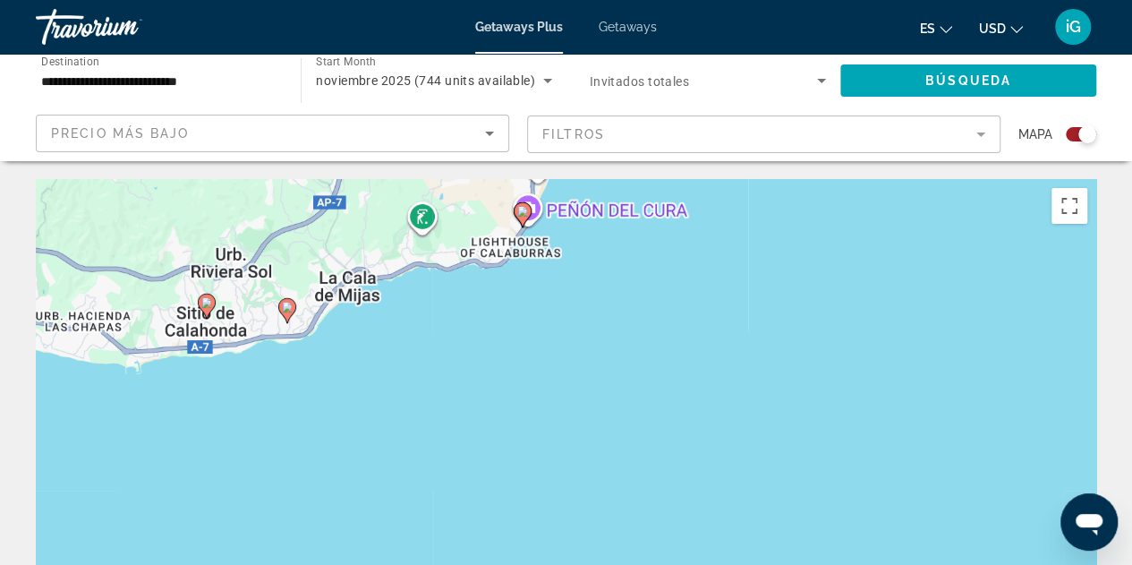
click at [558, 339] on div "To activate drag with keyboard, press Alt + Enter. Once in keyboard drag state,…" at bounding box center [566, 447] width 1060 height 537
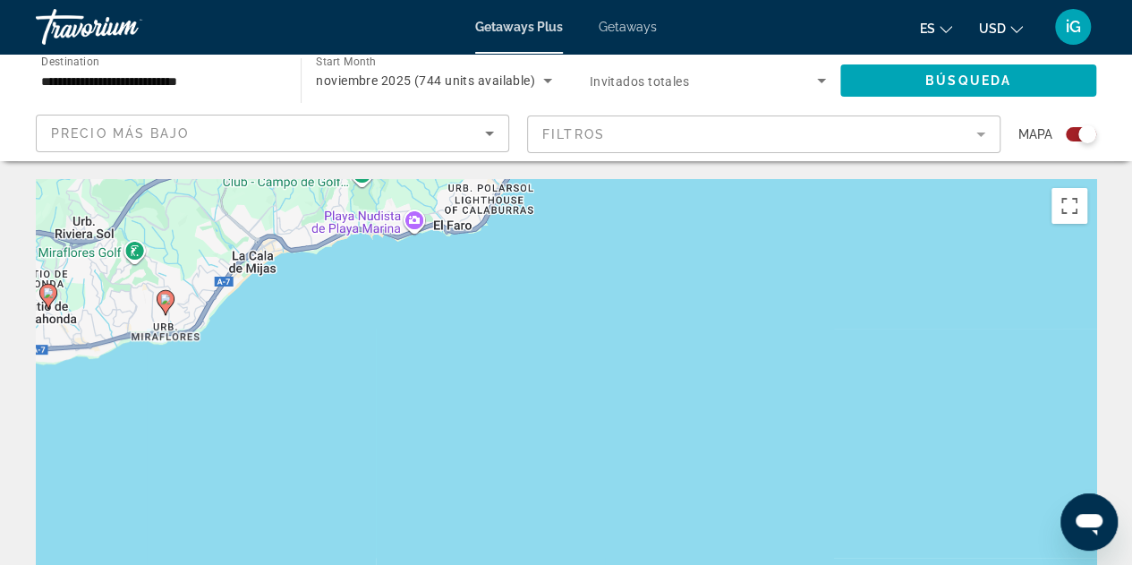
click at [558, 339] on div "To activate drag with keyboard, press Alt + Enter. Once in keyboard drag state,…" at bounding box center [566, 447] width 1060 height 537
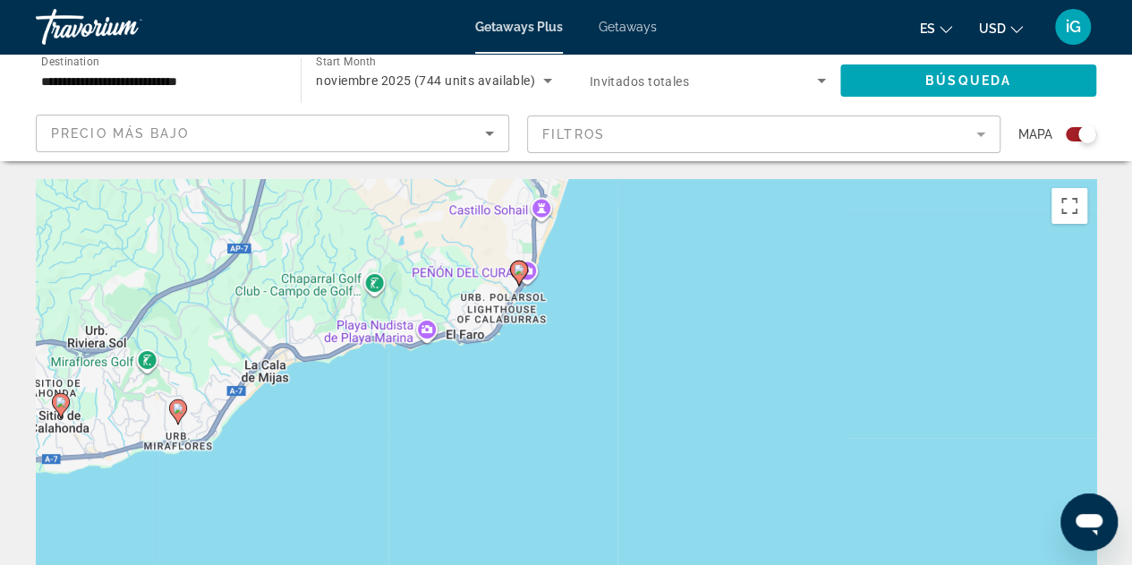
drag, startPoint x: 526, startPoint y: 241, endPoint x: 541, endPoint y: 362, distance: 122.5
click at [541, 362] on div "To activate drag with keyboard, press Alt + Enter. Once in keyboard drag state,…" at bounding box center [566, 447] width 1060 height 537
click at [581, 345] on div "To activate drag with keyboard, press Alt + Enter. Once in keyboard drag state,…" at bounding box center [566, 447] width 1060 height 537
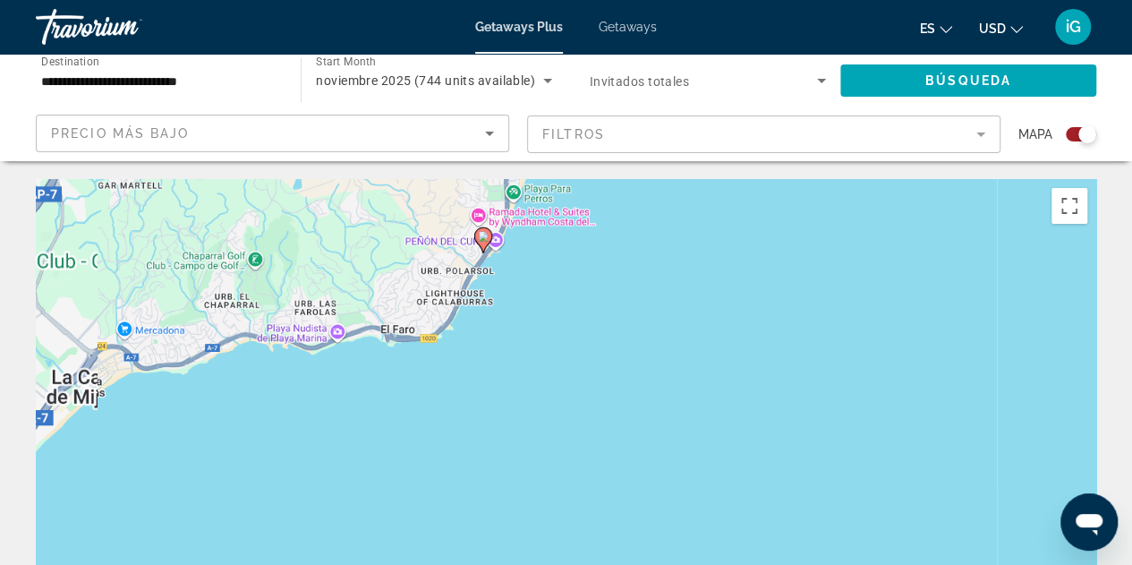
click at [581, 345] on div "To activate drag with keyboard, press Alt + Enter. Once in keyboard drag state,…" at bounding box center [566, 447] width 1060 height 537
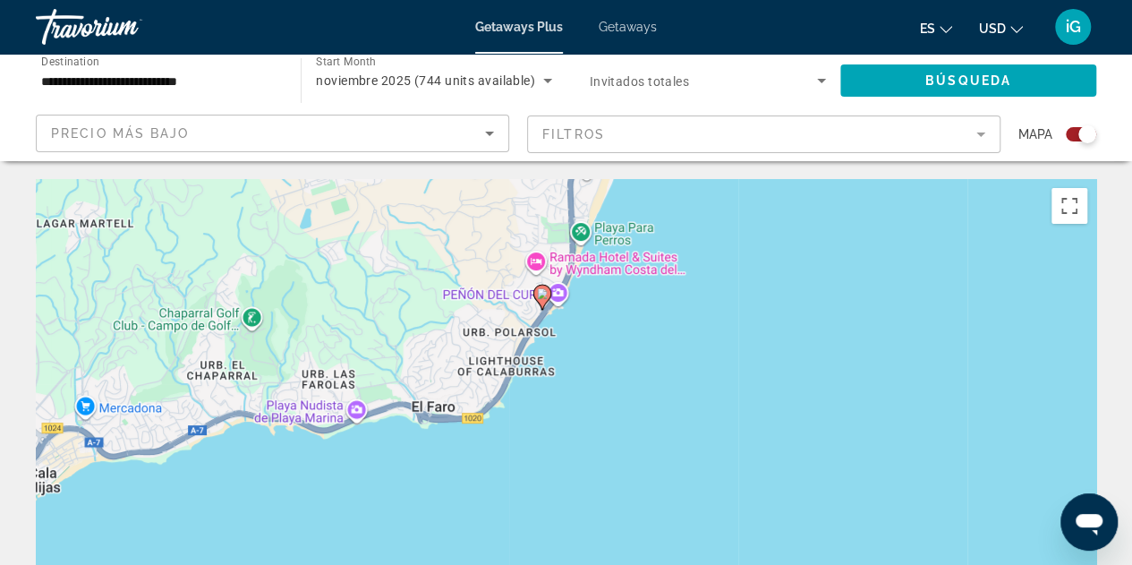
drag, startPoint x: 477, startPoint y: 259, endPoint x: 566, endPoint y: 344, distance: 123.4
click at [566, 344] on div "To activate drag with keyboard, press Alt + Enter. Once in keyboard drag state,…" at bounding box center [566, 447] width 1060 height 537
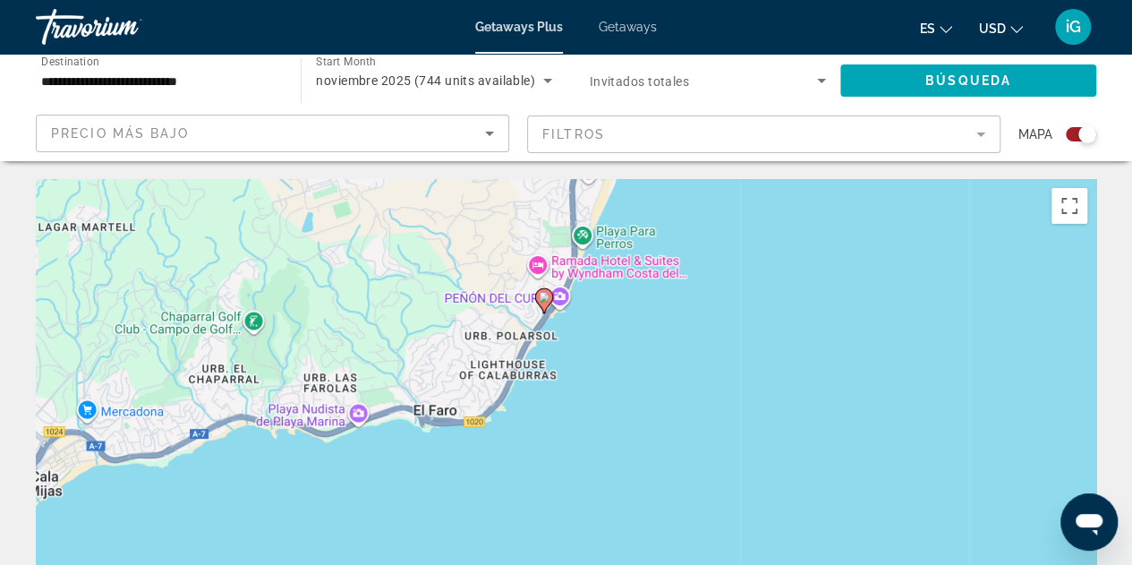
click at [566, 344] on div "To activate drag with keyboard, press Alt + Enter. Once in keyboard drag state,…" at bounding box center [566, 447] width 1060 height 537
click at [594, 343] on div "To activate drag with keyboard, press Alt + Enter. Once in keyboard drag state,…" at bounding box center [566, 447] width 1060 height 537
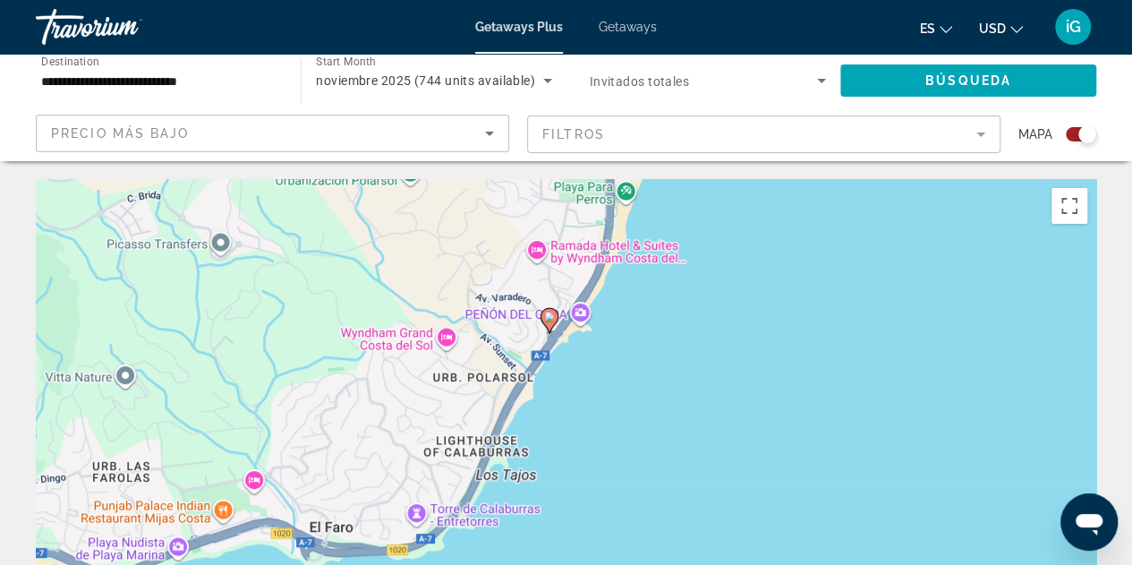
drag, startPoint x: 540, startPoint y: 299, endPoint x: 600, endPoint y: 352, distance: 79.9
click at [600, 352] on div "To activate drag with keyboard, press Alt + Enter. Once in keyboard drag state,…" at bounding box center [566, 447] width 1060 height 537
click at [575, 375] on div "To activate drag with keyboard, press Alt + Enter. Once in keyboard drag state,…" at bounding box center [566, 447] width 1060 height 537
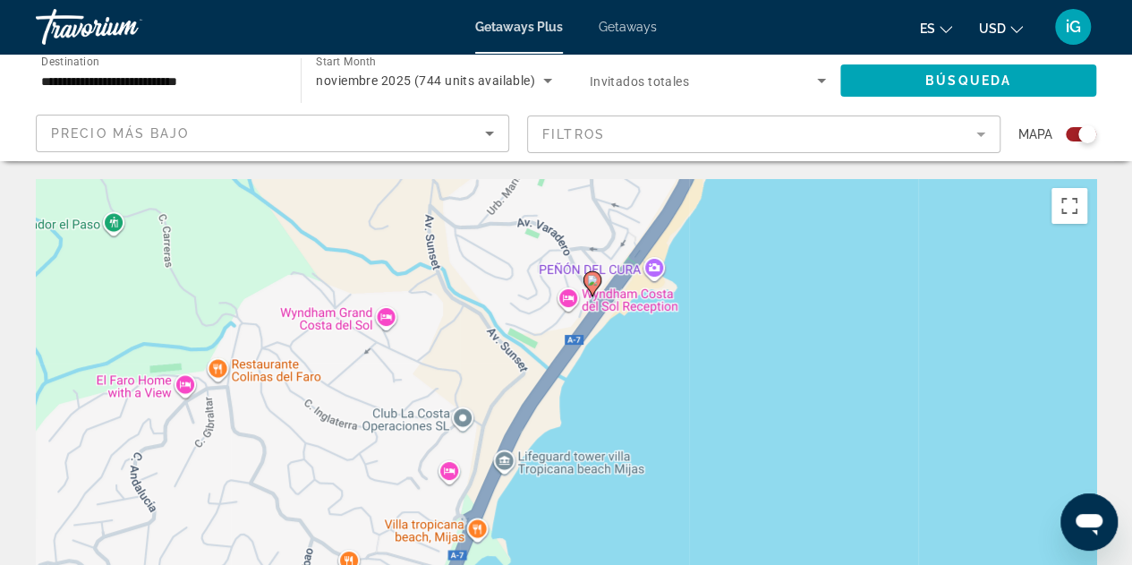
drag, startPoint x: 552, startPoint y: 336, endPoint x: 626, endPoint y: 338, distance: 73.4
click at [626, 338] on div "To activate drag with keyboard, press Alt + Enter. Once in keyboard drag state,…" at bounding box center [566, 447] width 1060 height 537
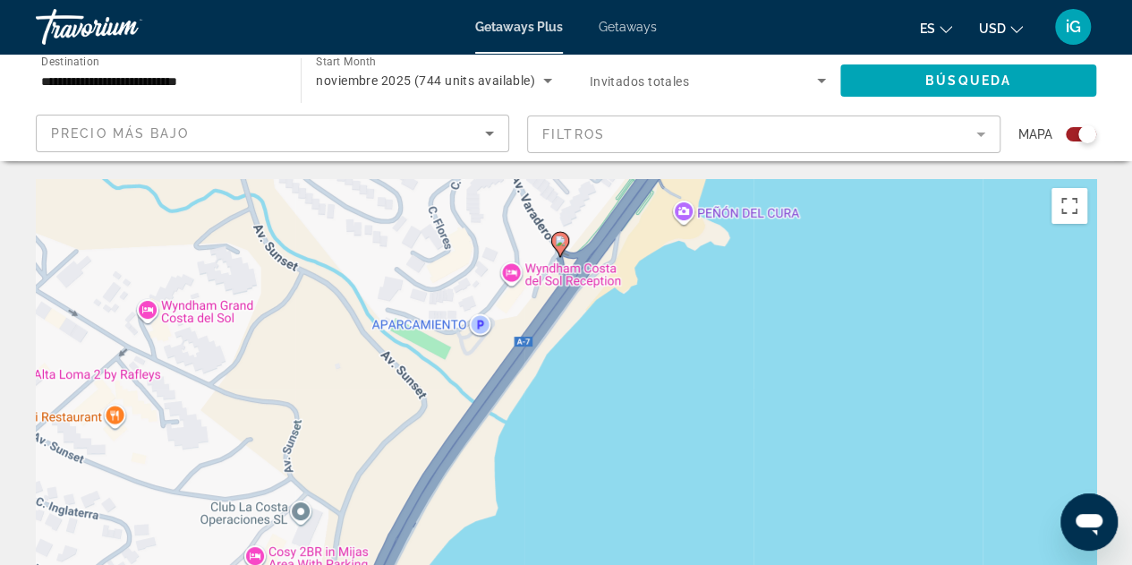
drag, startPoint x: 646, startPoint y: 343, endPoint x: 720, endPoint y: 369, distance: 78.7
click at [720, 369] on div "To activate drag with keyboard, press Alt + Enter. Once in keyboard drag state,…" at bounding box center [566, 447] width 1060 height 537
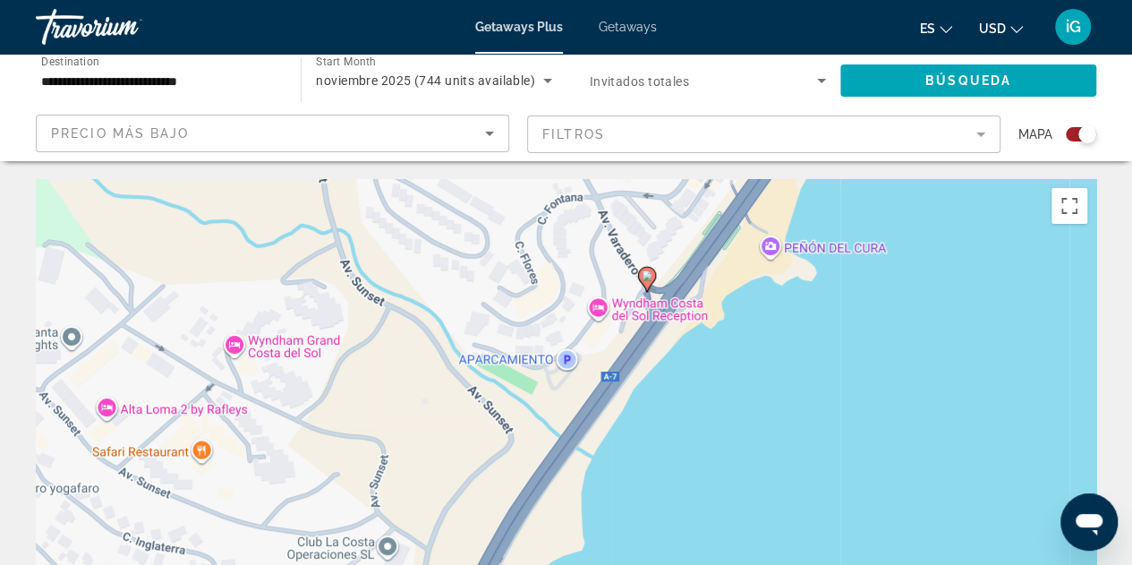
click at [646, 275] on image "Main content" at bounding box center [647, 275] width 11 height 11
type input "**********"
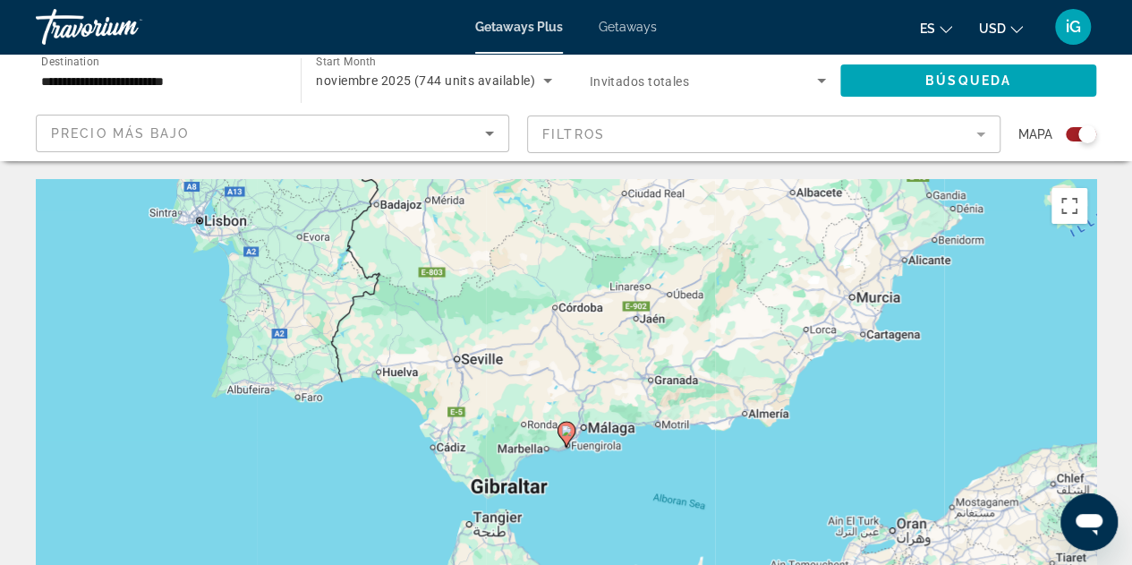
click at [567, 434] on image "Main content" at bounding box center [566, 430] width 11 height 11
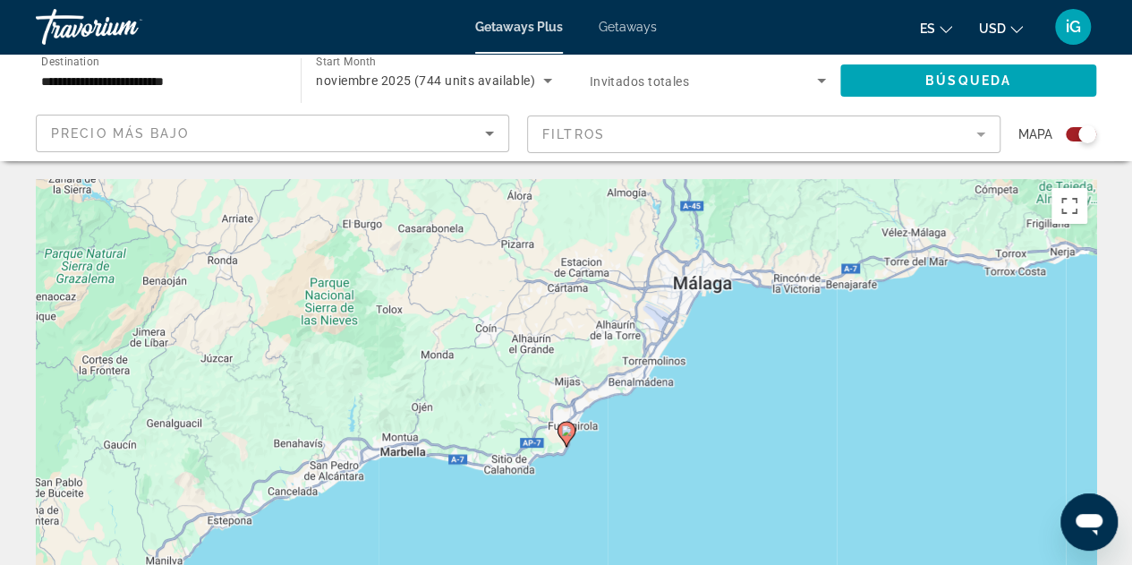
click at [567, 434] on image "Main content" at bounding box center [566, 430] width 11 height 11
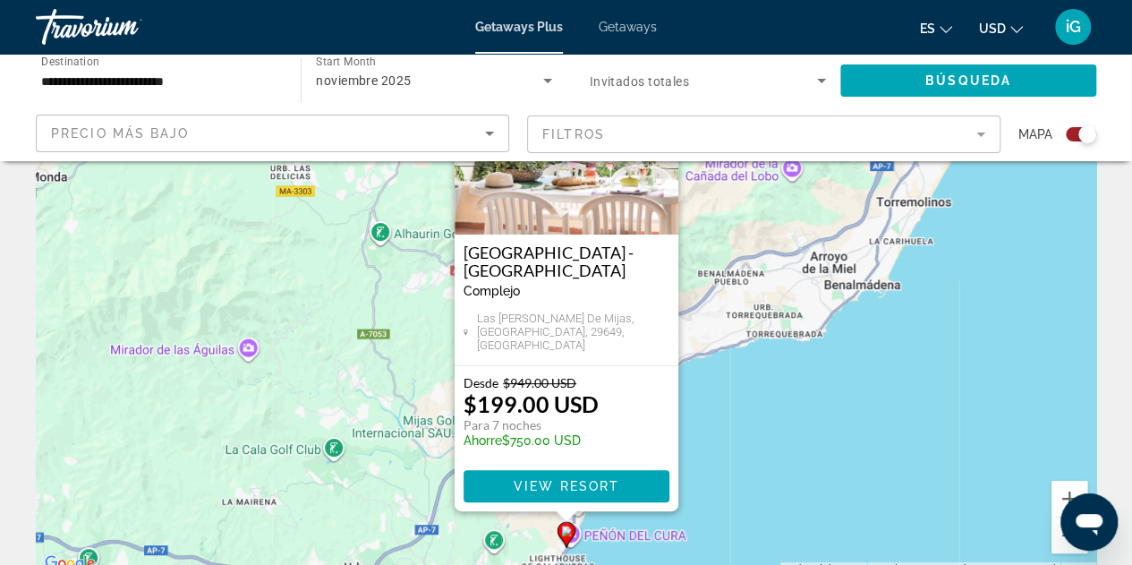
scroll to position [138, 0]
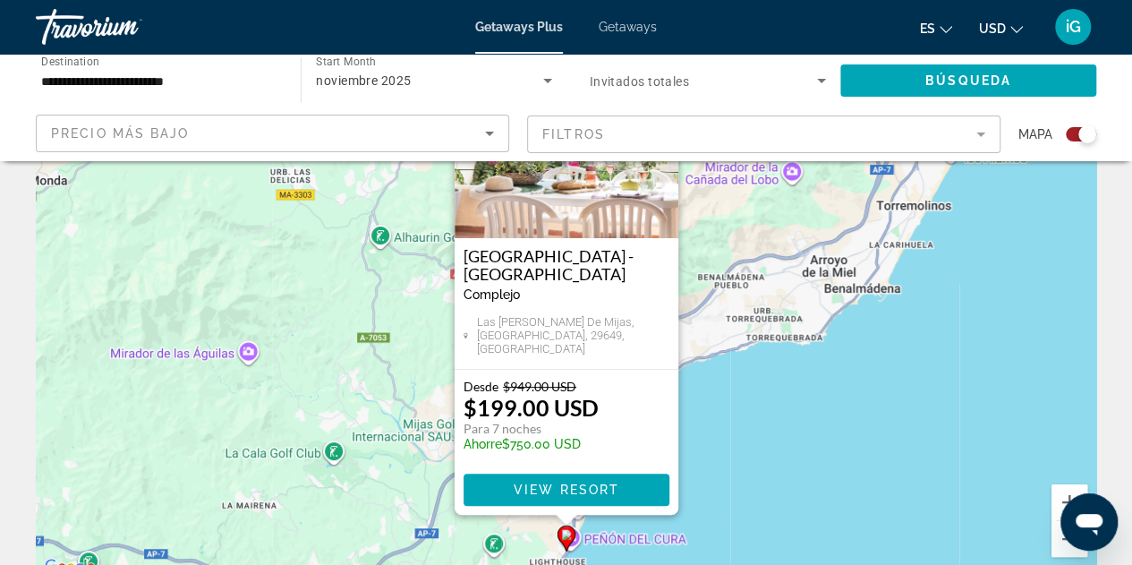
click at [607, 355] on div "Las [PERSON_NAME] de Mijas, [GEOGRAPHIC_DATA], 29649, [GEOGRAPHIC_DATA]" at bounding box center [567, 337] width 206 height 45
click at [556, 484] on span "View Resort" at bounding box center [566, 489] width 106 height 14
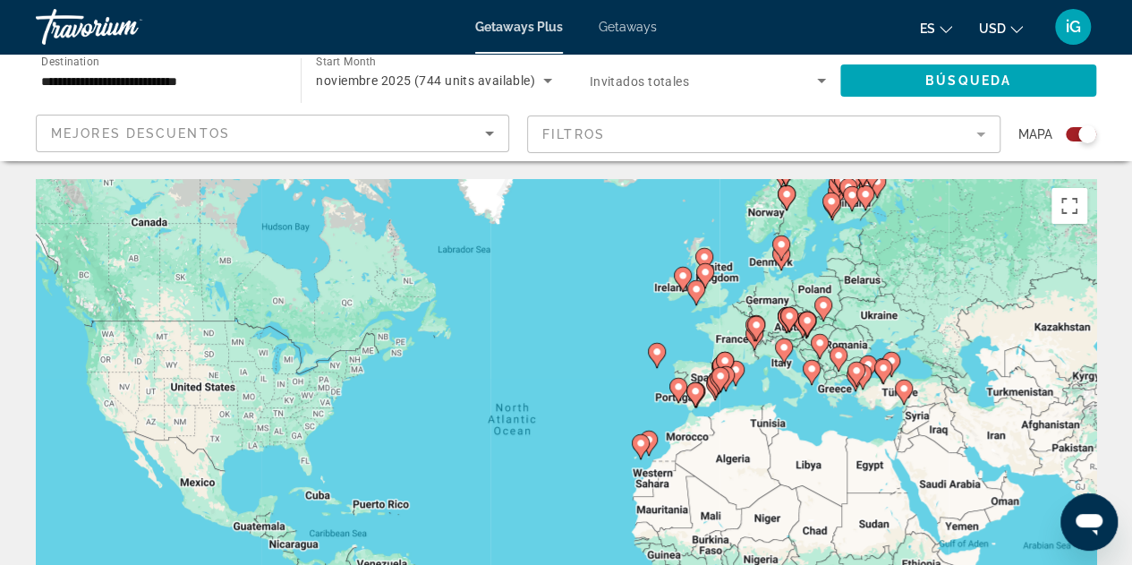
click at [873, 429] on div "To activate drag with keyboard, press Alt + Enter. Once in keyboard drag state,…" at bounding box center [566, 447] width 1060 height 537
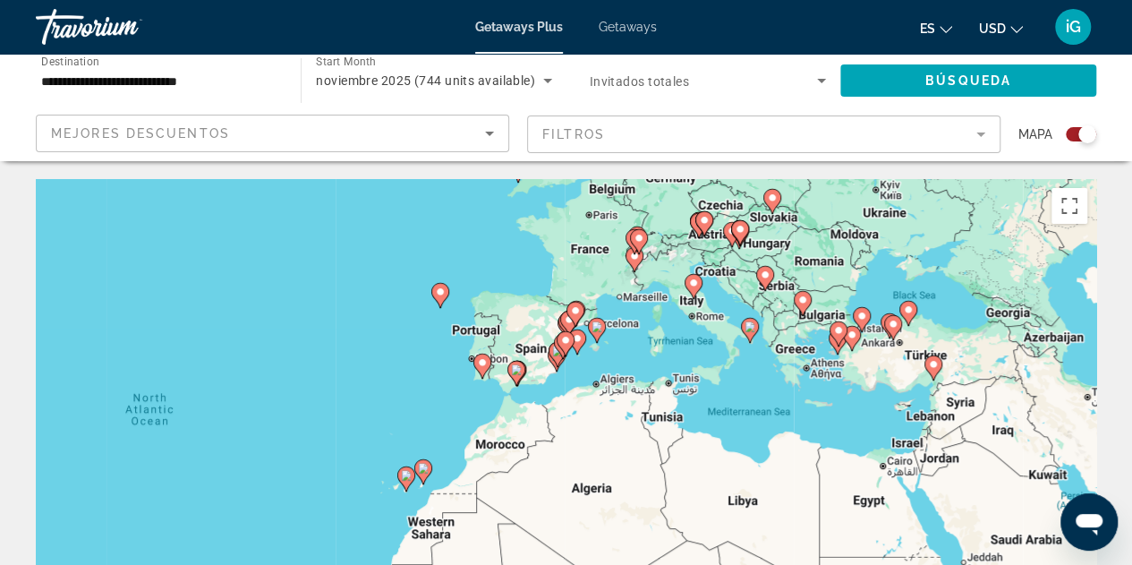
click at [581, 345] on icon "Main content" at bounding box center [576, 341] width 16 height 23
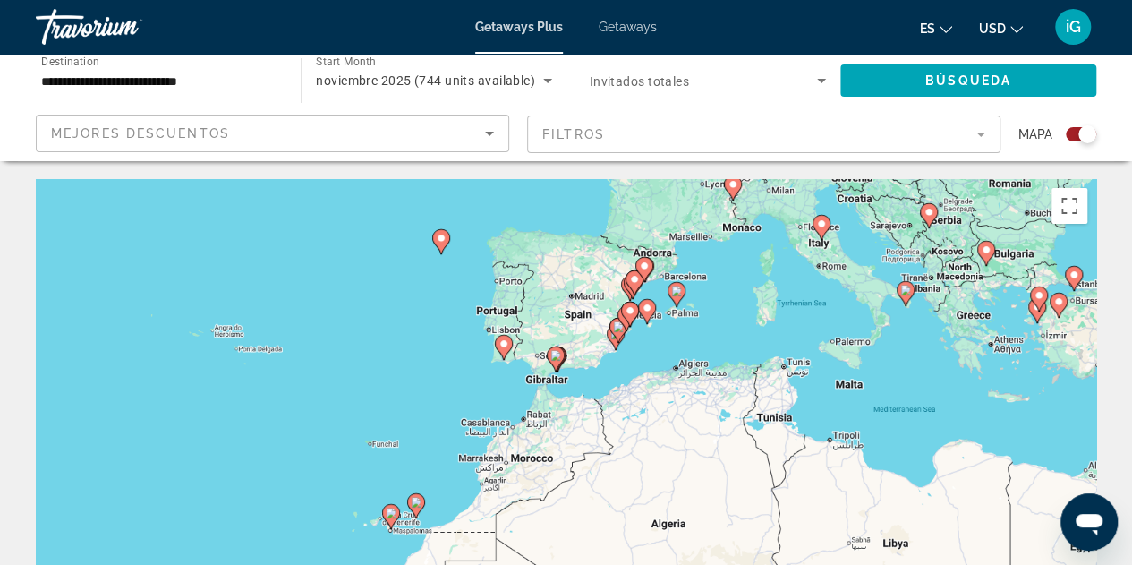
drag, startPoint x: 581, startPoint y: 345, endPoint x: 702, endPoint y: 216, distance: 177.3
click at [702, 216] on div "To navigate, press the arrow keys. To activate drag with keyboard, press Alt + …" at bounding box center [566, 447] width 1060 height 537
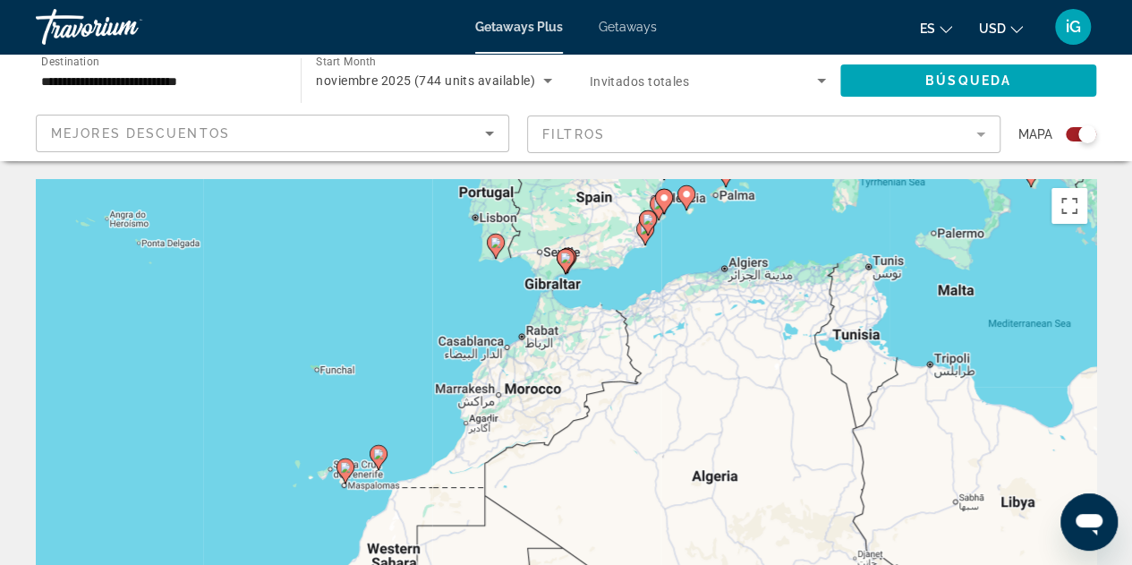
click at [668, 261] on div "To activate drag with keyboard, press Alt + Enter. Once in keyboard drag state,…" at bounding box center [566, 447] width 1060 height 537
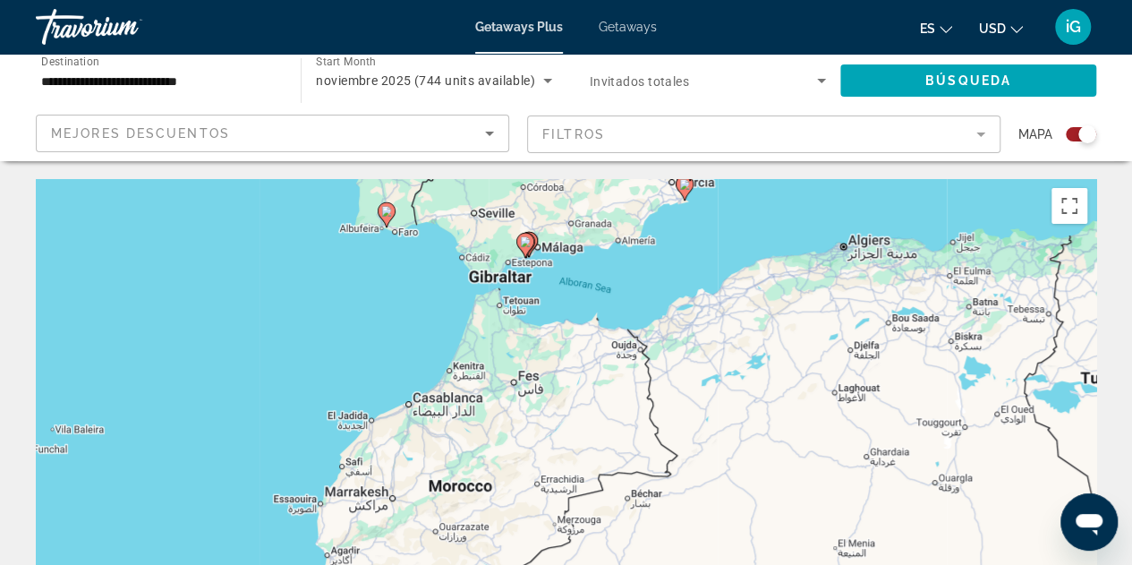
drag, startPoint x: 542, startPoint y: 286, endPoint x: 609, endPoint y: 257, distance: 72.5
click at [609, 257] on div "To activate drag with keyboard, press Alt + Enter. Once in keyboard drag state,…" at bounding box center [566, 447] width 1060 height 537
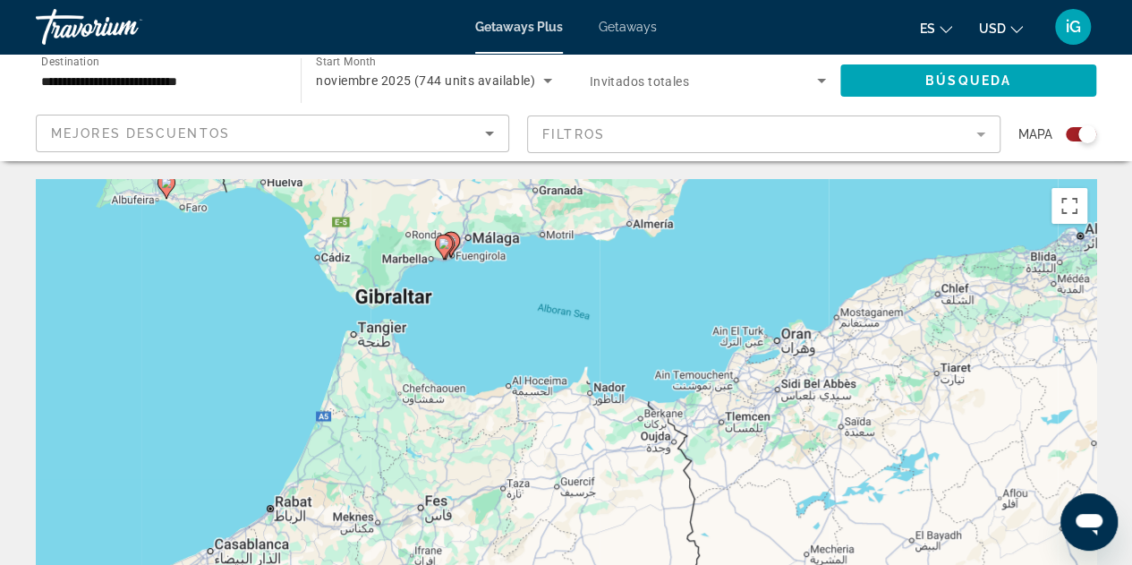
click at [476, 311] on div "To activate drag with keyboard, press Alt + Enter. Once in keyboard drag state,…" at bounding box center [566, 447] width 1060 height 537
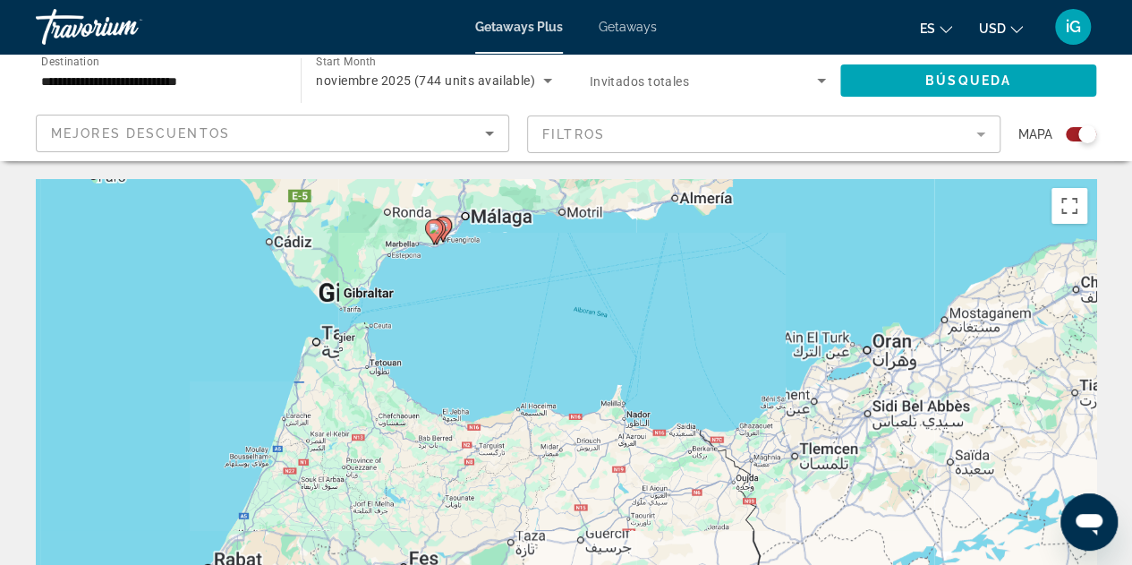
click at [476, 311] on div "To activate drag with keyboard, press Alt + Enter. Once in keyboard drag state,…" at bounding box center [566, 447] width 1060 height 537
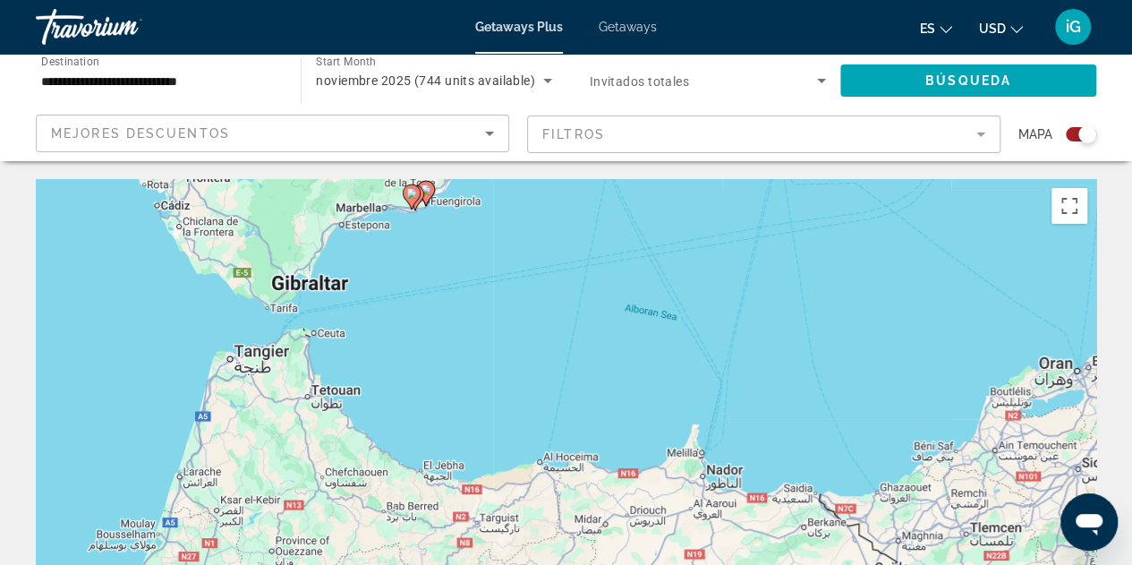
click at [476, 311] on div "To activate drag with keyboard, press Alt + Enter. Once in keyboard drag state,…" at bounding box center [566, 447] width 1060 height 537
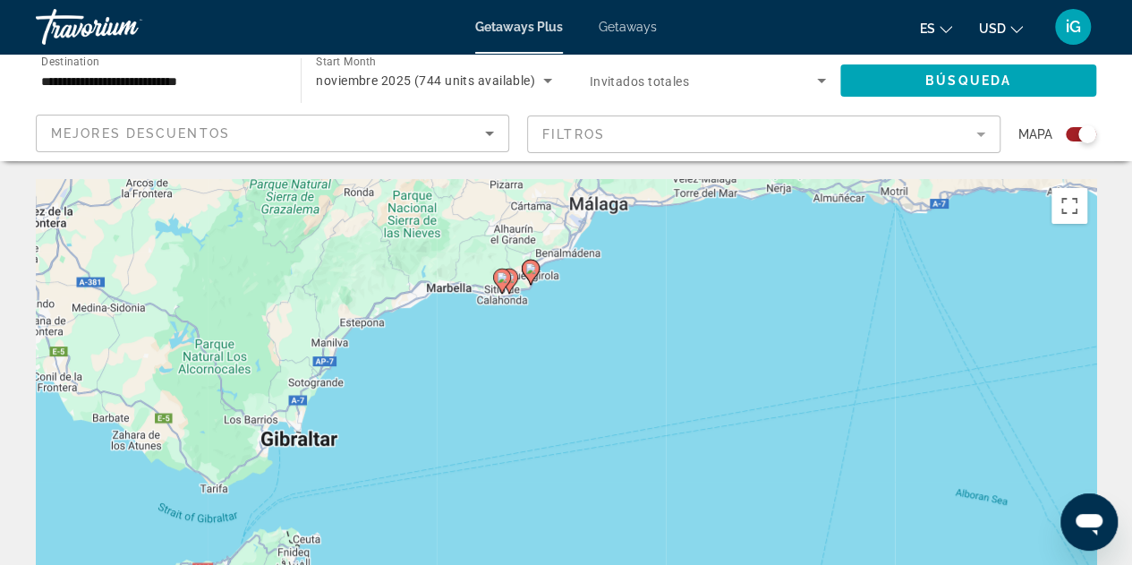
drag, startPoint x: 366, startPoint y: 244, endPoint x: 526, endPoint y: 433, distance: 247.6
click at [526, 433] on div "To activate drag with keyboard, press Alt + Enter. Once in keyboard drag state,…" at bounding box center [566, 447] width 1060 height 537
click at [503, 341] on div "To activate drag with keyboard, press Alt + Enter. Once in keyboard drag state,…" at bounding box center [566, 447] width 1060 height 537
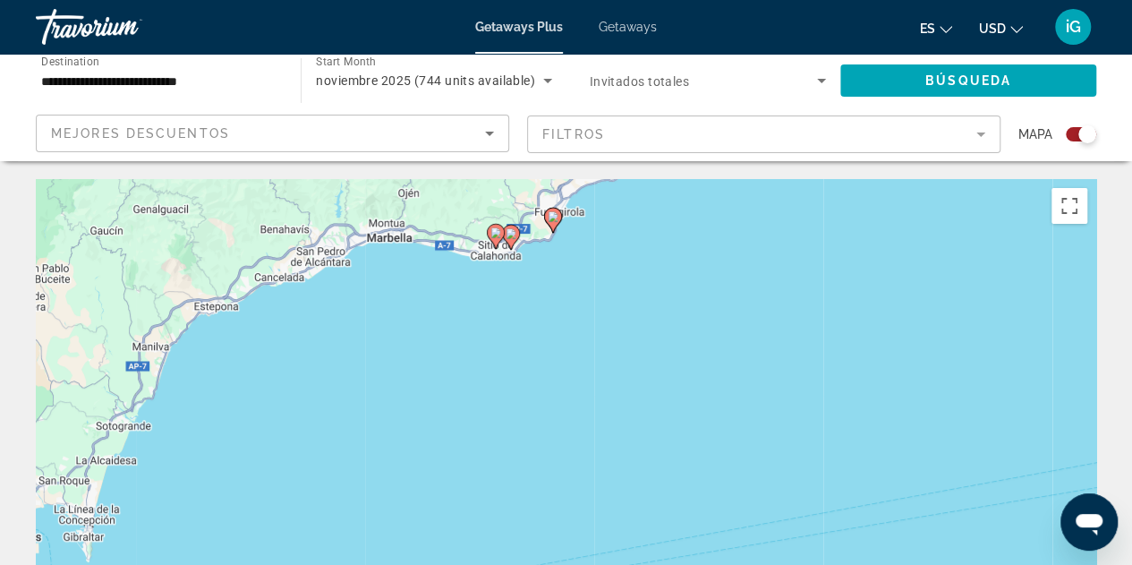
click at [503, 341] on div "To activate drag with keyboard, press Alt + Enter. Once in keyboard drag state,…" at bounding box center [566, 447] width 1060 height 537
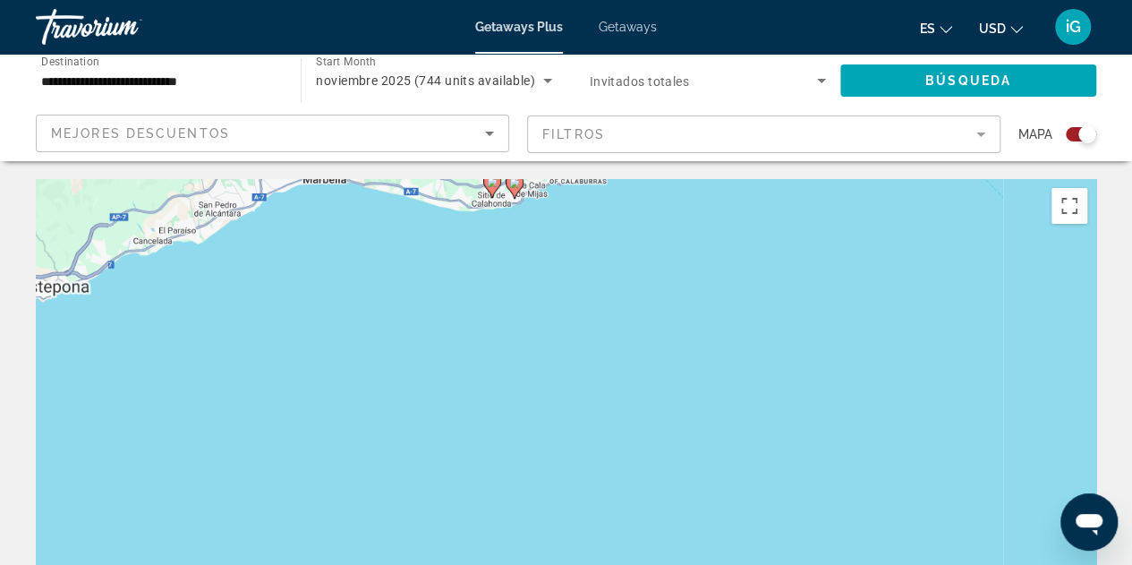
click at [503, 341] on div "To activate drag with keyboard, press Alt + Enter. Once in keyboard drag state,…" at bounding box center [566, 447] width 1060 height 537
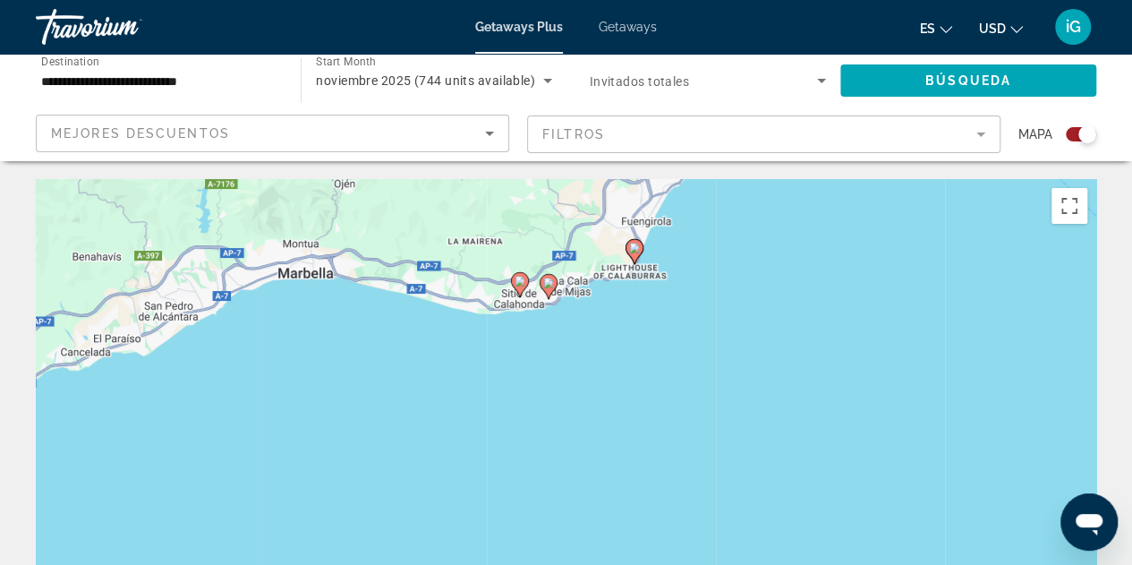
drag, startPoint x: 523, startPoint y: 210, endPoint x: 558, endPoint y: 368, distance: 161.5
click at [558, 368] on div "To activate drag with keyboard, press Alt + Enter. Once in keyboard drag state,…" at bounding box center [566, 447] width 1060 height 537
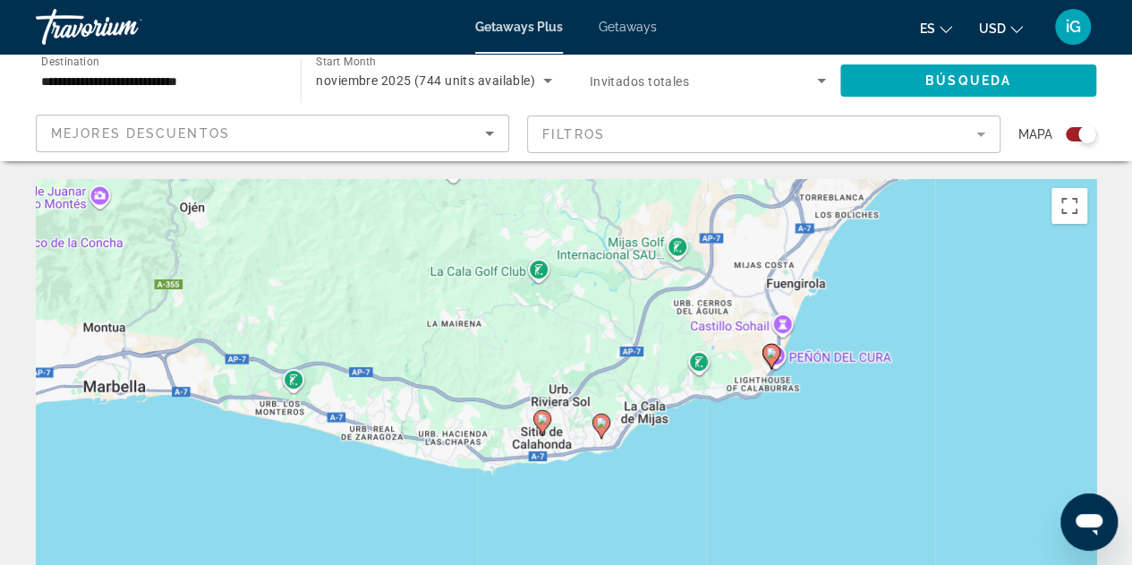
drag, startPoint x: 575, startPoint y: 273, endPoint x: 647, endPoint y: 501, distance: 239.2
click at [647, 501] on div "To activate drag with keyboard, press Alt + Enter. Once in keyboard drag state,…" at bounding box center [566, 447] width 1060 height 537
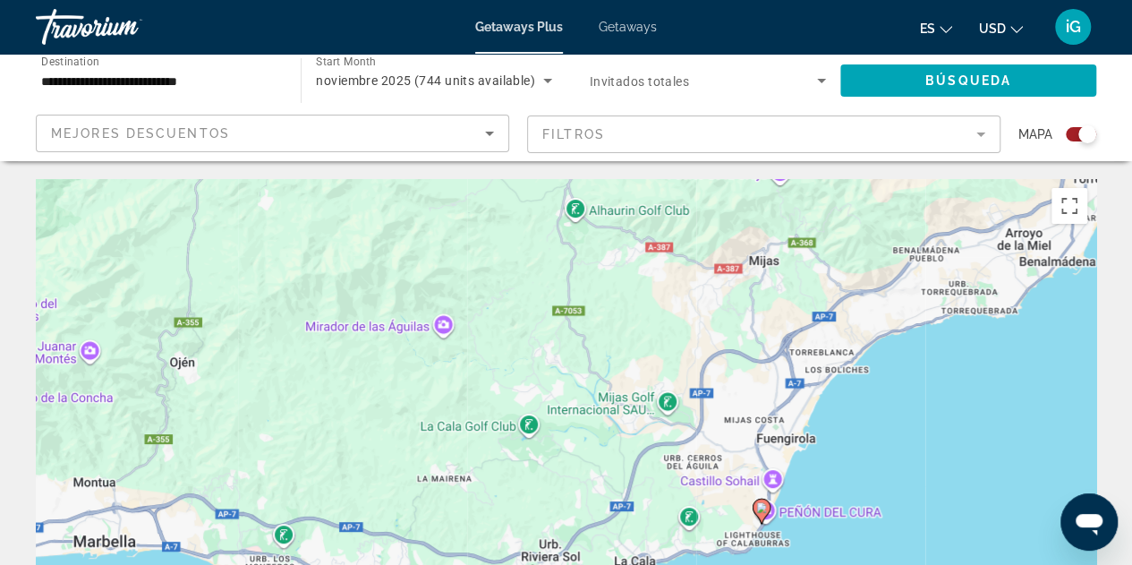
drag, startPoint x: 599, startPoint y: 276, endPoint x: 558, endPoint y: 321, distance: 60.9
click at [558, 321] on div "To activate drag with keyboard, press Alt + Enter. Once in keyboard drag state,…" at bounding box center [566, 447] width 1060 height 537
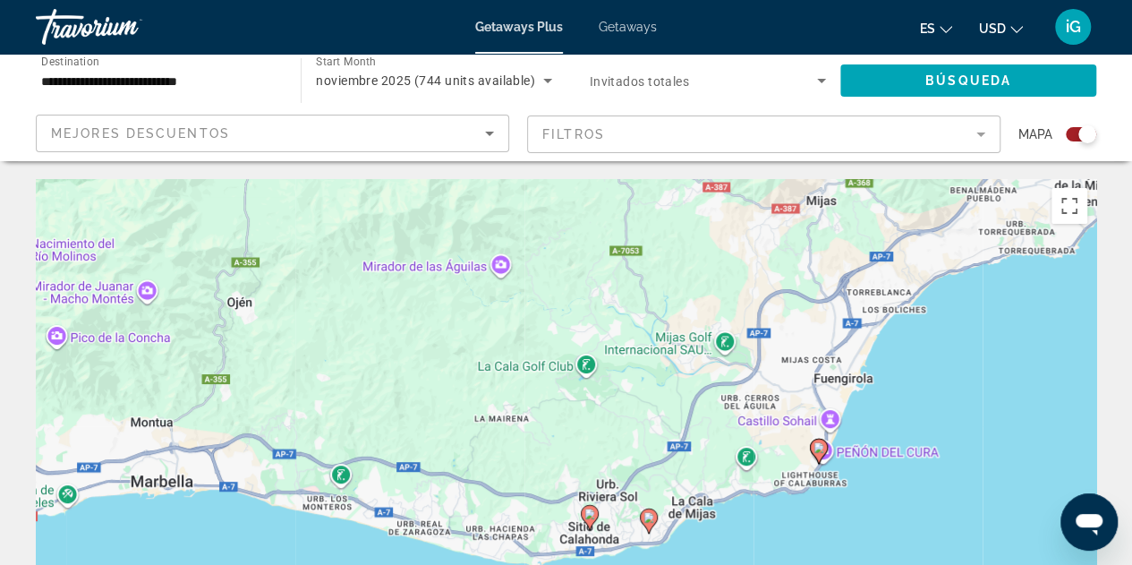
drag, startPoint x: 332, startPoint y: 387, endPoint x: 585, endPoint y: 357, distance: 255.1
click at [585, 357] on div "To activate drag with keyboard, press Alt + Enter. Once in keyboard drag state,…" at bounding box center [566, 447] width 1060 height 537
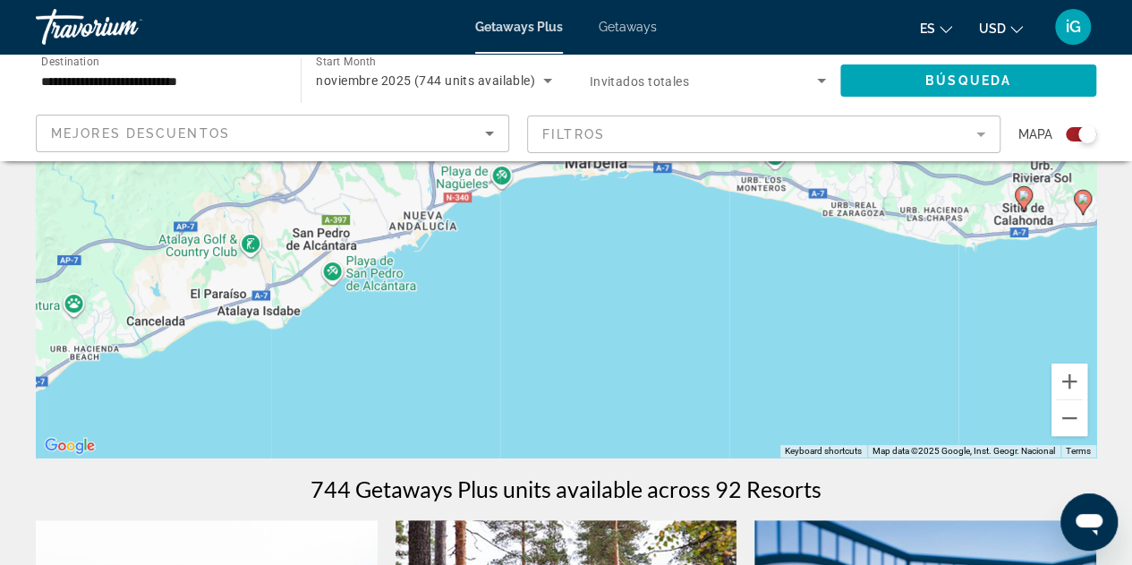
scroll to position [243, 0]
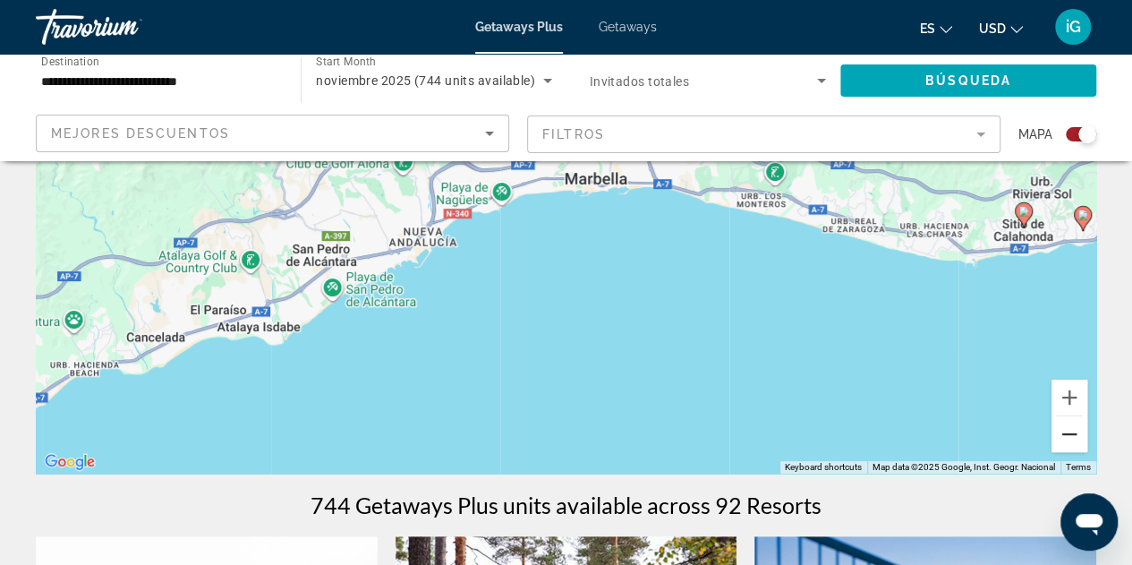
click at [1076, 430] on button "Zoom out" at bounding box center [1069, 434] width 36 height 36
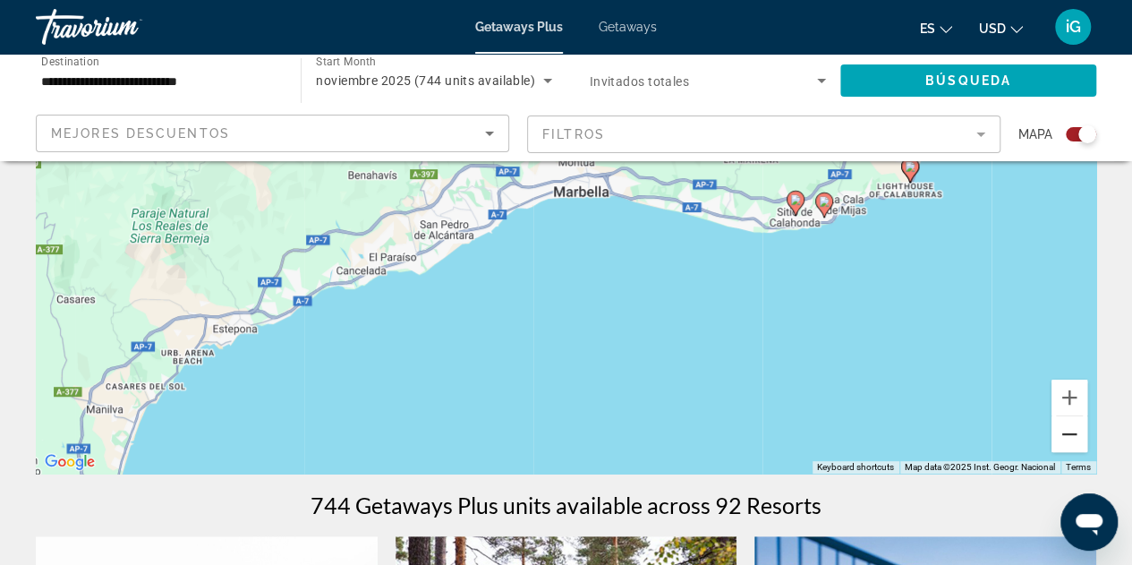
click at [1076, 430] on button "Zoom out" at bounding box center [1069, 434] width 36 height 36
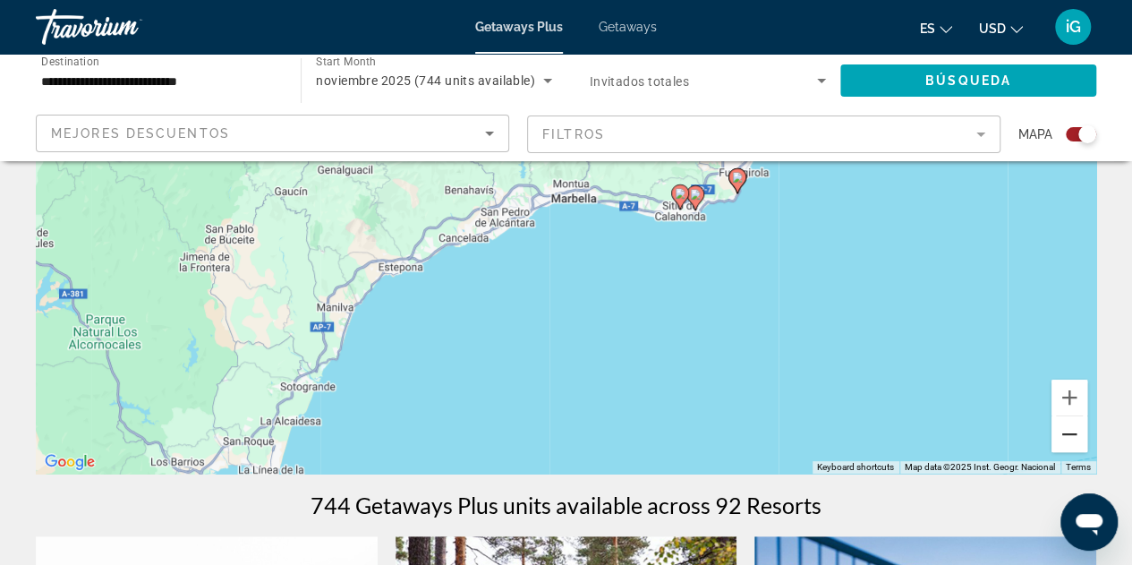
click at [1068, 439] on button "Zoom out" at bounding box center [1069, 434] width 36 height 36
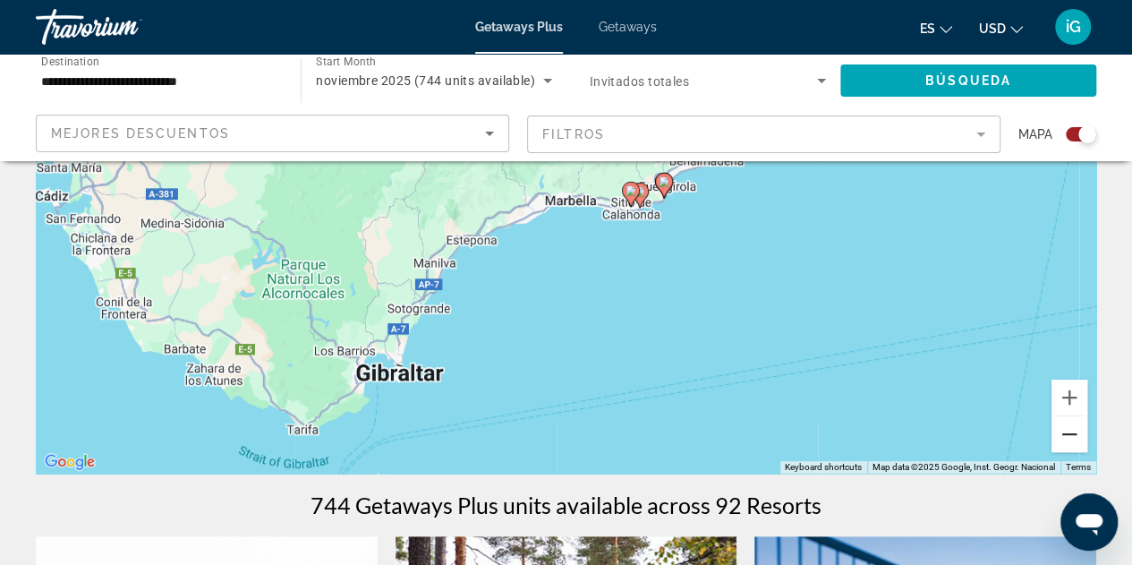
click at [1068, 439] on button "Zoom out" at bounding box center [1069, 434] width 36 height 36
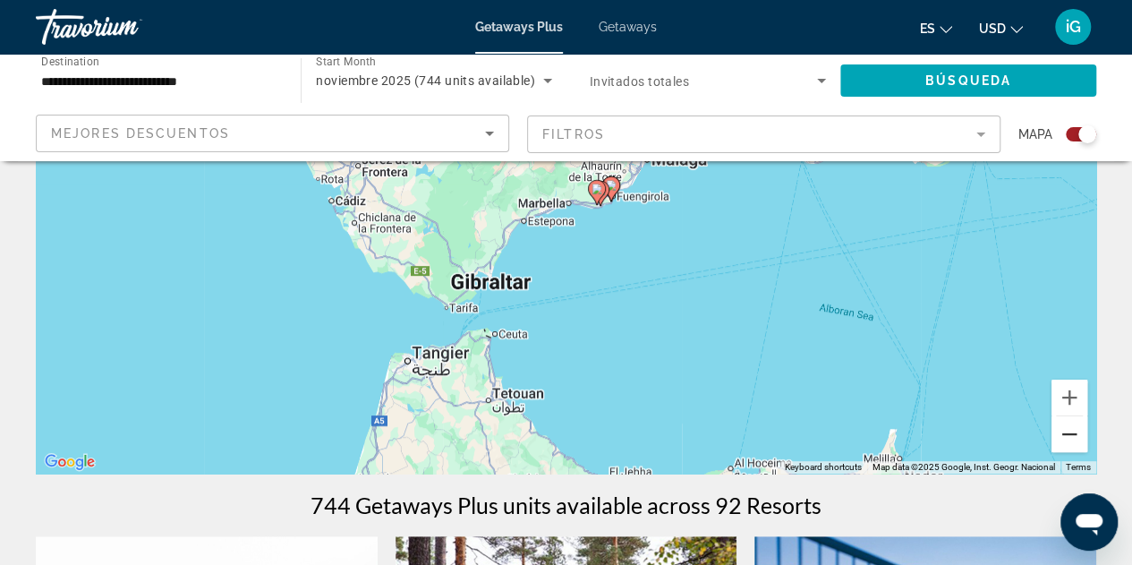
click at [1068, 439] on button "Zoom out" at bounding box center [1069, 434] width 36 height 36
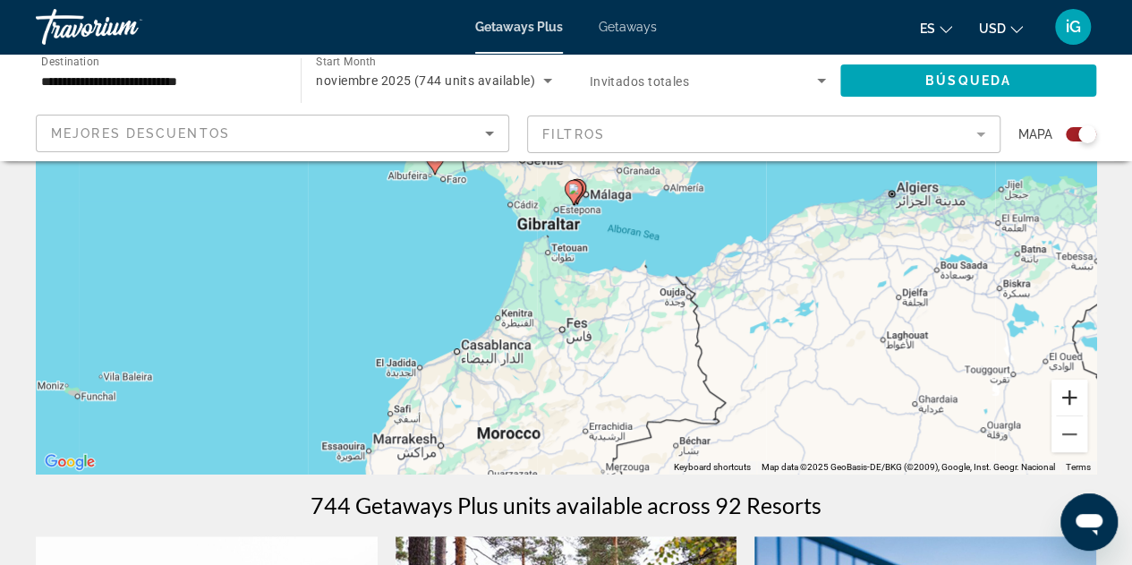
click at [1067, 396] on button "Zoom in" at bounding box center [1069, 397] width 36 height 36
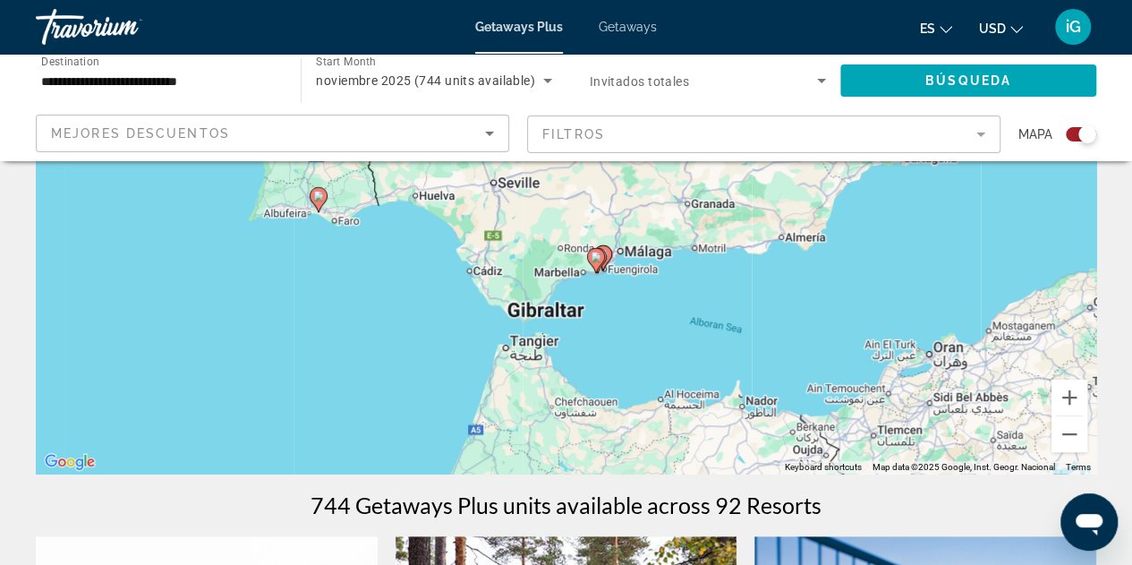
drag, startPoint x: 853, startPoint y: 234, endPoint x: 867, endPoint y: 307, distance: 74.8
click at [867, 307] on div "To activate drag with keyboard, press Alt + Enter. Once in keyboard drag state,…" at bounding box center [566, 204] width 1060 height 537
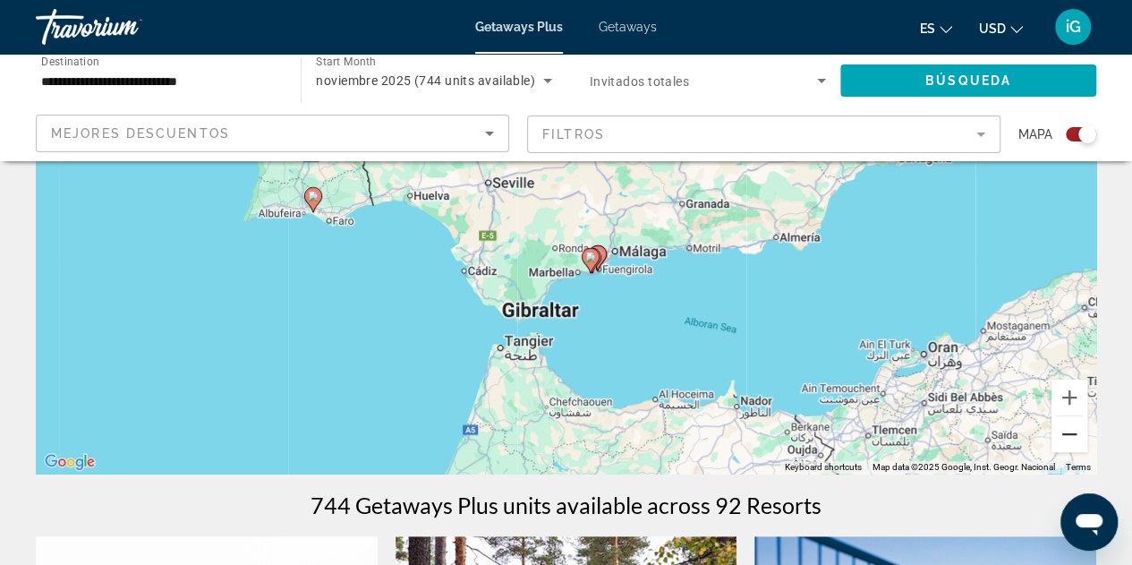
click at [1060, 434] on button "Zoom out" at bounding box center [1069, 434] width 36 height 36
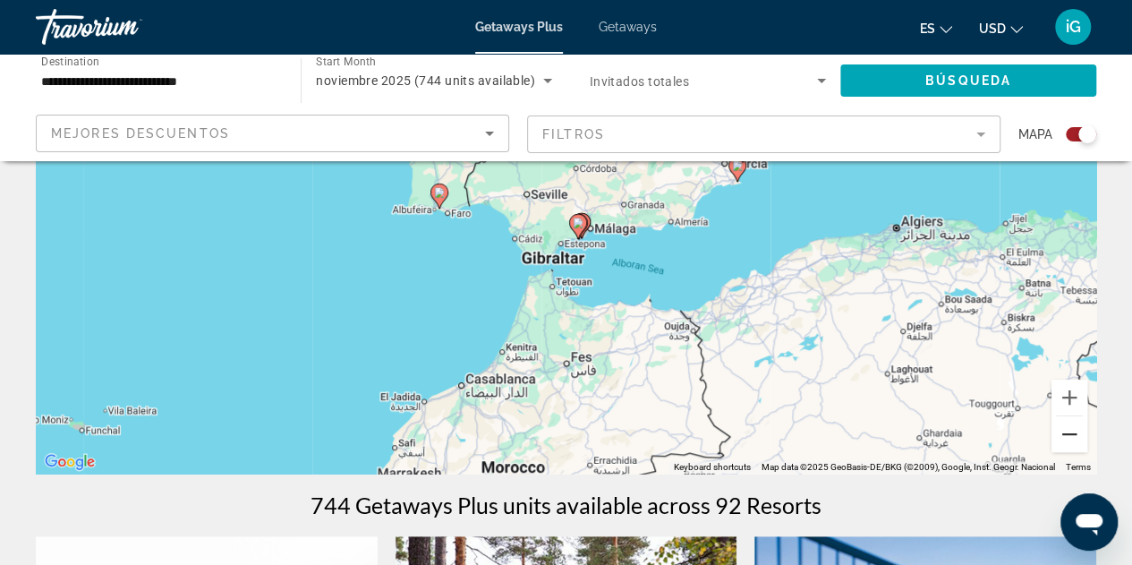
click at [1060, 434] on button "Zoom out" at bounding box center [1069, 434] width 36 height 36
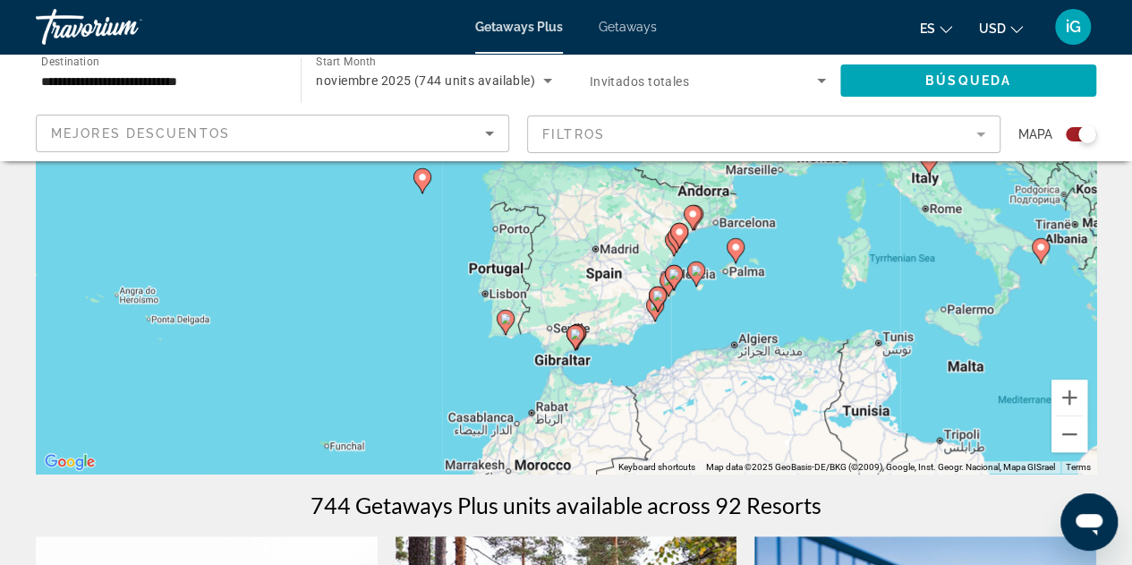
drag, startPoint x: 814, startPoint y: 198, endPoint x: 809, endPoint y: 341, distance: 143.3
click at [809, 341] on div "To activate drag with keyboard, press Alt + Enter. Once in keyboard drag state,…" at bounding box center [566, 204] width 1060 height 537
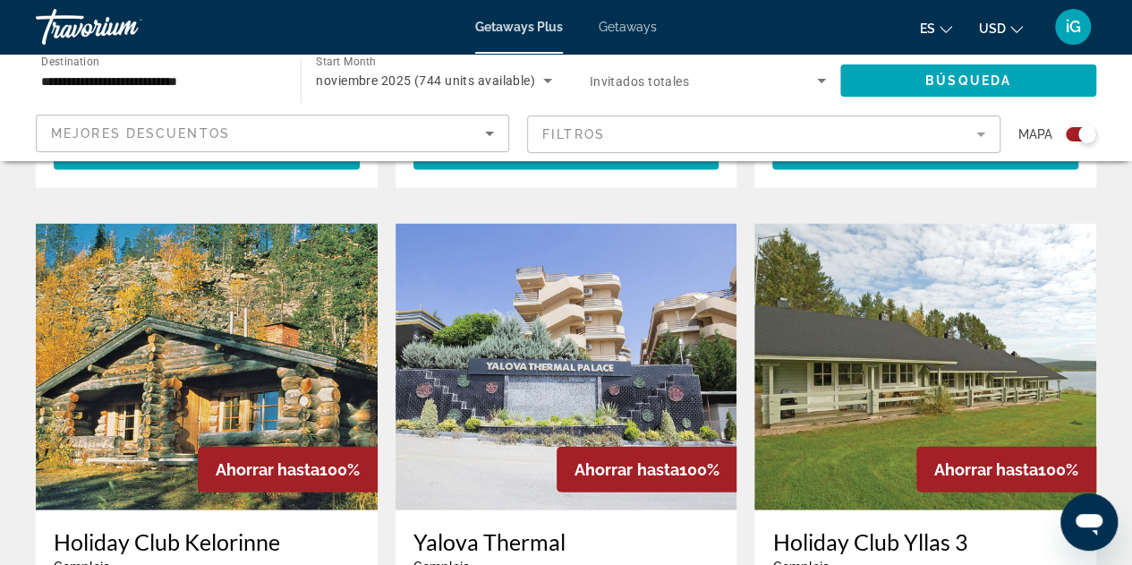
scroll to position [1854, 0]
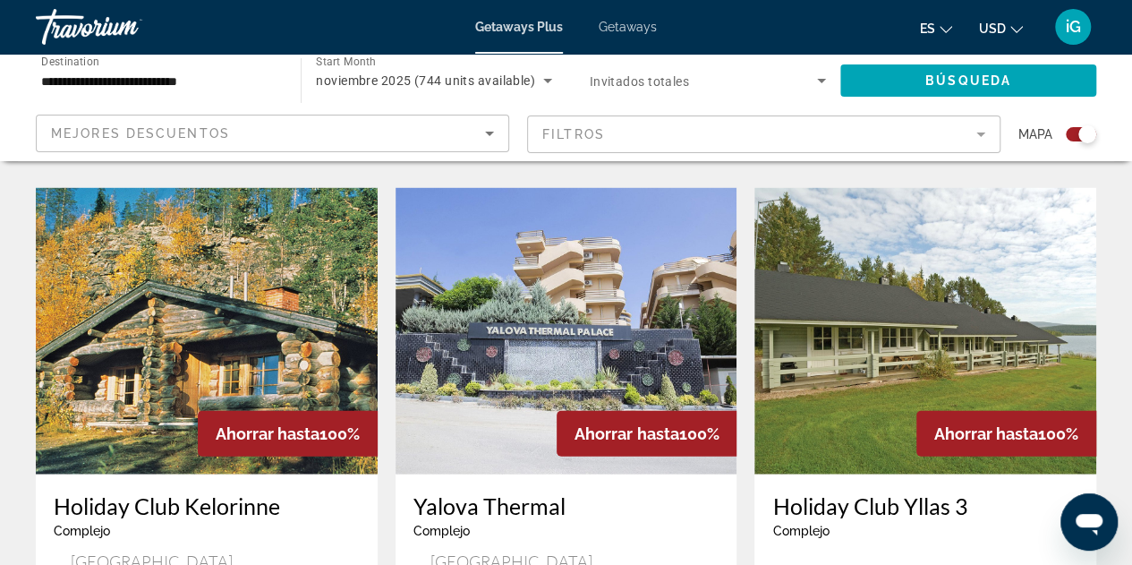
click at [226, 300] on img "Main content" at bounding box center [207, 331] width 342 height 286
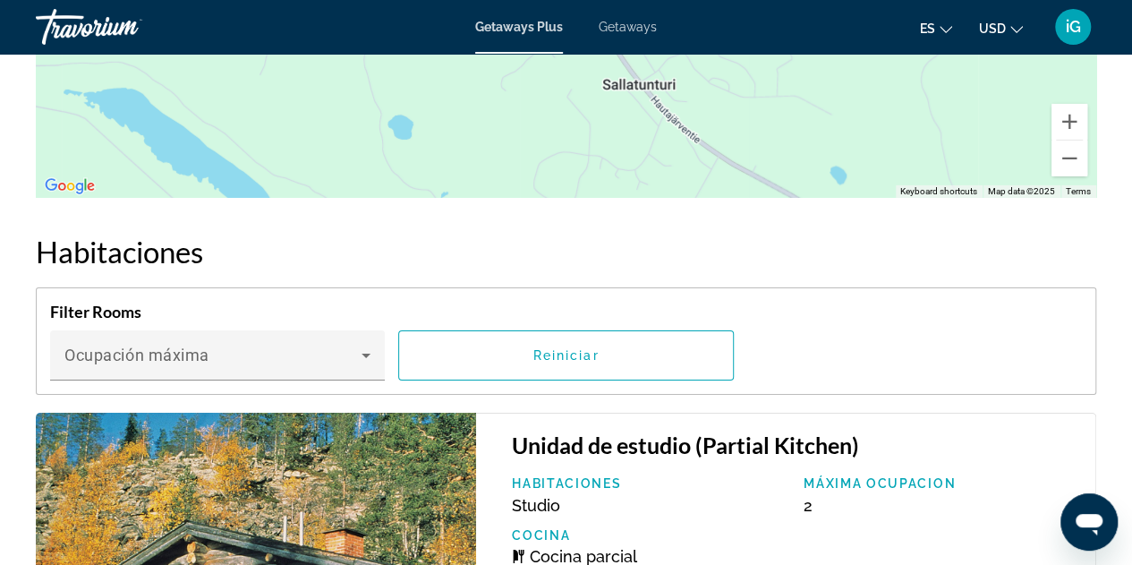
scroll to position [2449, 0]
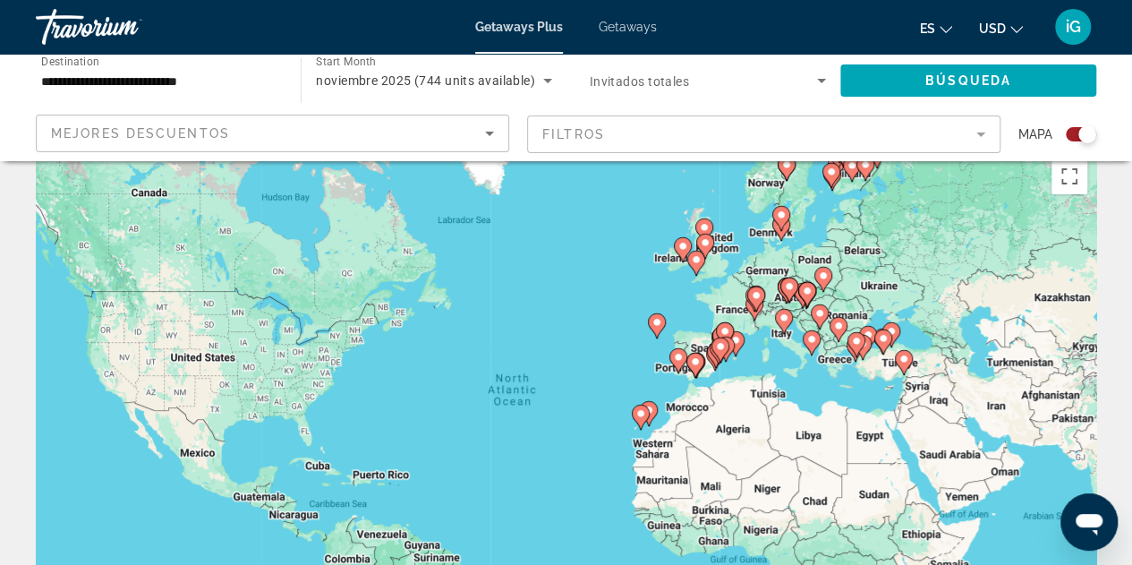
scroll to position [21, 0]
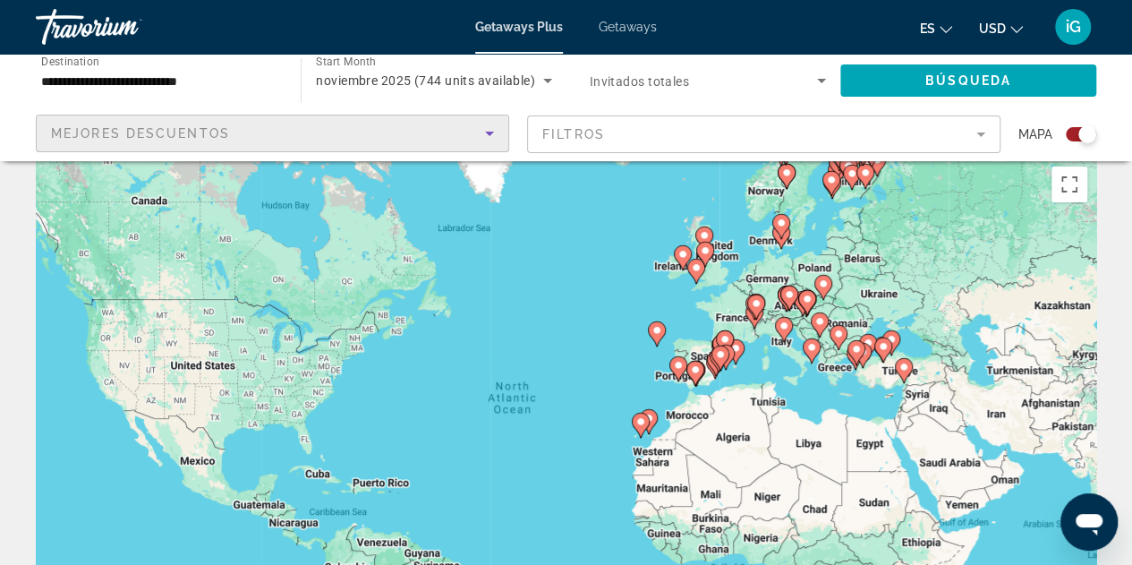
click at [486, 129] on icon "Sort by" at bounding box center [489, 133] width 21 height 21
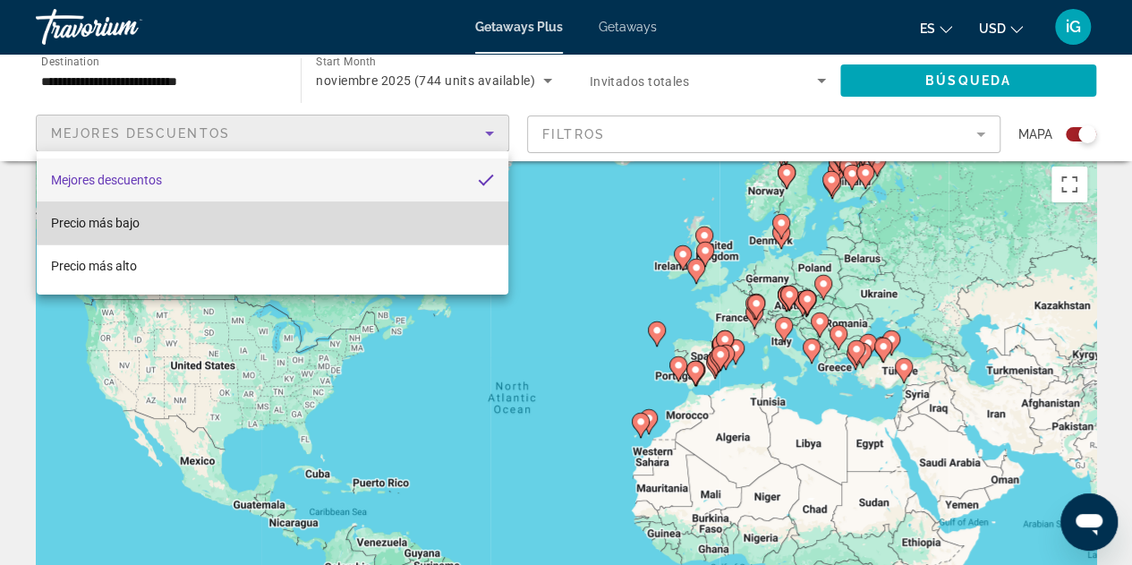
click at [368, 229] on mat-option "Precio más bajo" at bounding box center [273, 222] width 472 height 43
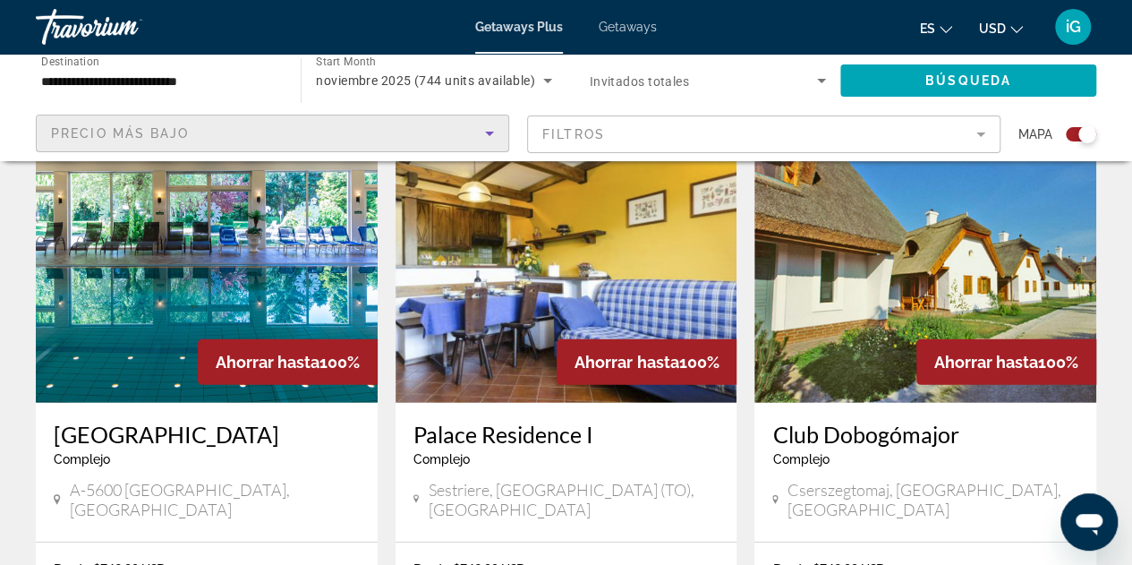
scroll to position [2494, 0]
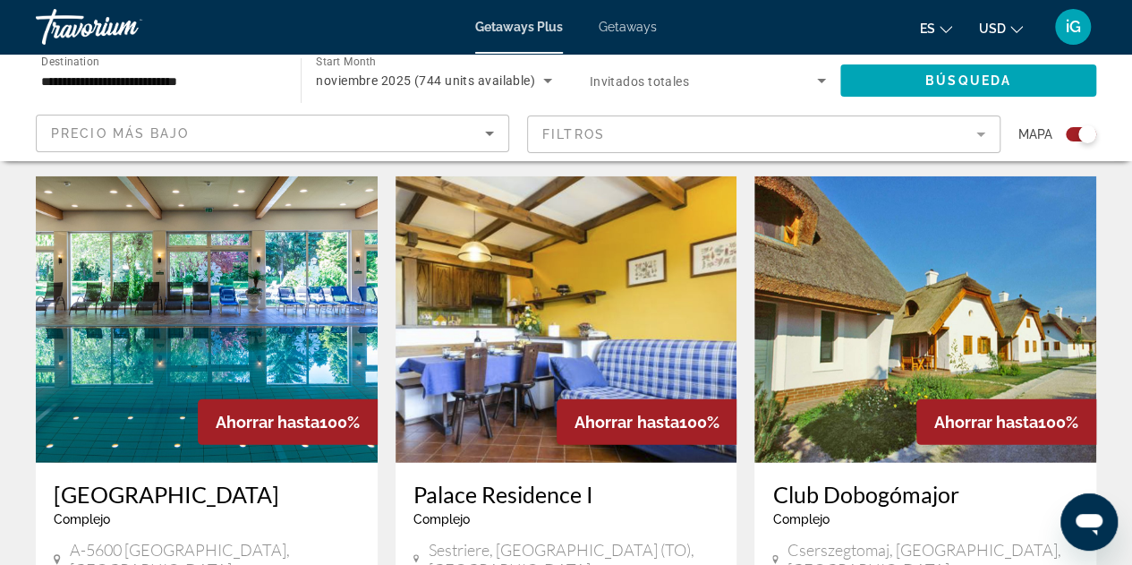
click at [577, 268] on img "Main content" at bounding box center [567, 319] width 342 height 286
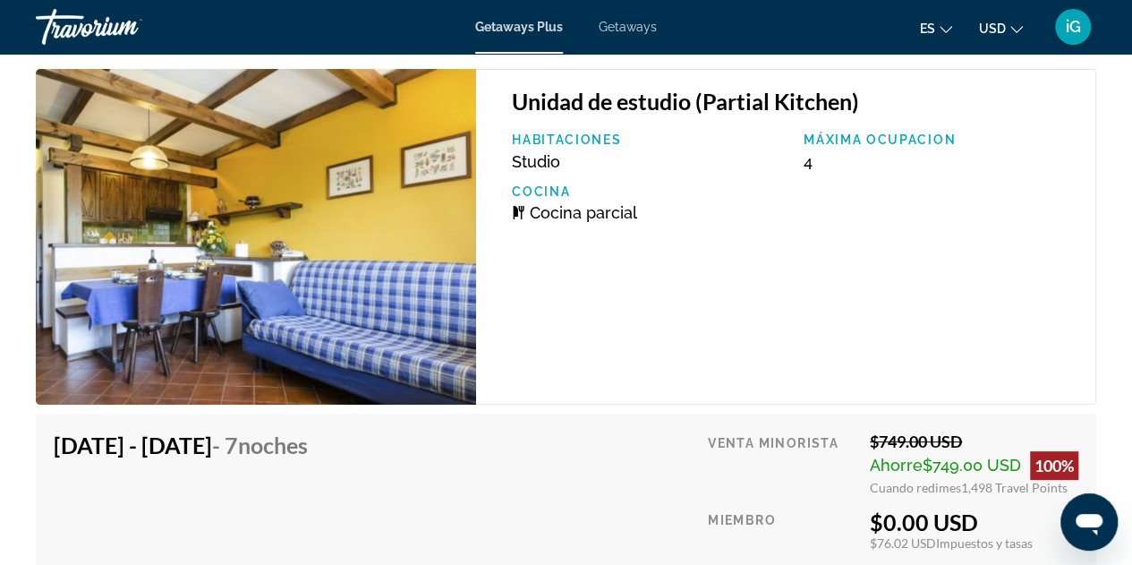
scroll to position [3452, 0]
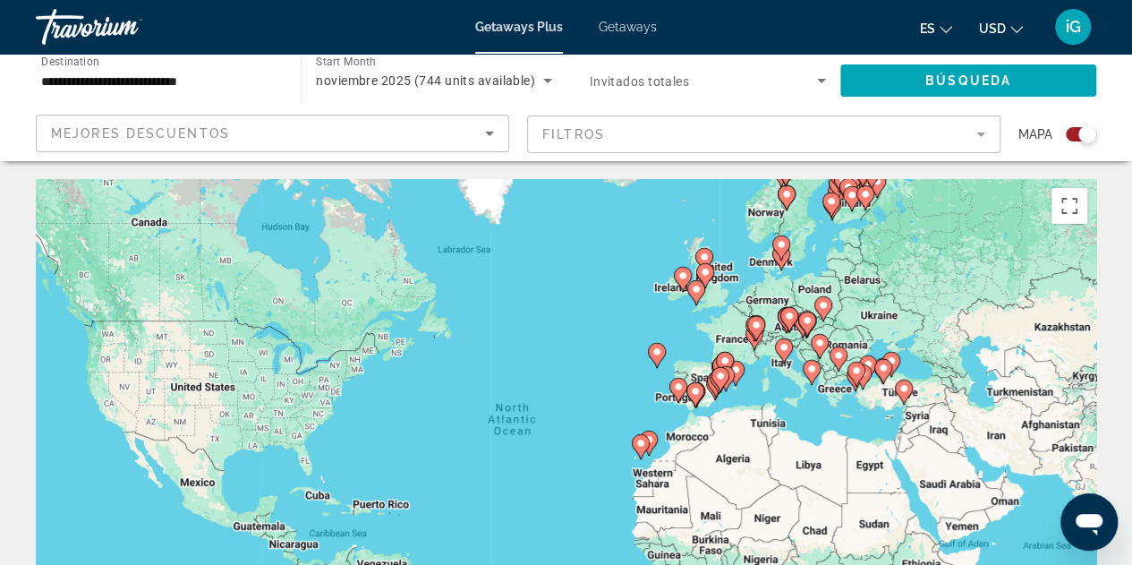
click at [492, 132] on icon "Sort by" at bounding box center [489, 134] width 9 height 4
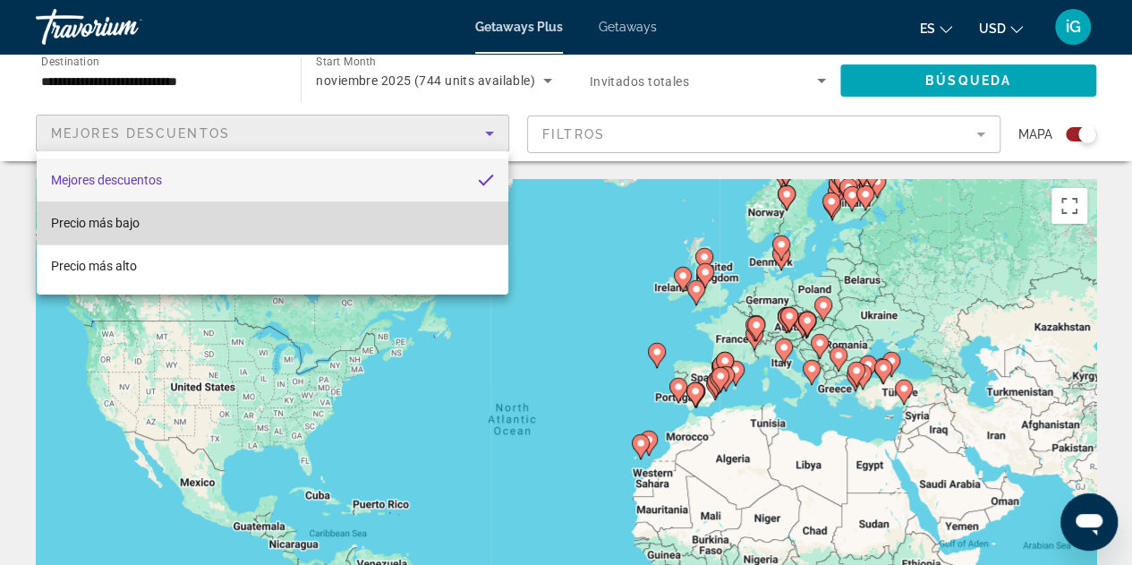
click at [415, 225] on mat-option "Precio más bajo" at bounding box center [273, 222] width 472 height 43
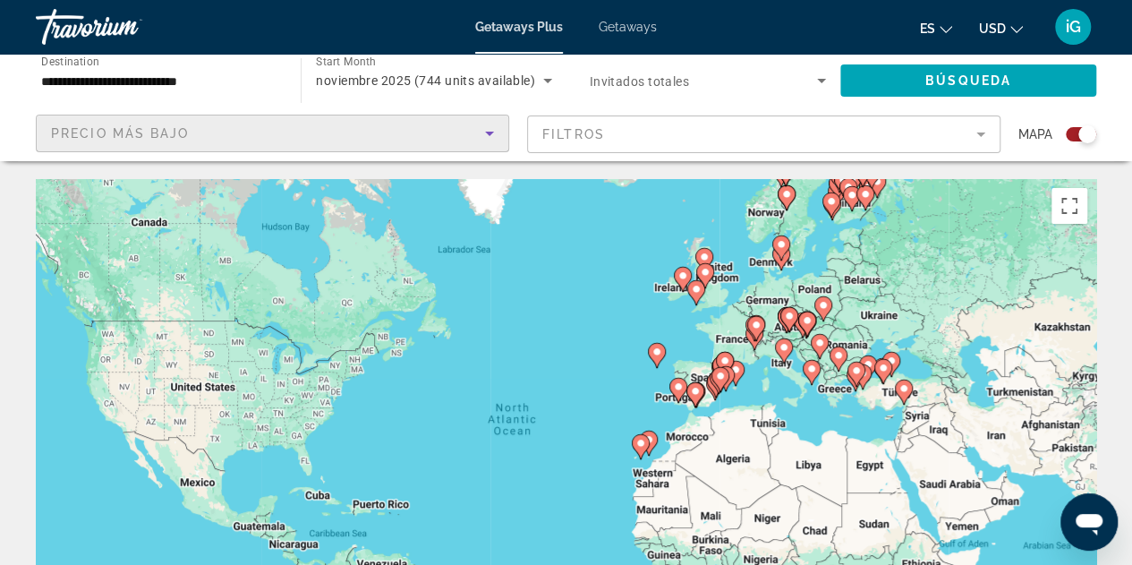
click at [490, 132] on icon "Sort by" at bounding box center [489, 134] width 9 height 4
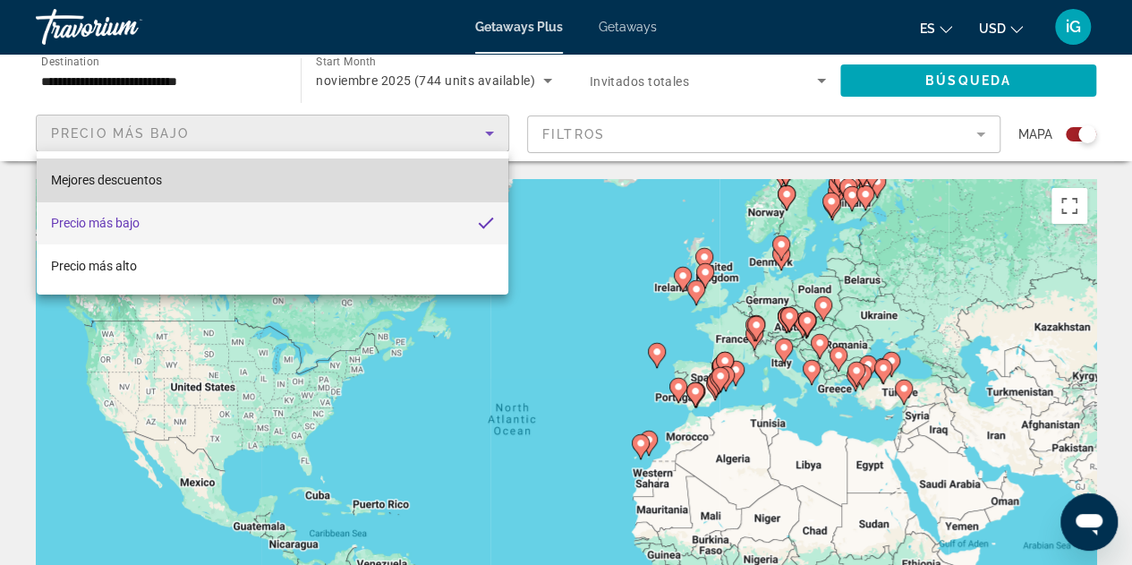
click at [317, 189] on mat-option "Mejores descuentos" at bounding box center [273, 179] width 472 height 43
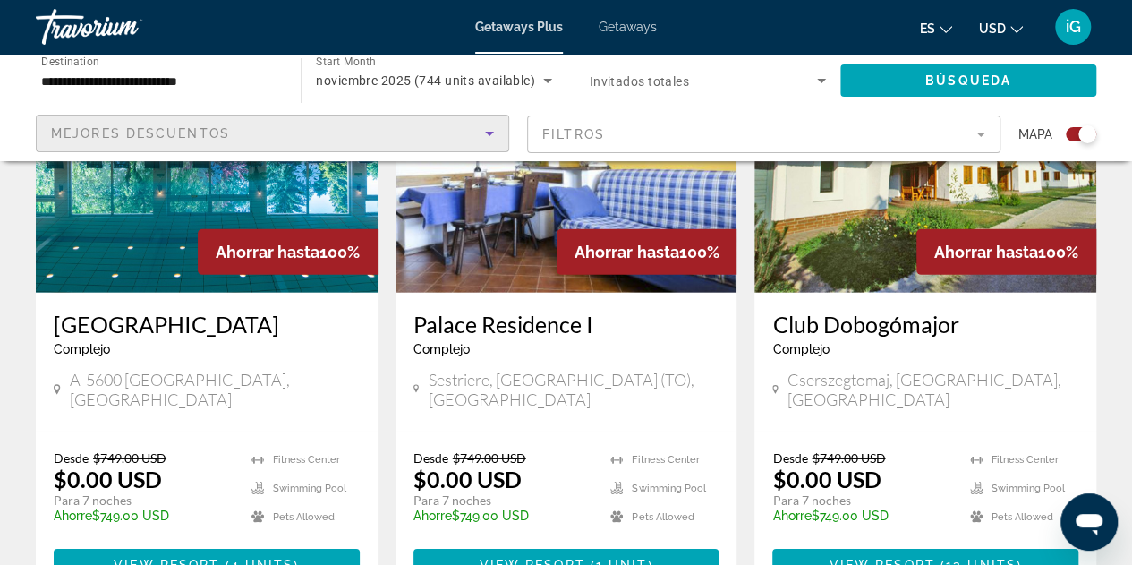
scroll to position [2772, 0]
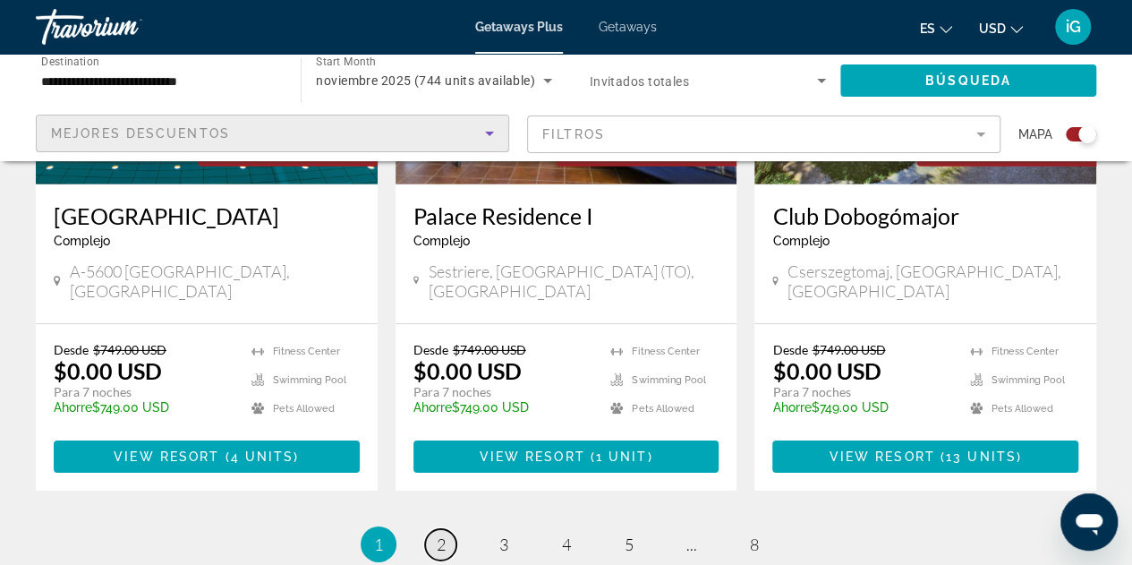
click at [438, 534] on span "2" at bounding box center [441, 544] width 9 height 20
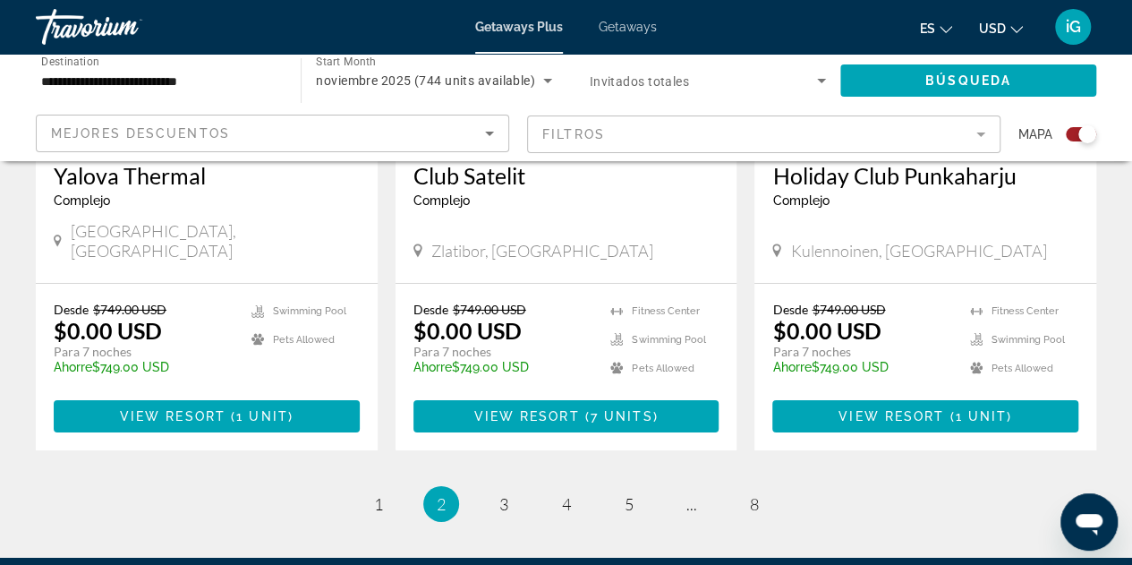
scroll to position [2853, 0]
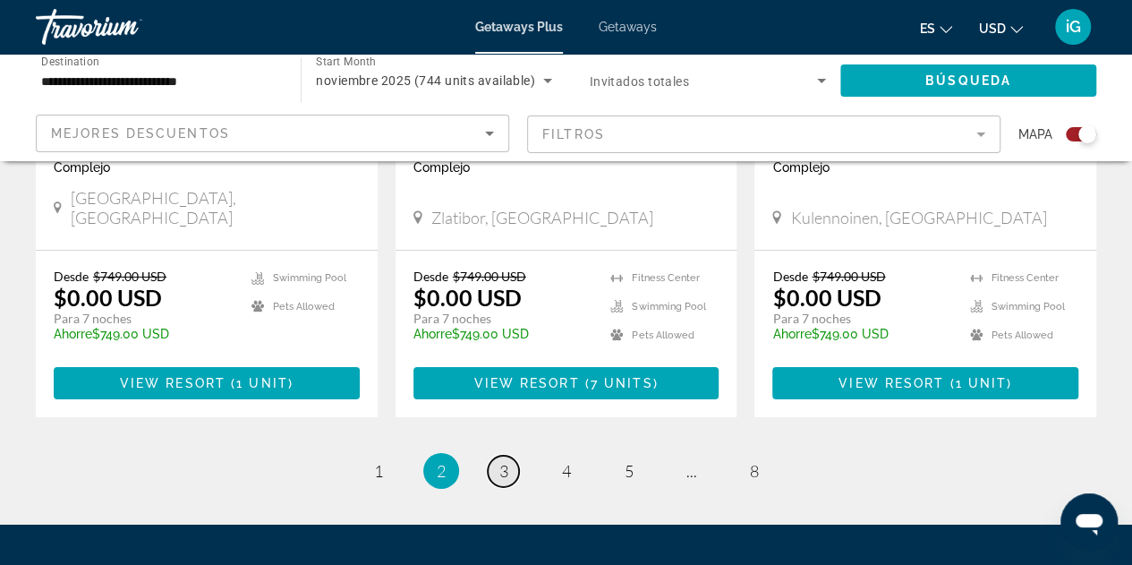
click at [504, 461] on span "3" at bounding box center [503, 471] width 9 height 20
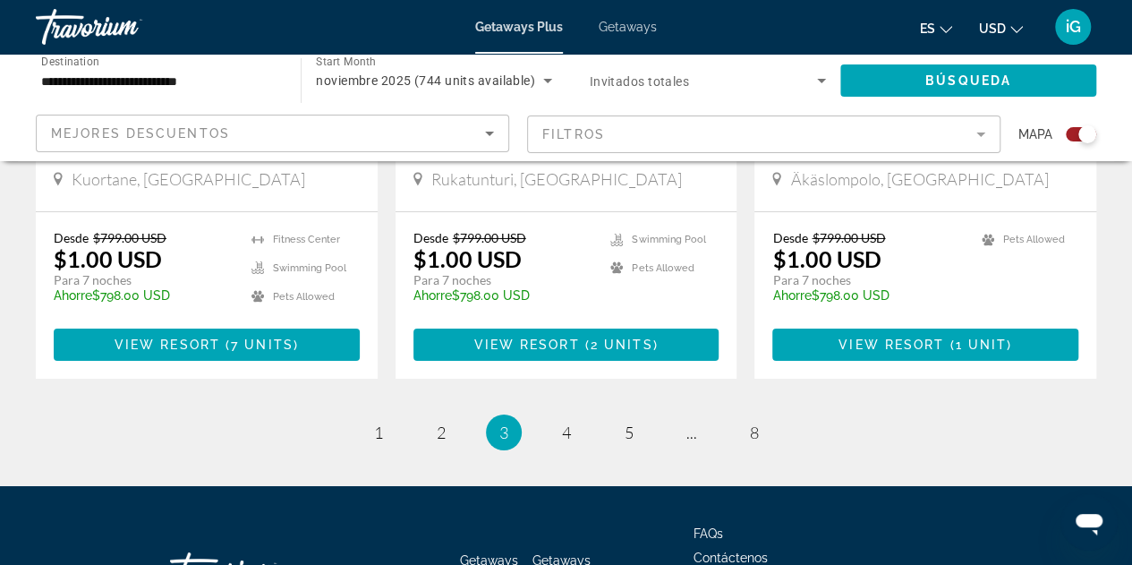
scroll to position [2928, 0]
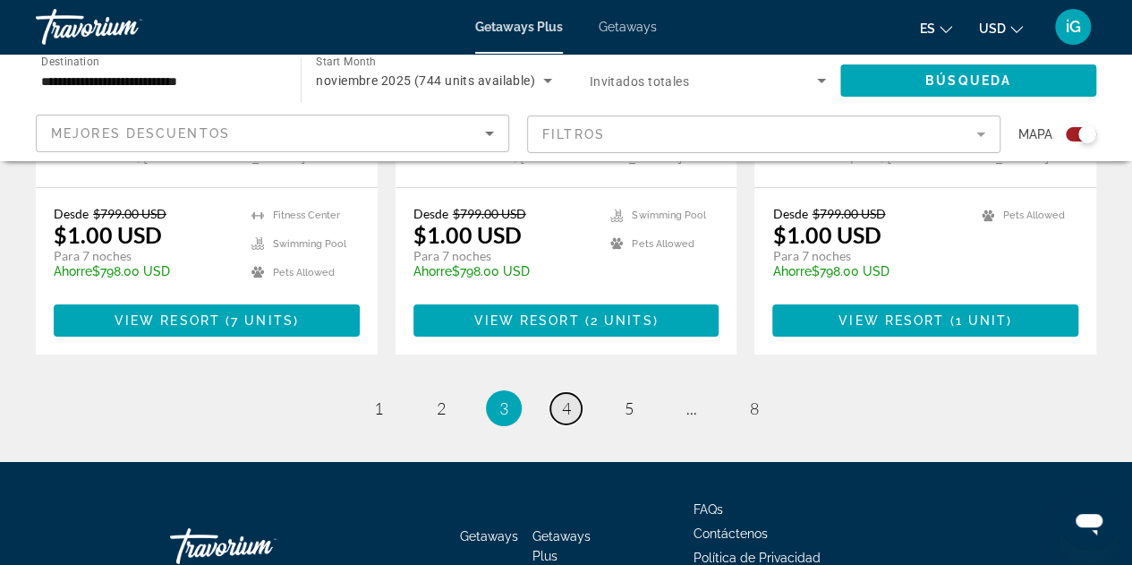
click at [567, 398] on span "4" at bounding box center [566, 408] width 9 height 20
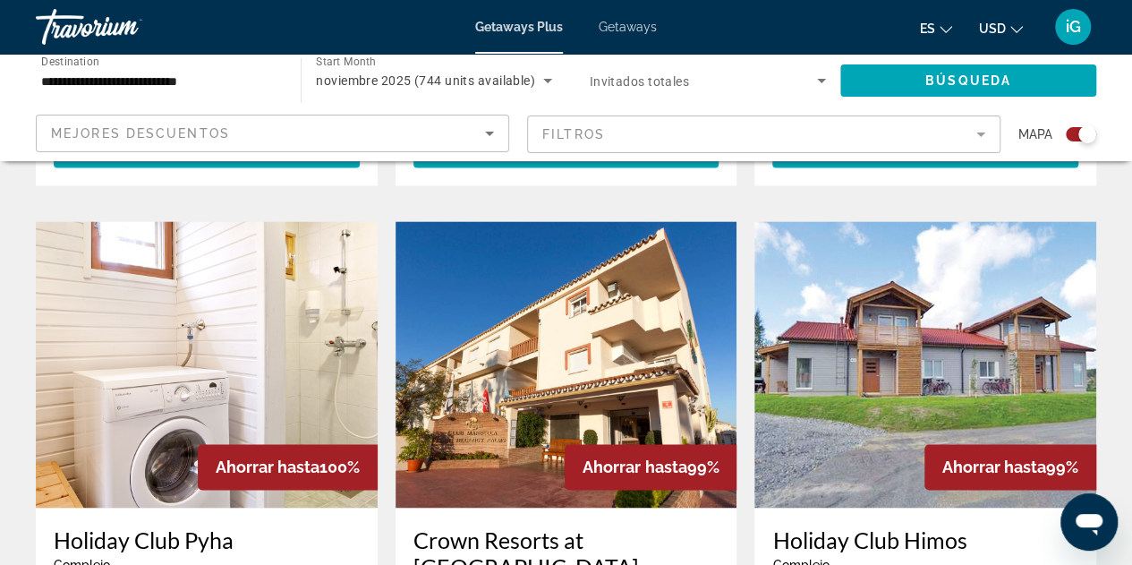
scroll to position [1270, 0]
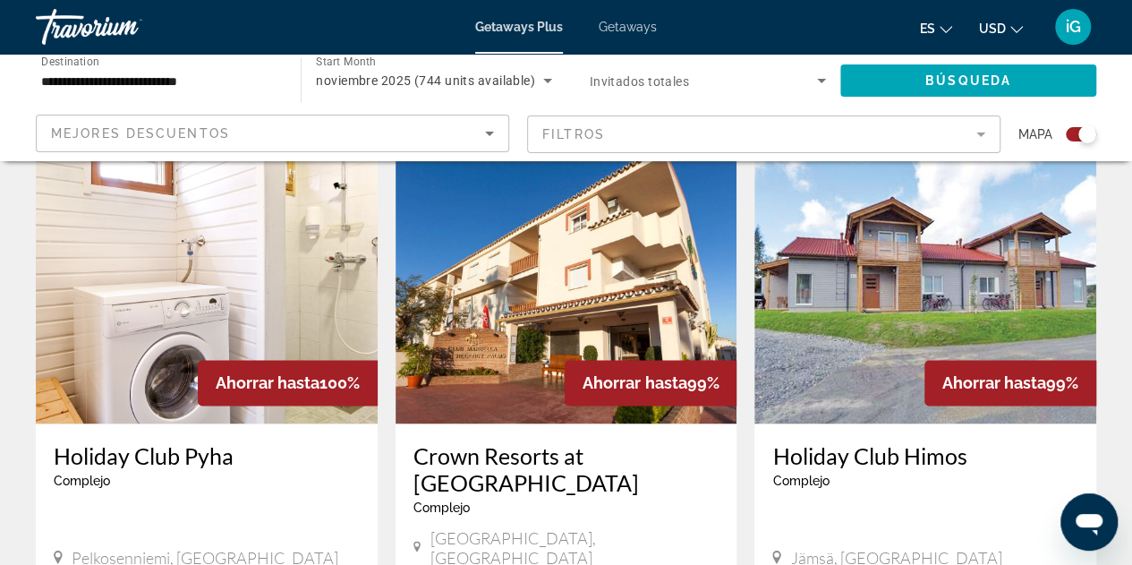
click at [575, 300] on img "Main content" at bounding box center [567, 280] width 342 height 286
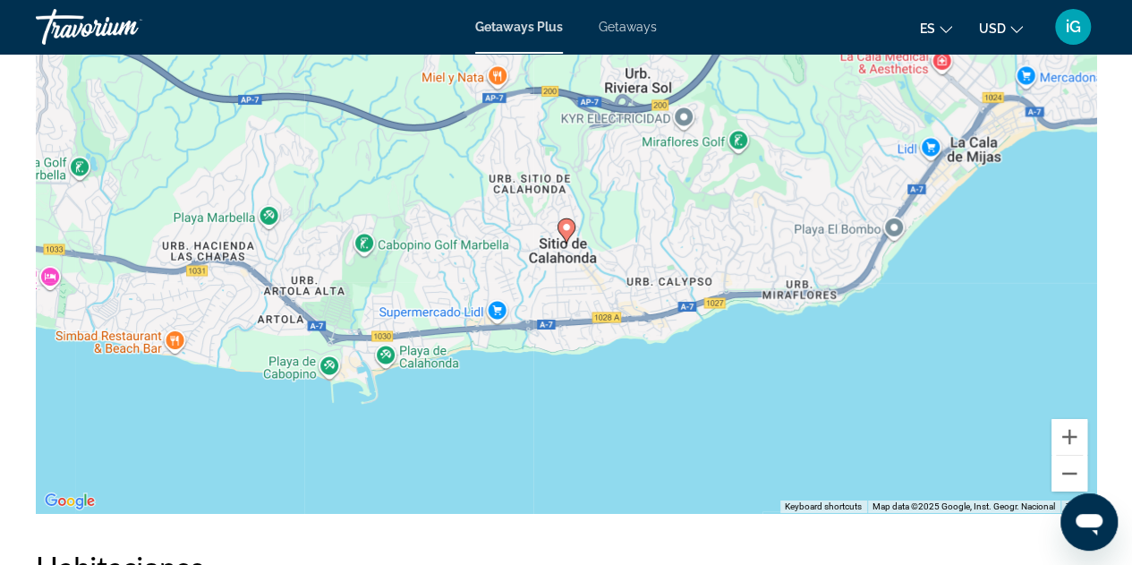
scroll to position [2908, 0]
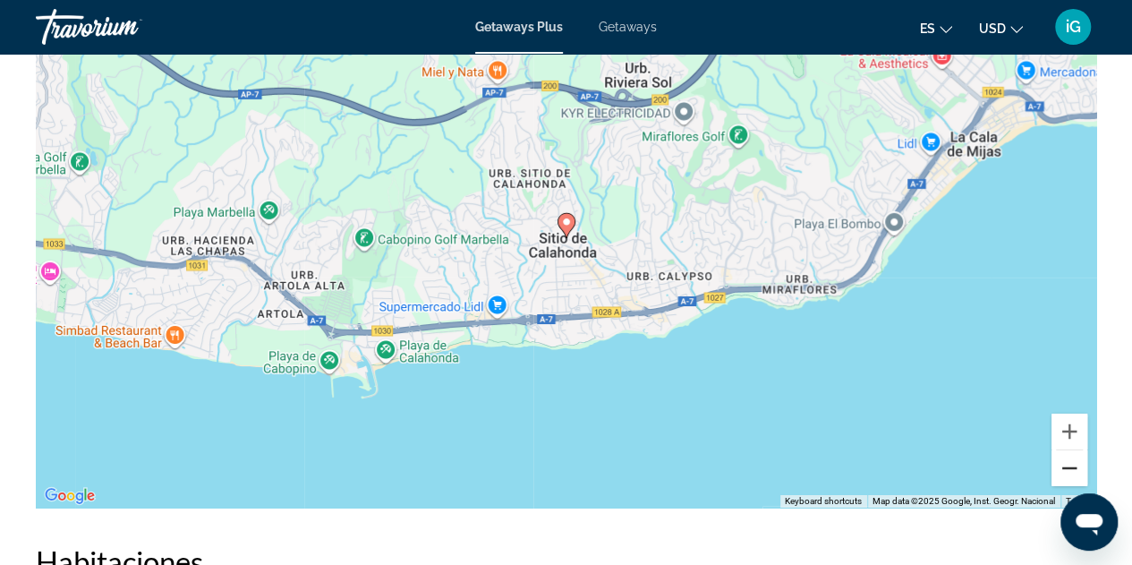
click at [1077, 484] on button "Zoom out" at bounding box center [1069, 468] width 36 height 36
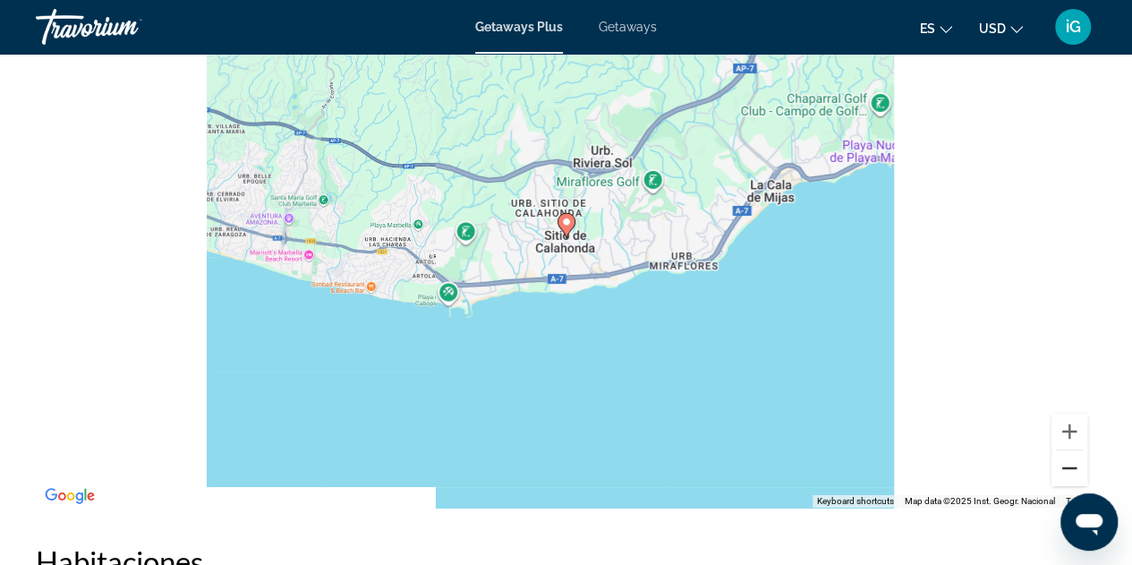
click at [1077, 484] on button "Zoom out" at bounding box center [1069, 468] width 36 height 36
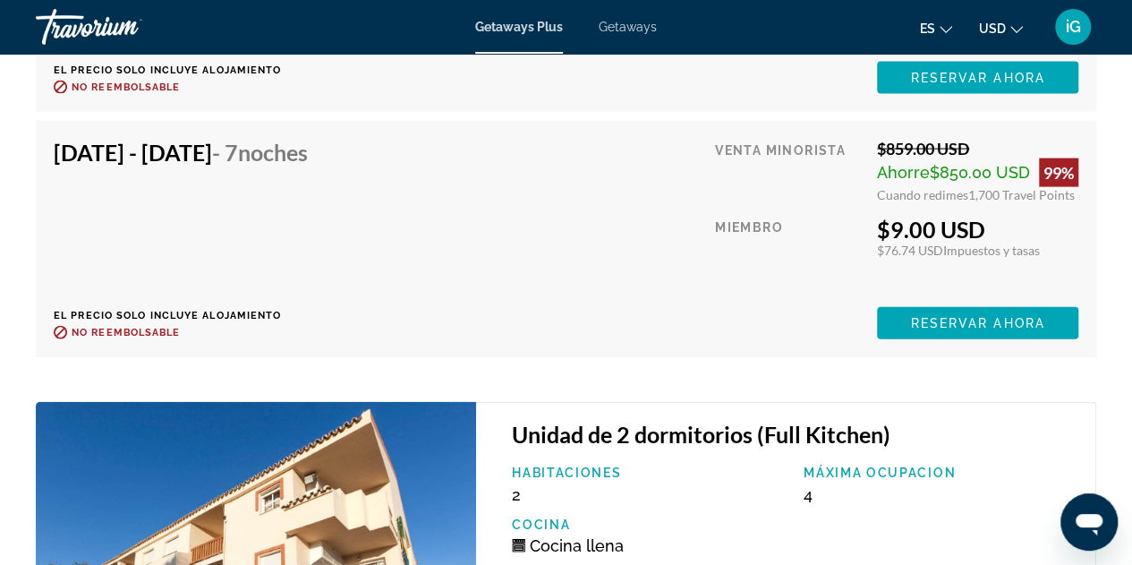
scroll to position [6139, 0]
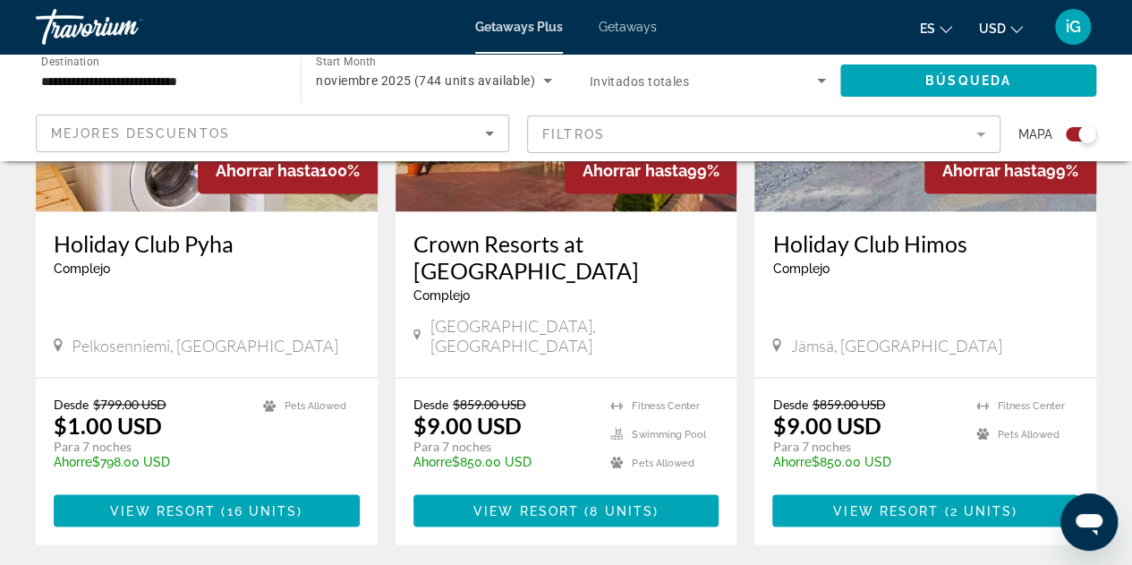
scroll to position [2966, 0]
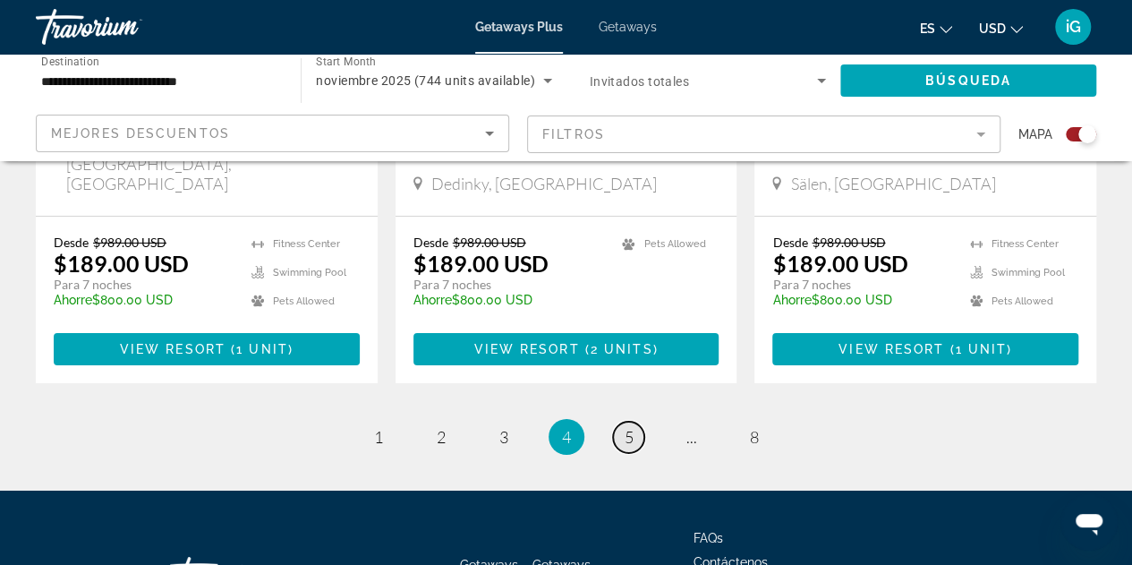
click at [628, 421] on link "page 5" at bounding box center [628, 436] width 31 height 31
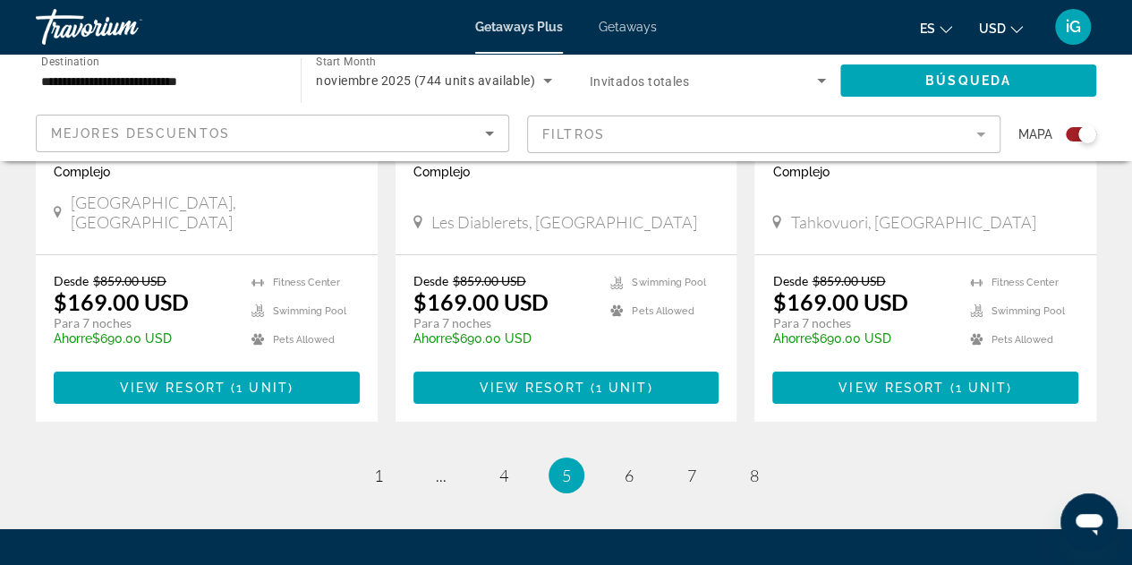
scroll to position [2839, 0]
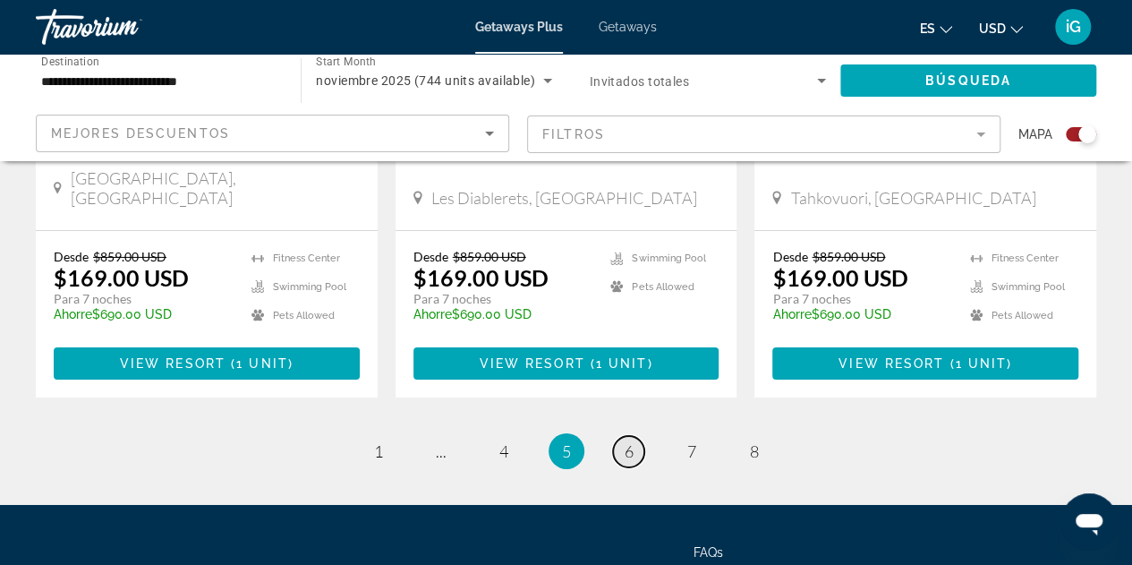
click at [628, 441] on span "6" at bounding box center [629, 451] width 9 height 20
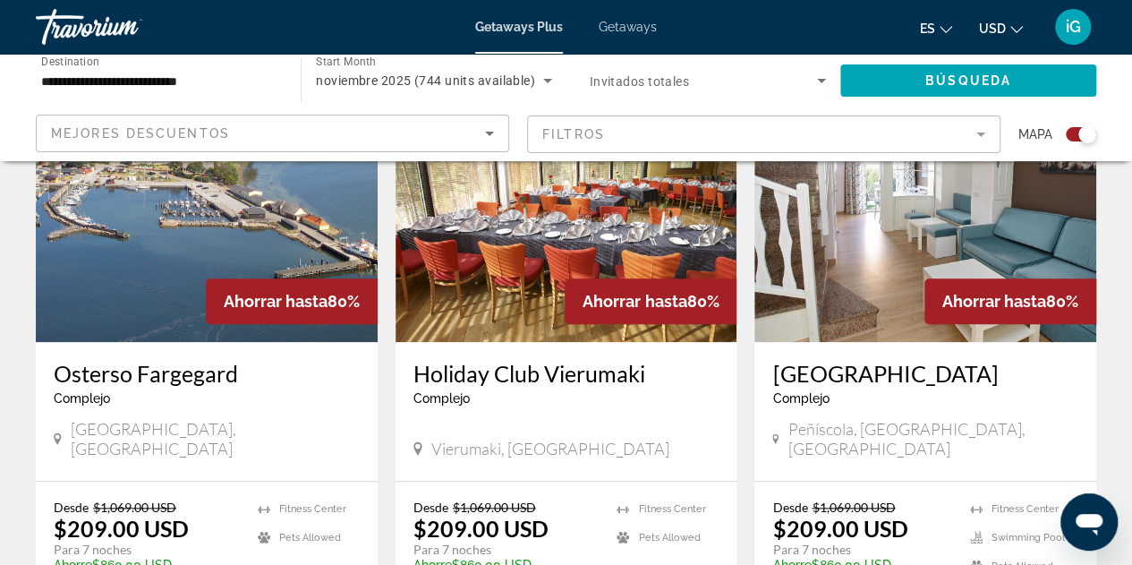
scroll to position [879, 0]
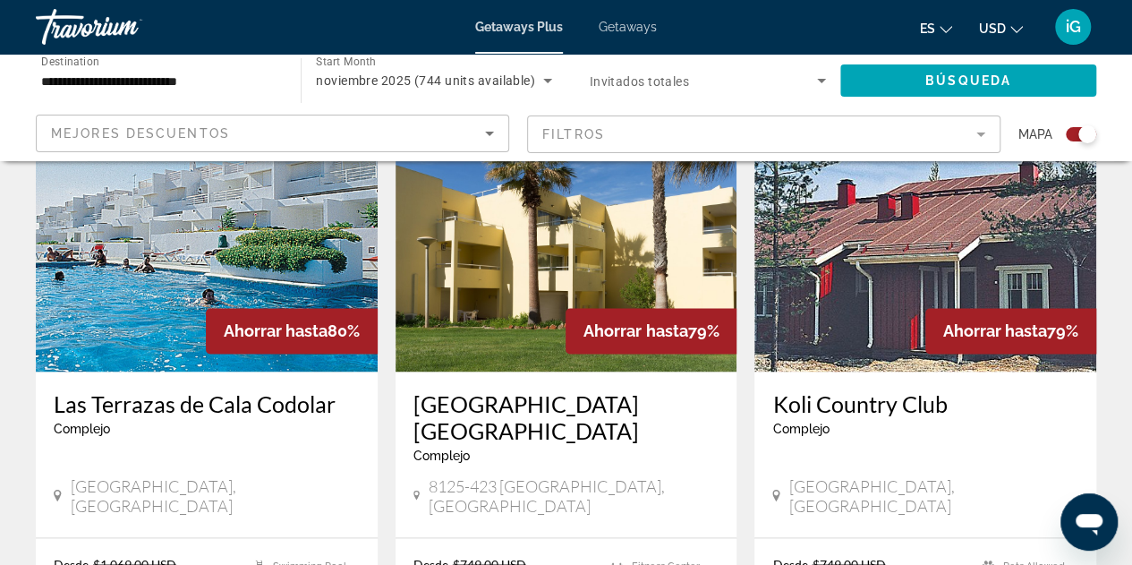
scroll to position [1358, 0]
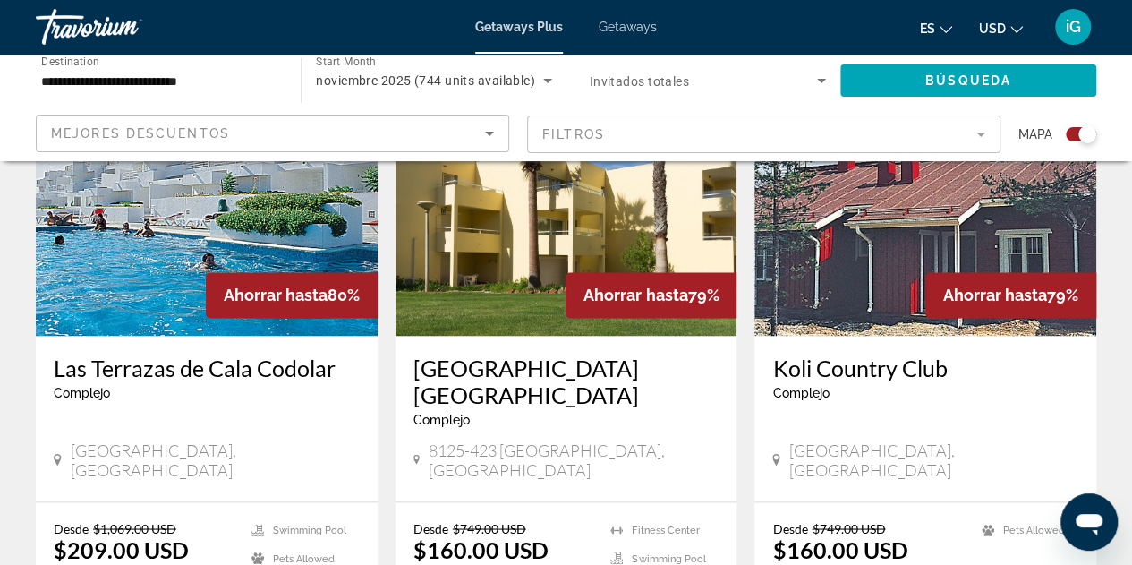
click at [162, 262] on img "Main content" at bounding box center [207, 192] width 342 height 286
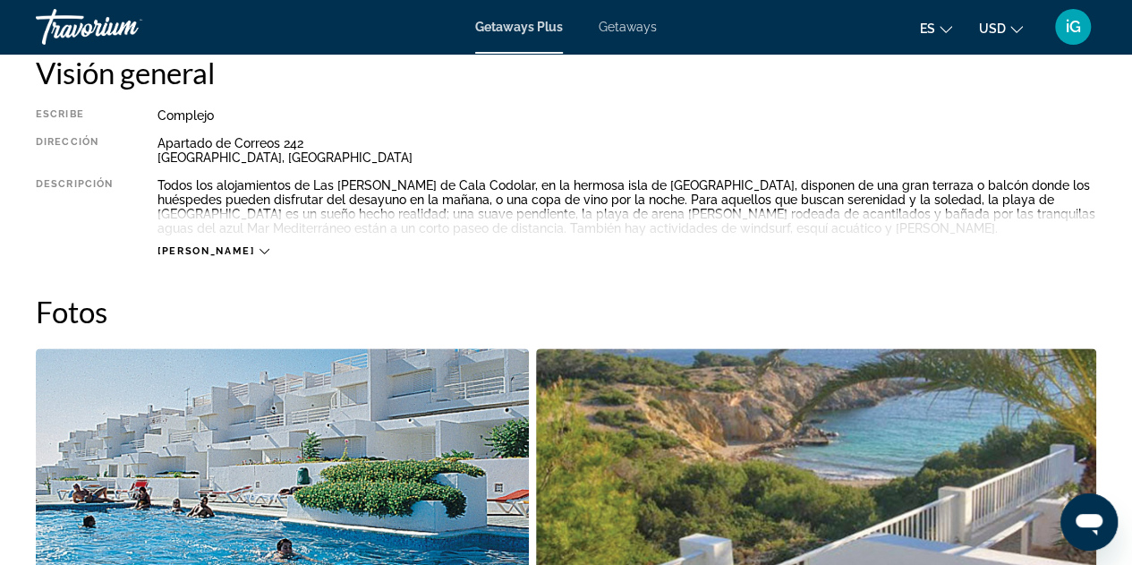
scroll to position [445, 0]
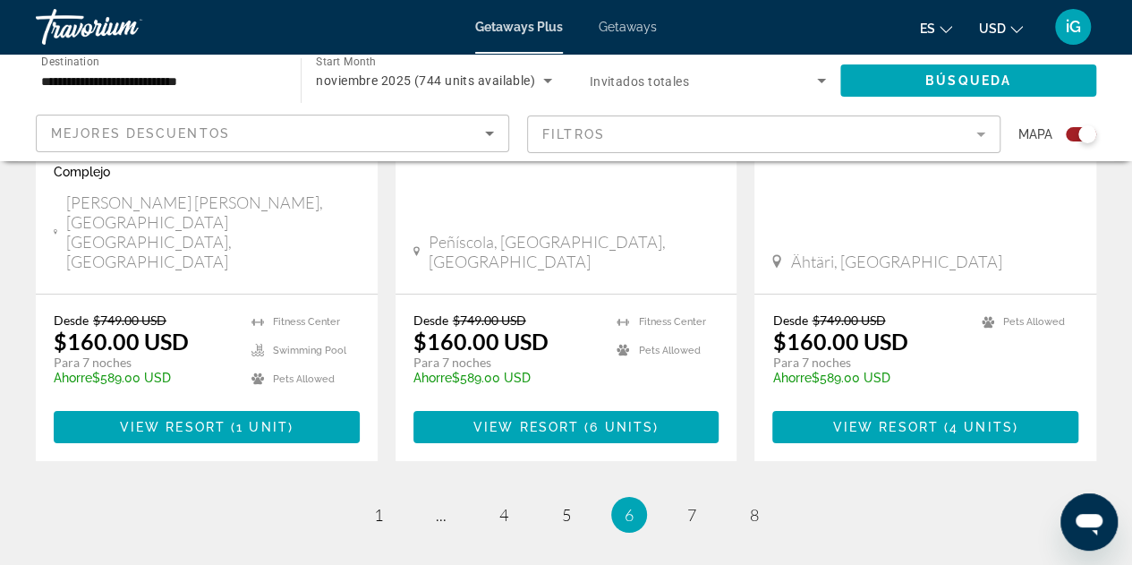
scroll to position [2924, 0]
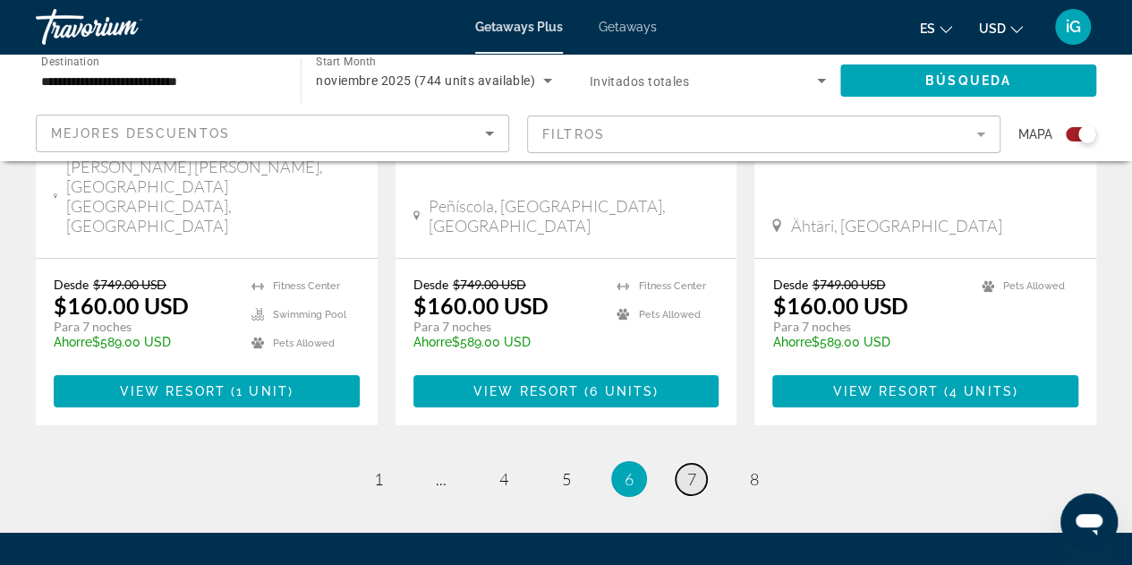
click at [688, 469] on span "7" at bounding box center [691, 479] width 9 height 20
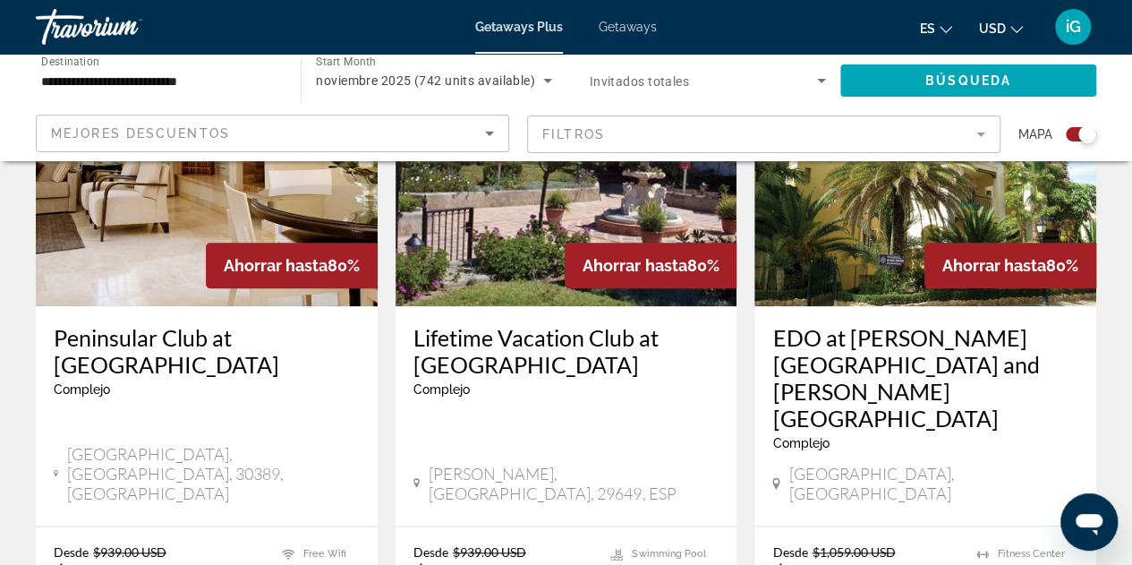
scroll to position [776, 0]
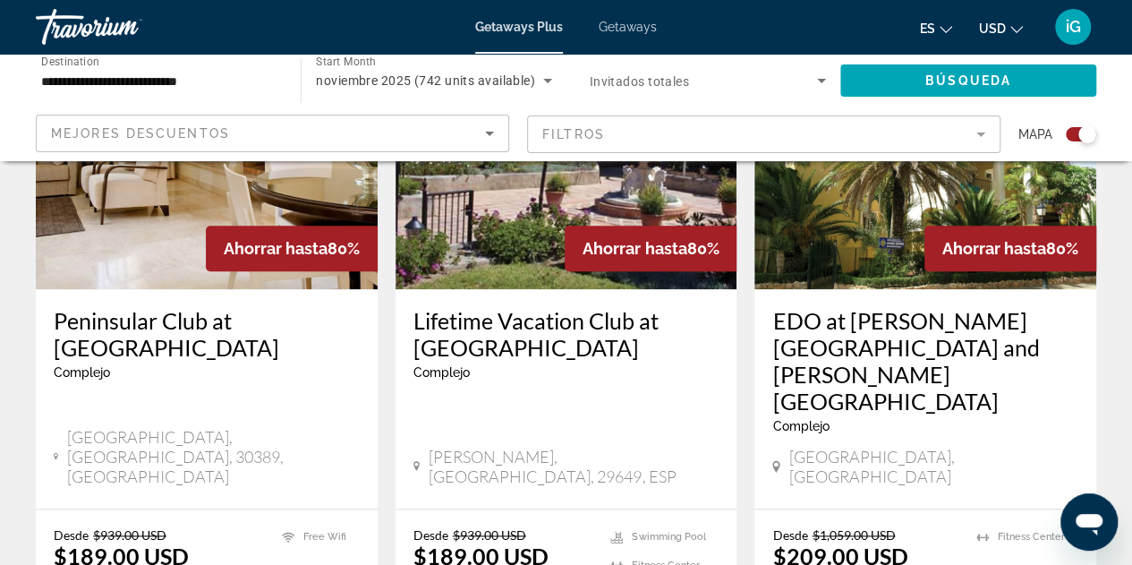
click at [159, 269] on img "Main content" at bounding box center [207, 146] width 342 height 286
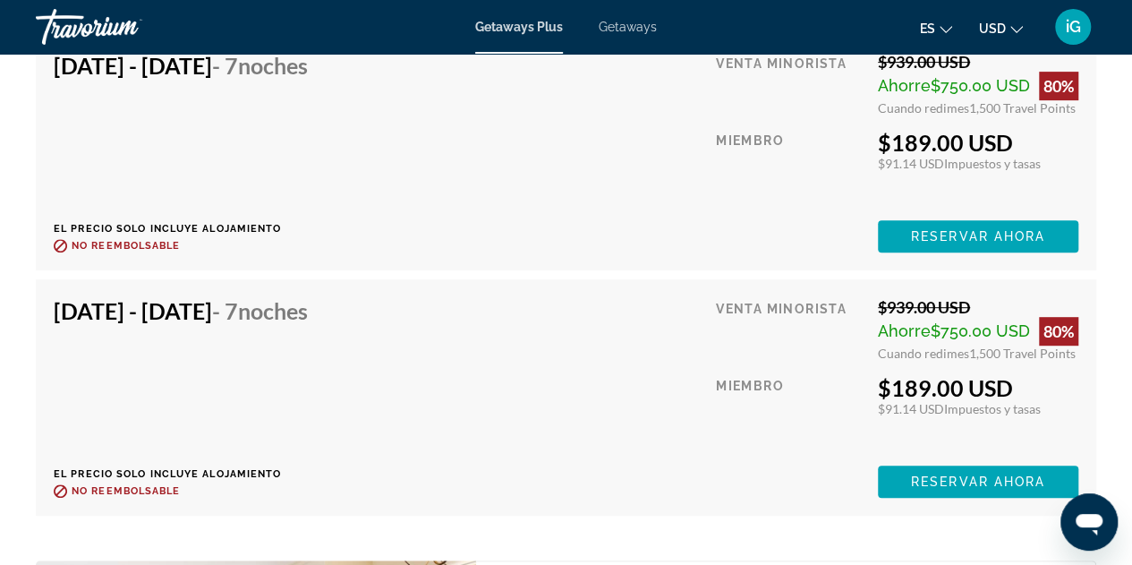
scroll to position [3231, 0]
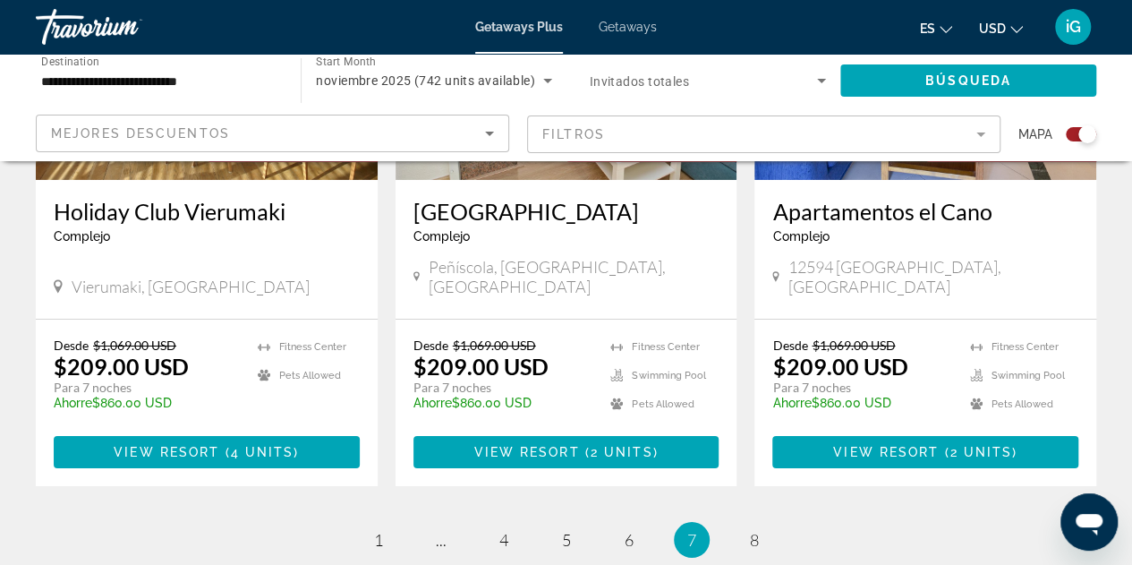
scroll to position [2975, 0]
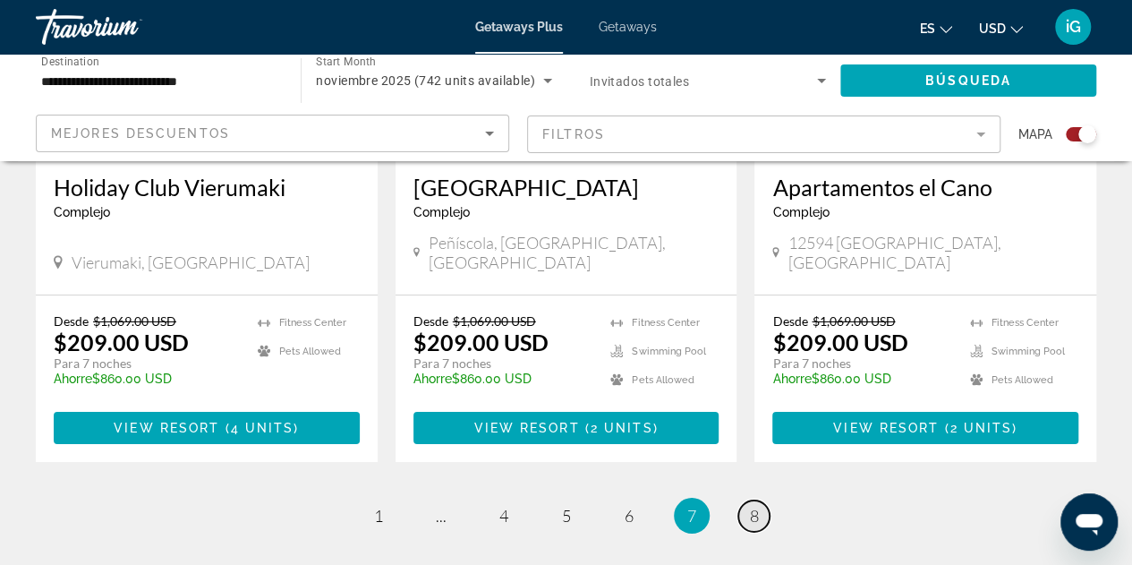
click at [750, 506] on span "8" at bounding box center [754, 516] width 9 height 20
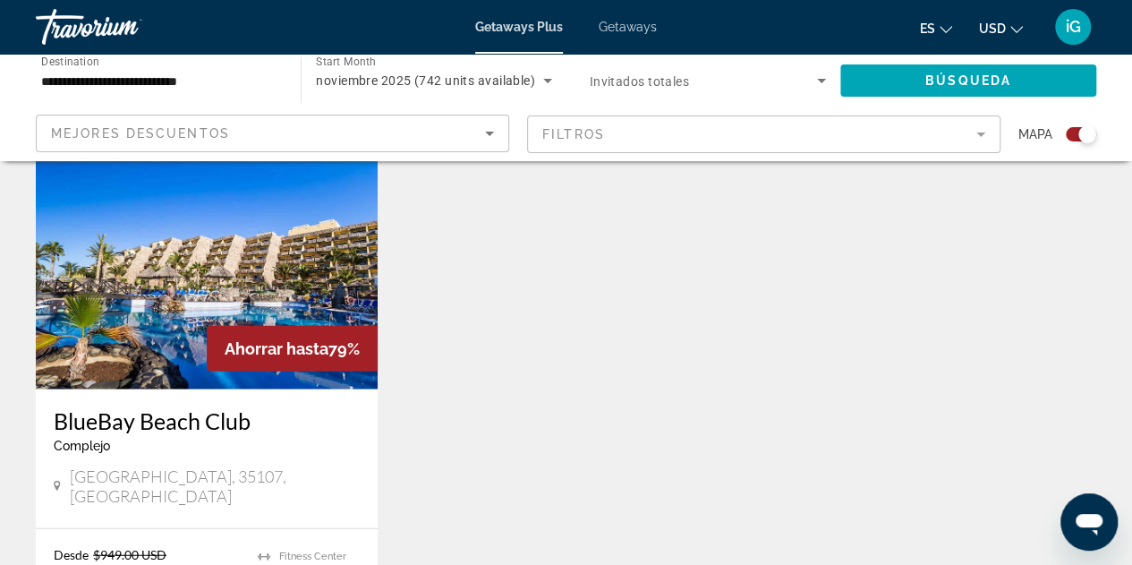
scroll to position [2029, 0]
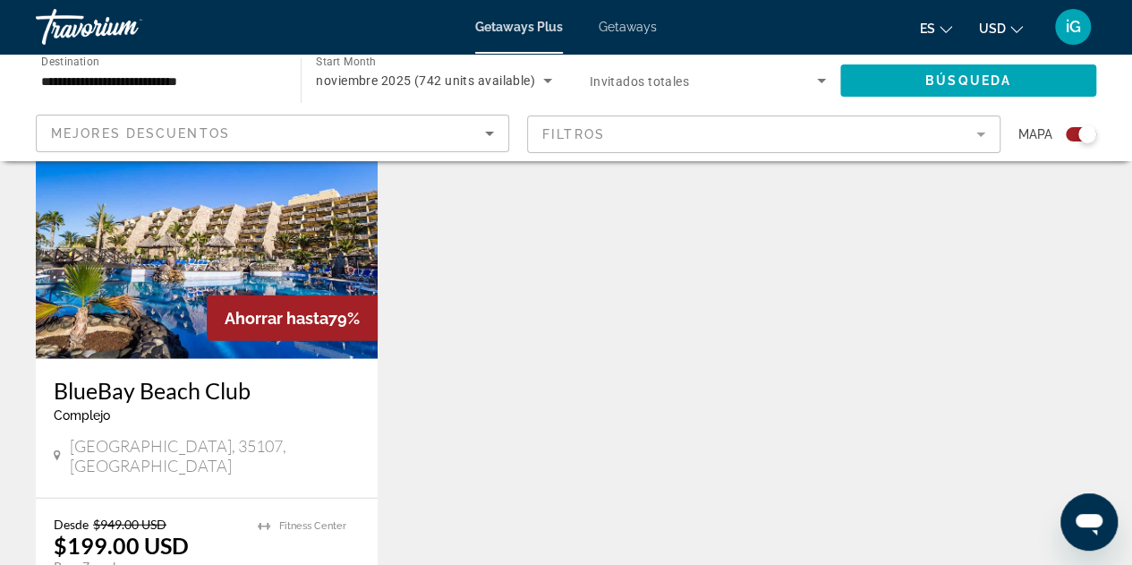
click at [192, 208] on img "Main content" at bounding box center [207, 215] width 342 height 286
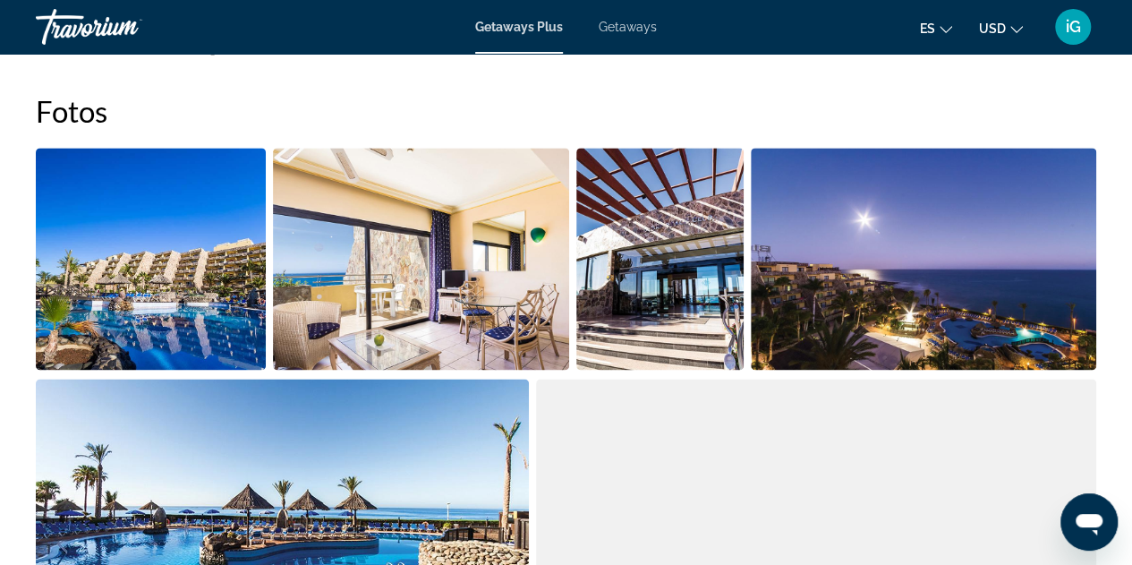
scroll to position [1134, 0]
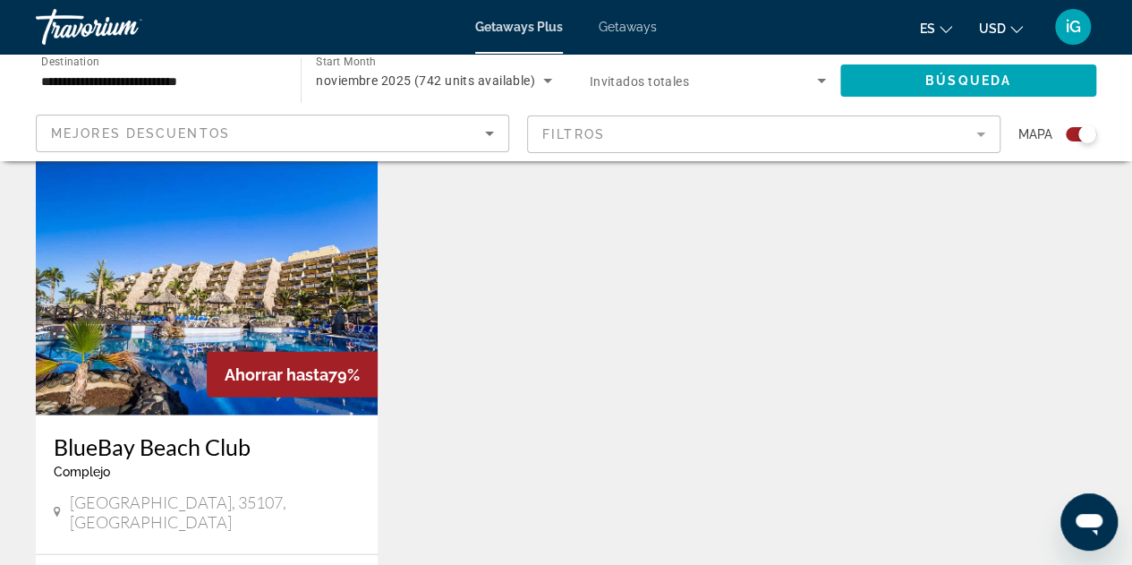
scroll to position [1988, 0]
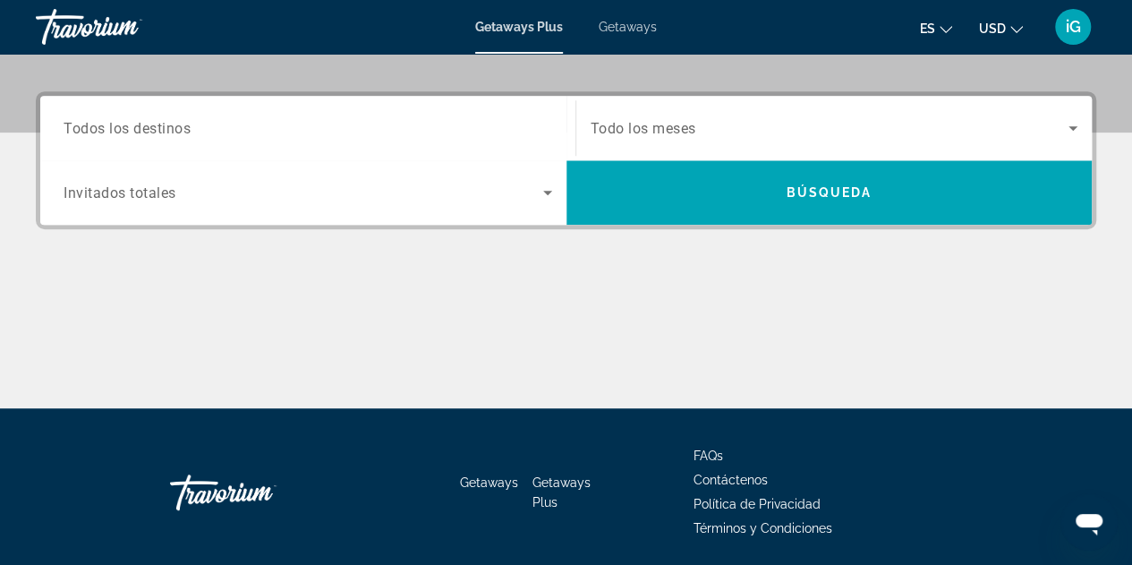
scroll to position [417, 0]
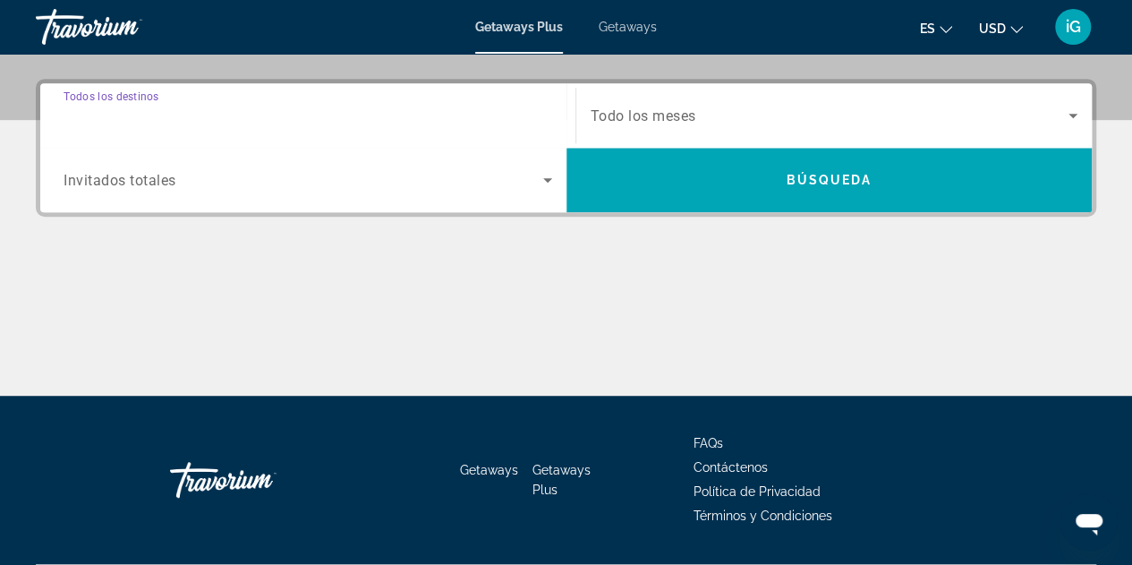
click at [379, 106] on input "Destination Todos los destinos" at bounding box center [308, 116] width 489 height 21
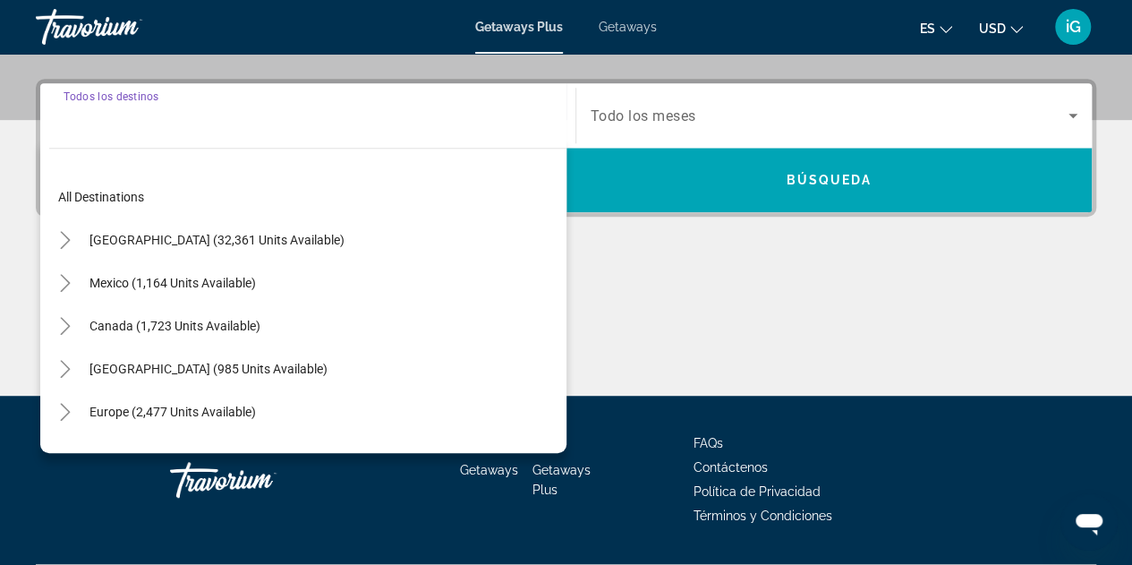
scroll to position [437, 0]
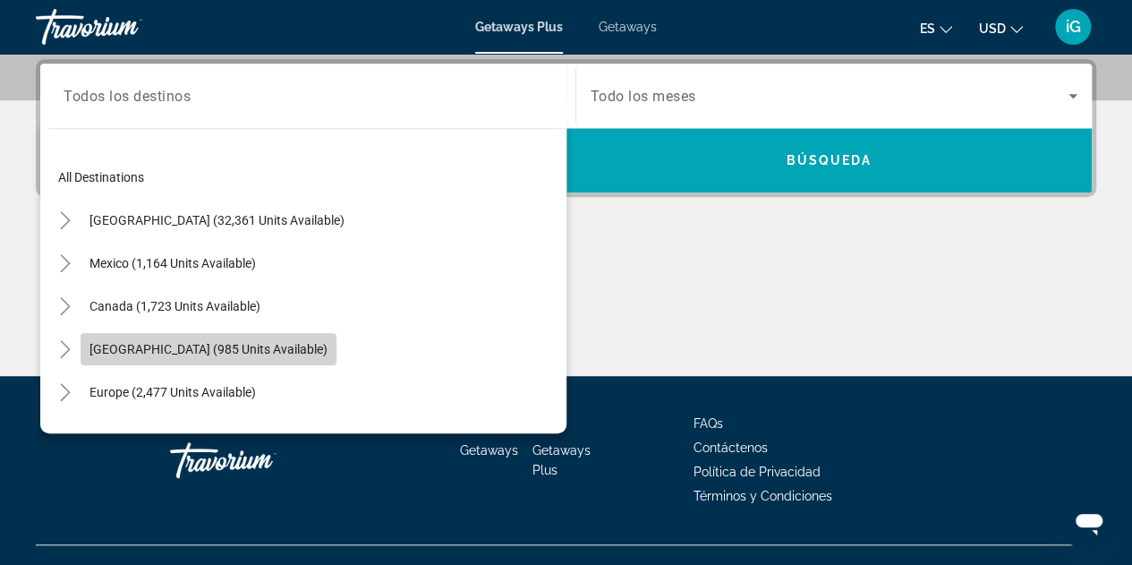
click at [261, 345] on span "[GEOGRAPHIC_DATA] (985 units available)" at bounding box center [208, 349] width 238 height 14
type input "**********"
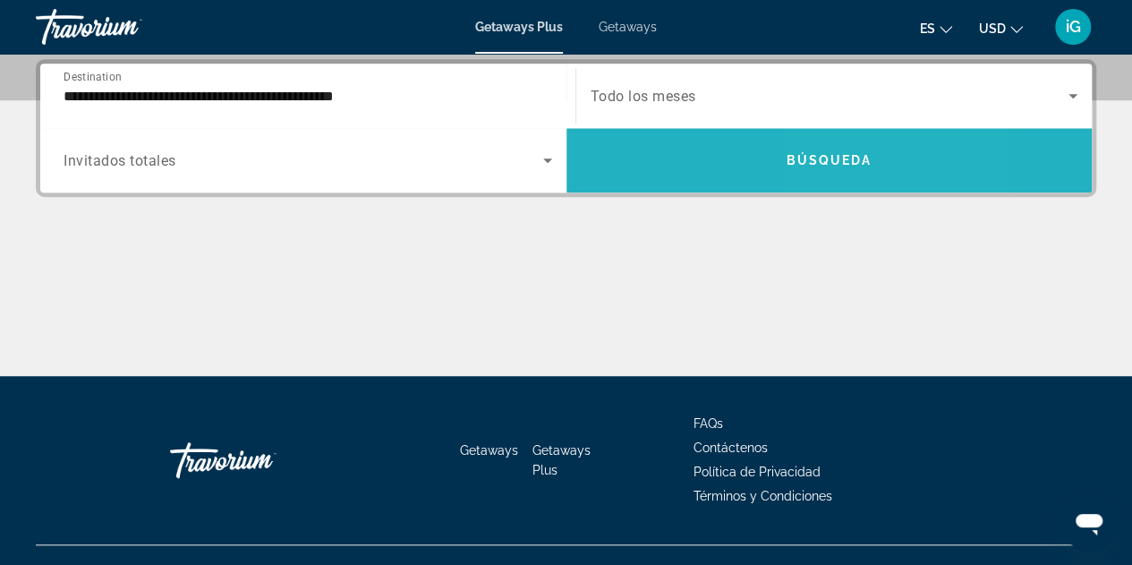
click at [825, 170] on span "Search widget" at bounding box center [829, 160] width 526 height 43
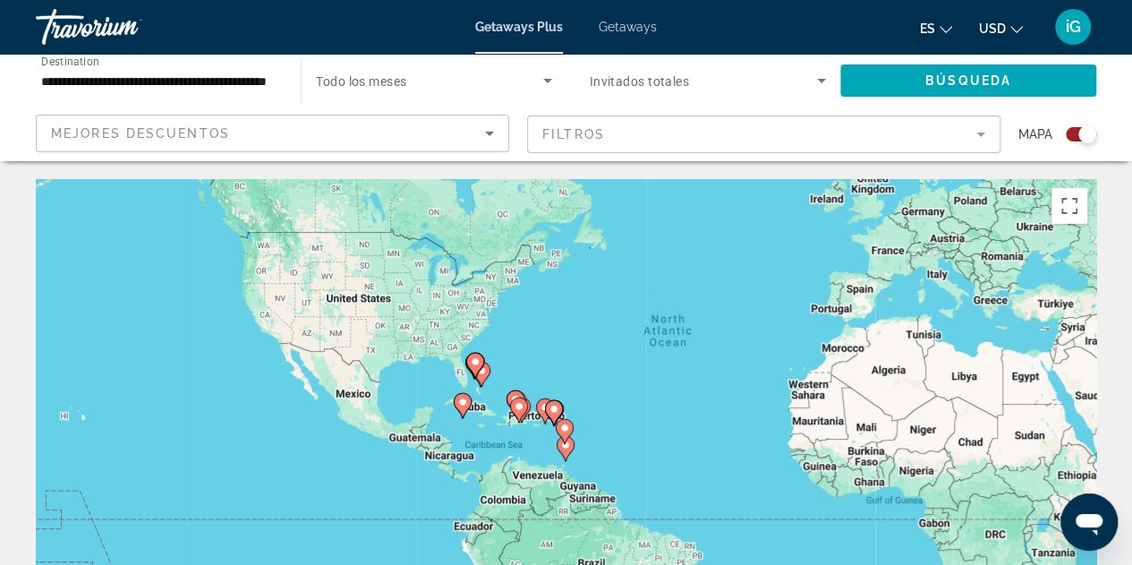
drag, startPoint x: 423, startPoint y: 438, endPoint x: 583, endPoint y: 345, distance: 184.8
click at [583, 345] on div "To activate drag with keyboard, press Alt + Enter. Once in keyboard drag state,…" at bounding box center [566, 447] width 1060 height 537
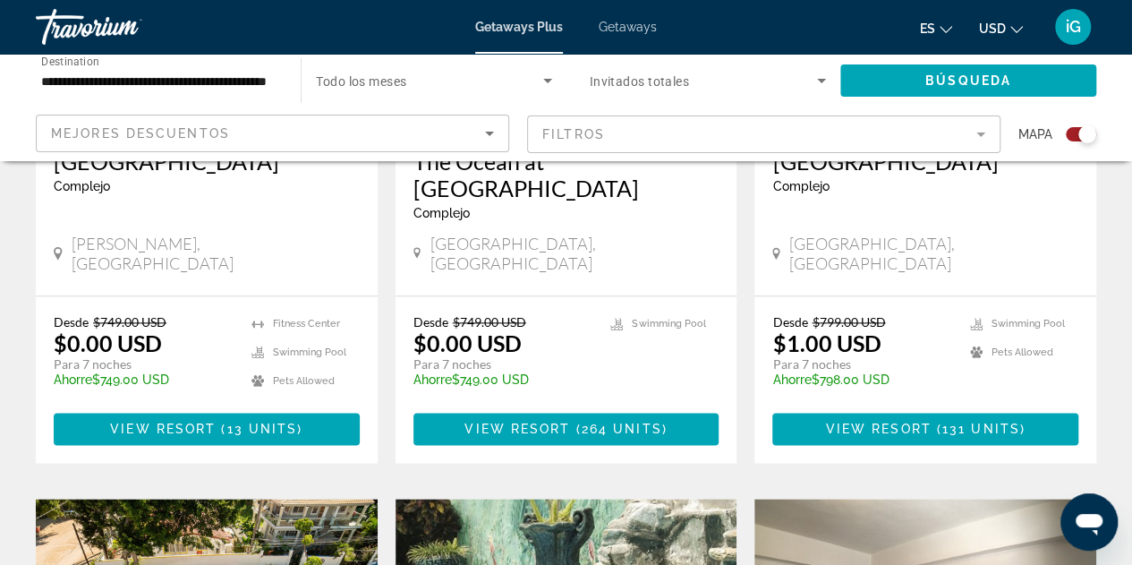
scroll to position [943, 0]
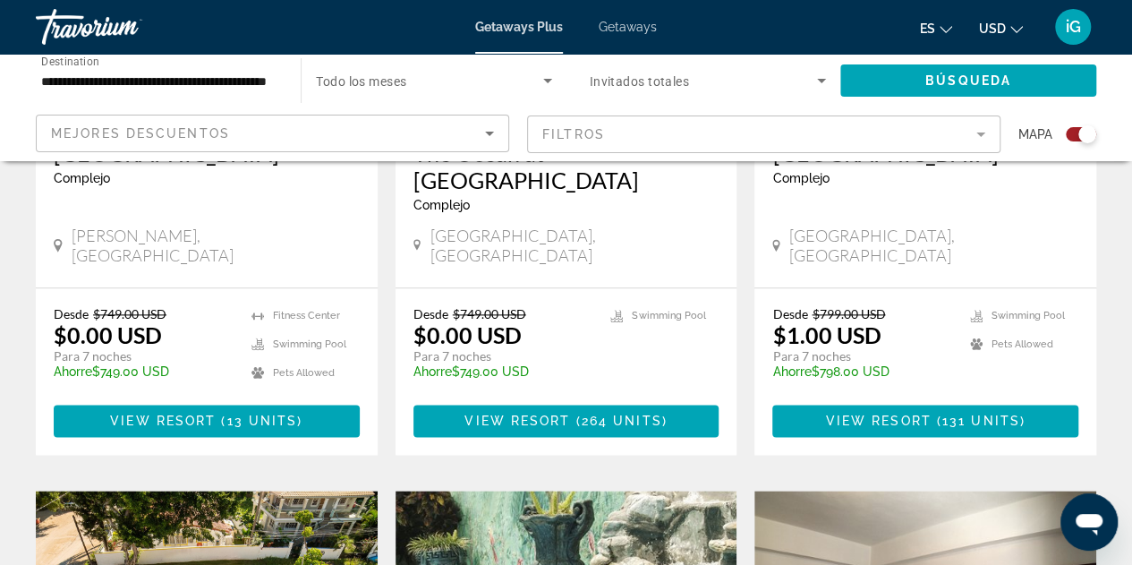
click at [174, 223] on div "[GEOGRAPHIC_DATA] Complejo - Este es un resort solo para adultos [PERSON_NAME],…" at bounding box center [207, 205] width 342 height 166
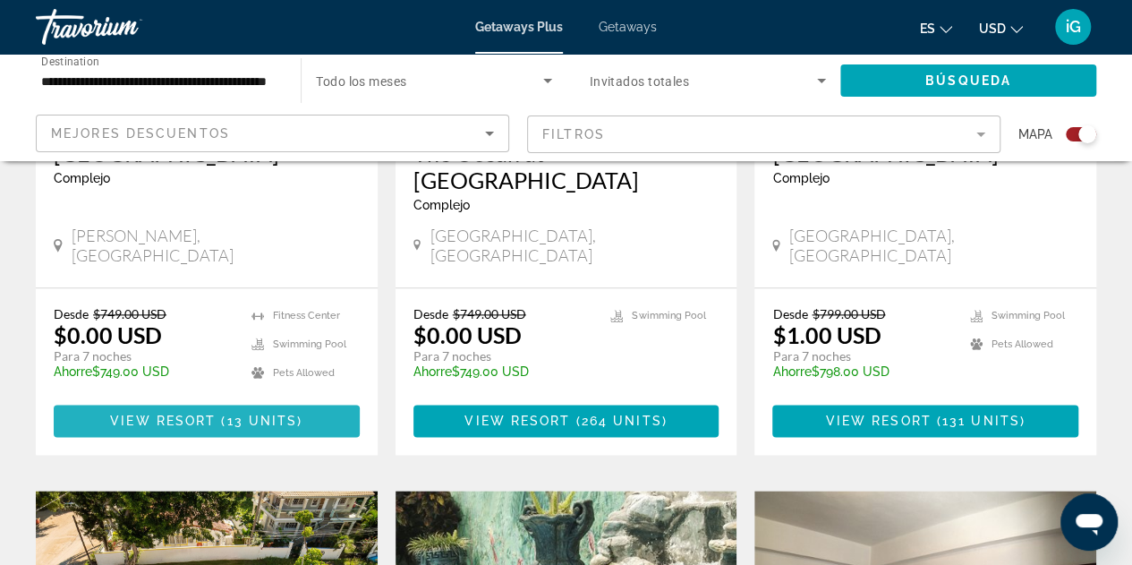
click at [201, 413] on span "View Resort" at bounding box center [163, 420] width 106 height 14
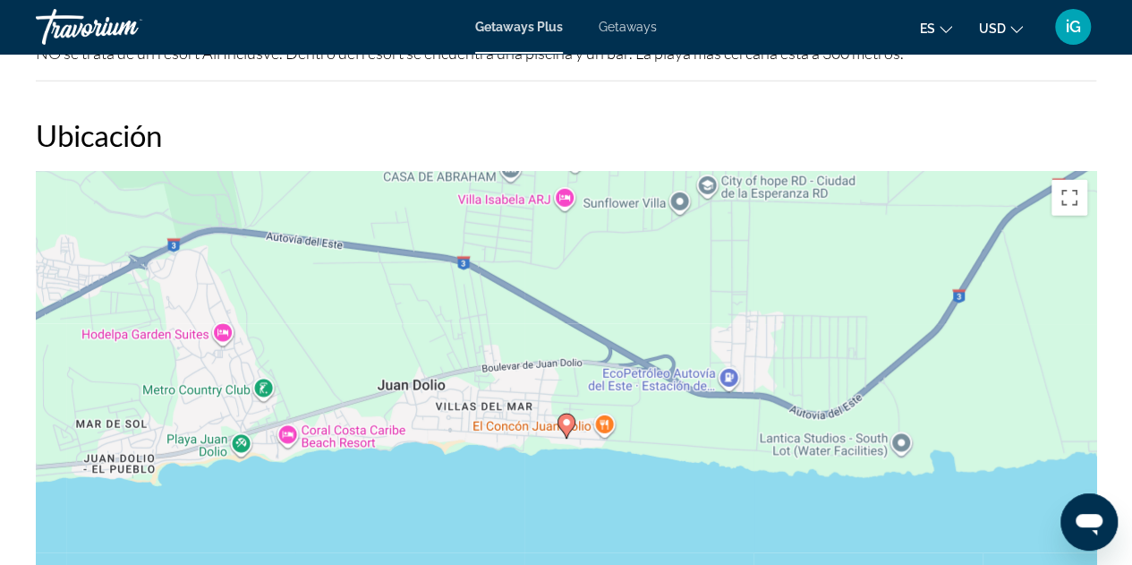
scroll to position [2568, 0]
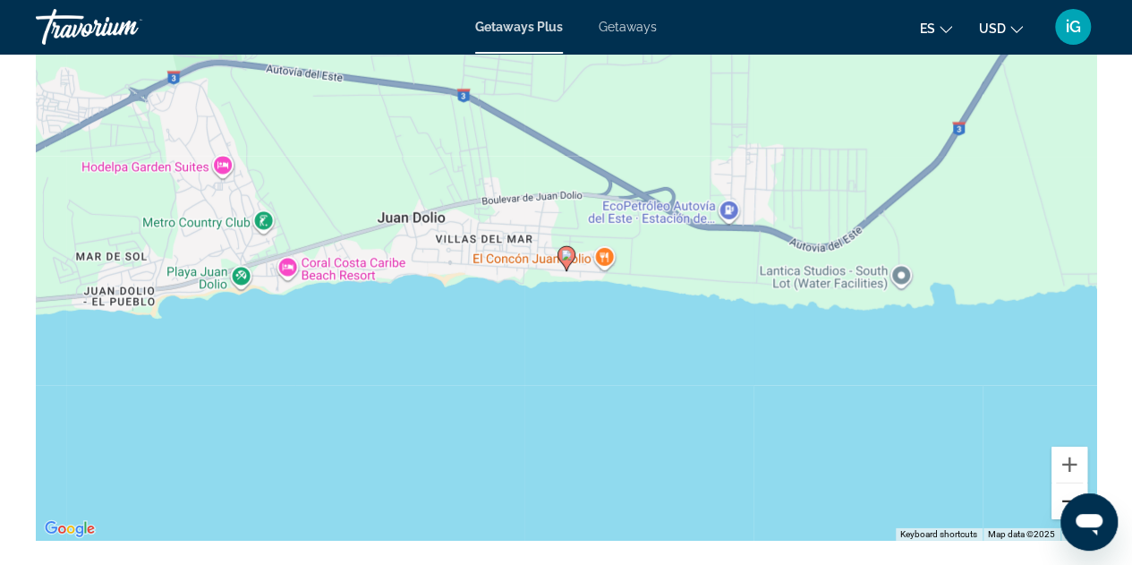
click at [1070, 495] on button "Zoom out" at bounding box center [1069, 501] width 36 height 36
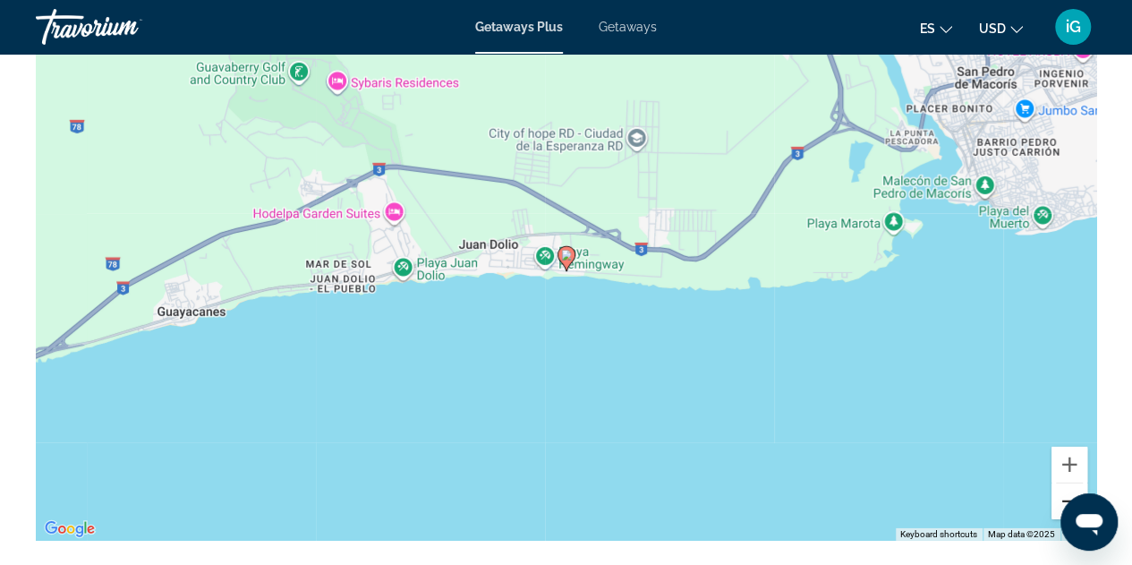
click at [1070, 495] on button "Zoom out" at bounding box center [1069, 501] width 36 height 36
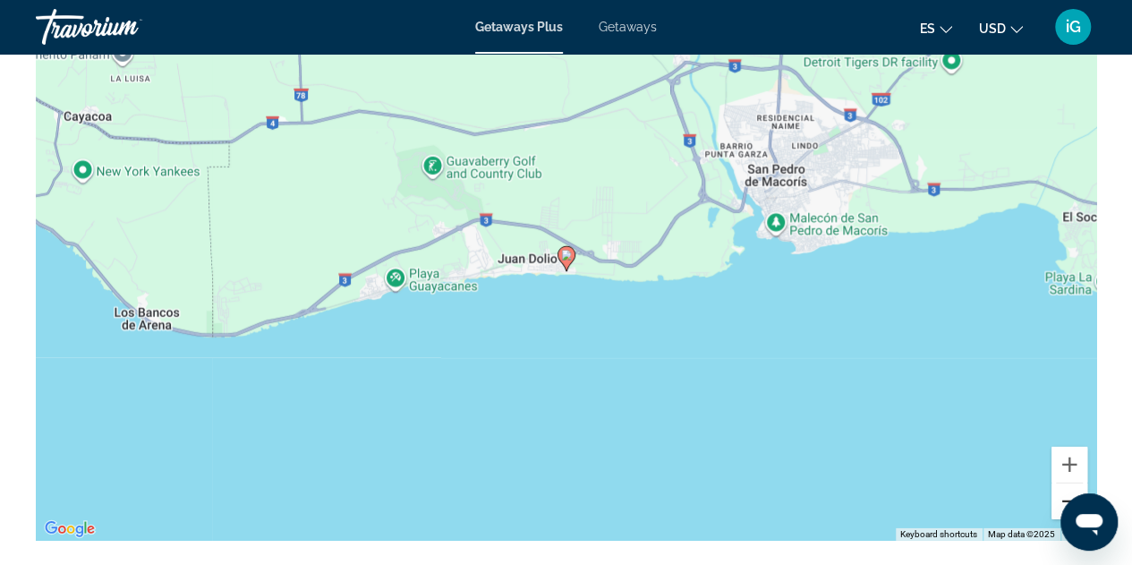
click at [1070, 495] on button "Zoom out" at bounding box center [1069, 501] width 36 height 36
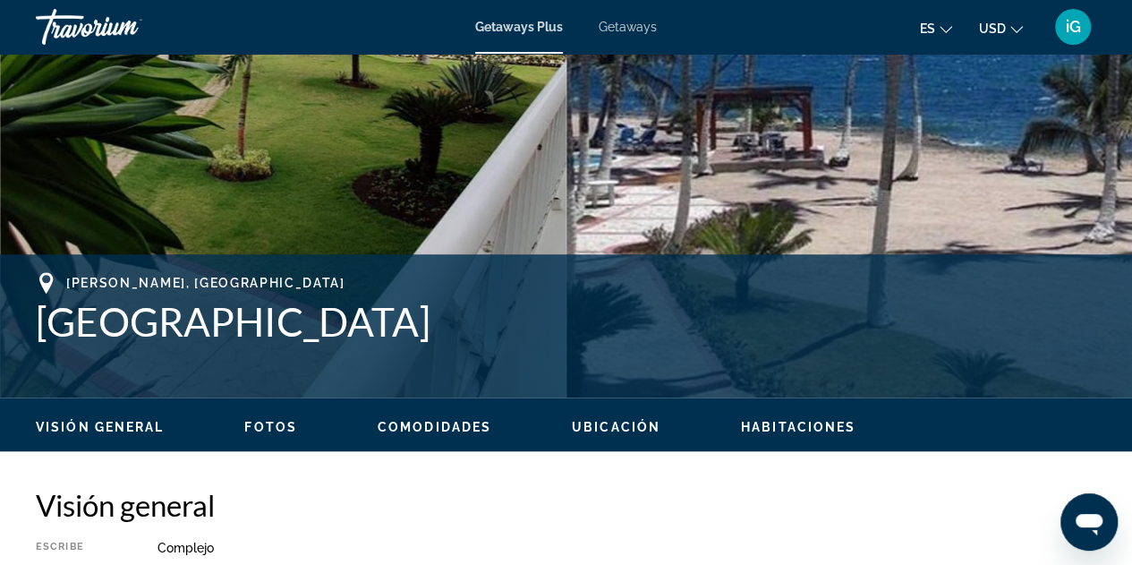
scroll to position [13, 0]
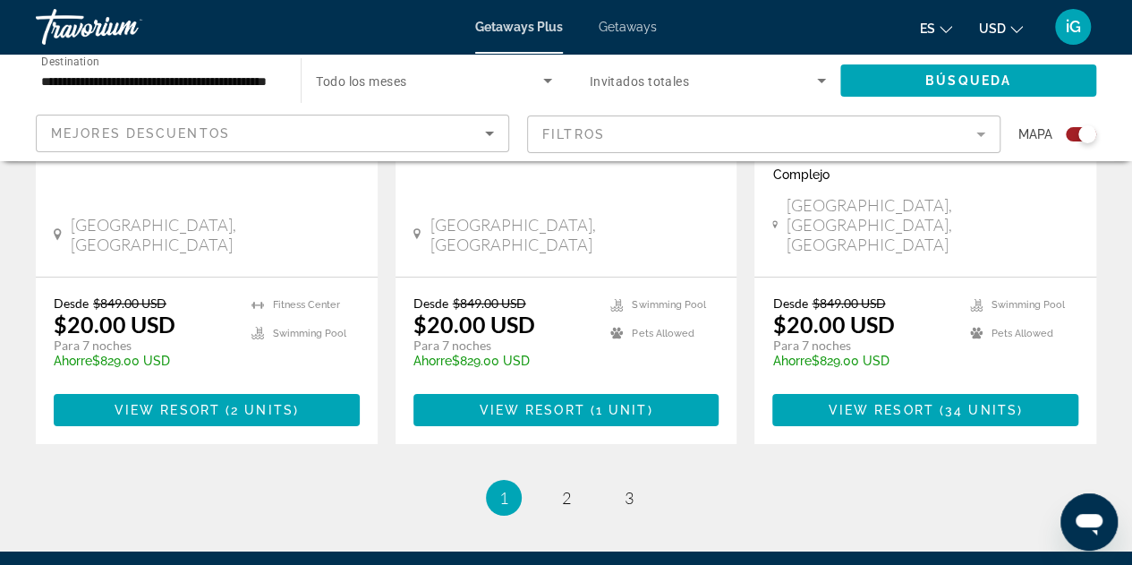
scroll to position [2912, 0]
click at [562, 488] on span "2" at bounding box center [566, 498] width 9 height 20
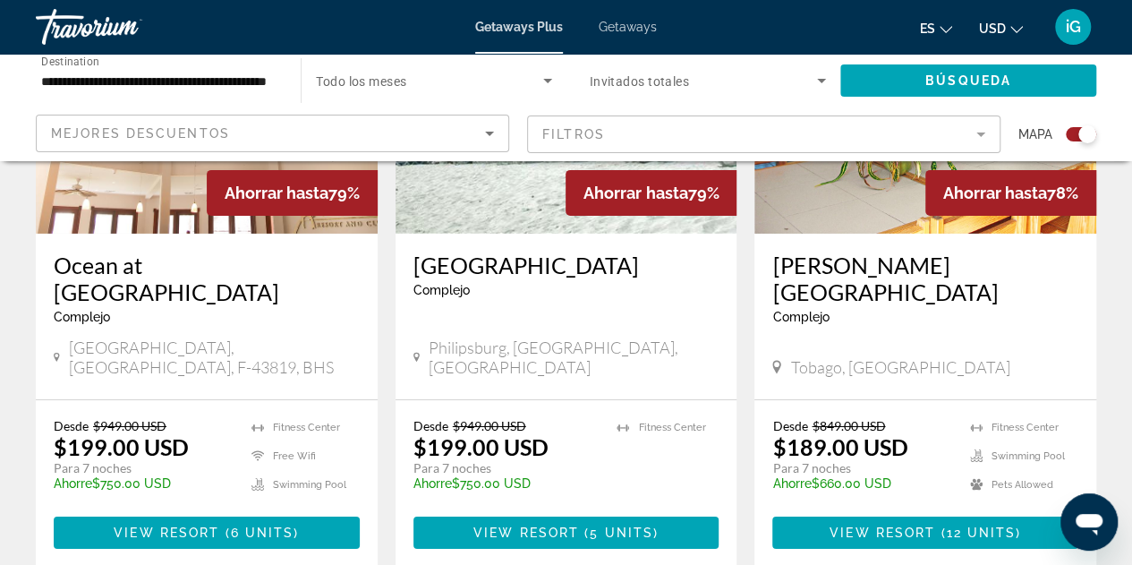
scroll to position [2898, 0]
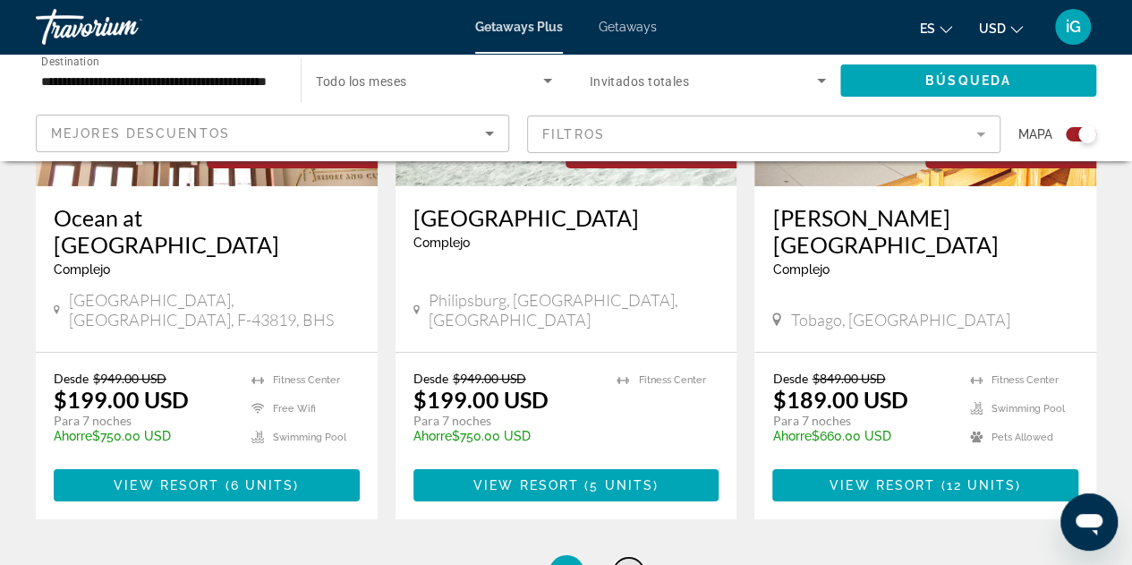
click at [617, 558] on link "page 3" at bounding box center [628, 573] width 31 height 31
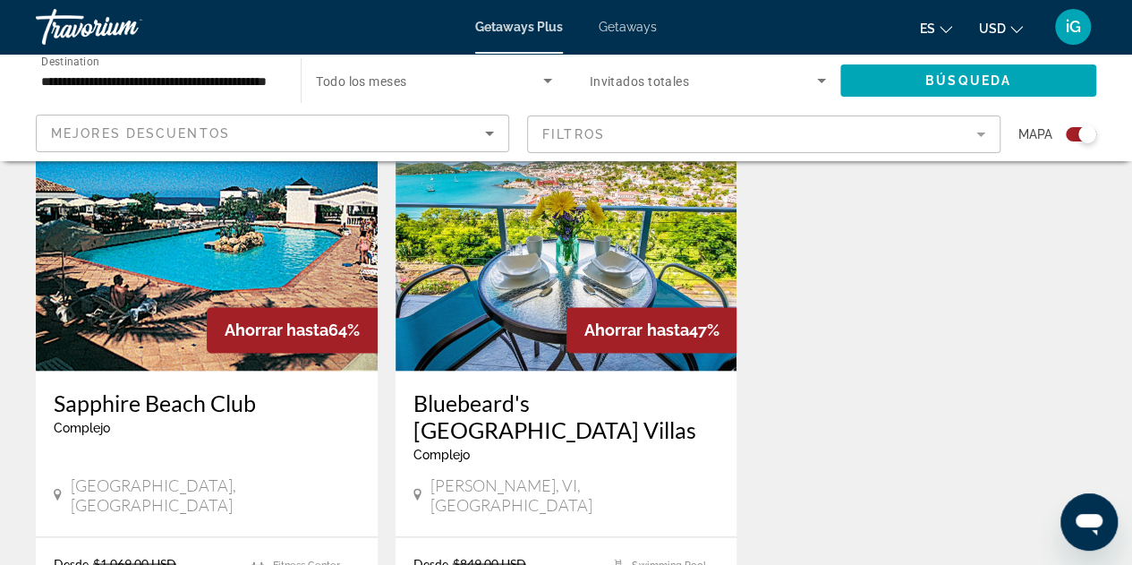
scroll to position [1349, 0]
click at [520, 269] on img "Main content" at bounding box center [567, 227] width 342 height 286
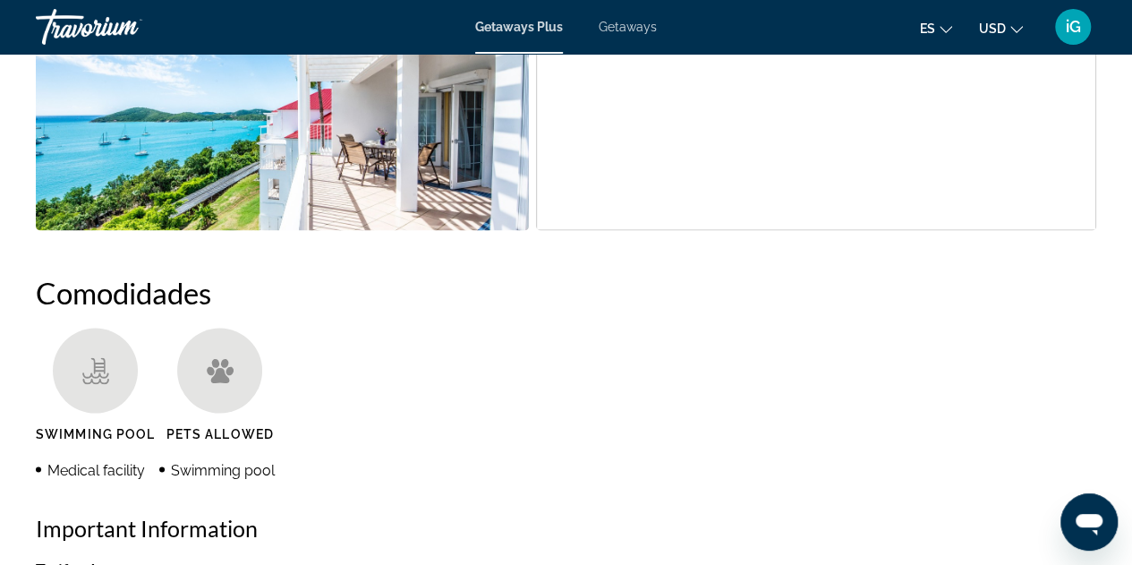
scroll to position [936, 0]
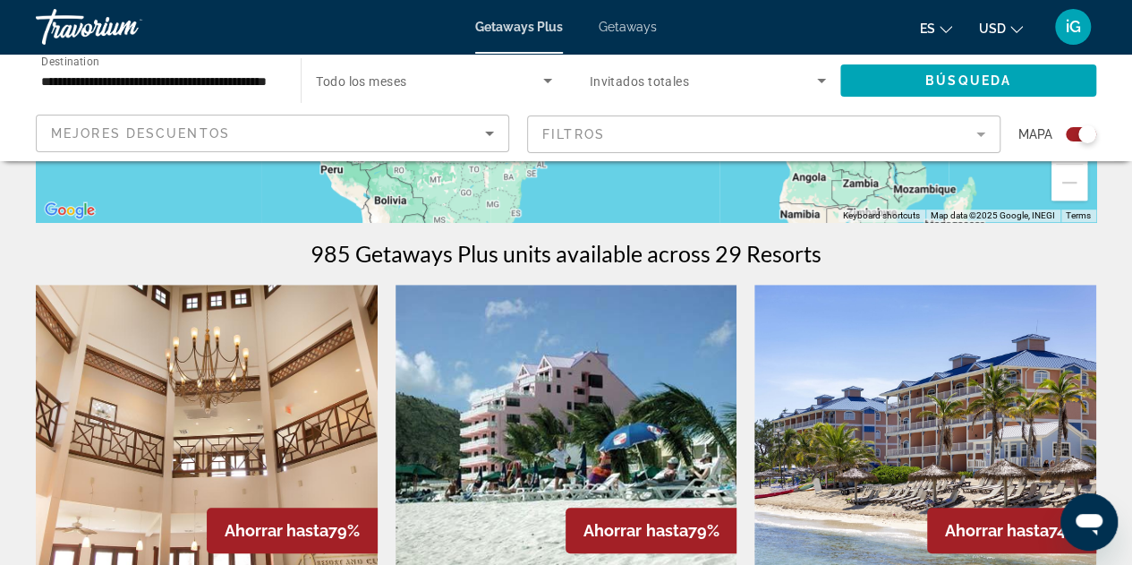
scroll to position [988, 0]
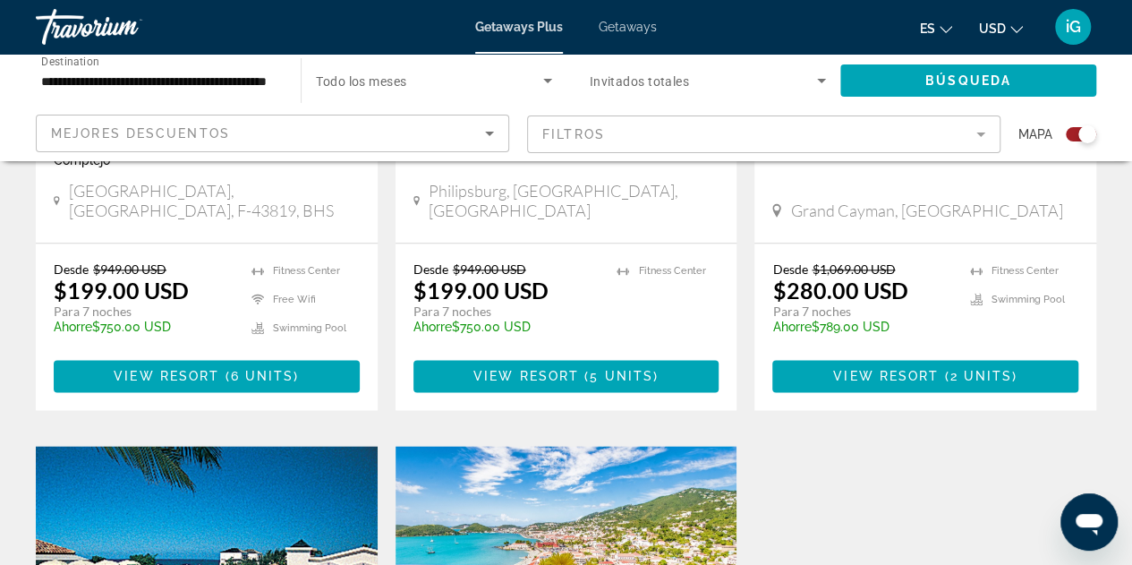
click at [240, 203] on div "Ocean at [GEOGRAPHIC_DATA] [GEOGRAPHIC_DATA] es un resort solo para adultos [GE…" at bounding box center [207, 160] width 342 height 166
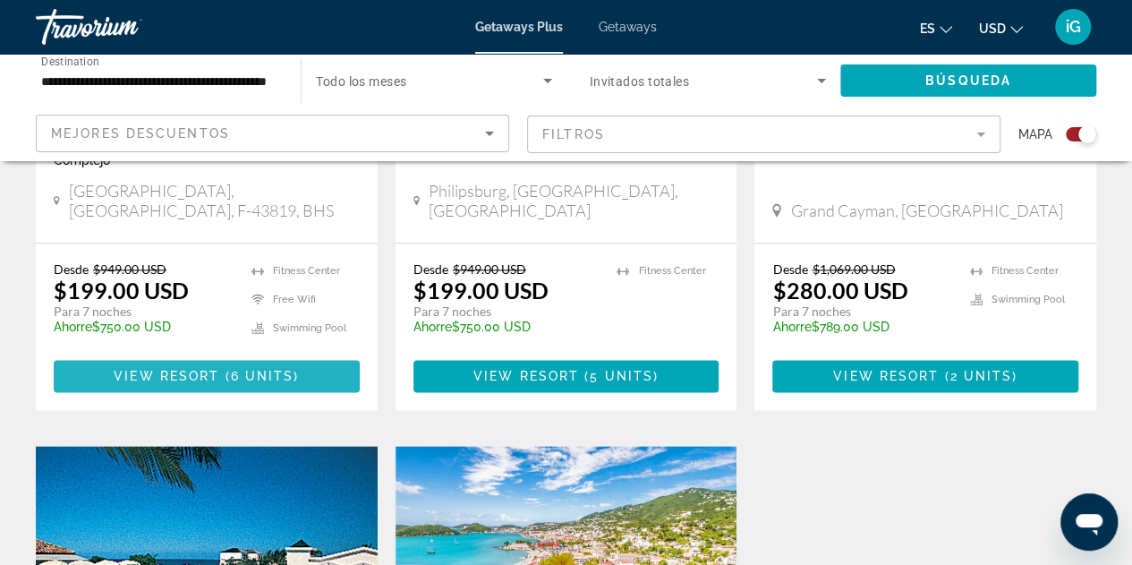
click at [213, 369] on span "View Resort" at bounding box center [167, 376] width 106 height 14
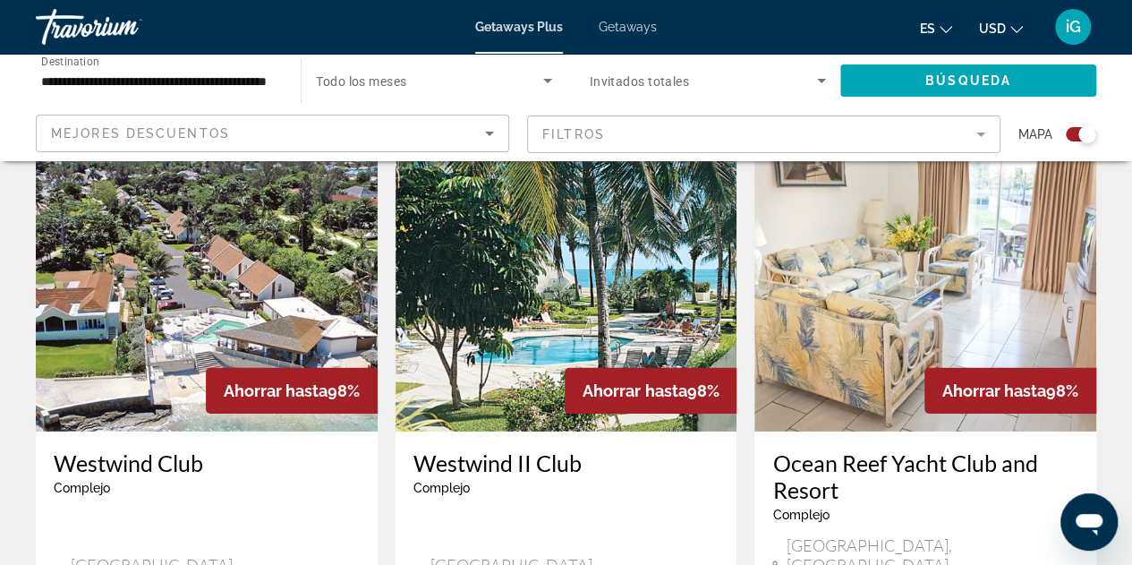
scroll to position [2609, 0]
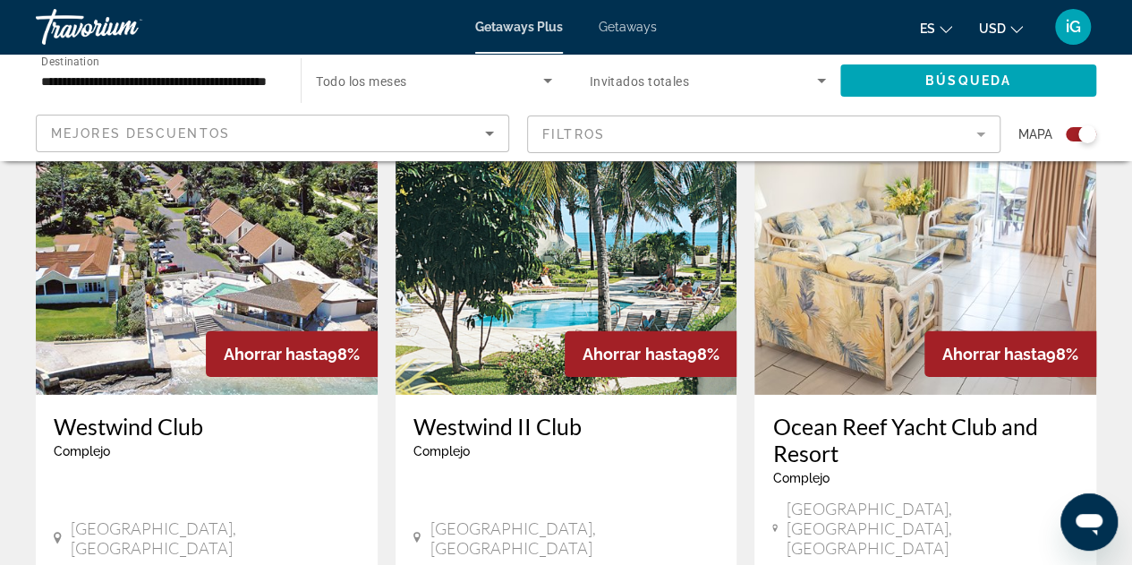
click at [193, 223] on img "Main content" at bounding box center [207, 251] width 342 height 286
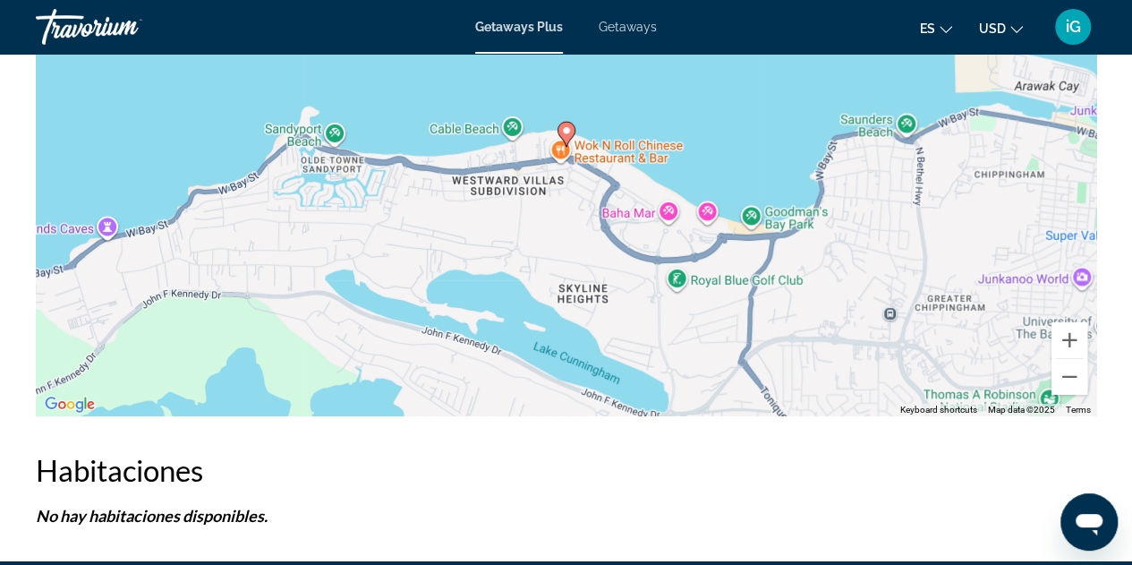
scroll to position [2864, 0]
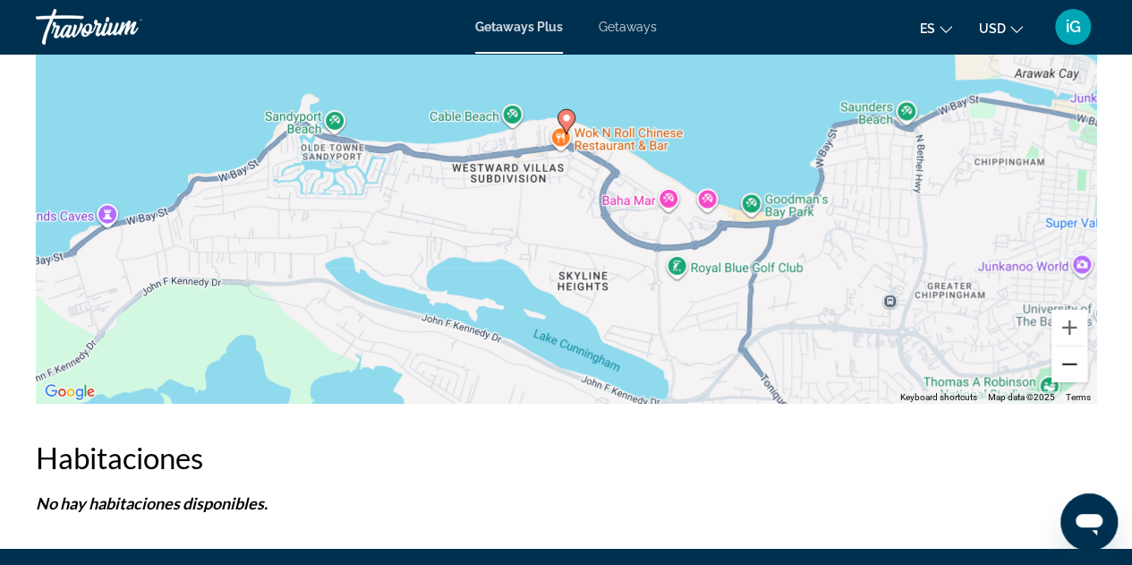
click at [1071, 377] on button "Zoom out" at bounding box center [1069, 364] width 36 height 36
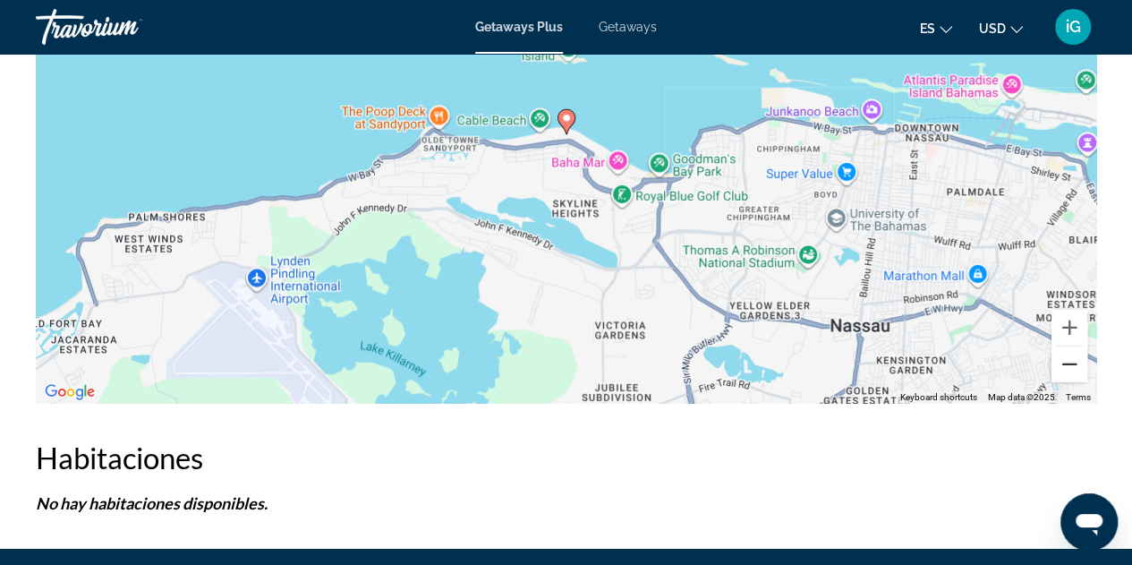
click at [1071, 377] on button "Zoom out" at bounding box center [1069, 364] width 36 height 36
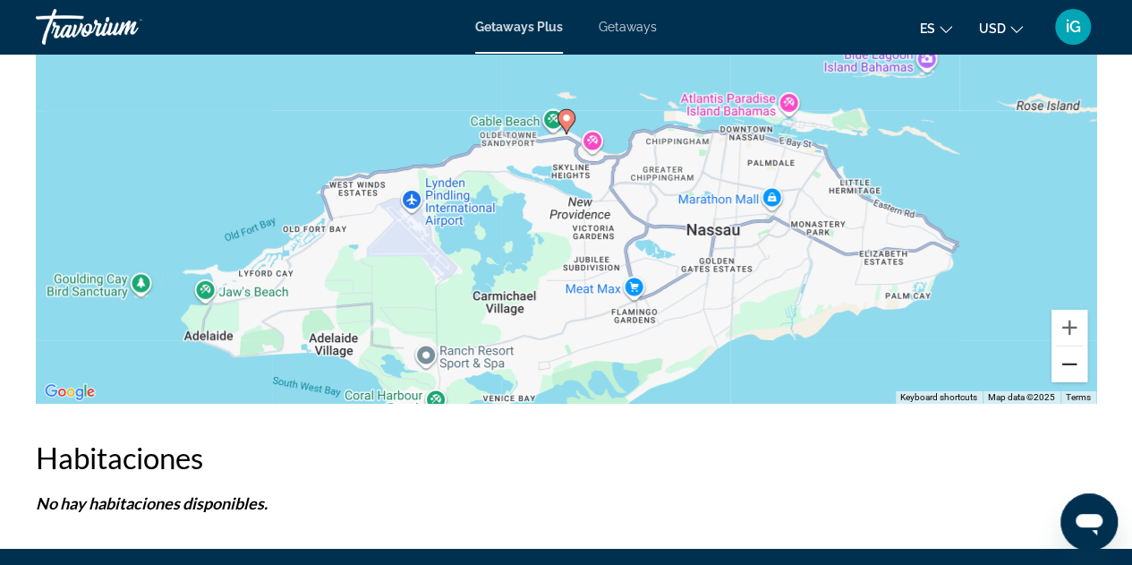
click at [1071, 377] on button "Zoom out" at bounding box center [1069, 364] width 36 height 36
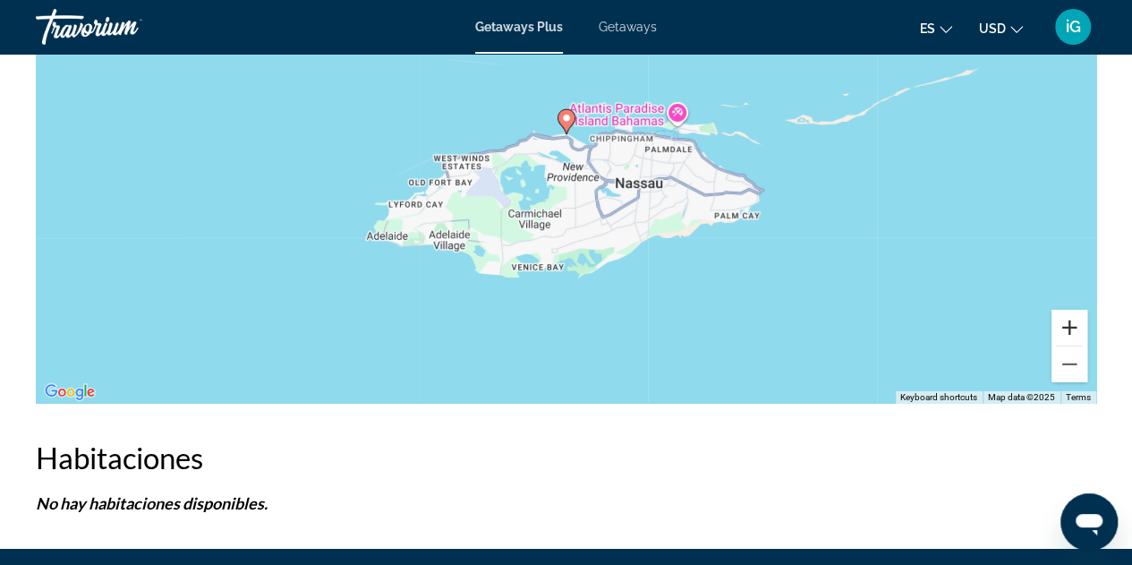
click at [1072, 327] on button "Zoom in" at bounding box center [1069, 328] width 36 height 36
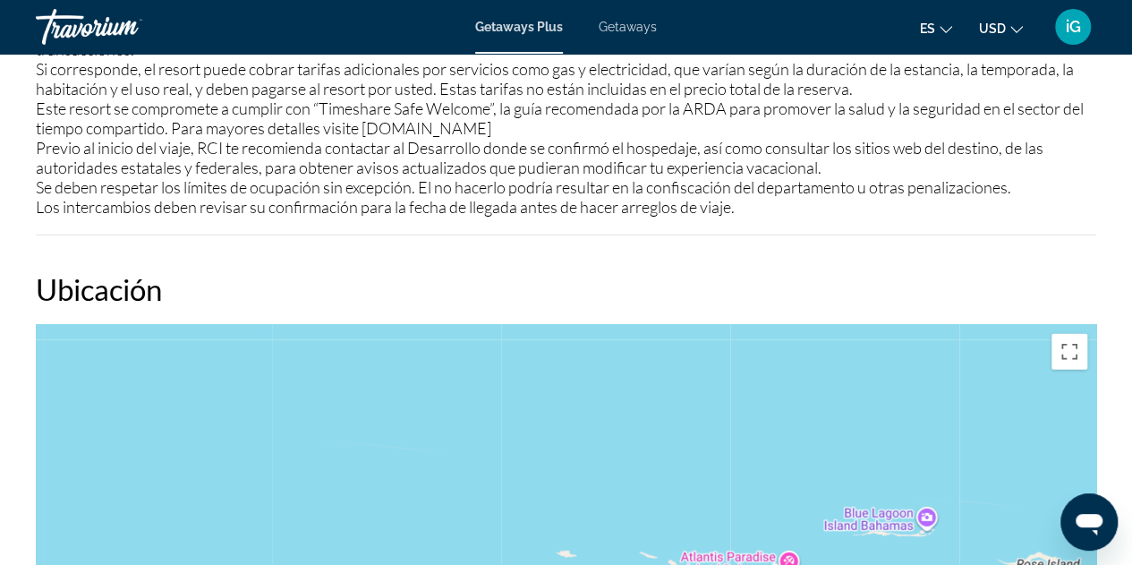
scroll to position [1911, 0]
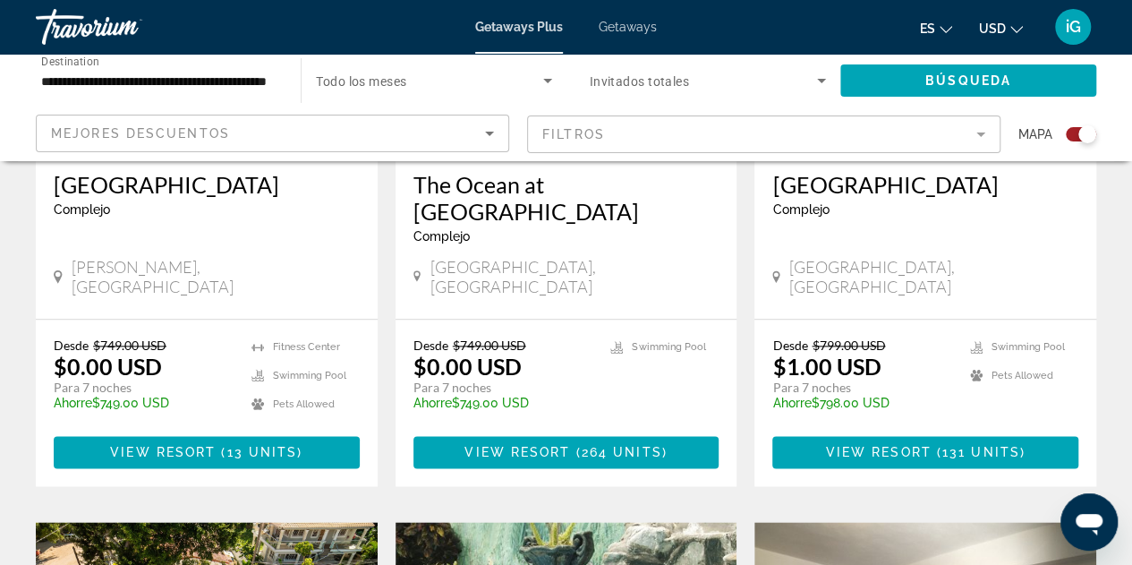
scroll to position [972, 0]
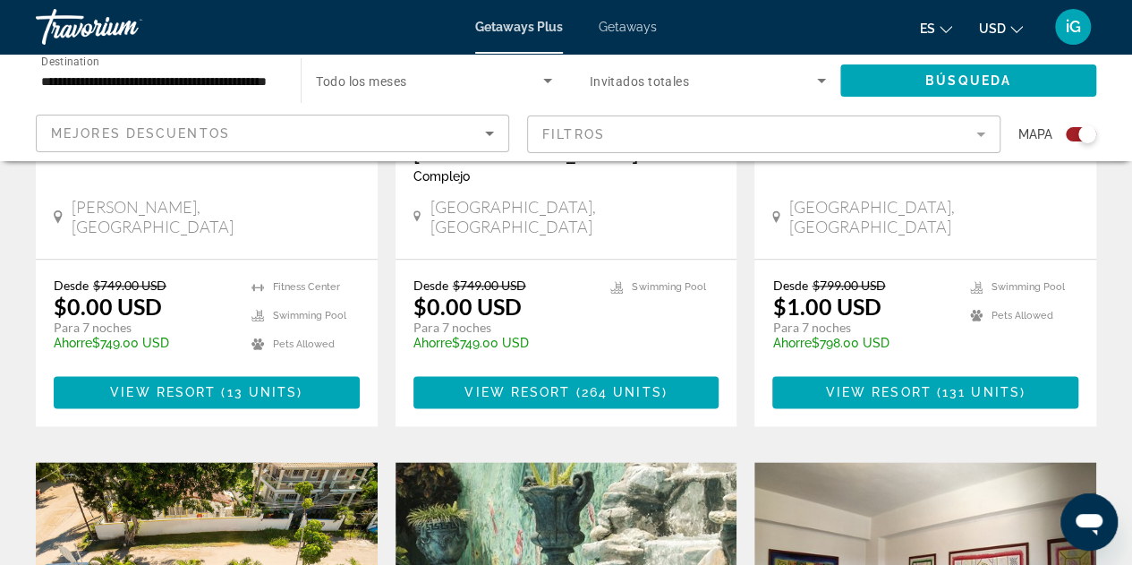
click at [541, 350] on p "temp" at bounding box center [503, 356] width 180 height 13
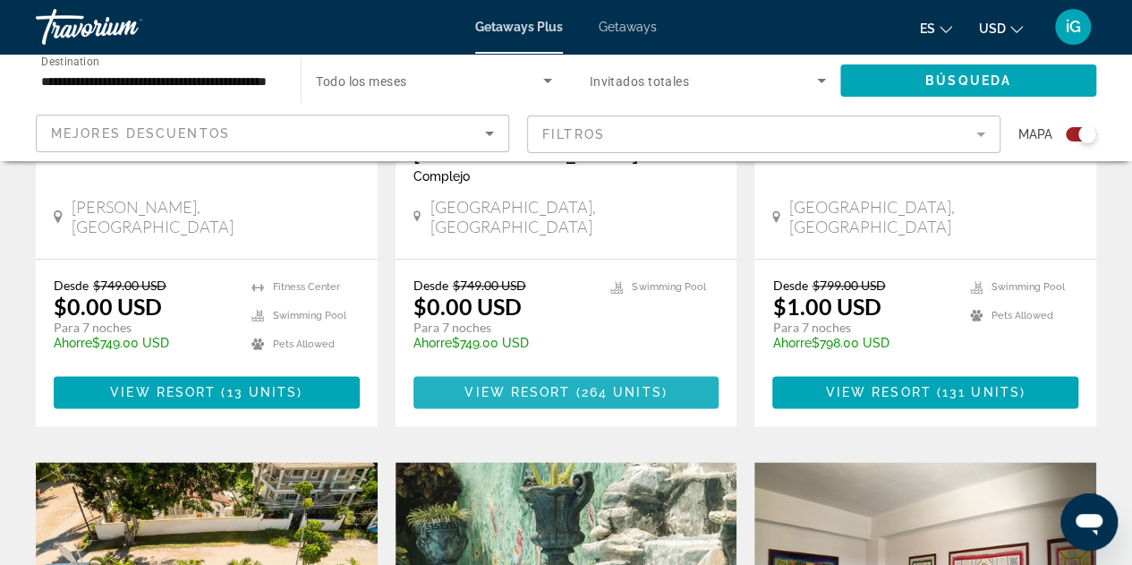
click at [582, 370] on span "Main content" at bounding box center [566, 391] width 306 height 43
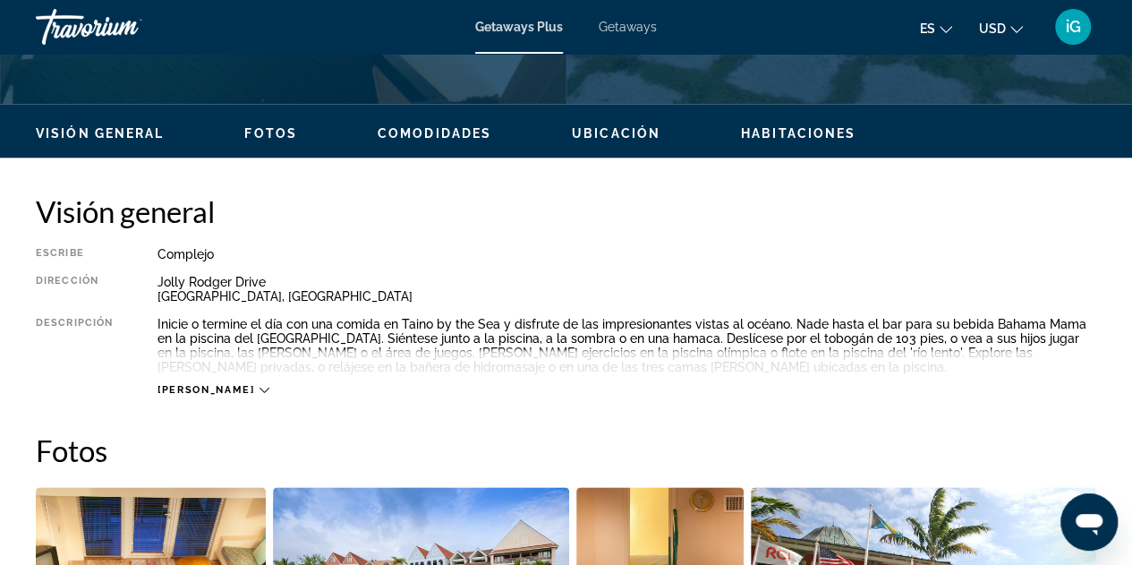
scroll to position [741, 0]
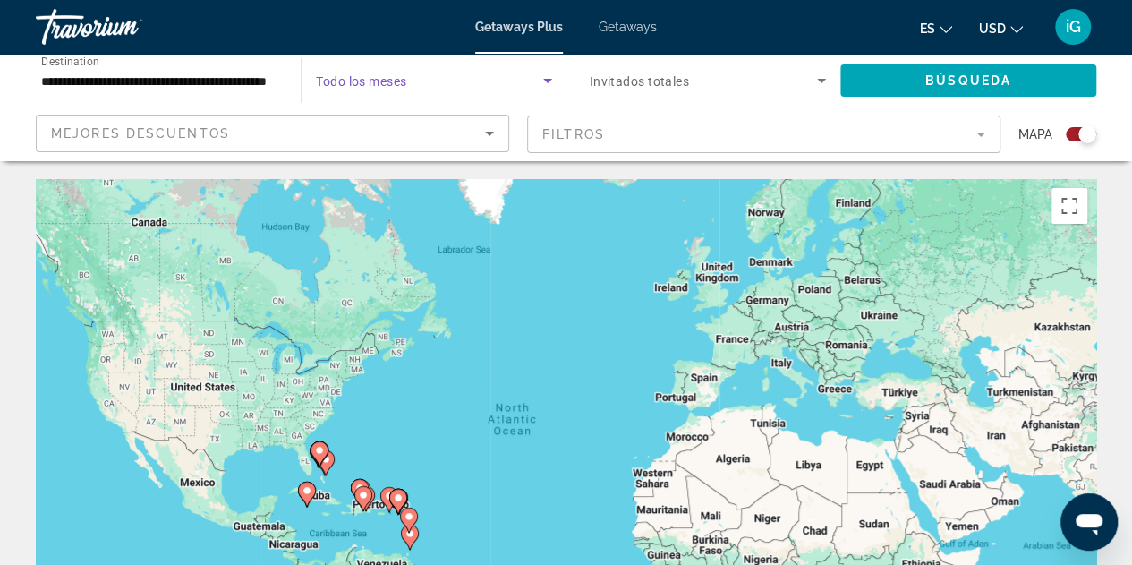
click at [537, 81] on icon "Search widget" at bounding box center [547, 80] width 21 height 21
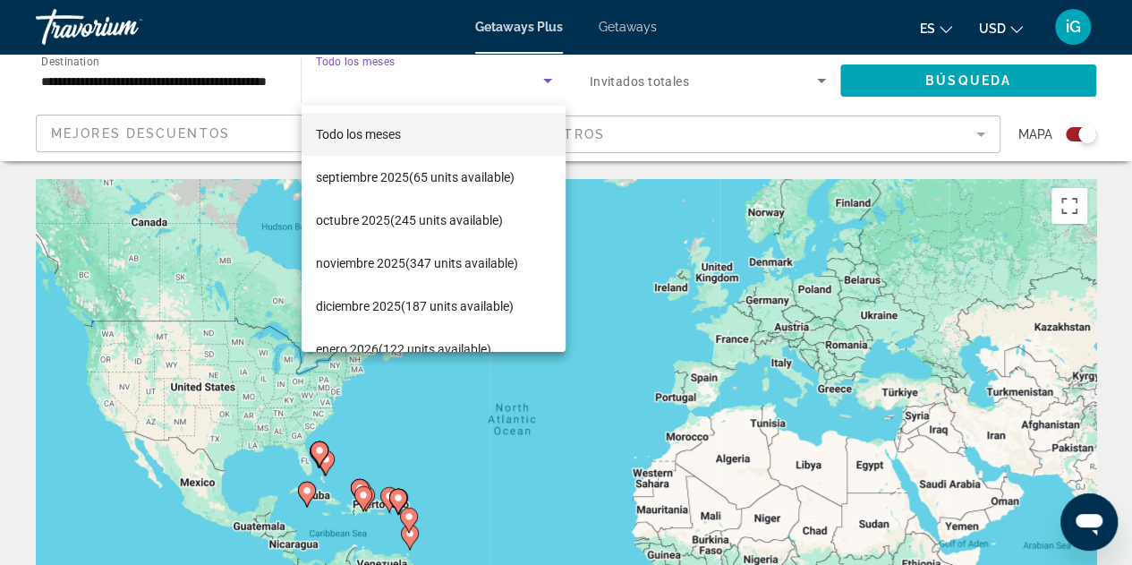
click at [255, 235] on div at bounding box center [566, 282] width 1132 height 565
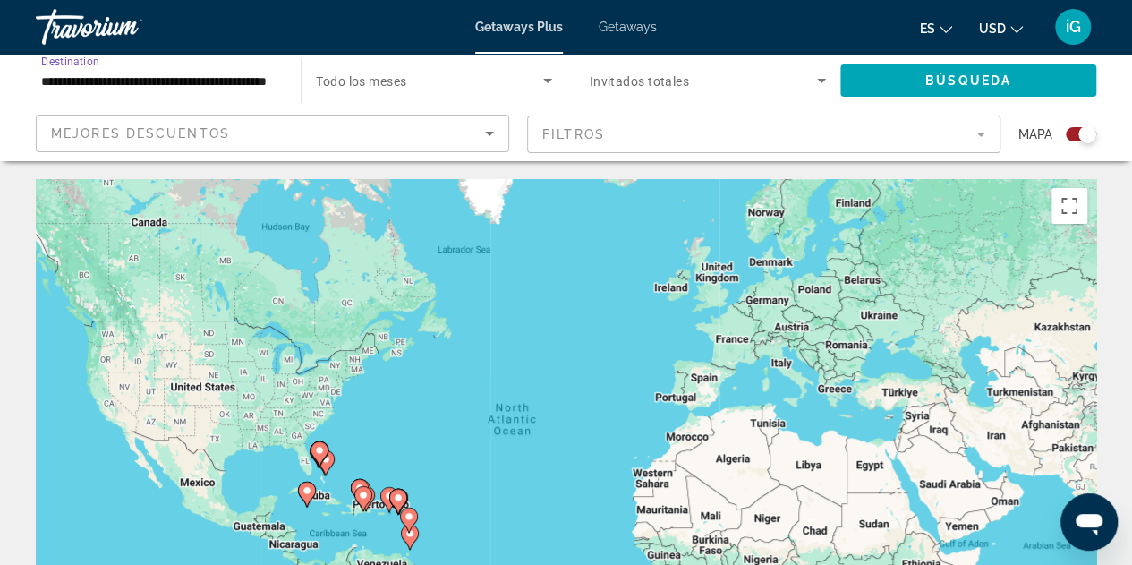
click at [211, 80] on input "**********" at bounding box center [159, 81] width 236 height 21
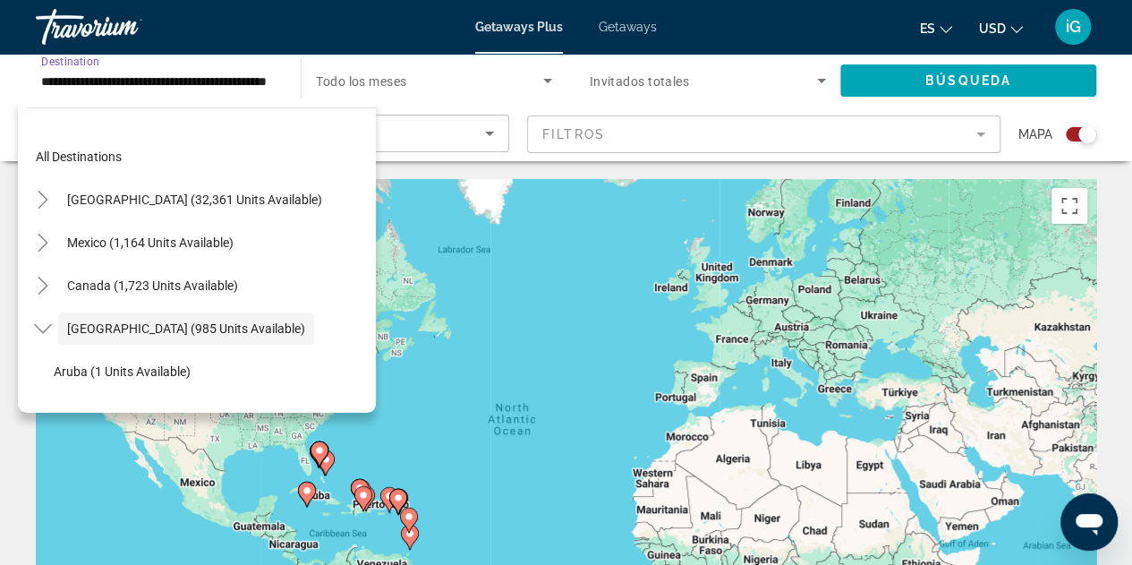
scroll to position [64, 0]
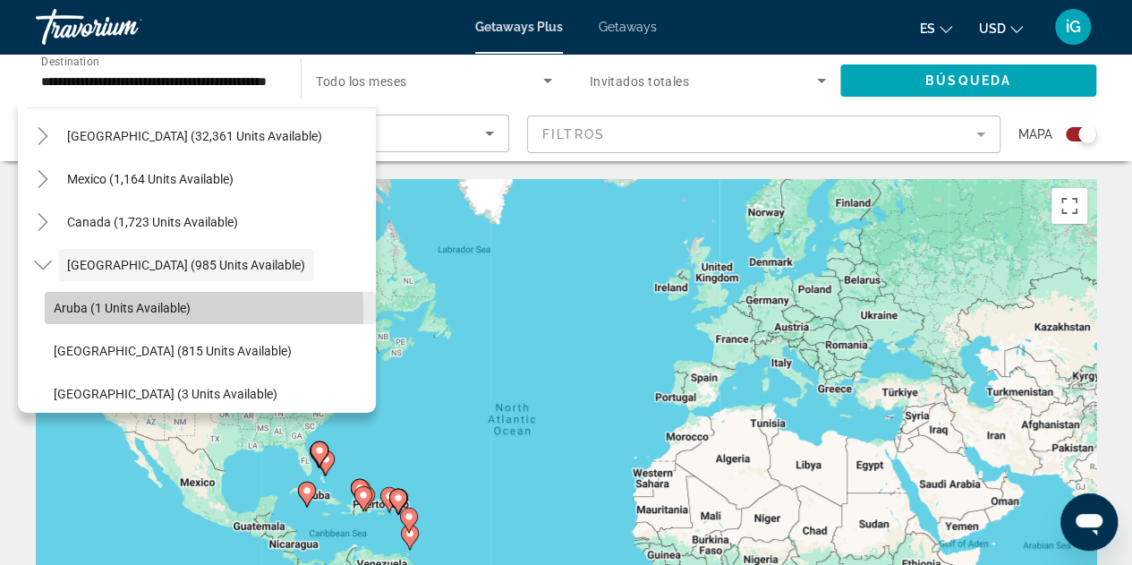
click at [147, 311] on span "Aruba (1 units available)" at bounding box center [122, 308] width 137 height 14
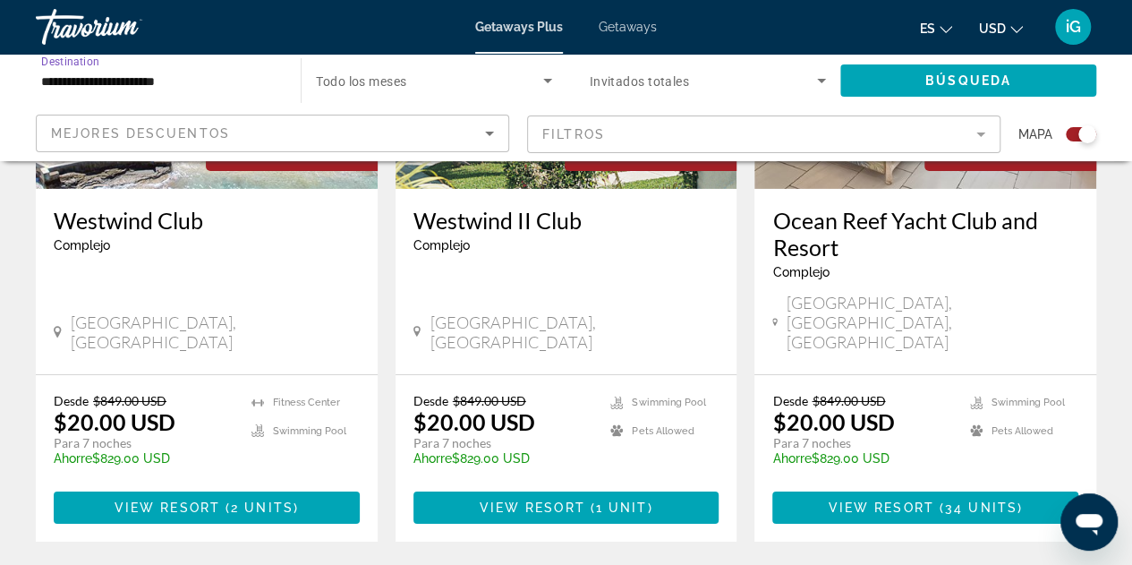
scroll to position [2831, 0]
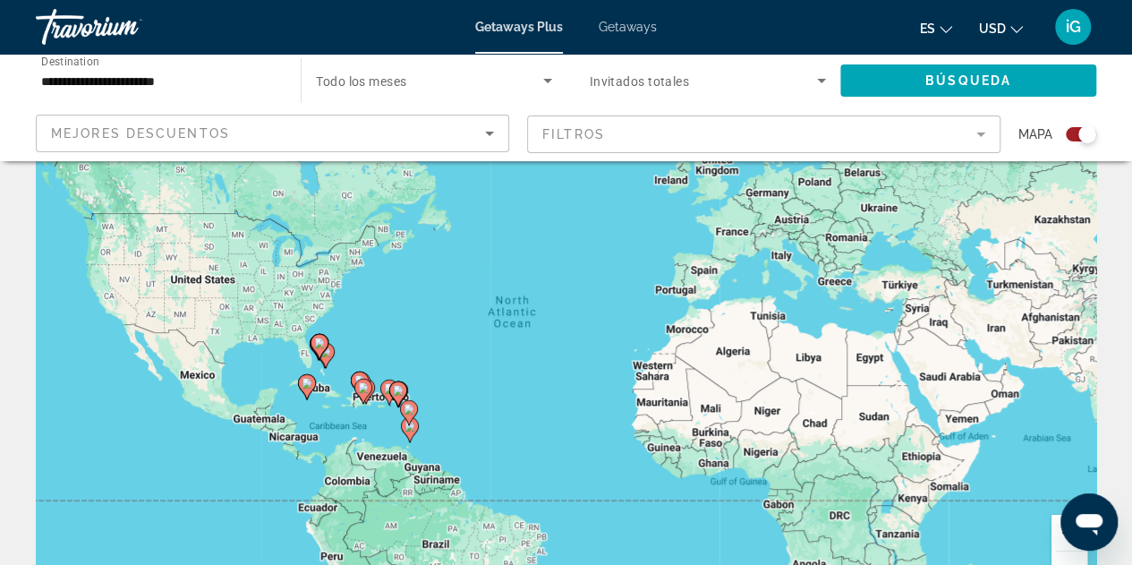
scroll to position [239, 0]
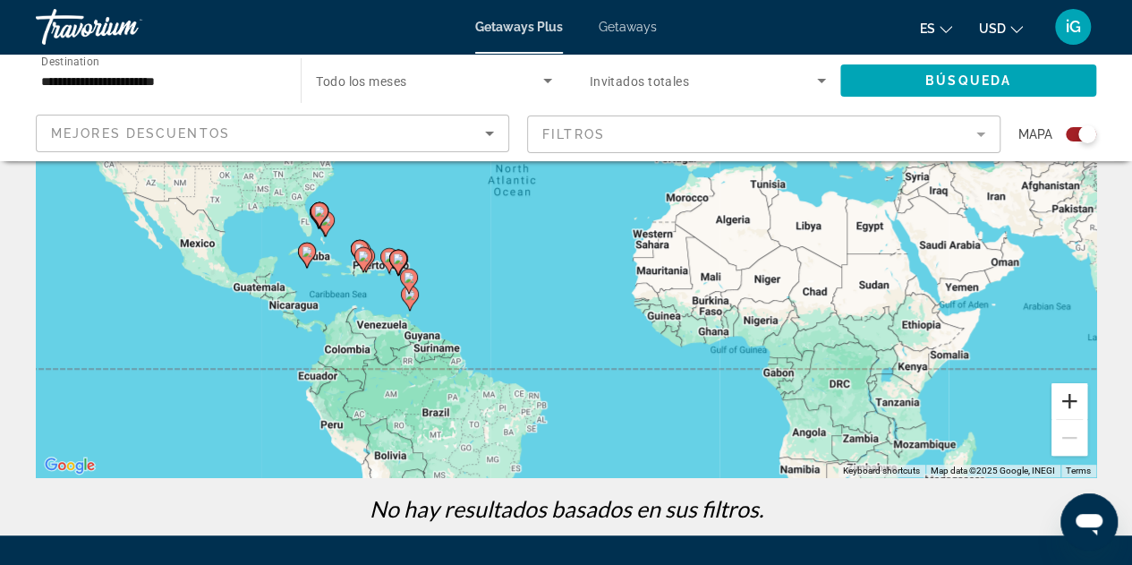
click at [1075, 404] on button "Zoom in" at bounding box center [1069, 401] width 36 height 36
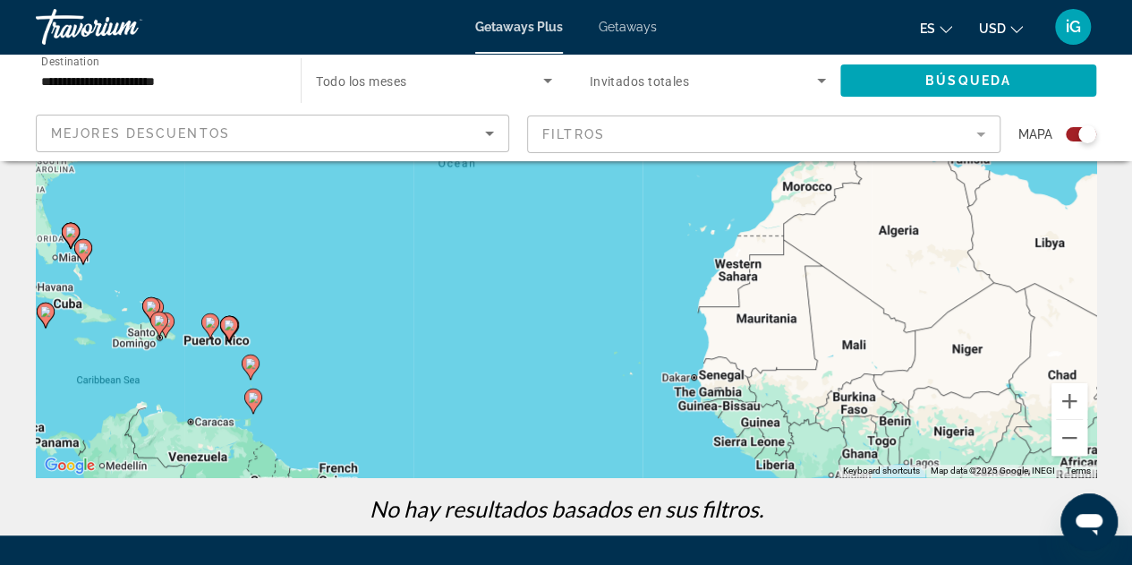
click at [558, 346] on div "To activate drag with keyboard, press Alt + Enter. Once in keyboard drag state,…" at bounding box center [566, 208] width 1060 height 537
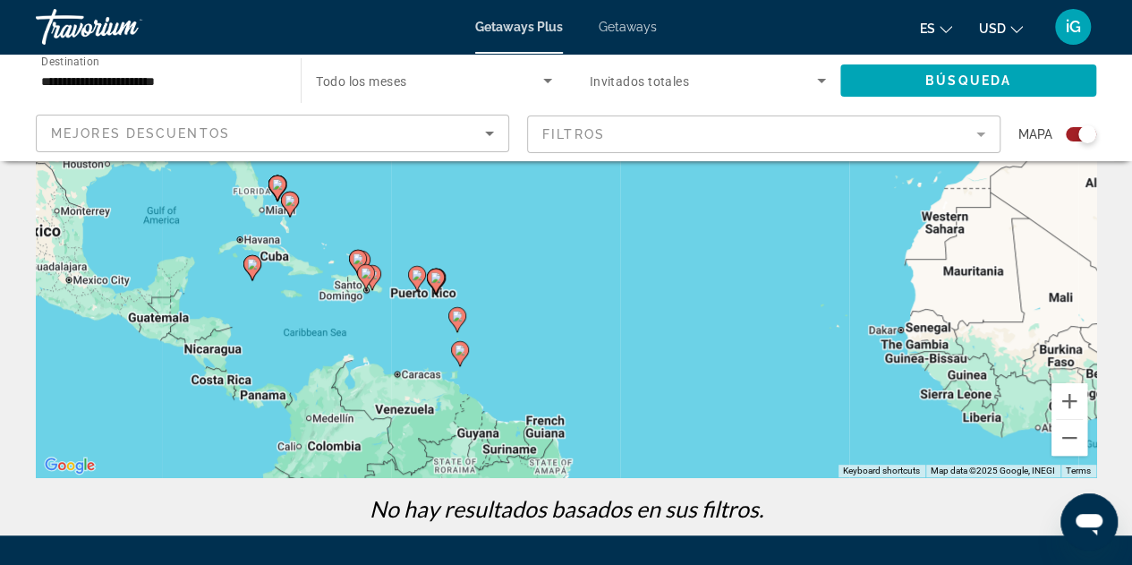
drag, startPoint x: 287, startPoint y: 393, endPoint x: 526, endPoint y: 332, distance: 246.6
click at [526, 332] on div "To activate drag with keyboard, press Alt + Enter. Once in keyboard drag state,…" at bounding box center [566, 208] width 1060 height 537
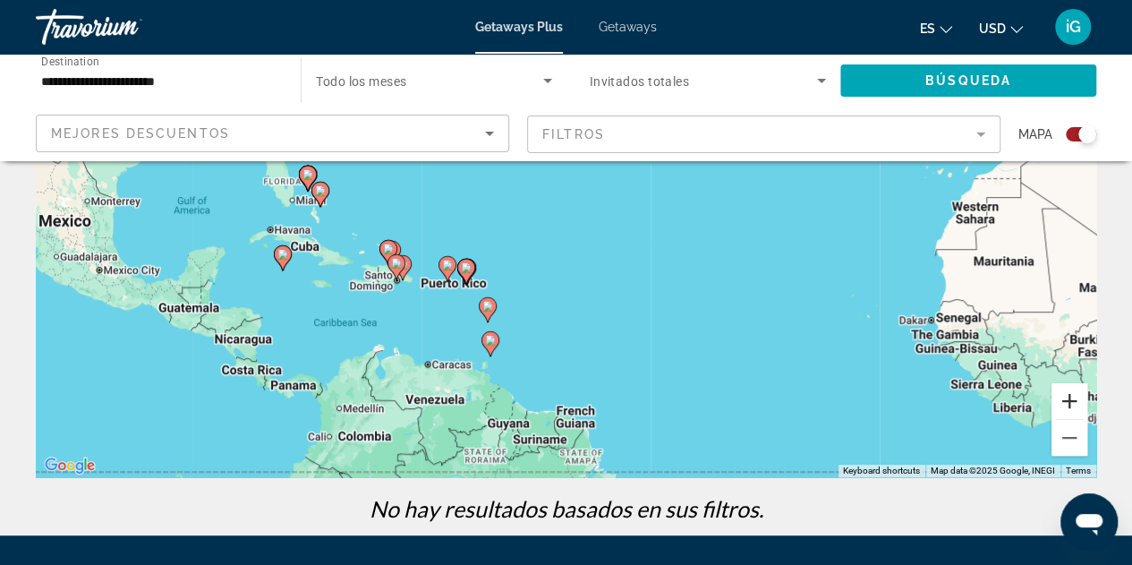
click at [1068, 411] on button "Zoom in" at bounding box center [1069, 401] width 36 height 36
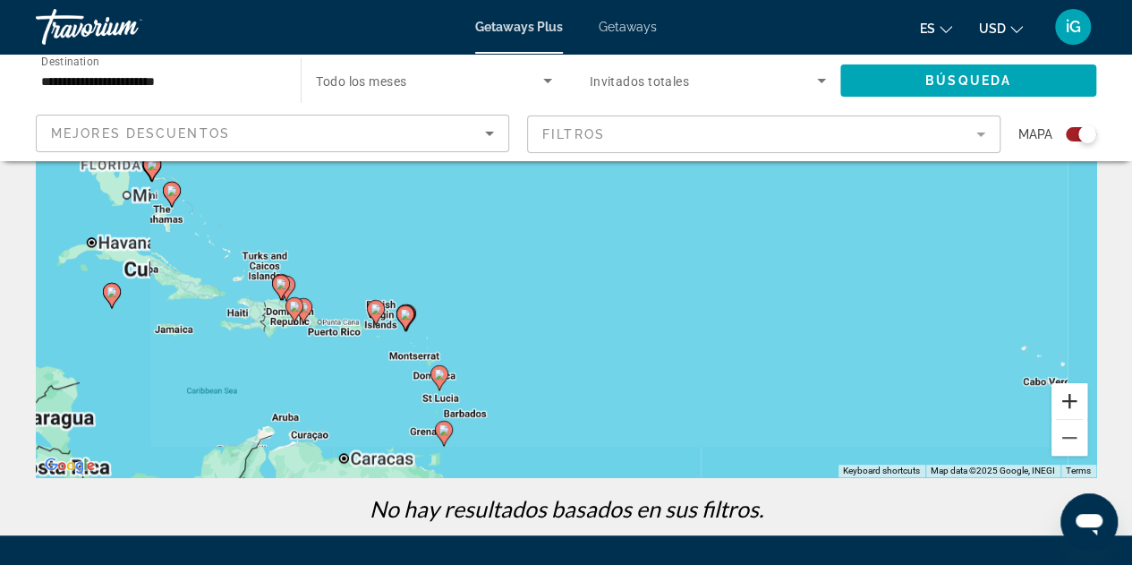
click at [1068, 411] on button "Zoom in" at bounding box center [1069, 401] width 36 height 36
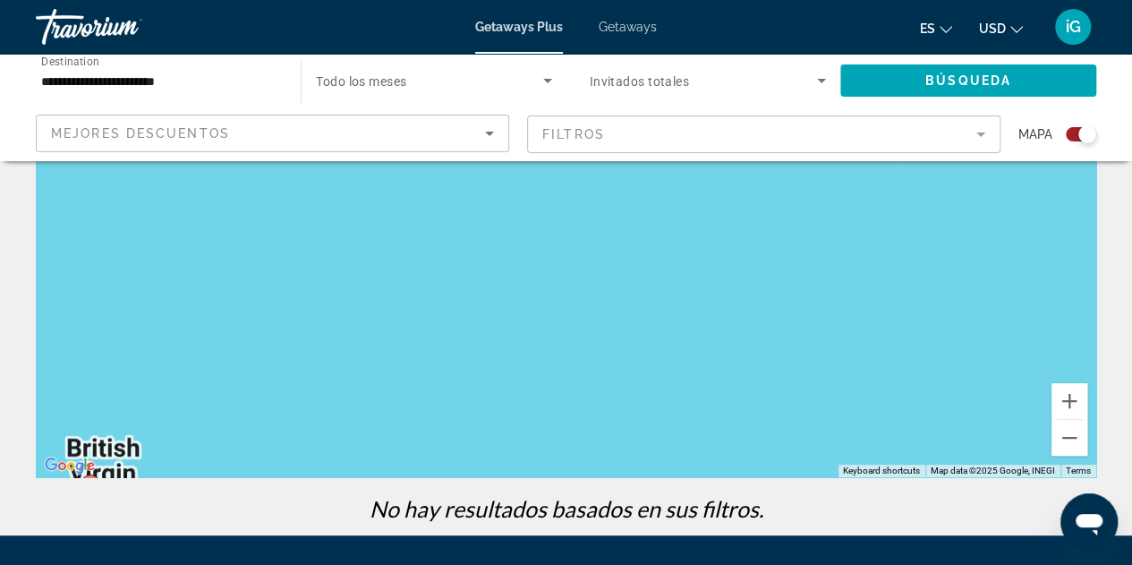
drag, startPoint x: 599, startPoint y: 428, endPoint x: 627, endPoint y: 250, distance: 180.4
click at [627, 250] on div "To activate drag with keyboard, press Alt + Enter. Once in keyboard drag state,…" at bounding box center [566, 208] width 1060 height 537
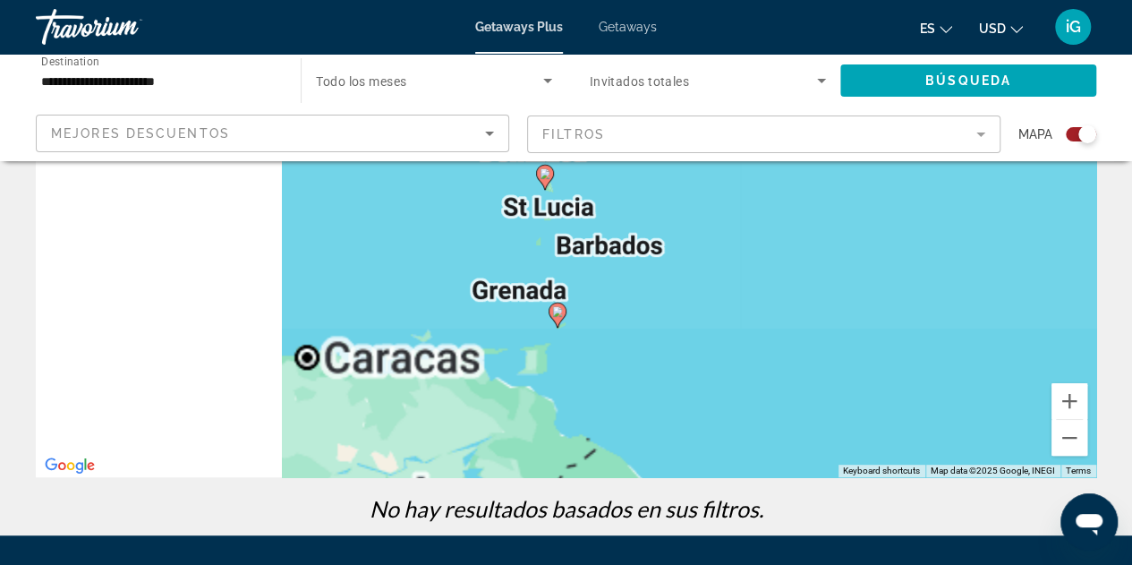
drag, startPoint x: 386, startPoint y: 345, endPoint x: 618, endPoint y: 316, distance: 234.4
click at [618, 316] on div "To activate drag with keyboard, press Alt + Enter. Once in keyboard drag state,…" at bounding box center [566, 208] width 1060 height 537
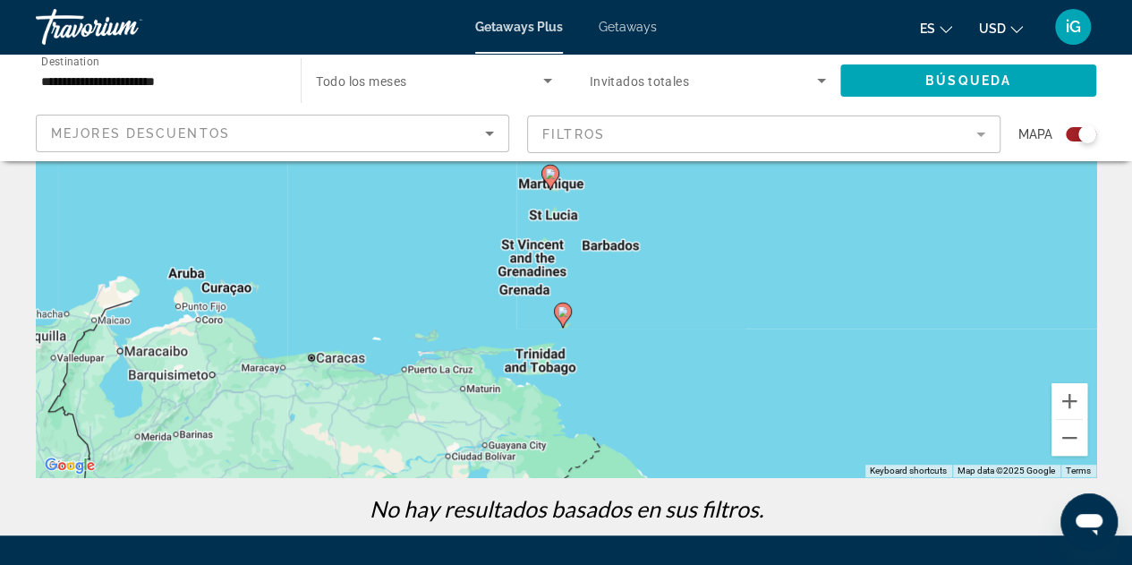
click at [277, 85] on div "**********" at bounding box center [159, 80] width 265 height 51
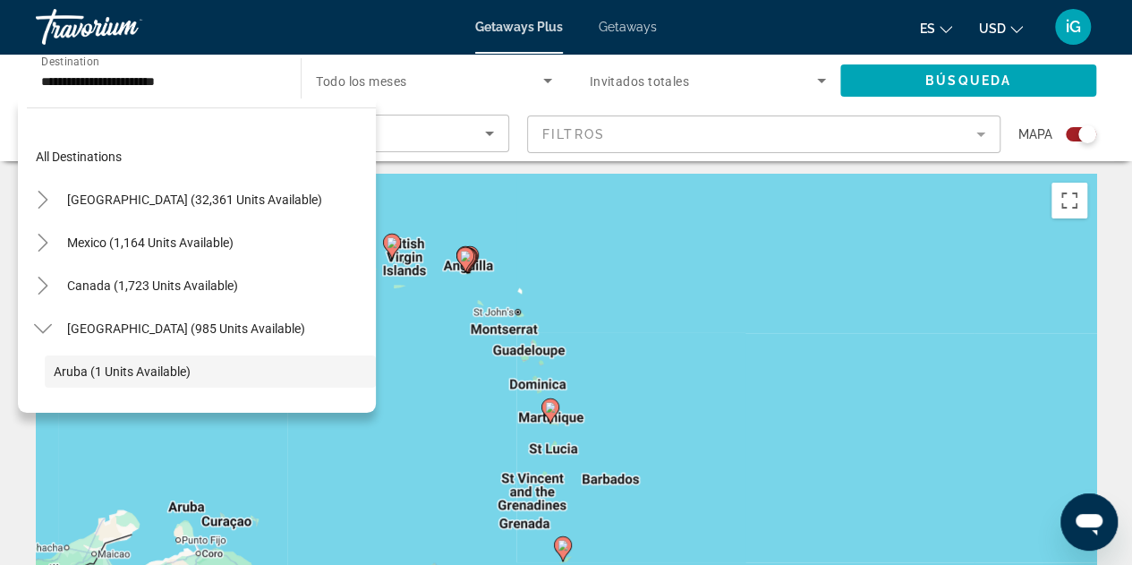
scroll to position [0, 0]
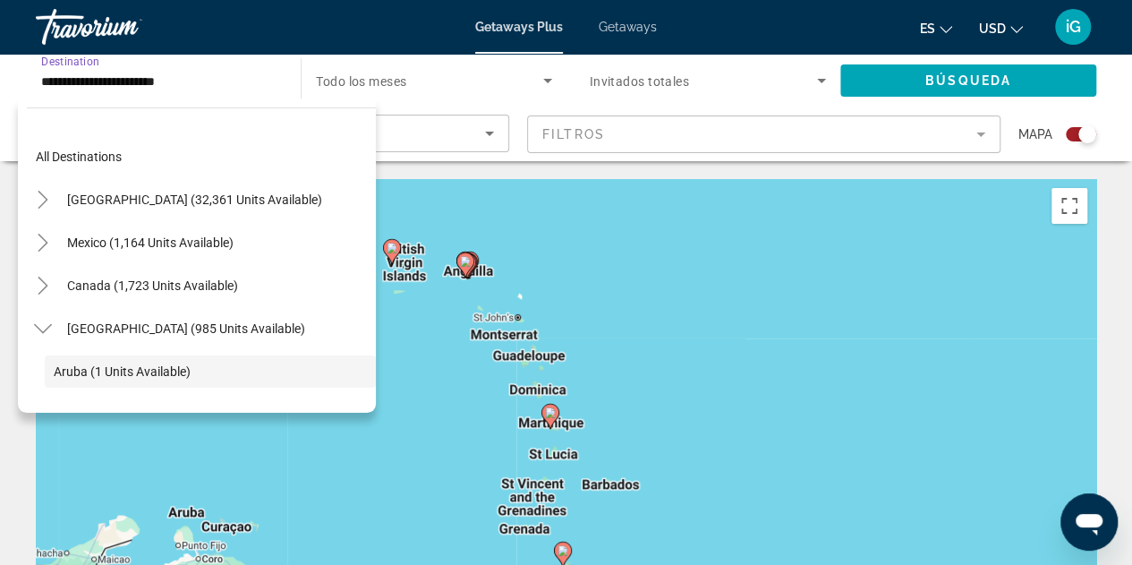
click at [276, 76] on input "**********" at bounding box center [159, 81] width 236 height 21
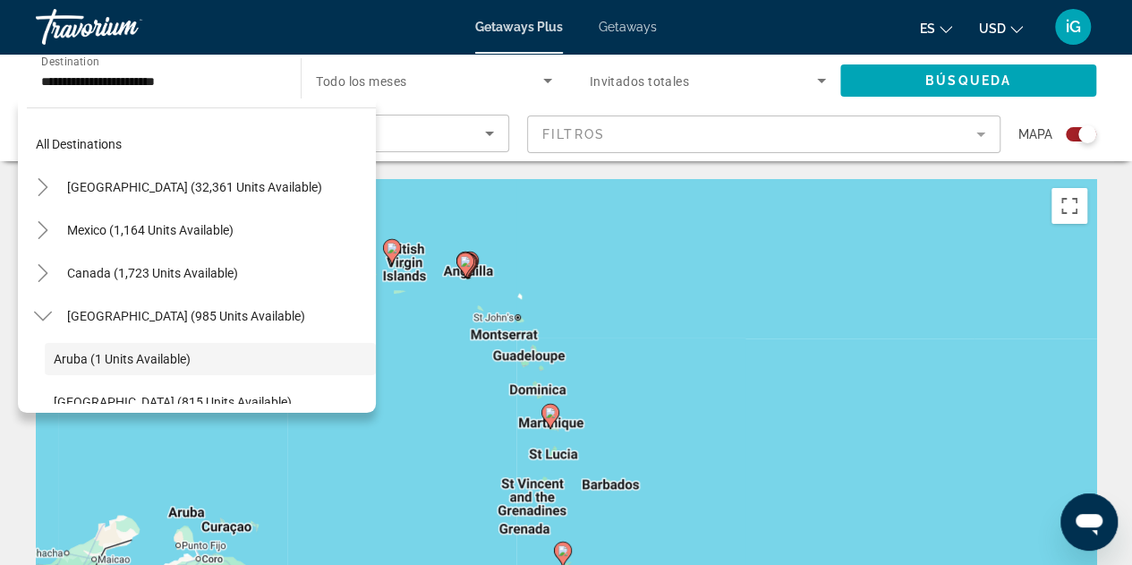
scroll to position [6, 0]
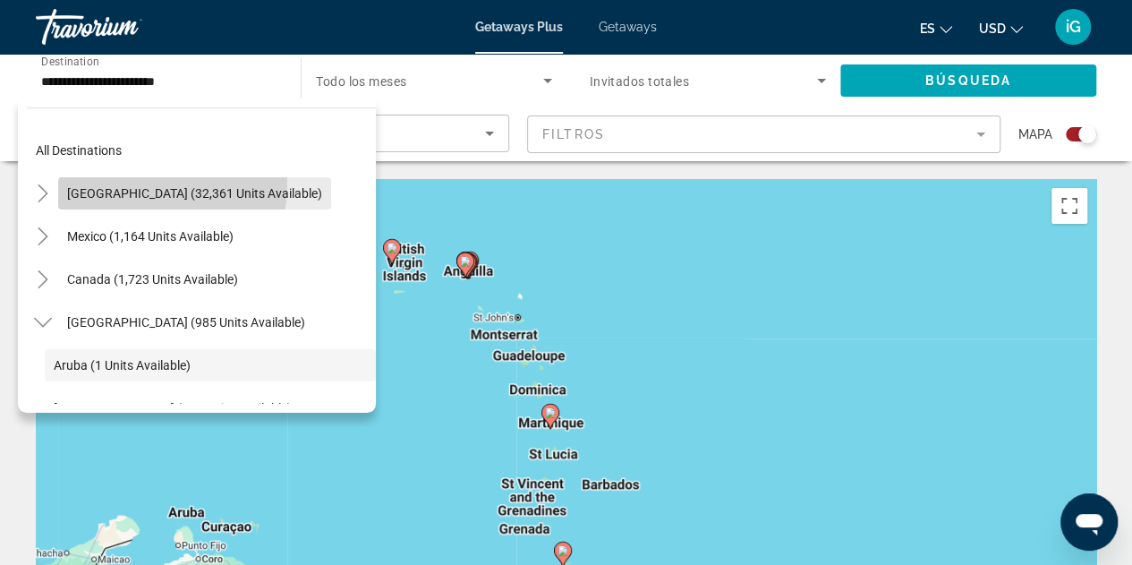
click at [136, 183] on span "Search widget" at bounding box center [194, 193] width 273 height 43
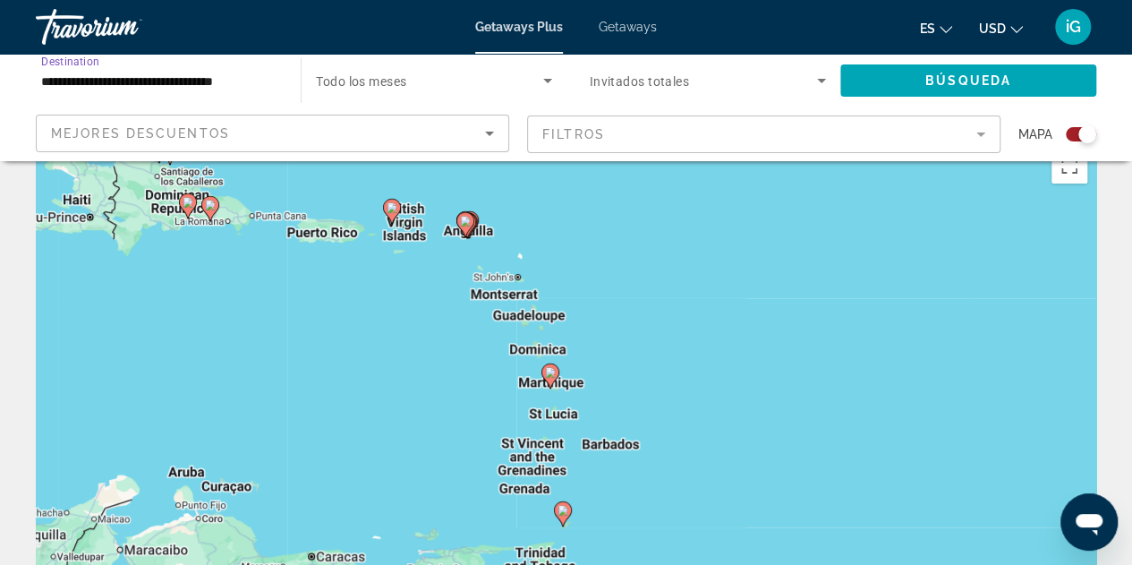
scroll to position [54, 0]
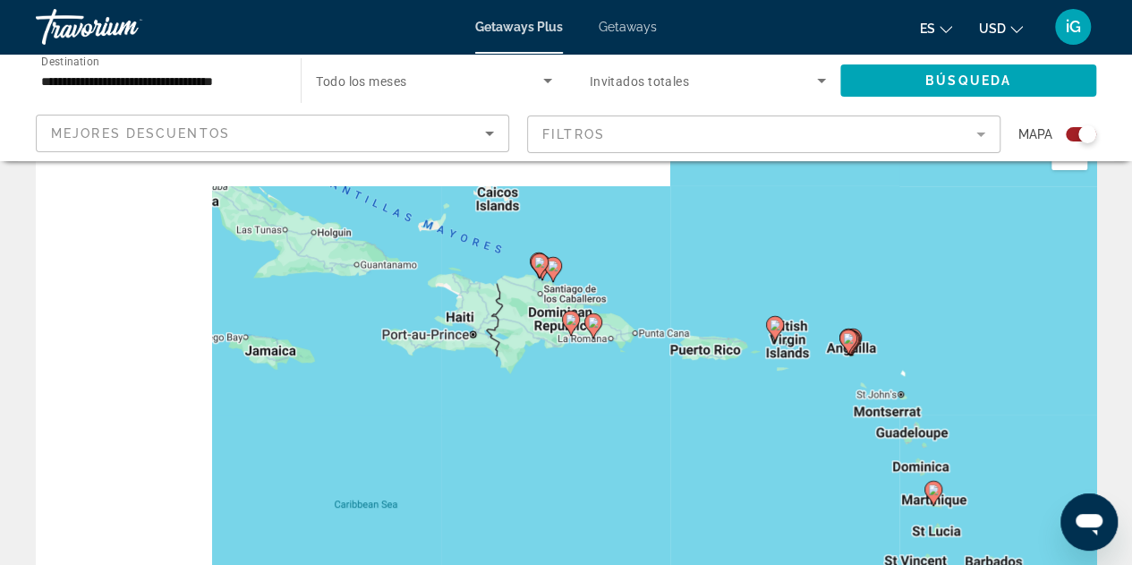
drag, startPoint x: 428, startPoint y: 302, endPoint x: 897, endPoint y: 482, distance: 502.6
click at [897, 482] on div "To activate drag with keyboard, press Alt + Enter. Once in keyboard drag state,…" at bounding box center [566, 393] width 1060 height 537
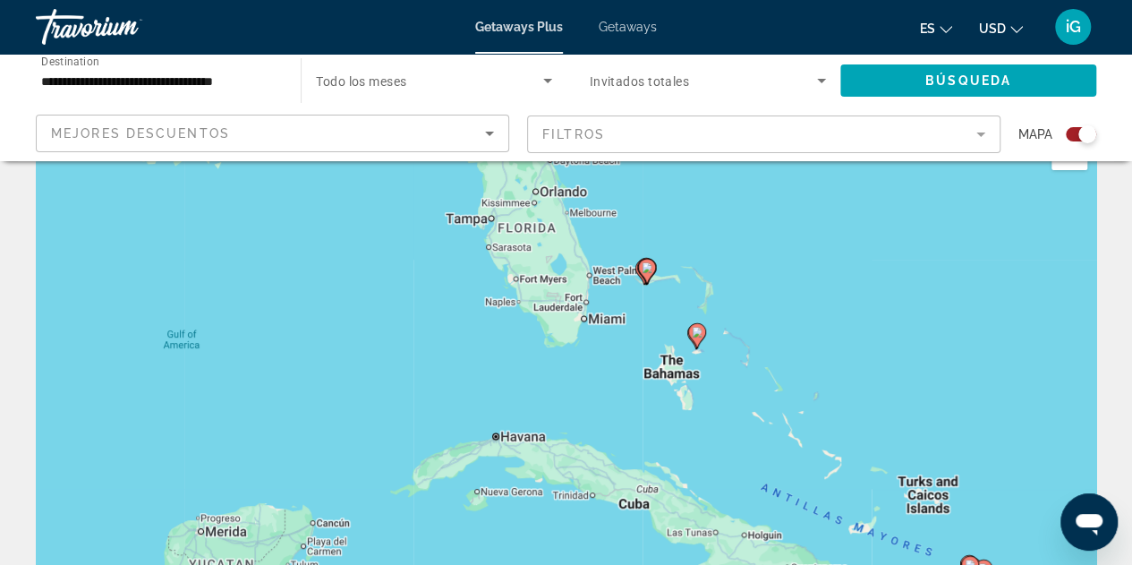
drag, startPoint x: 479, startPoint y: 485, endPoint x: 480, endPoint y: 605, distance: 119.9
click at [480, 511] on html "**********" at bounding box center [566, 228] width 1132 height 565
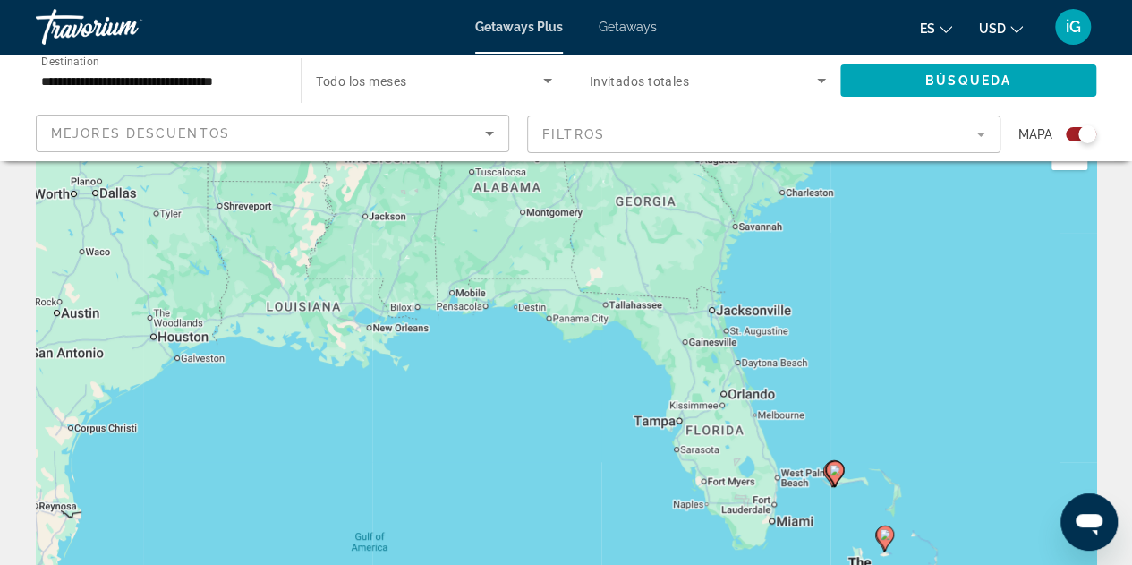
drag, startPoint x: 456, startPoint y: 470, endPoint x: 668, endPoint y: 593, distance: 244.6
click at [668, 511] on html "**********" at bounding box center [566, 228] width 1132 height 565
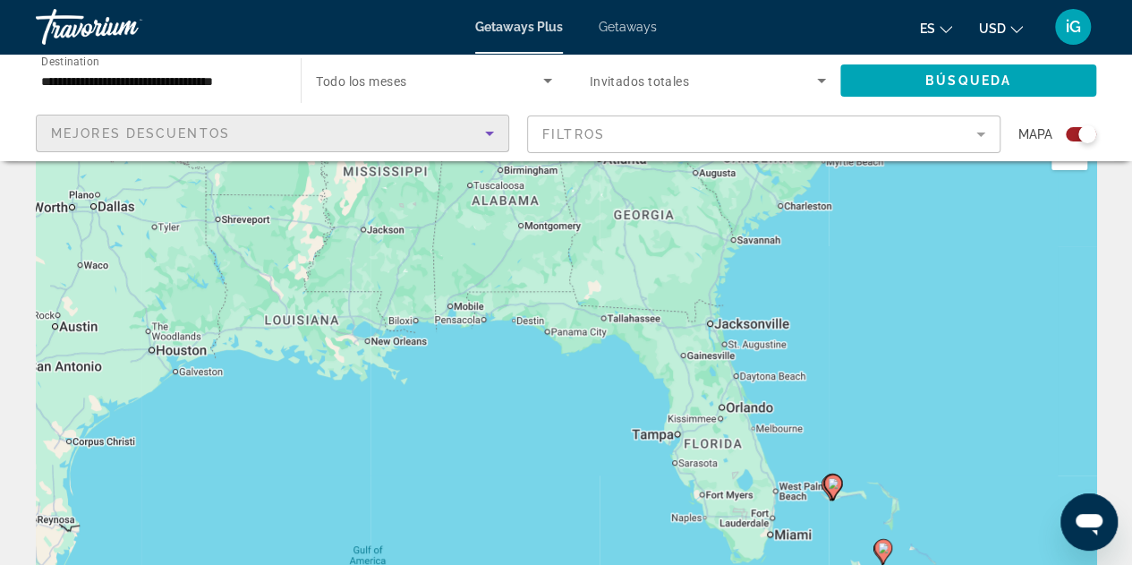
click at [277, 132] on div "Mejores descuentos" at bounding box center [268, 133] width 434 height 21
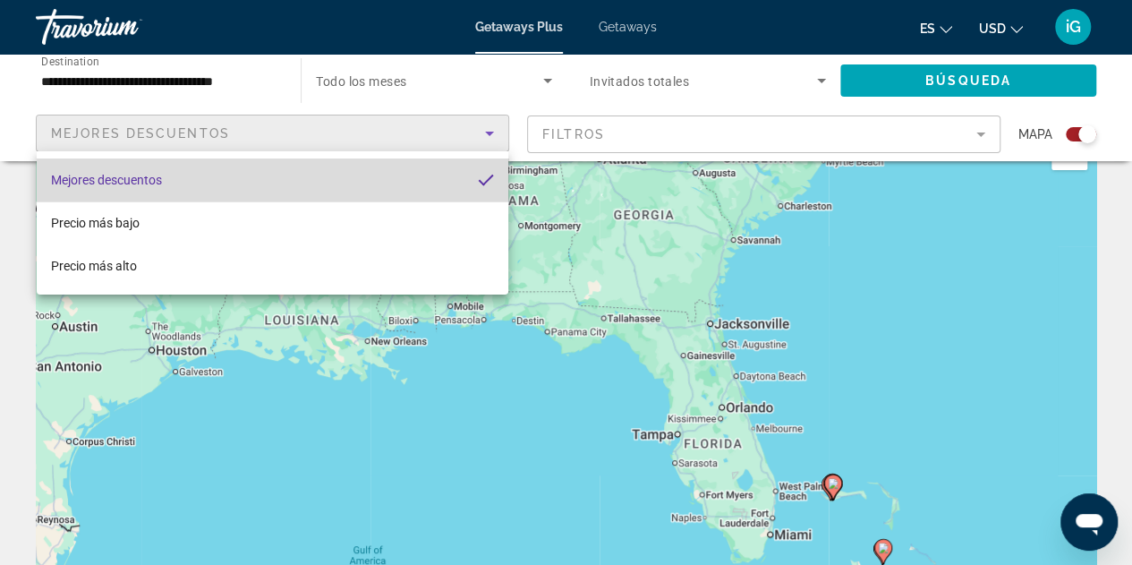
click at [370, 182] on mat-option "Mejores descuentos" at bounding box center [273, 179] width 472 height 43
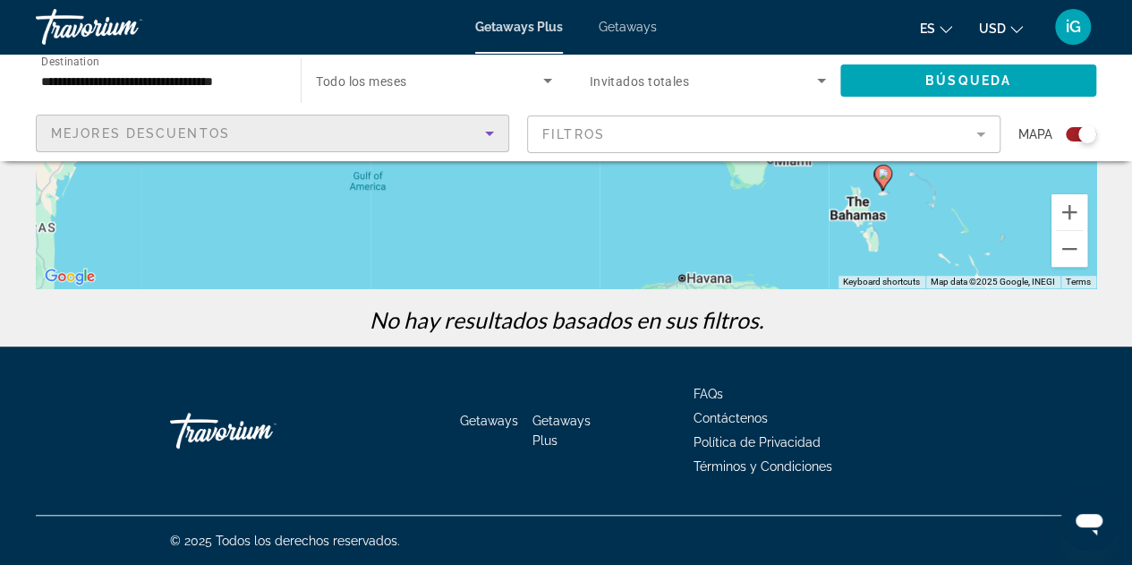
scroll to position [0, 0]
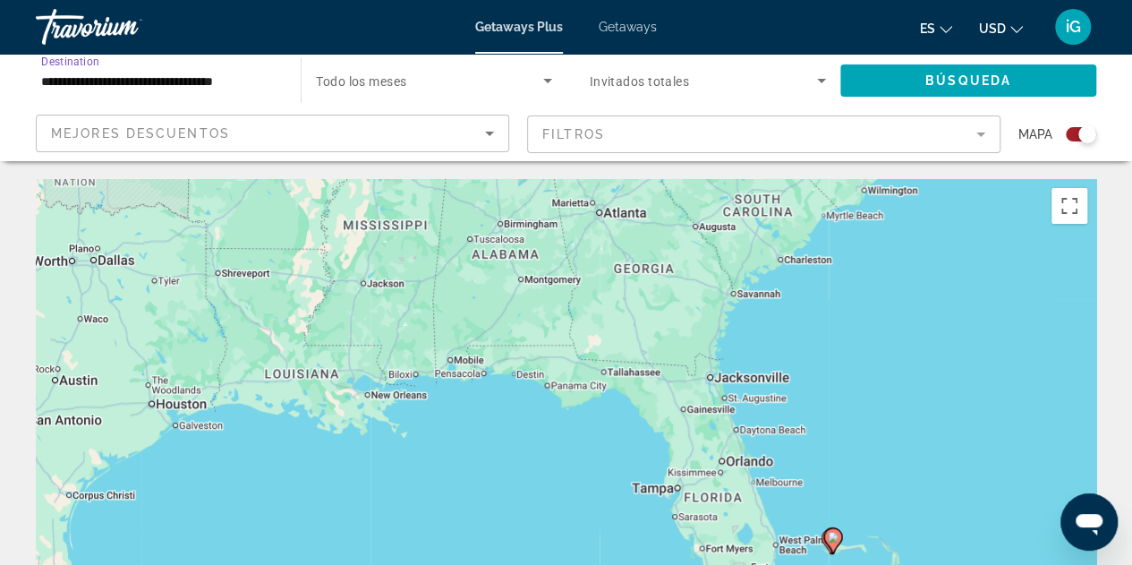
click at [277, 86] on input "**********" at bounding box center [159, 81] width 236 height 21
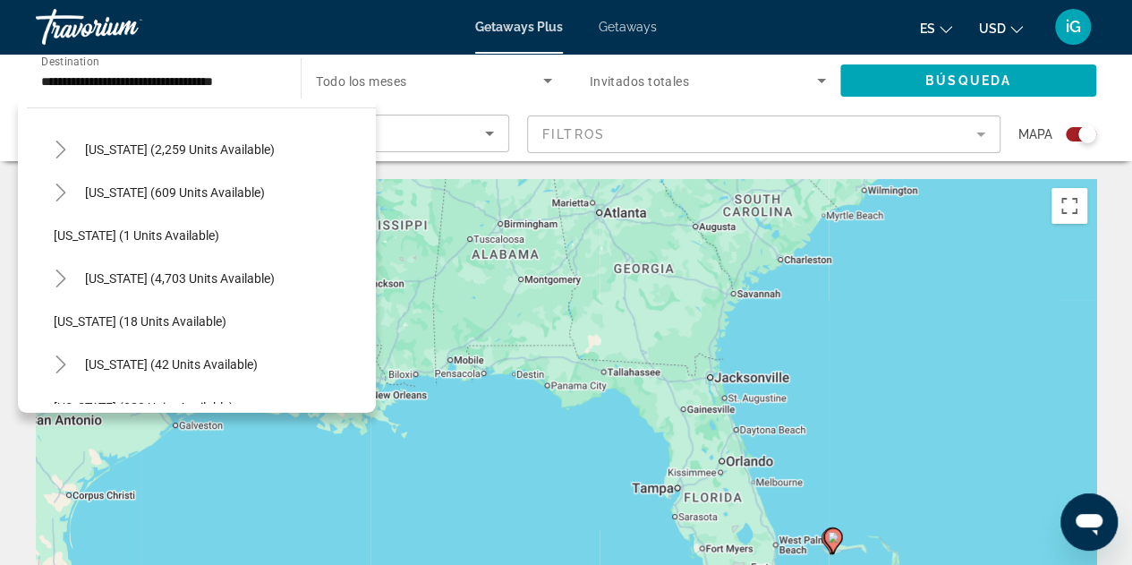
scroll to position [262, 0]
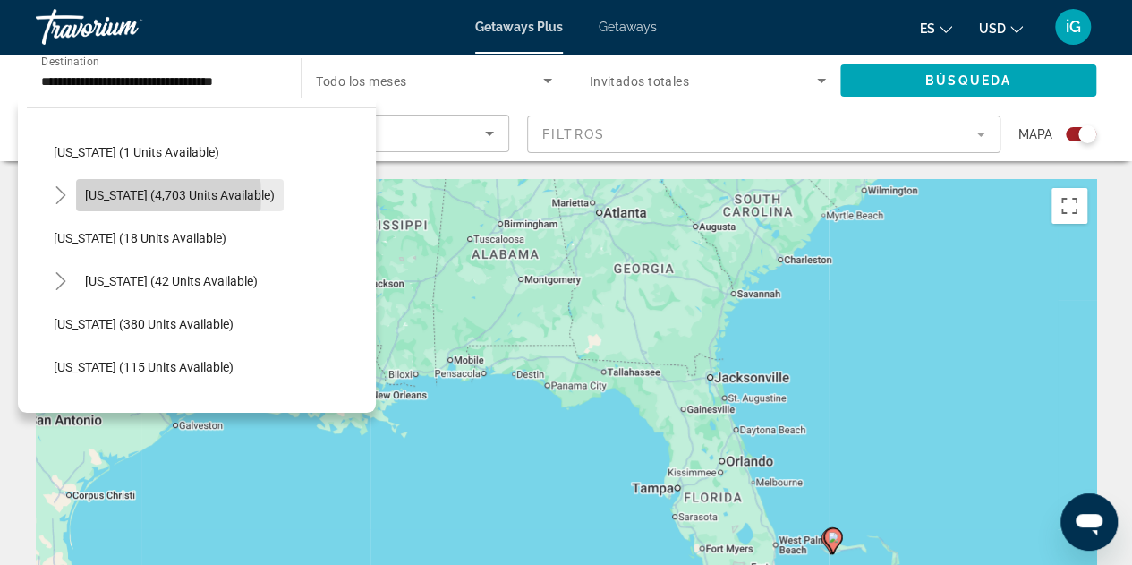
click at [131, 195] on span "[US_STATE] (4,703 units available)" at bounding box center [180, 195] width 190 height 14
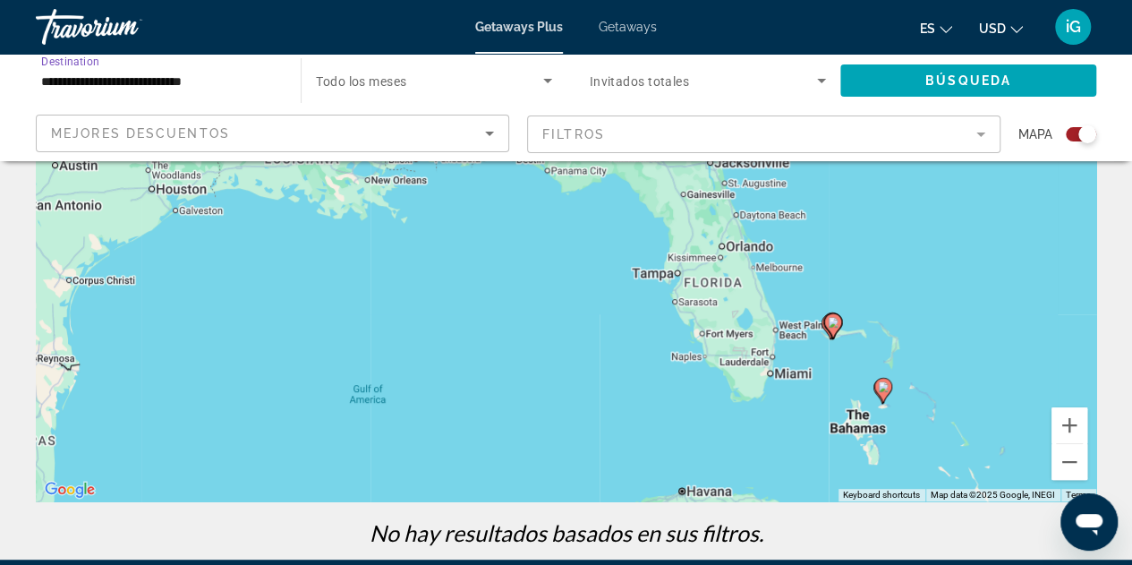
scroll to position [227, 0]
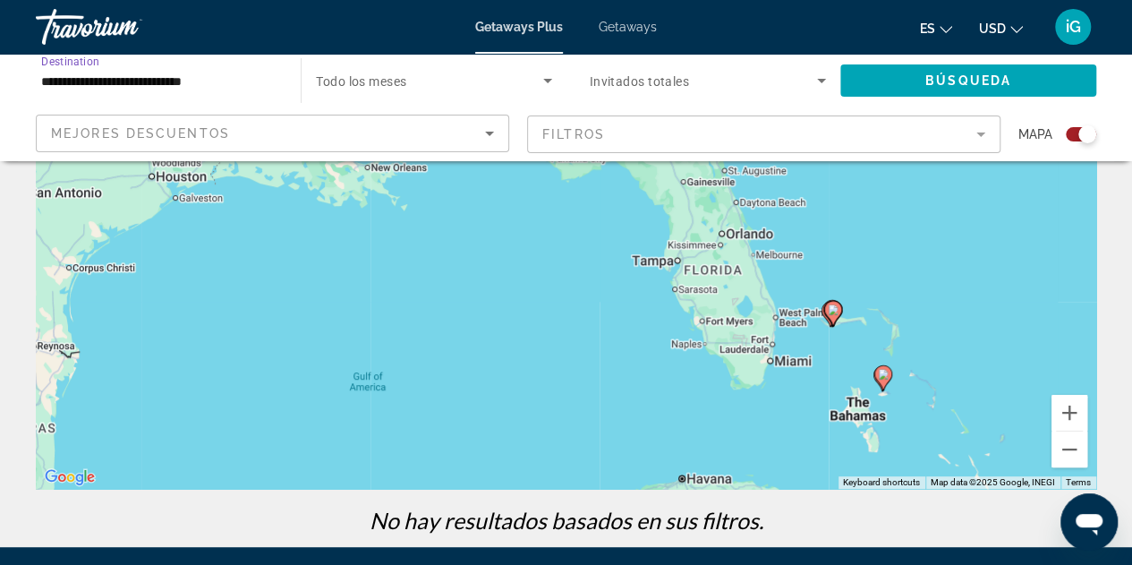
click at [277, 85] on div "**********" at bounding box center [159, 80] width 265 height 51
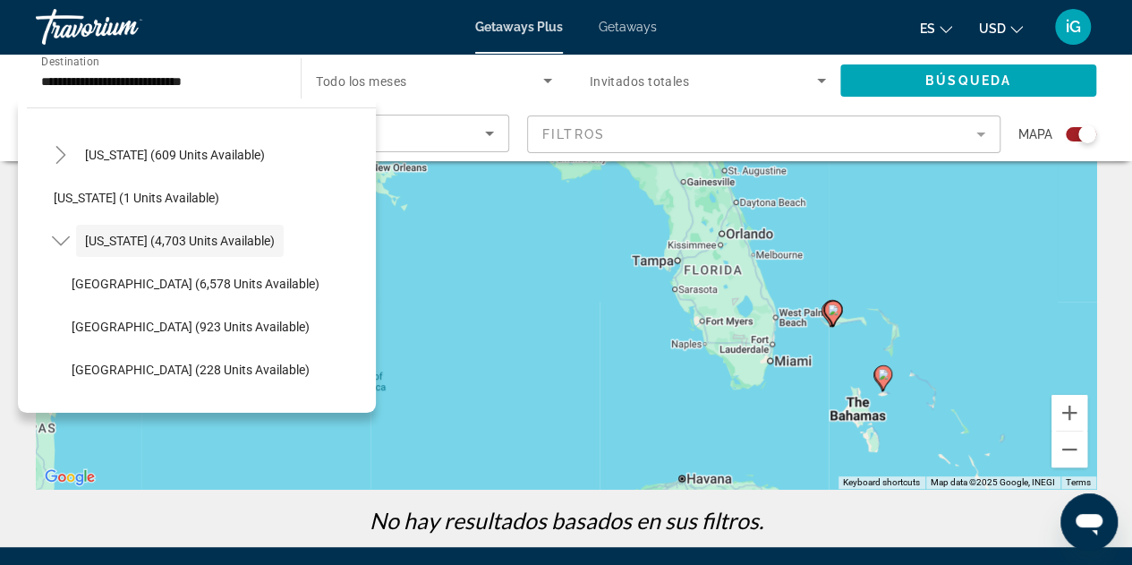
scroll to position [0, 0]
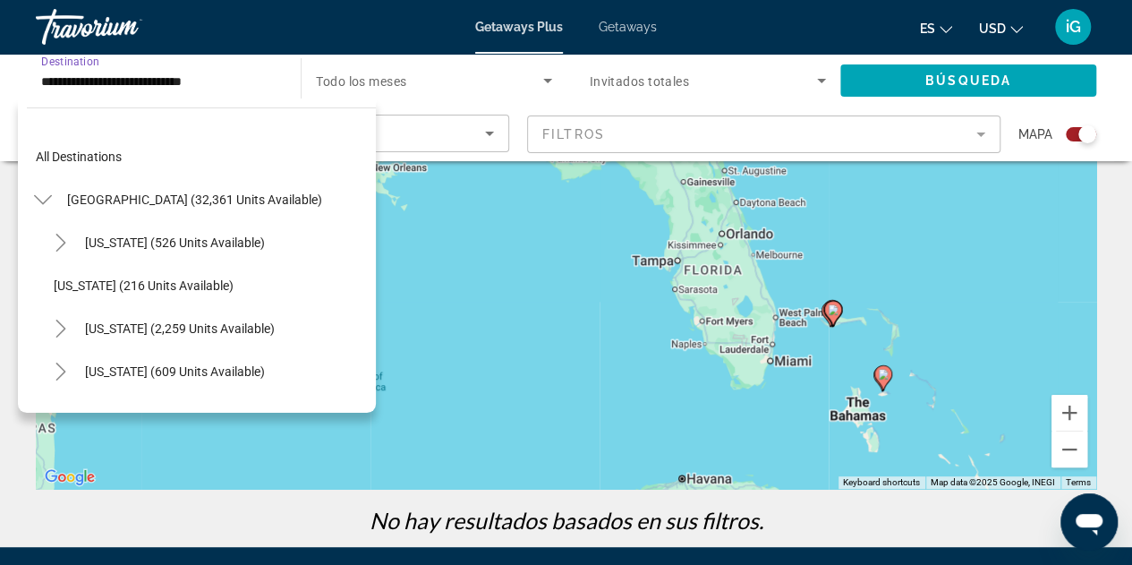
click at [243, 78] on input "**********" at bounding box center [159, 81] width 236 height 21
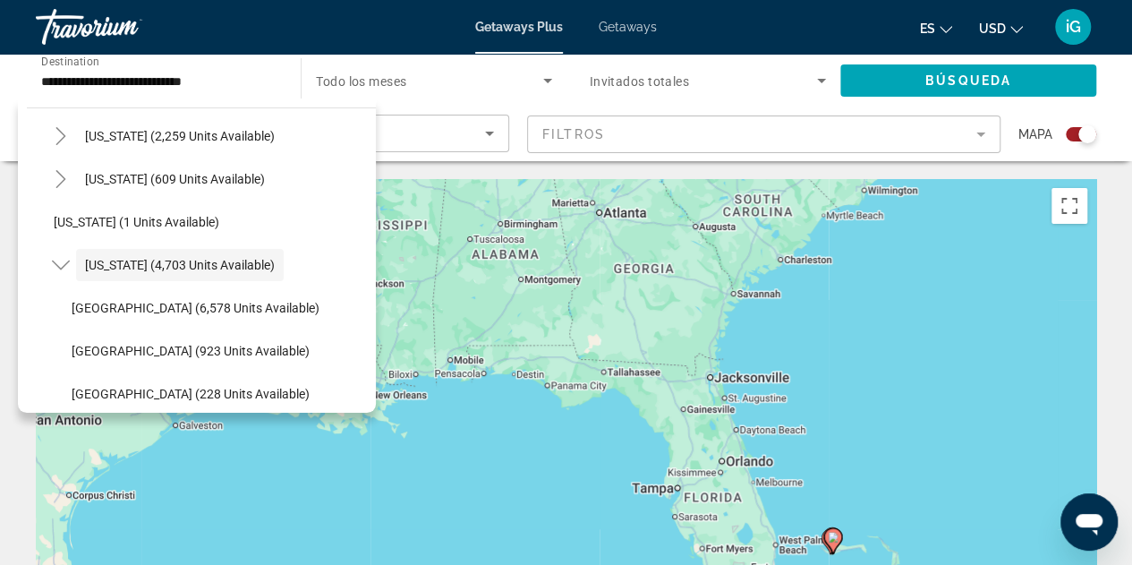
click at [268, 62] on div "**********" at bounding box center [159, 80] width 236 height 51
click at [251, 96] on div "**********" at bounding box center [159, 80] width 236 height 51
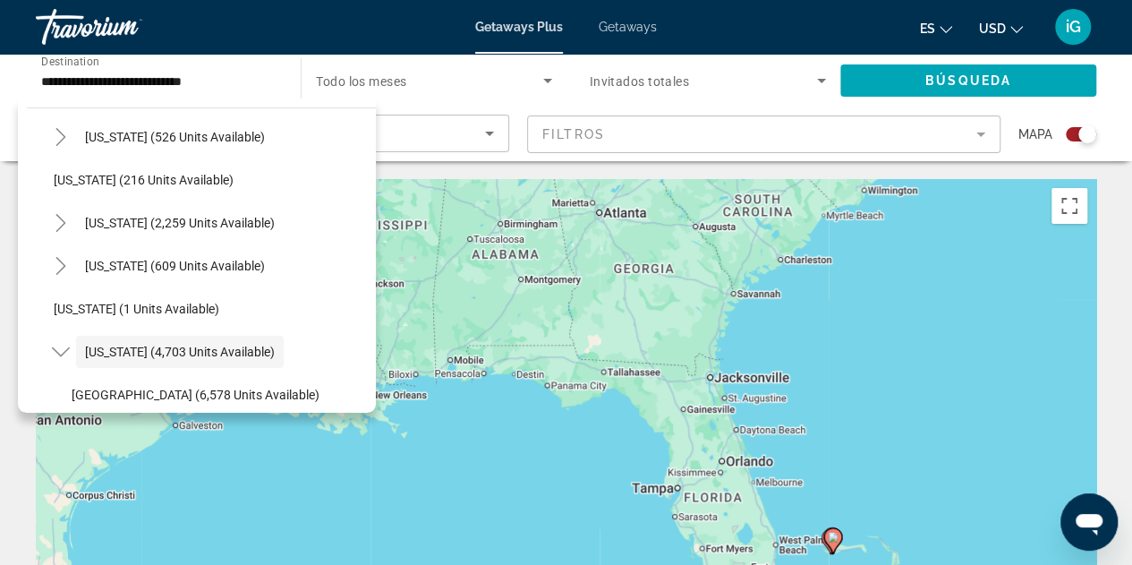
scroll to position [113, 0]
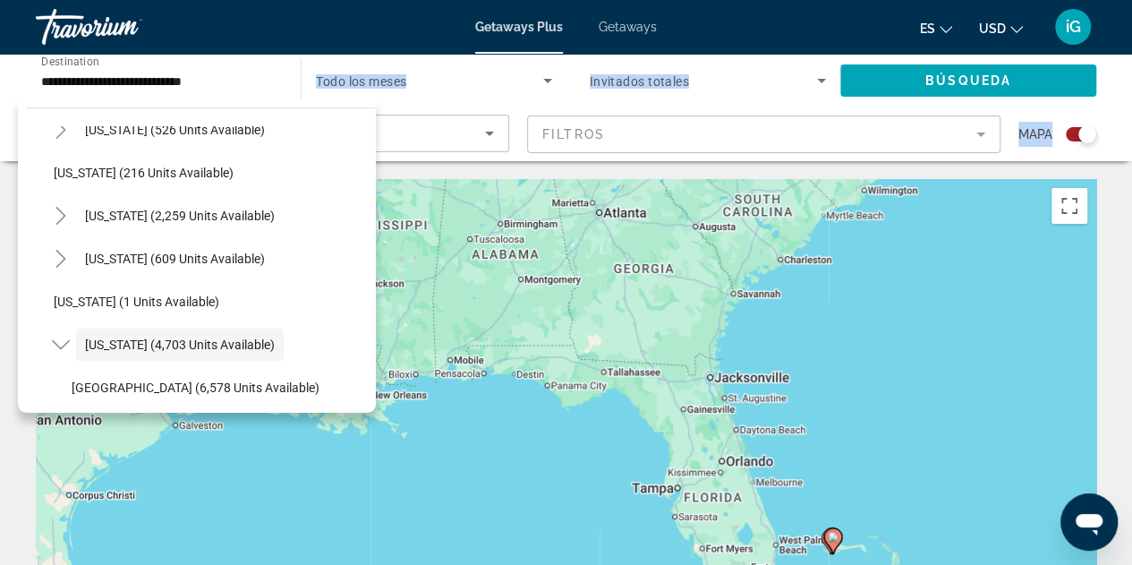
click at [369, 166] on div "**********" at bounding box center [566, 387] width 1132 height 774
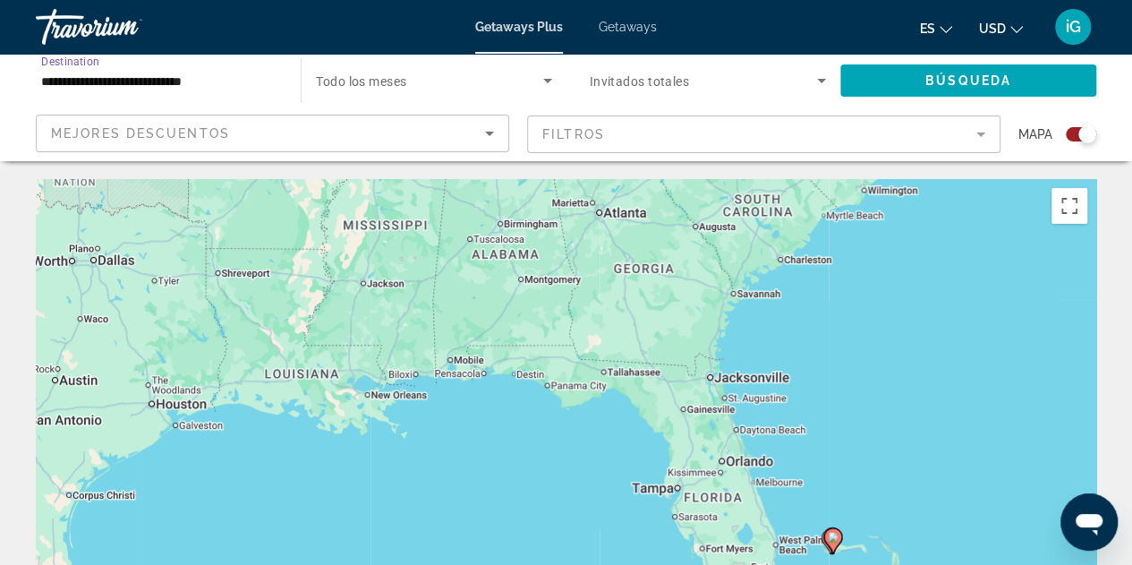
click at [264, 90] on input "**********" at bounding box center [159, 81] width 236 height 21
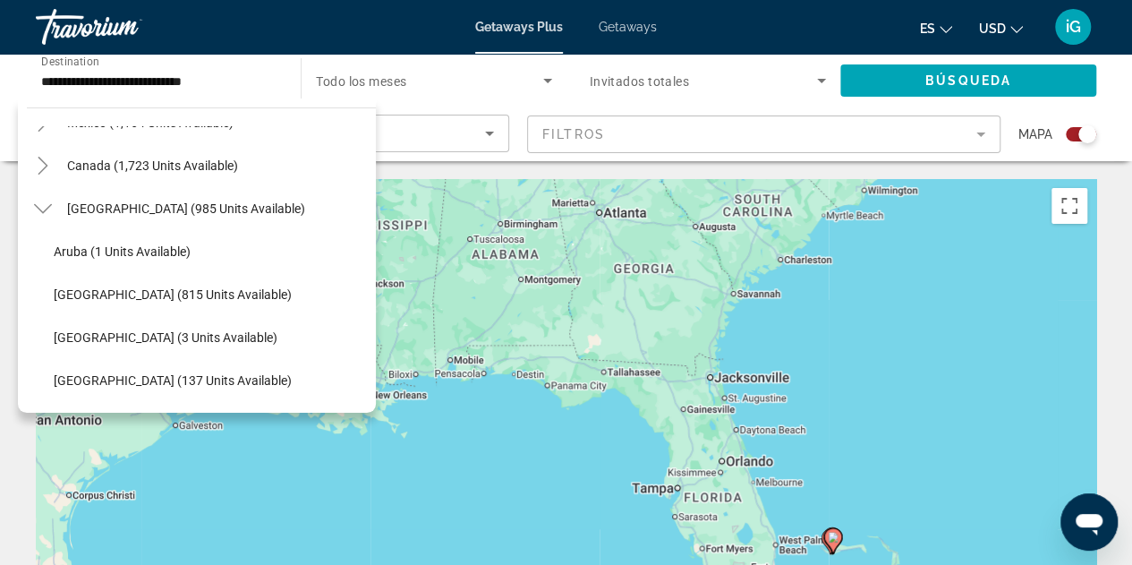
scroll to position [1996, 0]
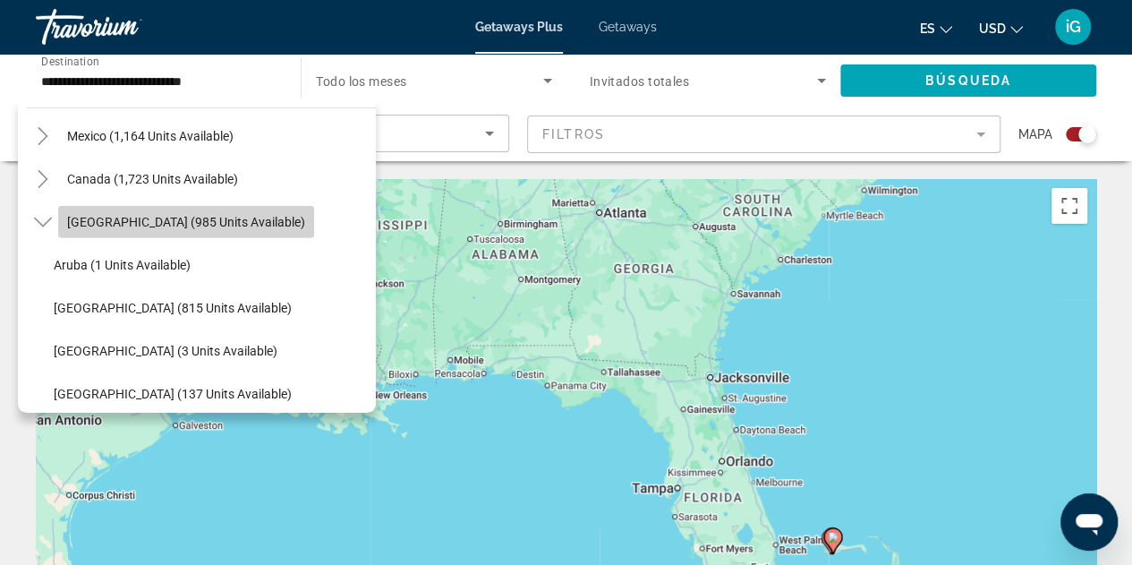
click at [149, 216] on span "[GEOGRAPHIC_DATA] (985 units available)" at bounding box center [186, 222] width 238 height 14
type input "**********"
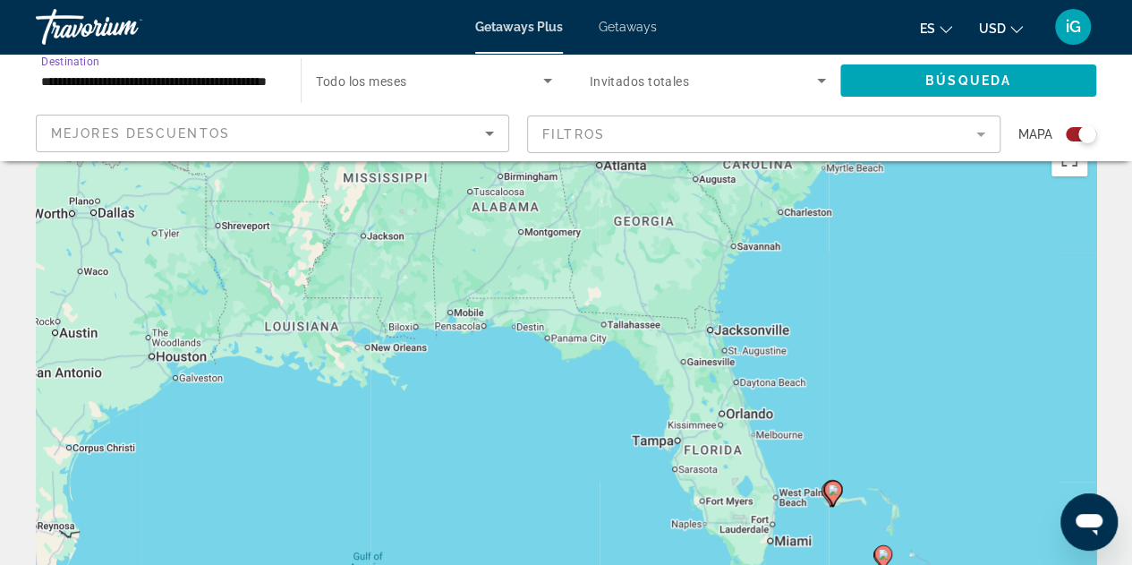
scroll to position [0, 0]
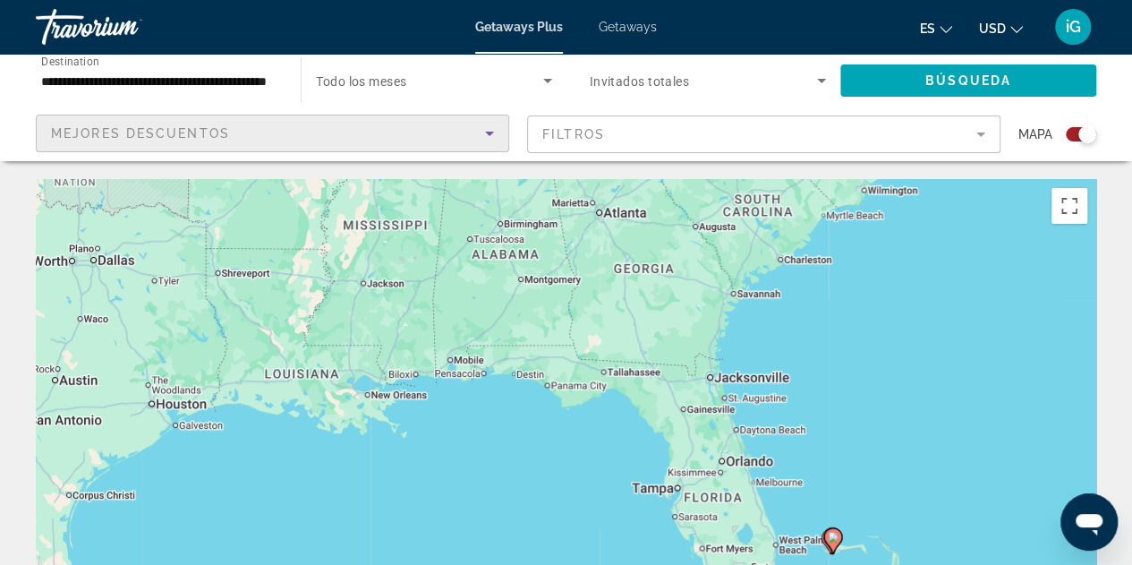
click at [436, 135] on div "Mejores descuentos" at bounding box center [268, 133] width 434 height 21
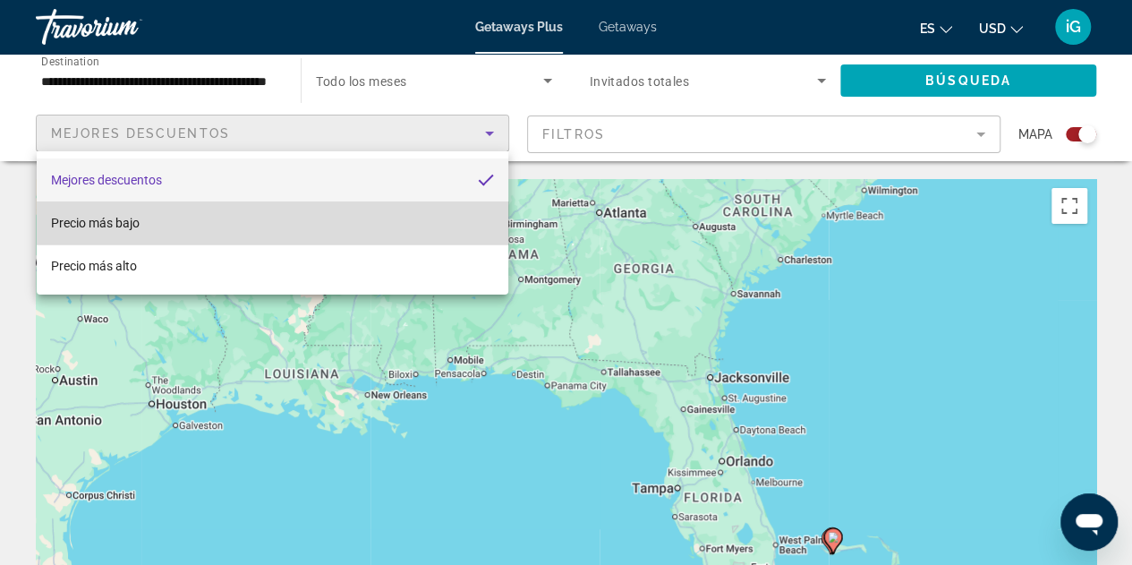
click at [445, 225] on mat-option "Precio más bajo" at bounding box center [273, 222] width 472 height 43
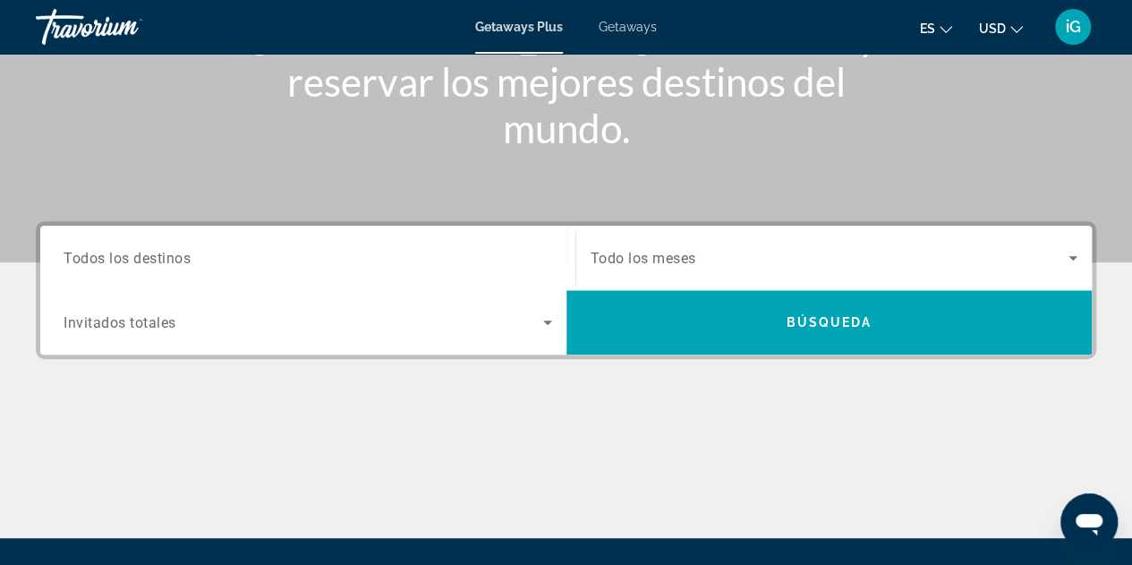
scroll to position [346, 0]
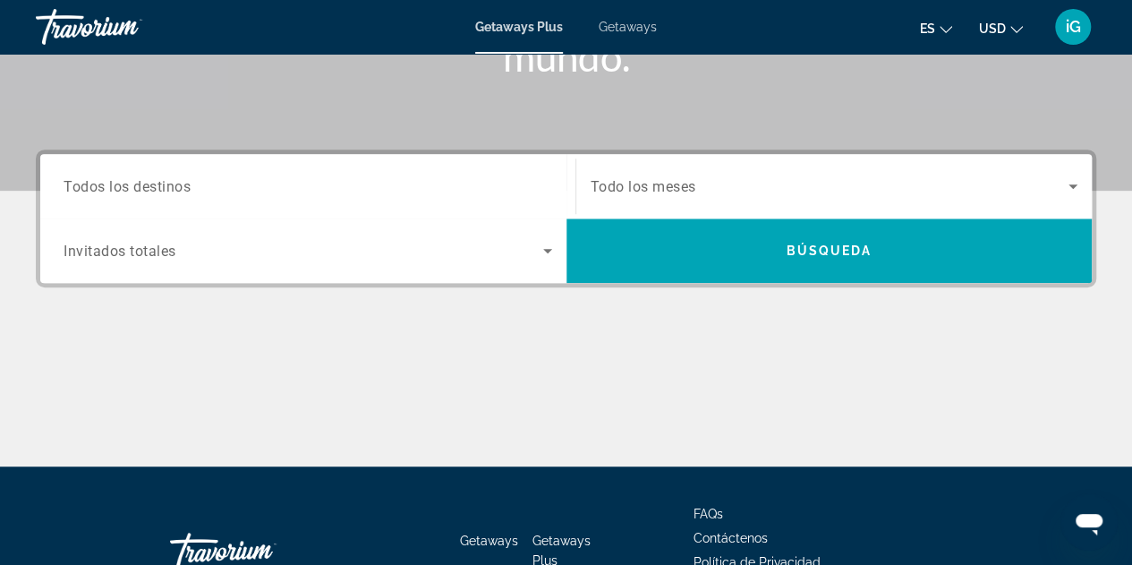
click at [158, 192] on span "Todos los destinos" at bounding box center [127, 185] width 127 height 17
click at [158, 192] on input "Destination Todos los destinos" at bounding box center [308, 186] width 489 height 21
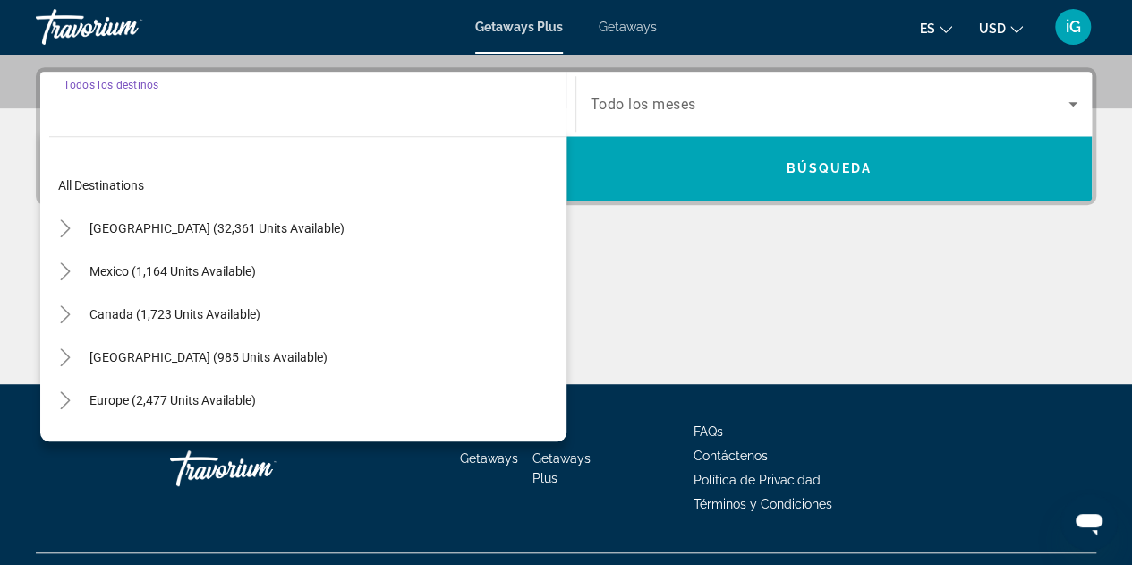
scroll to position [437, 0]
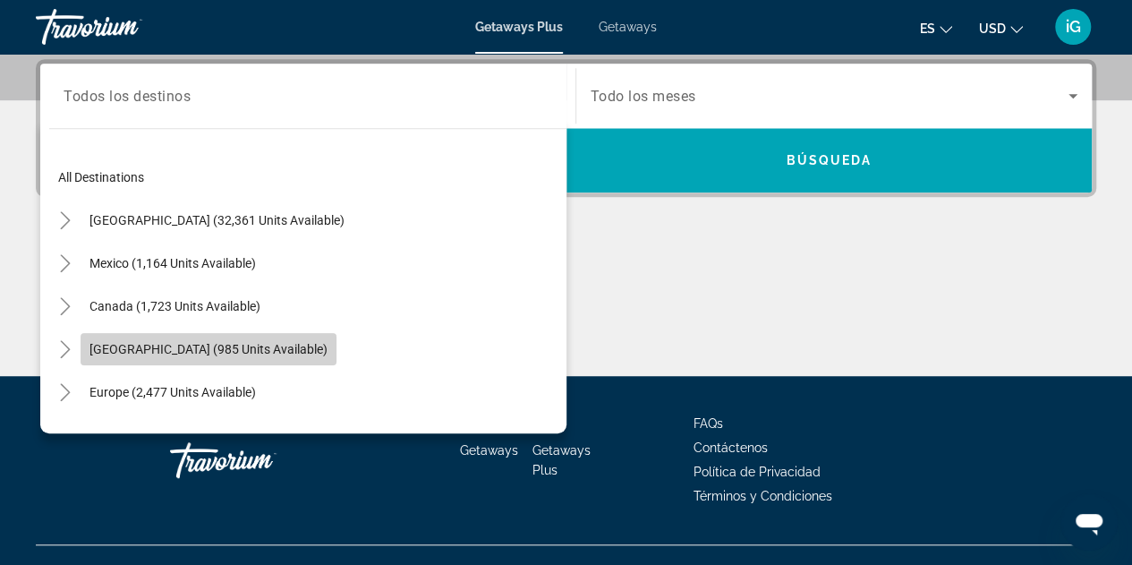
click at [149, 345] on span "[GEOGRAPHIC_DATA] (985 units available)" at bounding box center [208, 349] width 238 height 14
type input "**********"
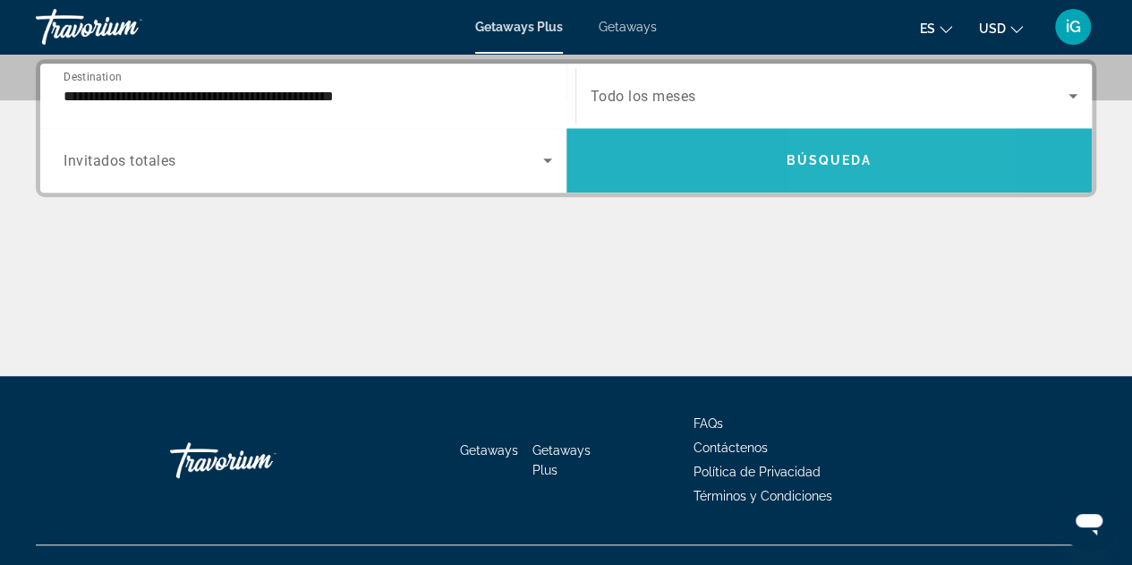
click at [859, 175] on span "Search widget" at bounding box center [829, 160] width 526 height 43
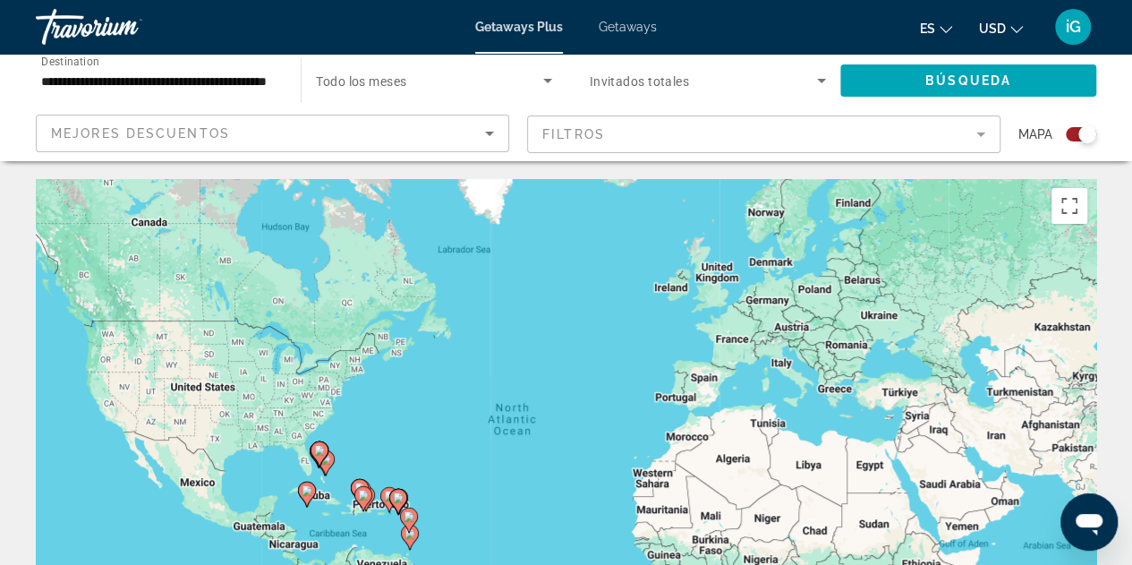
click at [286, 64] on div "**********" at bounding box center [159, 80] width 265 height 51
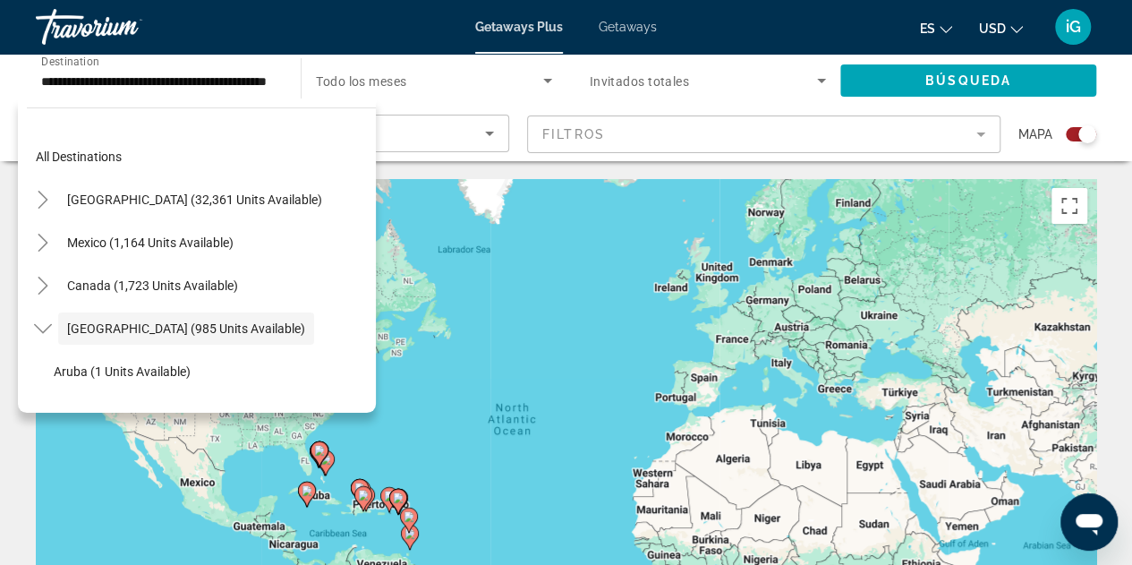
scroll to position [64, 0]
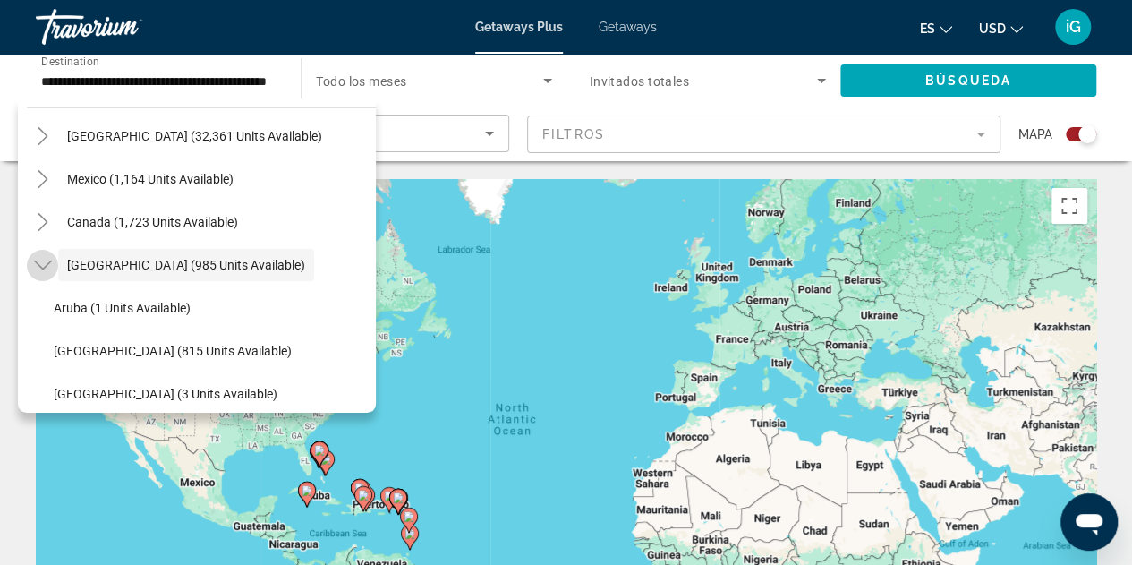
click at [49, 261] on icon "Toggle Caribbean & Atlantic Islands (985 units available)" at bounding box center [42, 265] width 18 height 10
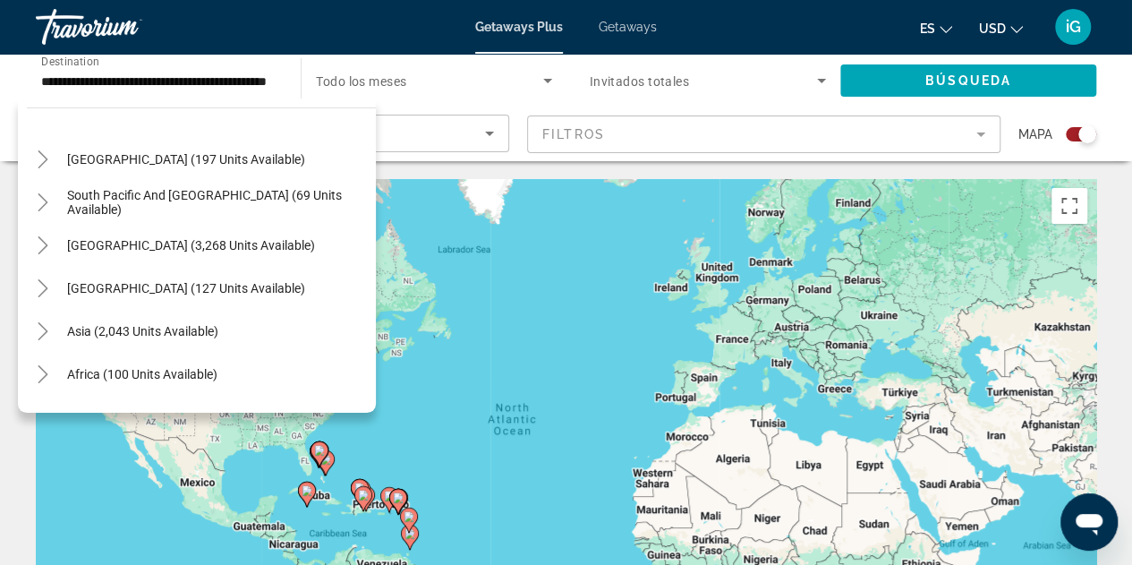
scroll to position [290, 0]
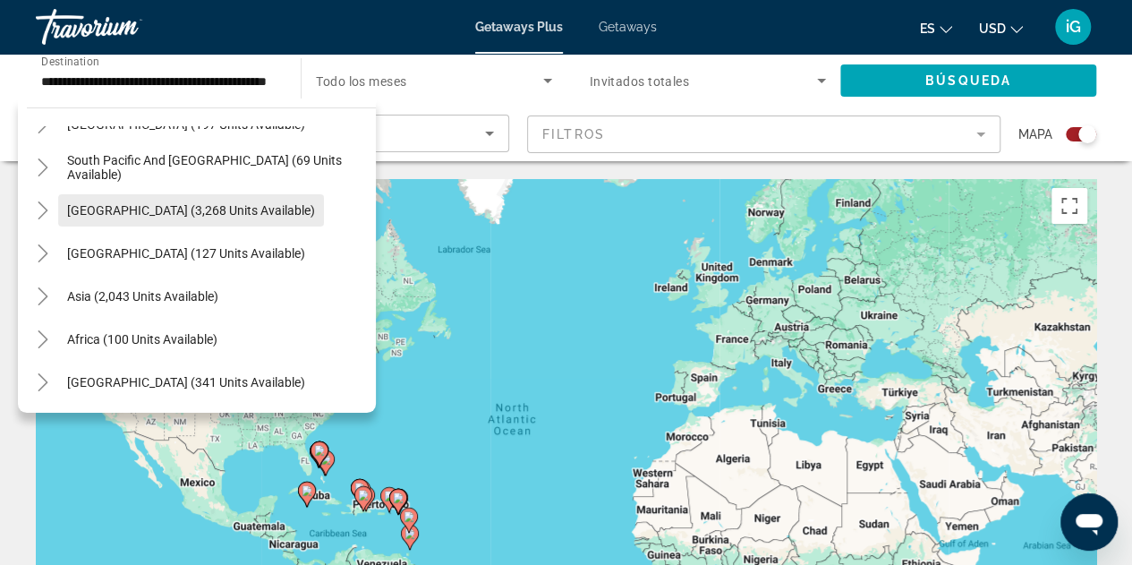
click at [77, 212] on span "[GEOGRAPHIC_DATA] (3,268 units available)" at bounding box center [191, 210] width 248 height 14
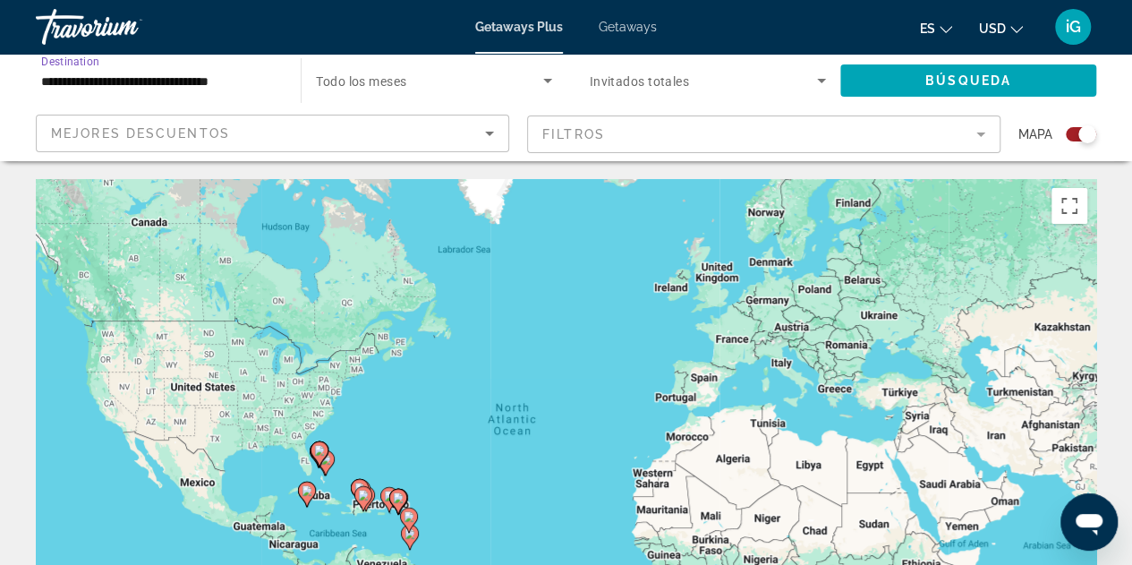
scroll to position [0, 0]
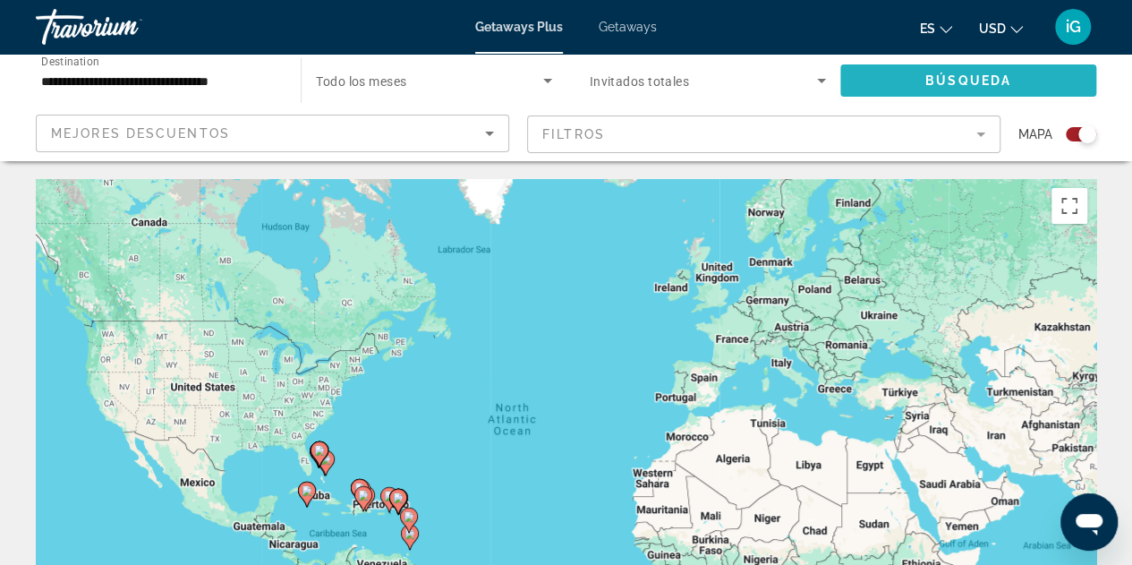
click at [959, 83] on span "Búsqueda" at bounding box center [968, 80] width 86 height 14
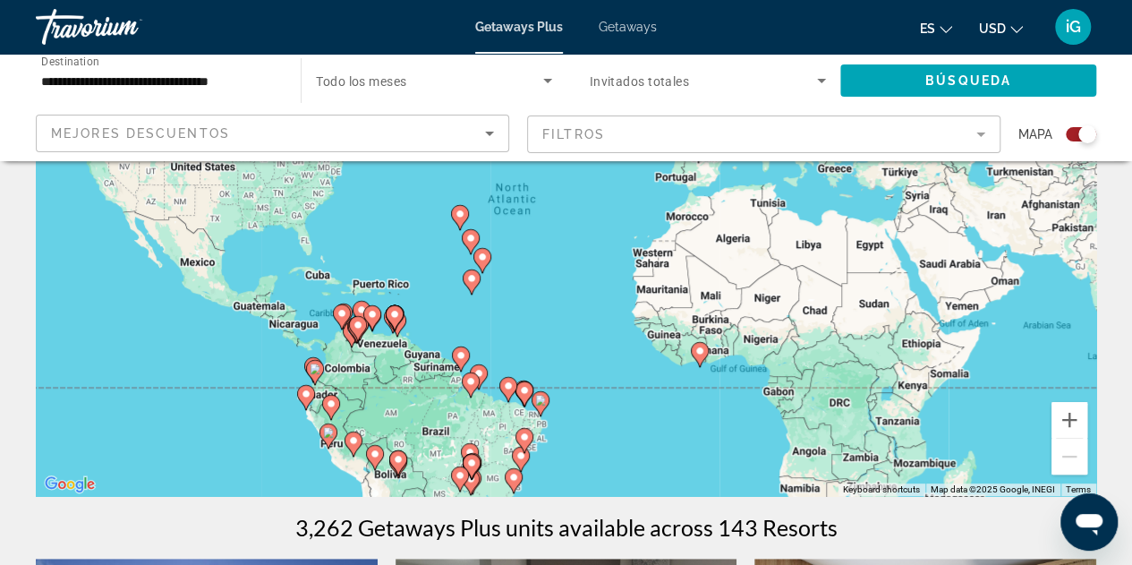
scroll to position [232, 0]
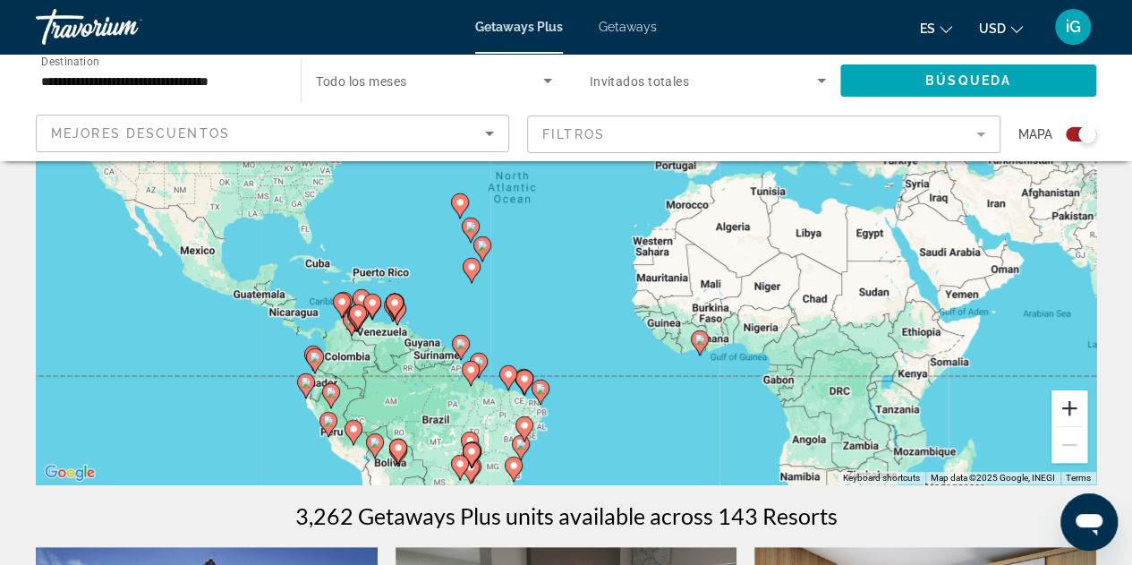
click at [1072, 404] on button "Zoom in" at bounding box center [1069, 408] width 36 height 36
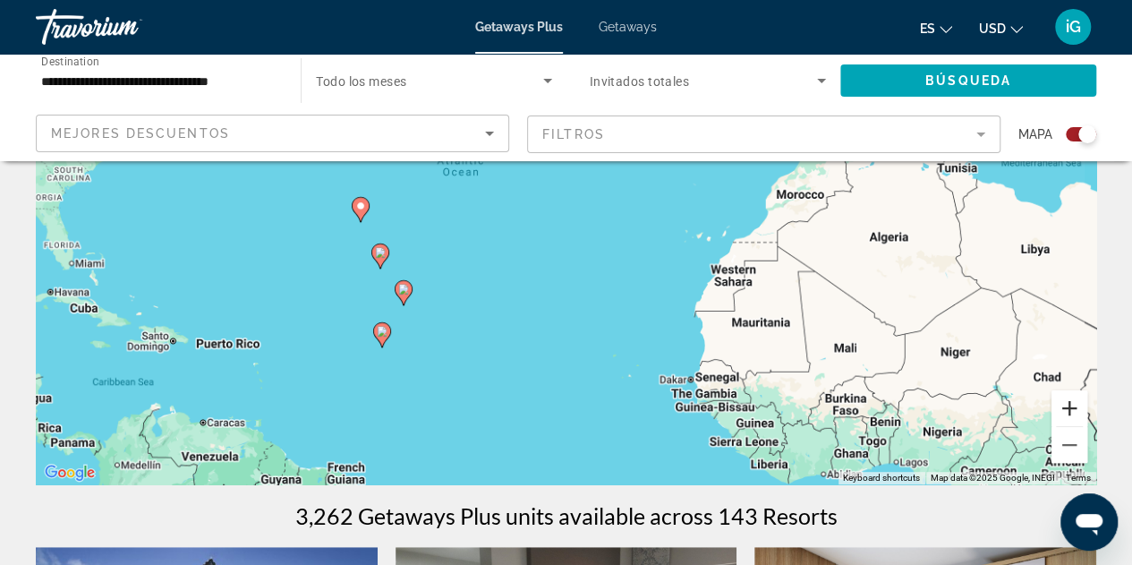
click at [1072, 404] on button "Zoom in" at bounding box center [1069, 408] width 36 height 36
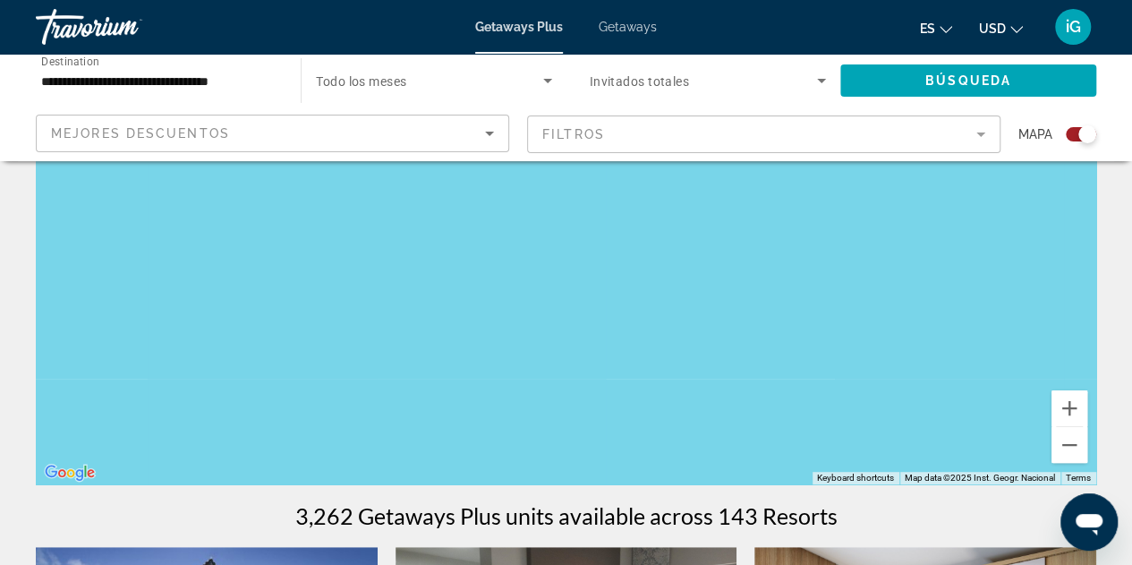
drag, startPoint x: 771, startPoint y: 255, endPoint x: 932, endPoint y: 200, distance: 170.4
click at [932, 200] on div "Main content" at bounding box center [566, 215] width 1060 height 537
drag, startPoint x: 509, startPoint y: 426, endPoint x: 661, endPoint y: 257, distance: 227.5
click at [661, 257] on div "To activate drag with keyboard, press Alt + Enter. Once in keyboard drag state,…" at bounding box center [566, 215] width 1060 height 537
click at [1077, 447] on button "Zoom out" at bounding box center [1069, 445] width 36 height 36
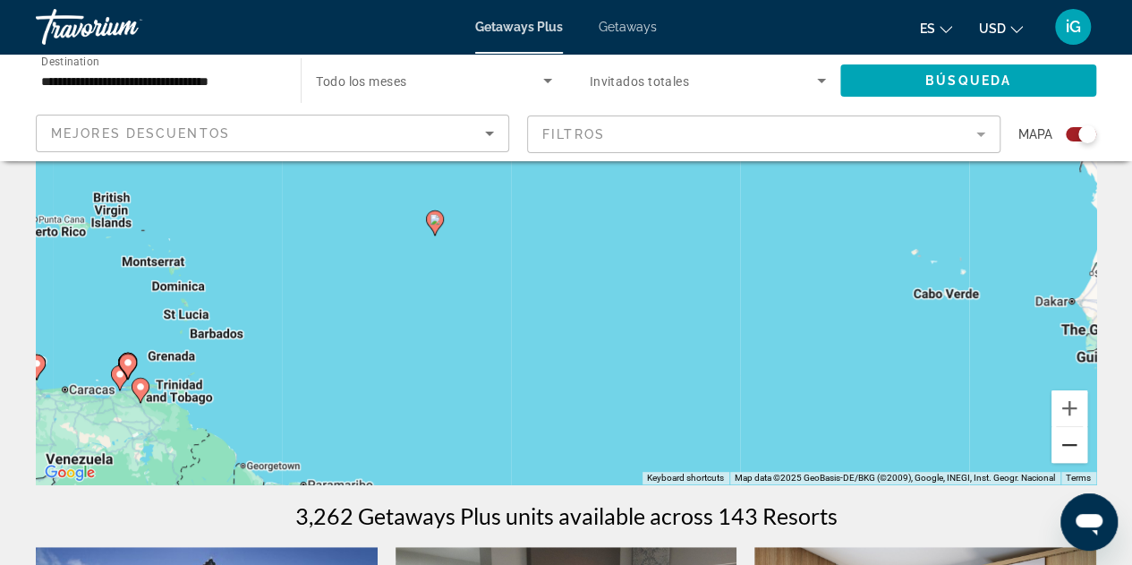
click at [1077, 447] on button "Zoom out" at bounding box center [1069, 445] width 36 height 36
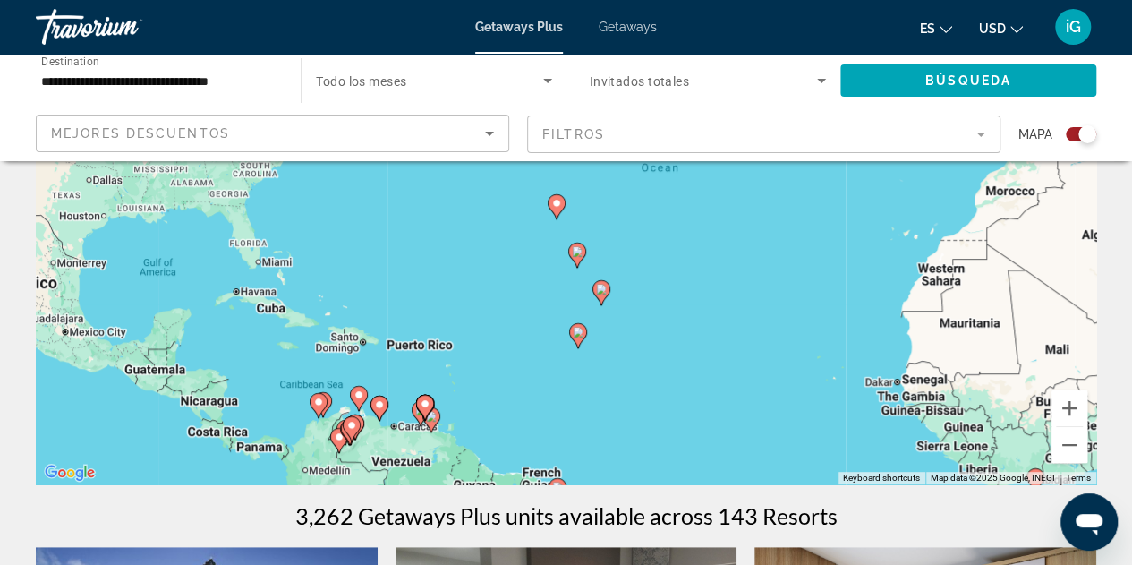
drag, startPoint x: 622, startPoint y: 222, endPoint x: 705, endPoint y: 347, distance: 150.4
click at [705, 347] on div "To activate drag with keyboard, press Alt + Enter. Once in keyboard drag state,…" at bounding box center [566, 215] width 1060 height 537
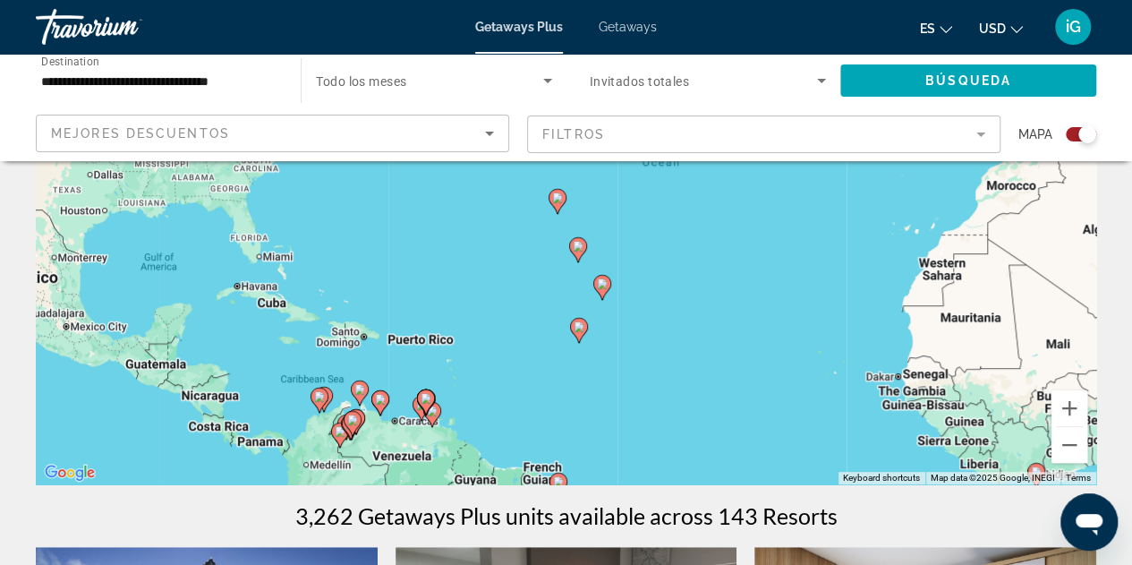
click at [579, 327] on image "Main content" at bounding box center [579, 326] width 11 height 11
type input "**********"
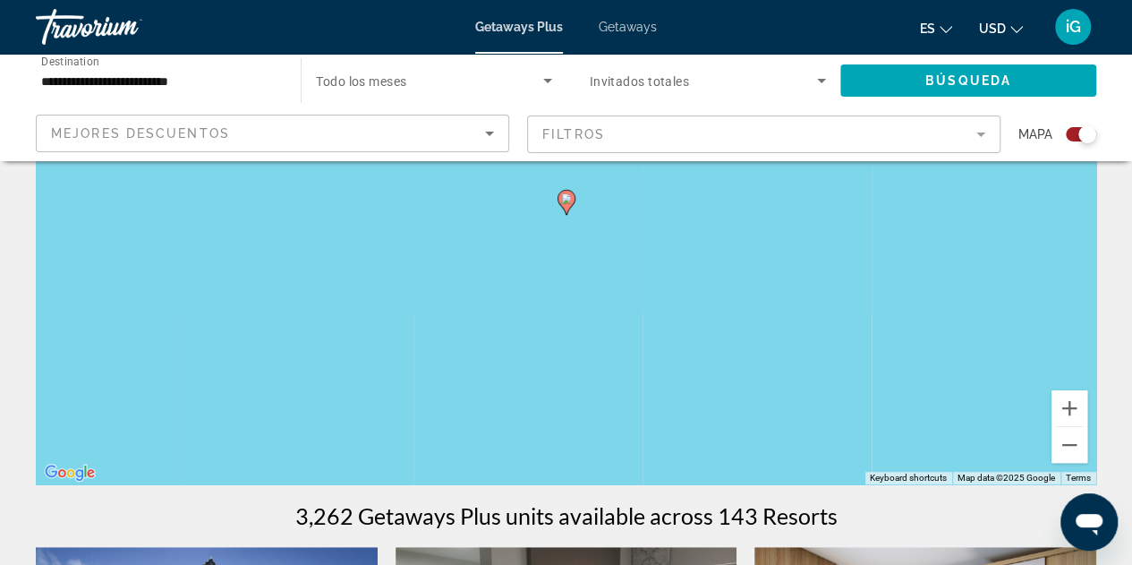
click at [566, 201] on image "Main content" at bounding box center [566, 198] width 11 height 11
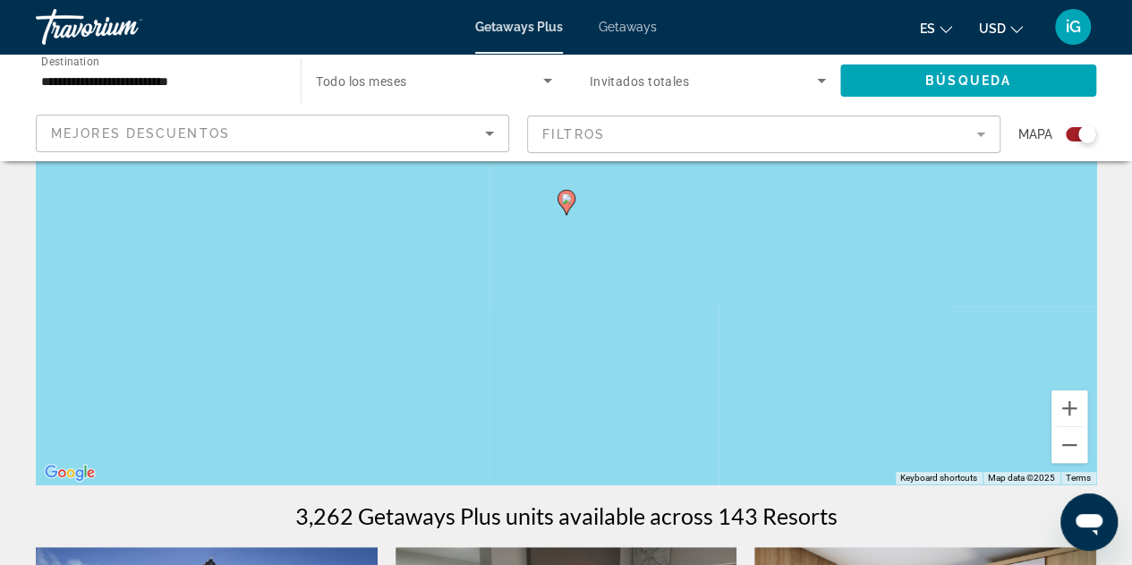
click at [566, 201] on image "Main content" at bounding box center [566, 198] width 11 height 11
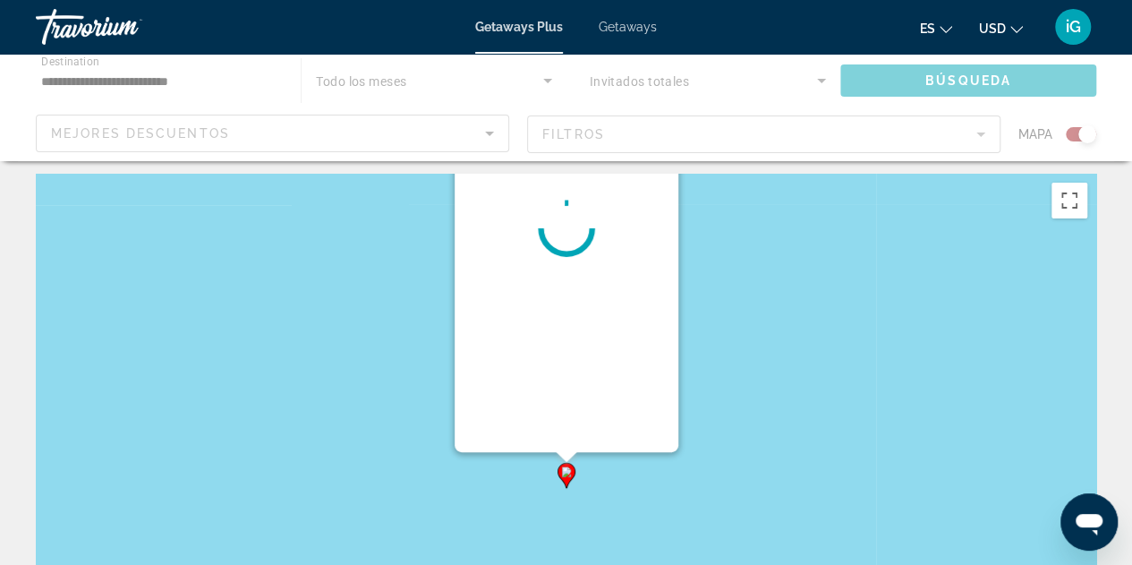
scroll to position [0, 0]
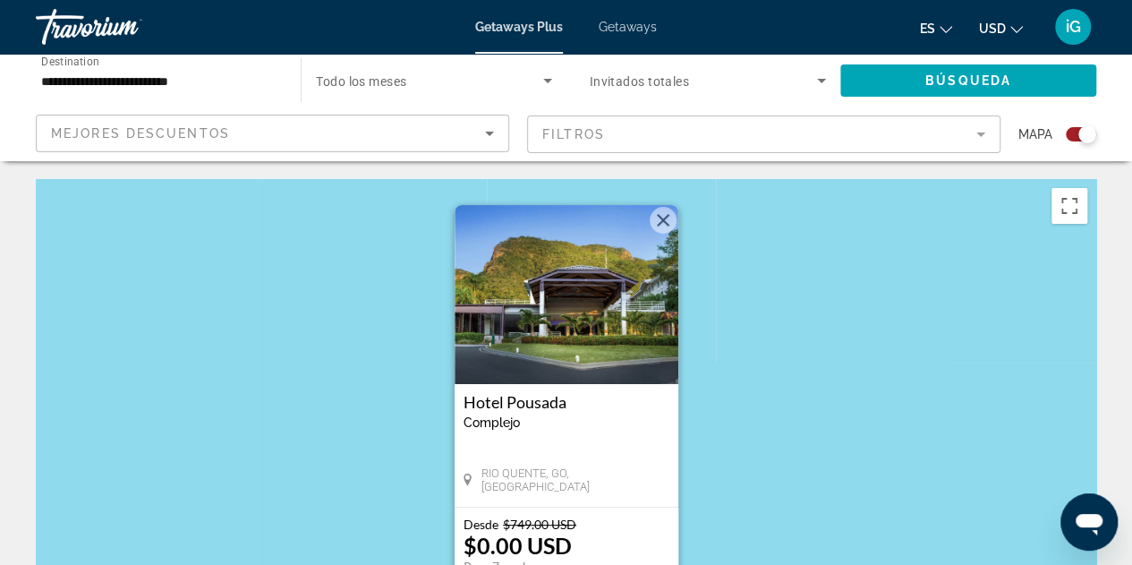
click at [661, 224] on button "Close" at bounding box center [663, 220] width 27 height 27
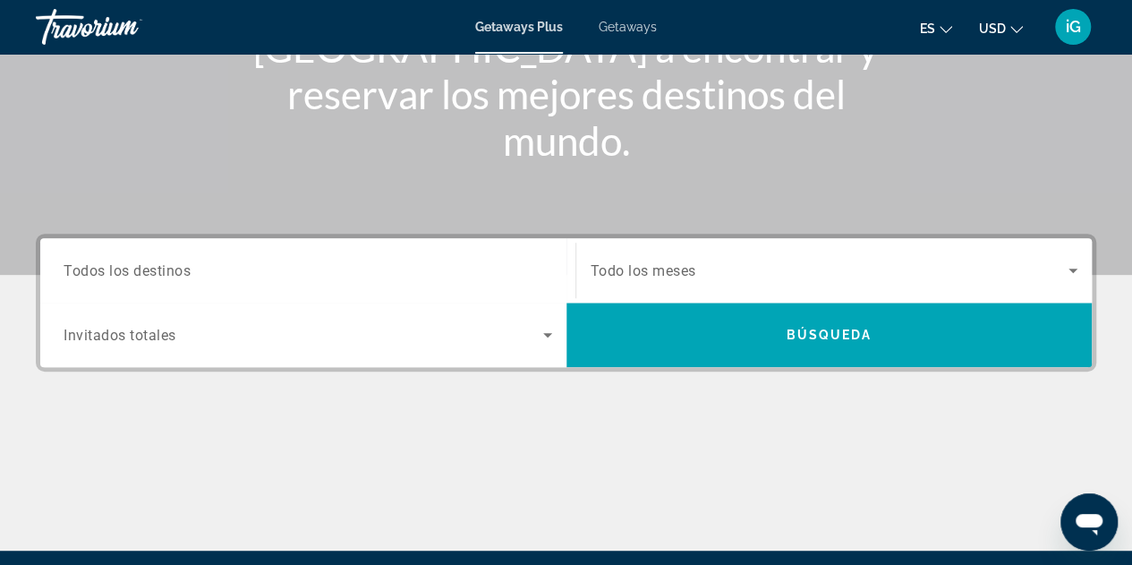
scroll to position [322, 0]
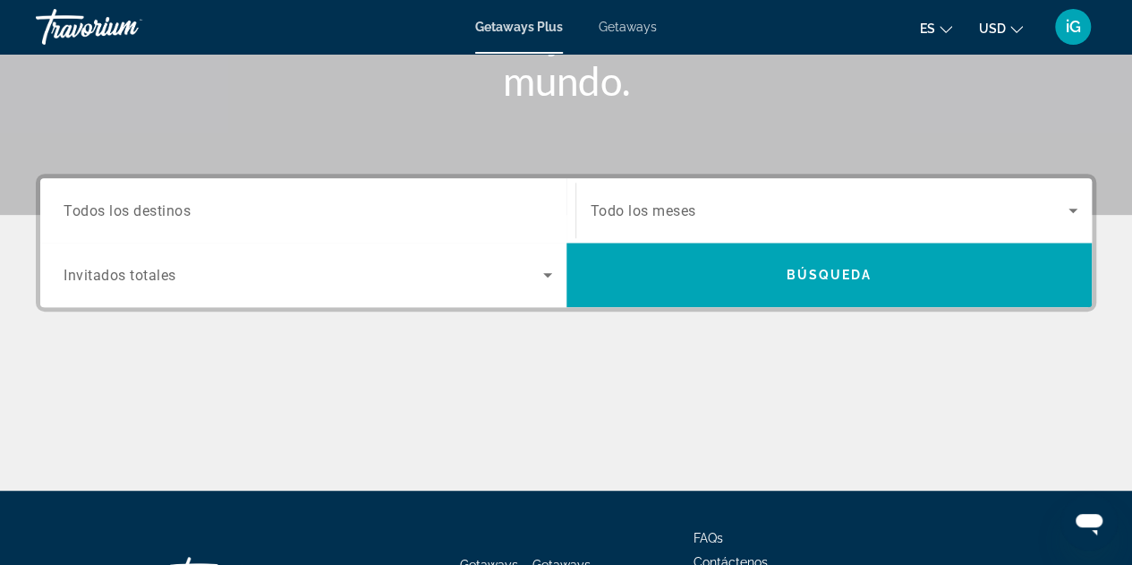
click at [492, 200] on input "Destination Todos los destinos" at bounding box center [308, 210] width 489 height 21
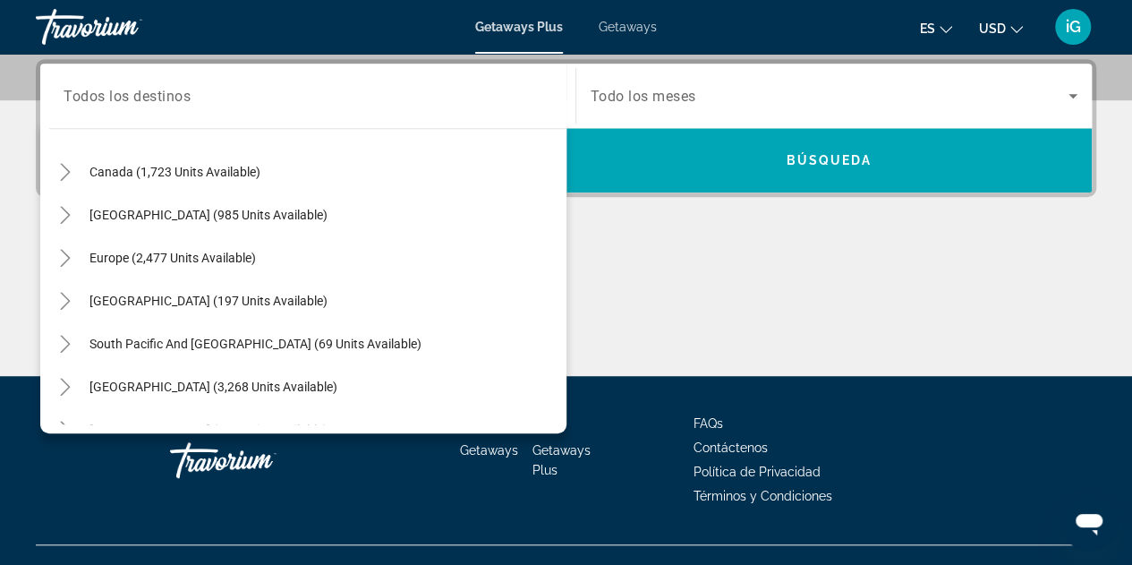
scroll to position [143, 0]
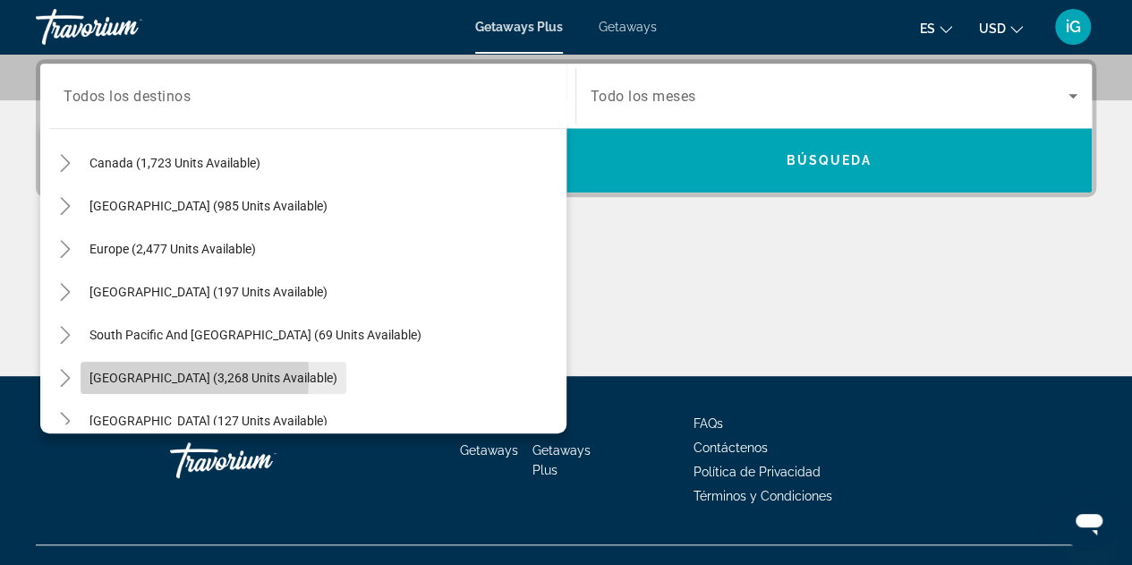
click at [128, 375] on span "[GEOGRAPHIC_DATA] (3,268 units available)" at bounding box center [213, 377] width 248 height 14
type input "**********"
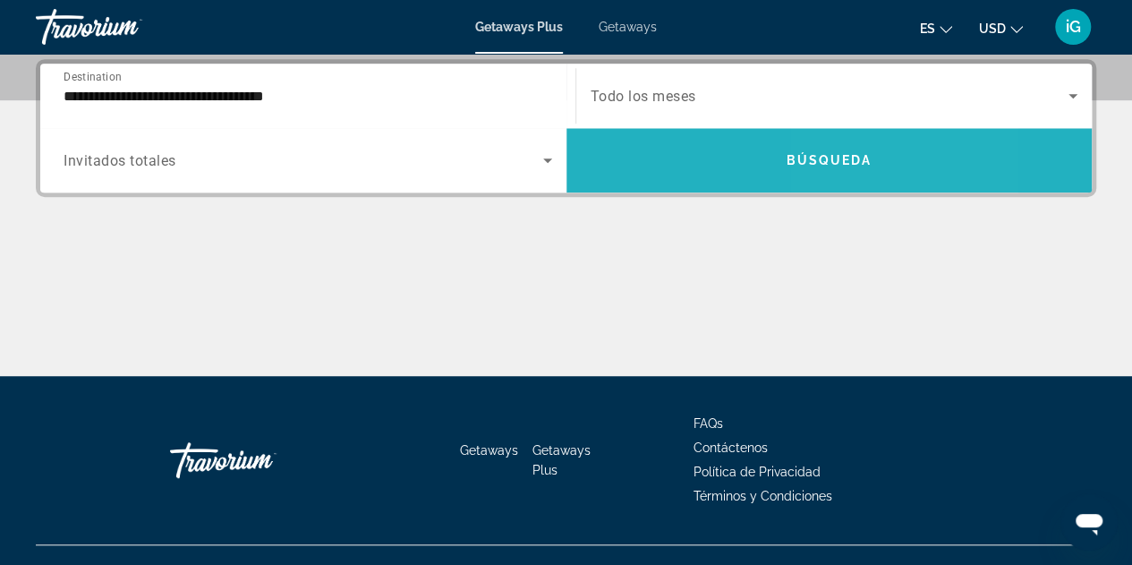
click at [895, 146] on span "Search widget" at bounding box center [829, 160] width 526 height 43
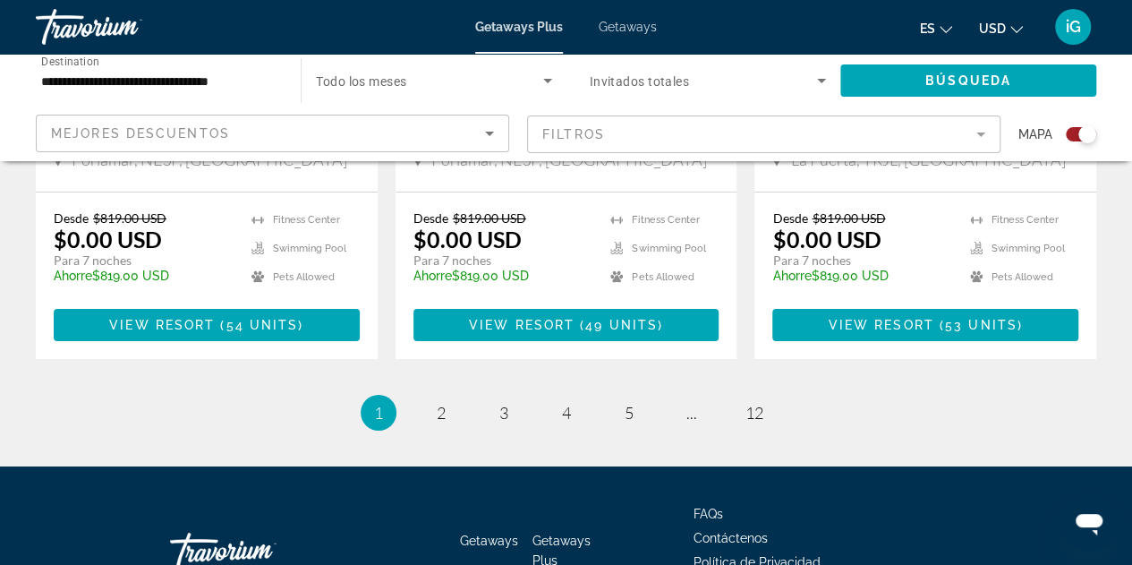
scroll to position [3018, 0]
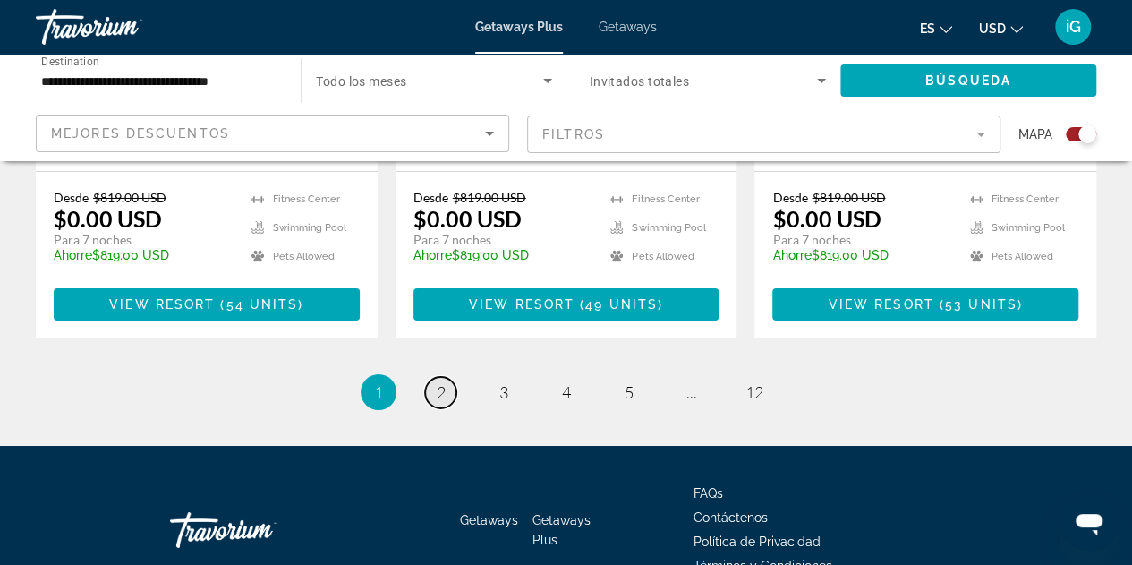
click at [442, 382] on span "2" at bounding box center [441, 392] width 9 height 20
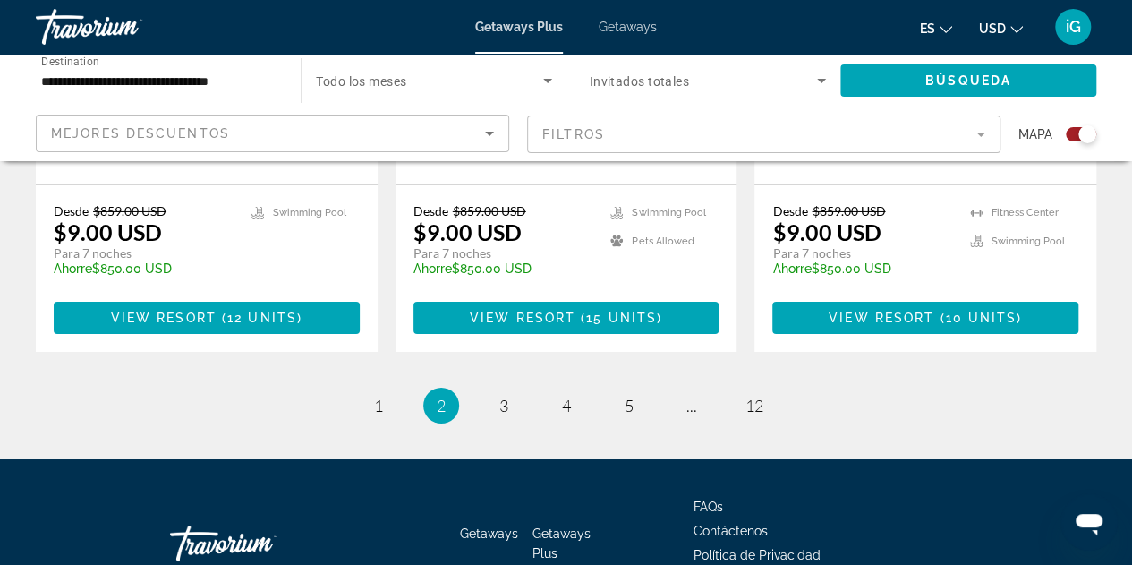
scroll to position [2991, 0]
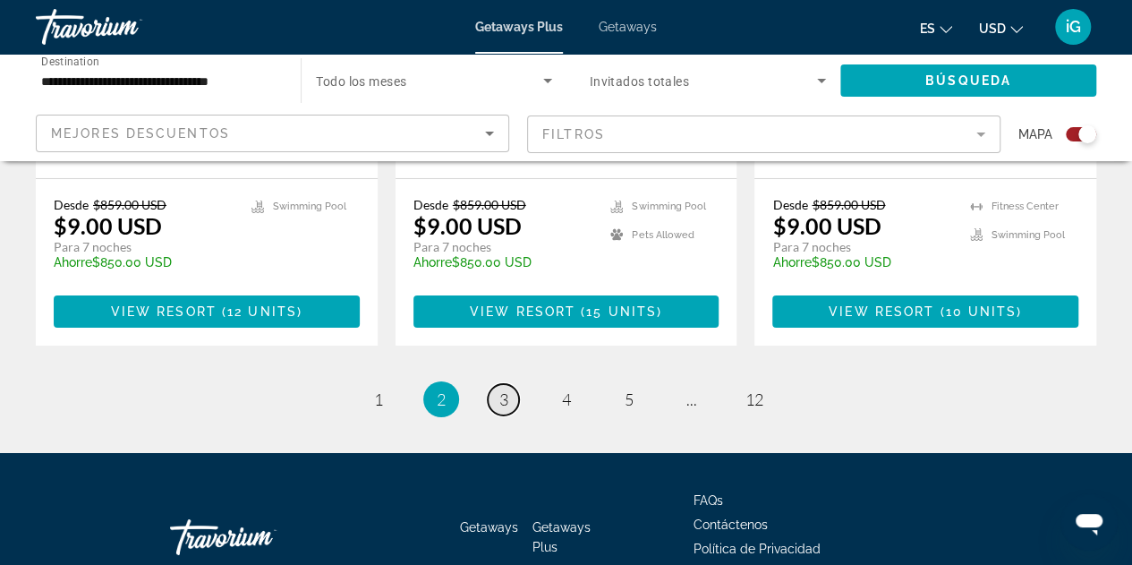
click at [513, 384] on link "page 3" at bounding box center [503, 399] width 31 height 31
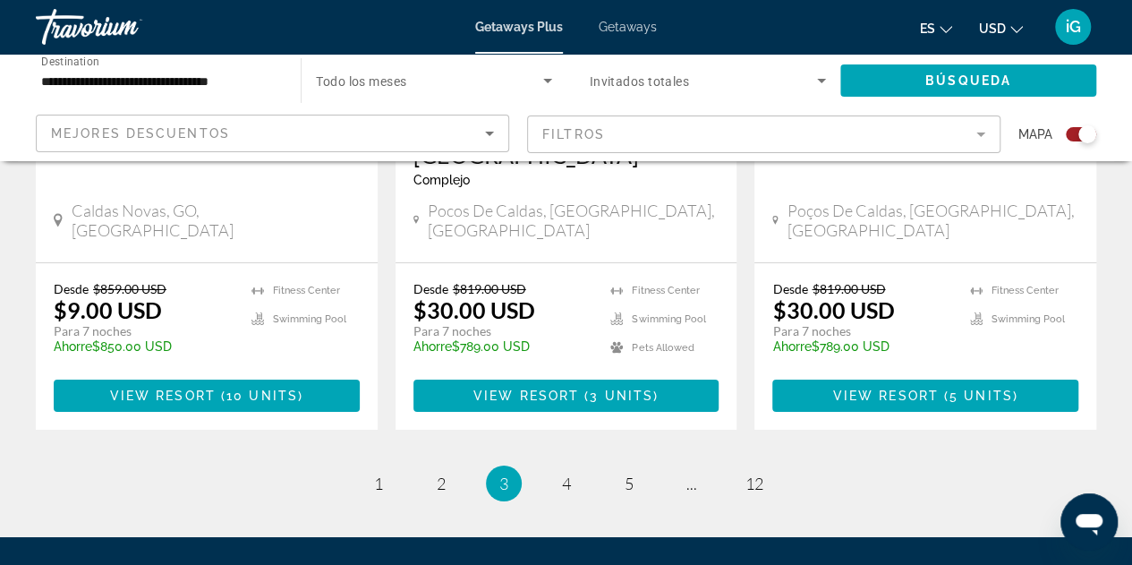
scroll to position [2991, 0]
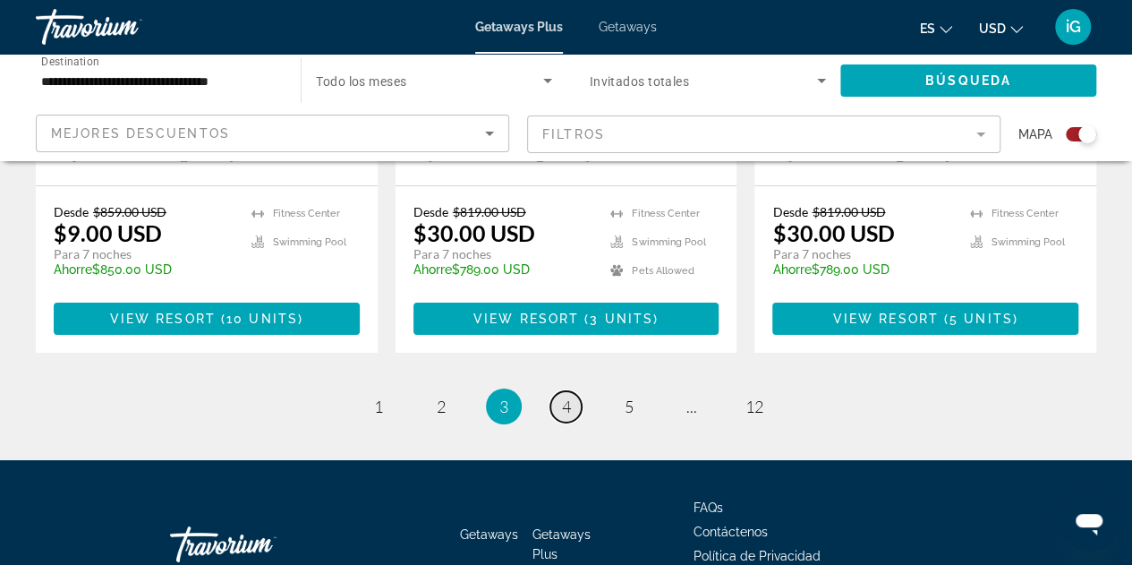
click at [564, 396] on span "4" at bounding box center [566, 406] width 9 height 20
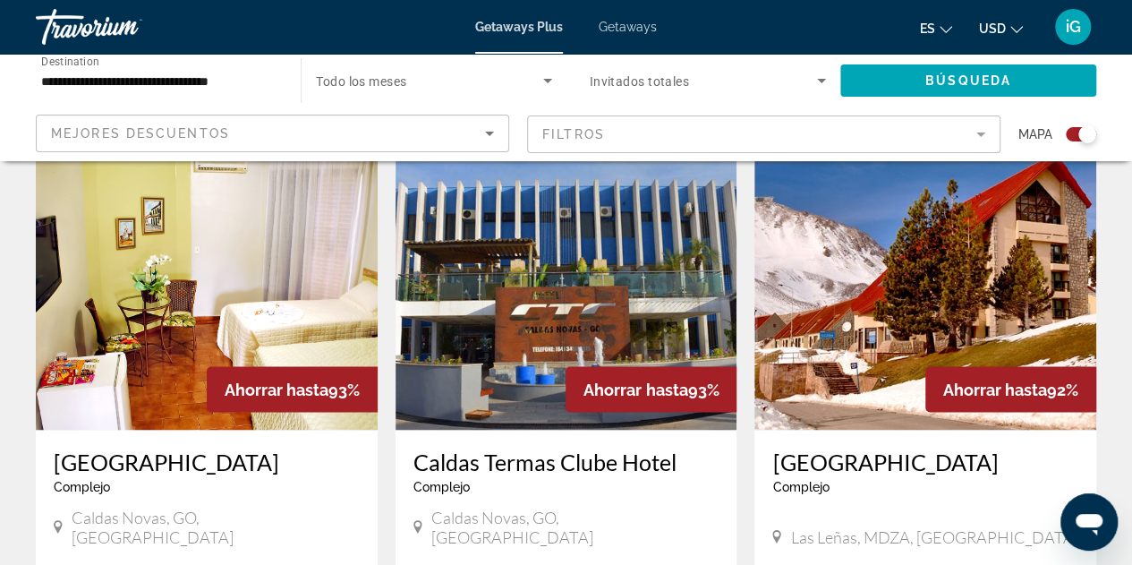
scroll to position [1302, 0]
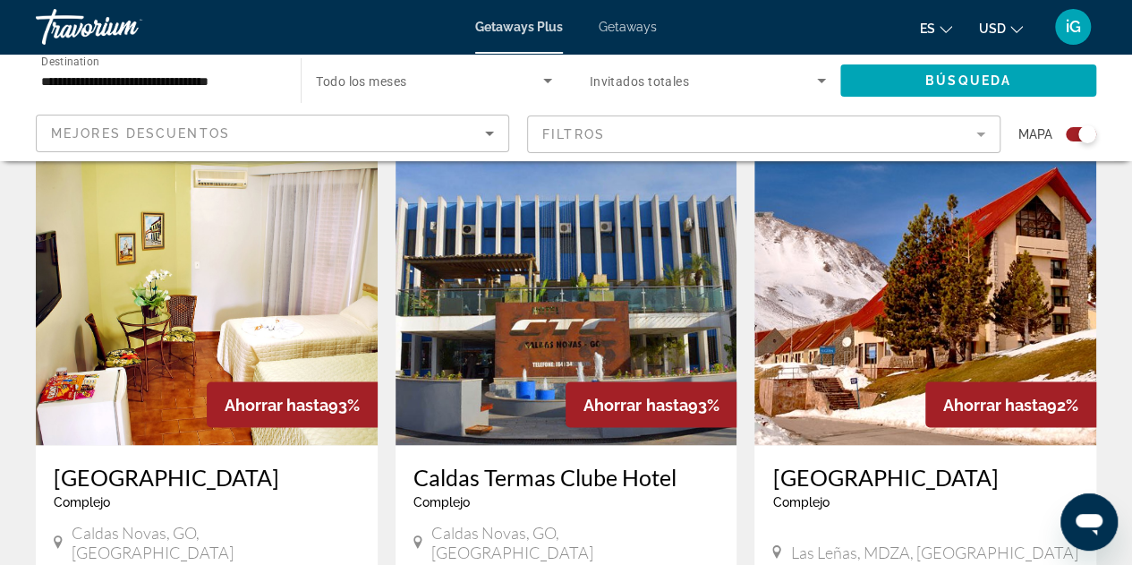
click at [984, 235] on img "Main content" at bounding box center [925, 301] width 342 height 286
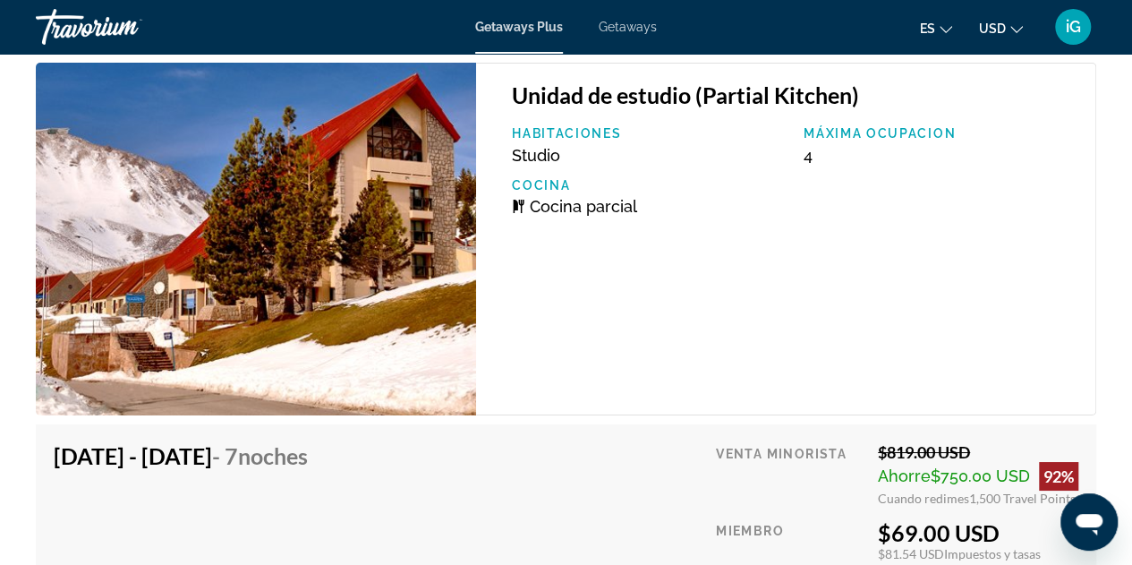
scroll to position [2678, 0]
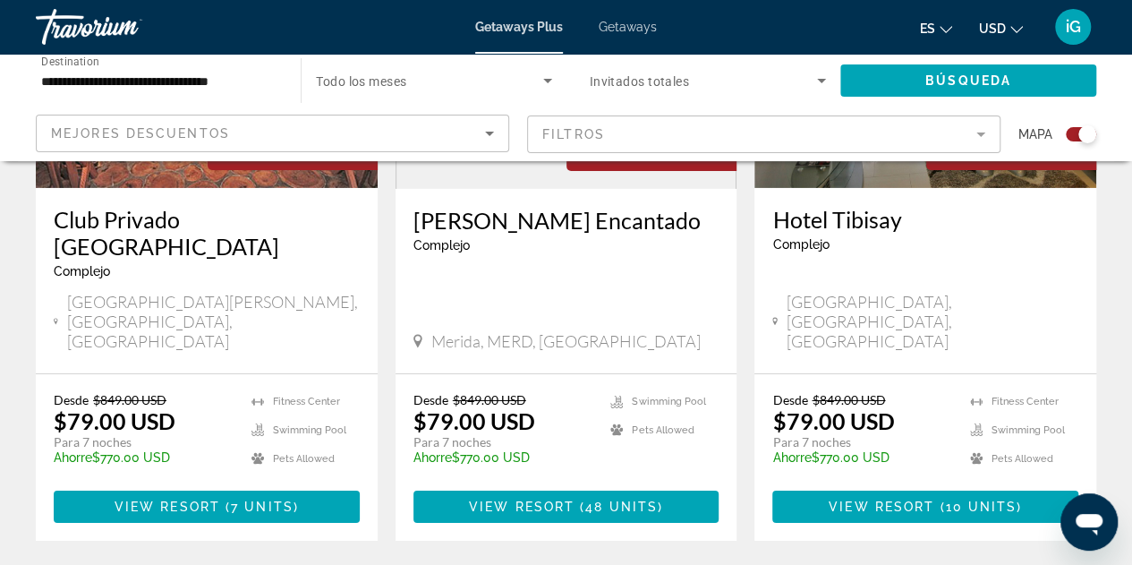
scroll to position [2986, 0]
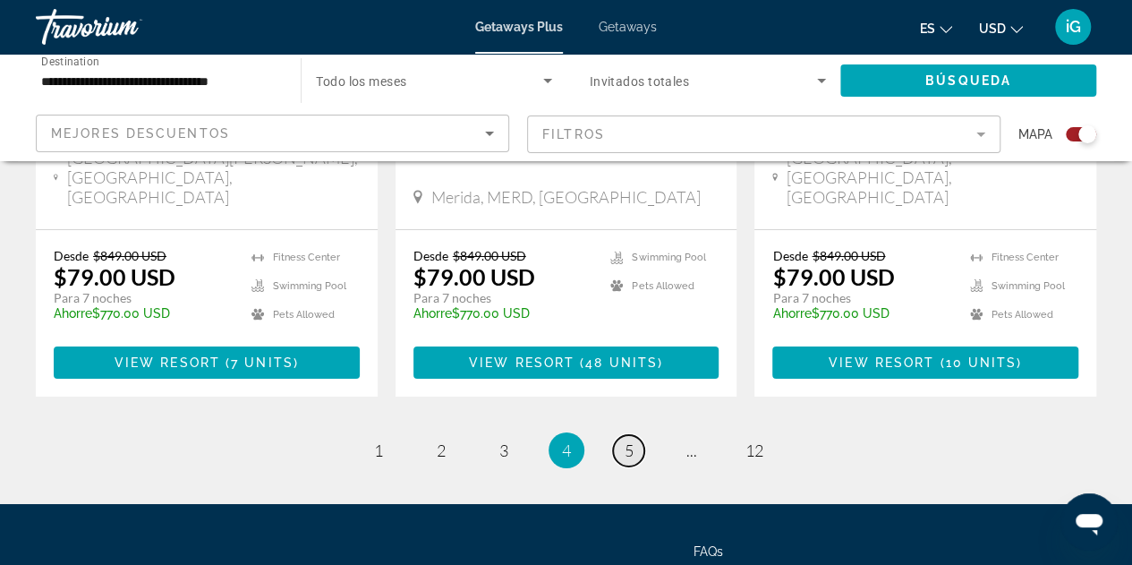
click at [629, 440] on span "5" at bounding box center [629, 450] width 9 height 20
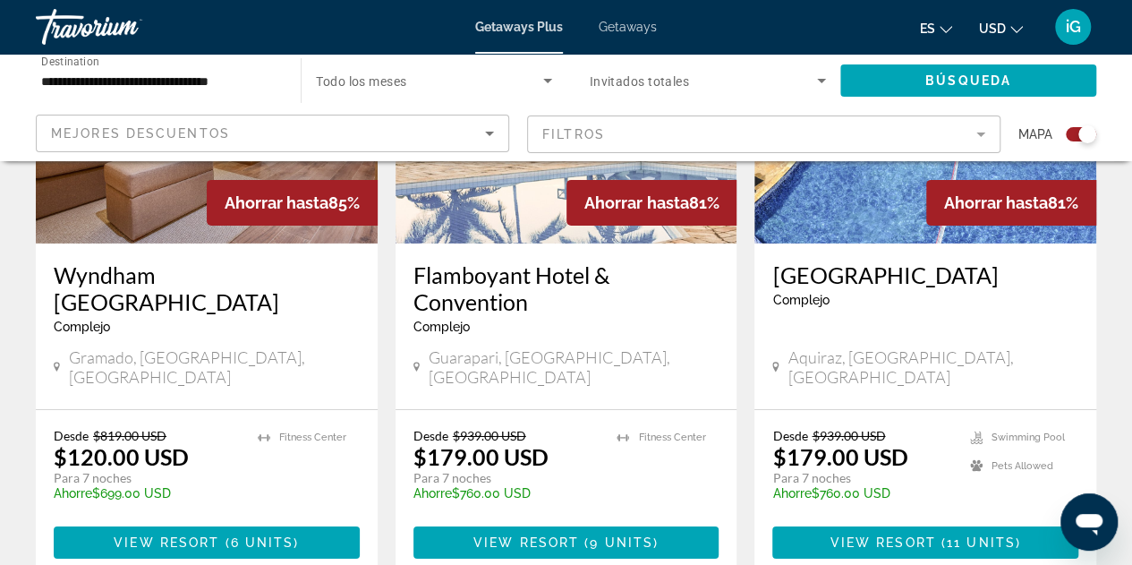
scroll to position [2806, 0]
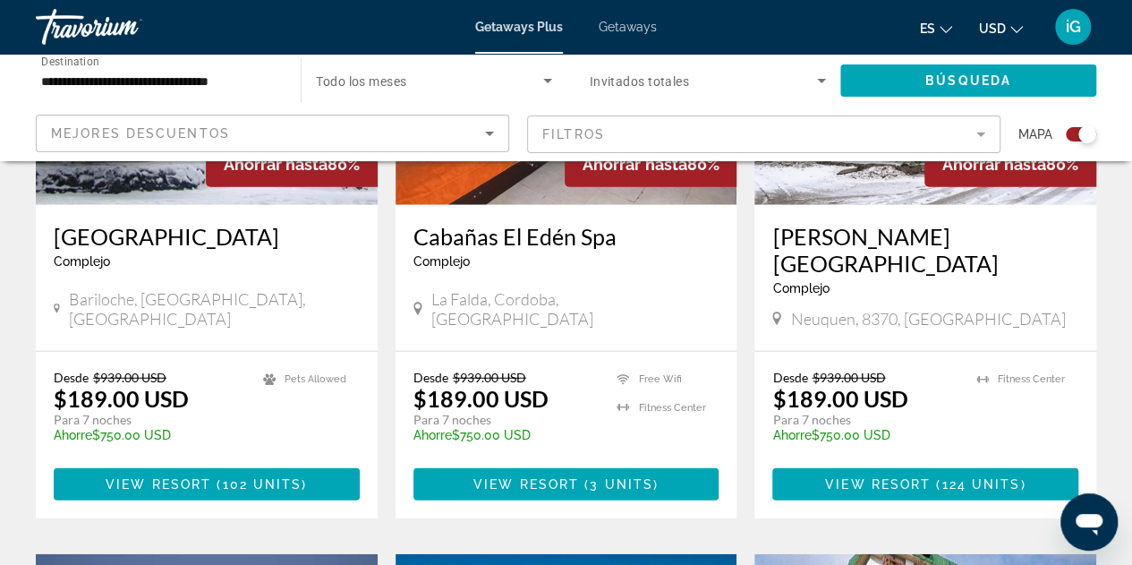
scroll to position [2173, 0]
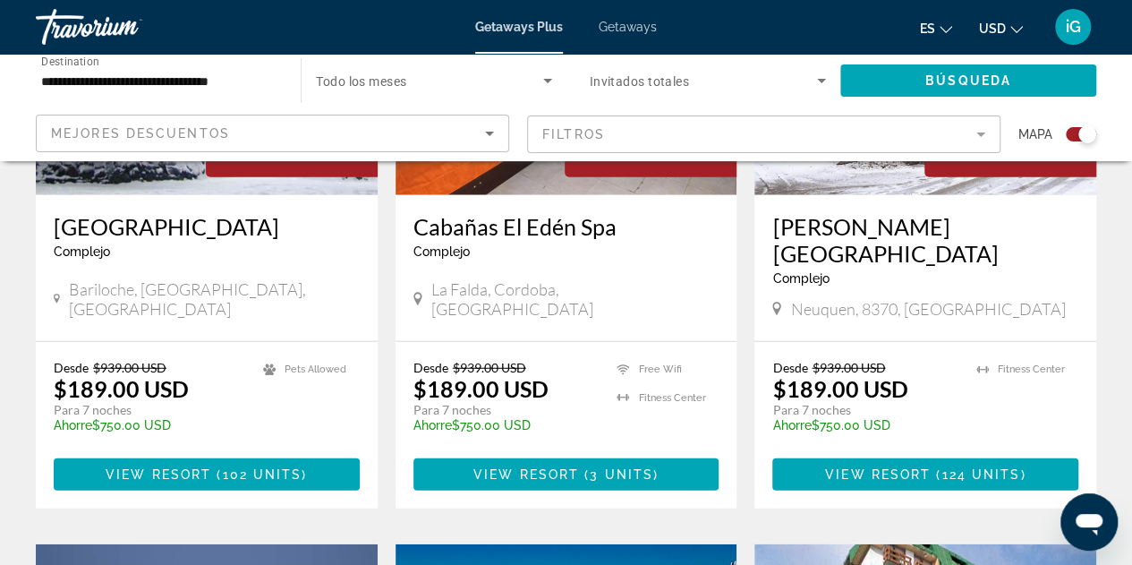
click at [223, 213] on h3 "[GEOGRAPHIC_DATA]" at bounding box center [207, 226] width 306 height 27
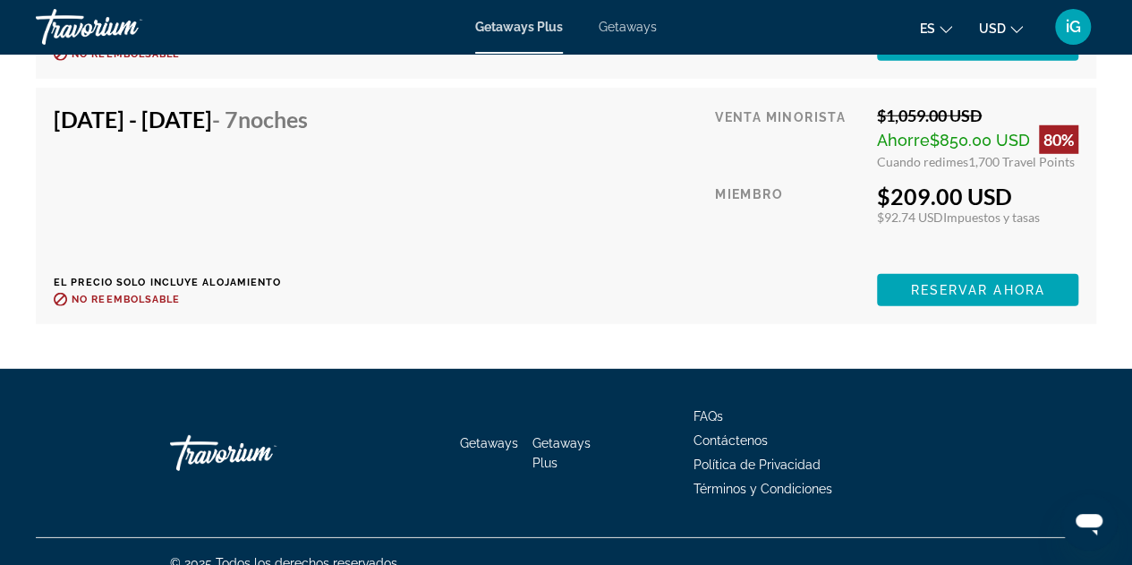
scroll to position [9325, 0]
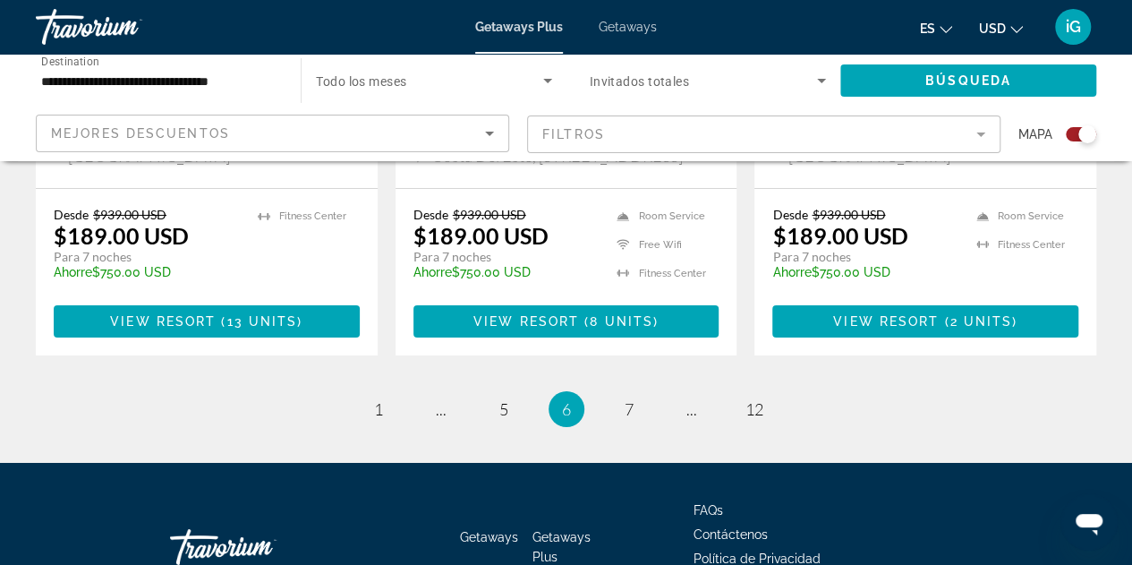
scroll to position [2966, 0]
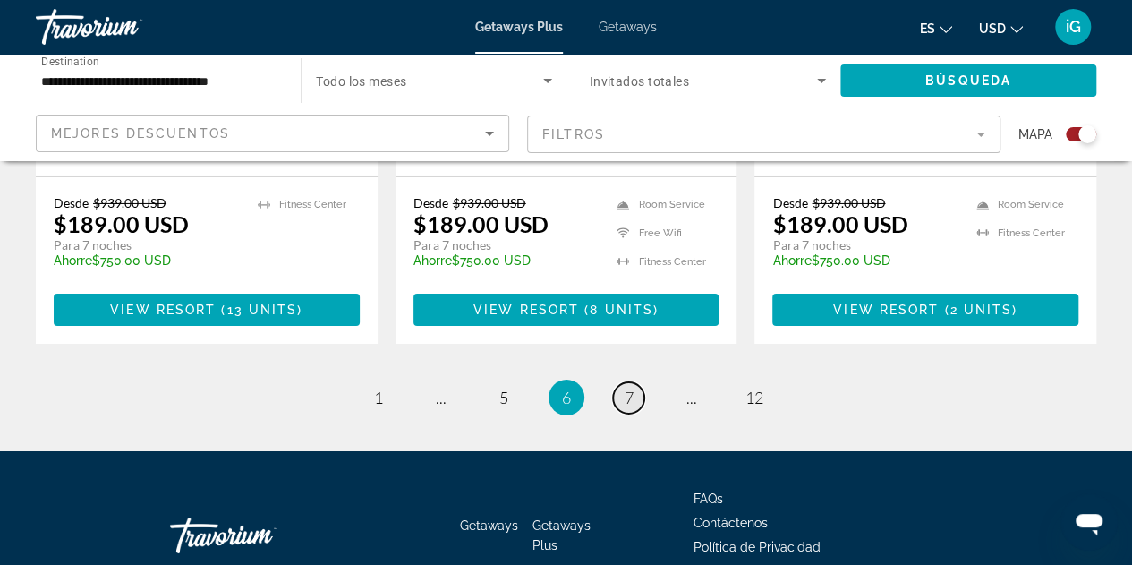
click at [628, 387] on span "7" at bounding box center [629, 397] width 9 height 20
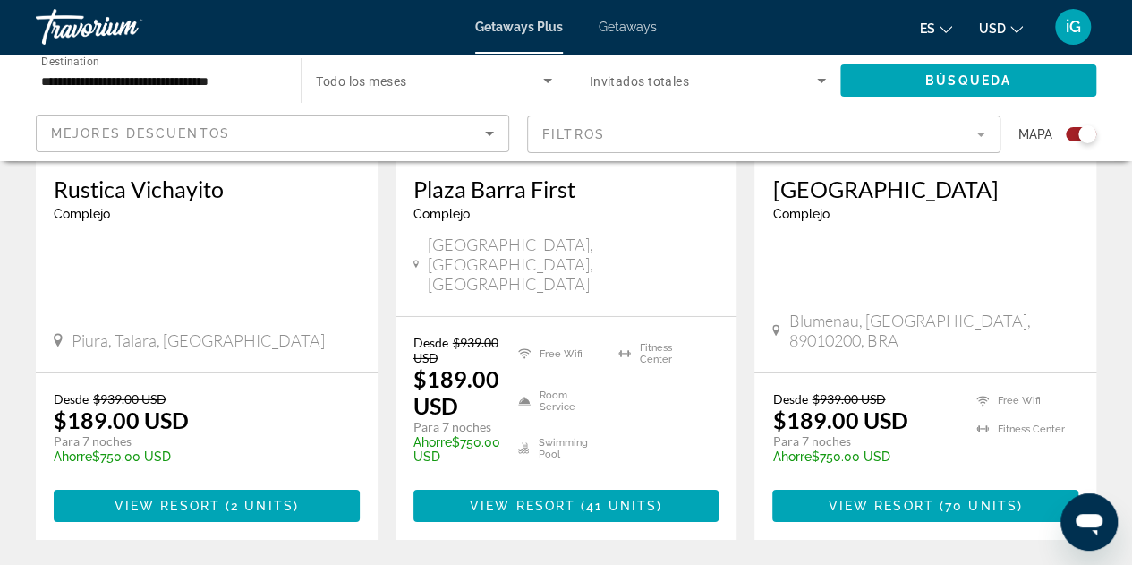
scroll to position [2890, 0]
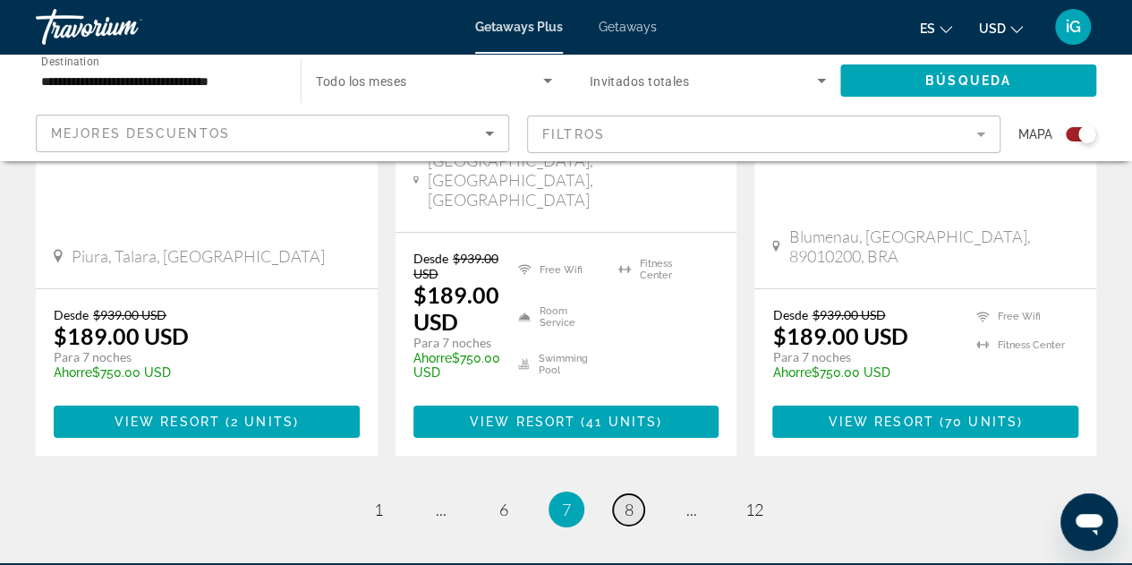
click at [632, 499] on span "8" at bounding box center [629, 509] width 9 height 20
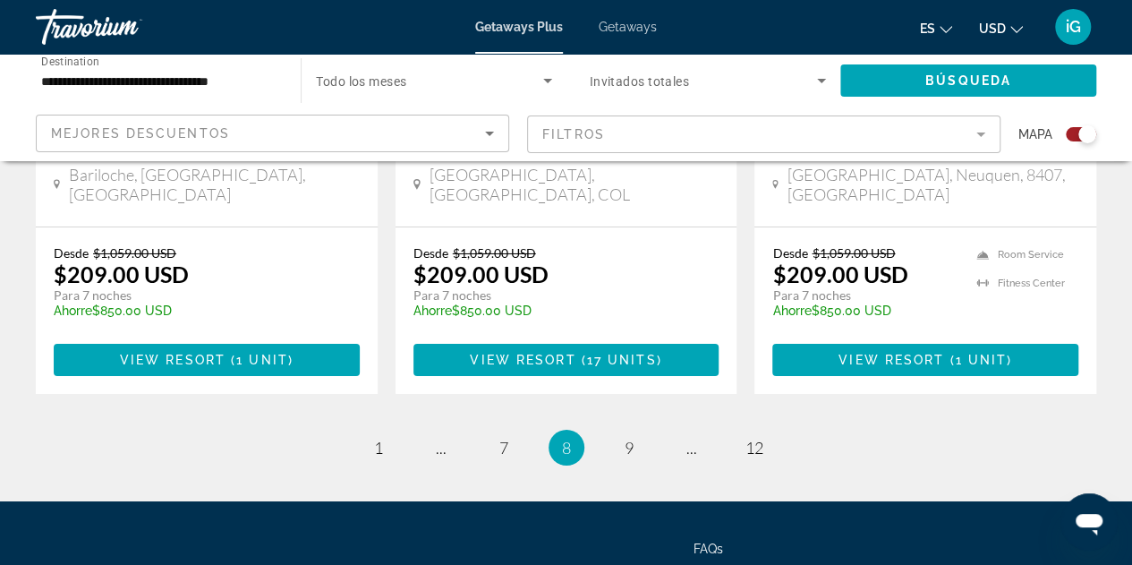
scroll to position [2974, 0]
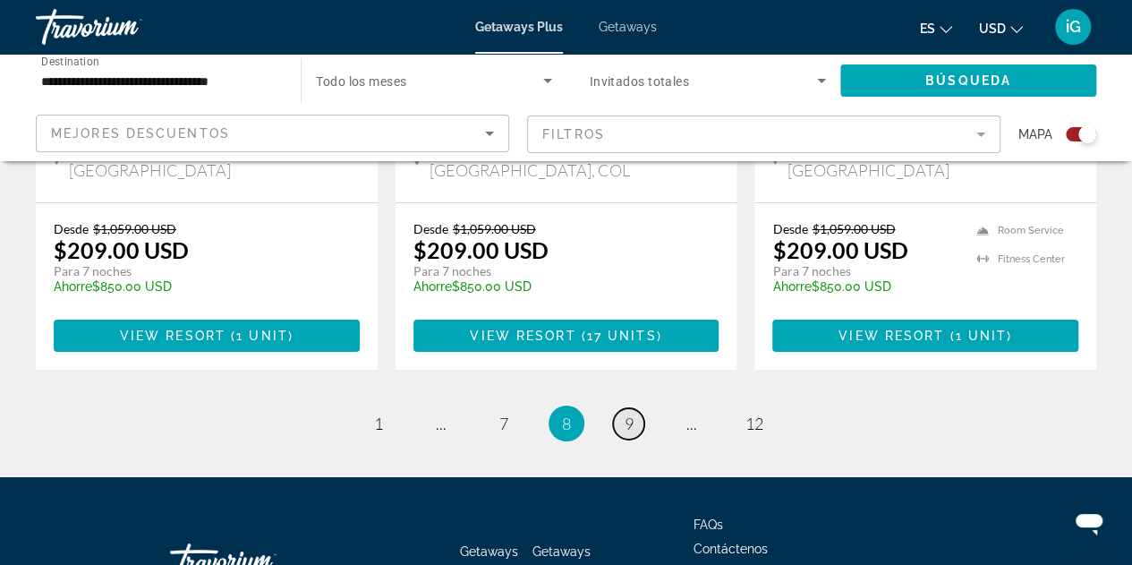
click at [626, 408] on link "page 9" at bounding box center [628, 423] width 31 height 31
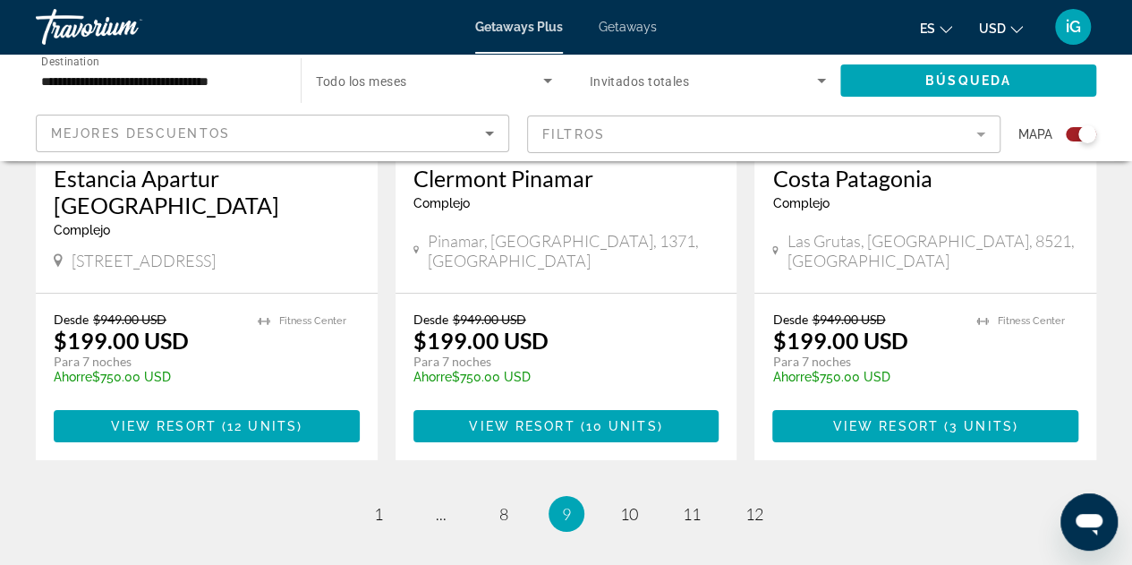
scroll to position [2962, 0]
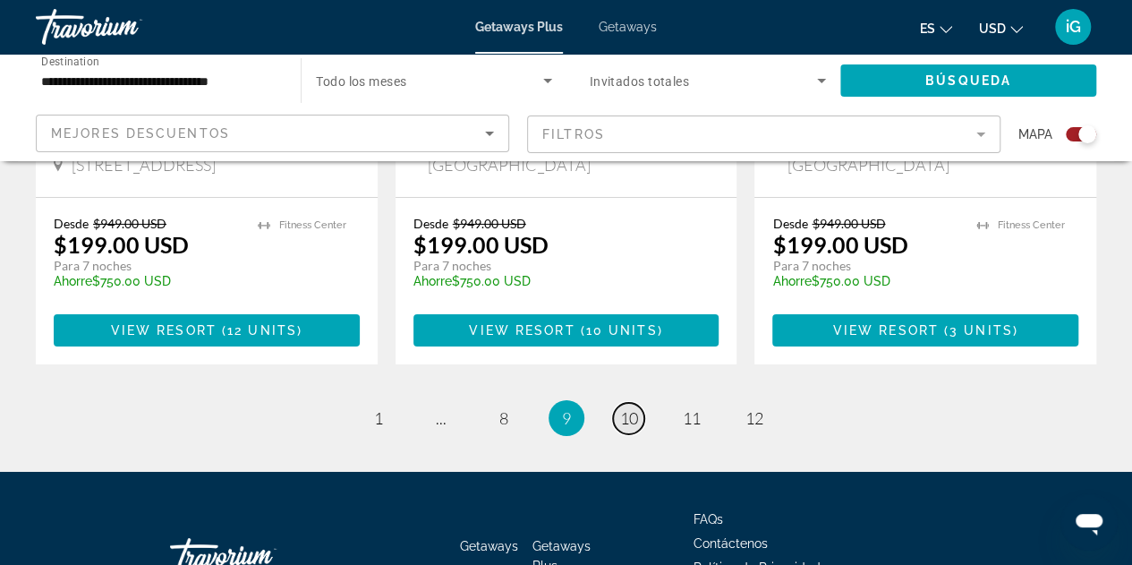
click at [643, 403] on link "page 10" at bounding box center [628, 418] width 31 height 31
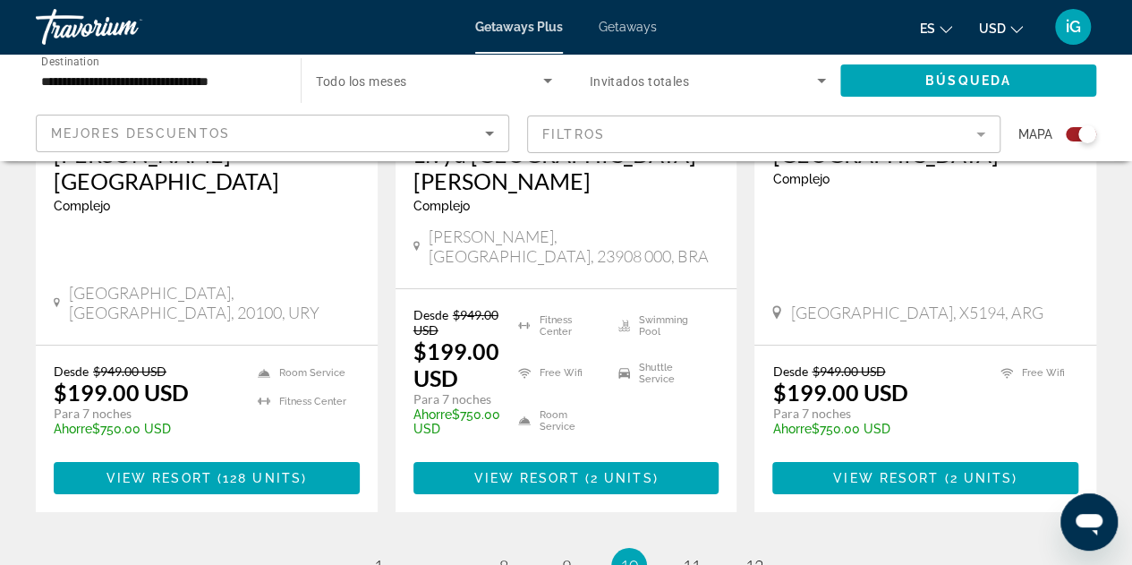
scroll to position [3033, 0]
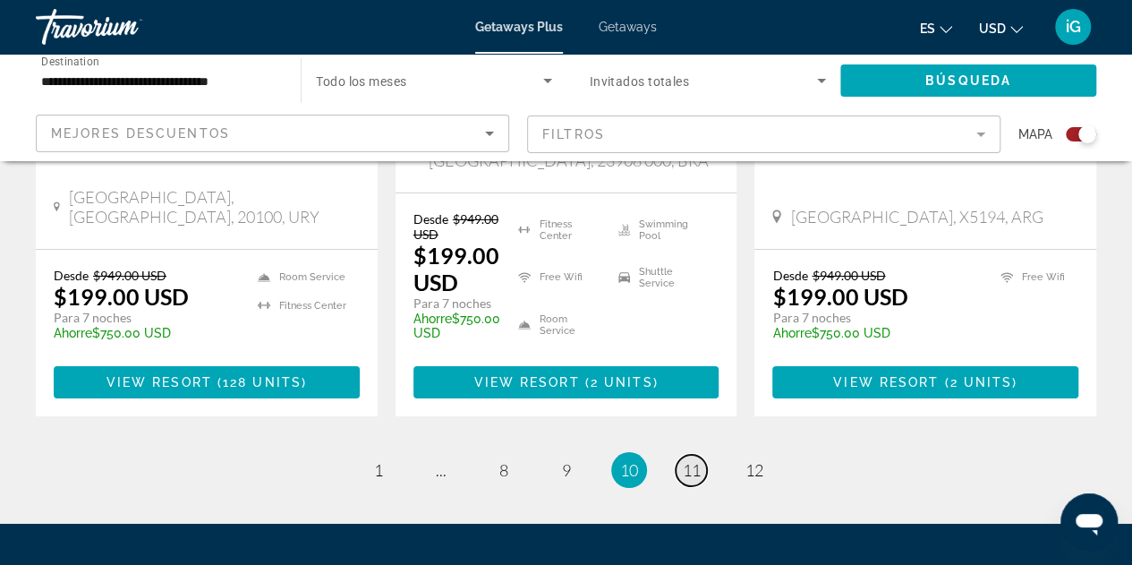
click at [691, 460] on span "11" at bounding box center [692, 470] width 18 height 20
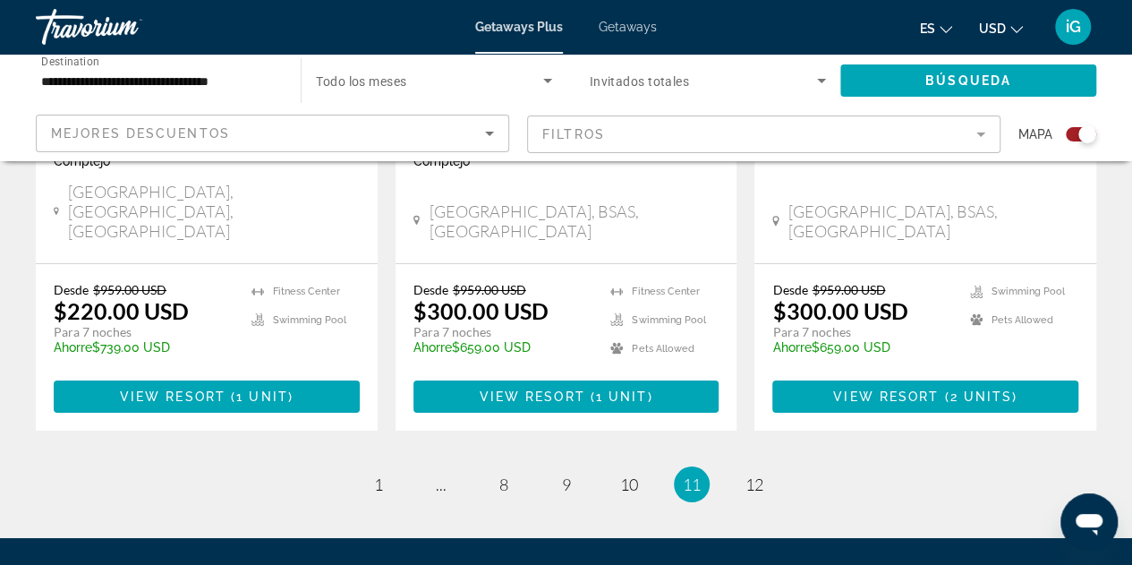
scroll to position [3056, 0]
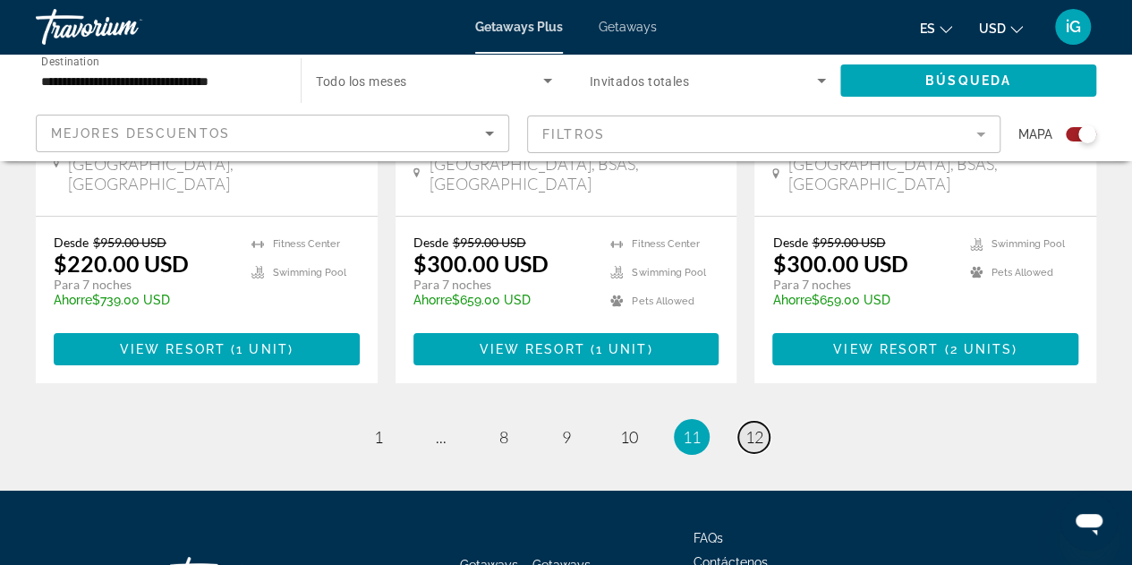
click at [761, 427] on span "12" at bounding box center [754, 437] width 18 height 20
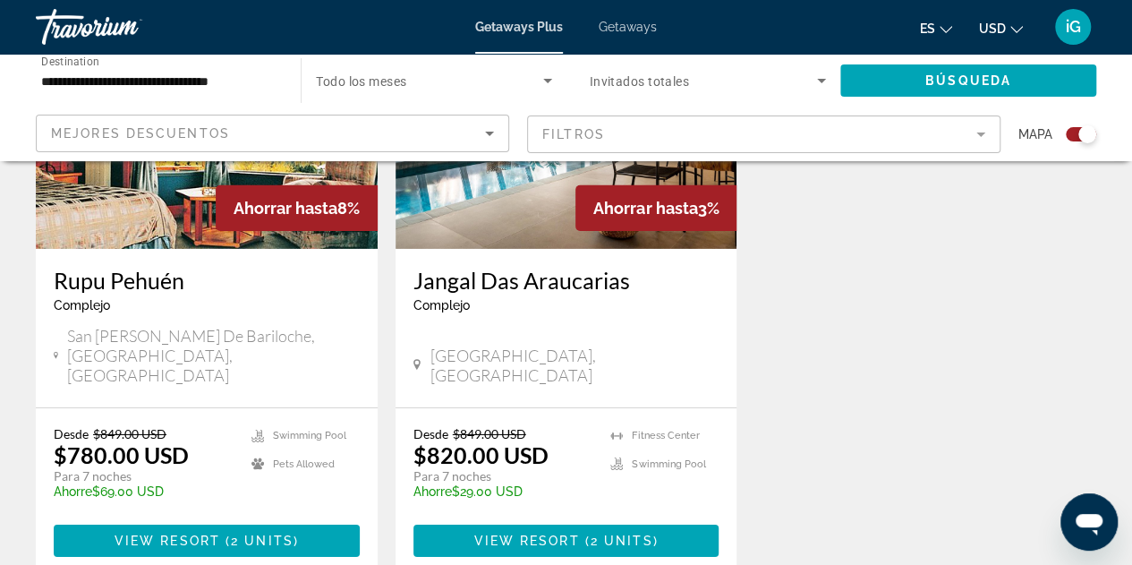
scroll to position [2805, 0]
